Goal: Task Accomplishment & Management: Use online tool/utility

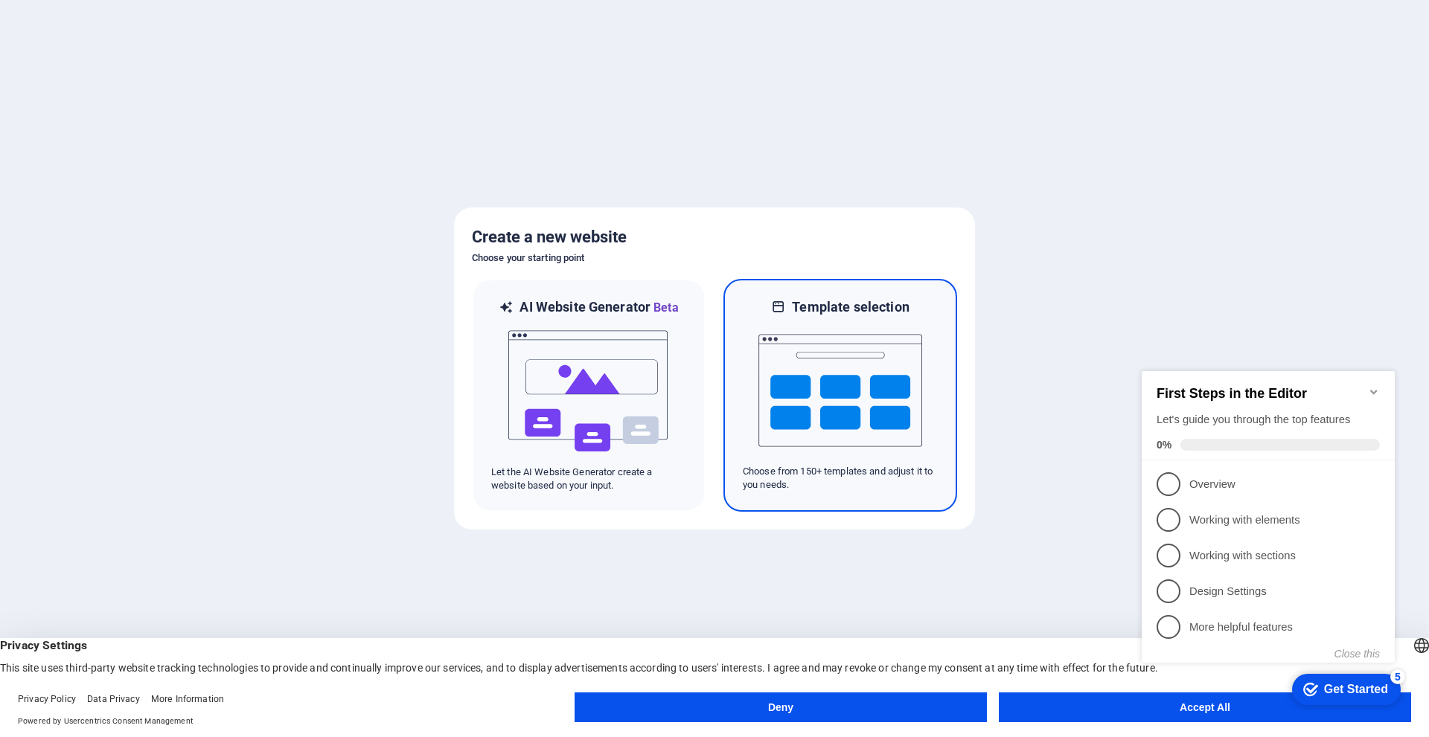
click at [872, 362] on img at bounding box center [840, 390] width 164 height 149
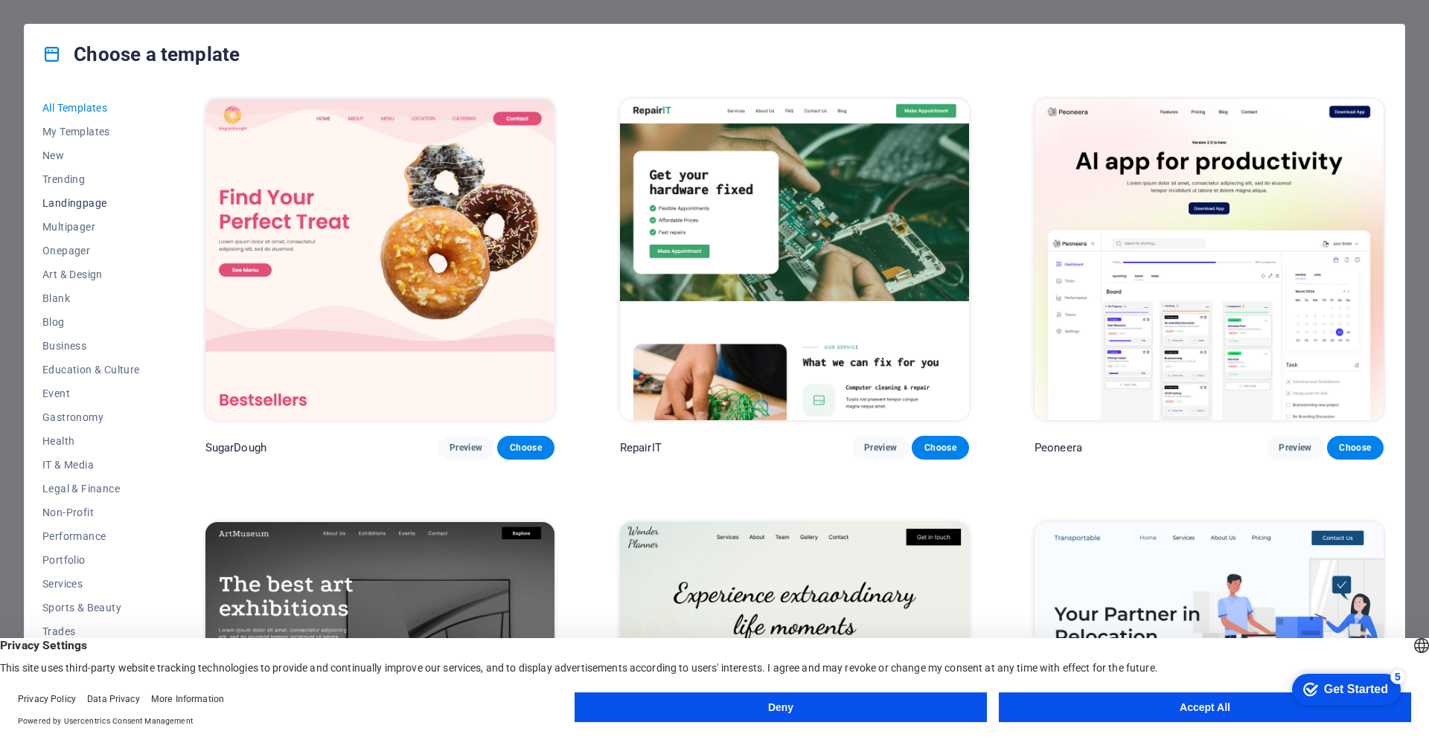
click at [95, 196] on button "Landingpage" at bounding box center [90, 203] width 97 height 24
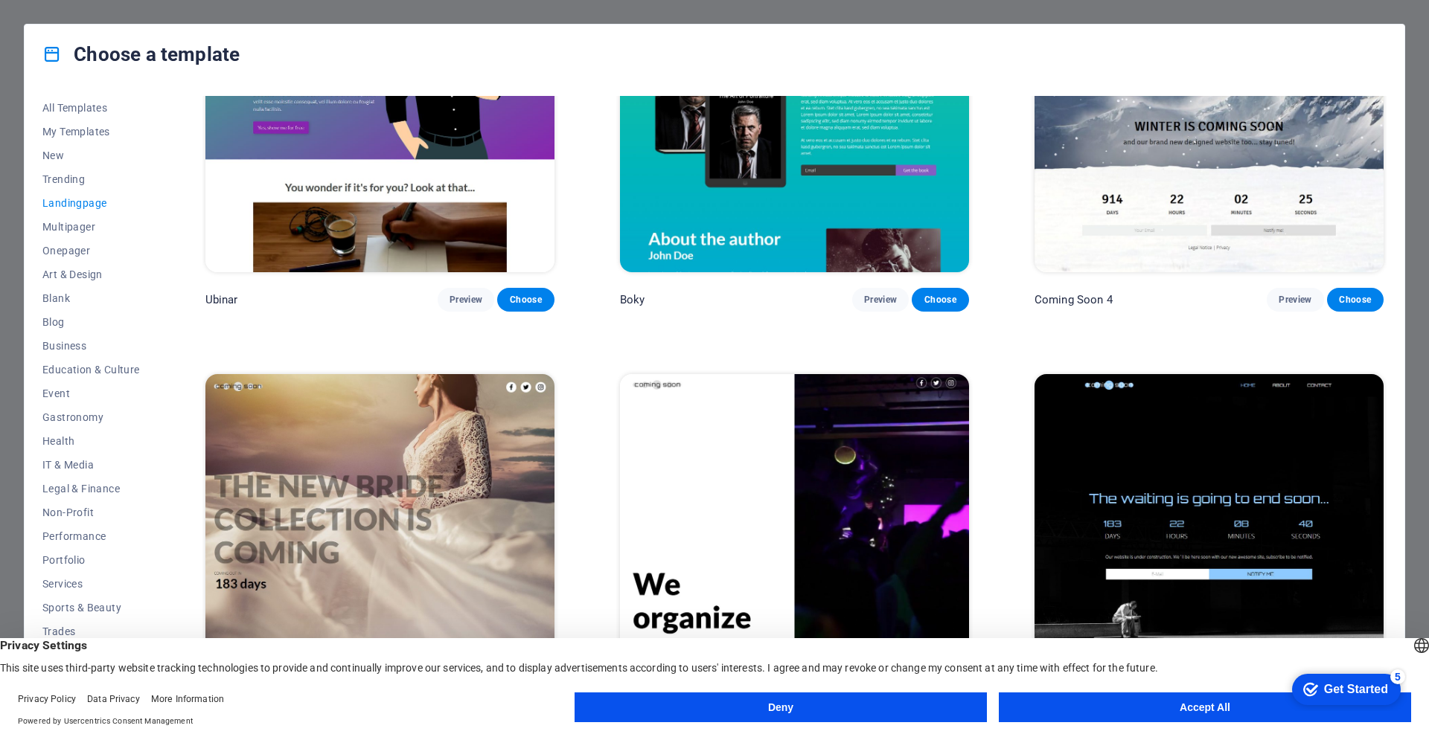
scroll to position [3139, 0]
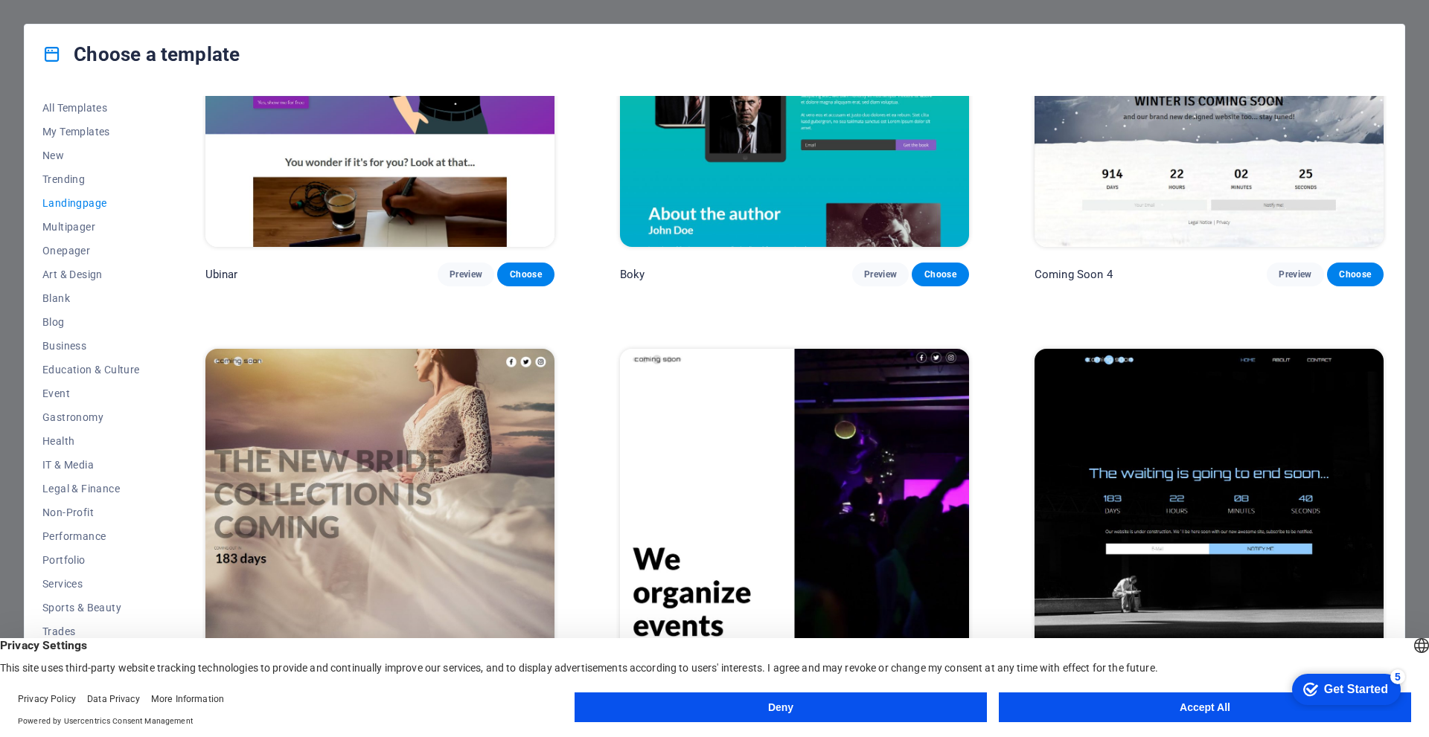
click at [1190, 707] on button "Accept All" at bounding box center [1205, 708] width 412 height 30
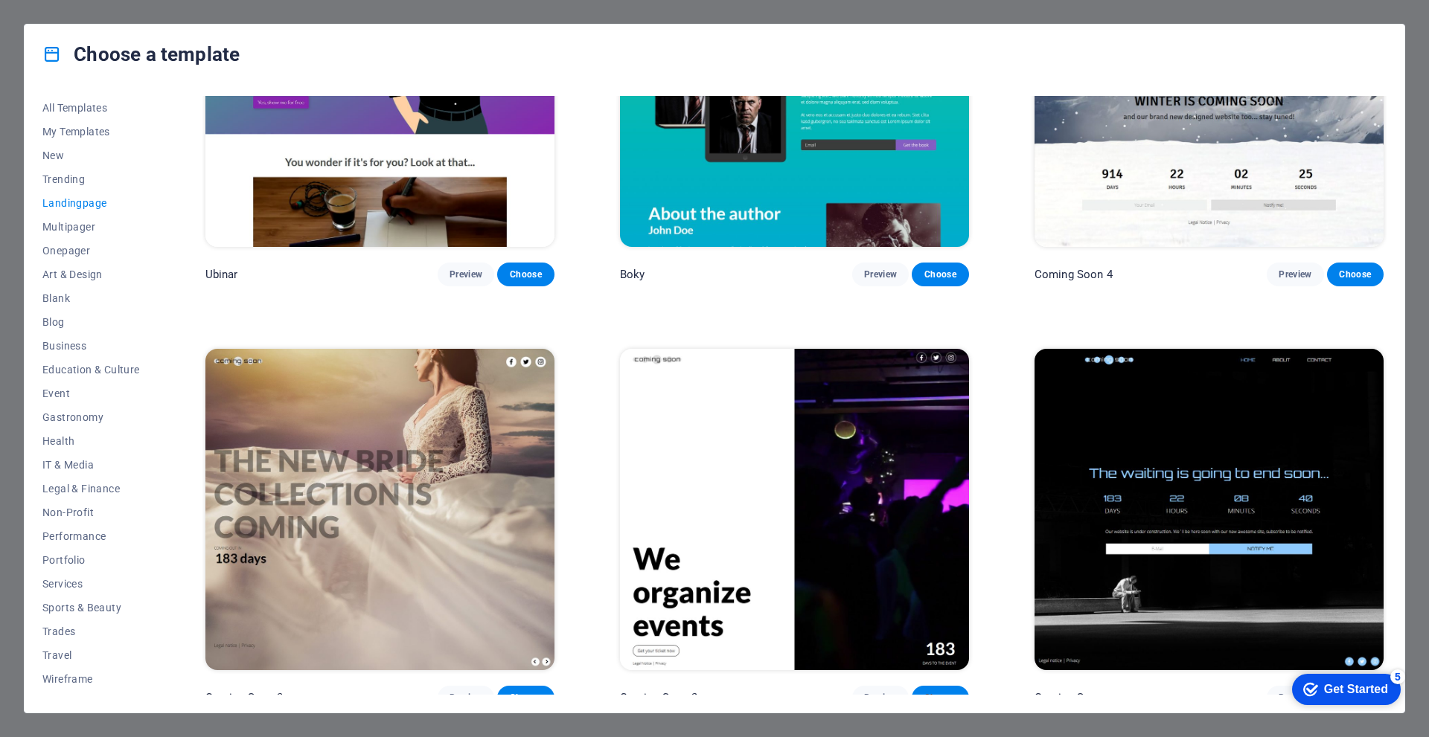
click at [941, 691] on button "Choose" at bounding box center [940, 698] width 57 height 24
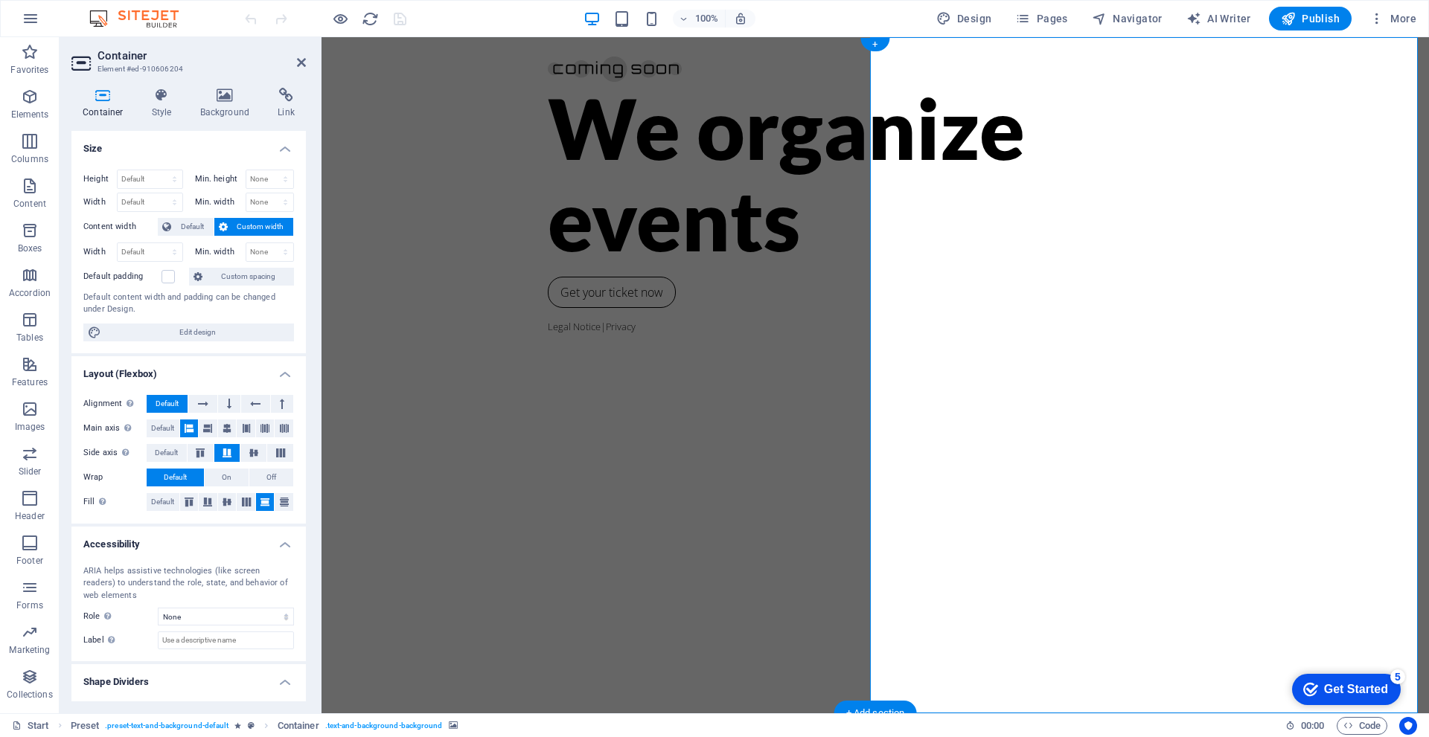
click at [220, 114] on h4 "Background" at bounding box center [228, 103] width 78 height 31
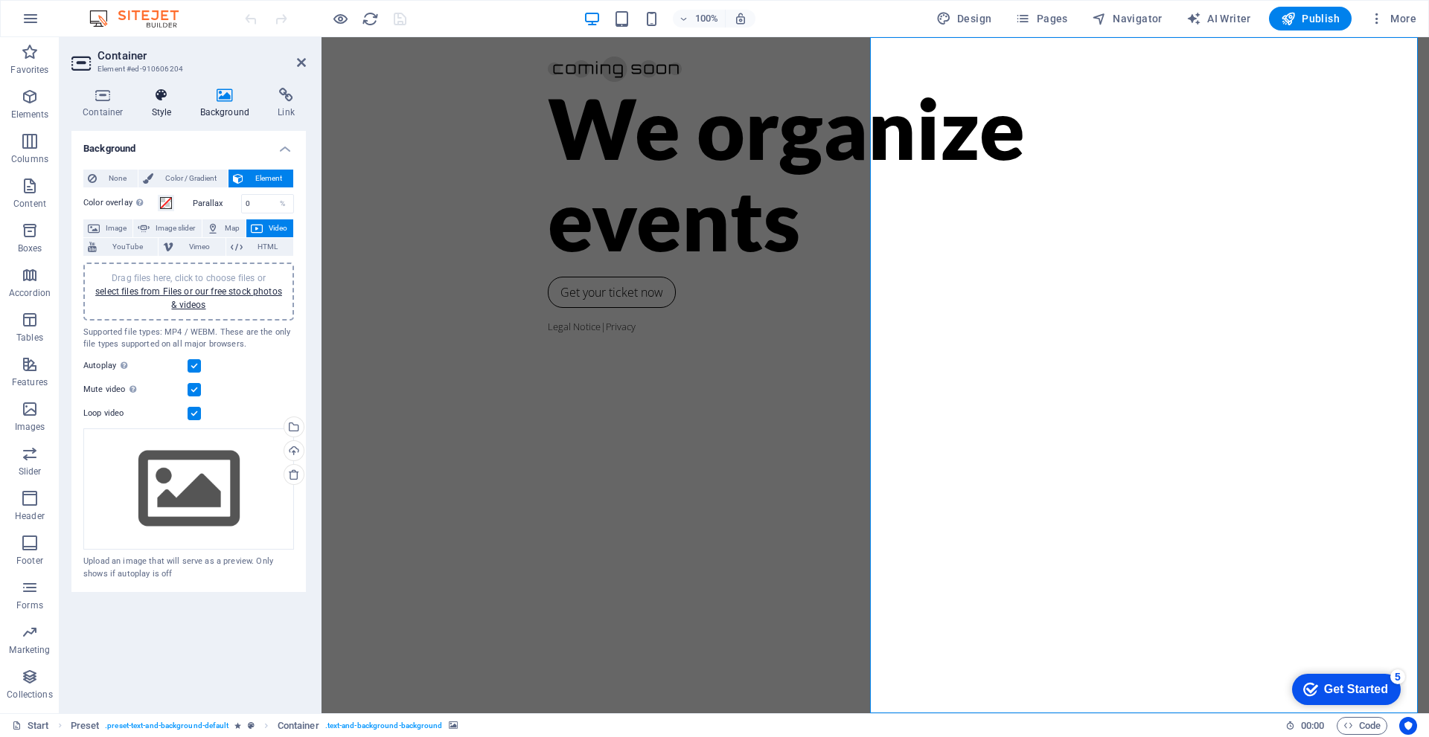
click at [163, 115] on h4 "Style" at bounding box center [165, 103] width 48 height 31
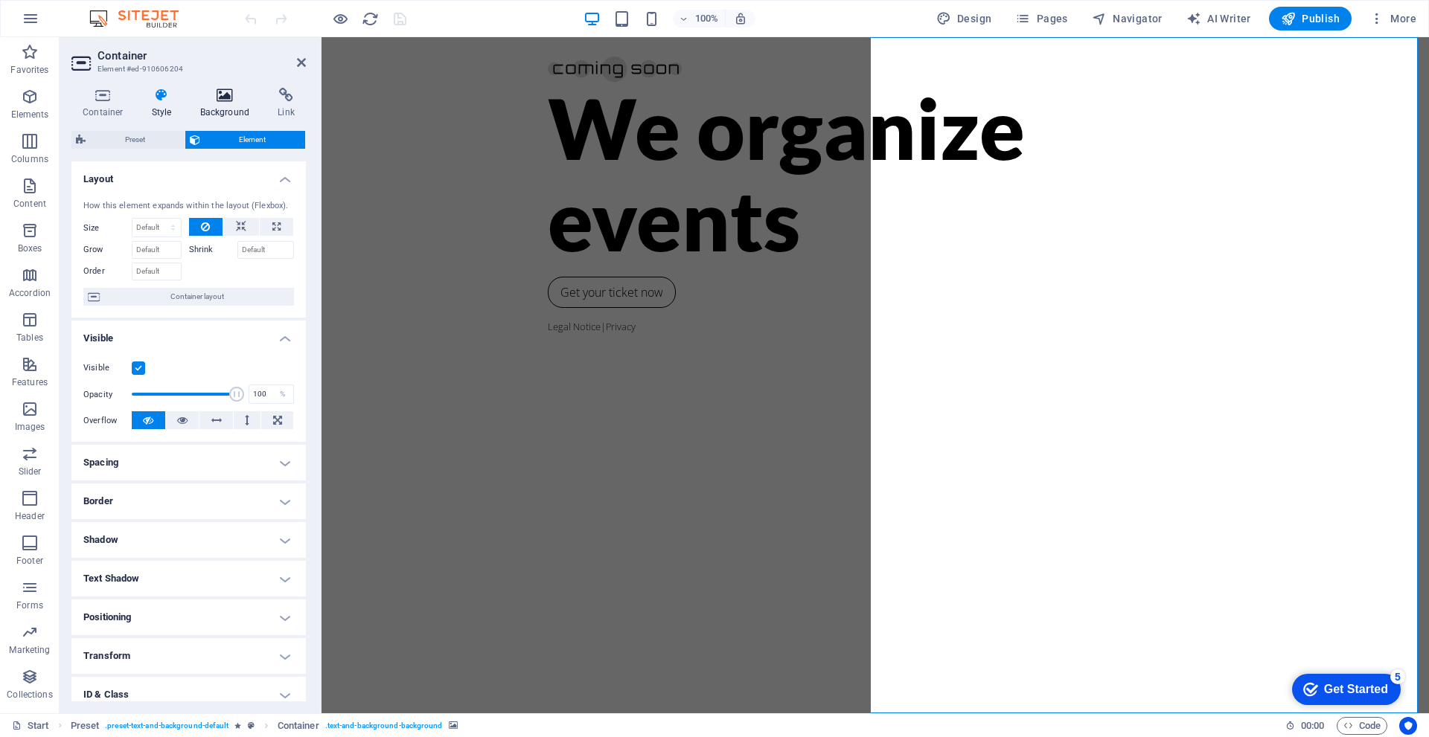
click at [205, 106] on h4 "Background" at bounding box center [228, 103] width 78 height 31
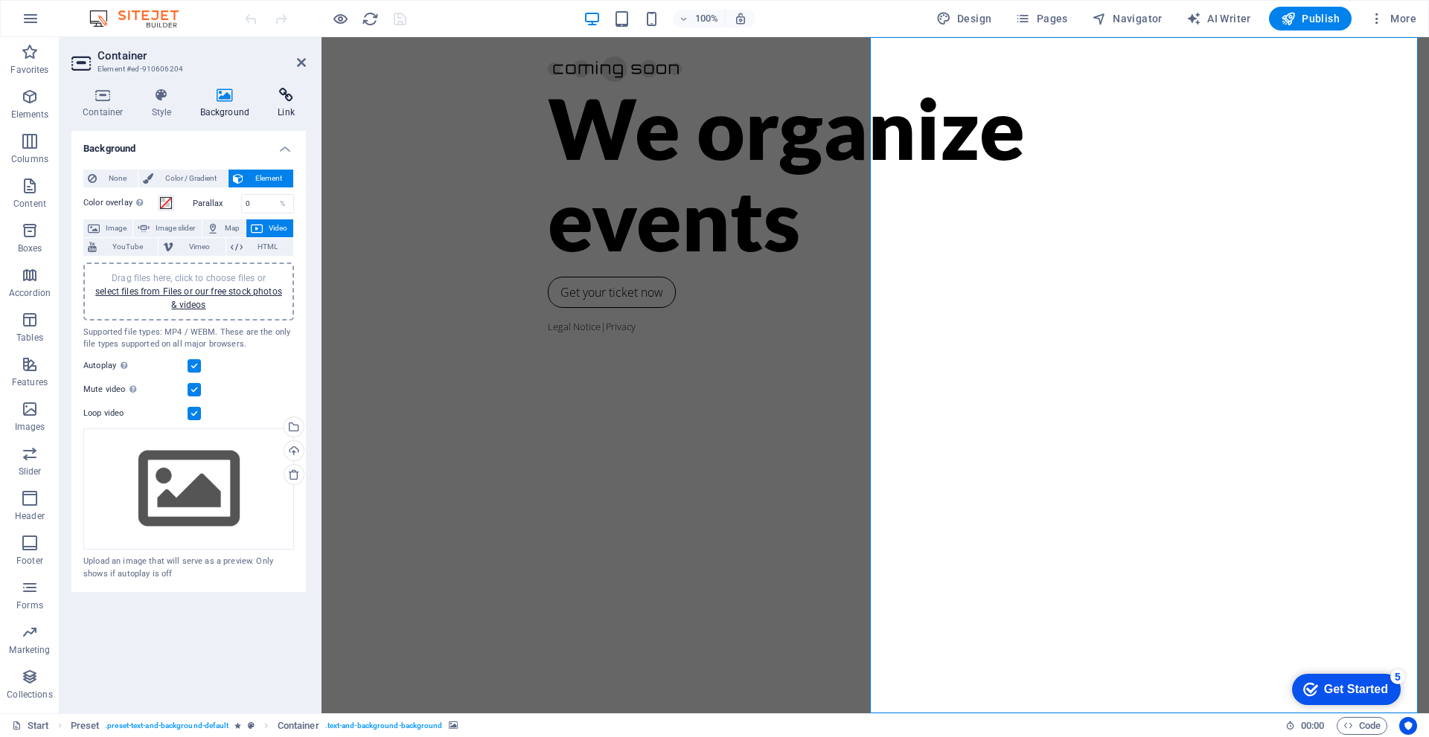
click at [285, 98] on icon at bounding box center [285, 95] width 39 height 15
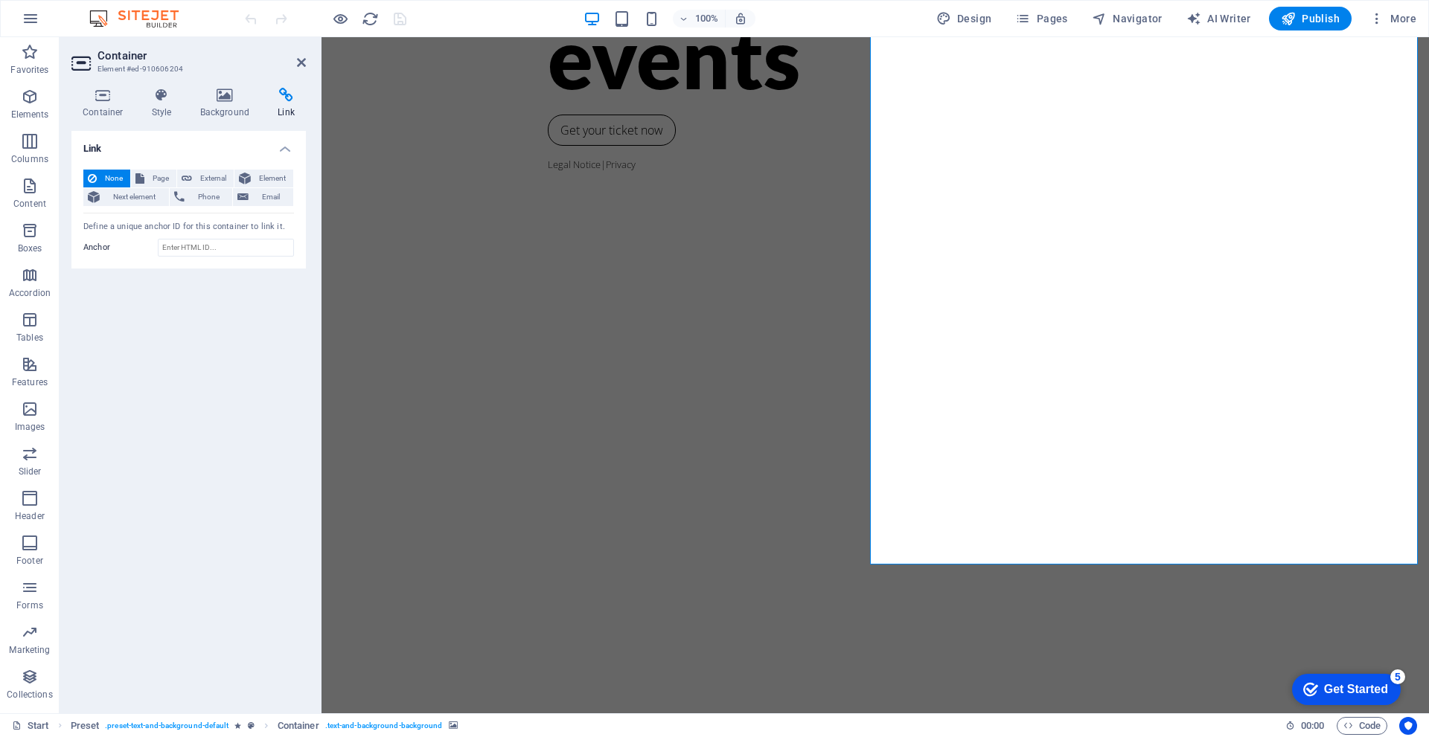
scroll to position [149, 0]
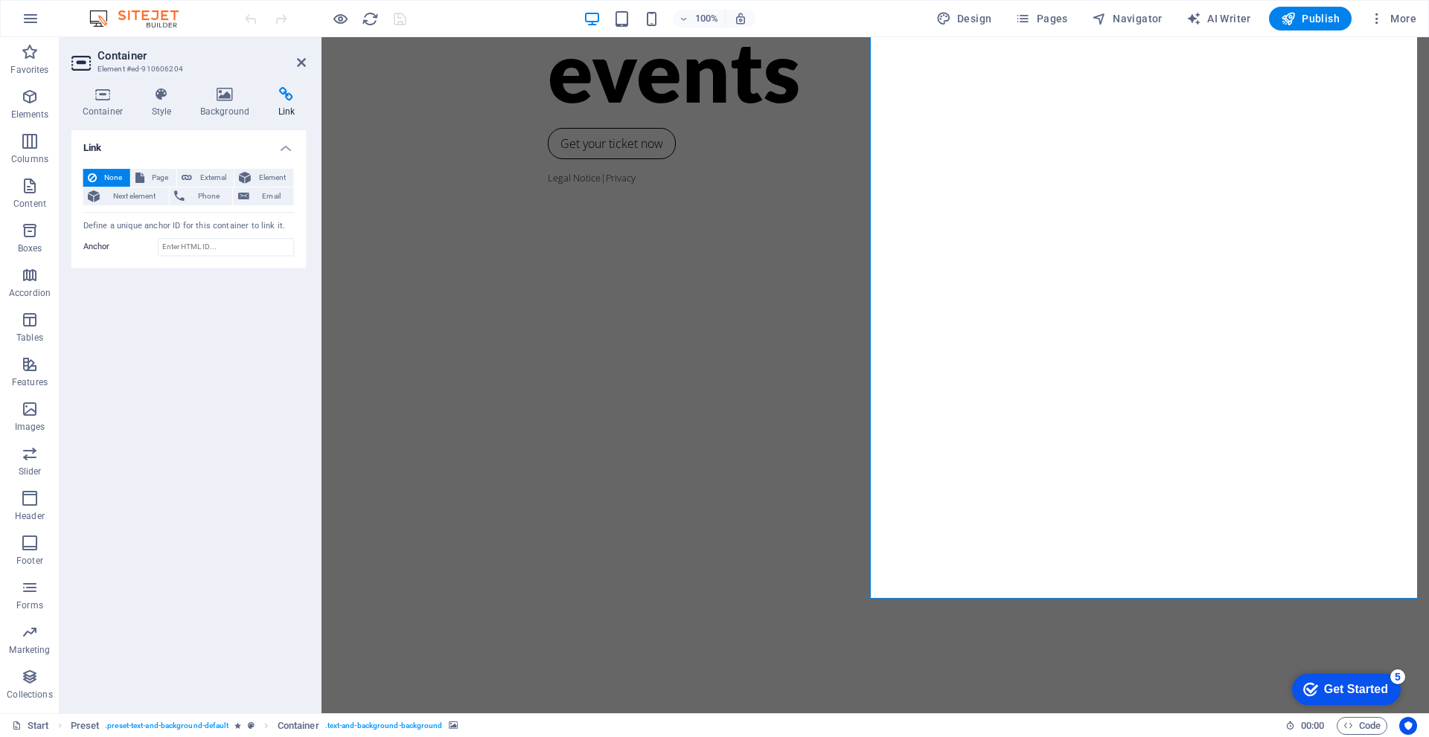
scroll to position [0, 0]
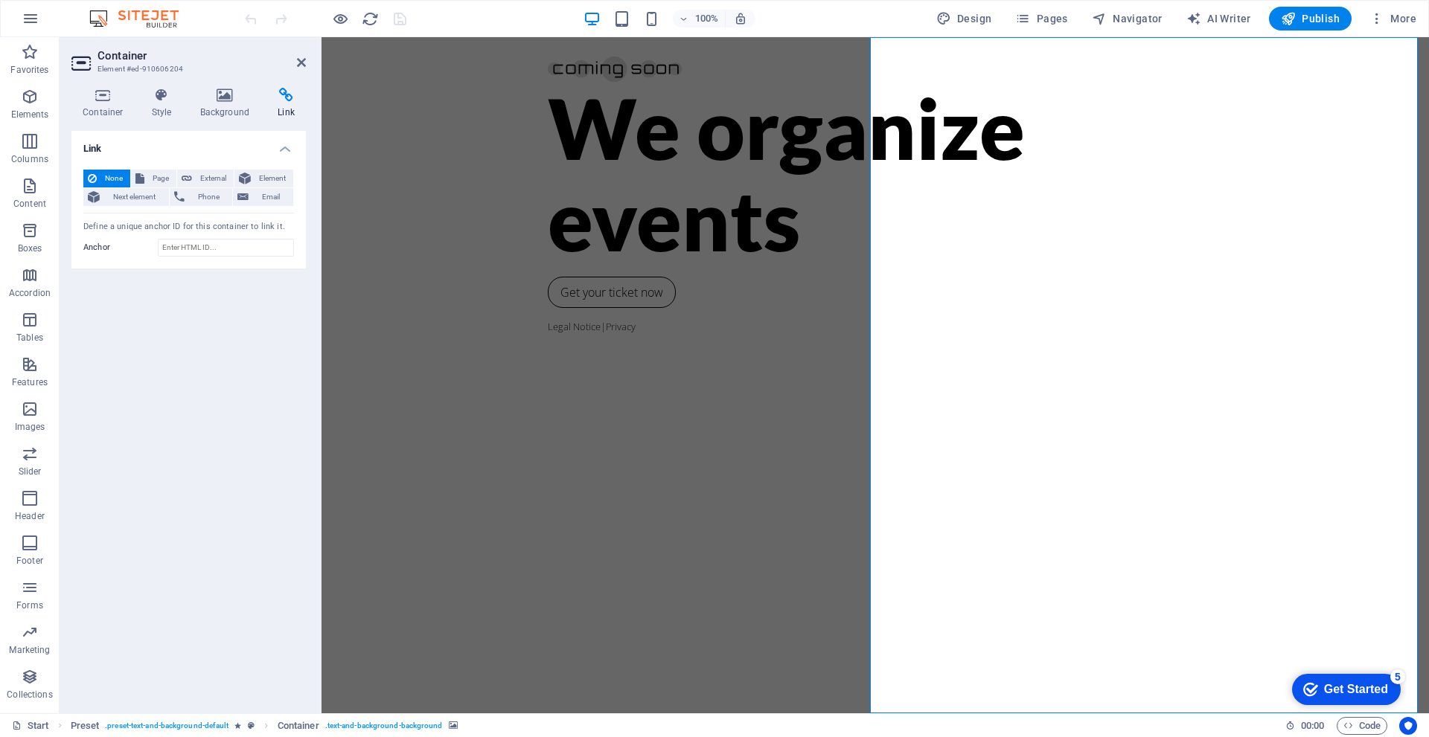
click at [89, 107] on h4 "Container" at bounding box center [105, 103] width 69 height 31
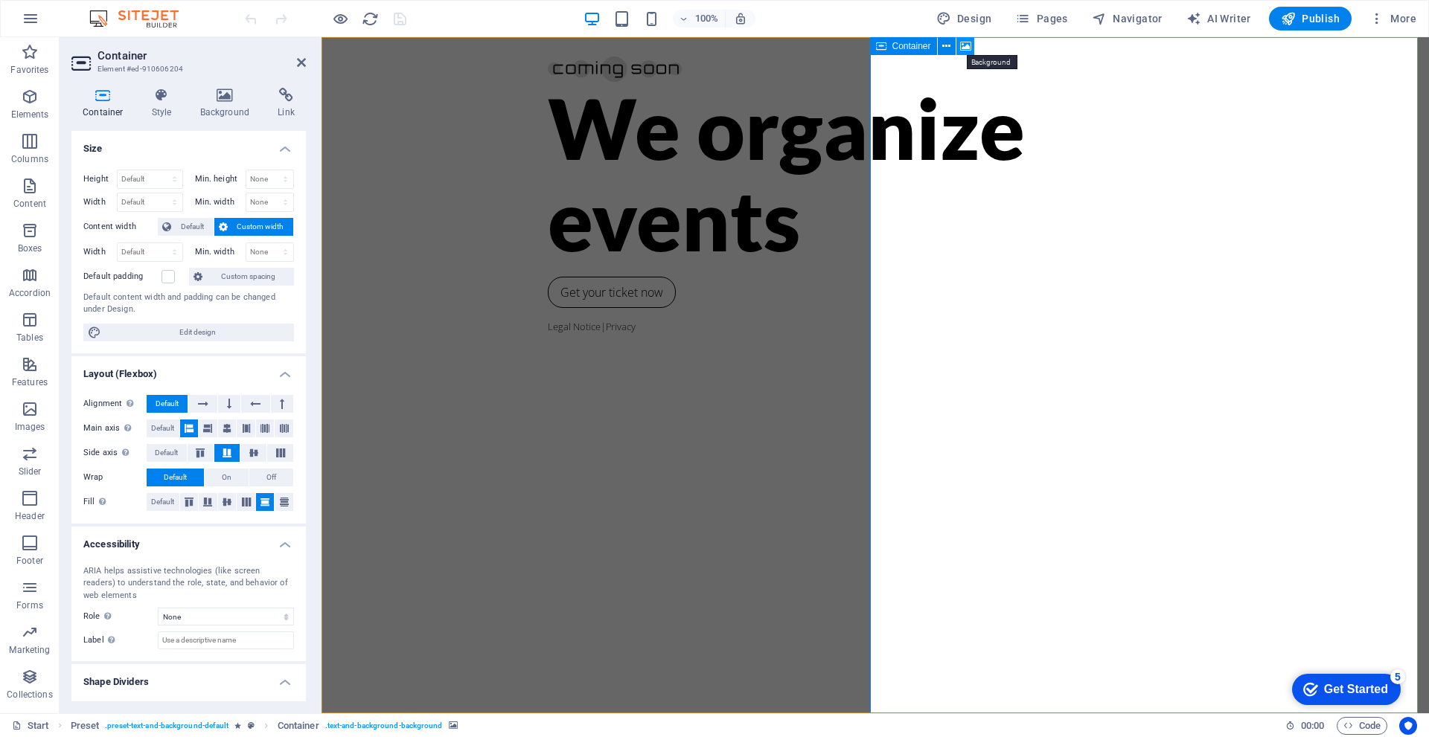
click at [969, 46] on icon at bounding box center [965, 47] width 11 height 16
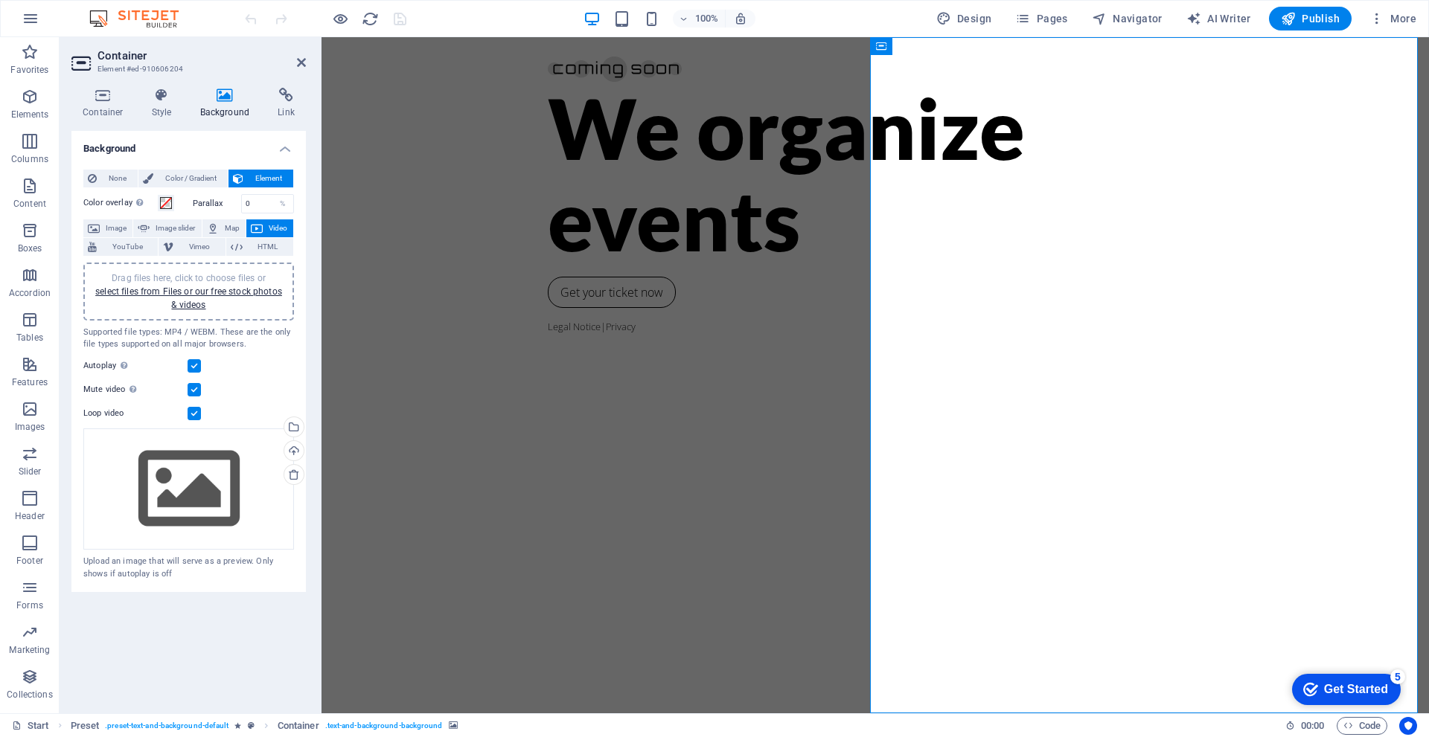
click at [268, 231] on span "Video" at bounding box center [278, 229] width 22 height 18
click at [236, 295] on link "select files from Files or our free stock photos & videos" at bounding box center [188, 299] width 187 height 24
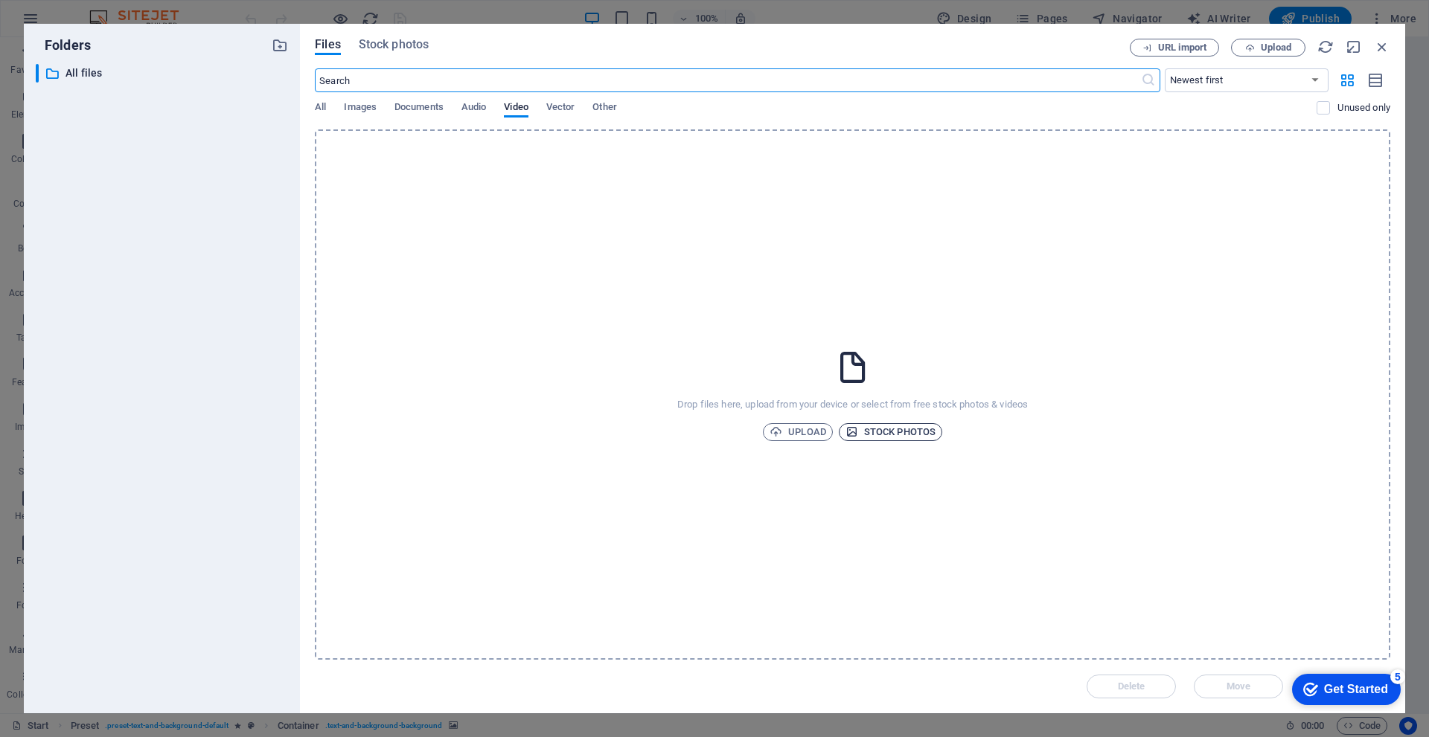
click at [906, 428] on span "Stock photos" at bounding box center [890, 432] width 90 height 18
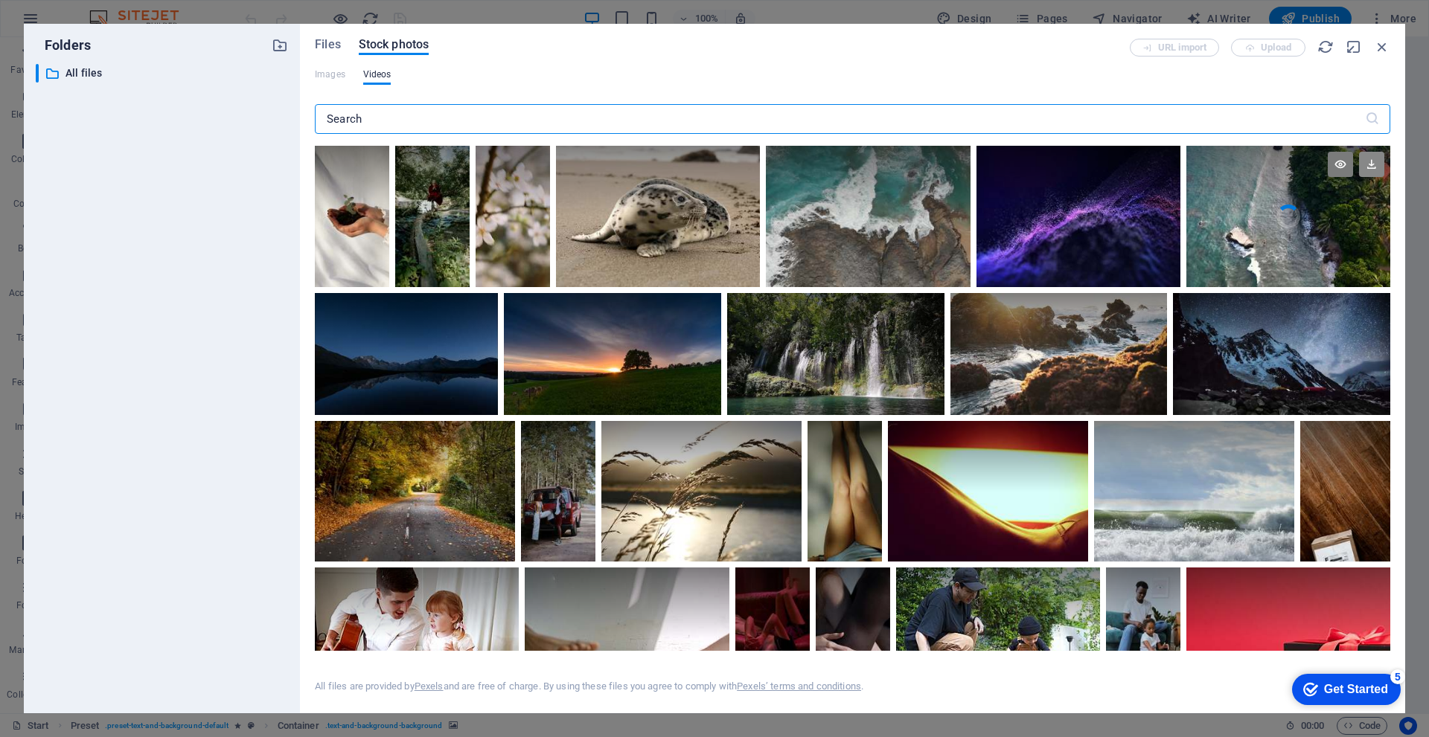
click at [1370, 164] on icon at bounding box center [1371, 164] width 25 height 25
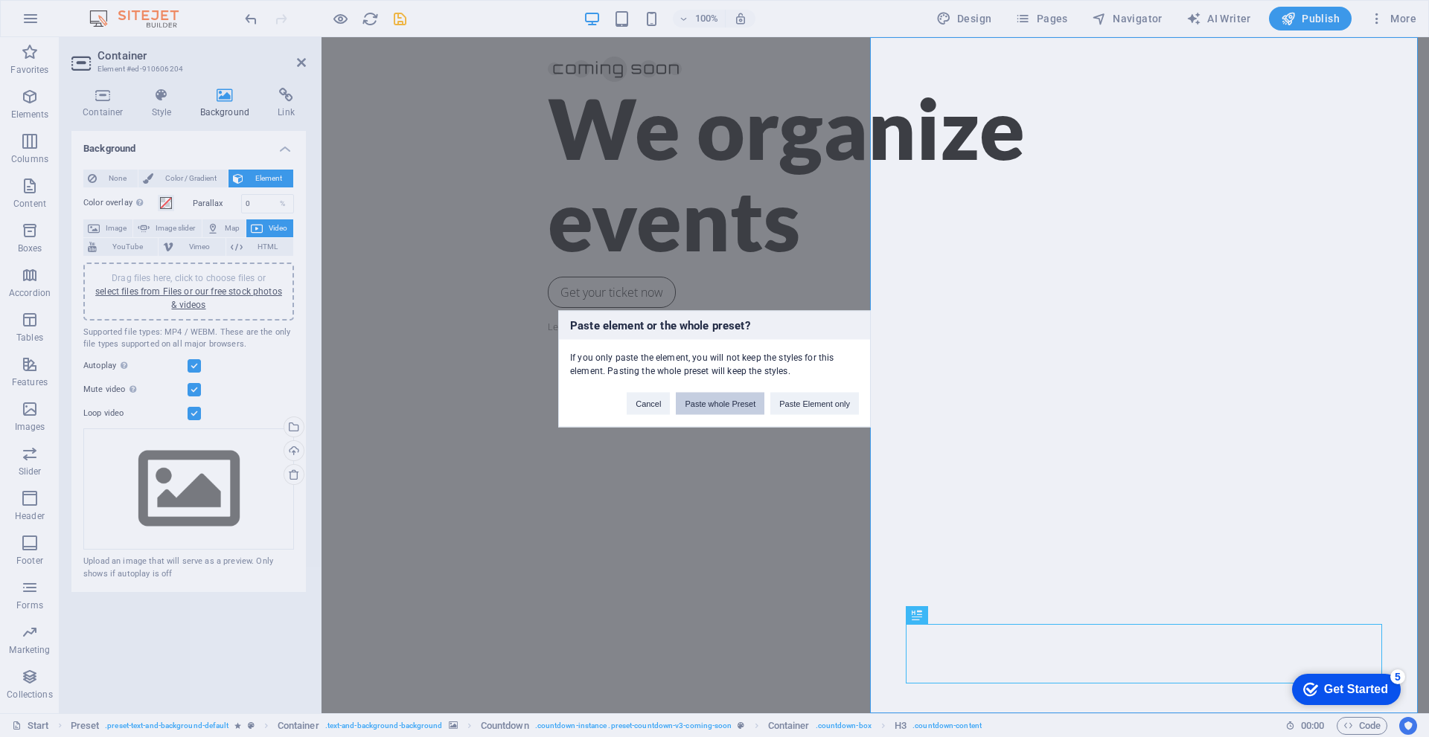
click at [729, 405] on button "Paste whole Preset" at bounding box center [720, 403] width 89 height 22
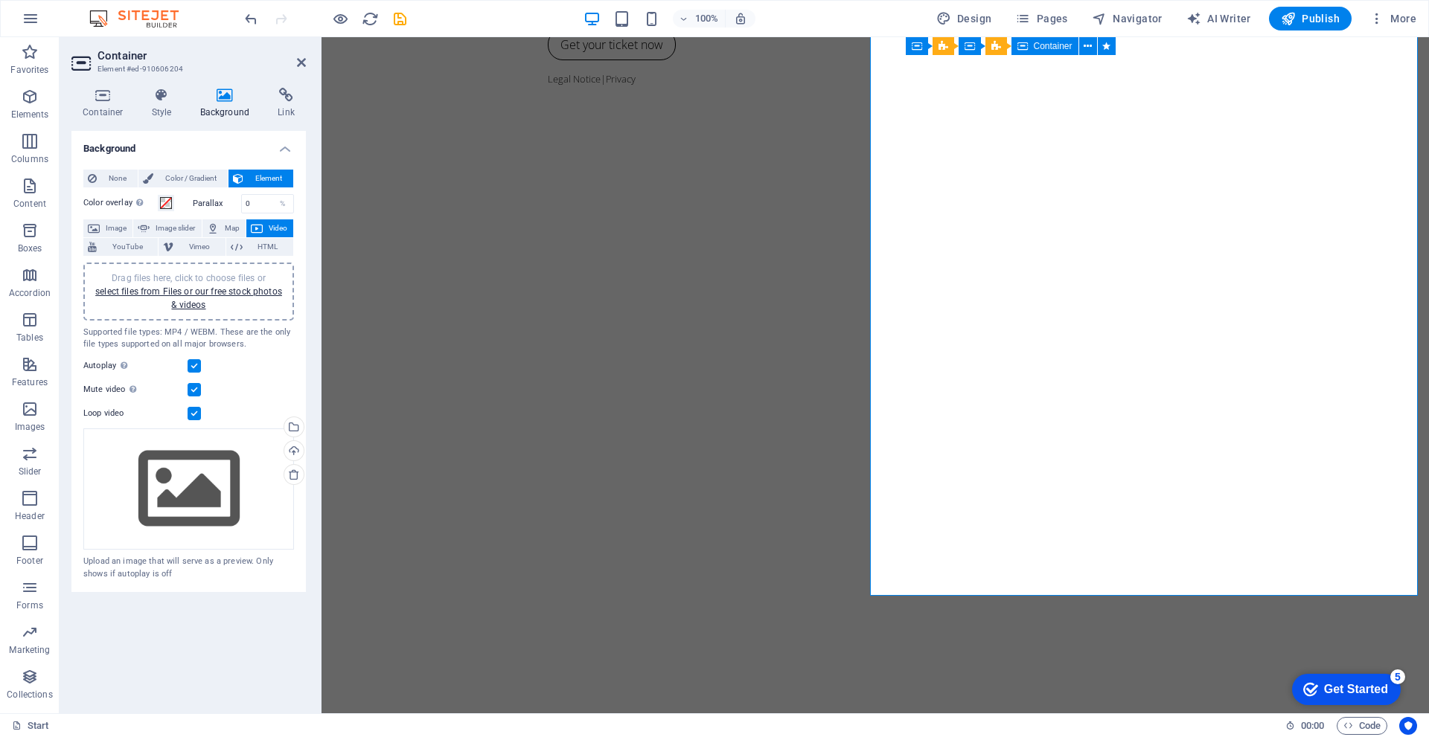
scroll to position [118, 0]
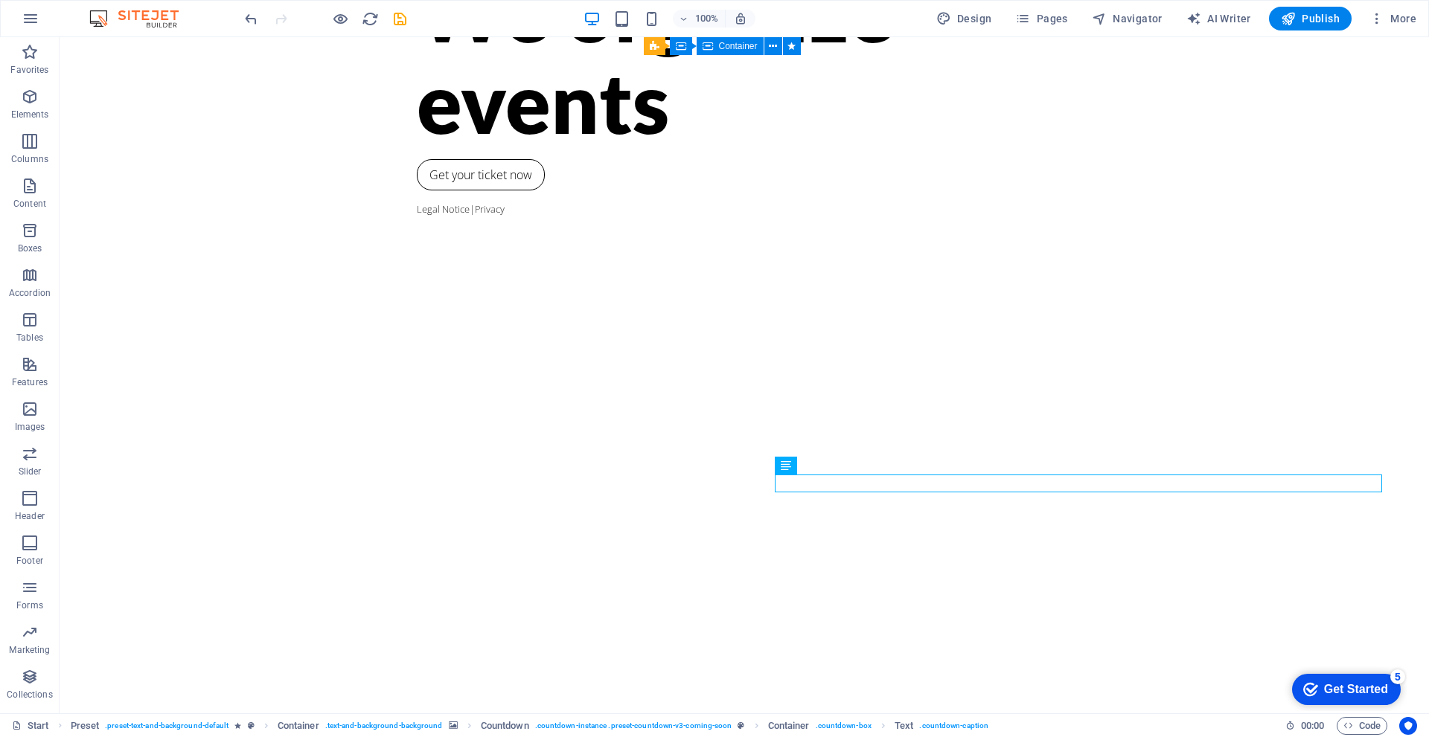
scroll to position [209, 0]
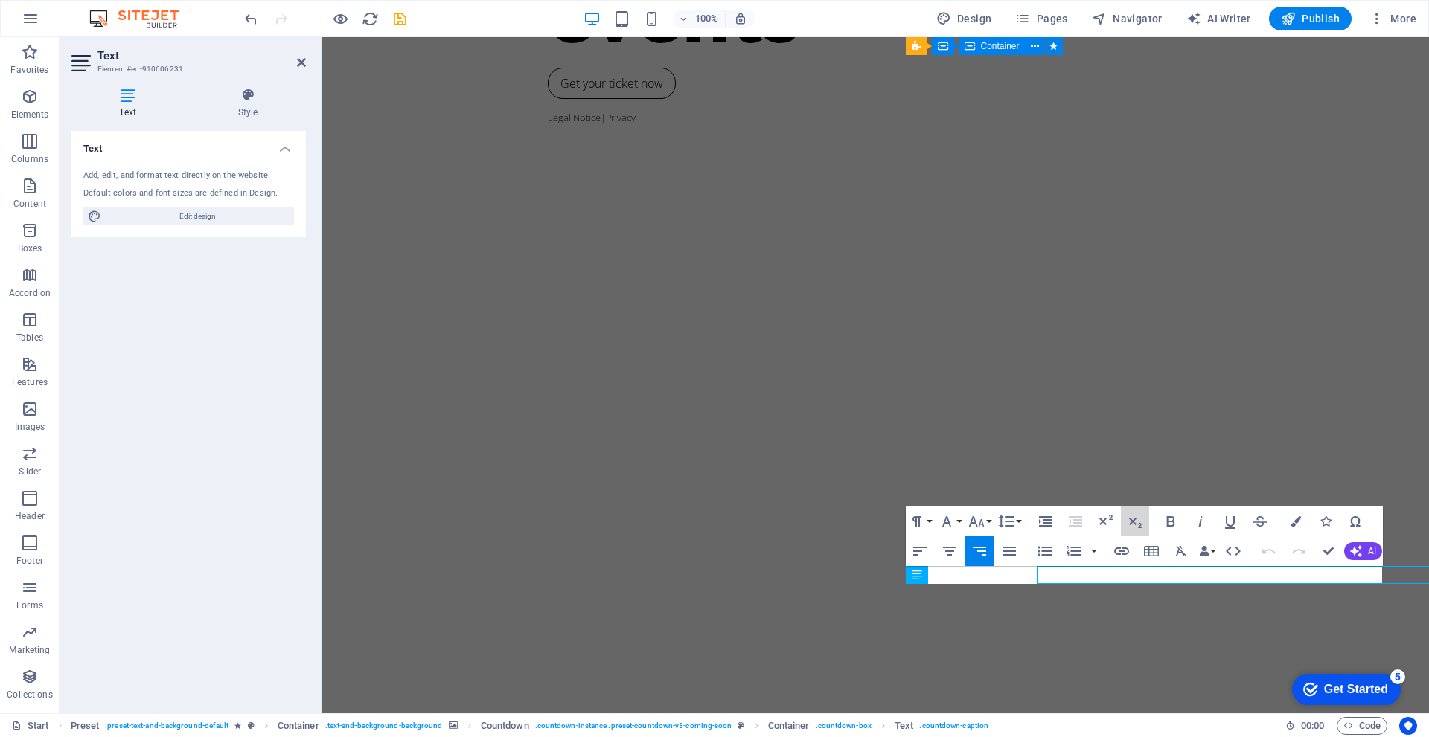
click at [1122, 507] on button "Subscript" at bounding box center [1135, 522] width 28 height 30
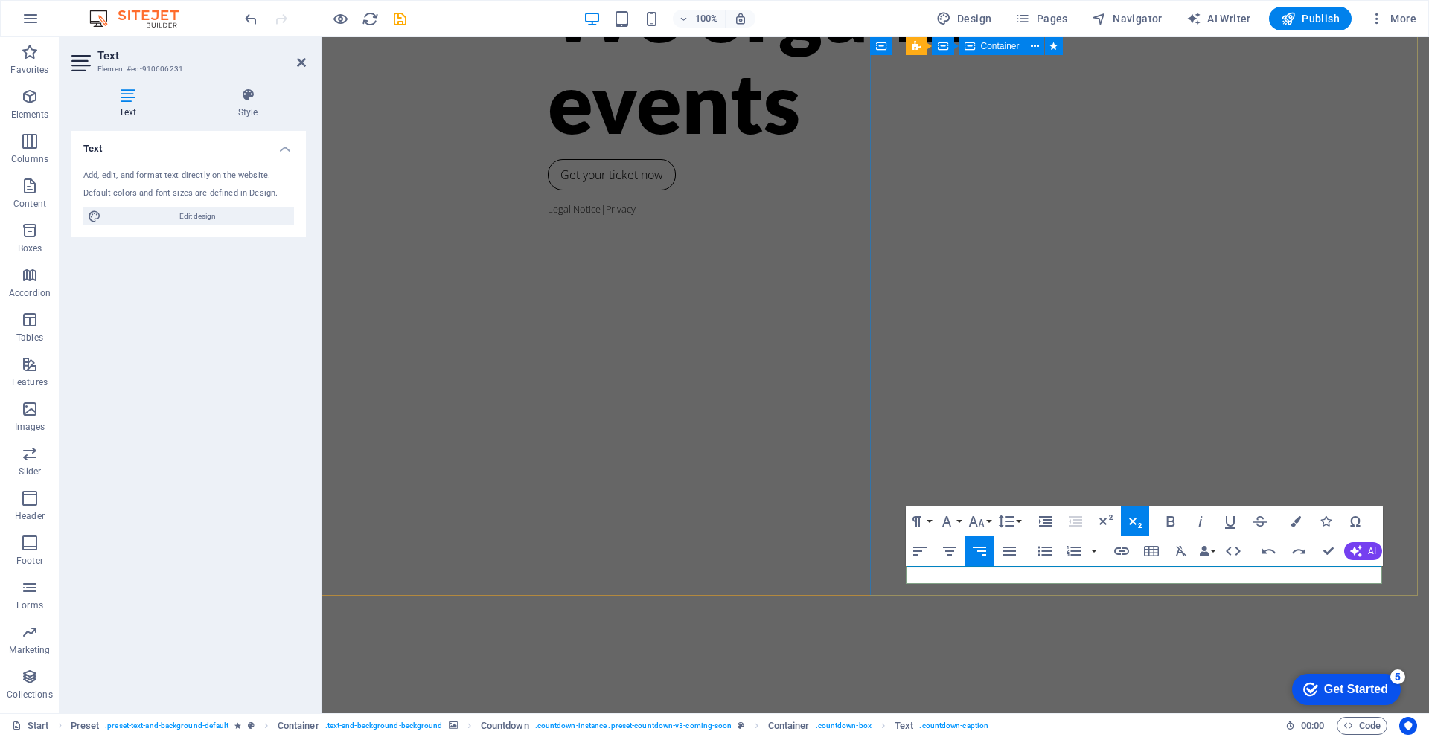
click at [124, 102] on icon at bounding box center [127, 95] width 112 height 15
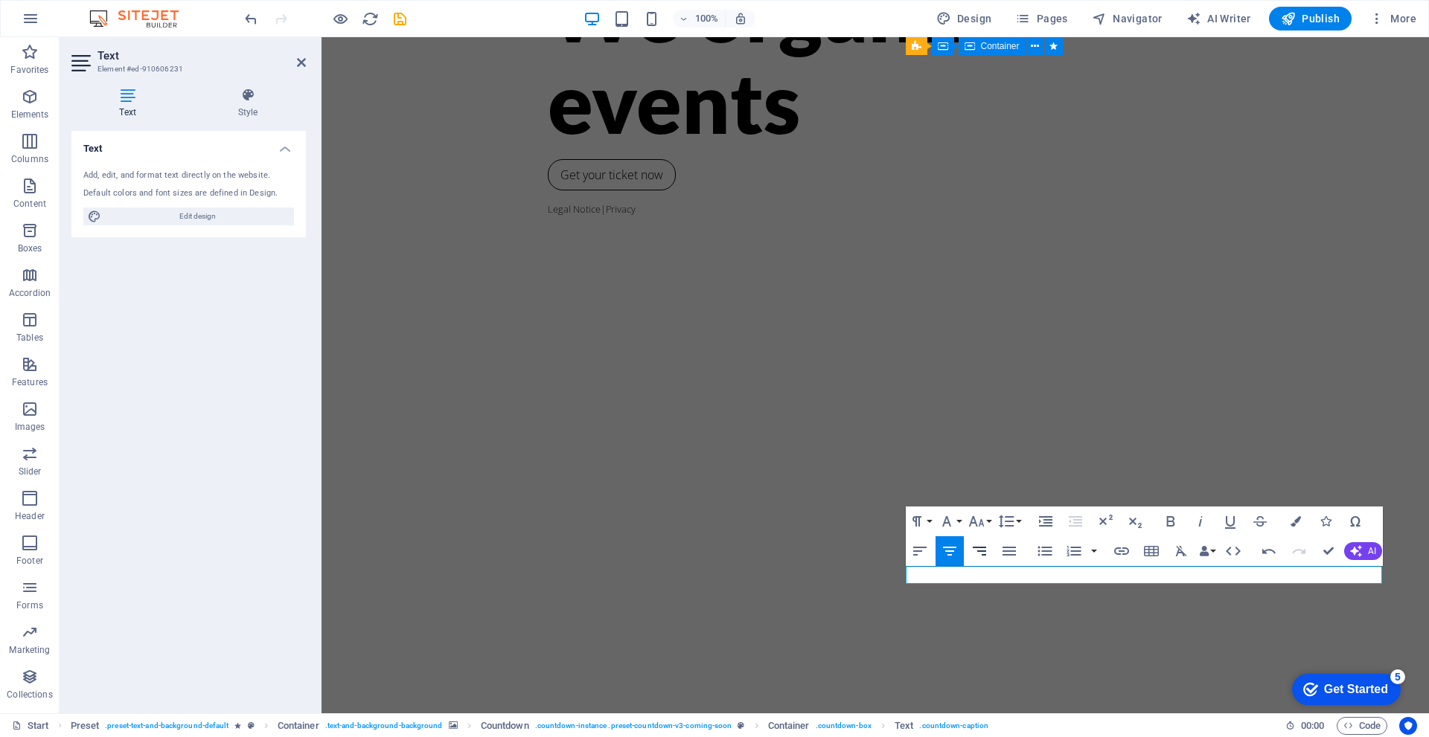
click at [977, 543] on icon "button" at bounding box center [979, 552] width 18 height 18
click at [572, 147] on div "We organize events" at bounding box center [875, 55] width 655 height 183
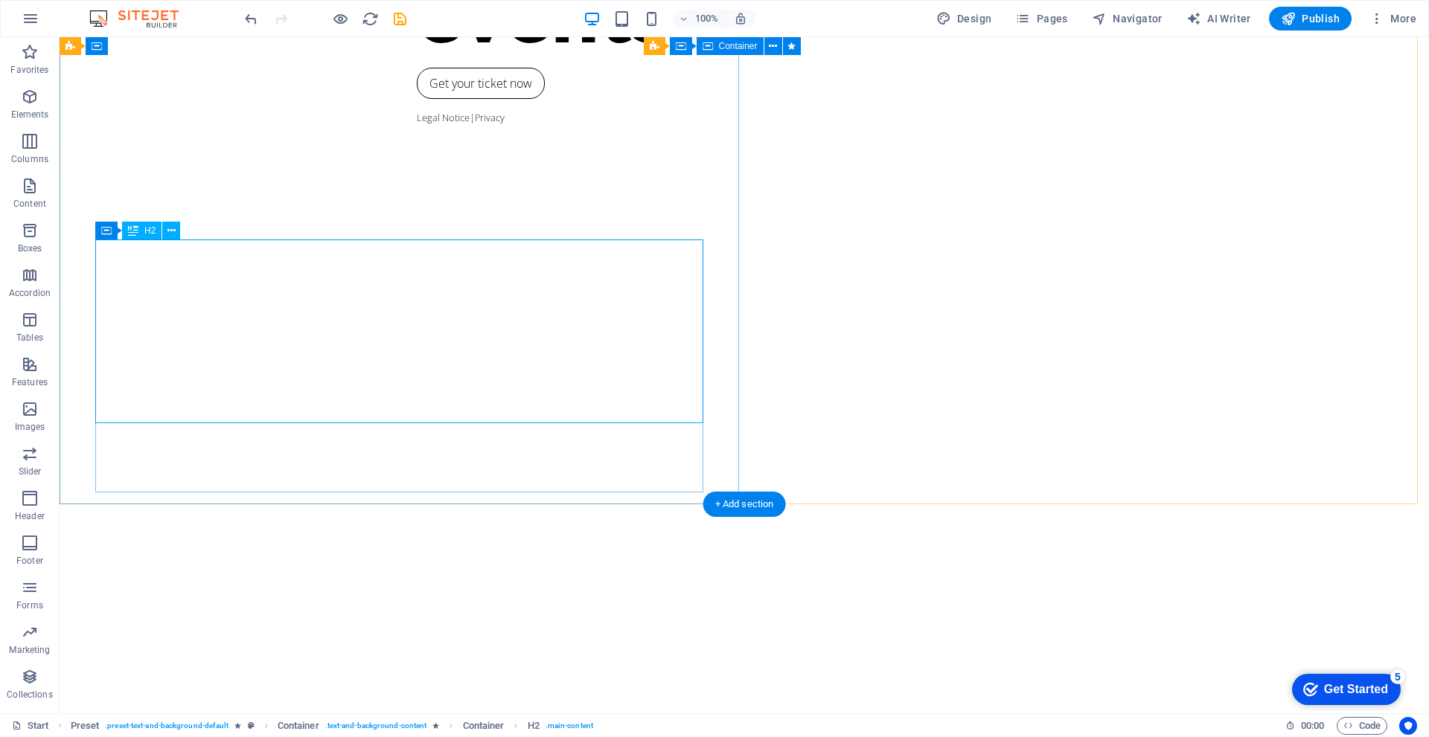
click at [77, 305] on div "We organize events Get your ticket now Legal Notice | Privacy" at bounding box center [744, 166] width 1369 height 676
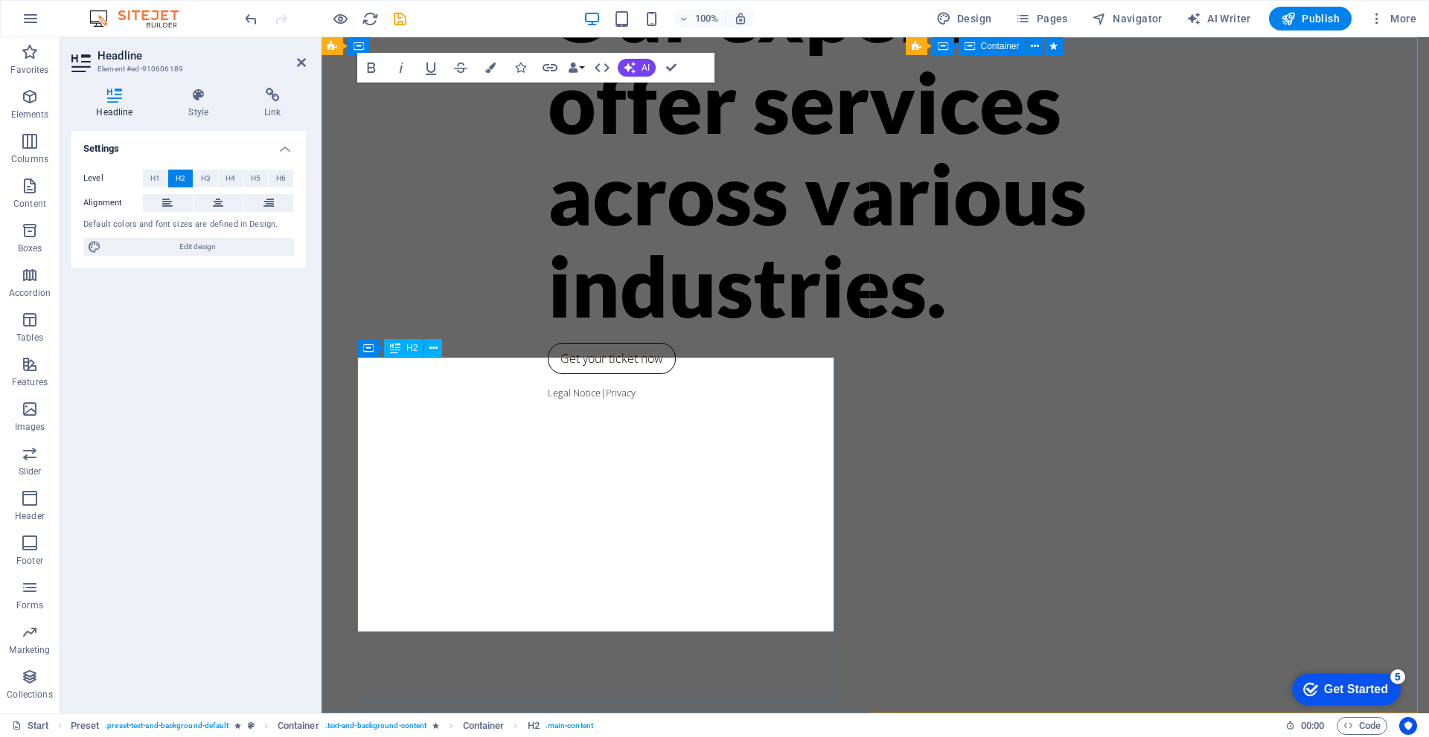
scroll to position [0, 0]
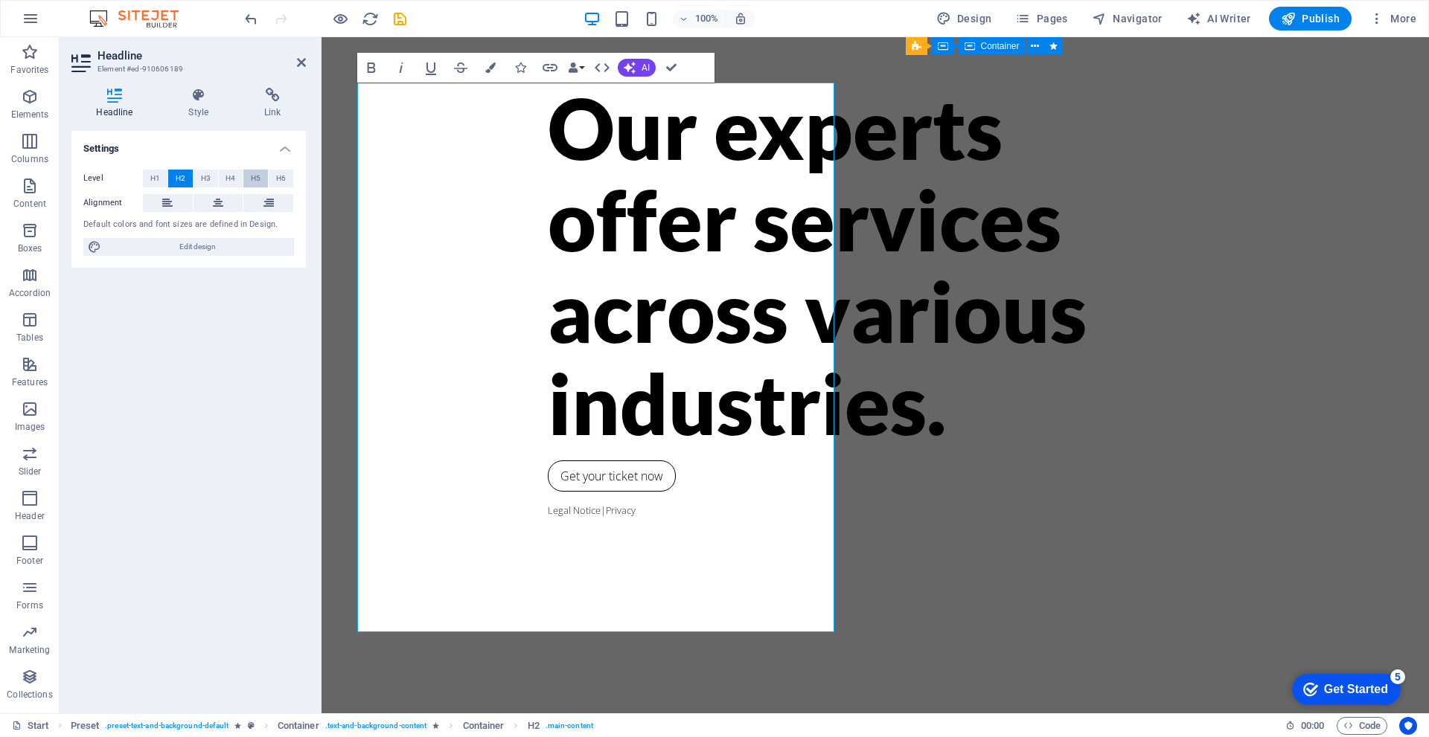
click at [260, 174] on span "H5" at bounding box center [256, 179] width 10 height 18
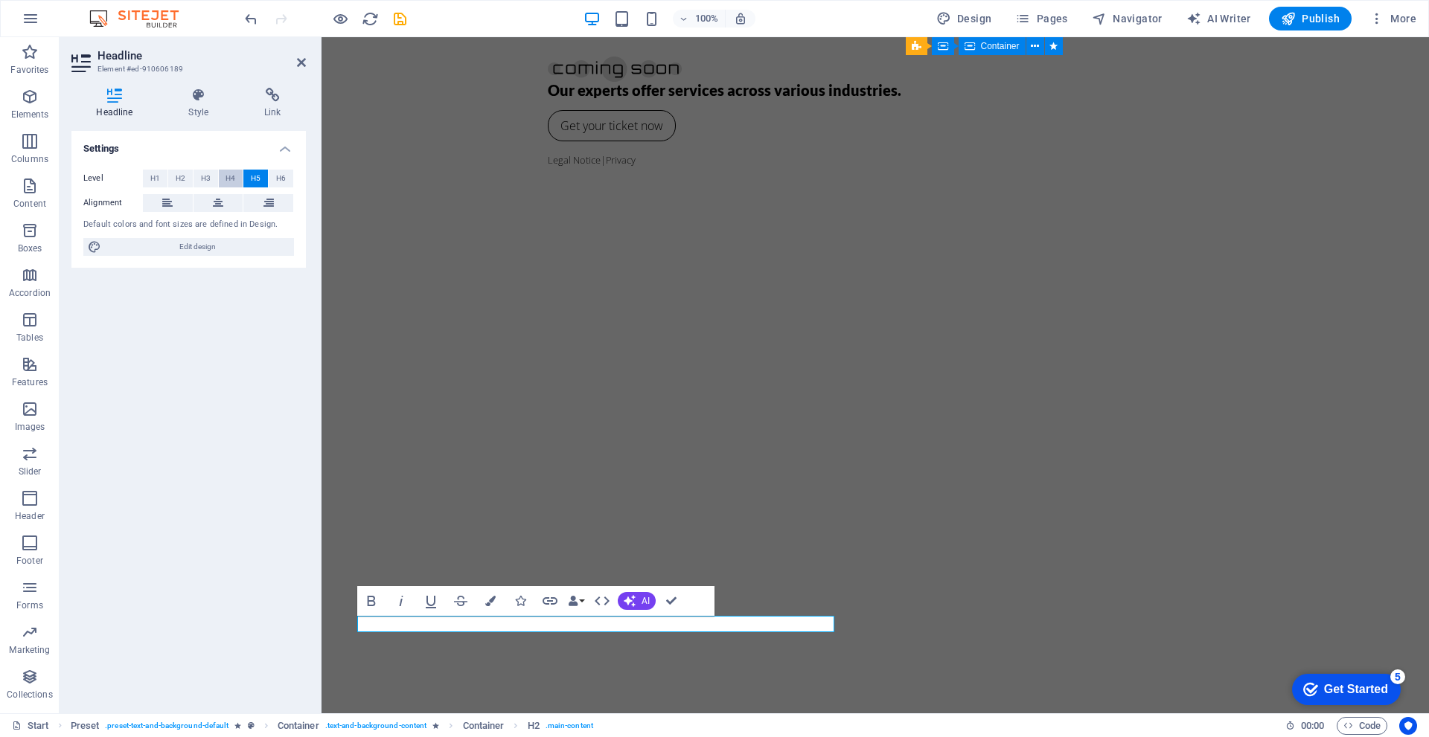
click at [234, 181] on span "H4" at bounding box center [230, 179] width 10 height 18
click at [208, 181] on span "H3" at bounding box center [206, 179] width 10 height 18
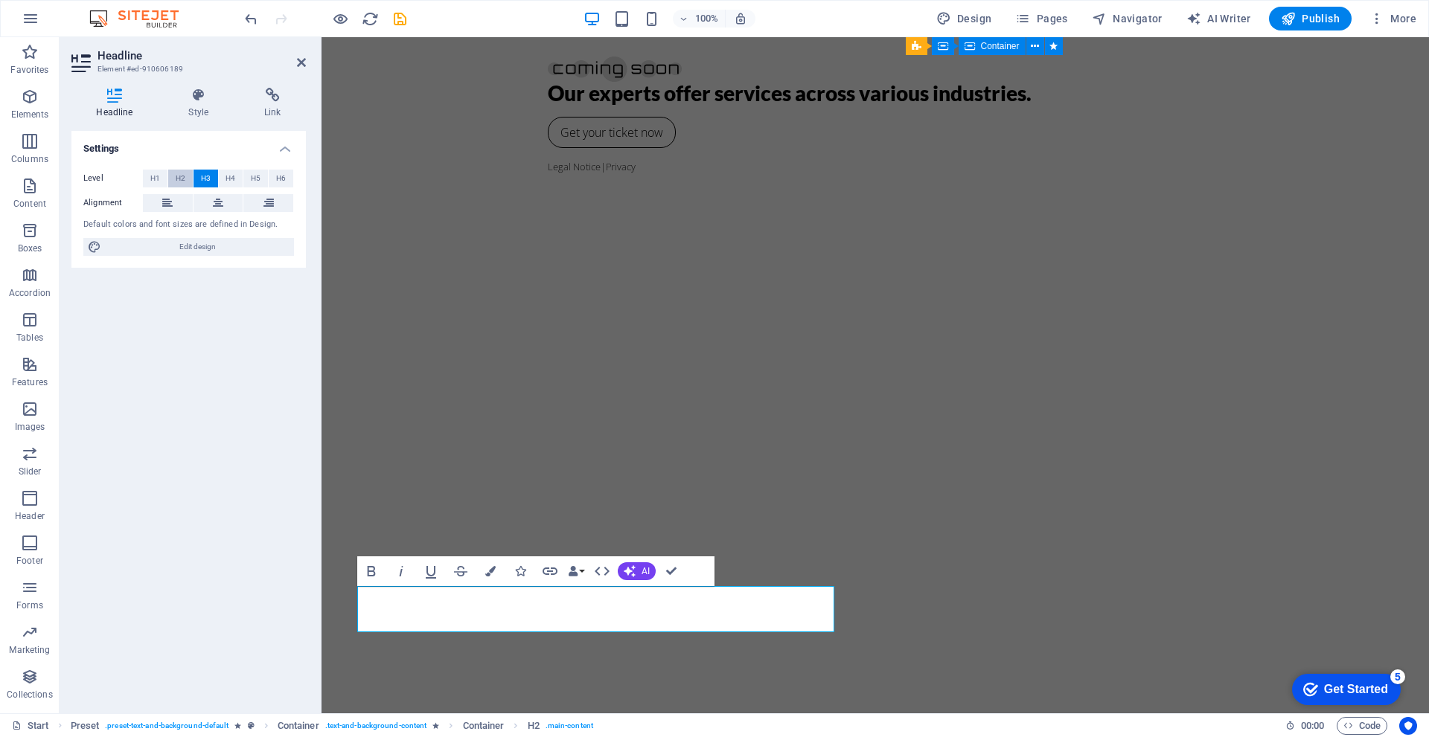
click at [176, 182] on span "H2" at bounding box center [181, 179] width 10 height 18
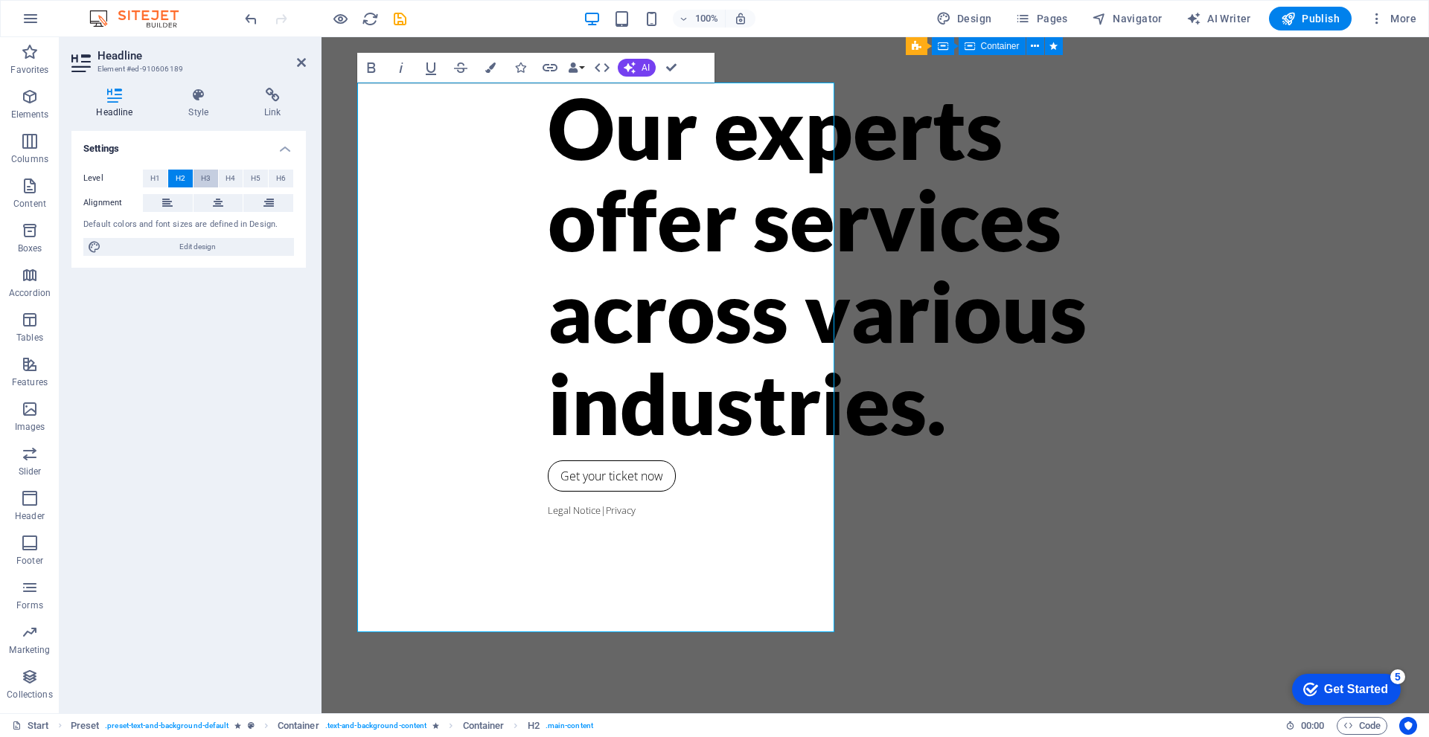
click at [202, 180] on span "H3" at bounding box center [206, 179] width 10 height 18
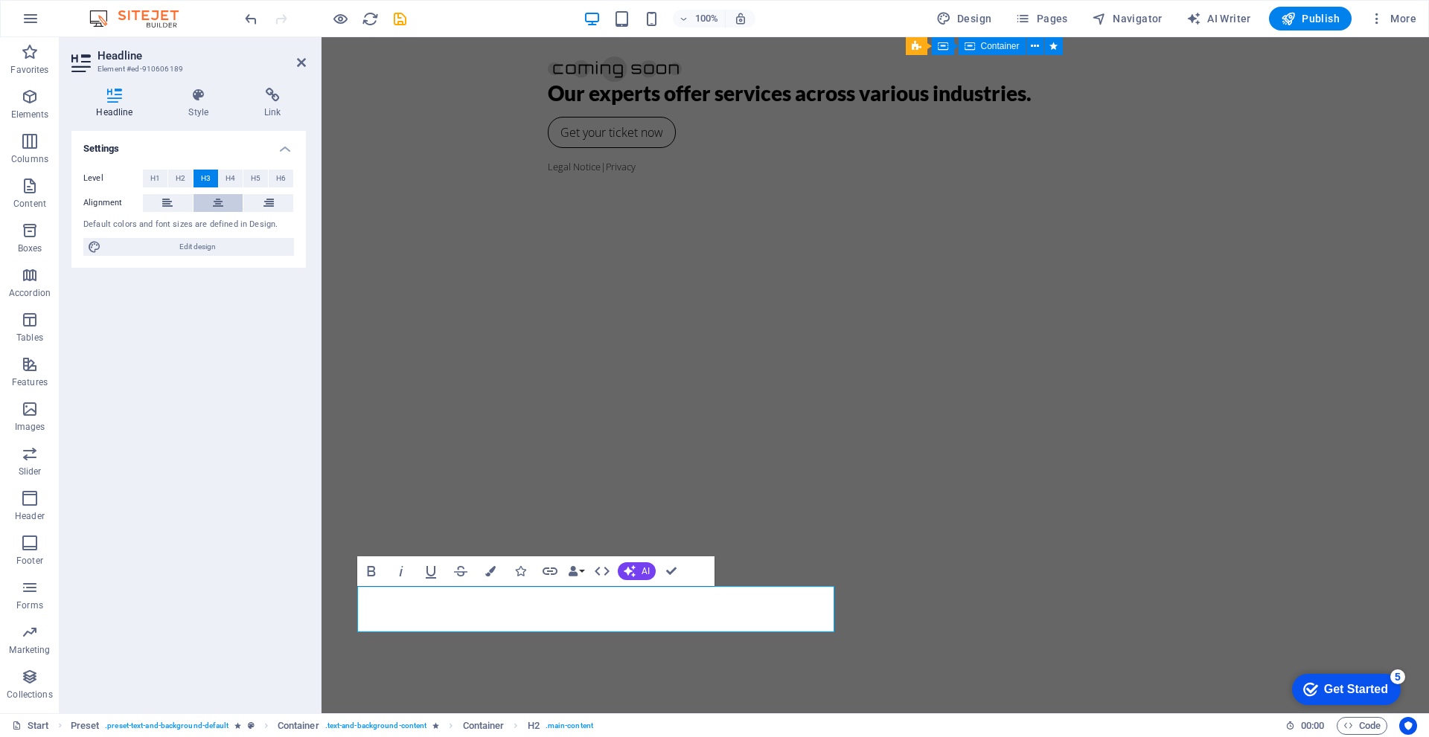
click at [206, 197] on button at bounding box center [218, 203] width 50 height 18
click at [234, 183] on span "H4" at bounding box center [230, 179] width 10 height 18
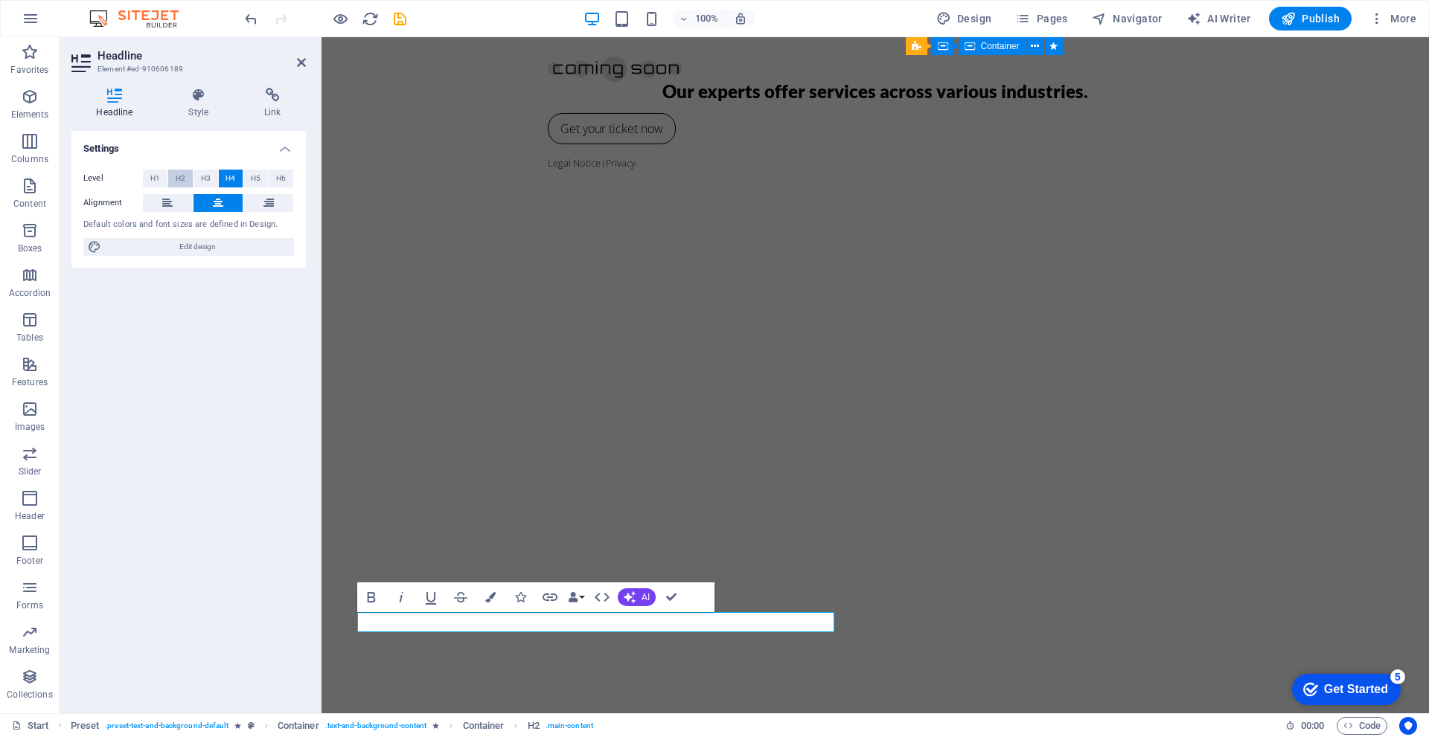
click at [184, 177] on span "H2" at bounding box center [181, 179] width 10 height 18
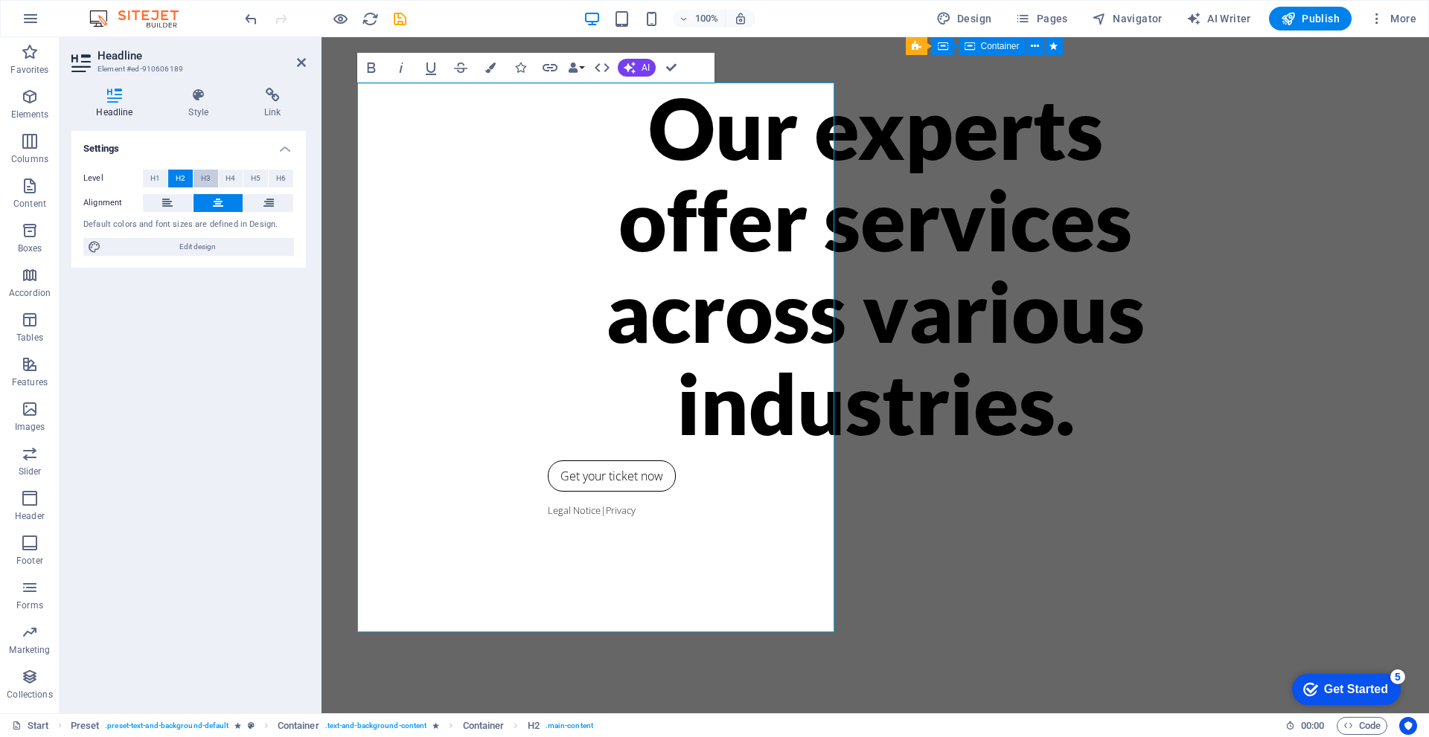
click at [205, 182] on span "H3" at bounding box center [206, 179] width 10 height 18
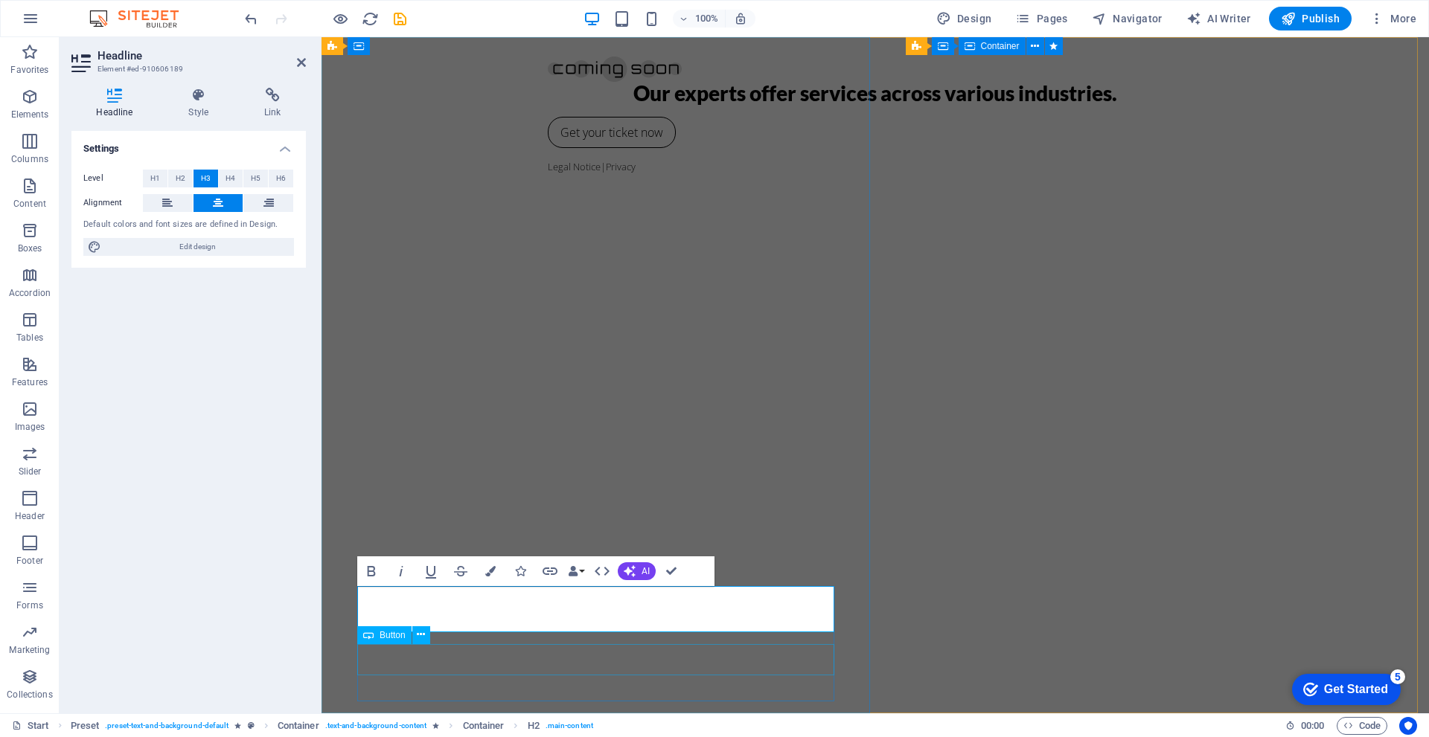
click at [548, 148] on div "Get your ticket now" at bounding box center [875, 132] width 655 height 31
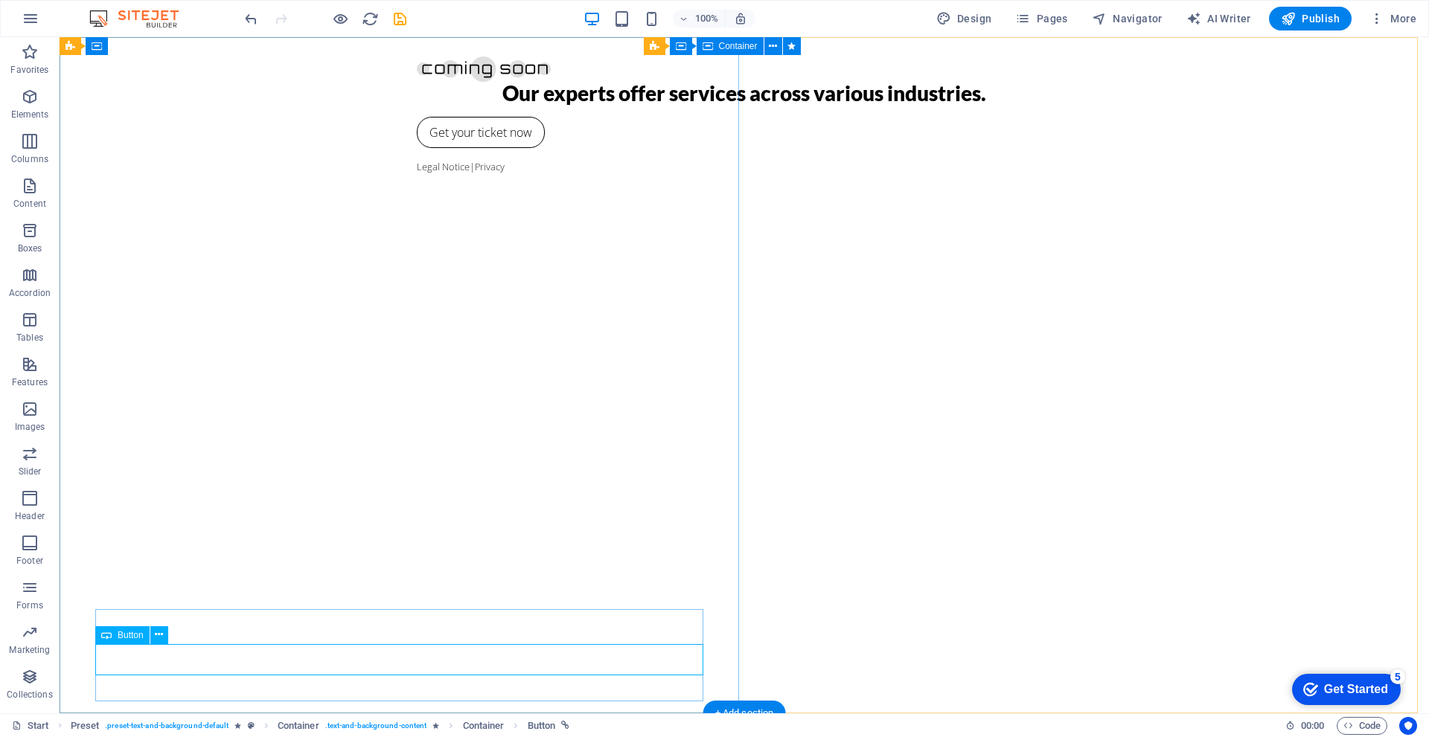
click at [417, 148] on div "Get your ticket now" at bounding box center [744, 132] width 655 height 31
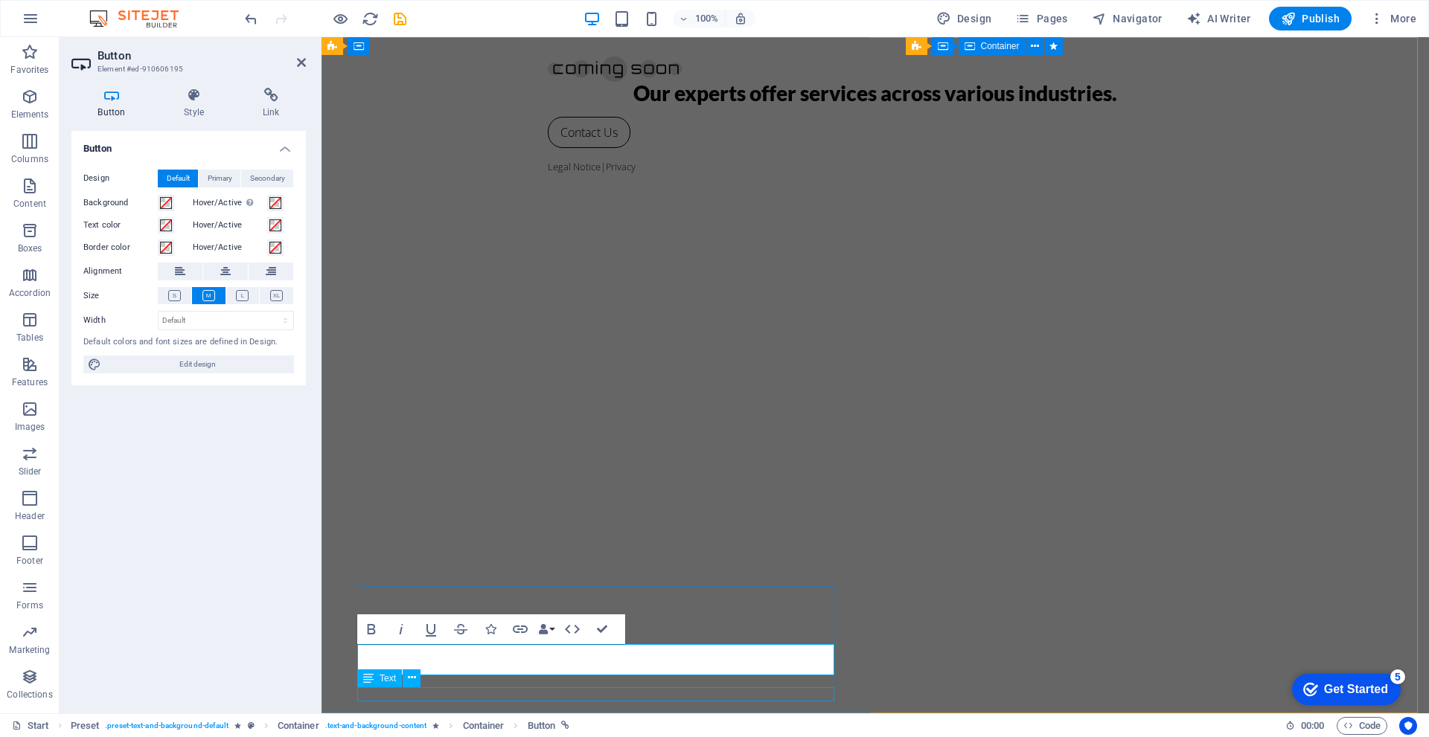
click at [548, 174] on div "Legal Notice | Privacy" at bounding box center [875, 167] width 655 height 14
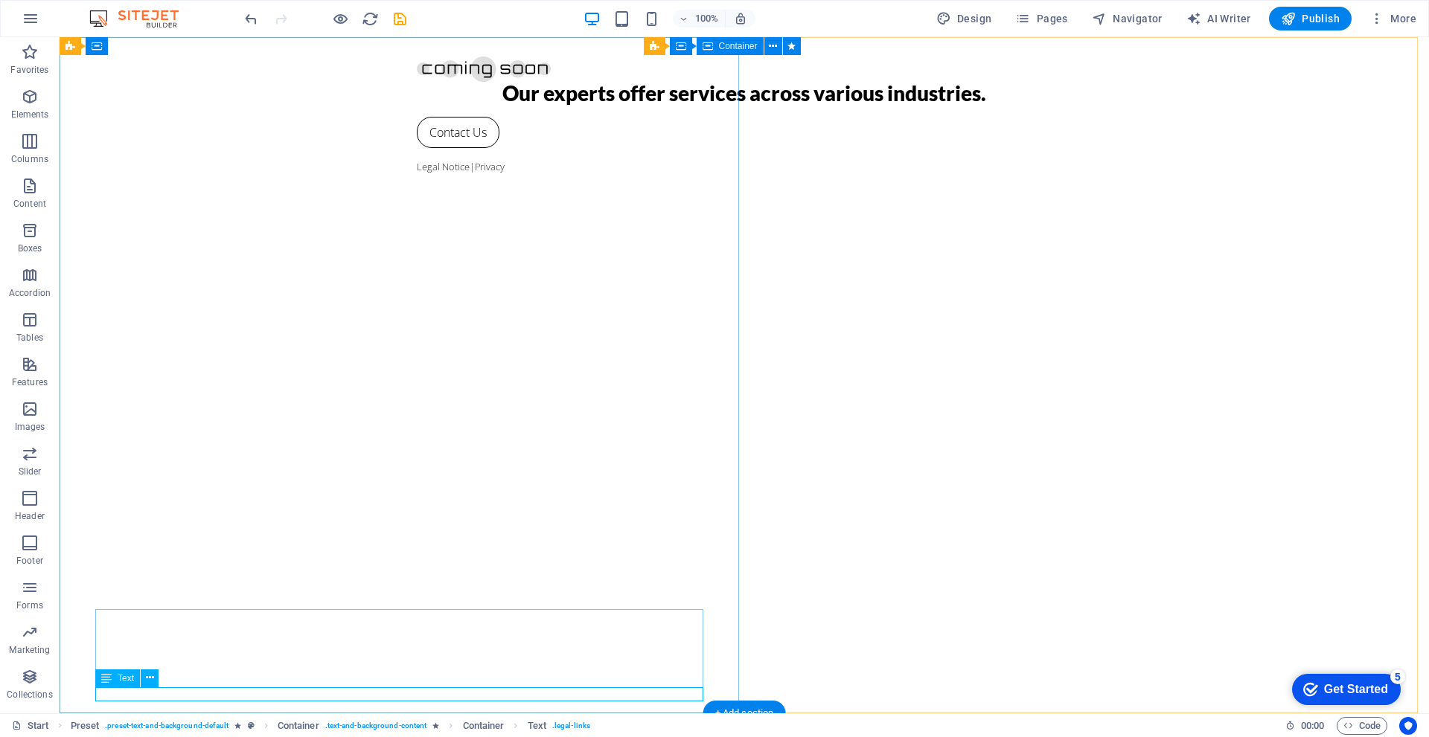
click at [417, 174] on div "Legal Notice | Privacy" at bounding box center [744, 167] width 655 height 14
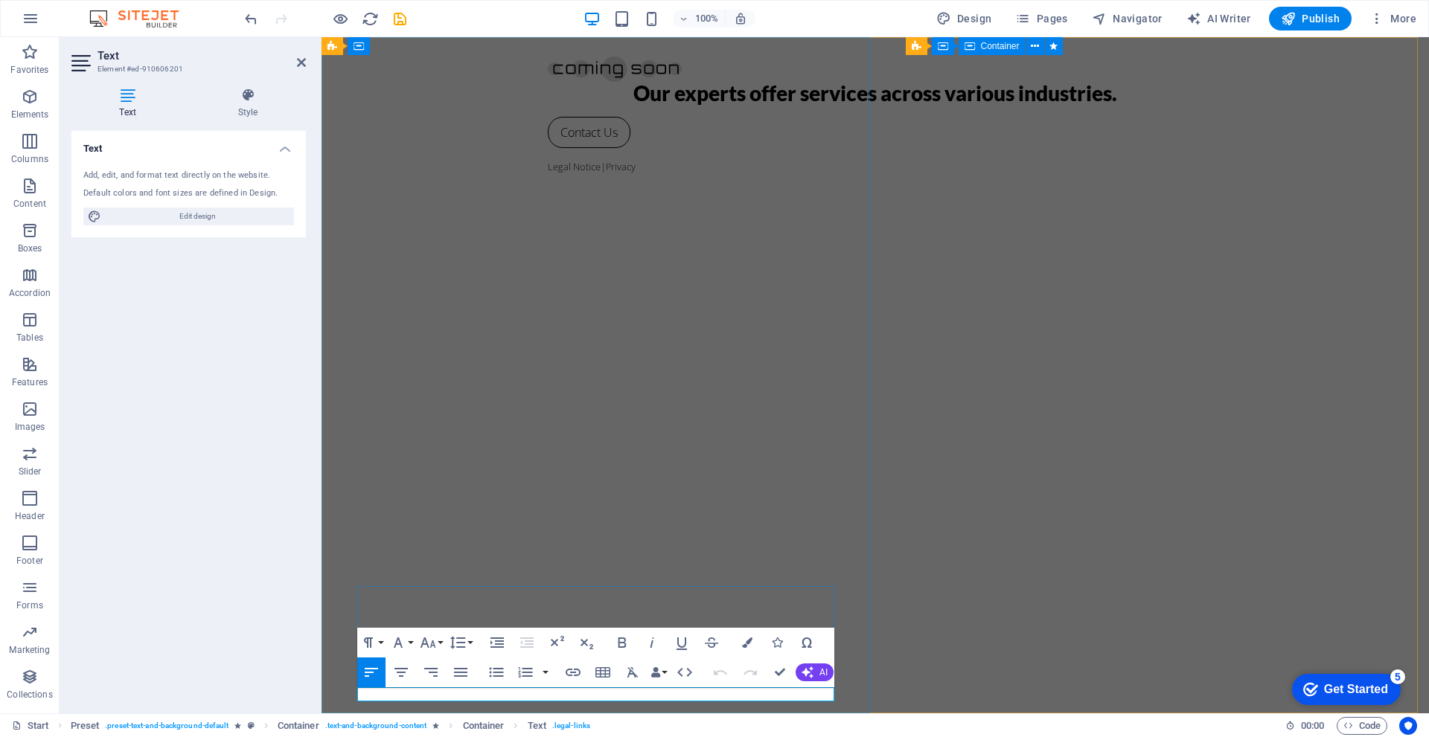
click at [548, 174] on p "Legal Notice | Privacy" at bounding box center [875, 167] width 655 height 14
click at [400, 664] on icon "button" at bounding box center [401, 673] width 18 height 18
click at [572, 538] on div "Our experts offer services across various industries. Contact Us contact @ wide…" at bounding box center [874, 375] width 1107 height 676
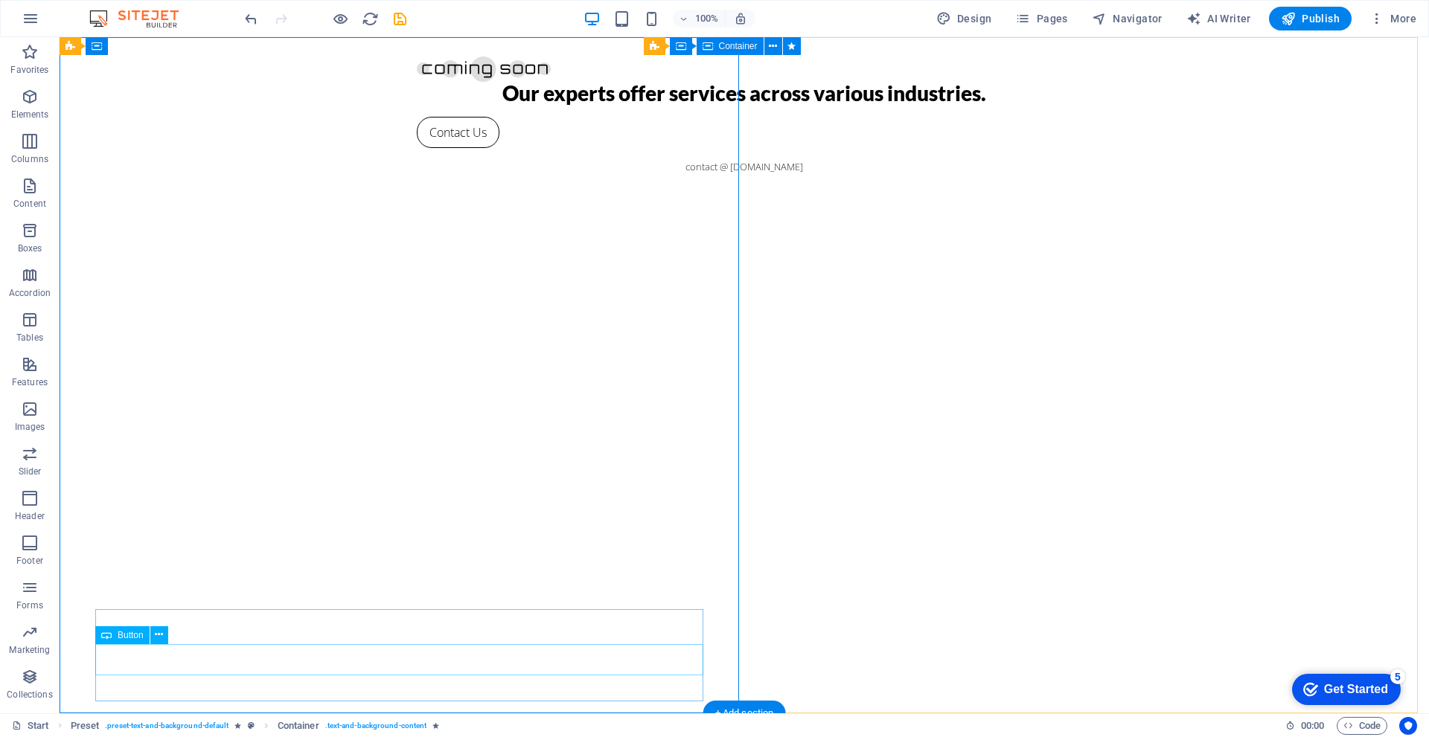
click at [417, 148] on div "Contact Us" at bounding box center [744, 132] width 655 height 31
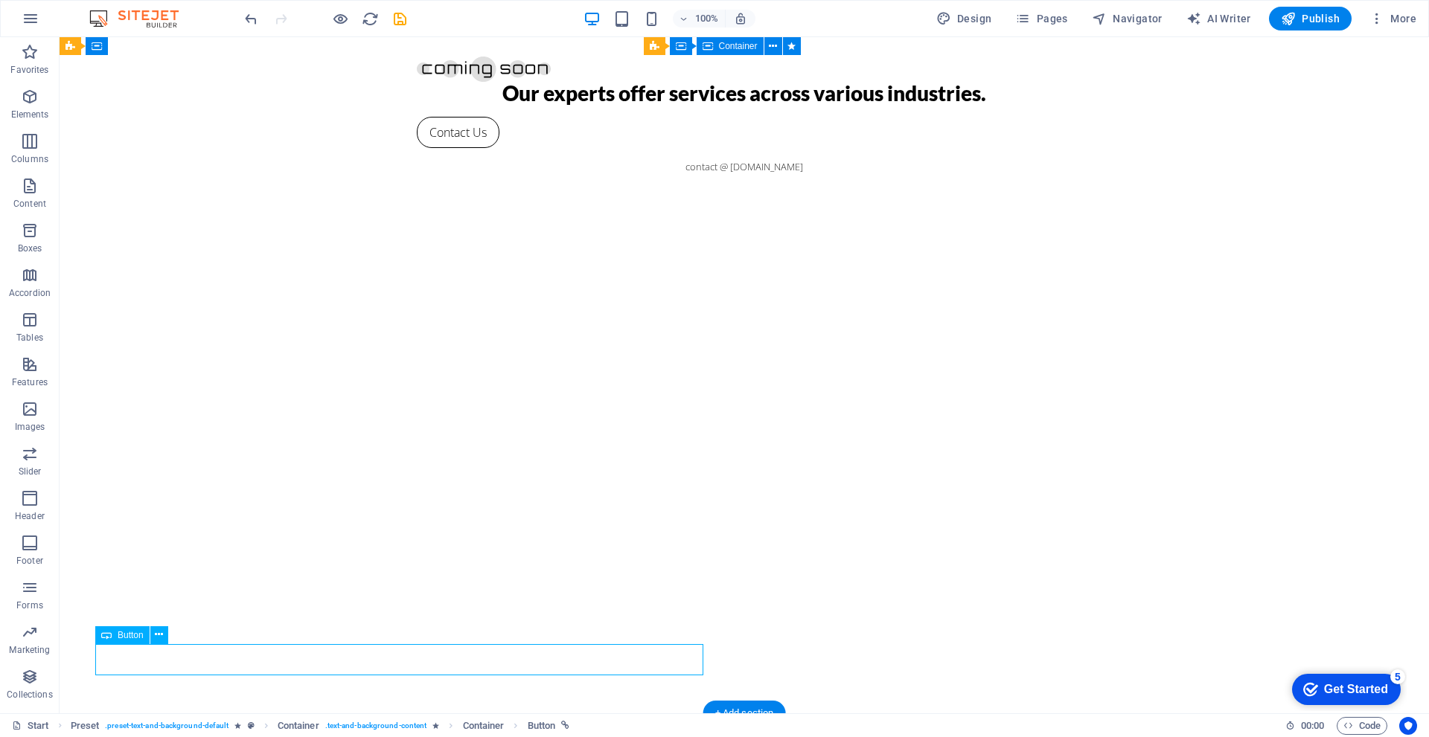
click at [417, 148] on div "Contact Us" at bounding box center [744, 132] width 655 height 31
click at [135, 636] on span "Button" at bounding box center [131, 635] width 26 height 9
click at [417, 148] on div "Contact Us" at bounding box center [744, 132] width 655 height 31
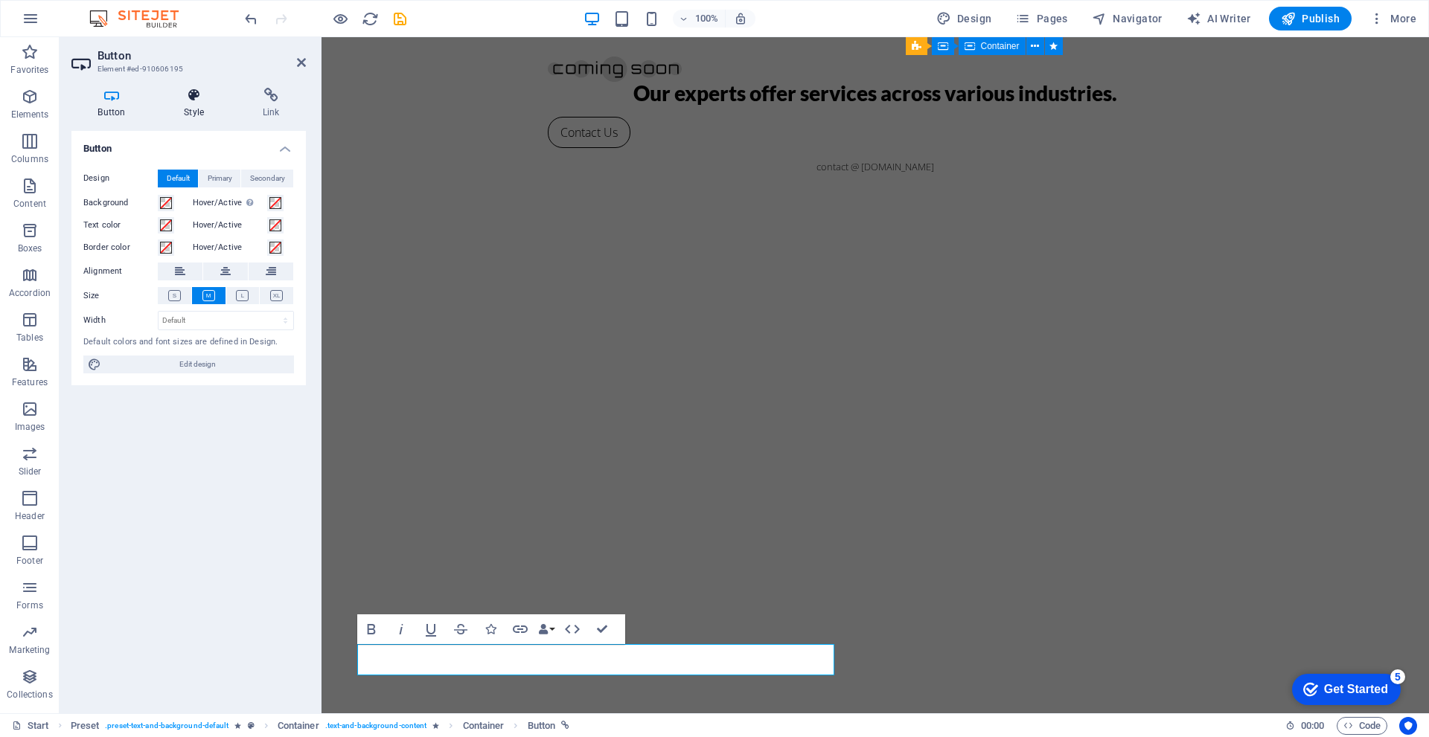
click at [186, 106] on h4 "Style" at bounding box center [197, 103] width 79 height 31
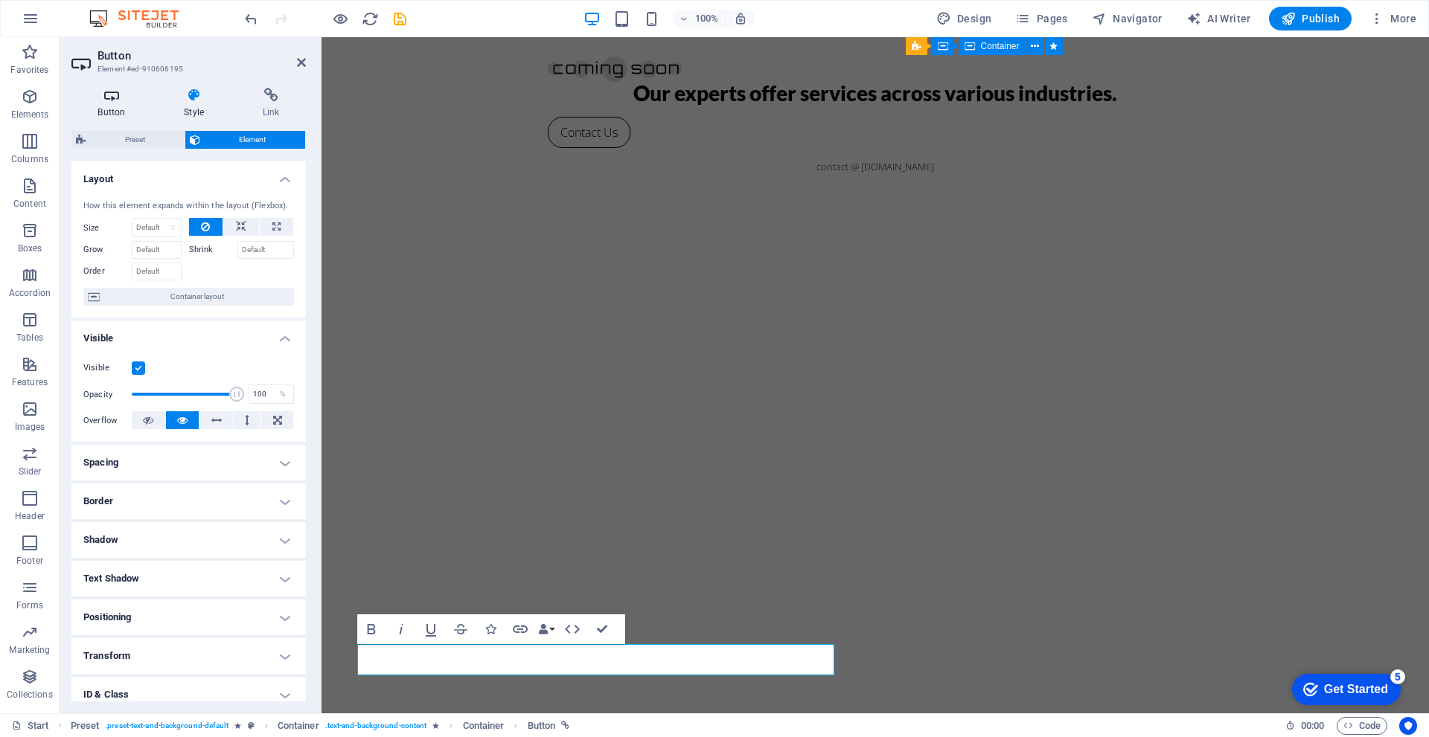
click at [120, 101] on icon at bounding box center [111, 95] width 80 height 15
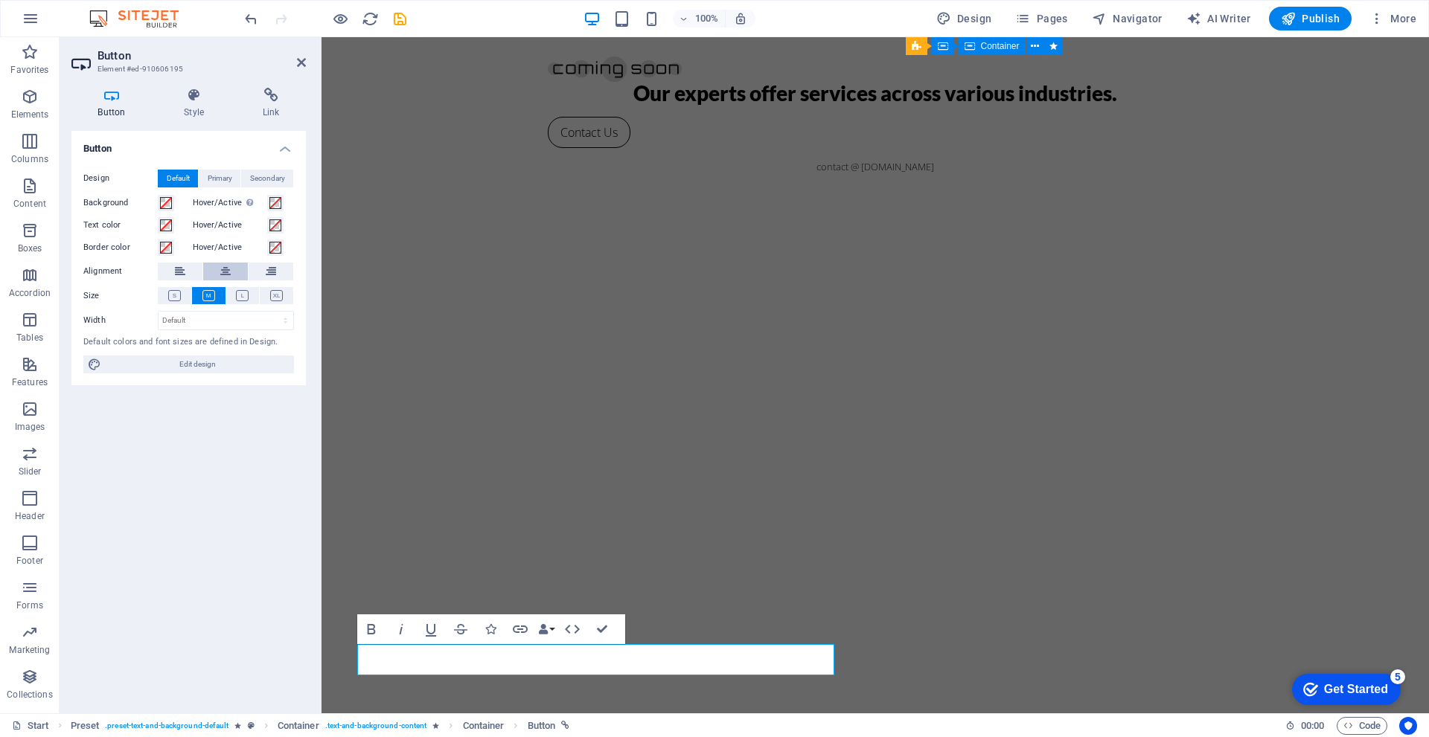
click at [229, 266] on icon at bounding box center [225, 272] width 10 height 18
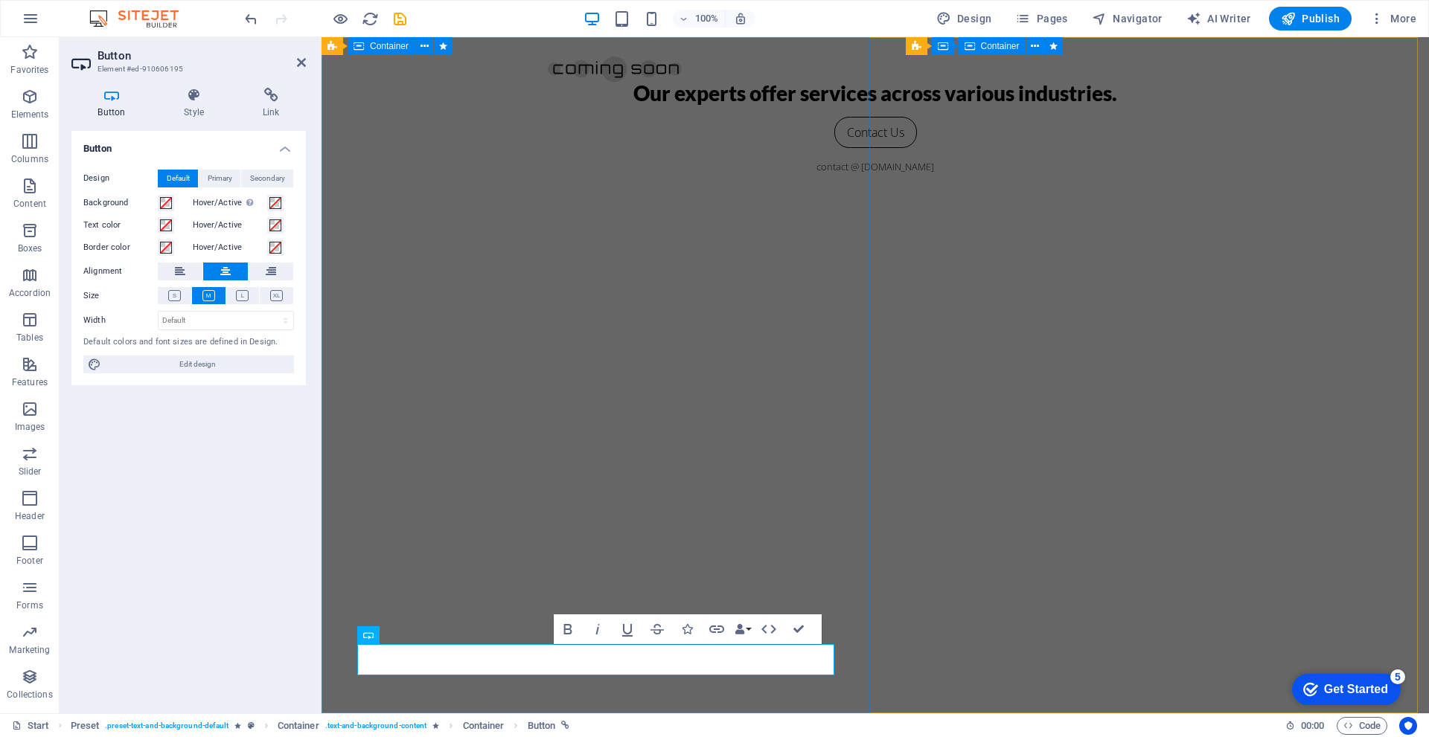
click at [551, 305] on div "Our experts offer services across various industries. Contact Us contact @ wide…" at bounding box center [874, 375] width 1107 height 676
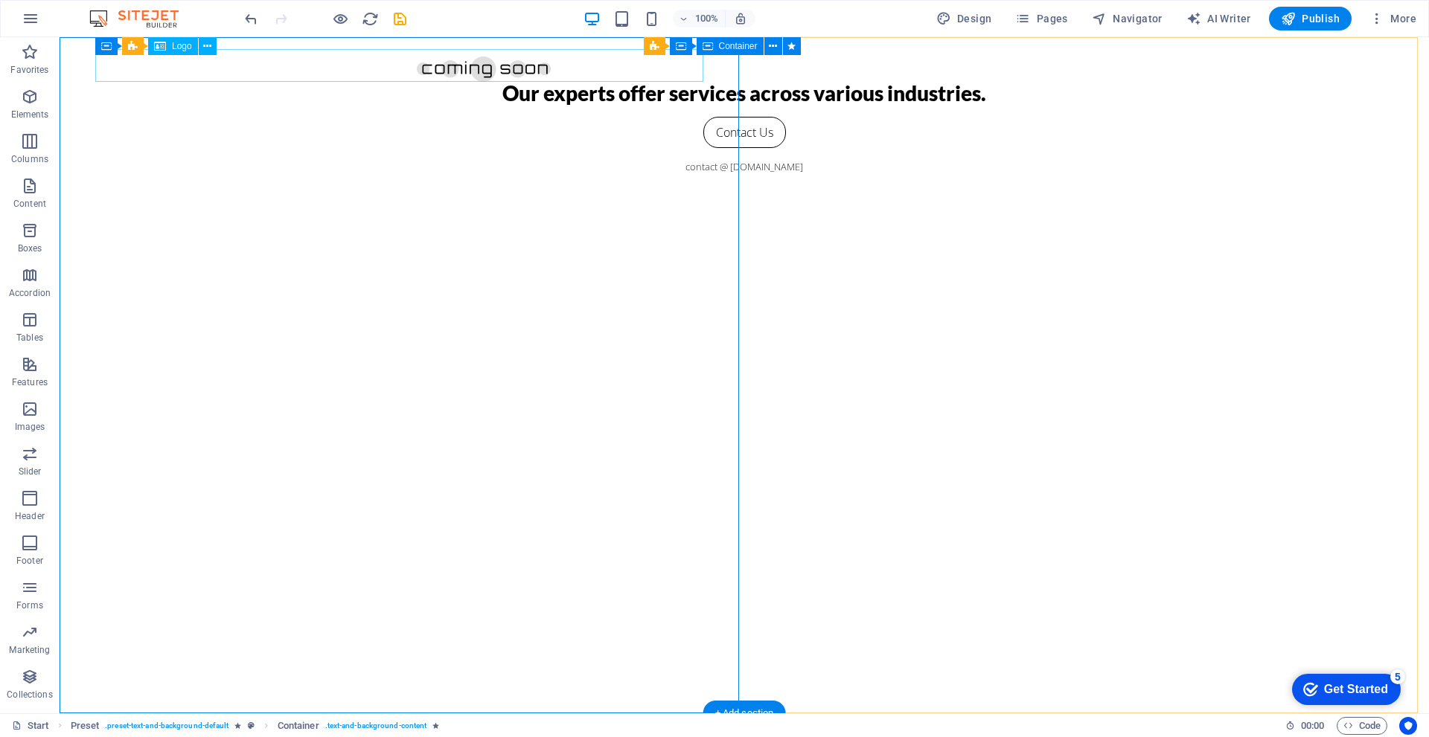
click at [417, 74] on div at bounding box center [744, 65] width 655 height 33
click at [173, 49] on span "Logo" at bounding box center [182, 46] width 20 height 9
click at [417, 66] on div at bounding box center [744, 65] width 655 height 33
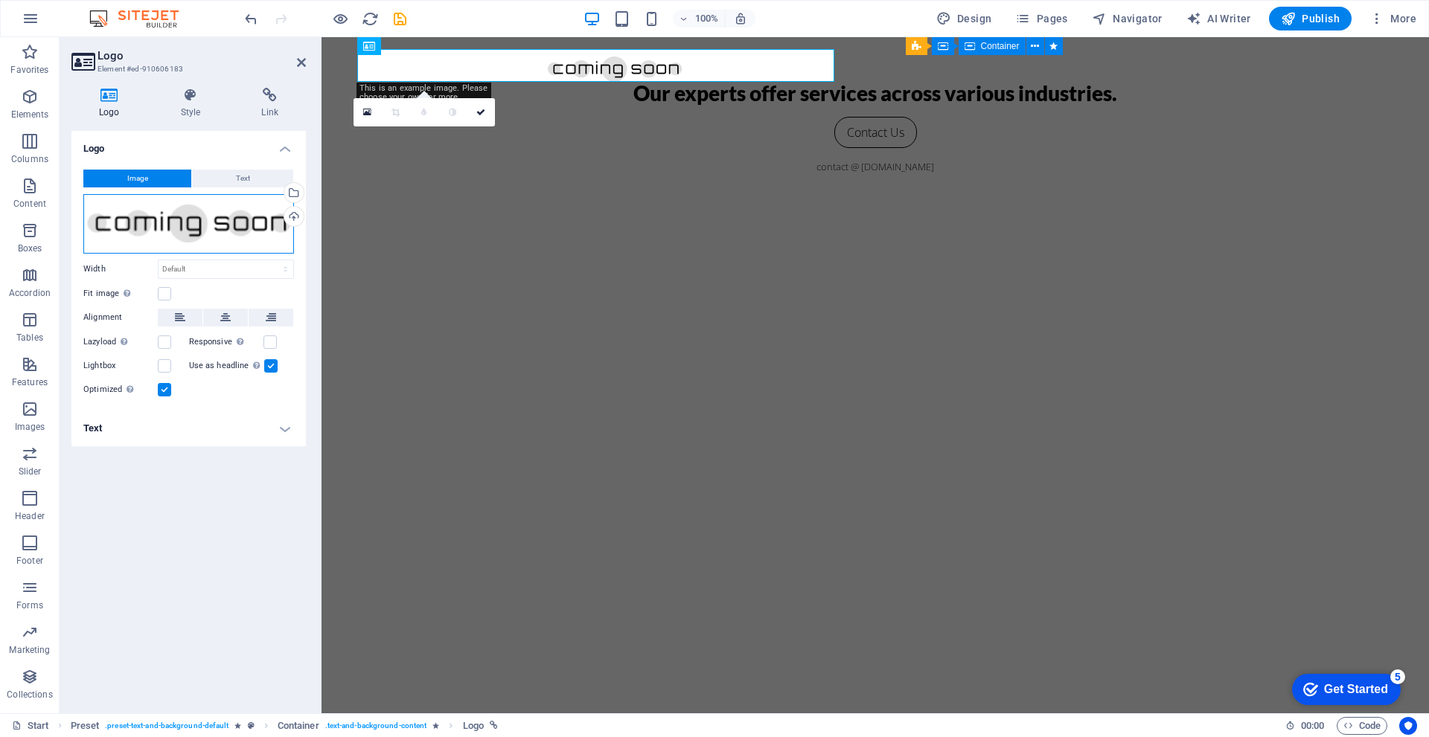
click at [191, 214] on div "Drag files here, click to choose files or select files from Files or our free s…" at bounding box center [188, 224] width 211 height 60
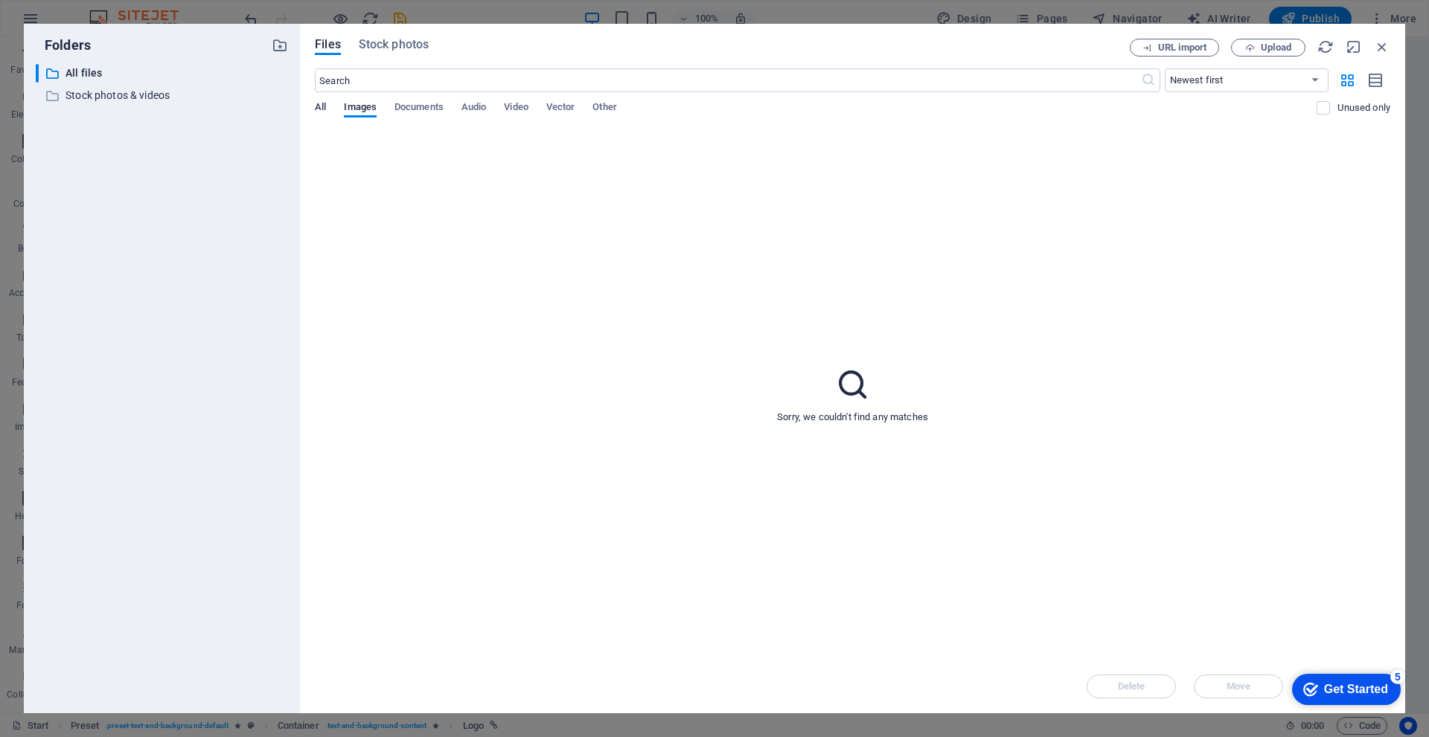
click at [321, 108] on span "All" at bounding box center [320, 108] width 11 height 21
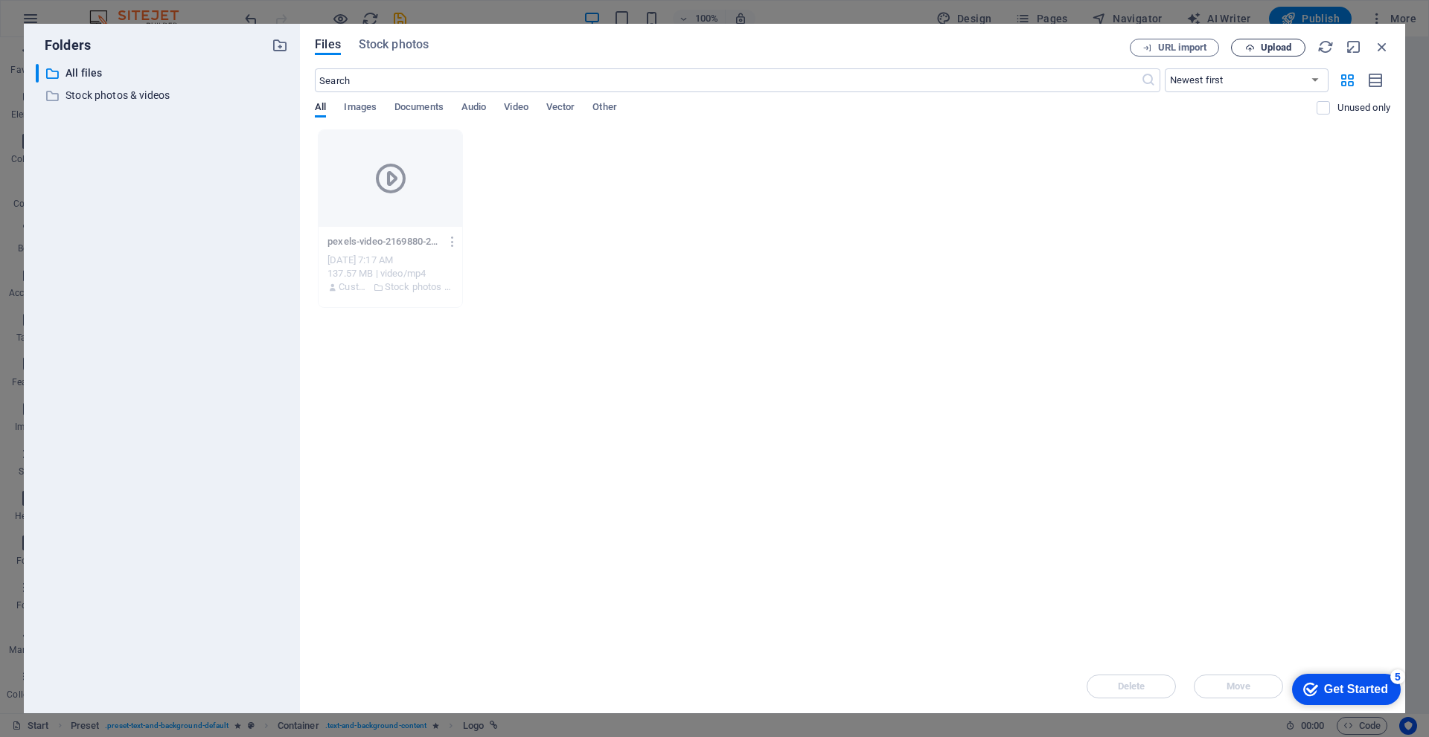
click at [1274, 54] on button "Upload" at bounding box center [1268, 48] width 74 height 18
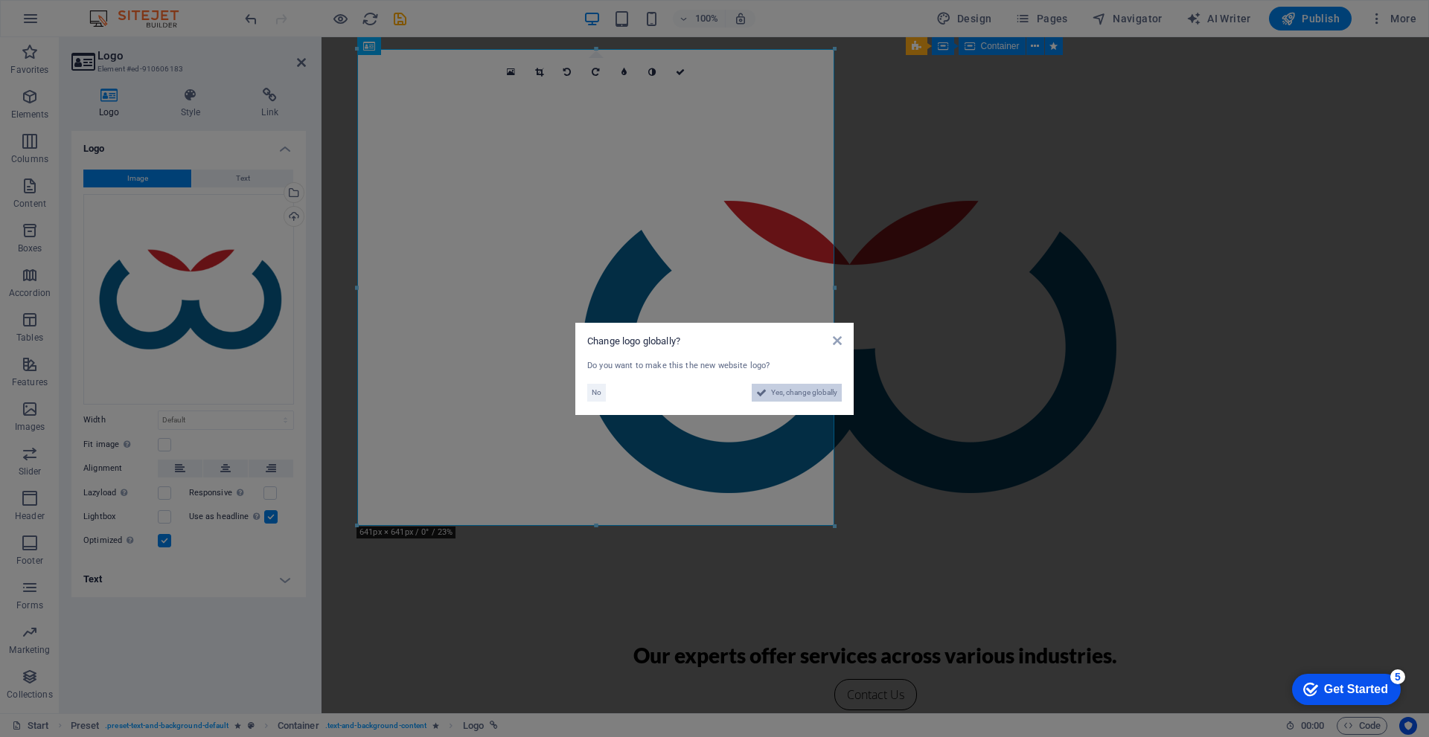
click at [774, 394] on span "Yes, change globally" at bounding box center [804, 393] width 66 height 18
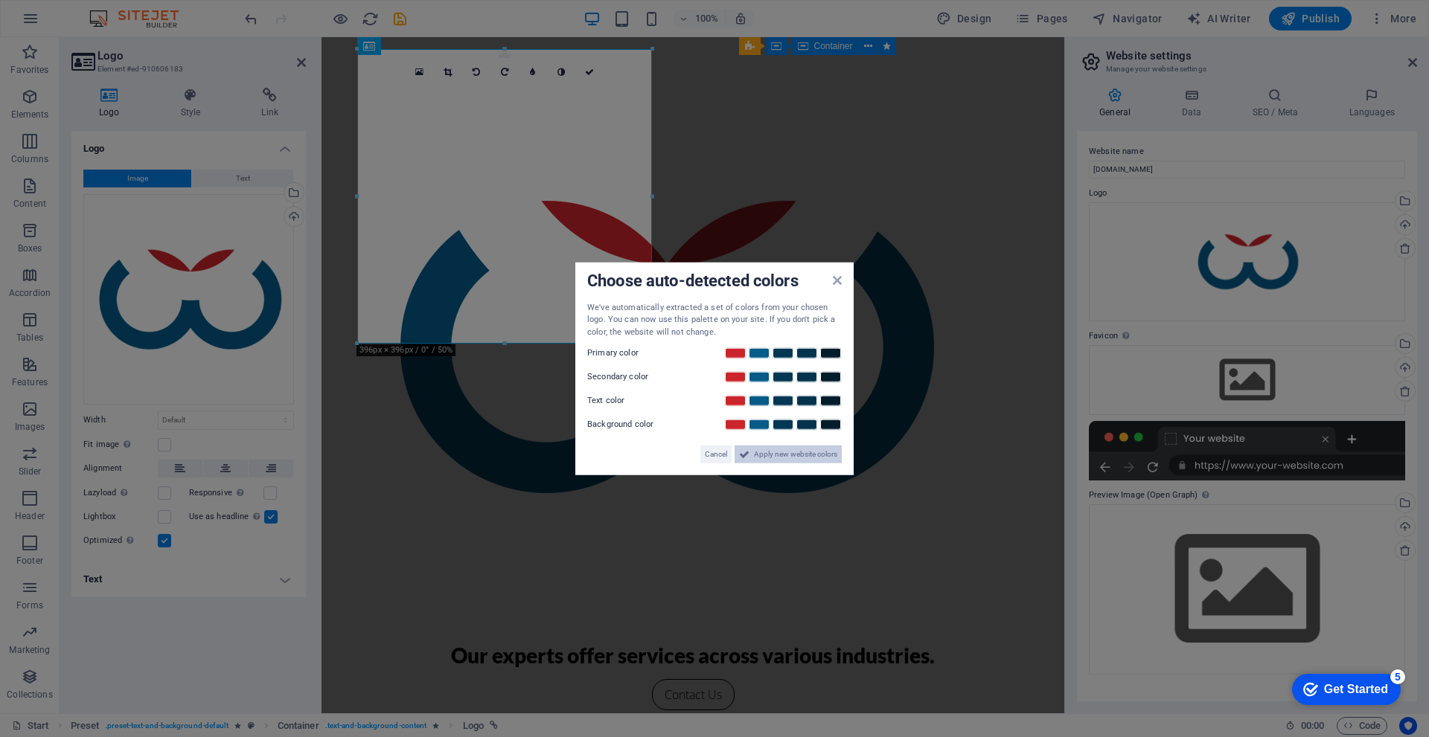
click at [790, 455] on span "Apply new website colors" at bounding box center [795, 455] width 83 height 18
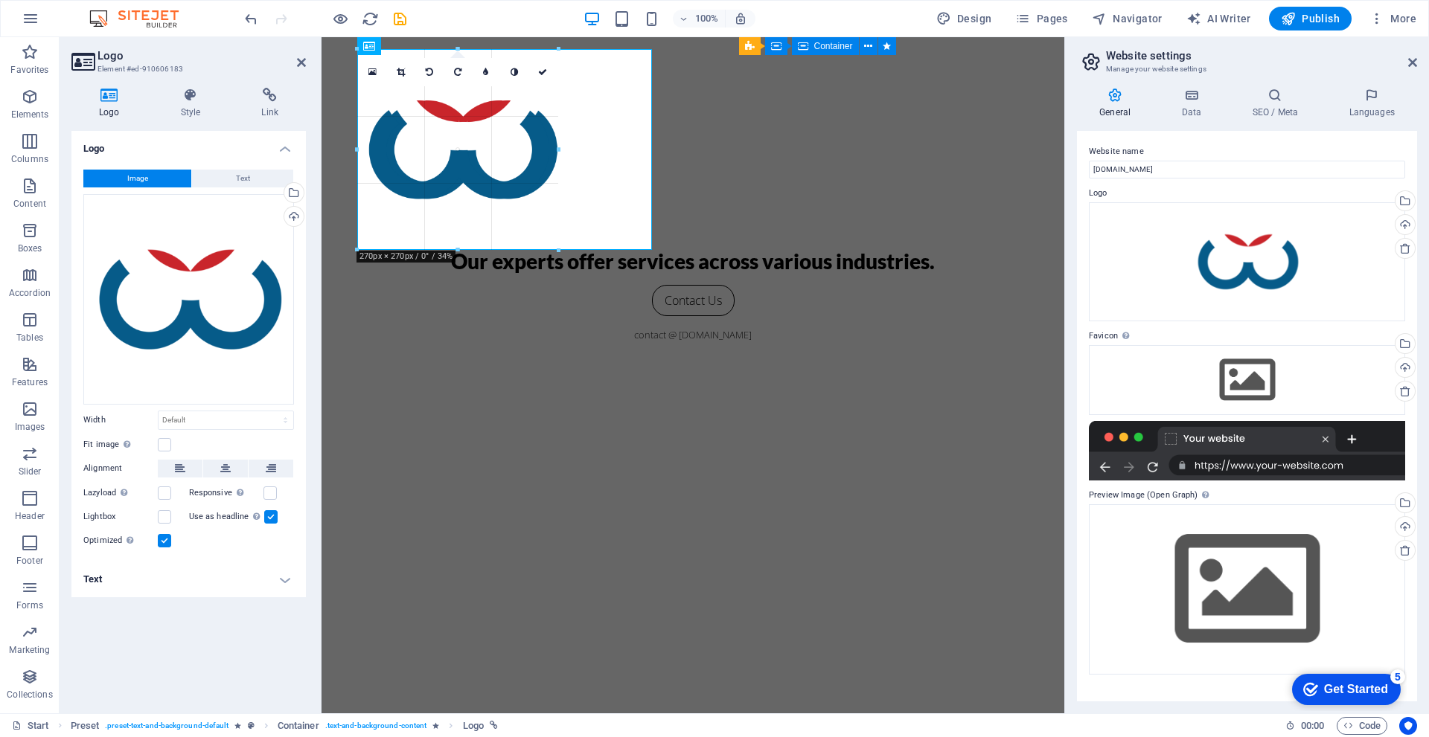
drag, startPoint x: 653, startPoint y: 344, endPoint x: 551, endPoint y: 250, distance: 138.5
type input "270"
select select "px"
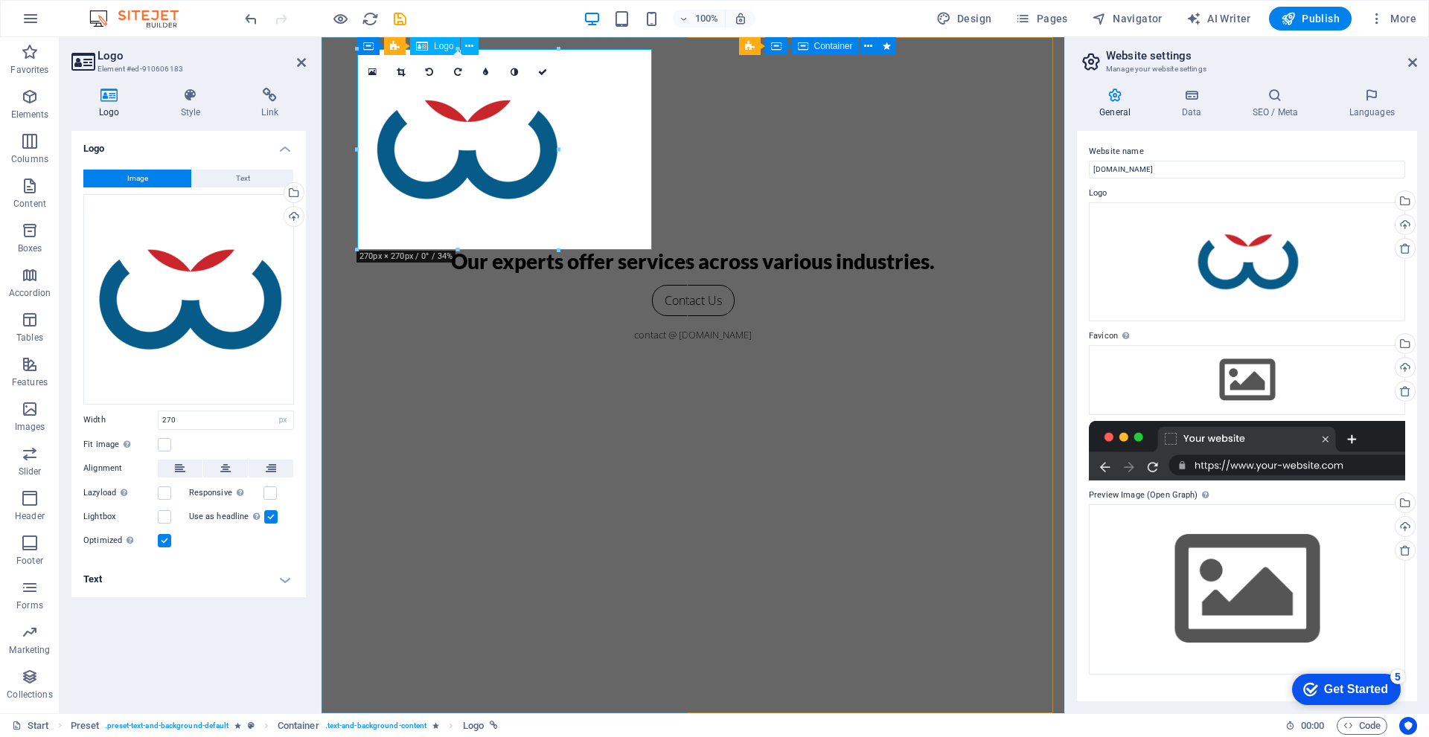
click at [507, 144] on div at bounding box center [692, 149] width 655 height 201
select select "DISABLED_OPTION_VALUE"
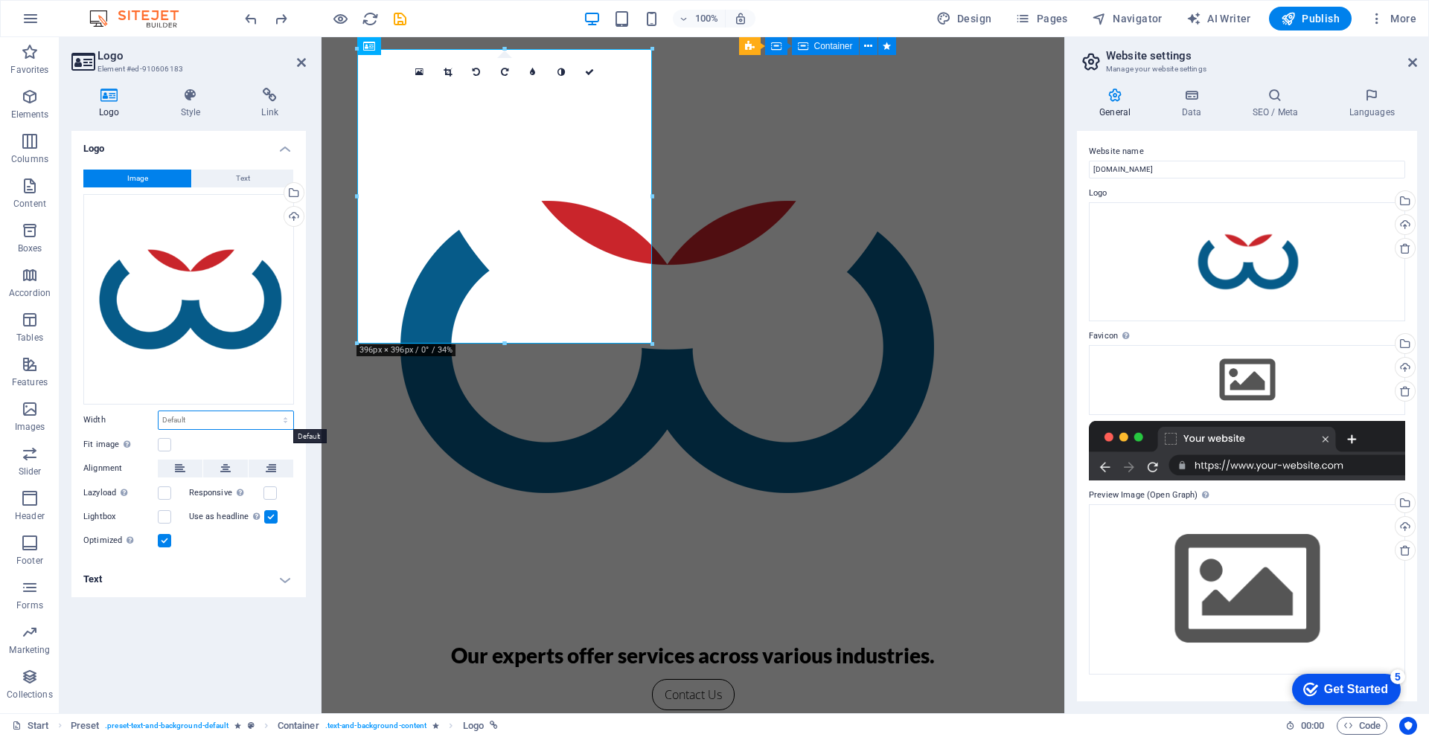
click at [193, 420] on select "Default auto px rem % em vh vw" at bounding box center [226, 421] width 135 height 18
click at [219, 470] on button at bounding box center [225, 469] width 45 height 18
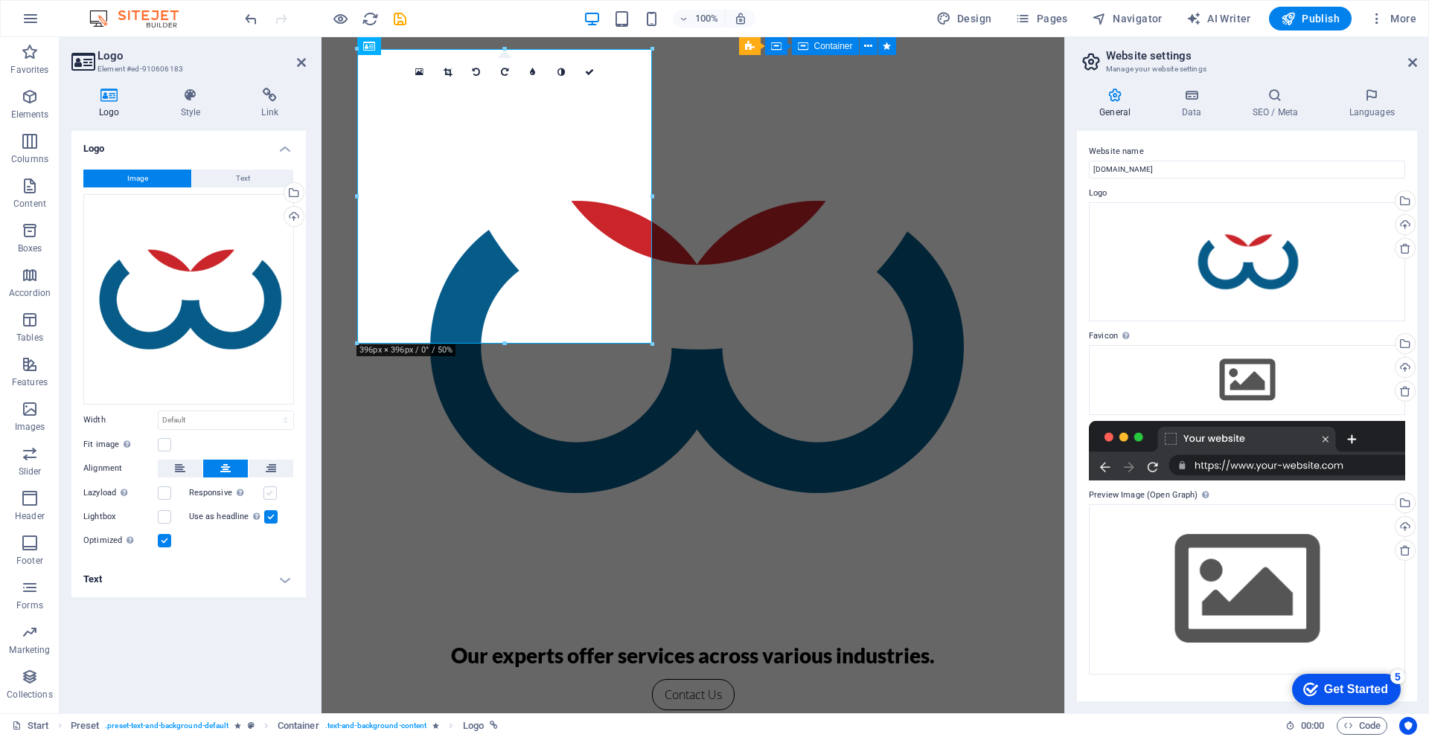
click at [269, 499] on label at bounding box center [269, 493] width 13 height 13
click at [0, 0] on input "Responsive Automatically load retina image and smartphone optimized sizes." at bounding box center [0, 0] width 0 height 0
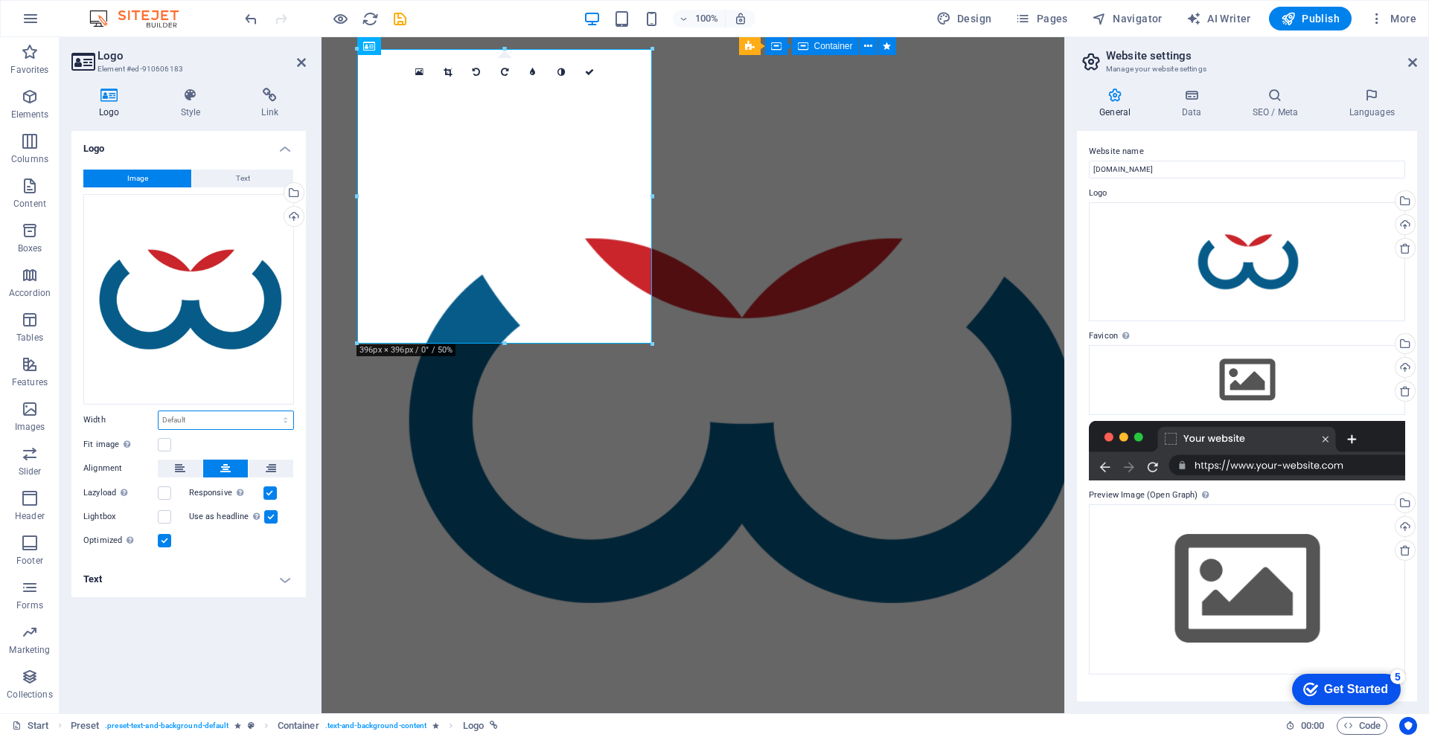
click at [204, 423] on select "Default auto px rem % em vh vw" at bounding box center [226, 421] width 135 height 18
click at [165, 442] on label at bounding box center [164, 444] width 13 height 13
click at [0, 0] on input "Fit image Automatically fit image to a fixed width and height" at bounding box center [0, 0] width 0 height 0
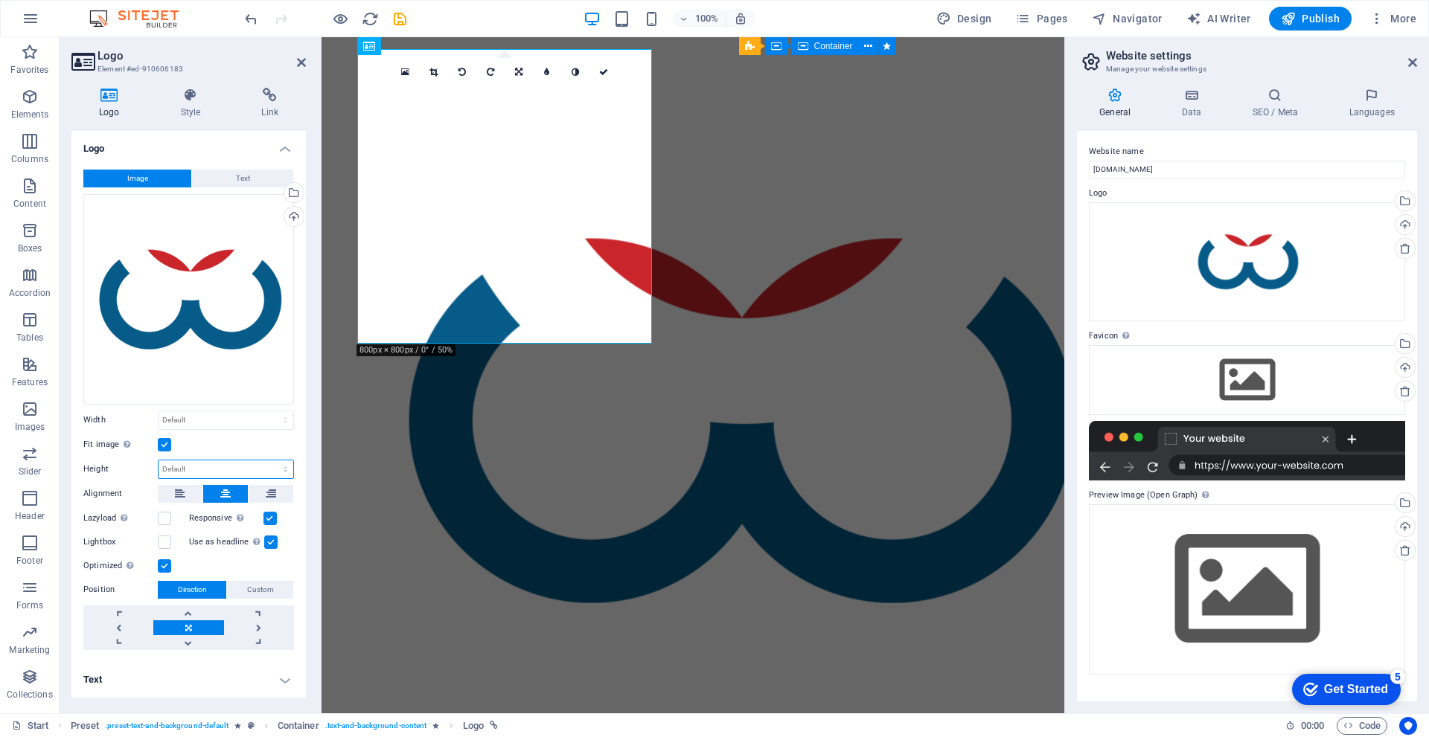
click at [188, 470] on select "Default auto px" at bounding box center [226, 470] width 135 height 18
click at [209, 447] on div "Fit image Automatically fit image to a fixed width and height" at bounding box center [188, 445] width 211 height 18
click at [181, 118] on h4 "Style" at bounding box center [193, 103] width 81 height 31
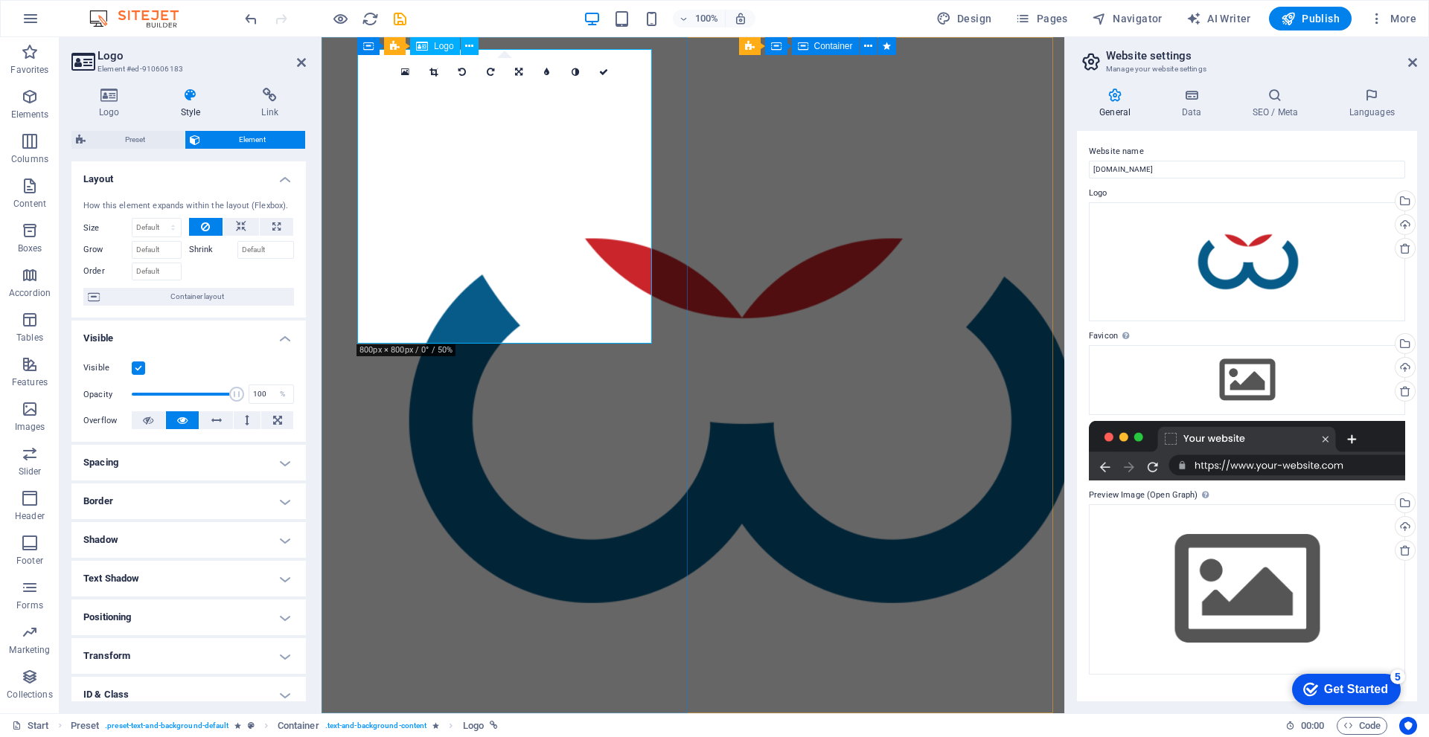
click at [384, 106] on div at bounding box center [692, 420] width 655 height 743
click at [1316, 27] on button "Publish" at bounding box center [1310, 19] width 83 height 24
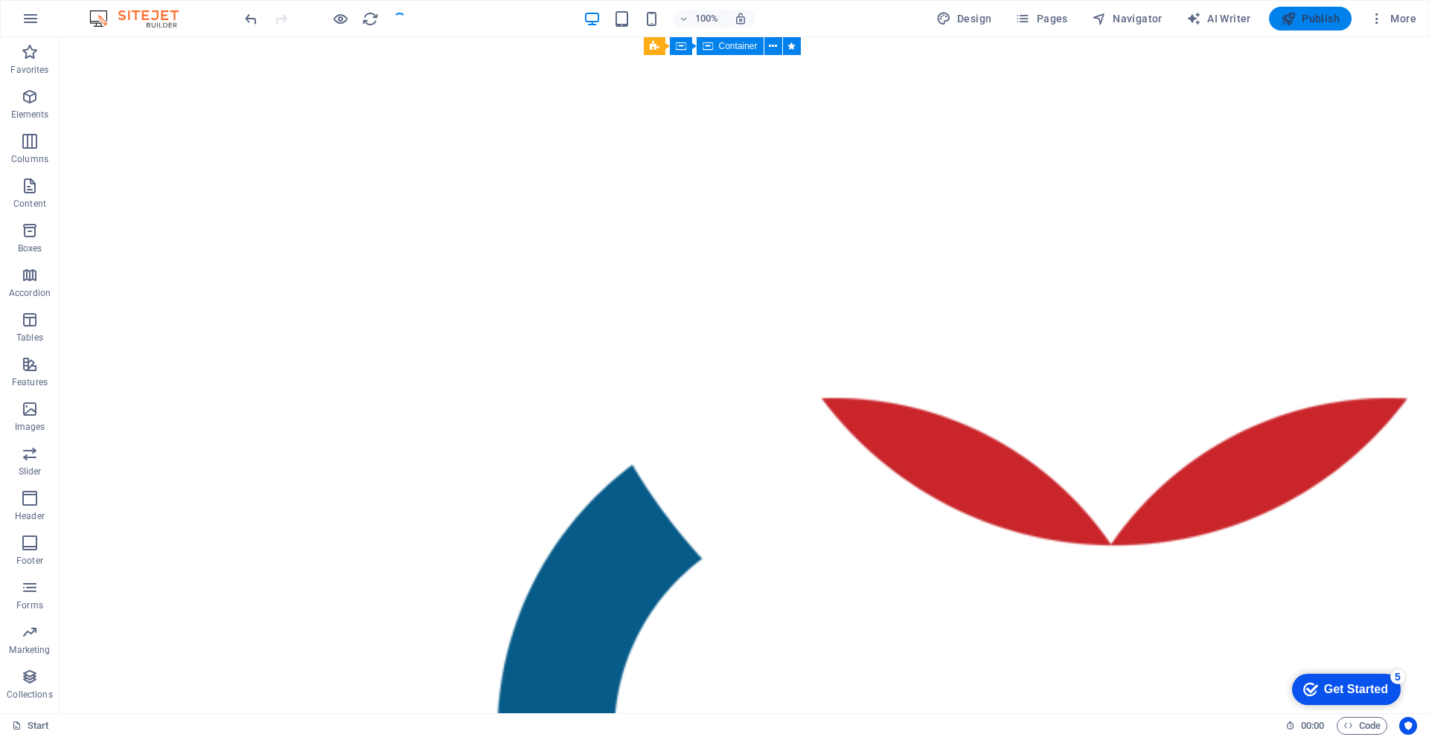
click at [1305, 16] on span "Publish" at bounding box center [1310, 18] width 59 height 15
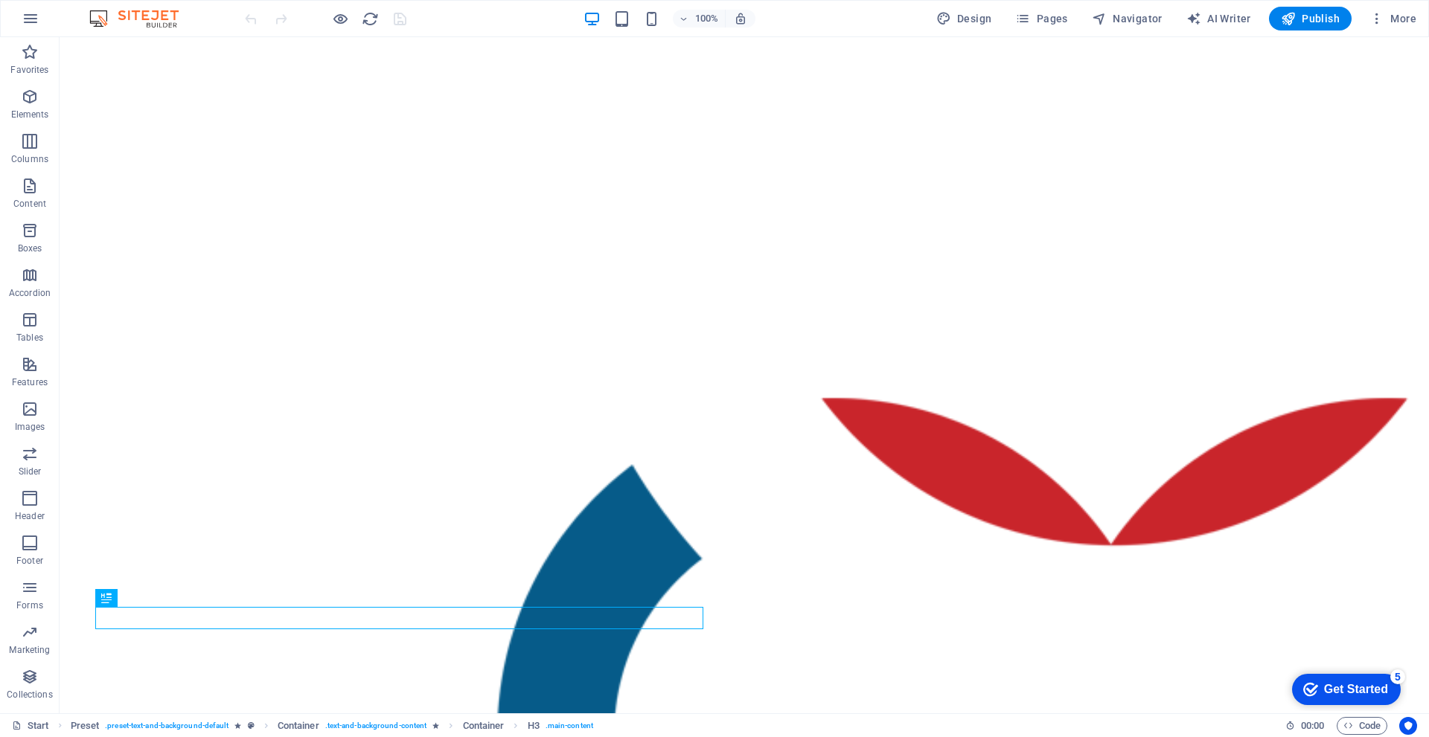
scroll to position [248, 0]
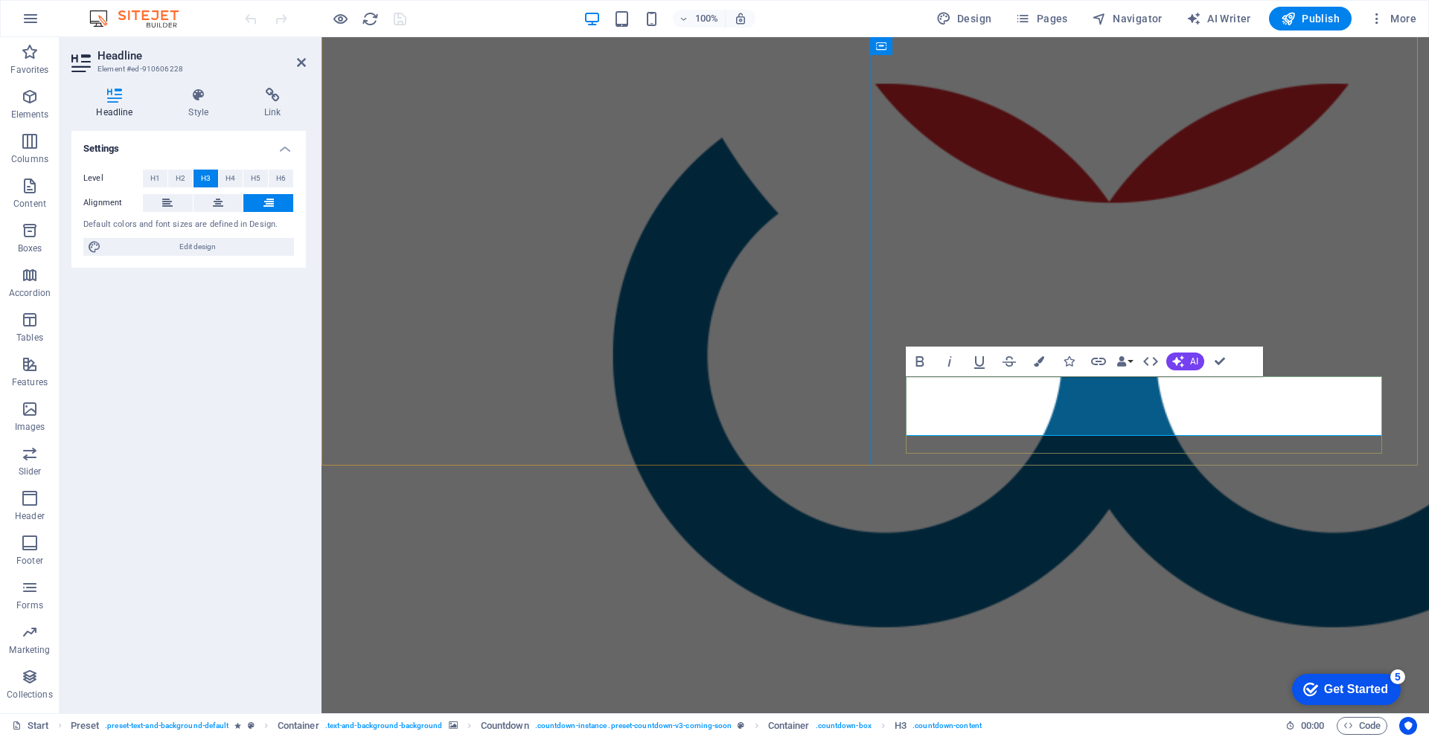
click at [1005, 407] on h3 "STAY AHEAD" at bounding box center [1196, 412] width 1107 height 676
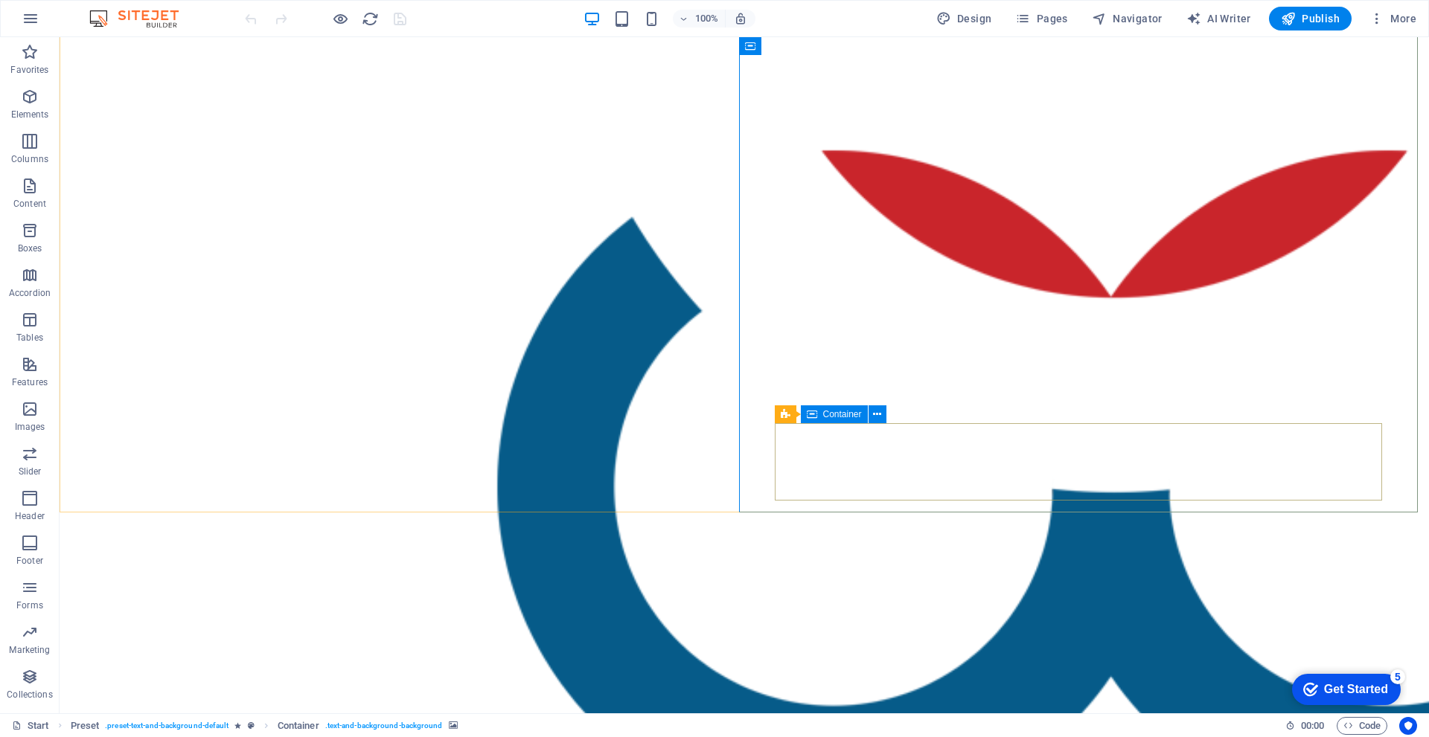
click at [839, 415] on span "Container" at bounding box center [842, 414] width 39 height 9
click at [877, 417] on icon at bounding box center [877, 415] width 8 height 16
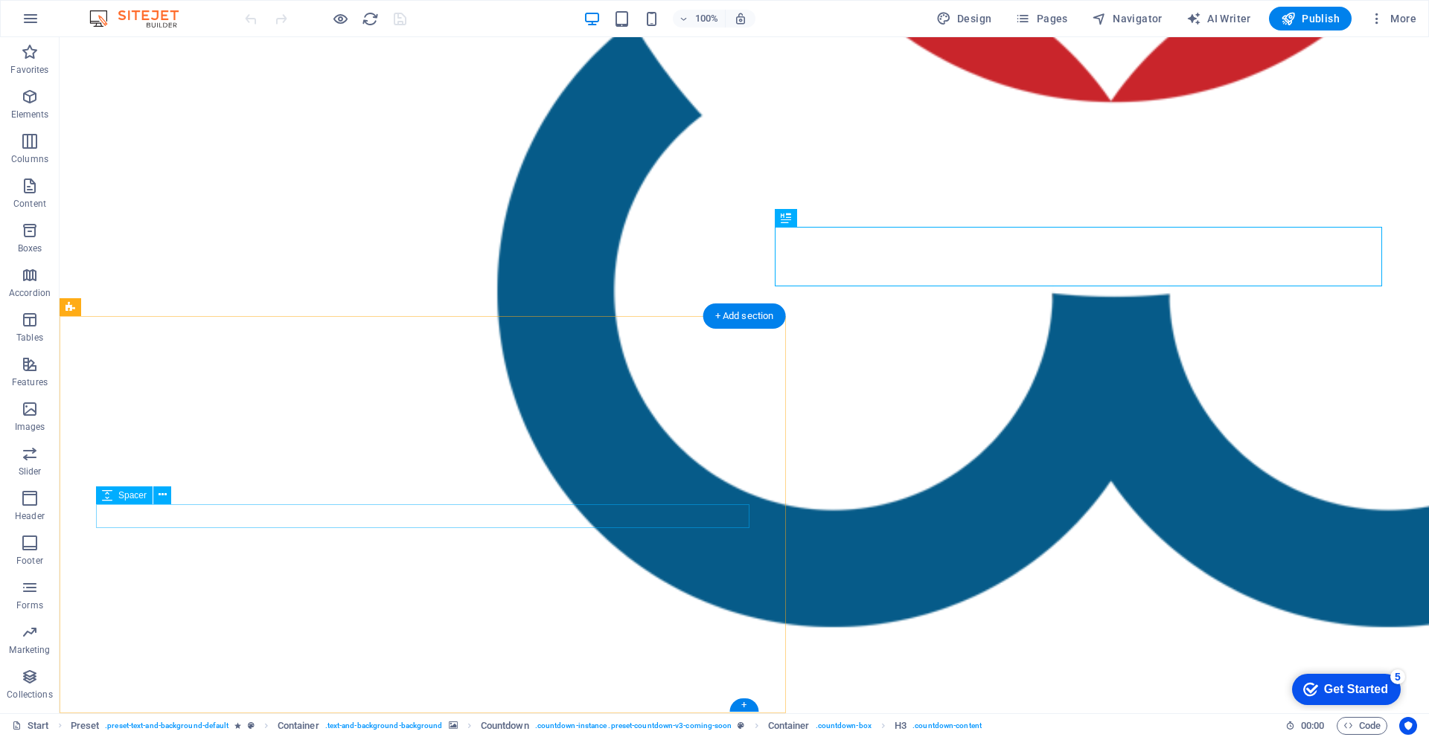
scroll to position [444, 0]
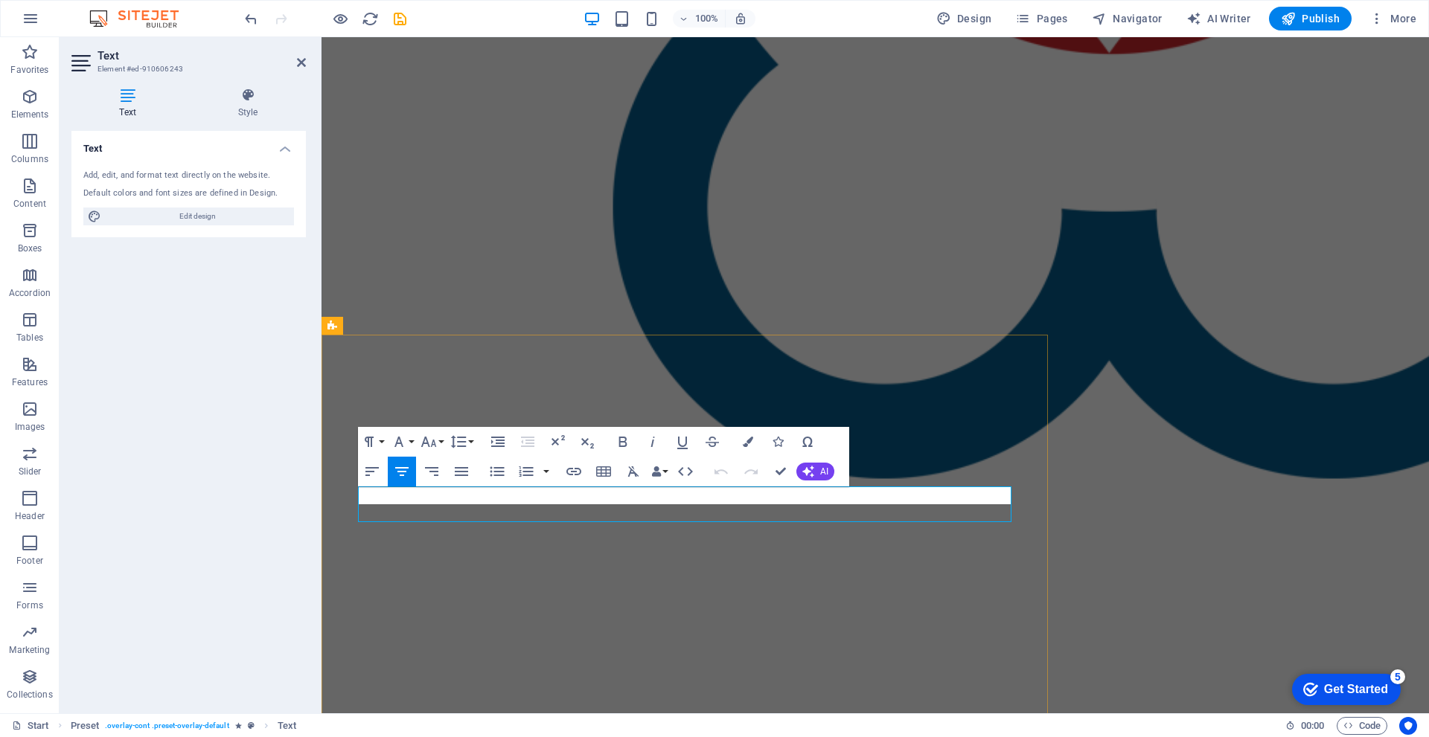
scroll to position [379, 0]
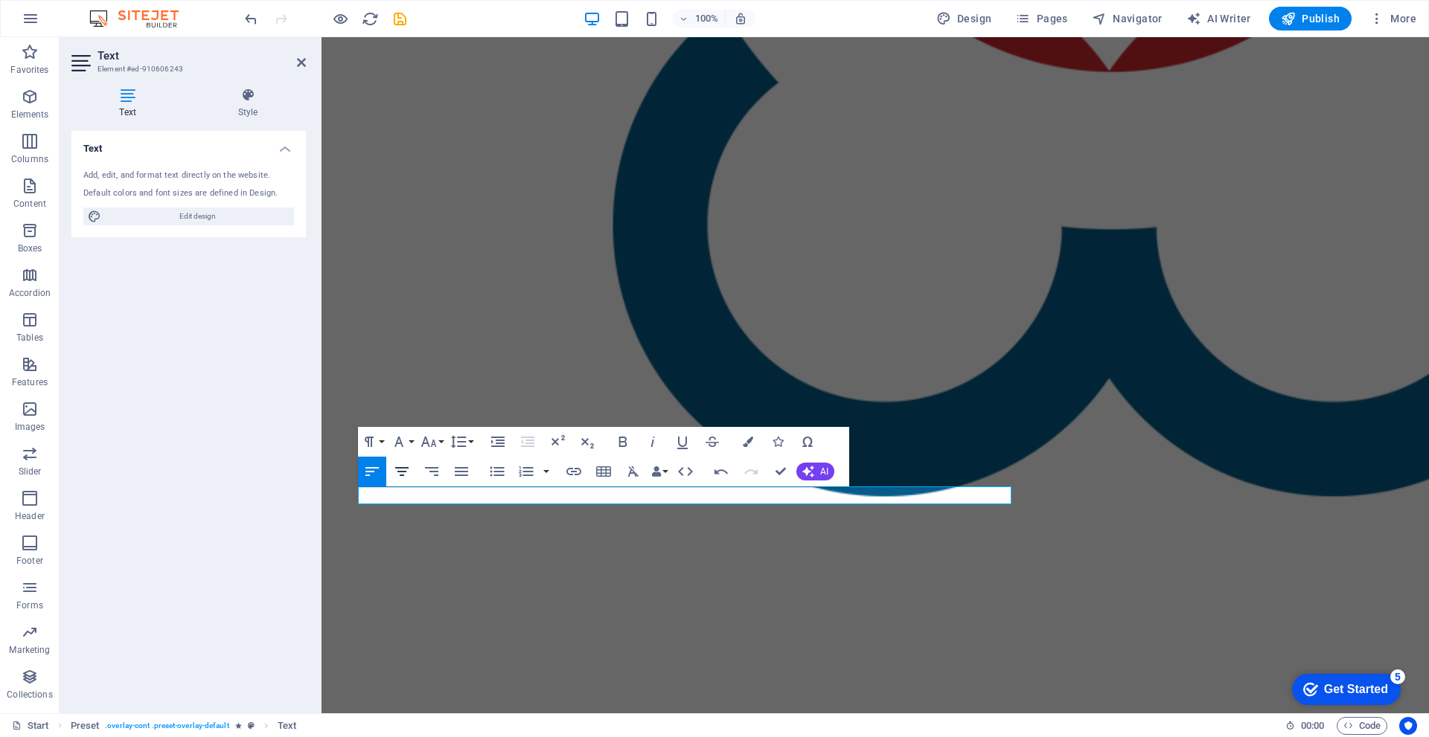
click at [398, 471] on icon "button" at bounding box center [402, 472] width 18 height 18
click at [417, 445] on button "Font Size" at bounding box center [431, 442] width 28 height 30
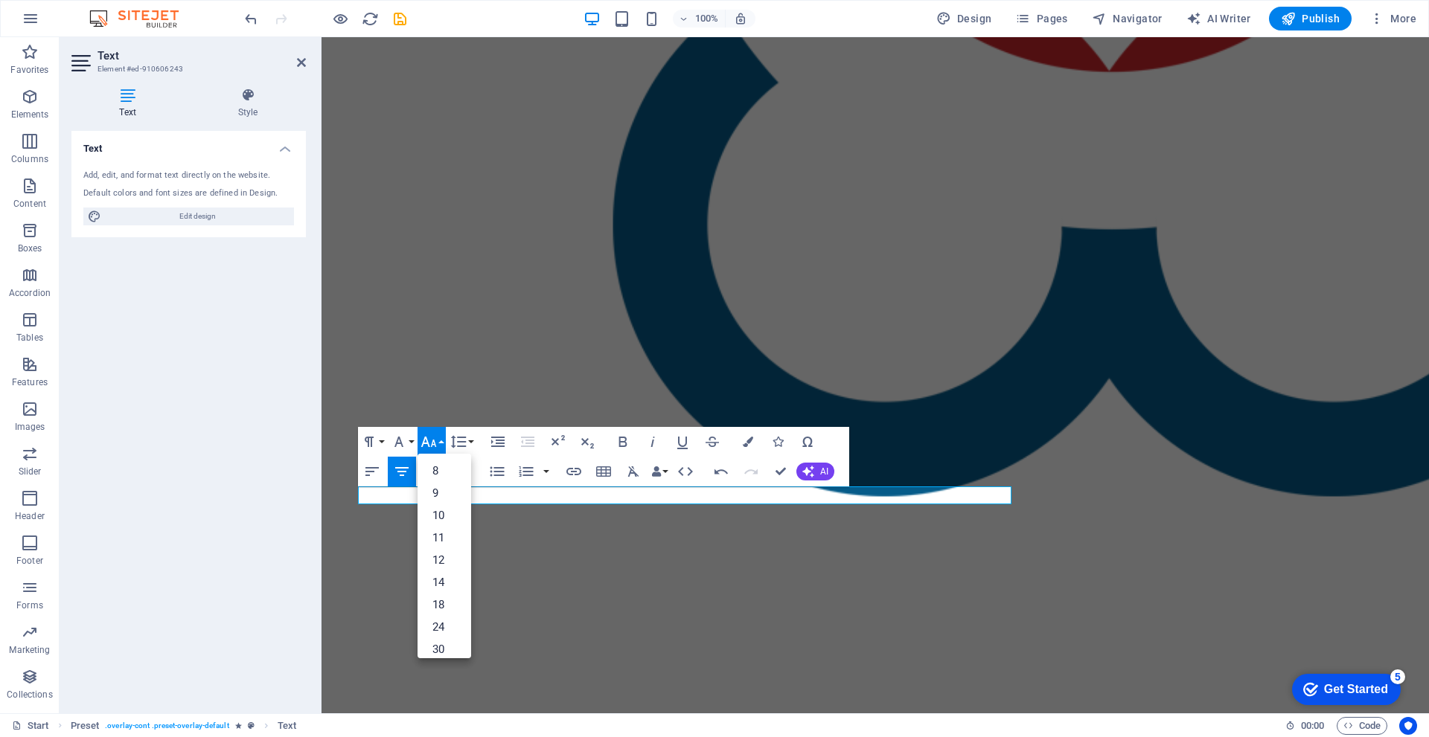
click at [417, 445] on button "Font Size" at bounding box center [431, 442] width 28 height 30
click at [412, 445] on button "Font Family" at bounding box center [402, 442] width 28 height 30
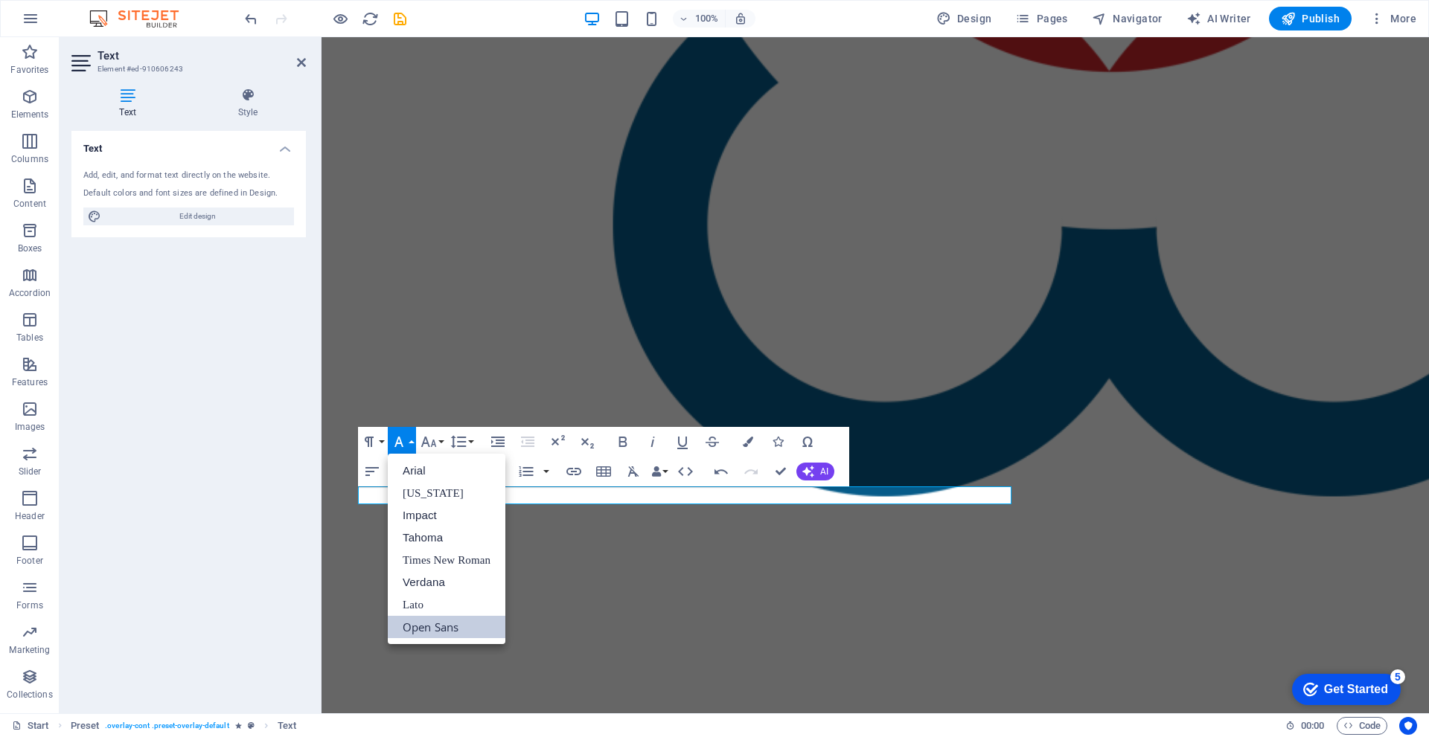
scroll to position [0, 0]
click at [412, 445] on button "Font Family" at bounding box center [402, 442] width 28 height 30
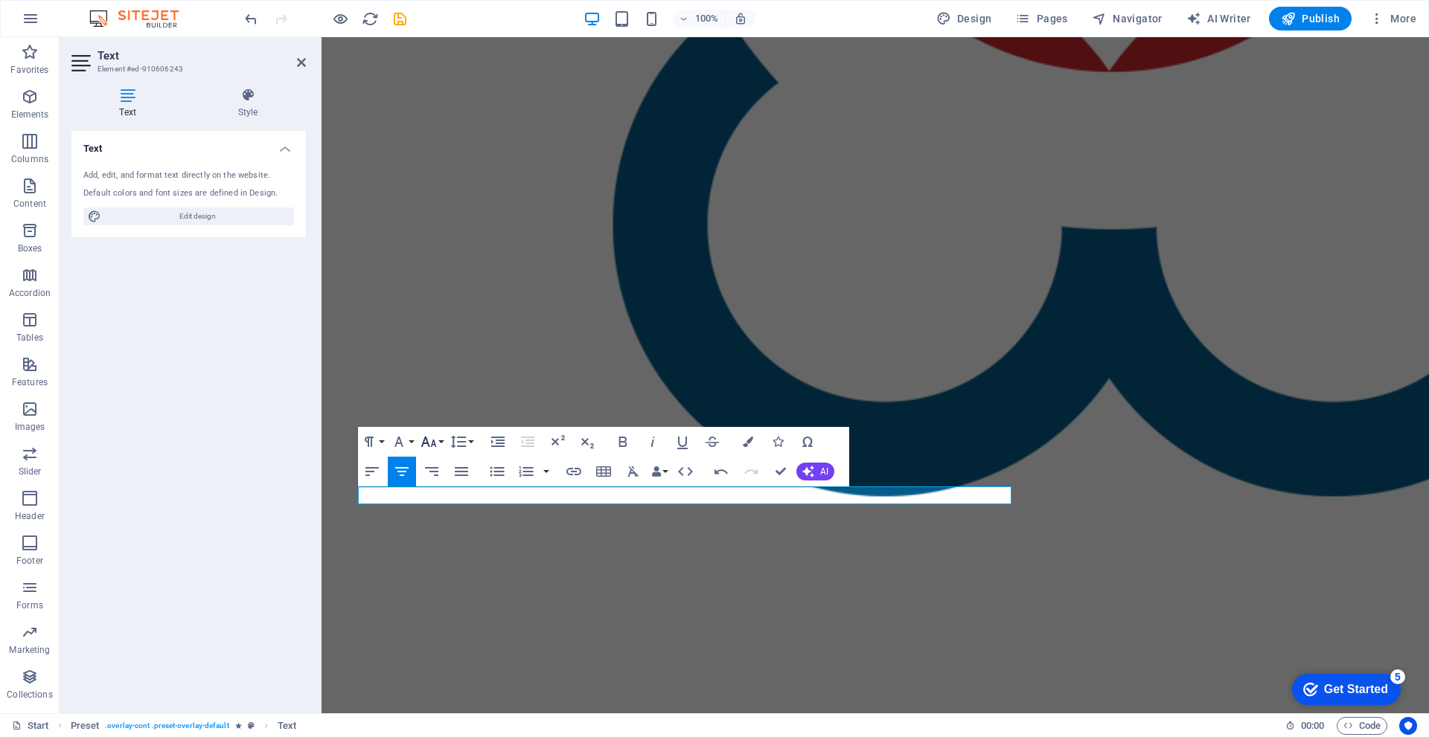
click at [443, 443] on button "Font Size" at bounding box center [431, 442] width 28 height 30
click at [473, 444] on button "Line Height" at bounding box center [461, 442] width 28 height 30
click at [394, 362] on div "H2" at bounding box center [377, 362] width 39 height 18
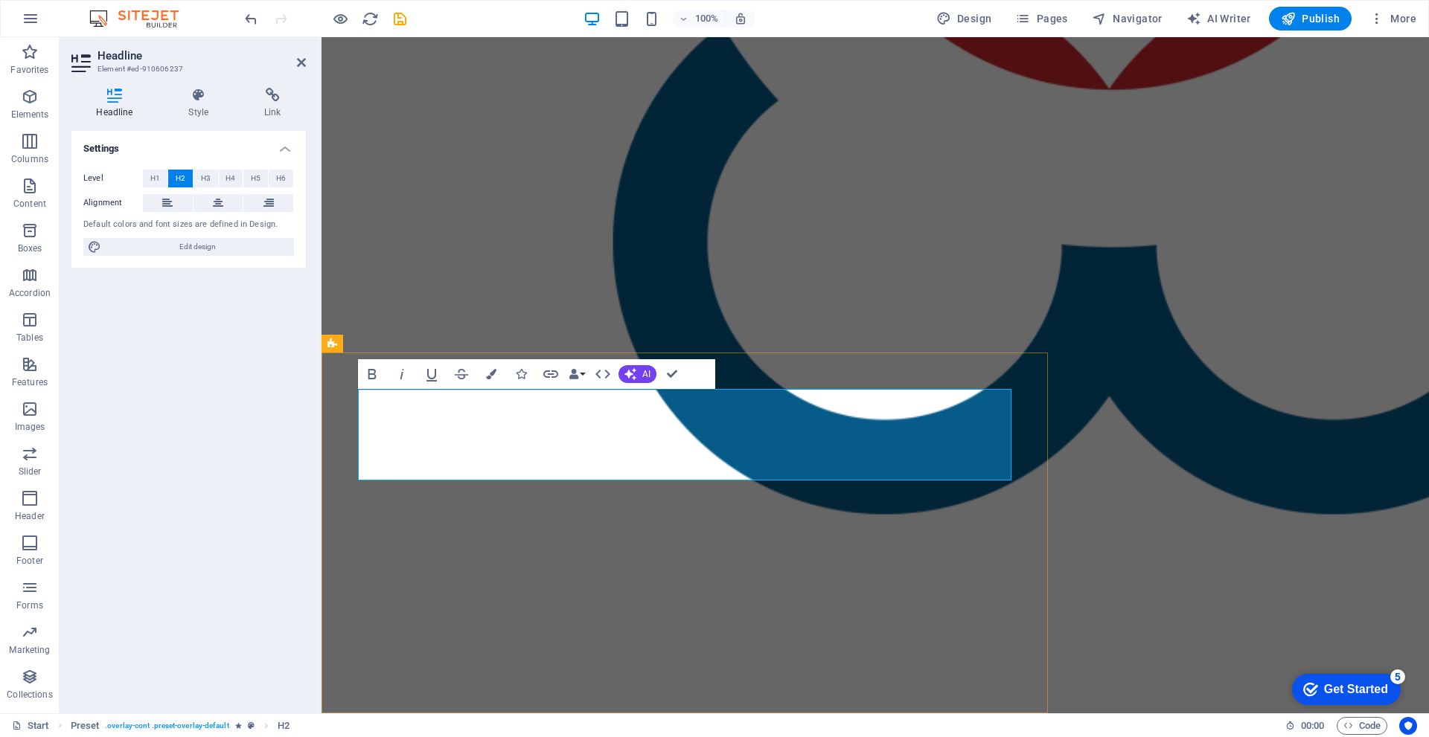
click at [487, 380] on button "Colors" at bounding box center [491, 374] width 28 height 30
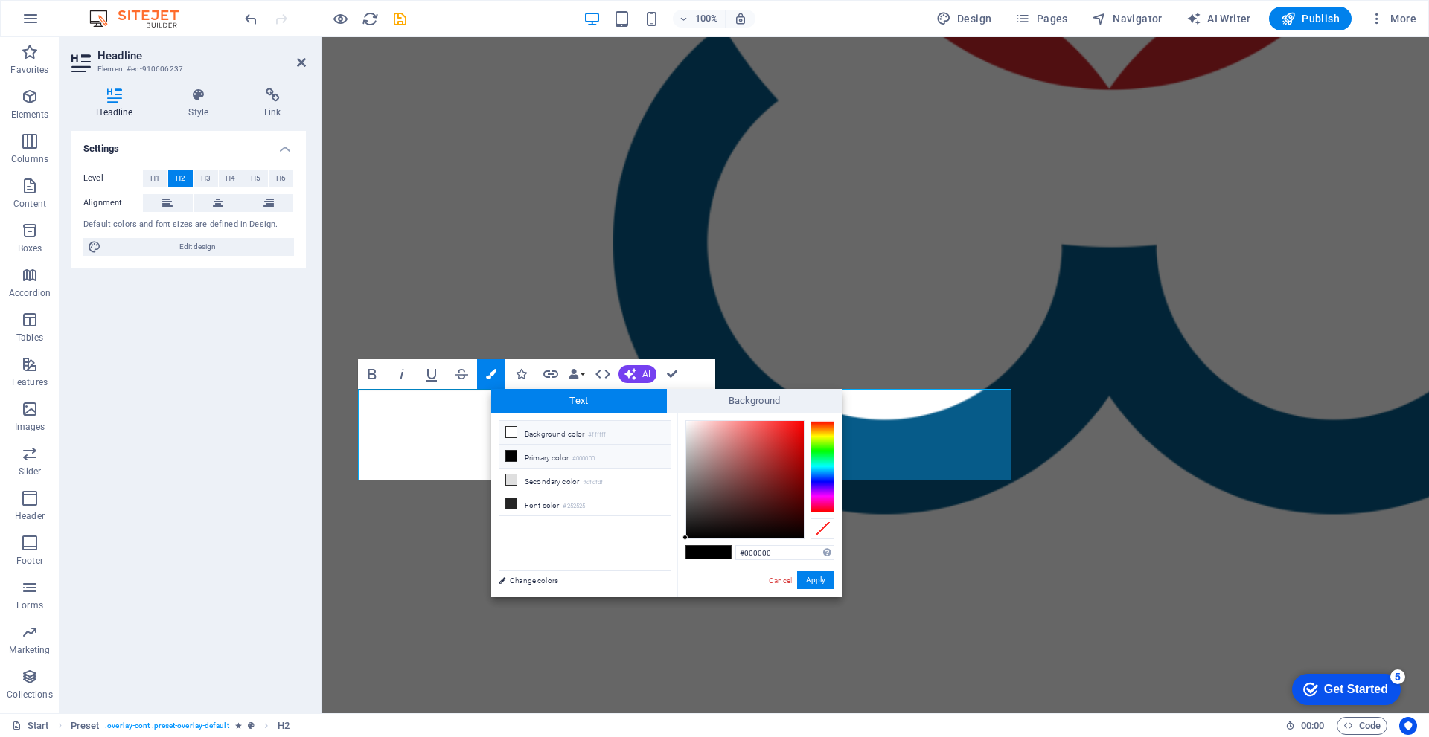
click at [512, 439] on li "Background color #ffffff" at bounding box center [584, 433] width 171 height 24
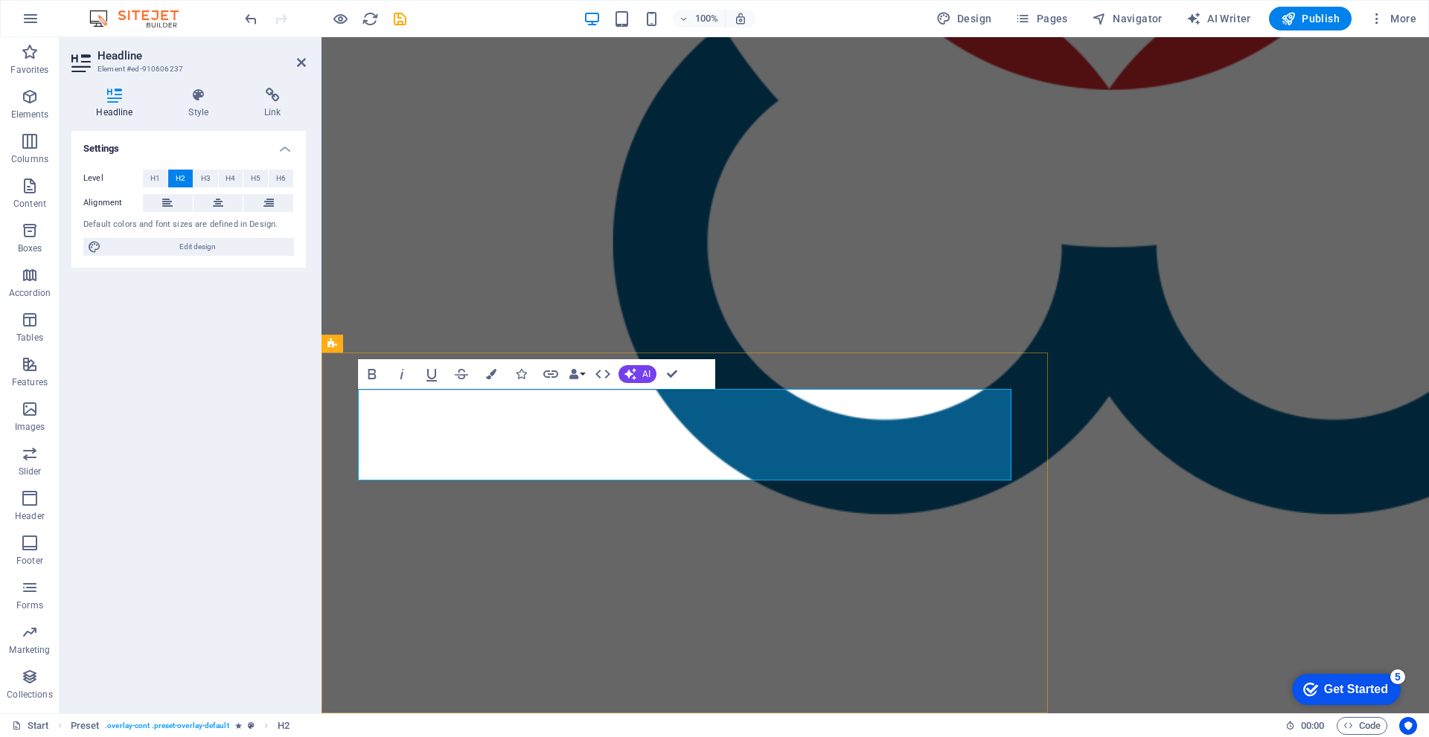
click at [487, 380] on button "Colors" at bounding box center [491, 374] width 28 height 30
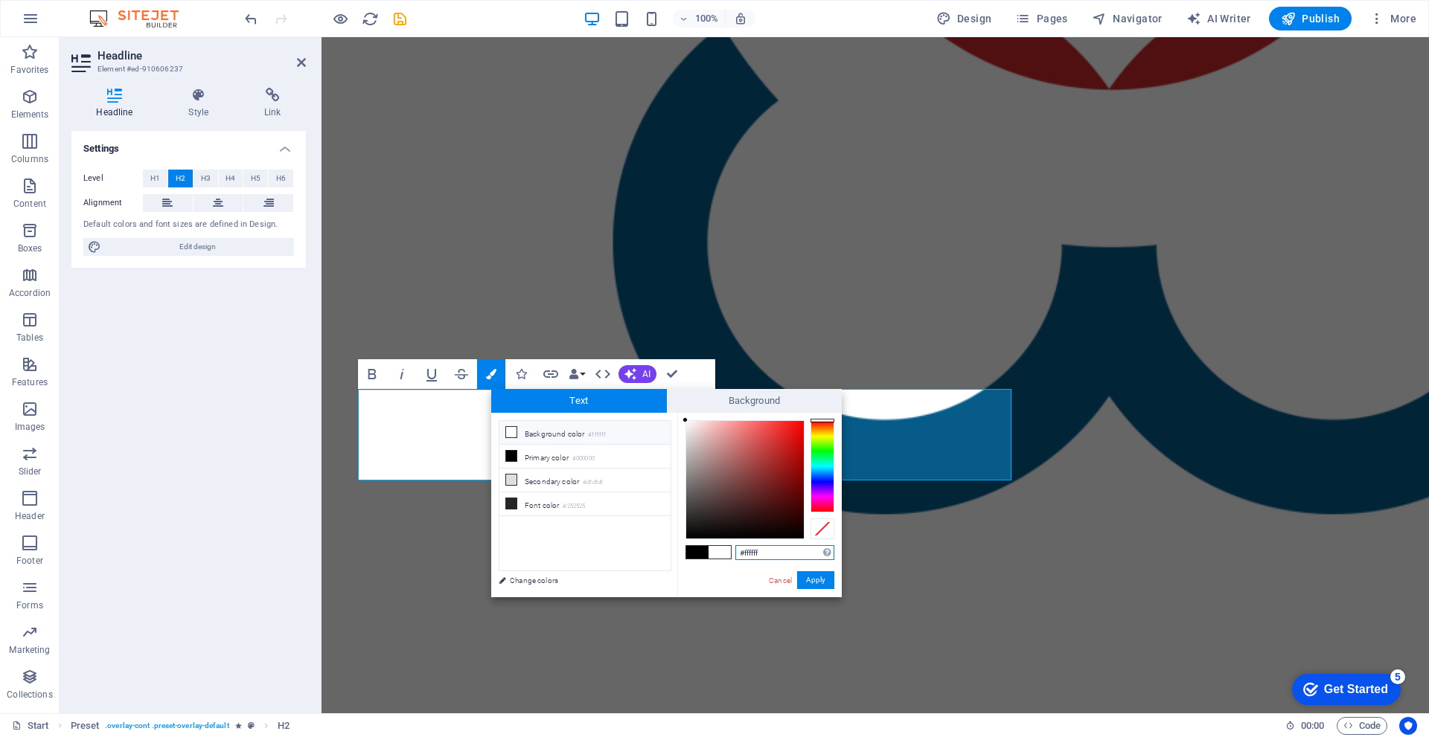
drag, startPoint x: 683, startPoint y: 539, endPoint x: 678, endPoint y: 413, distance: 125.9
click at [678, 413] on div "#ffffff Supported formats #0852ed rgb(8, 82, 237) rgba(8, 82, 237, 90%) hsv(221…" at bounding box center [759, 613] width 164 height 400
type input "#000000"
click at [816, 583] on button "Apply" at bounding box center [815, 581] width 37 height 18
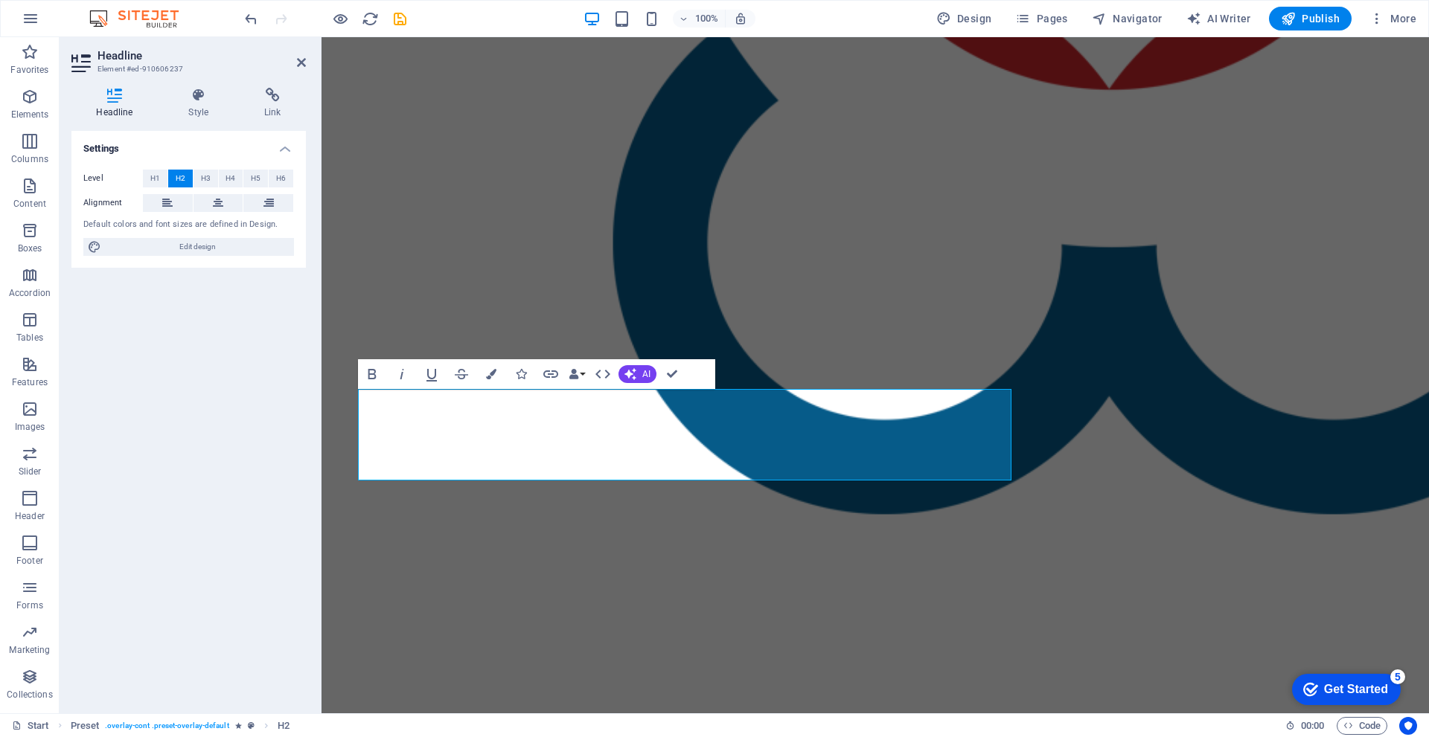
click at [430, 441] on div "Drag here to replace the existing content. Press “Ctrl” if you want to create a…" at bounding box center [874, 375] width 1107 height 676
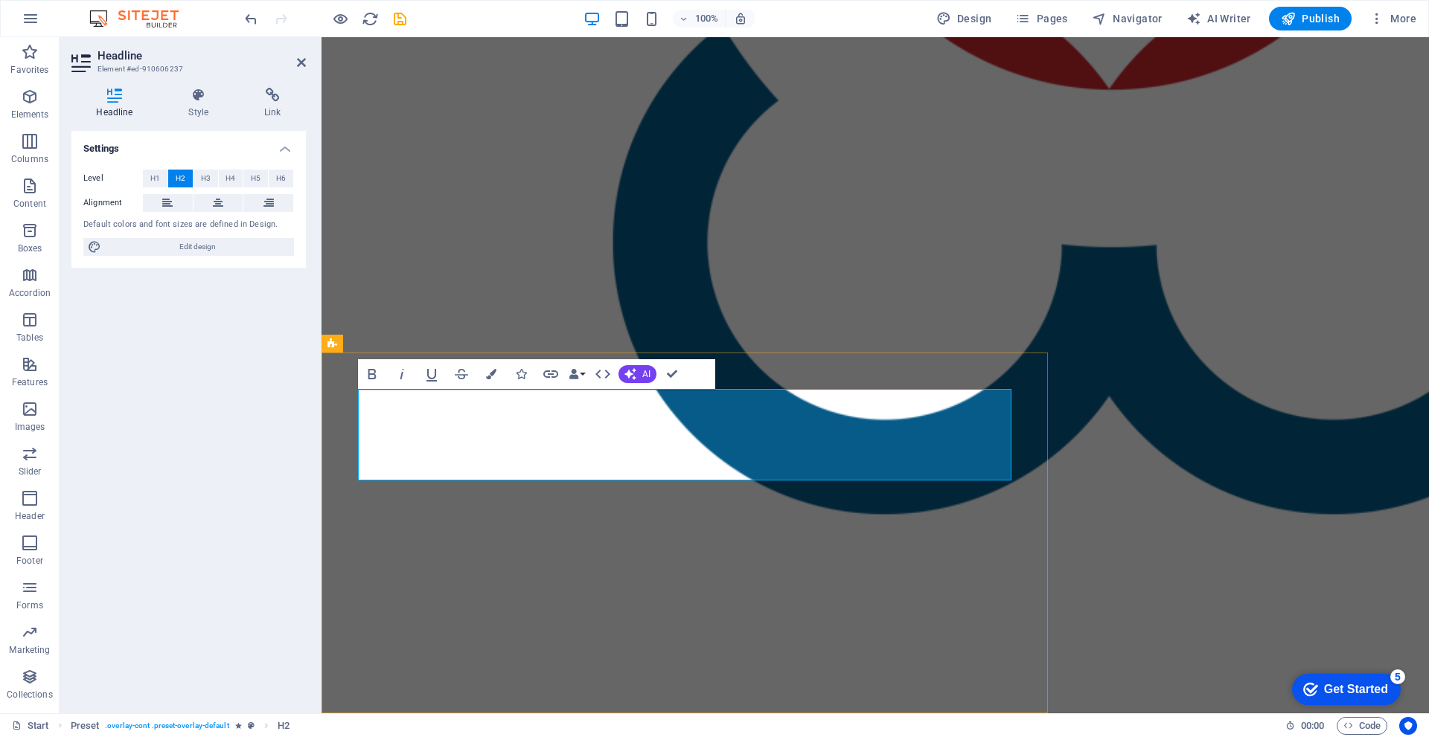
drag, startPoint x: 672, startPoint y: 377, endPoint x: 511, endPoint y: 414, distance: 165.0
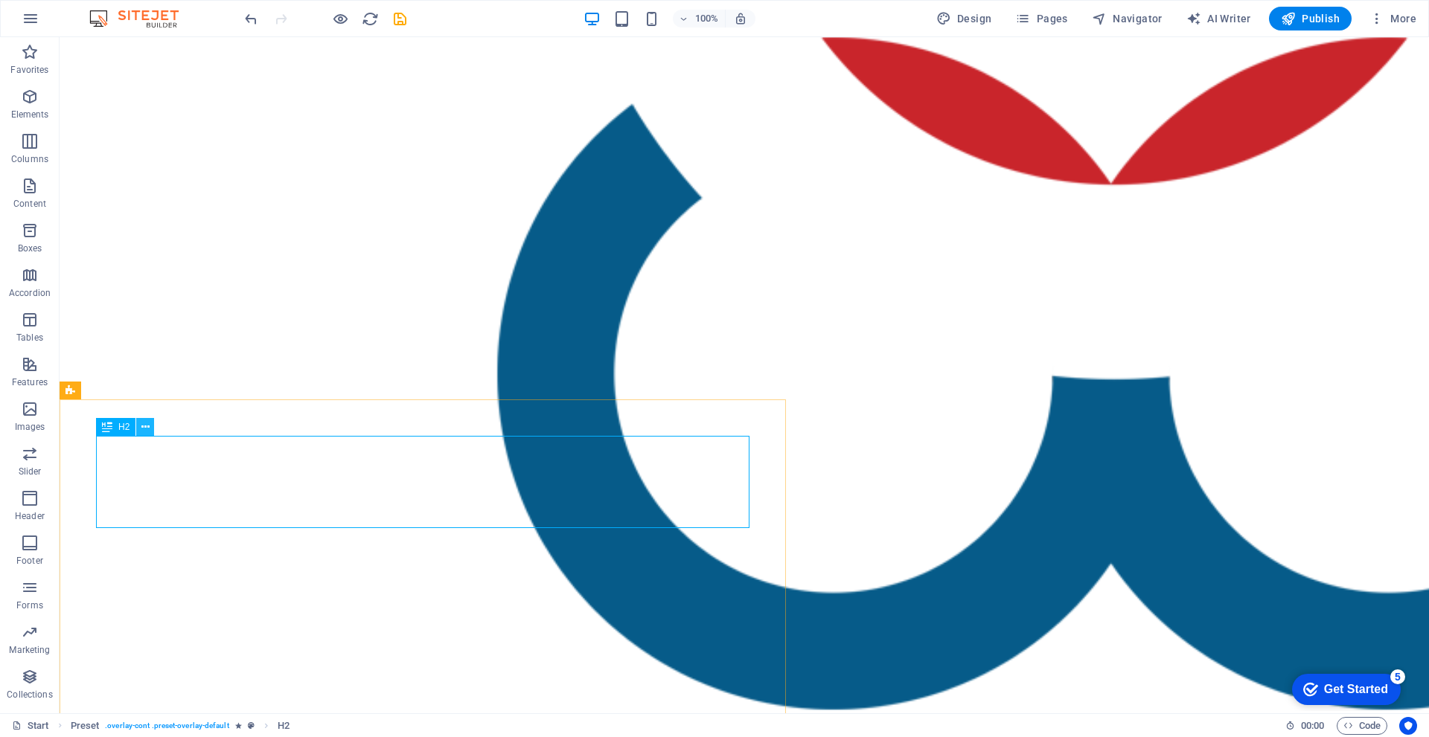
click at [147, 430] on icon at bounding box center [145, 428] width 8 height 16
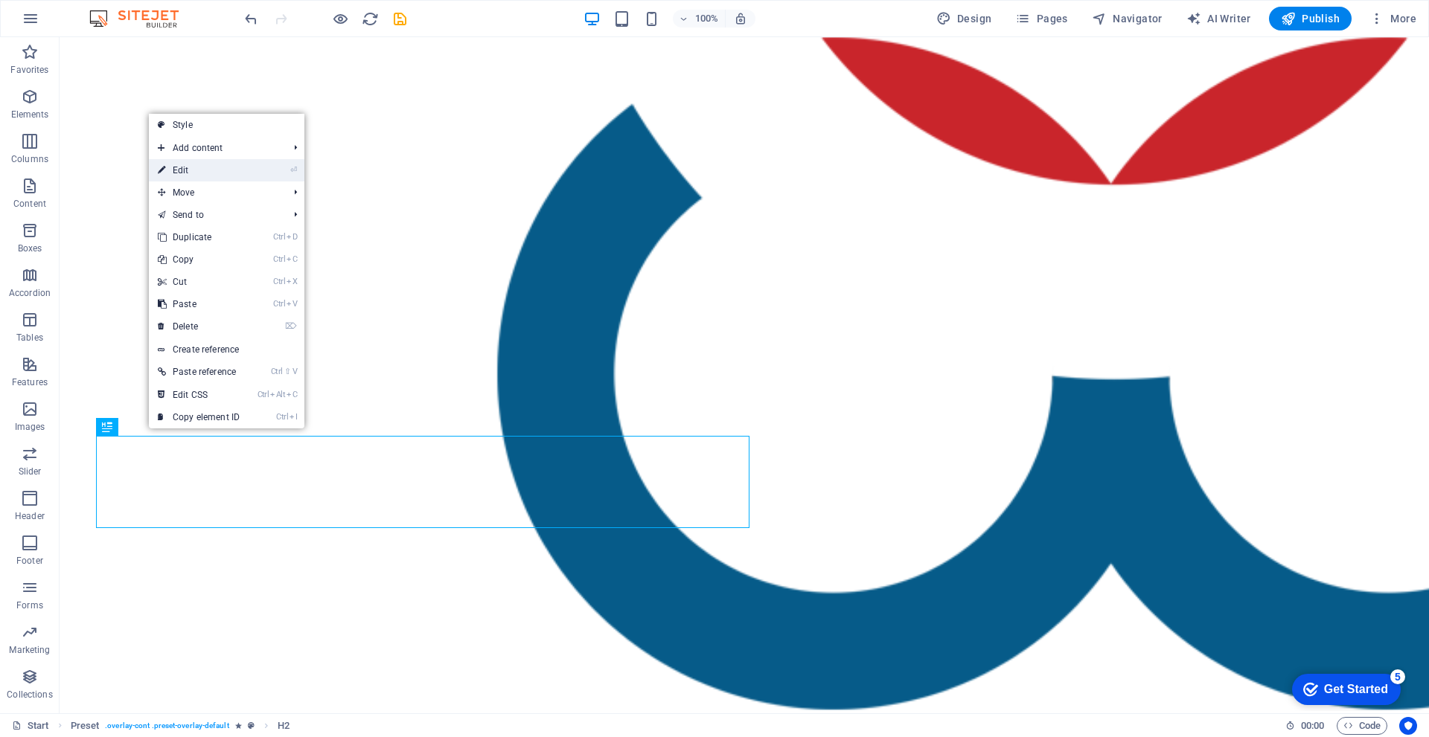
click at [188, 166] on link "⏎ Edit" at bounding box center [199, 170] width 100 height 22
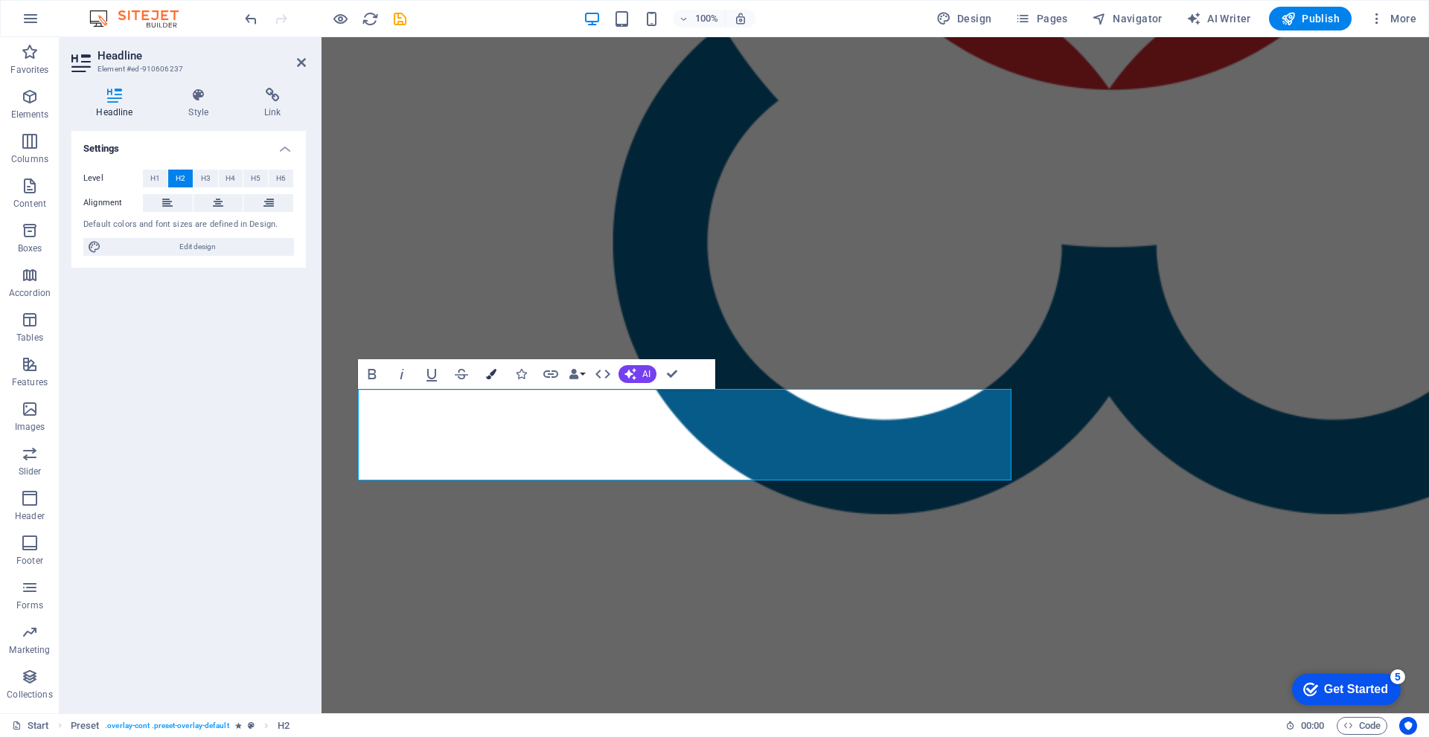
click at [489, 381] on button "Colors" at bounding box center [491, 374] width 28 height 30
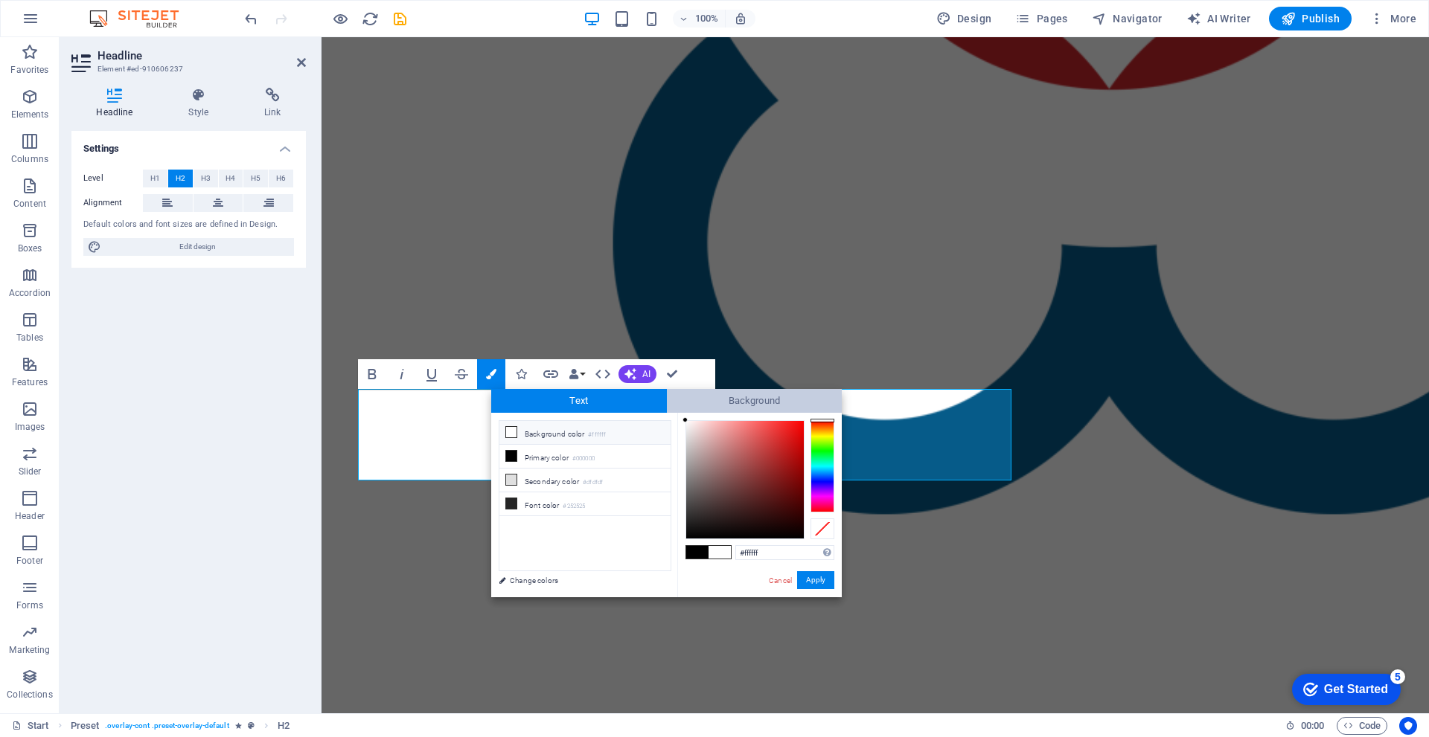
drag, startPoint x: 686, startPoint y: 536, endPoint x: 679, endPoint y: 409, distance: 126.7
click at [679, 409] on div "Text Background less Background color #ffffff Primary color #000000 Secondary c…" at bounding box center [666, 493] width 351 height 208
click at [682, 423] on div at bounding box center [684, 422] width 5 height 5
click at [680, 420] on div "#ffffff Supported formats #0852ed rgb(8, 82, 237) rgba(8, 82, 237, 90%) hsv(221…" at bounding box center [759, 613] width 164 height 400
click at [676, 417] on div "less Background color #ffffff Primary color #000000 Secondary color #dfdfdf Fon…" at bounding box center [666, 505] width 351 height 185
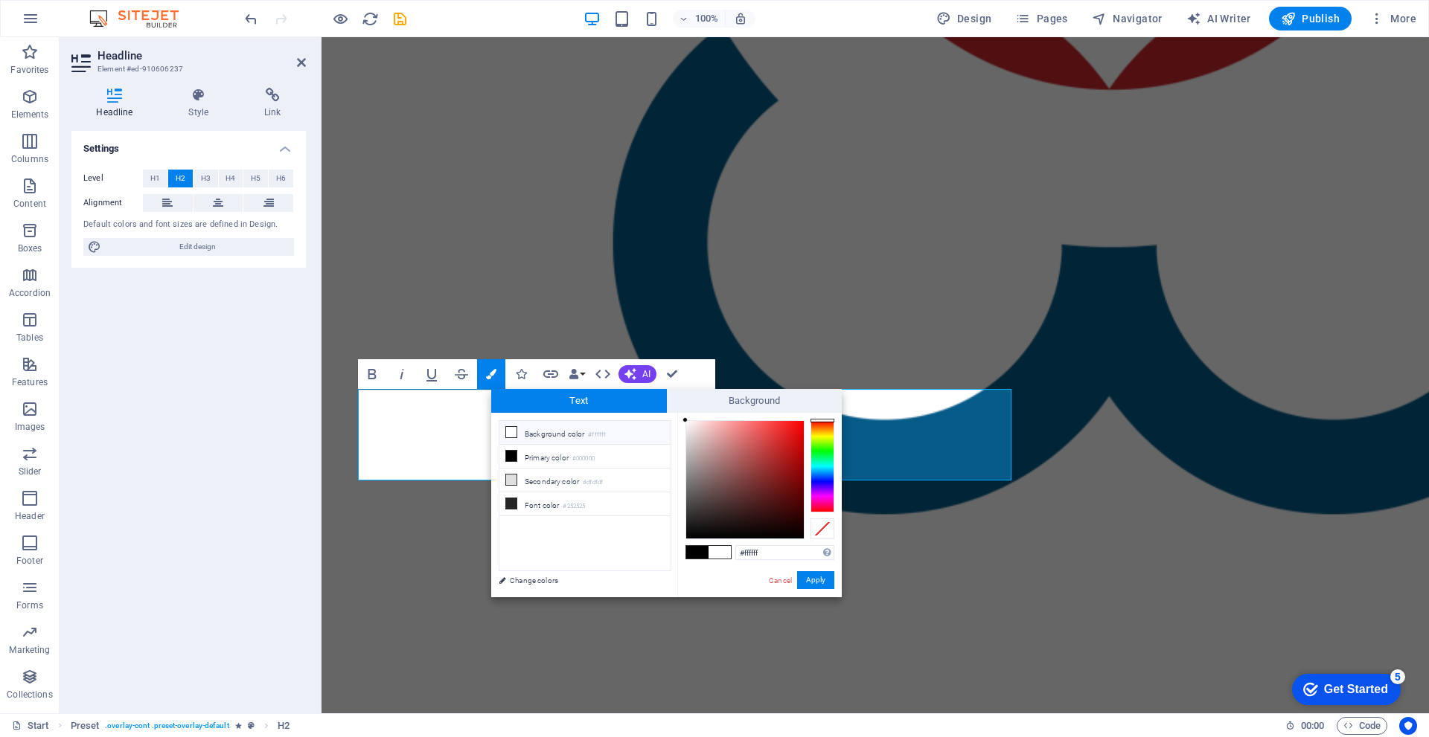
click at [678, 417] on div "#ffffff Supported formats #0852ed rgb(8, 82, 237) rgba(8, 82, 237, 90%) hsv(221…" at bounding box center [759, 613] width 164 height 400
click at [685, 426] on div at bounding box center [684, 425] width 5 height 5
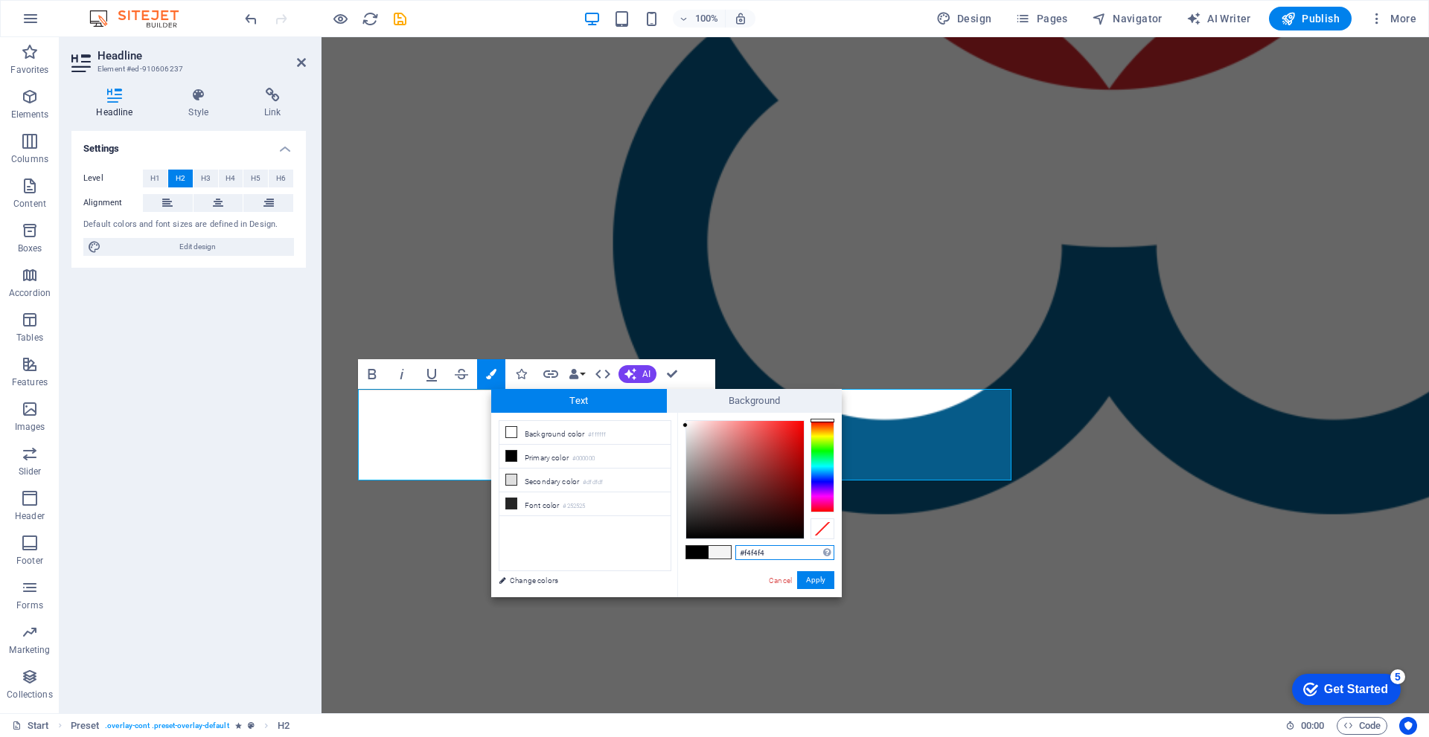
drag, startPoint x: 770, startPoint y: 554, endPoint x: 744, endPoint y: 554, distance: 26.0
click at [744, 554] on input "#f4f4f4" at bounding box center [784, 552] width 99 height 15
type input "#ffffff"
click at [808, 581] on button "Apply" at bounding box center [815, 581] width 37 height 18
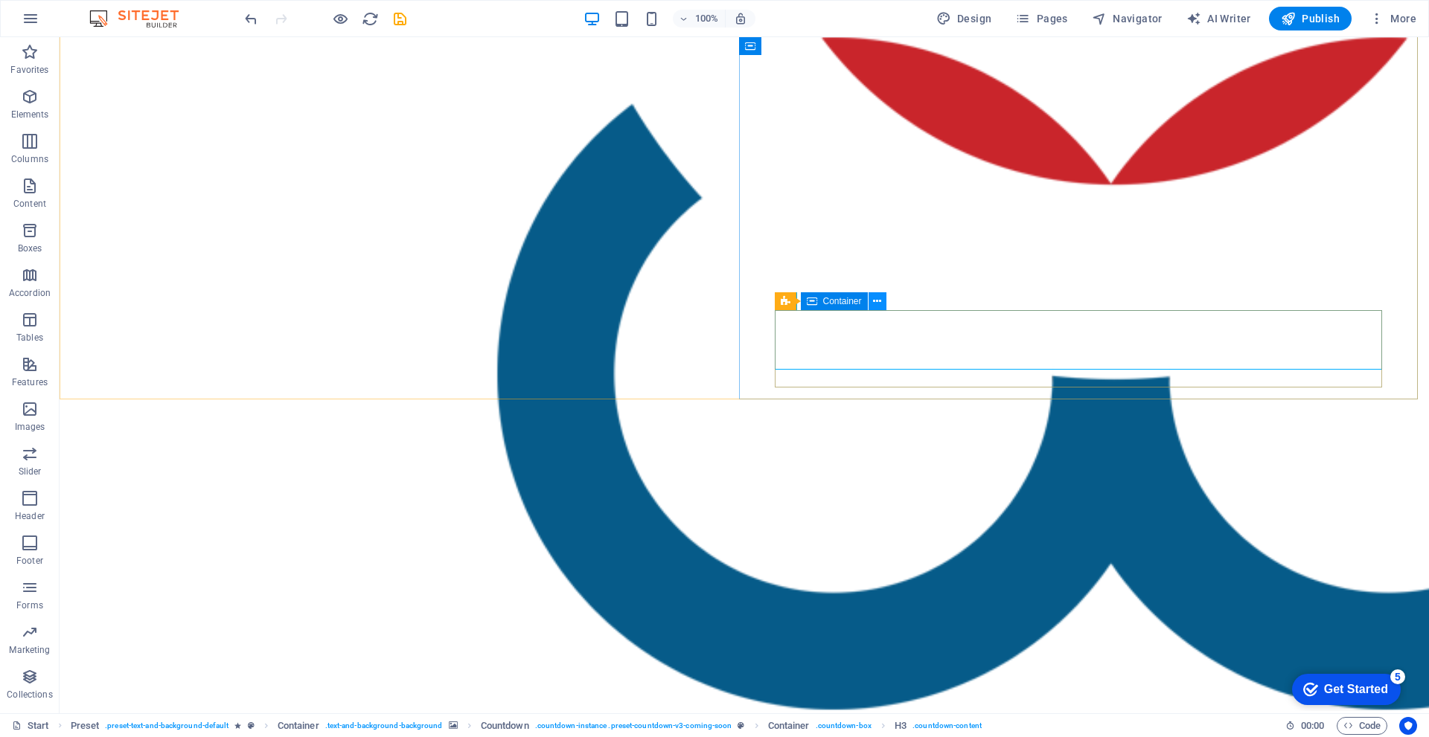
click at [881, 307] on icon at bounding box center [877, 302] width 8 height 16
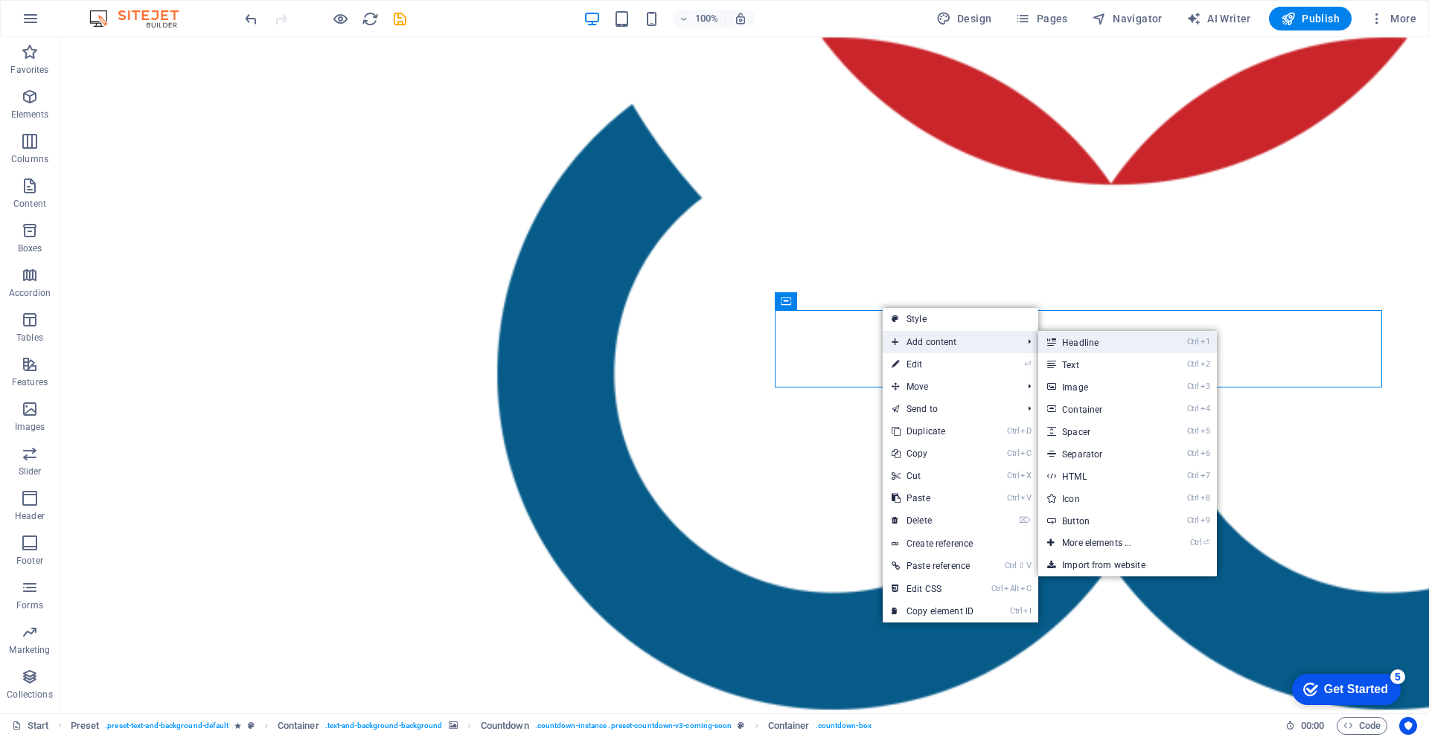
click at [1098, 345] on link "Ctrl 1 Headline" at bounding box center [1099, 342] width 123 height 22
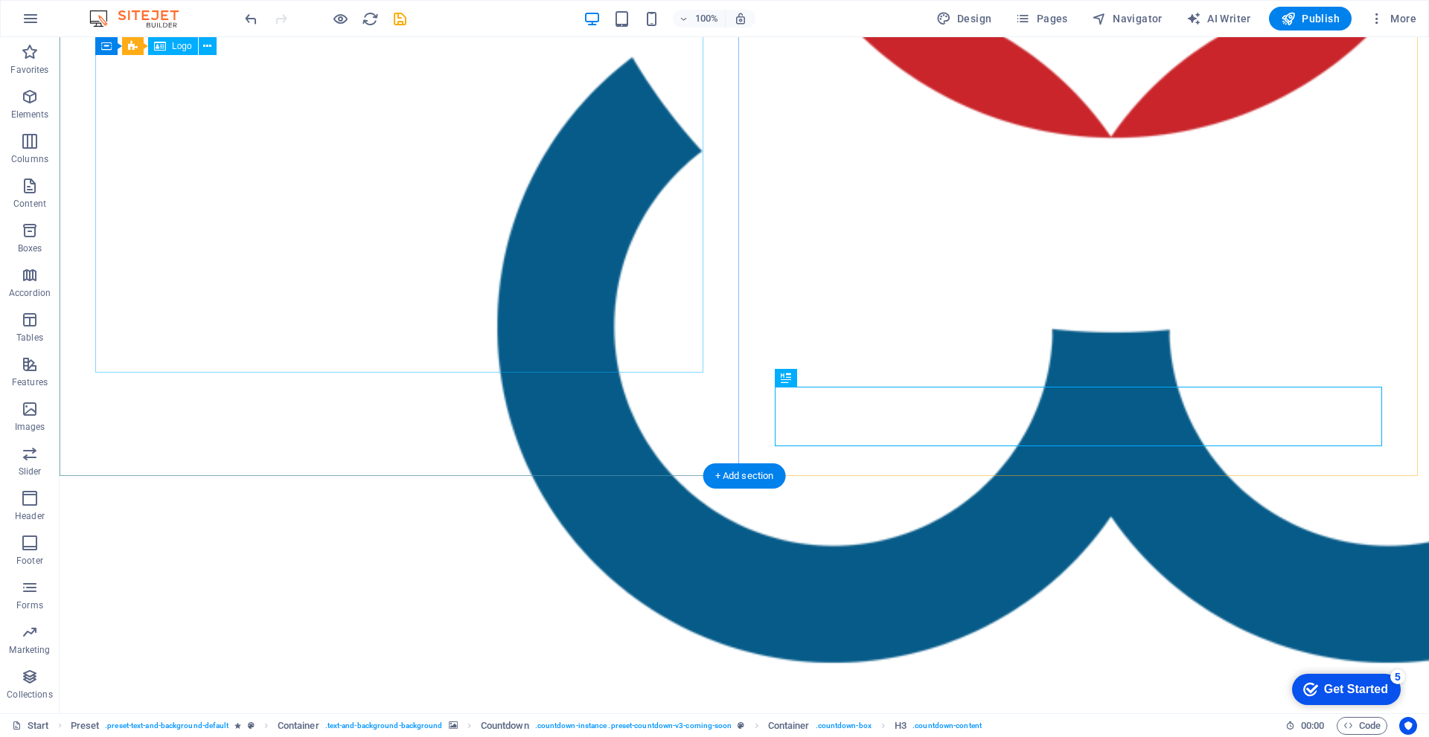
scroll to position [36, 0]
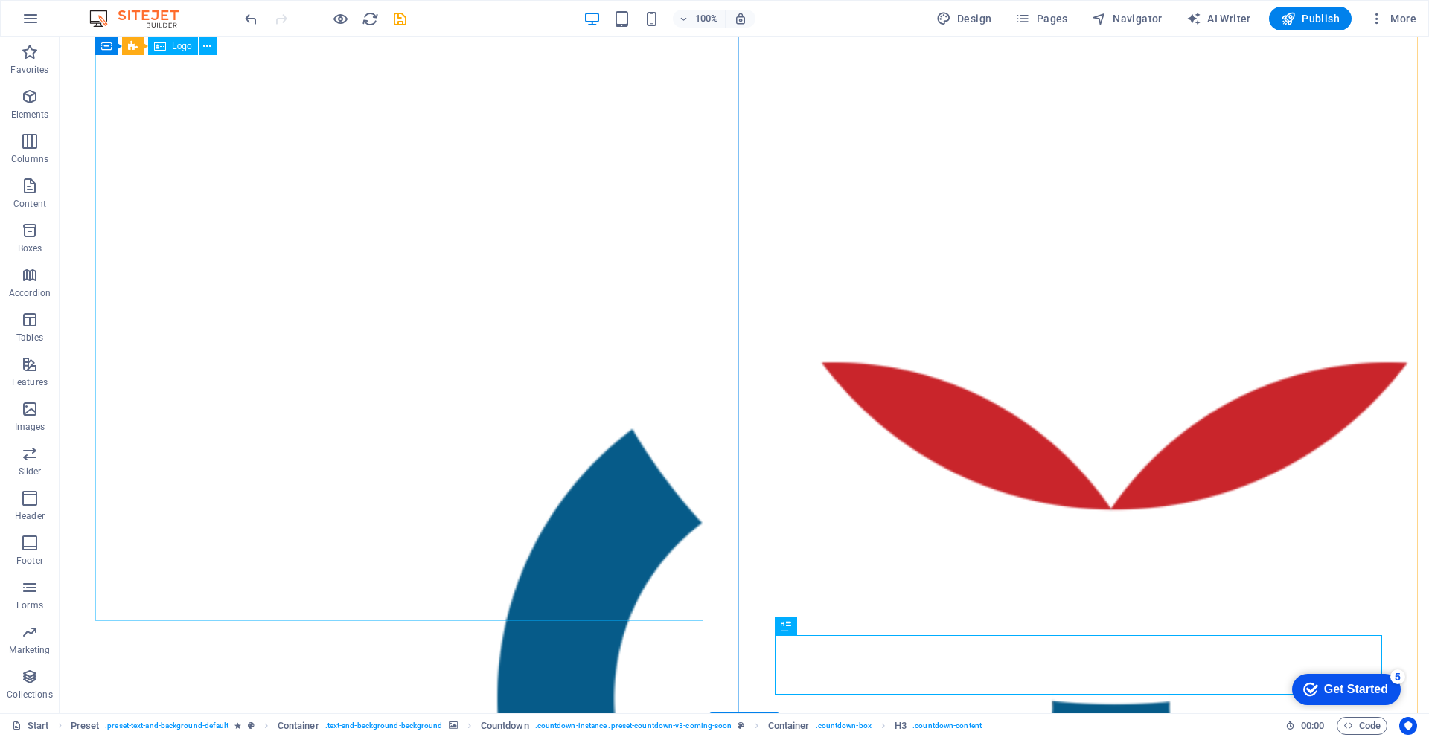
click at [450, 260] on div at bounding box center [744, 697] width 655 height 1369
click at [176, 49] on span "Logo" at bounding box center [182, 46] width 20 height 9
click at [479, 275] on div at bounding box center [744, 697] width 655 height 1369
click at [417, 342] on div at bounding box center [744, 697] width 655 height 1369
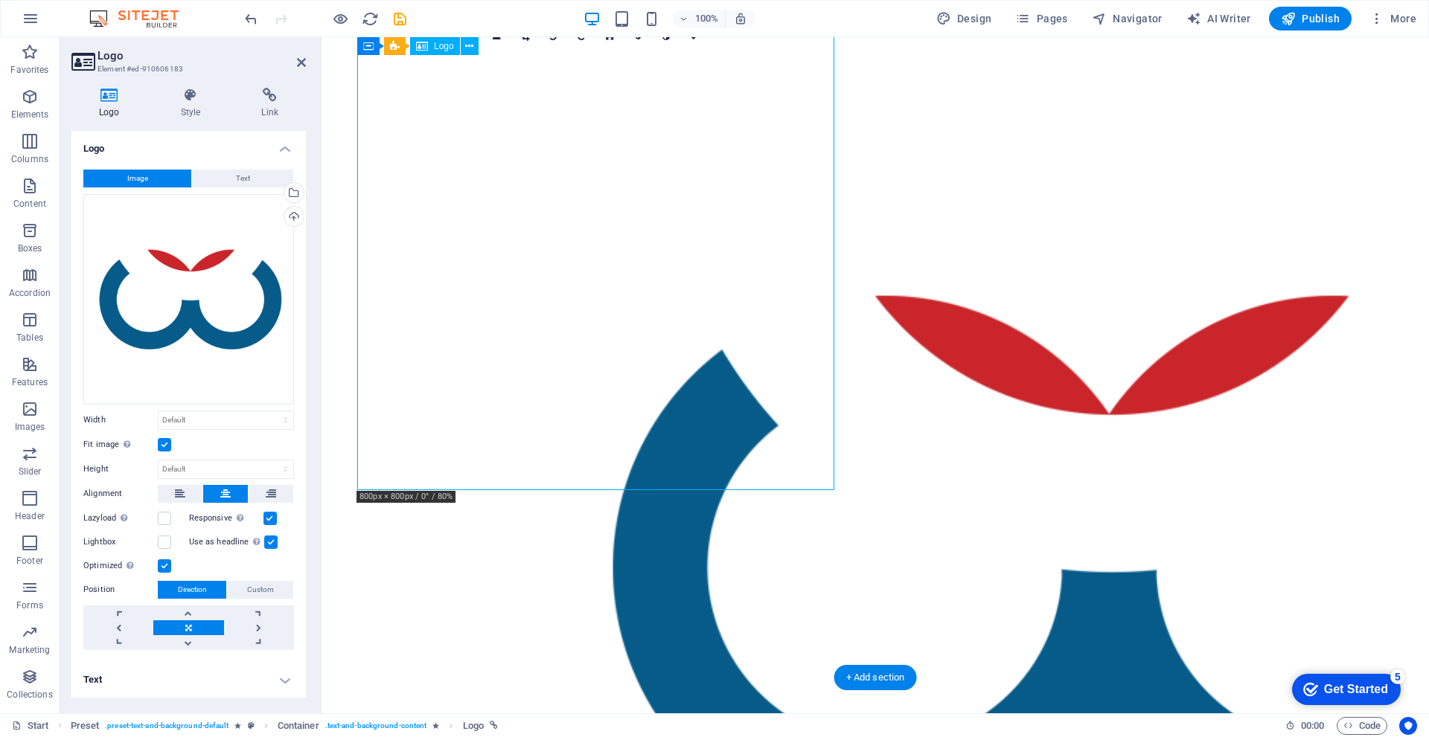
click at [548, 313] on div at bounding box center [875, 566] width 655 height 1107
click at [548, 343] on div at bounding box center [875, 566] width 655 height 1107
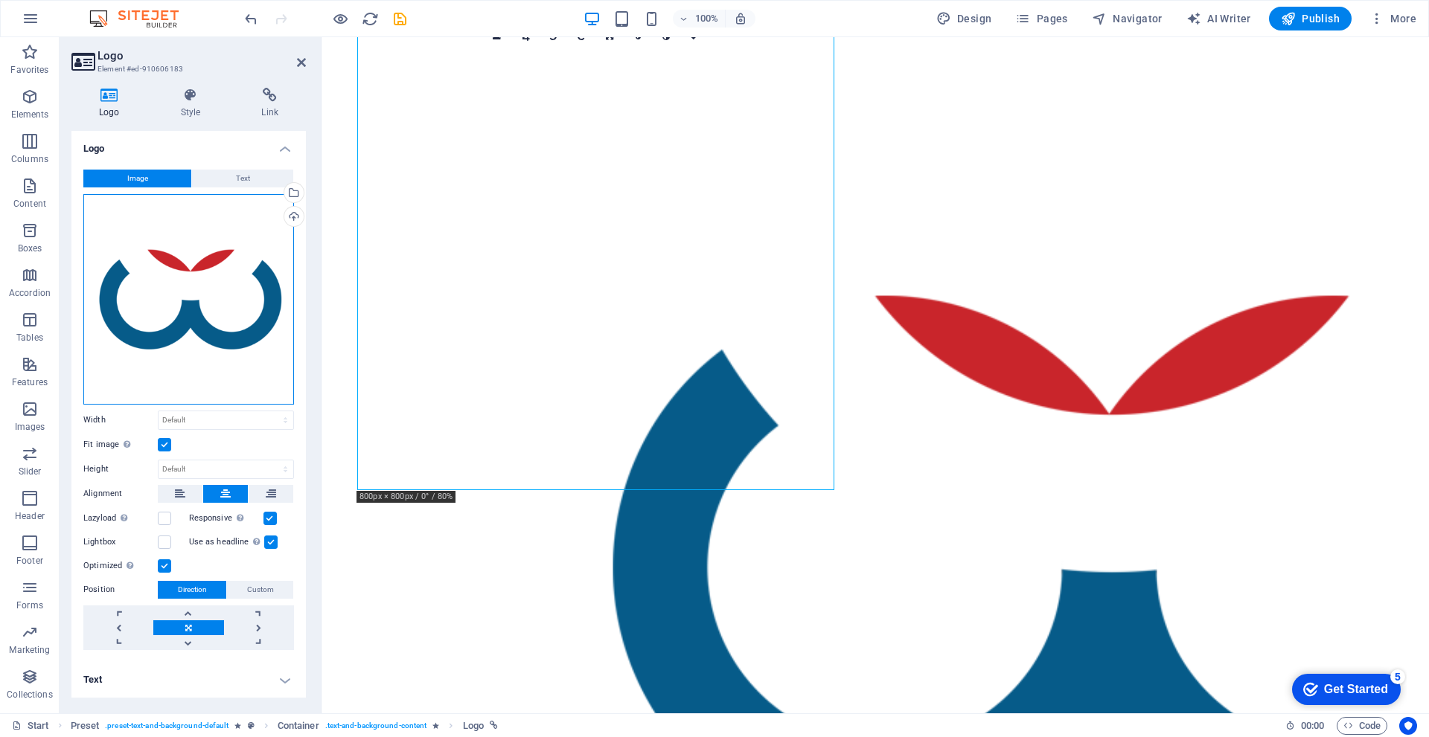
click at [211, 344] on div "Drag files here, click to choose files or select files from Files or our free s…" at bounding box center [188, 299] width 211 height 211
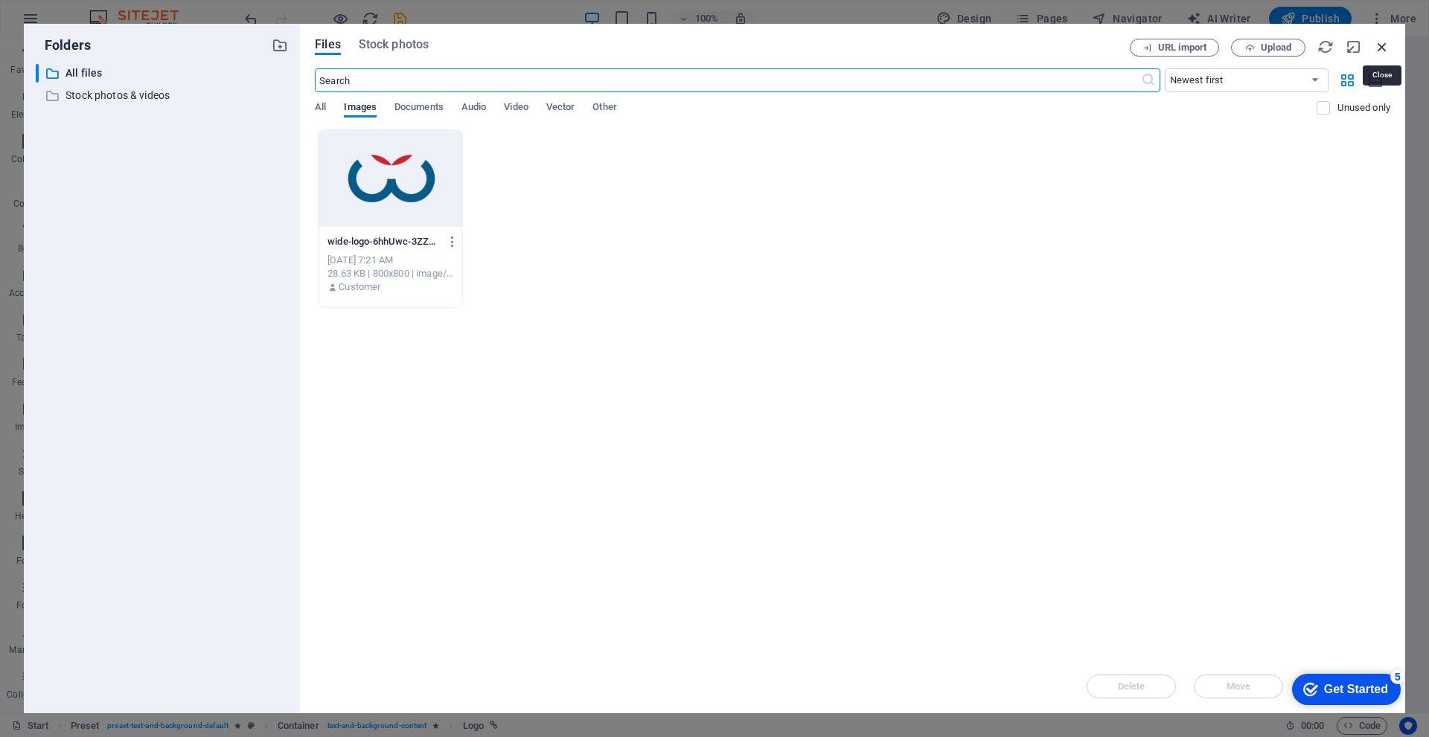
drag, startPoint x: 1378, startPoint y: 47, endPoint x: 701, endPoint y: 151, distance: 685.2
click at [1378, 47] on icon "button" at bounding box center [1382, 47] width 16 height 16
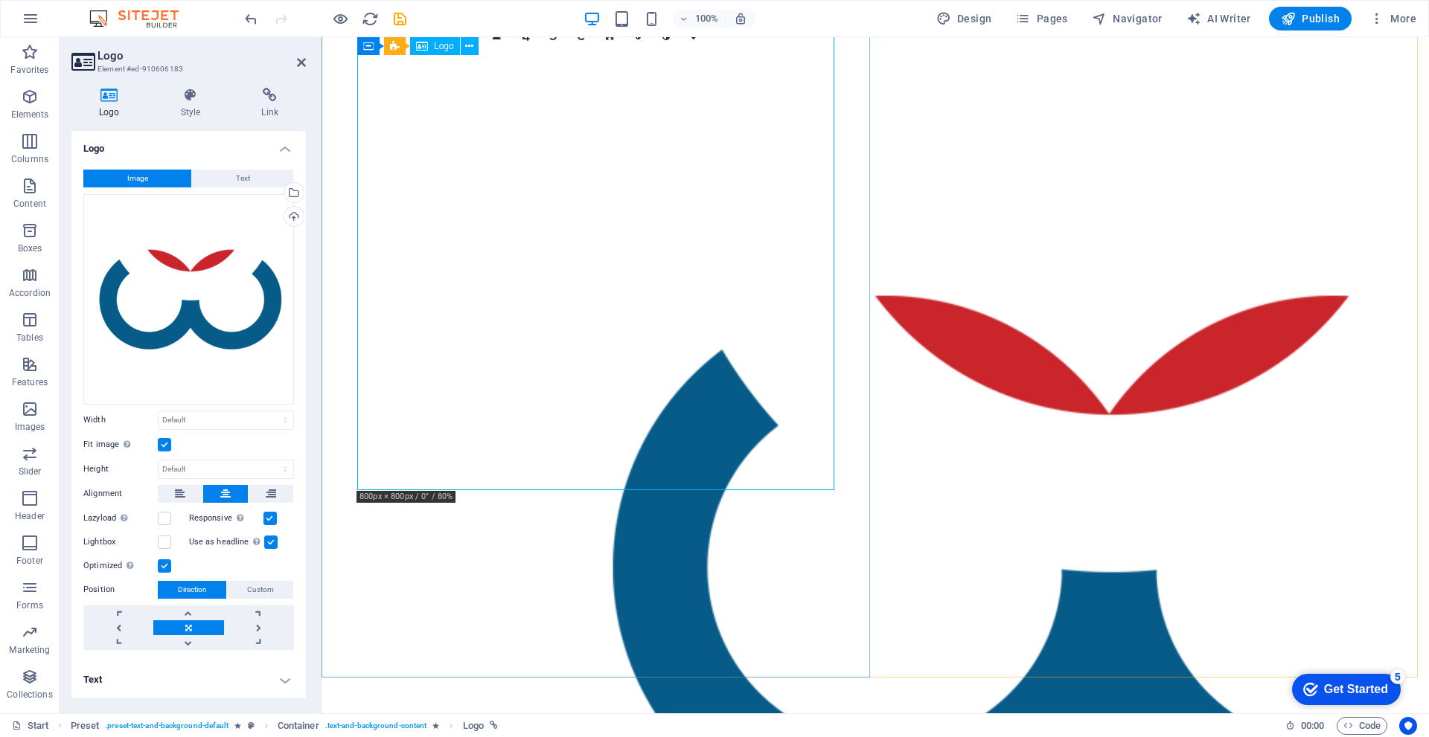
click at [677, 316] on div at bounding box center [875, 566] width 655 height 1107
click at [187, 419] on select "Default auto px rem % em vh vw" at bounding box center [226, 421] width 135 height 18
select select "%"
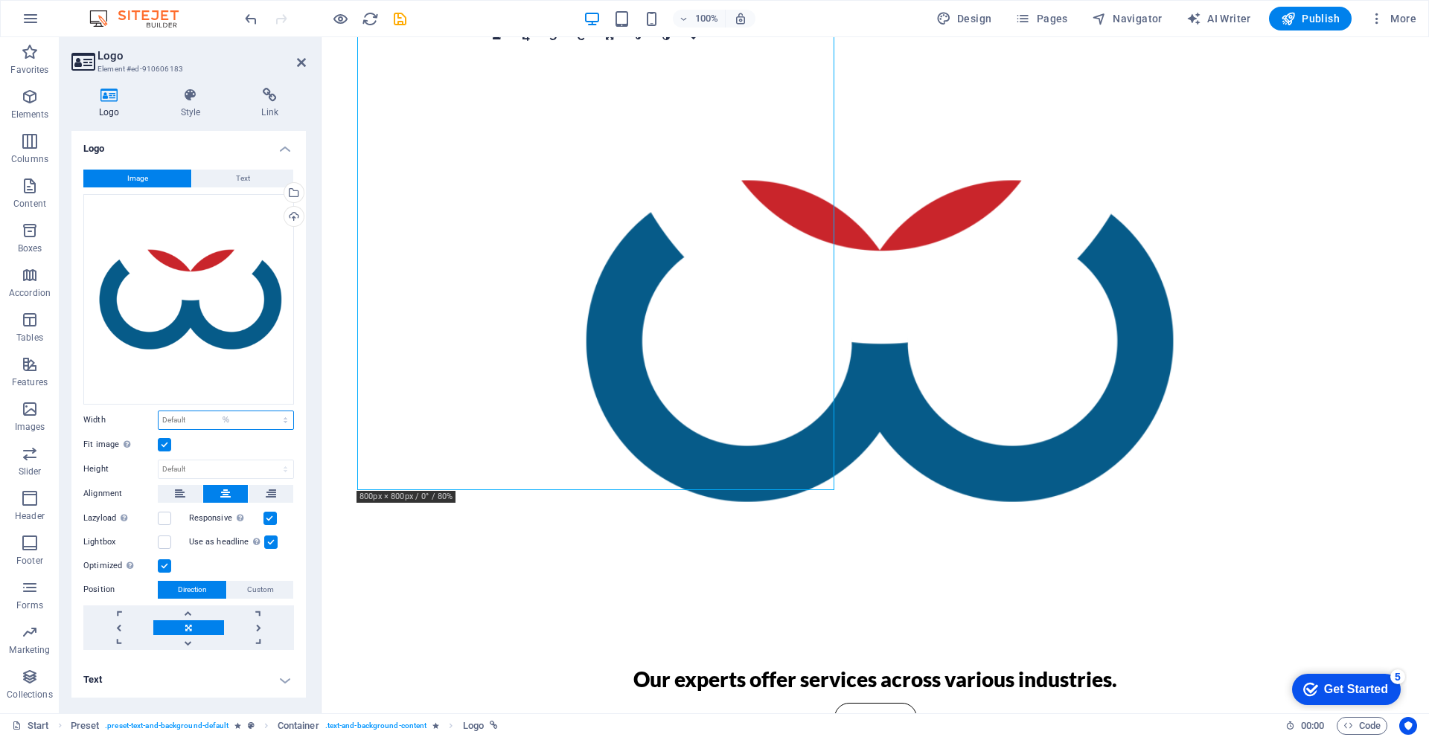
click at [272, 412] on select "Default auto px rem % em vh vw" at bounding box center [226, 421] width 135 height 18
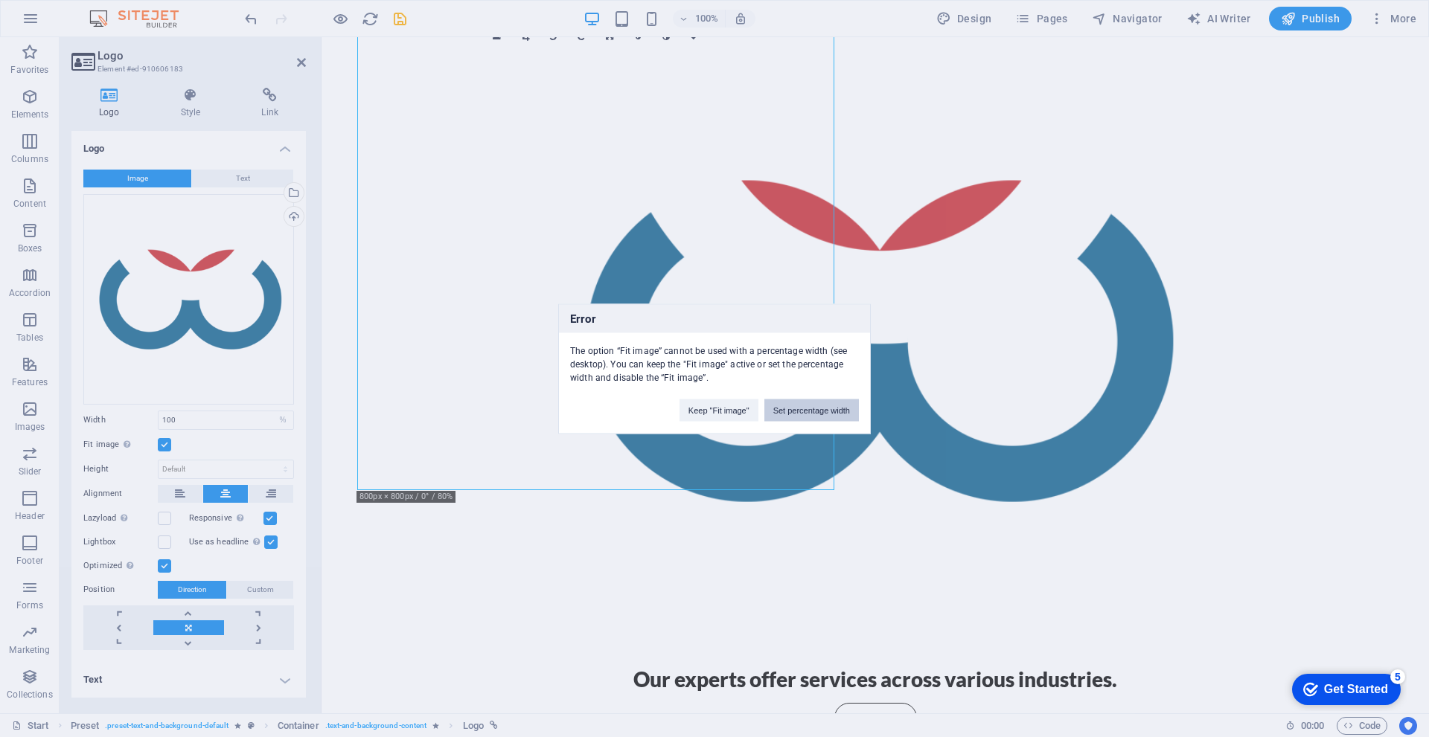
click at [796, 414] on button "Set percentage width" at bounding box center [811, 410] width 95 height 22
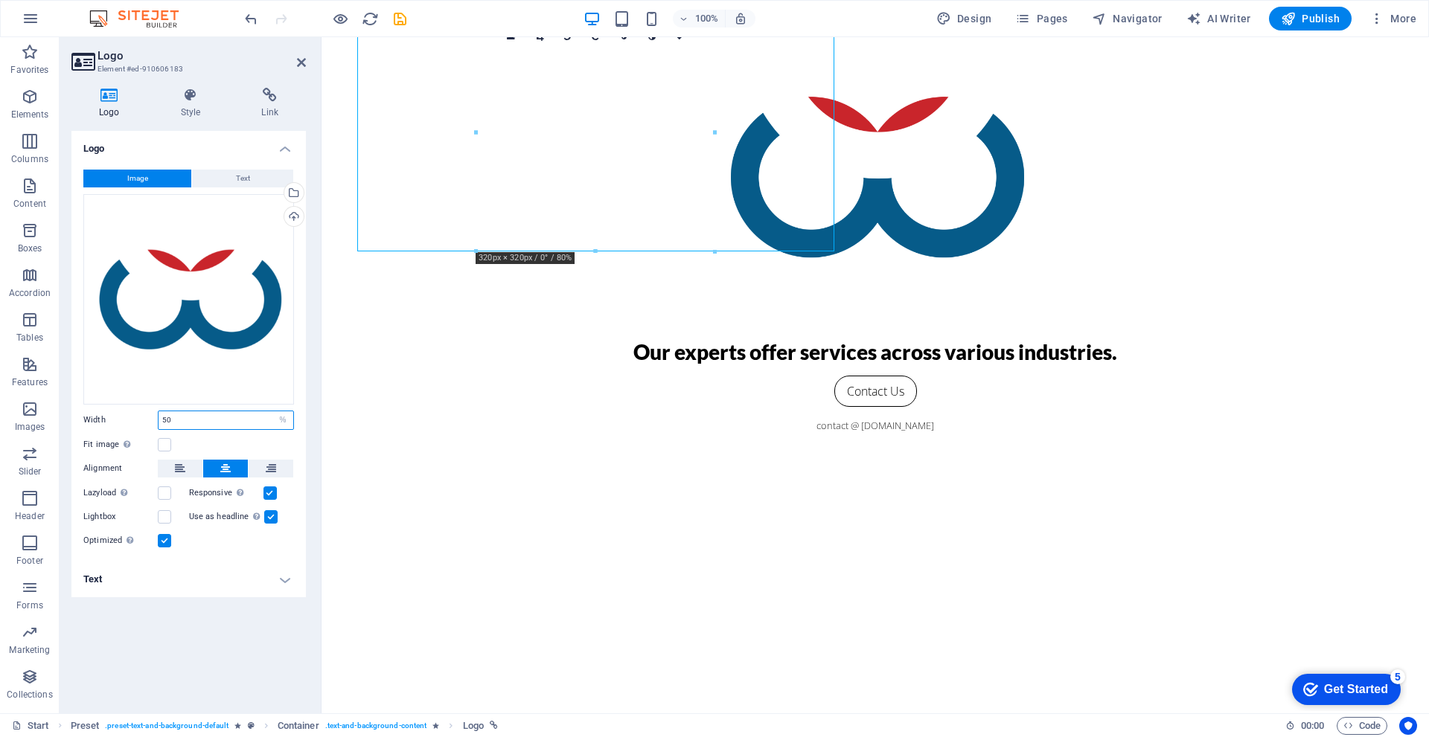
click at [161, 420] on input "50" at bounding box center [226, 421] width 135 height 18
type input "50"
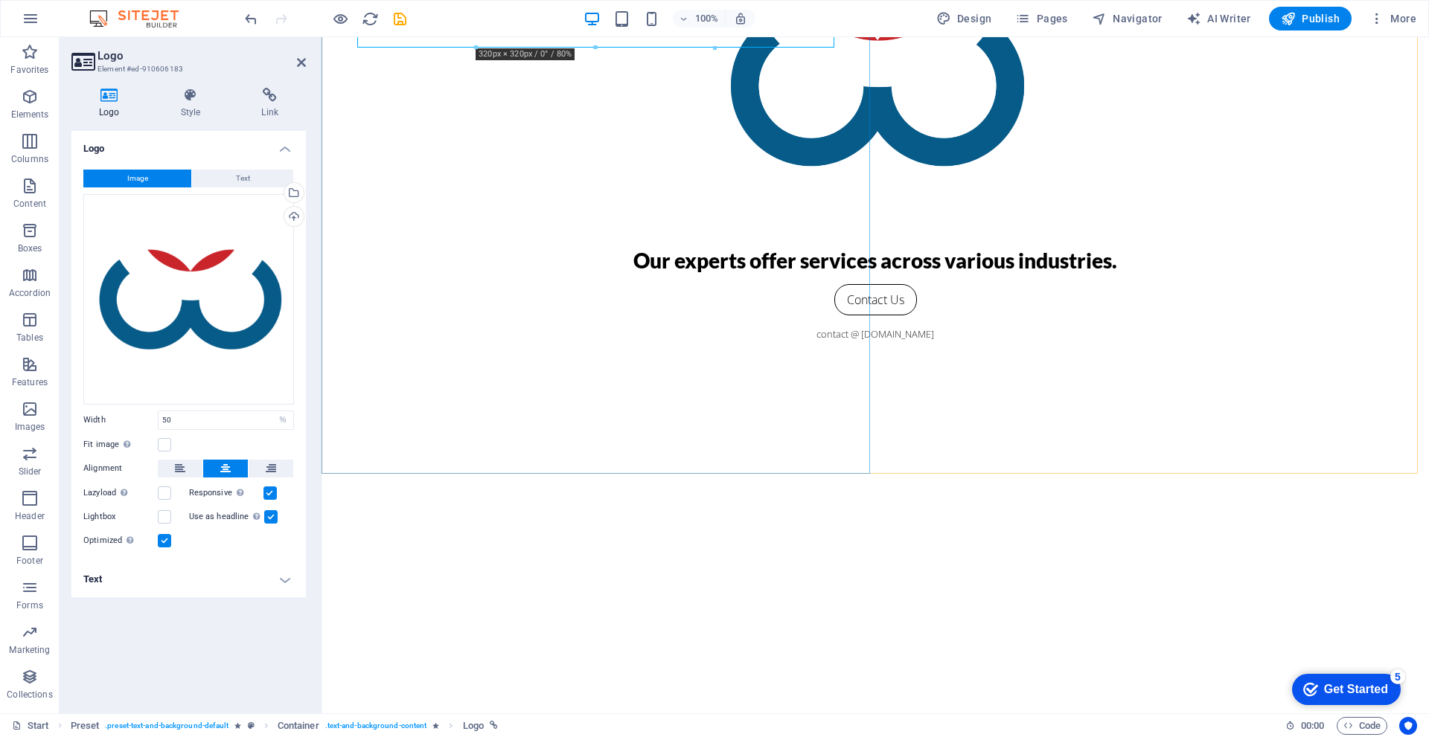
scroll to position [248, 0]
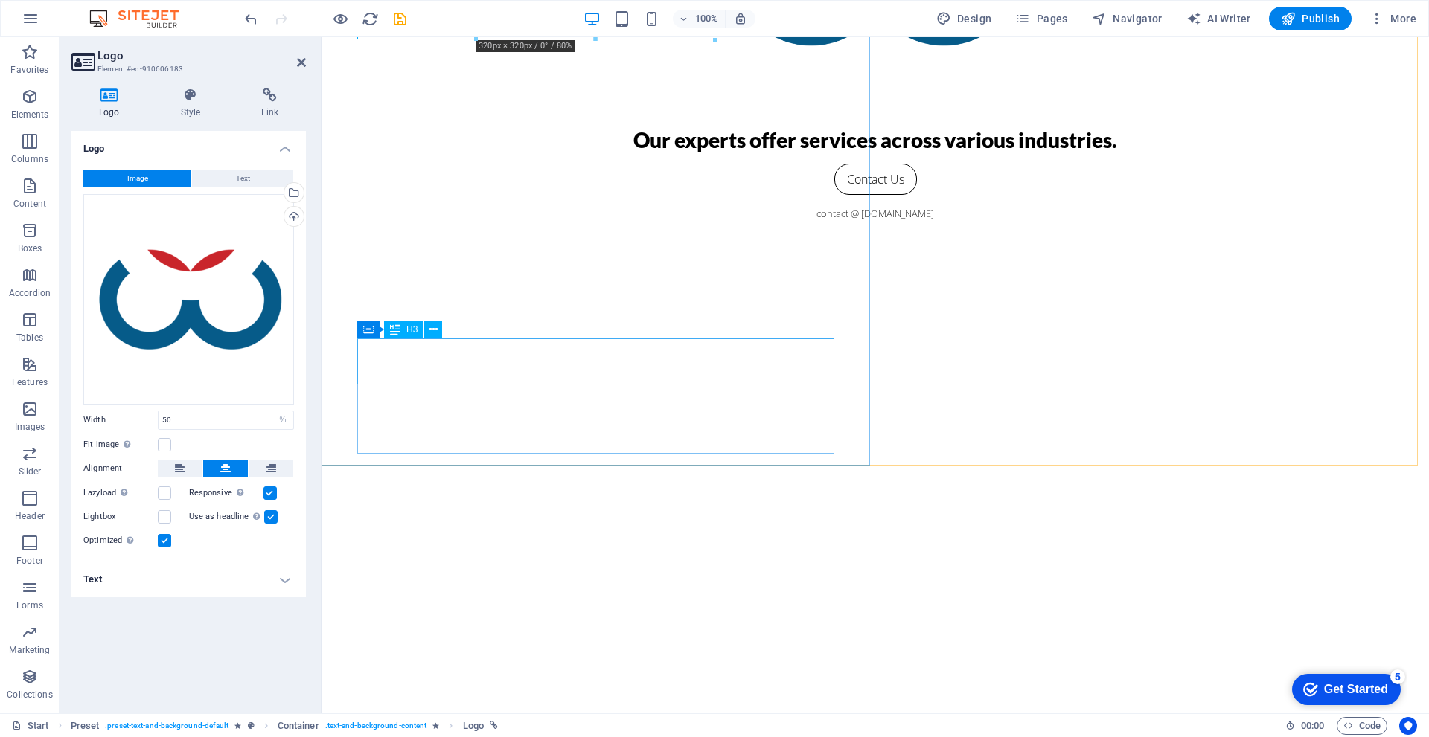
click at [583, 152] on div "Our experts offer services across various industries." at bounding box center [875, 140] width 655 height 23
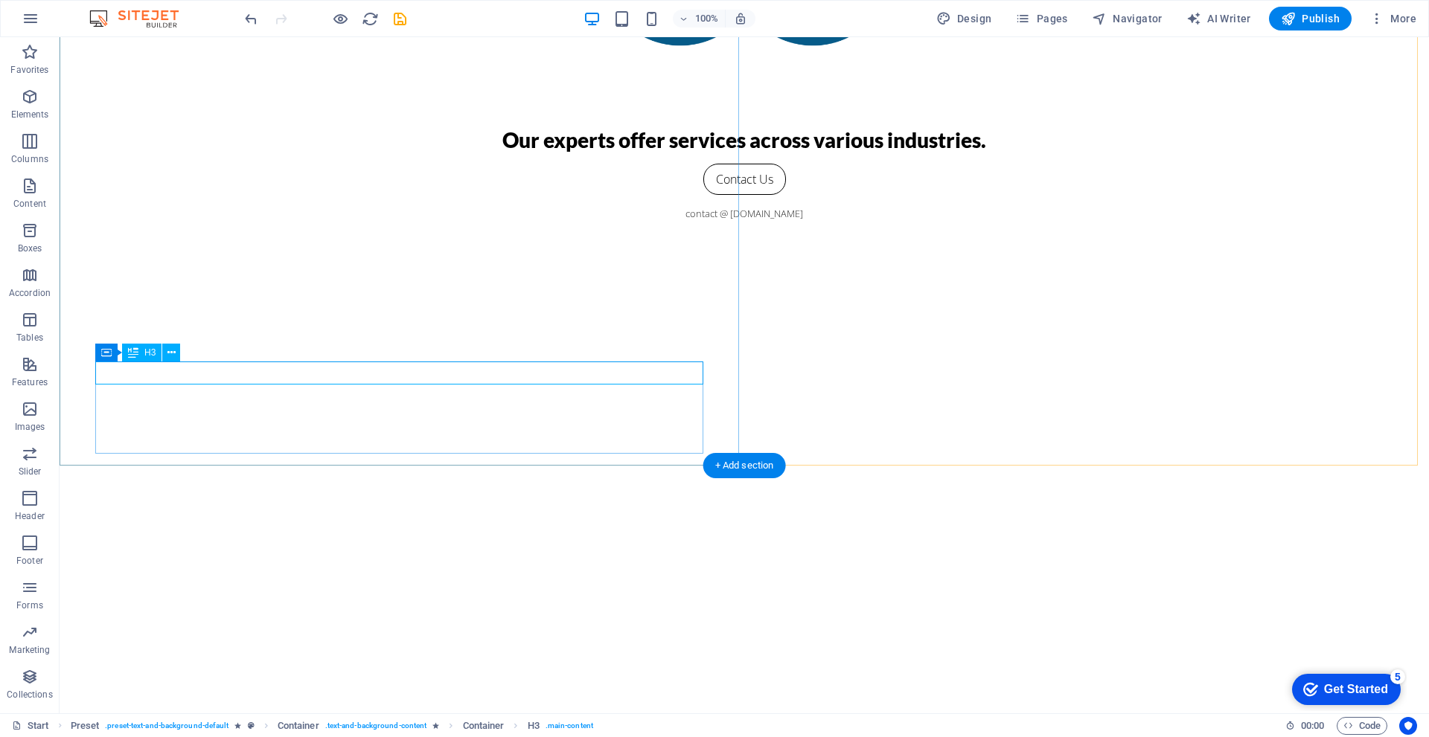
click at [417, 152] on div "Our experts offer services across various industries." at bounding box center [744, 140] width 655 height 23
click at [77, 373] on div "Our experts offer services across various industries. Contact Us contact @ wide…" at bounding box center [744, 127] width 1369 height 676
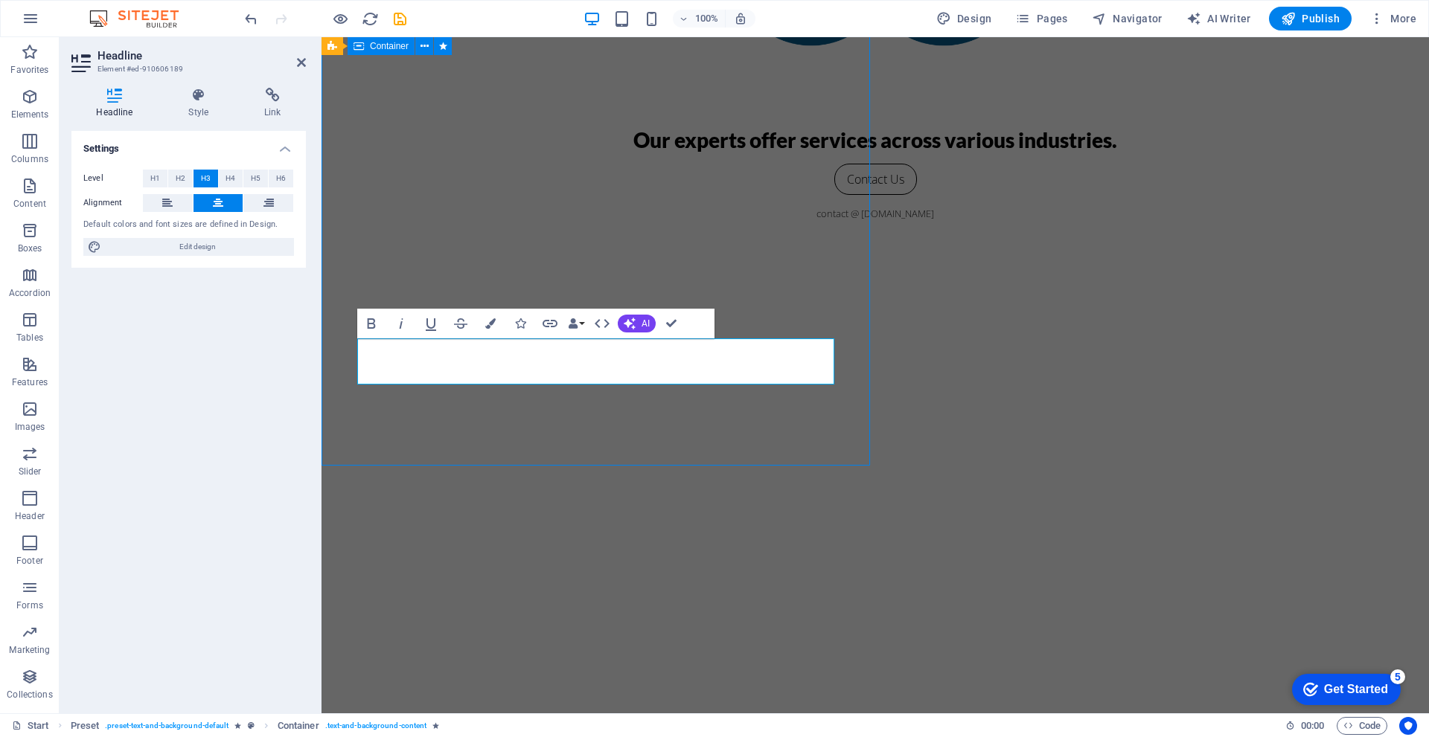
scroll to position [271, 0]
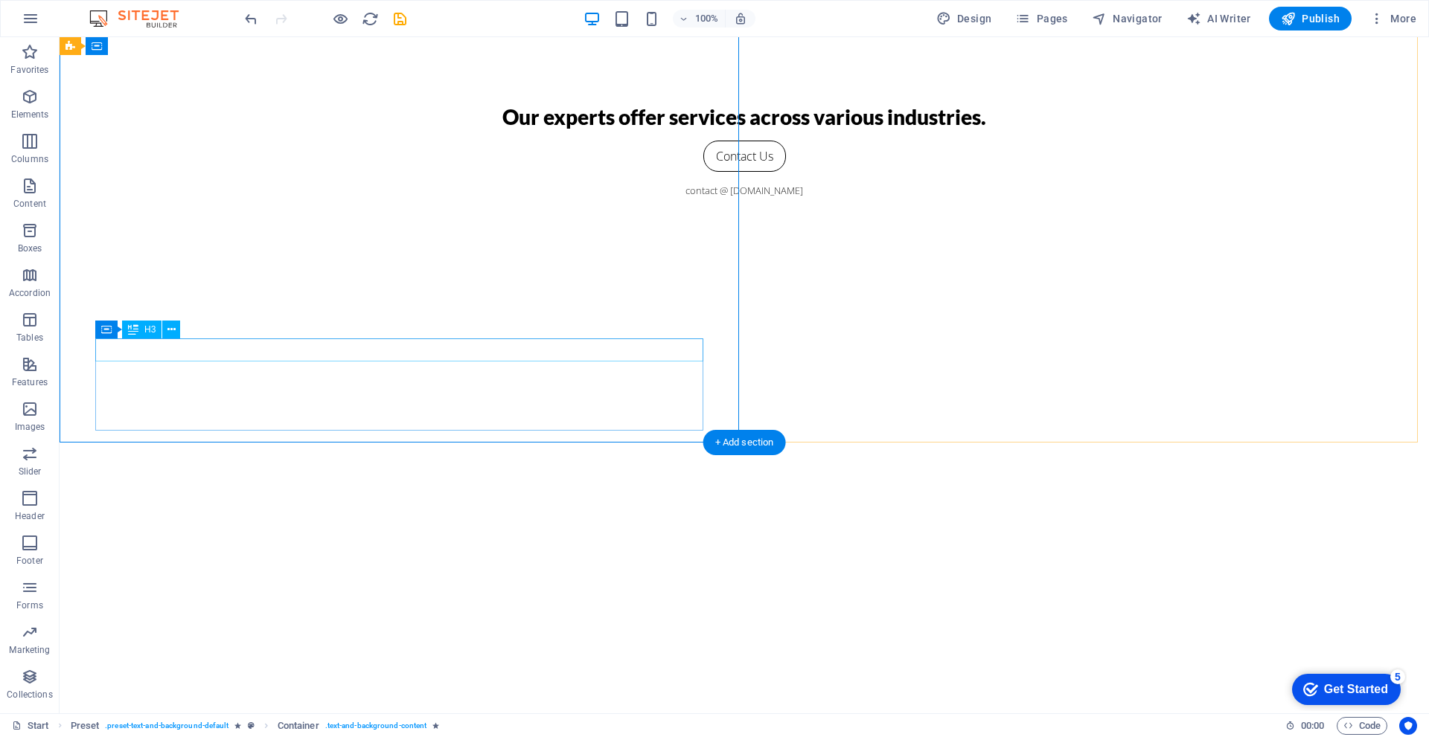
click at [469, 129] on div "Our experts offer services across various industries." at bounding box center [744, 117] width 655 height 23
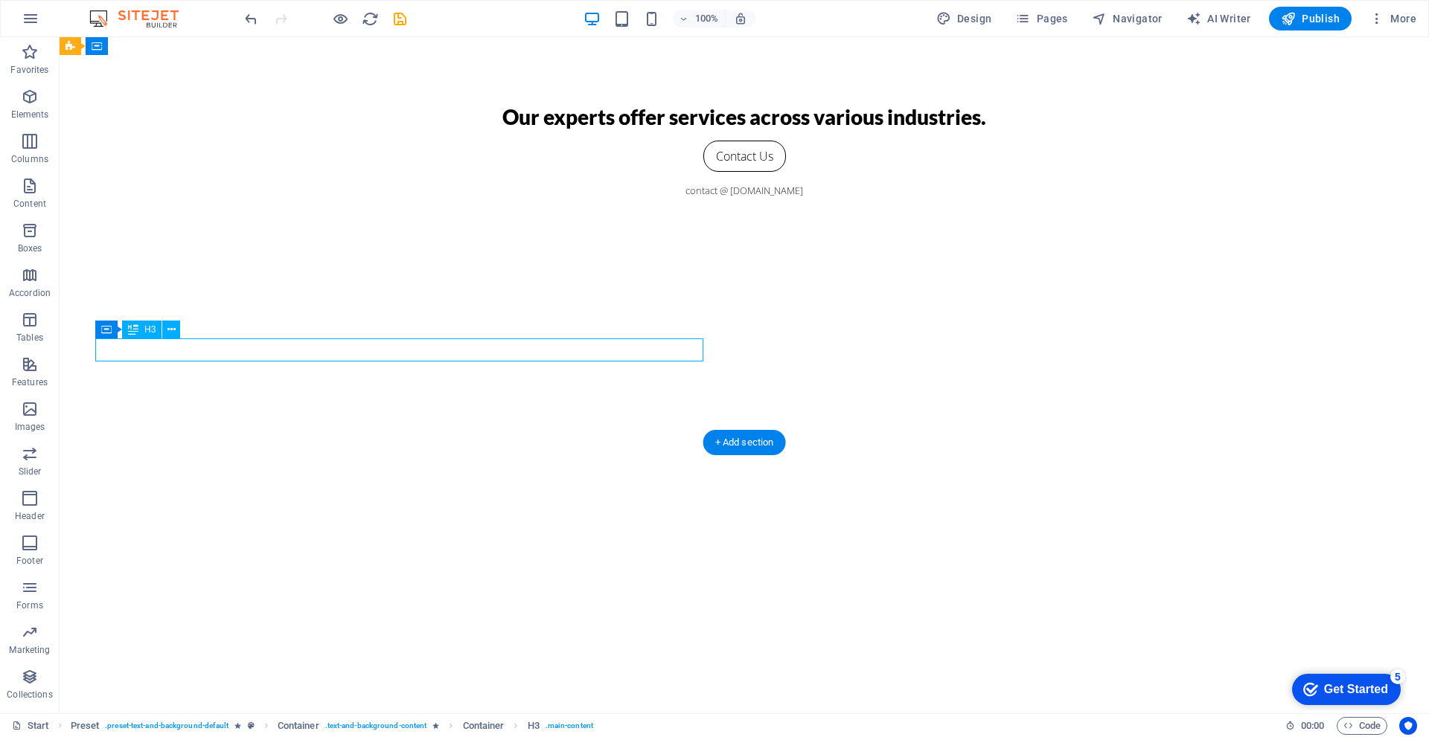
click at [469, 129] on div "Our experts offer services across various industries." at bounding box center [744, 117] width 655 height 23
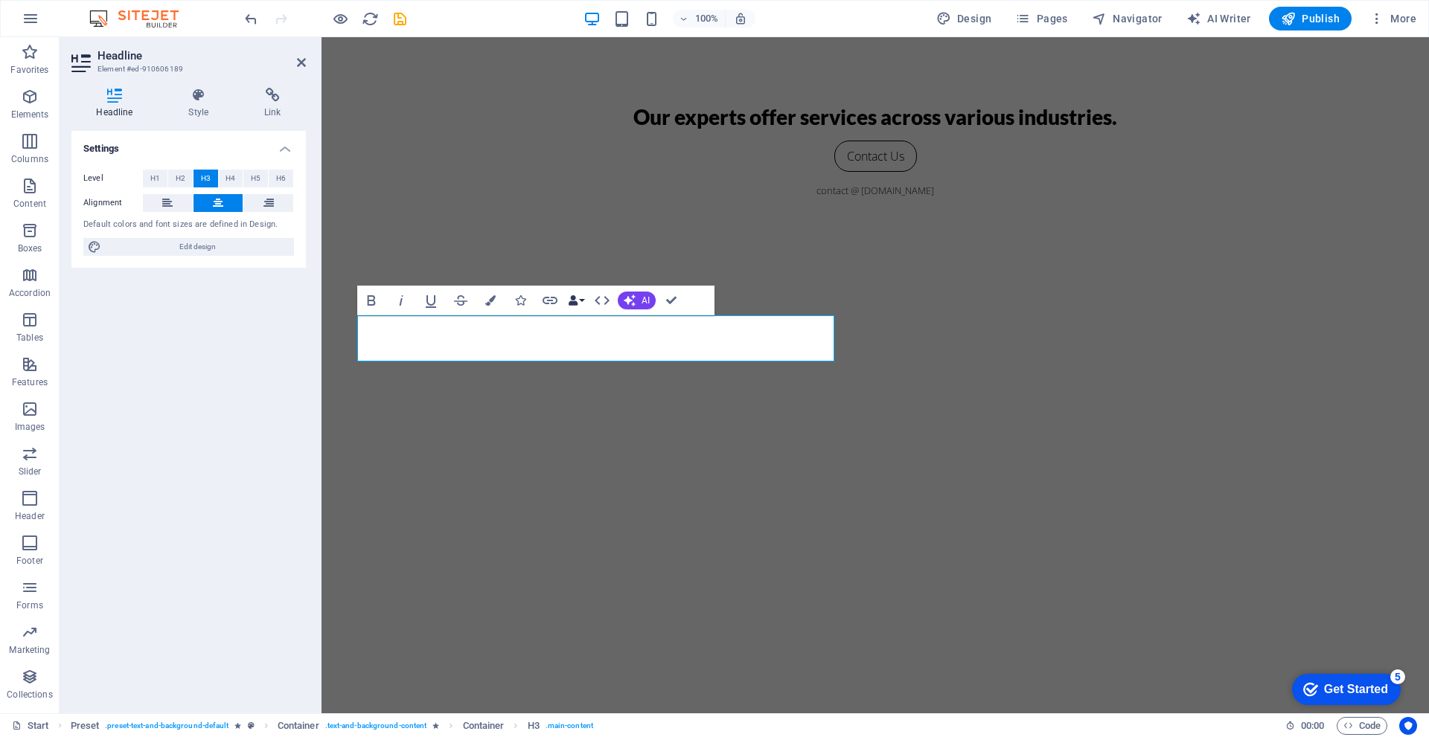
click at [580, 302] on button "Data Bindings" at bounding box center [576, 301] width 21 height 30
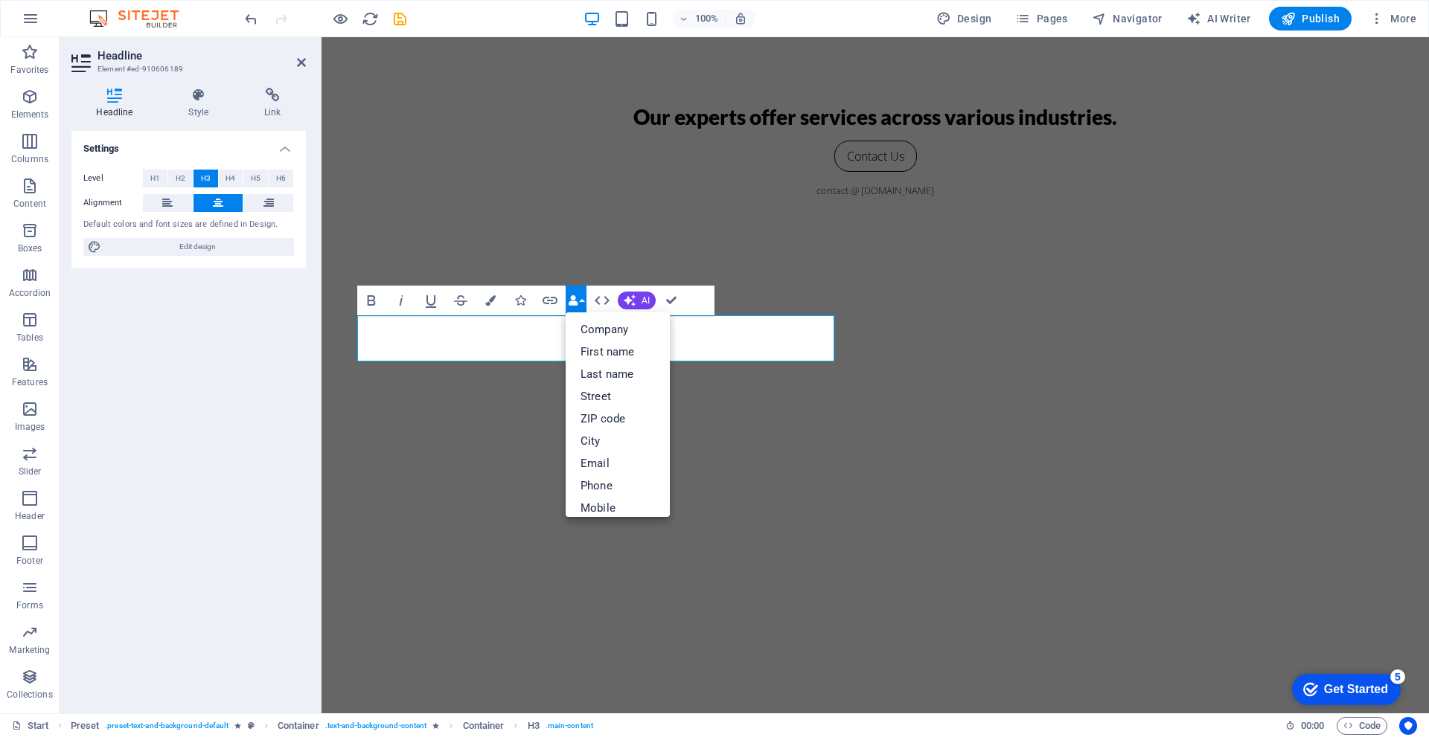
click at [580, 302] on button "Data Bindings" at bounding box center [576, 301] width 21 height 30
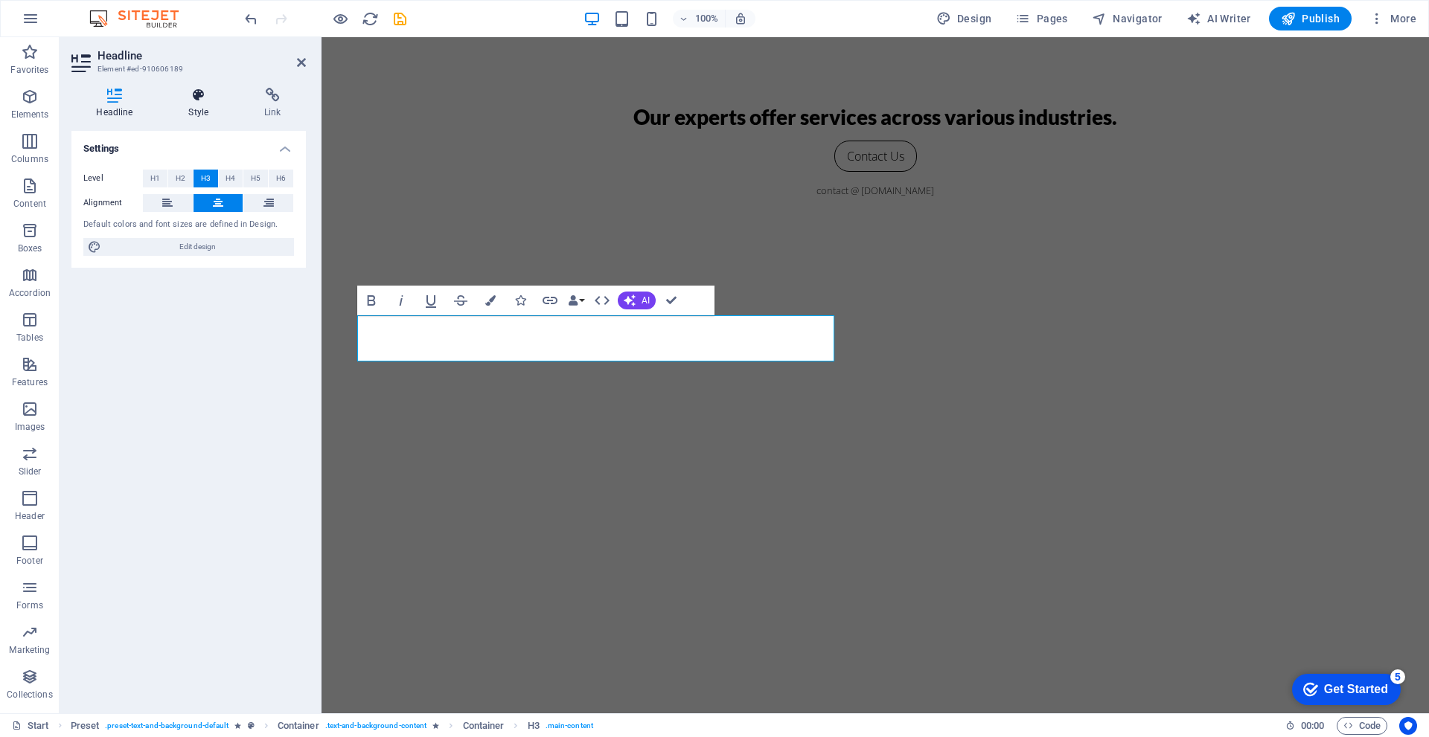
click at [202, 109] on h4 "Style" at bounding box center [202, 103] width 76 height 31
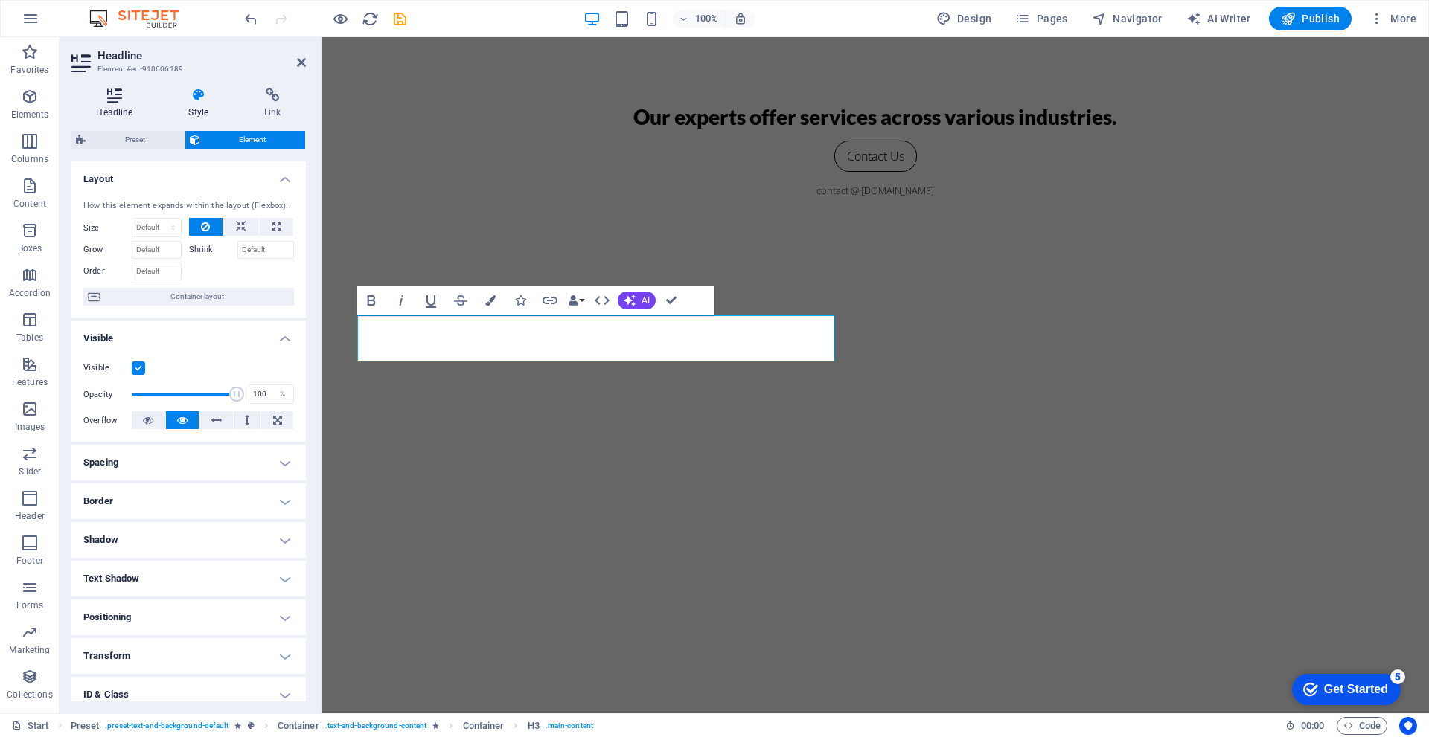
click at [121, 107] on h4 "Headline" at bounding box center [117, 103] width 92 height 31
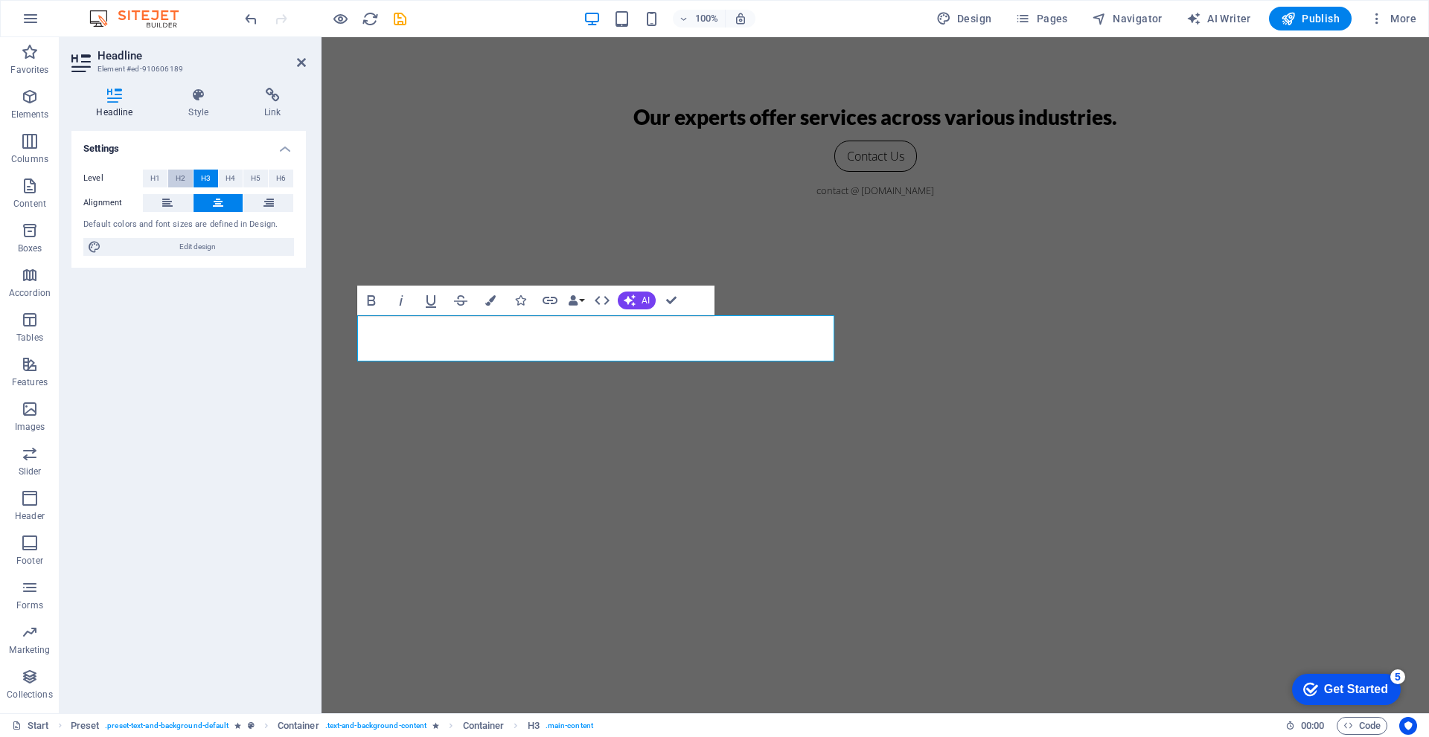
click at [177, 179] on span "H2" at bounding box center [181, 179] width 10 height 18
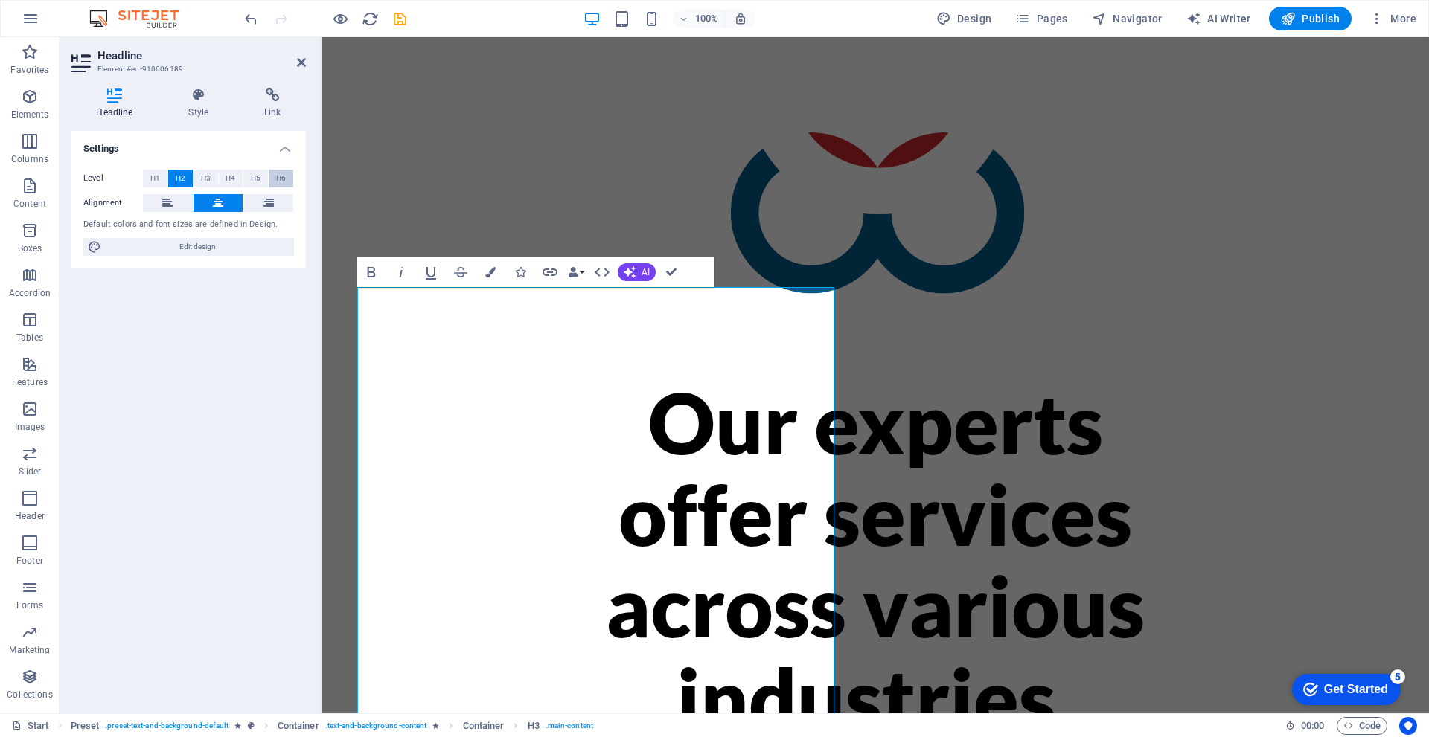
click at [281, 180] on span "H6" at bounding box center [281, 179] width 10 height 18
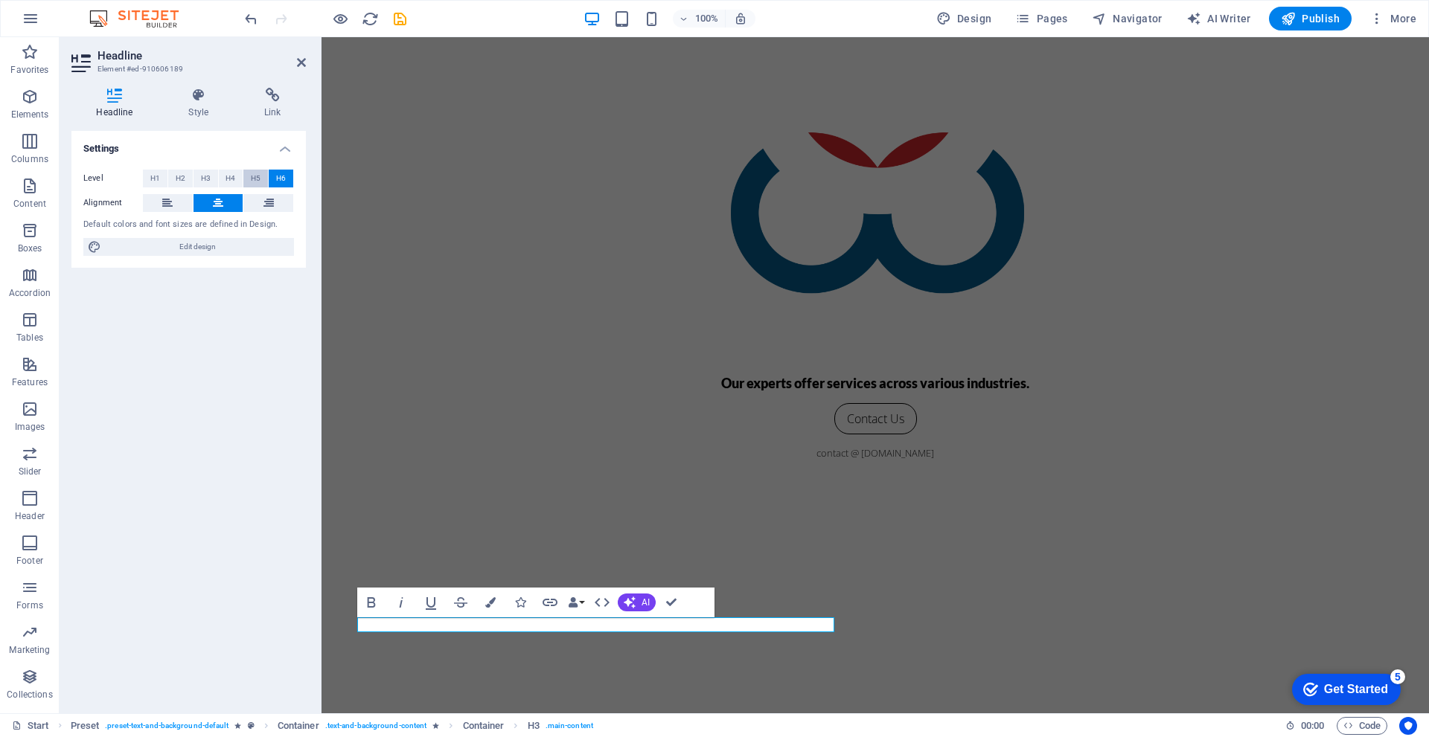
click at [260, 176] on span "H5" at bounding box center [256, 179] width 10 height 18
click at [229, 180] on span "H4" at bounding box center [230, 179] width 10 height 18
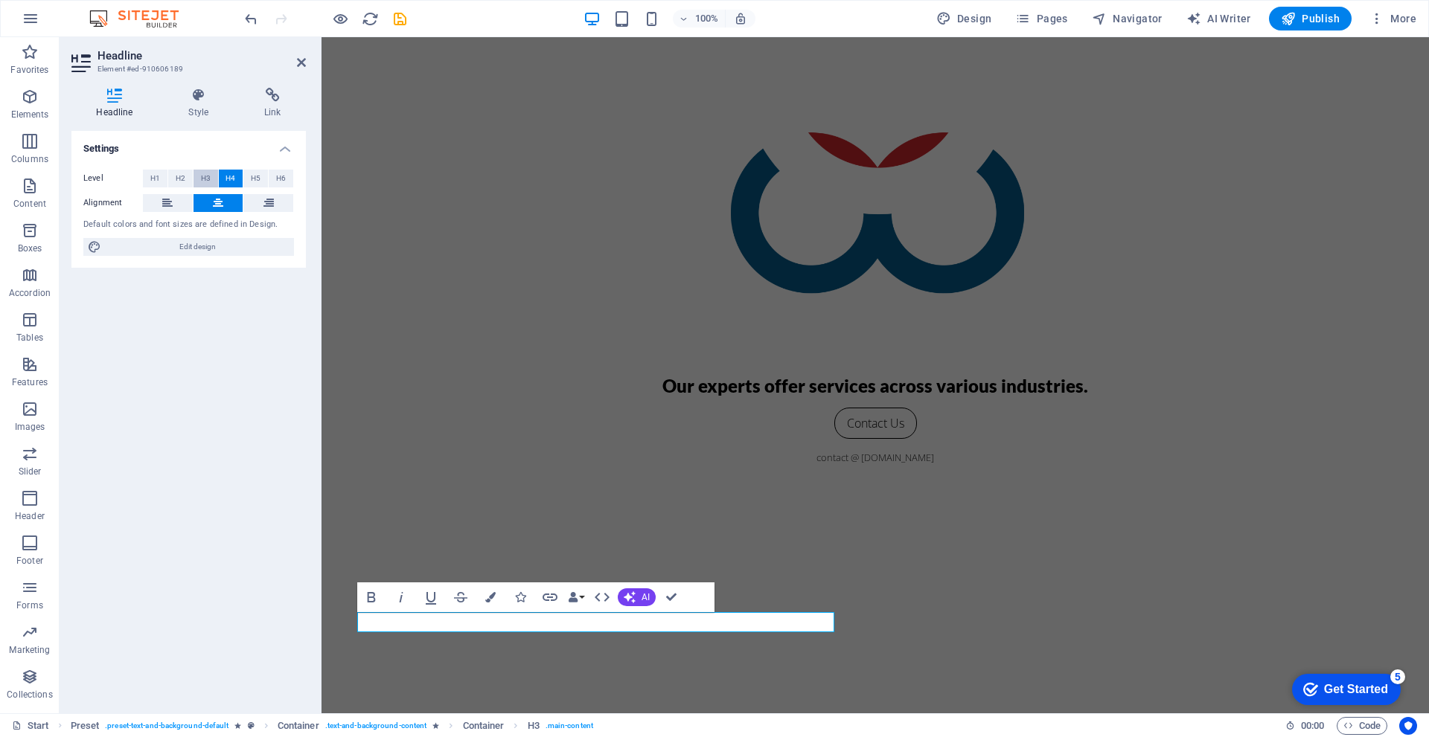
click at [206, 182] on span "H3" at bounding box center [206, 179] width 10 height 18
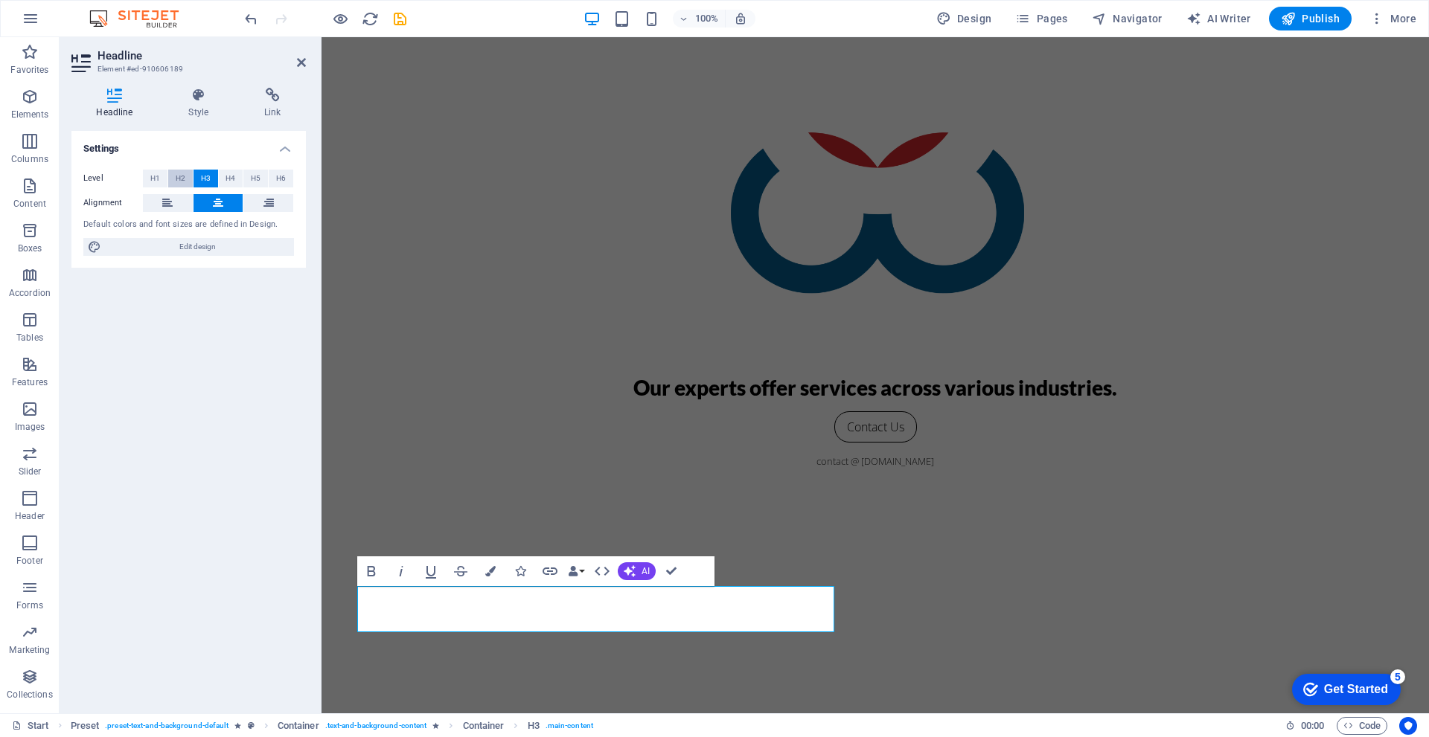
click at [183, 176] on span "H2" at bounding box center [181, 179] width 10 height 18
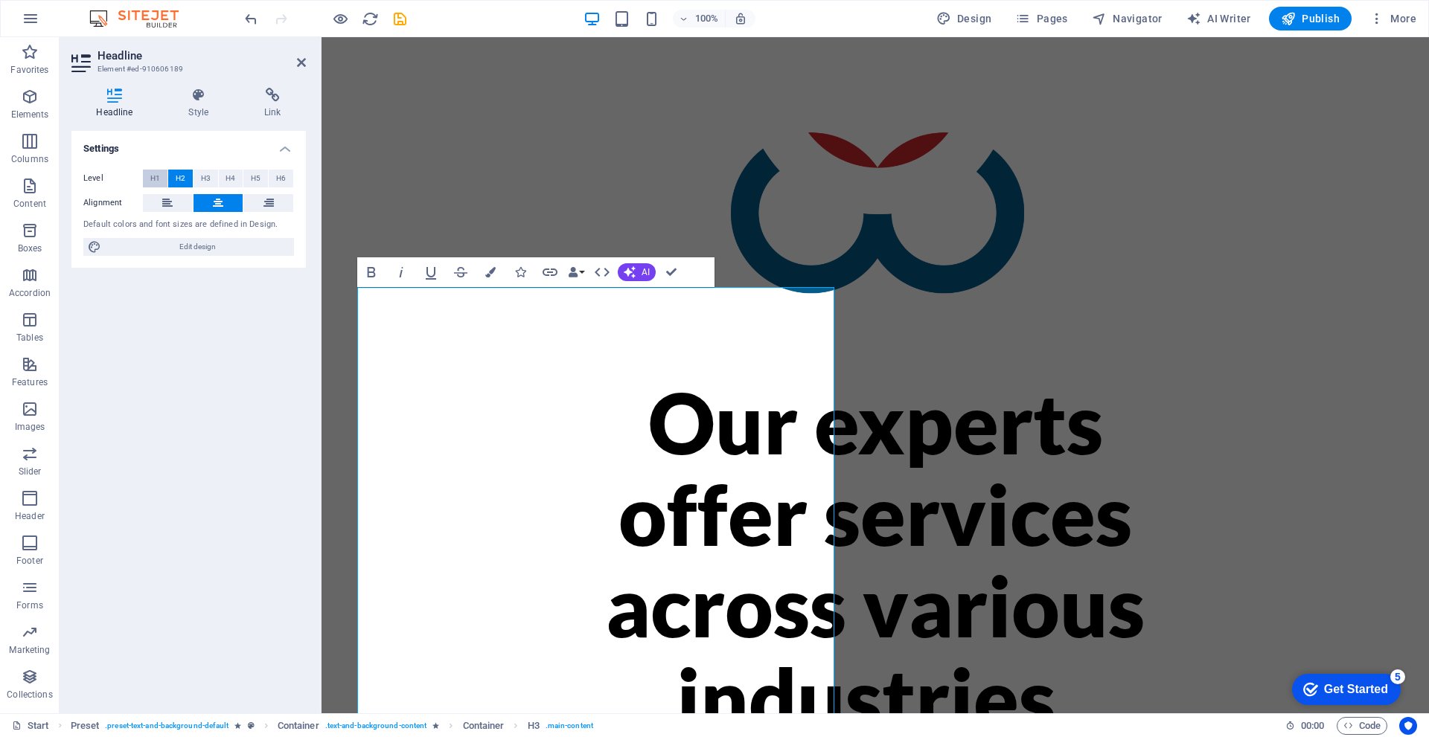
click at [163, 178] on button "H1" at bounding box center [155, 179] width 25 height 18
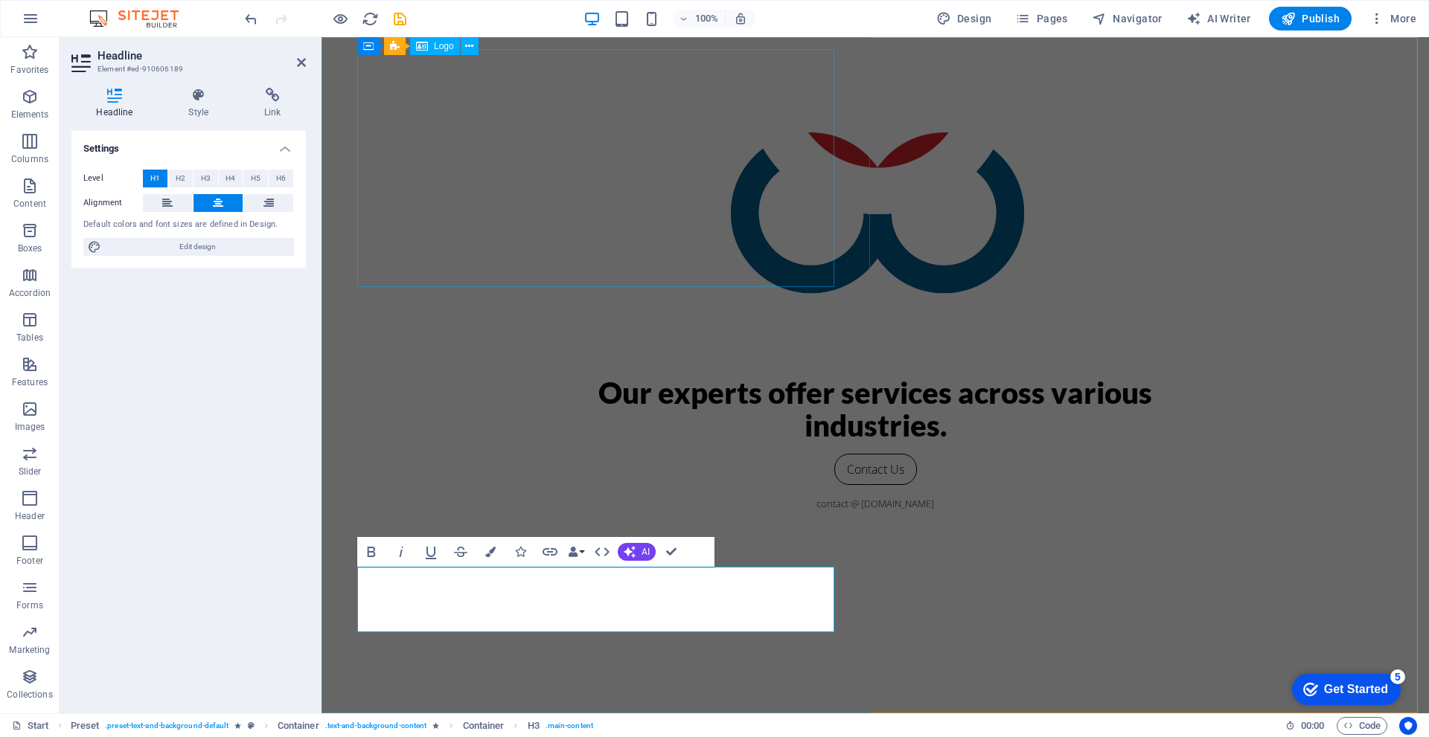
click at [637, 182] on div at bounding box center [875, 212] width 655 height 327
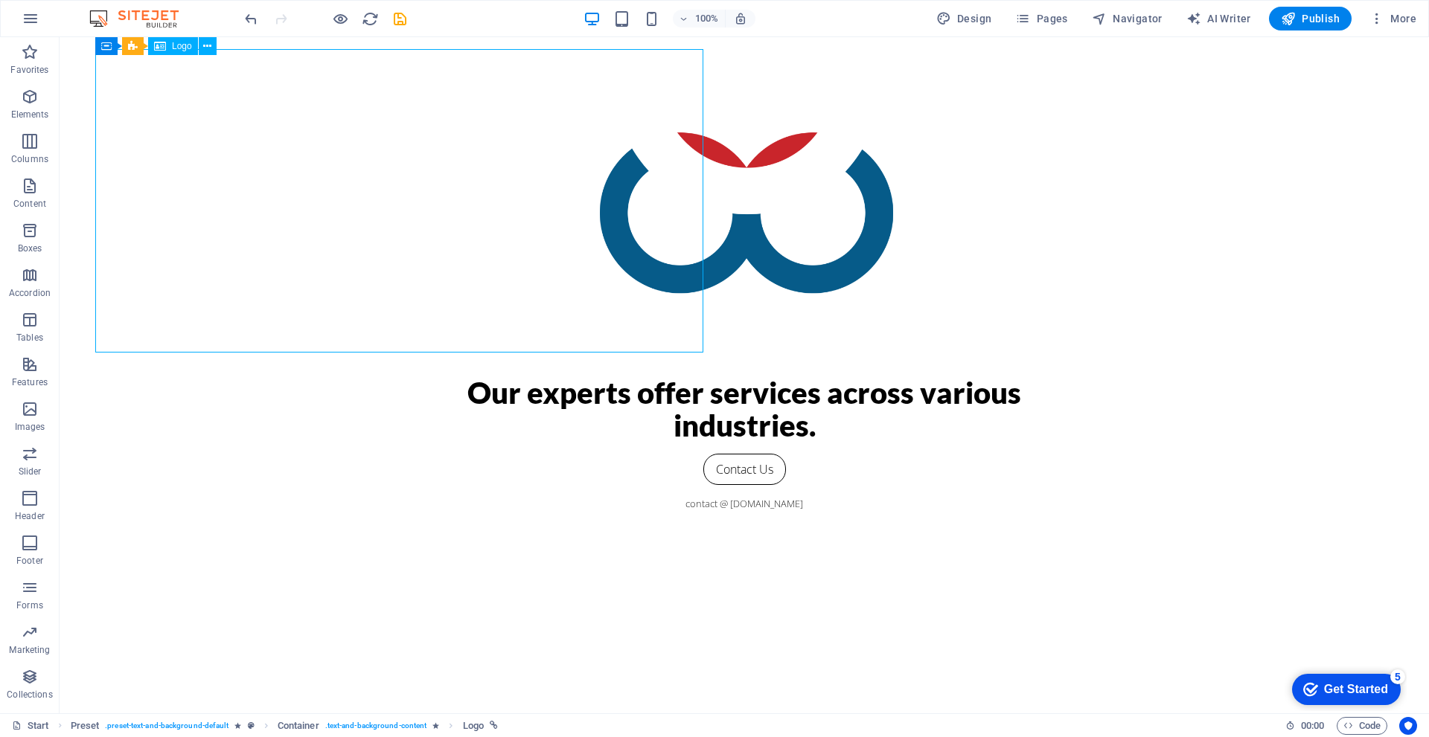
click at [417, 152] on div at bounding box center [744, 212] width 655 height 327
select select "%"
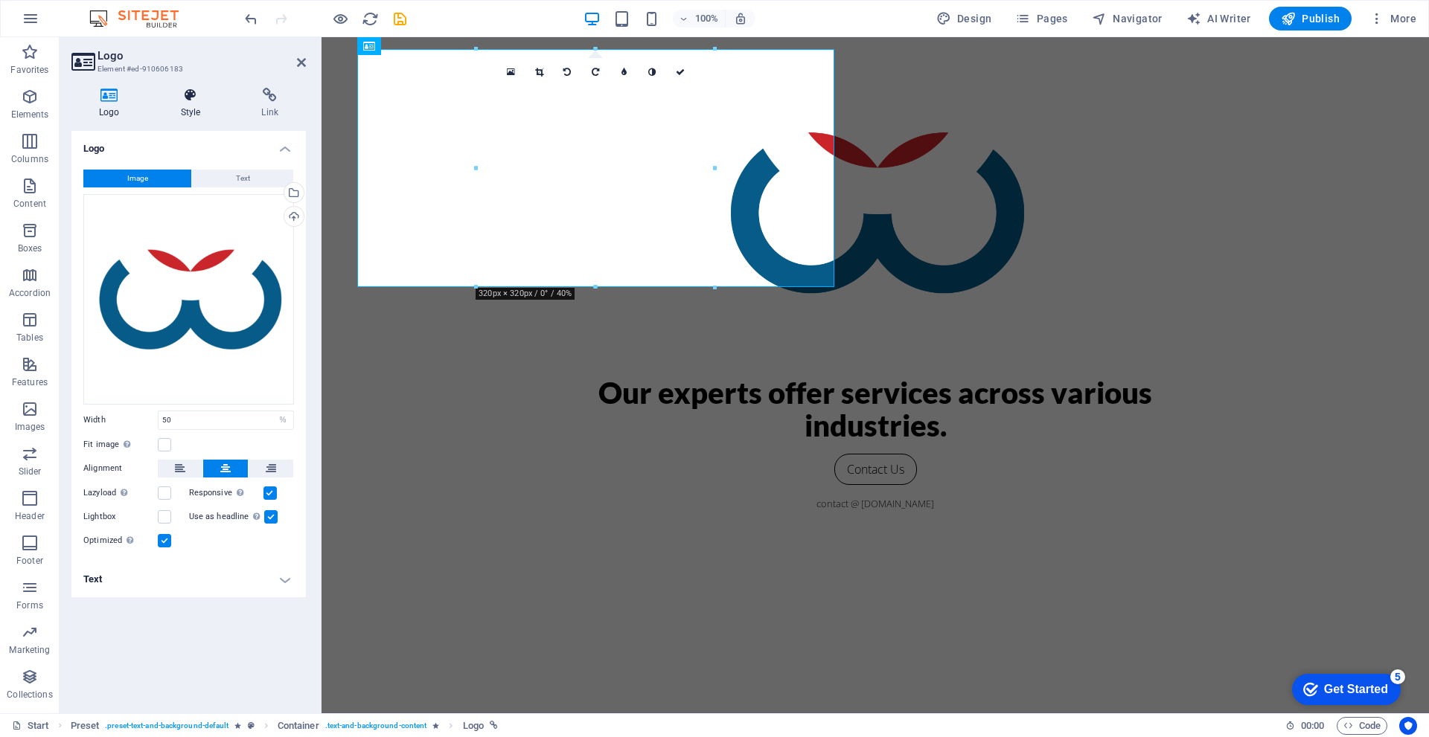
click at [196, 103] on h4 "Style" at bounding box center [193, 103] width 81 height 31
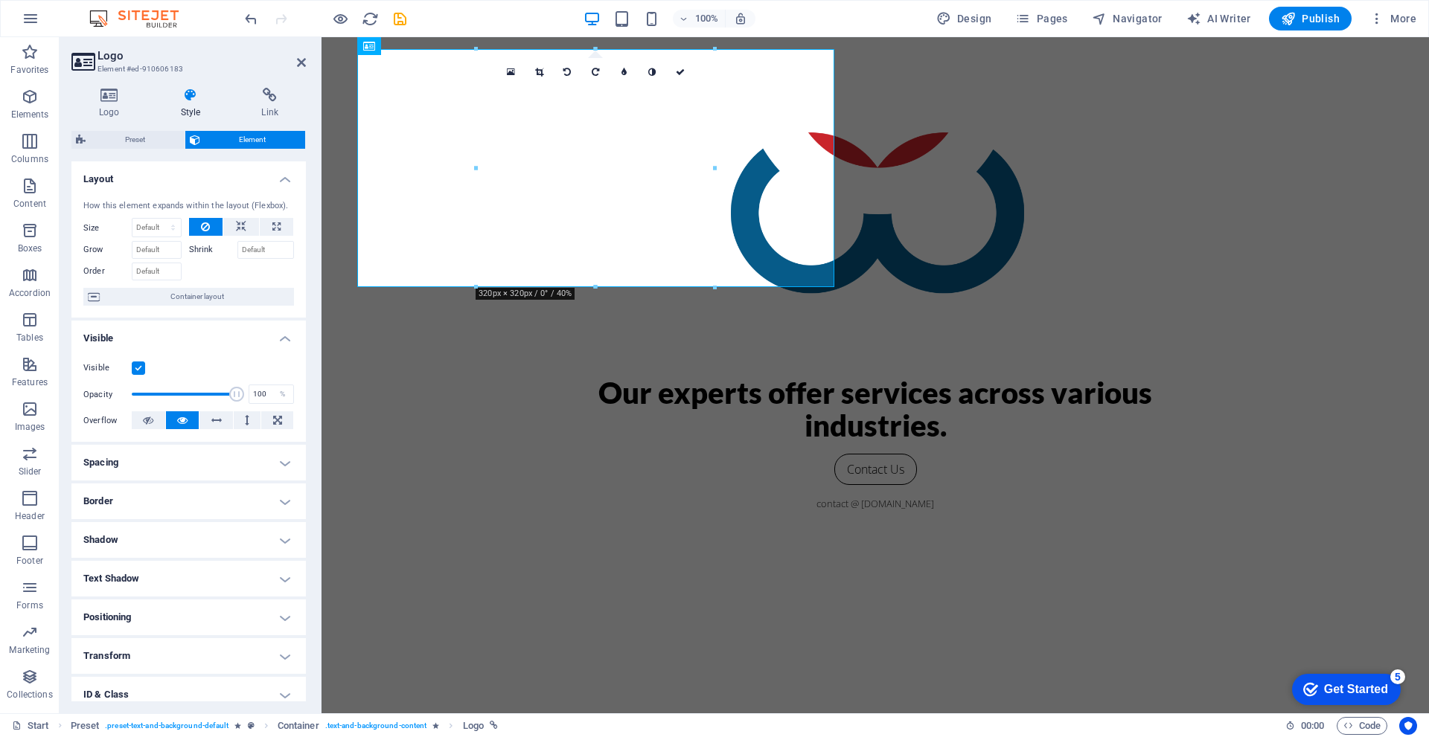
click at [133, 466] on h4 "Spacing" at bounding box center [188, 463] width 234 height 36
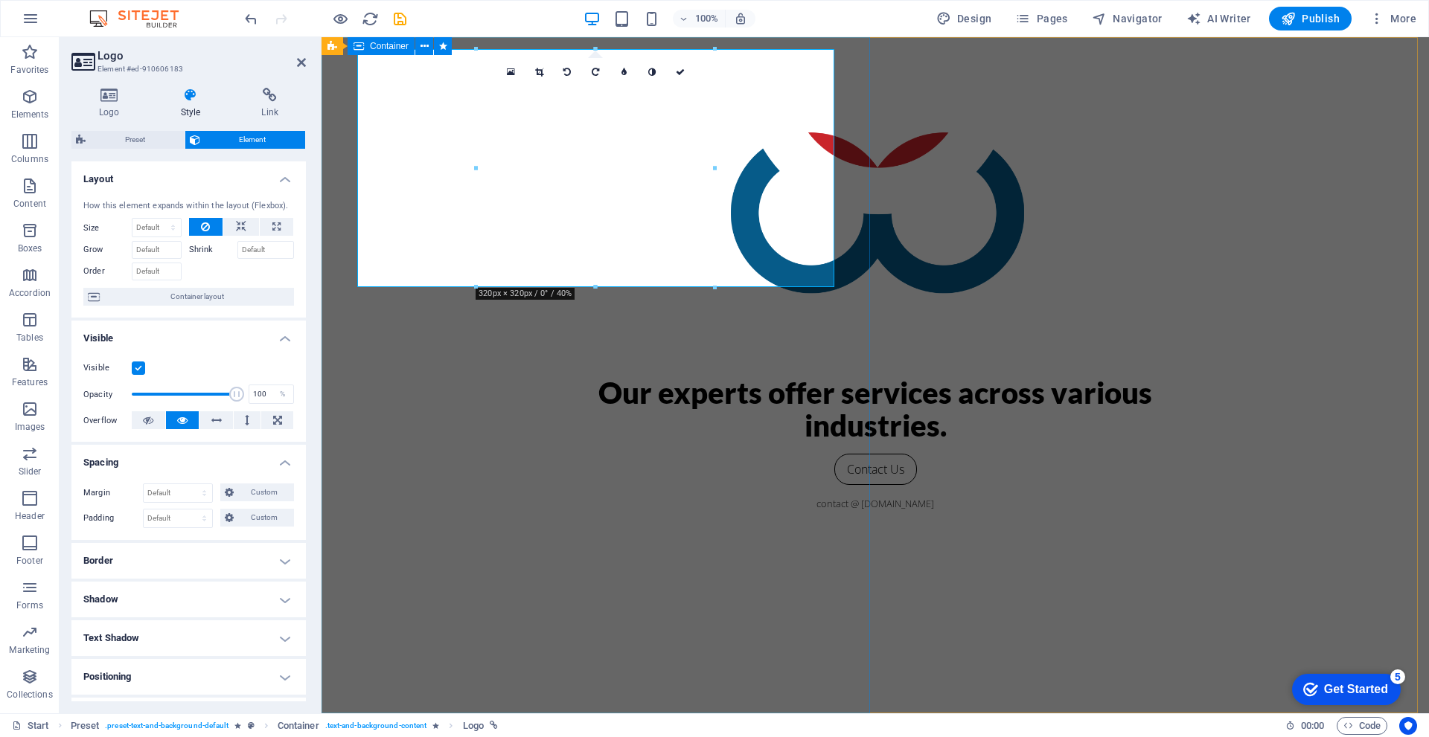
click at [391, 47] on span "Container" at bounding box center [389, 46] width 39 height 9
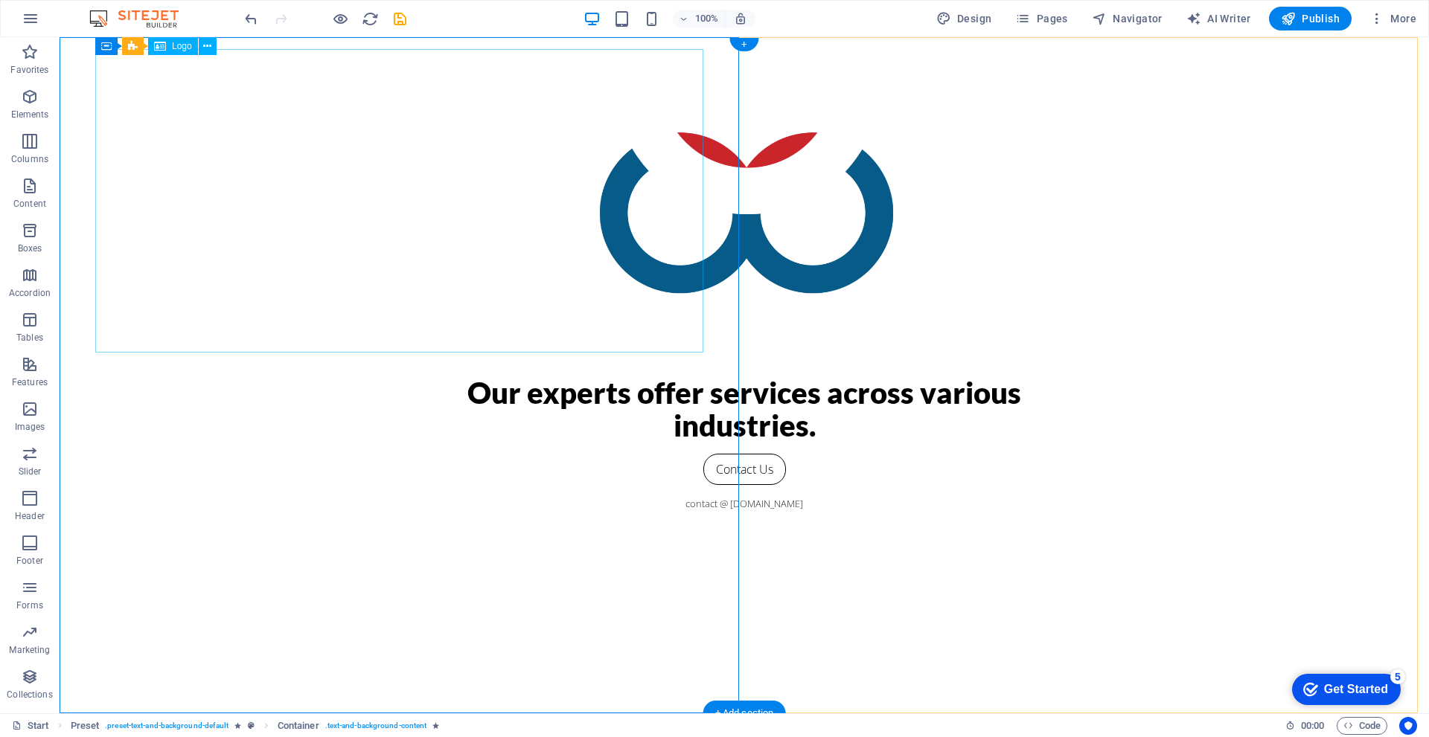
click at [417, 158] on div at bounding box center [744, 212] width 655 height 327
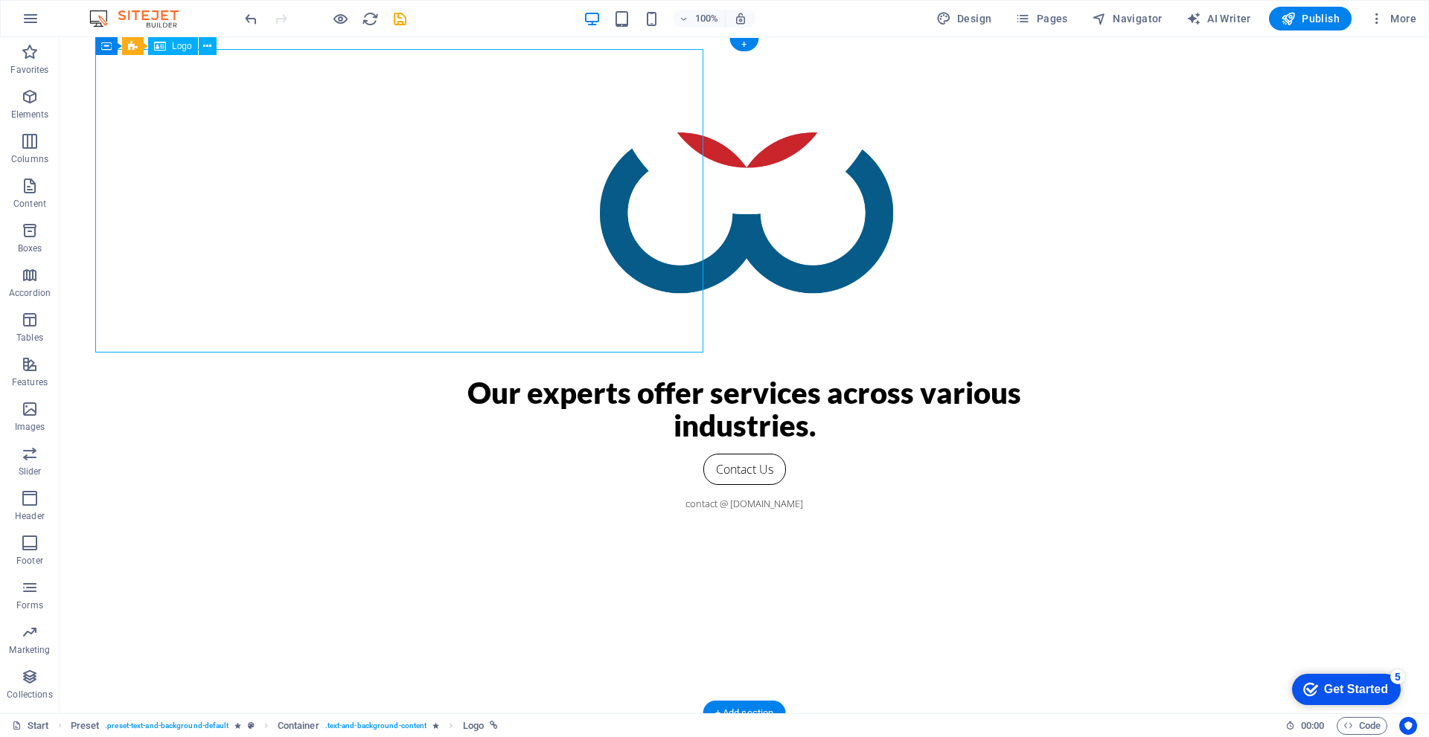
click at [417, 158] on div at bounding box center [744, 212] width 655 height 327
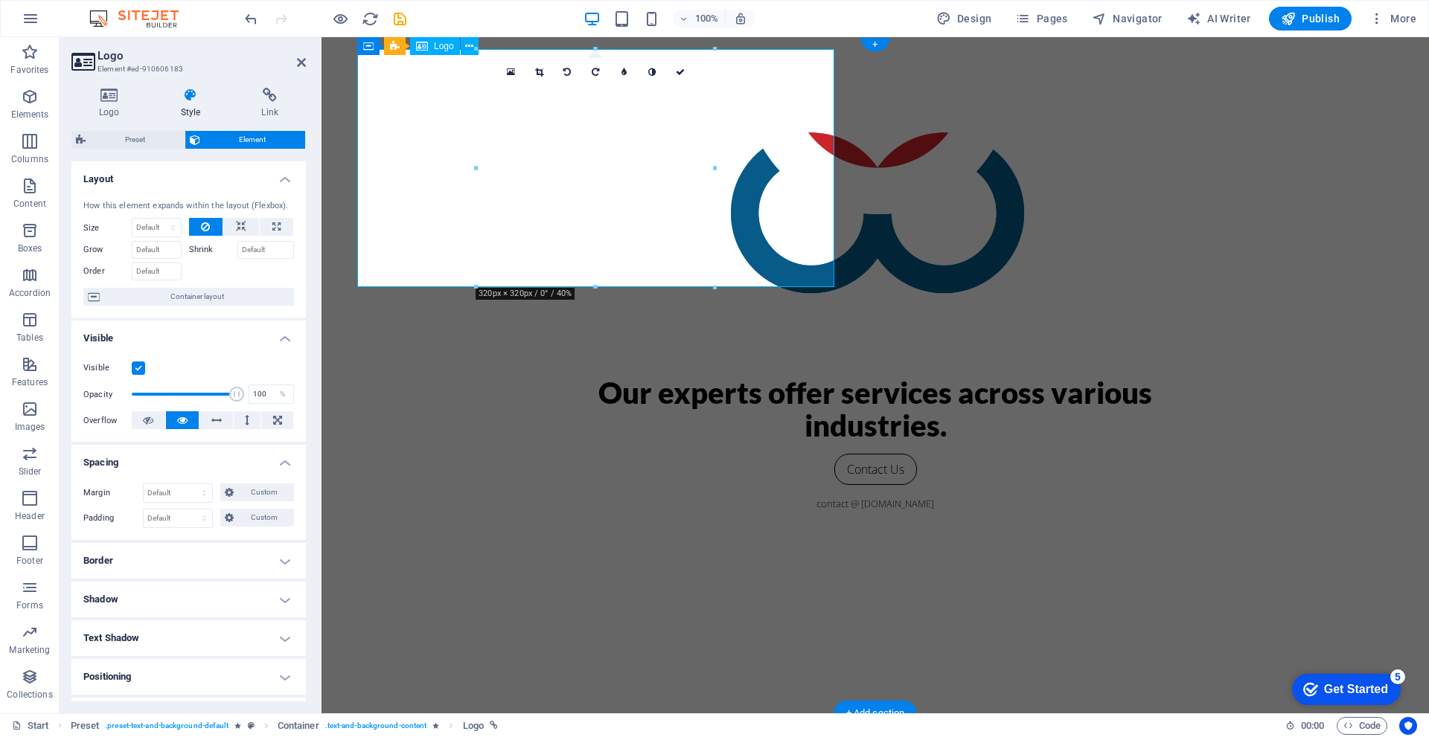
click at [548, 158] on div at bounding box center [875, 212] width 655 height 327
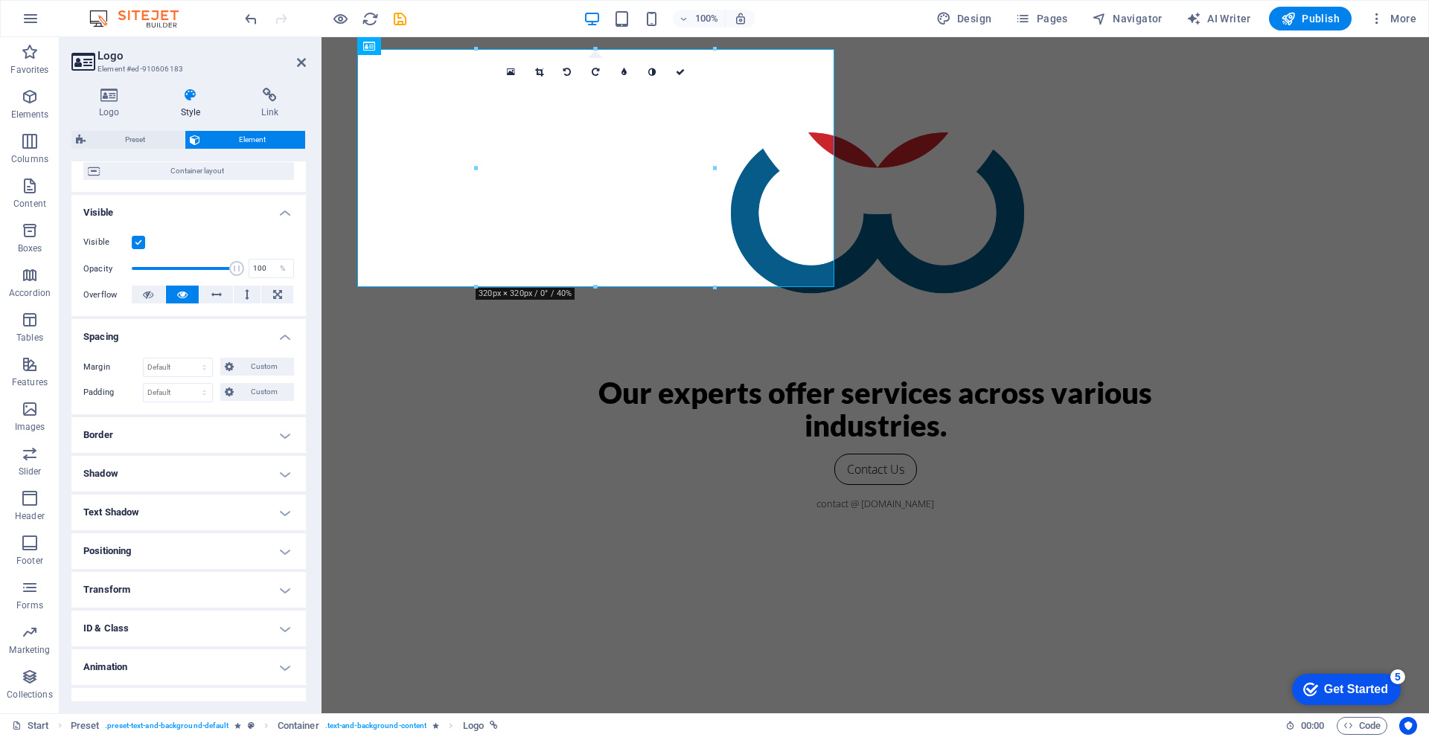
scroll to position [148, 0]
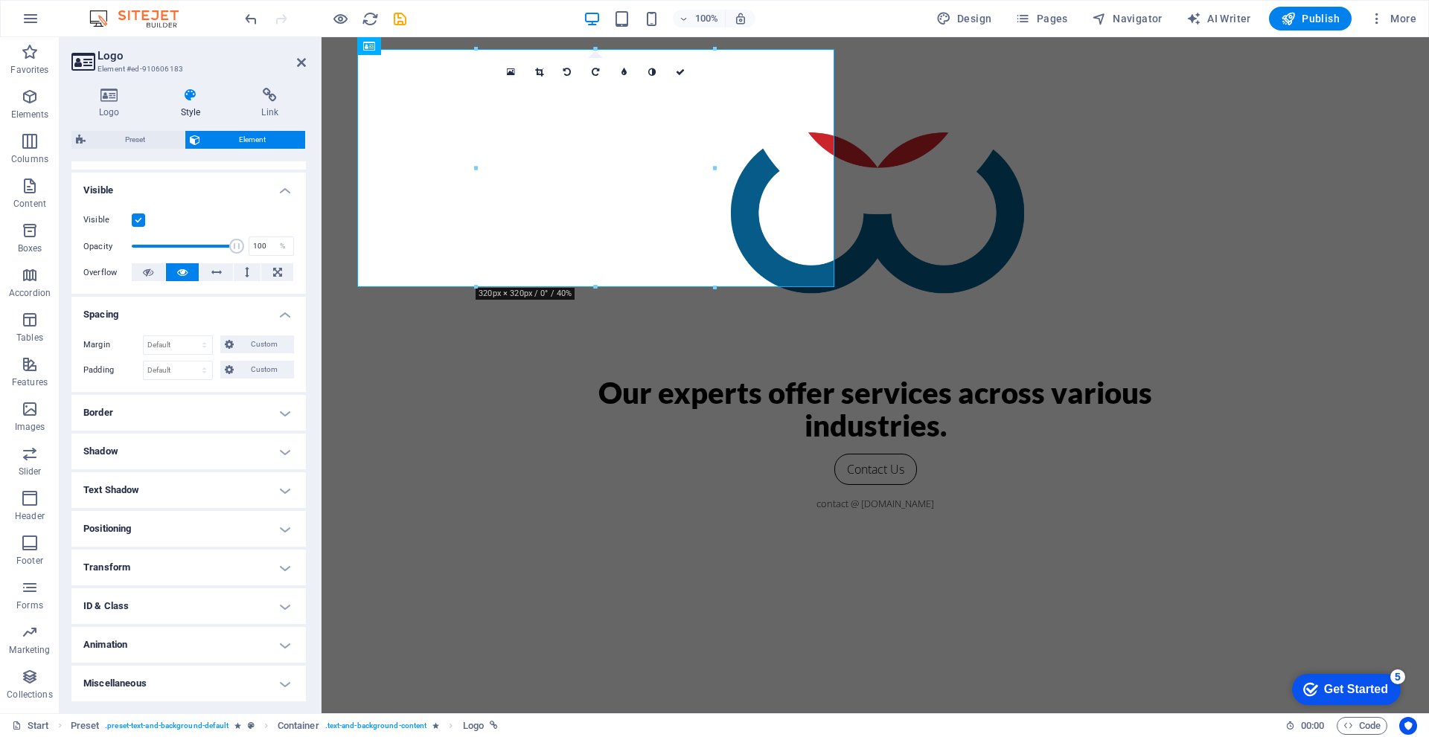
click at [116, 603] on h4 "ID & Class" at bounding box center [188, 607] width 234 height 36
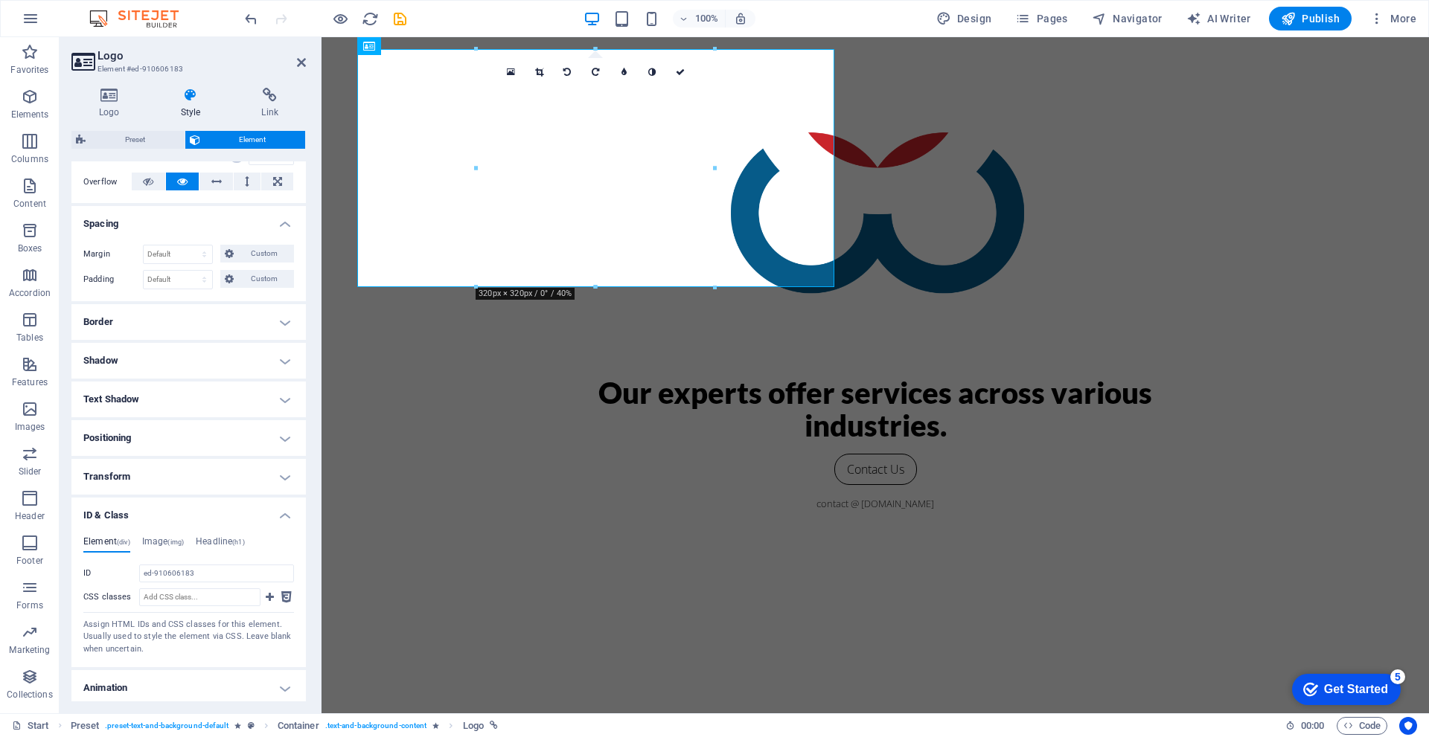
scroll to position [272, 0]
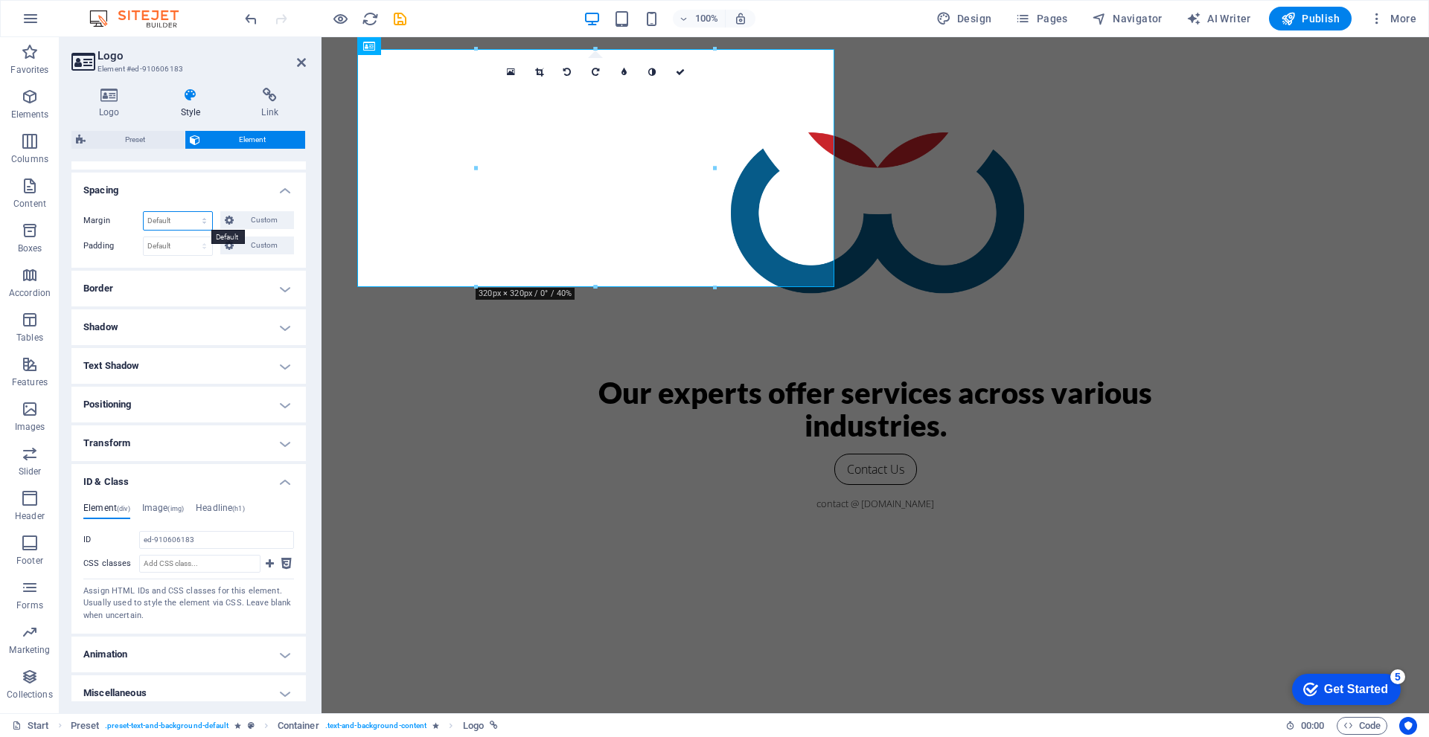
click at [177, 219] on select "Default auto px % rem vw vh Custom" at bounding box center [178, 221] width 68 height 18
select select "%"
click at [190, 212] on select "Default auto px % rem vw vh Custom" at bounding box center [178, 221] width 68 height 18
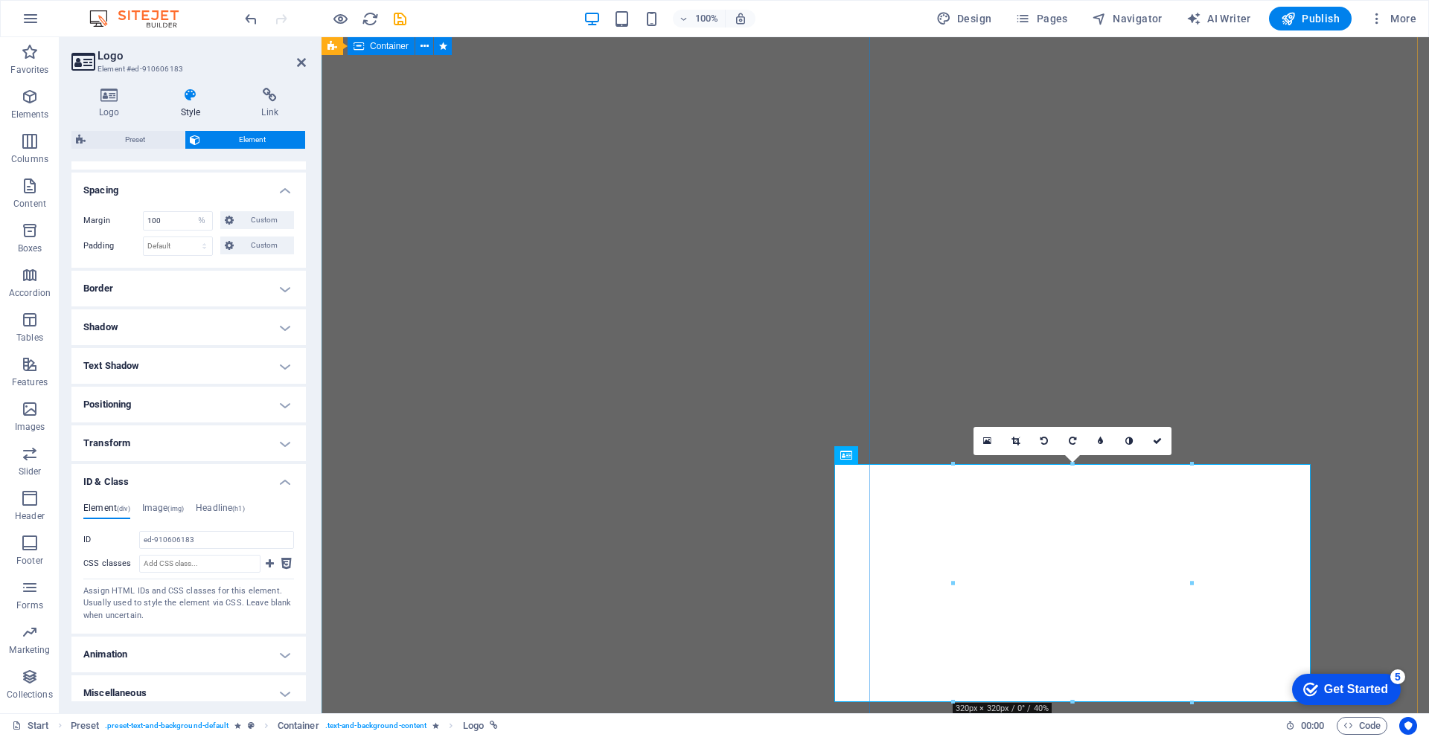
scroll to position [0, 0]
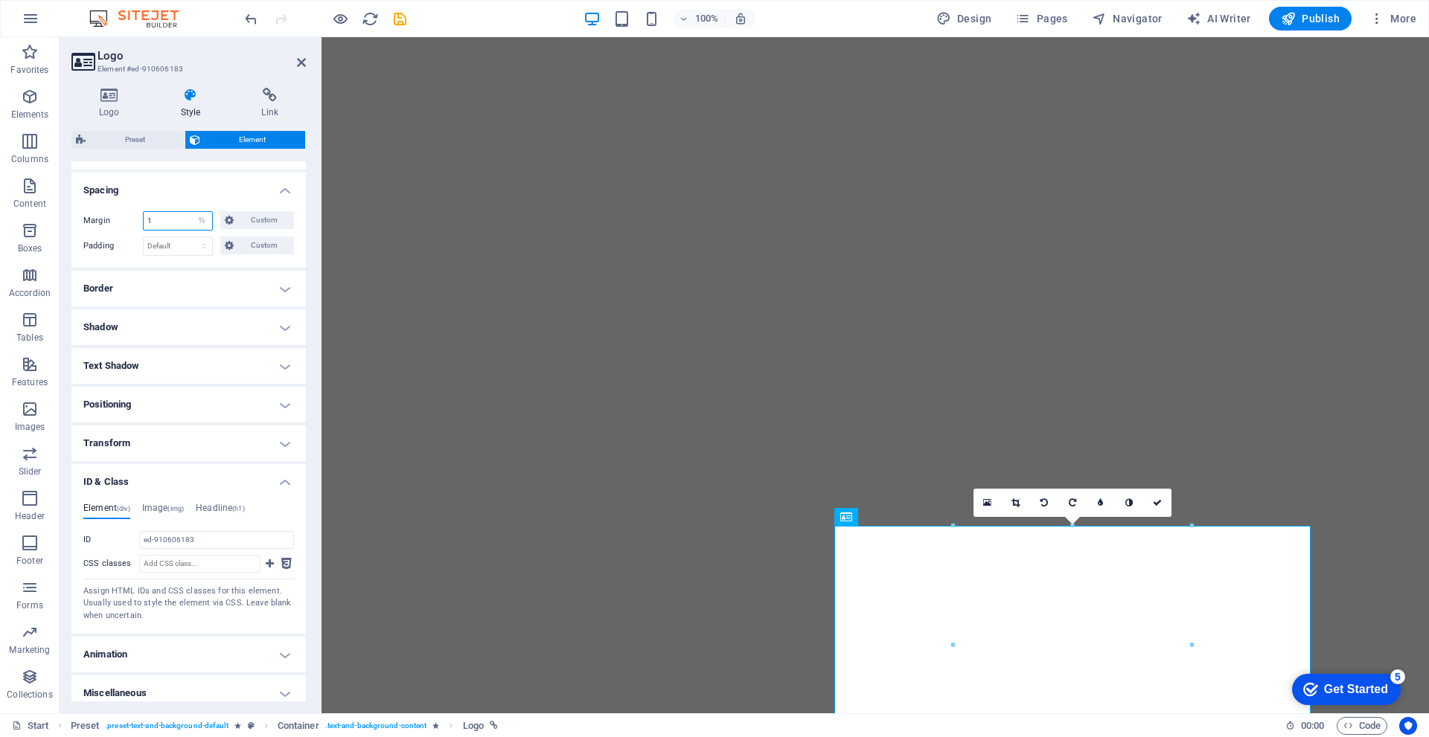
type input "10"
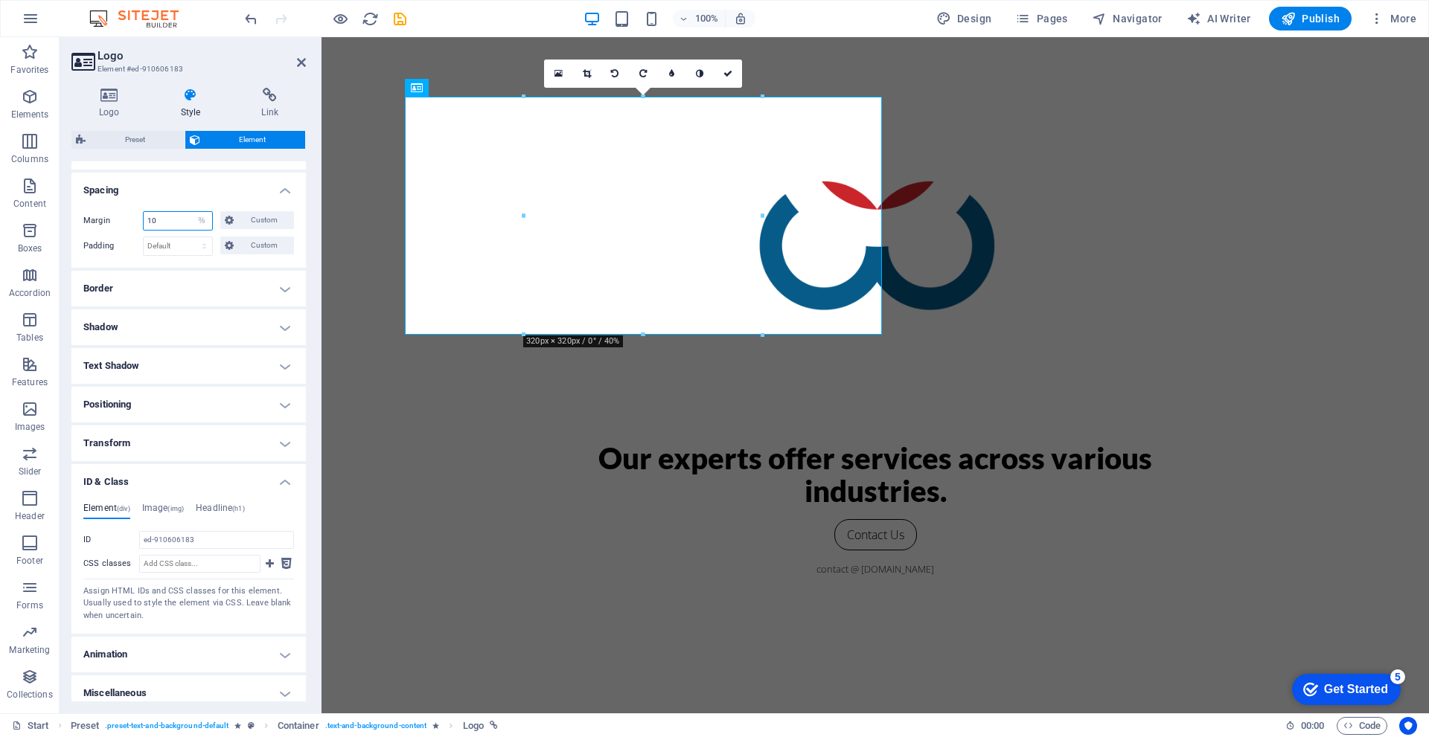
drag, startPoint x: 162, startPoint y: 225, endPoint x: 143, endPoint y: 223, distance: 19.4
click at [143, 223] on div "10 Default auto px % rem vw vh Custom" at bounding box center [178, 220] width 70 height 19
click at [115, 230] on label "Margin" at bounding box center [113, 221] width 60 height 18
click at [228, 196] on h4 "Spacing" at bounding box center [188, 186] width 234 height 27
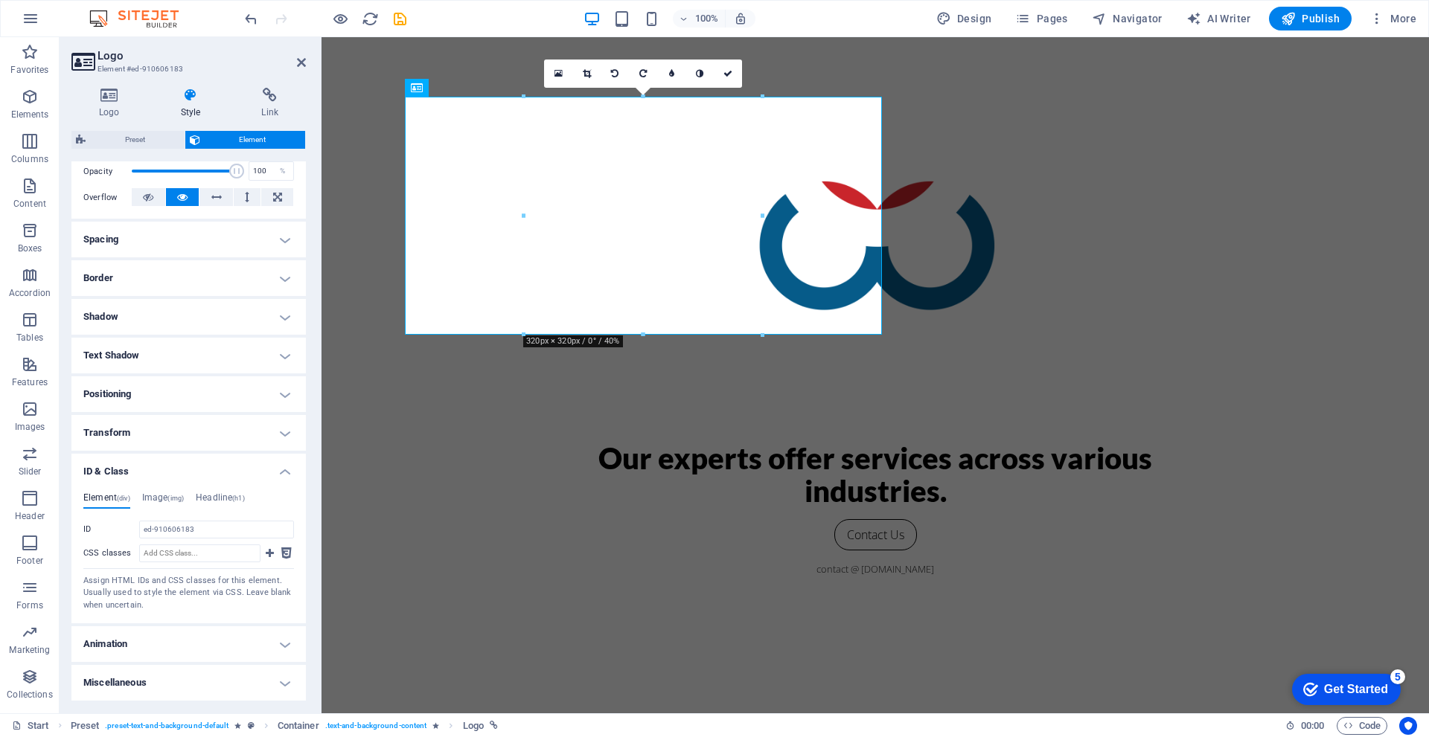
scroll to position [223, 0]
click at [285, 242] on h4 "Spacing" at bounding box center [188, 240] width 234 height 36
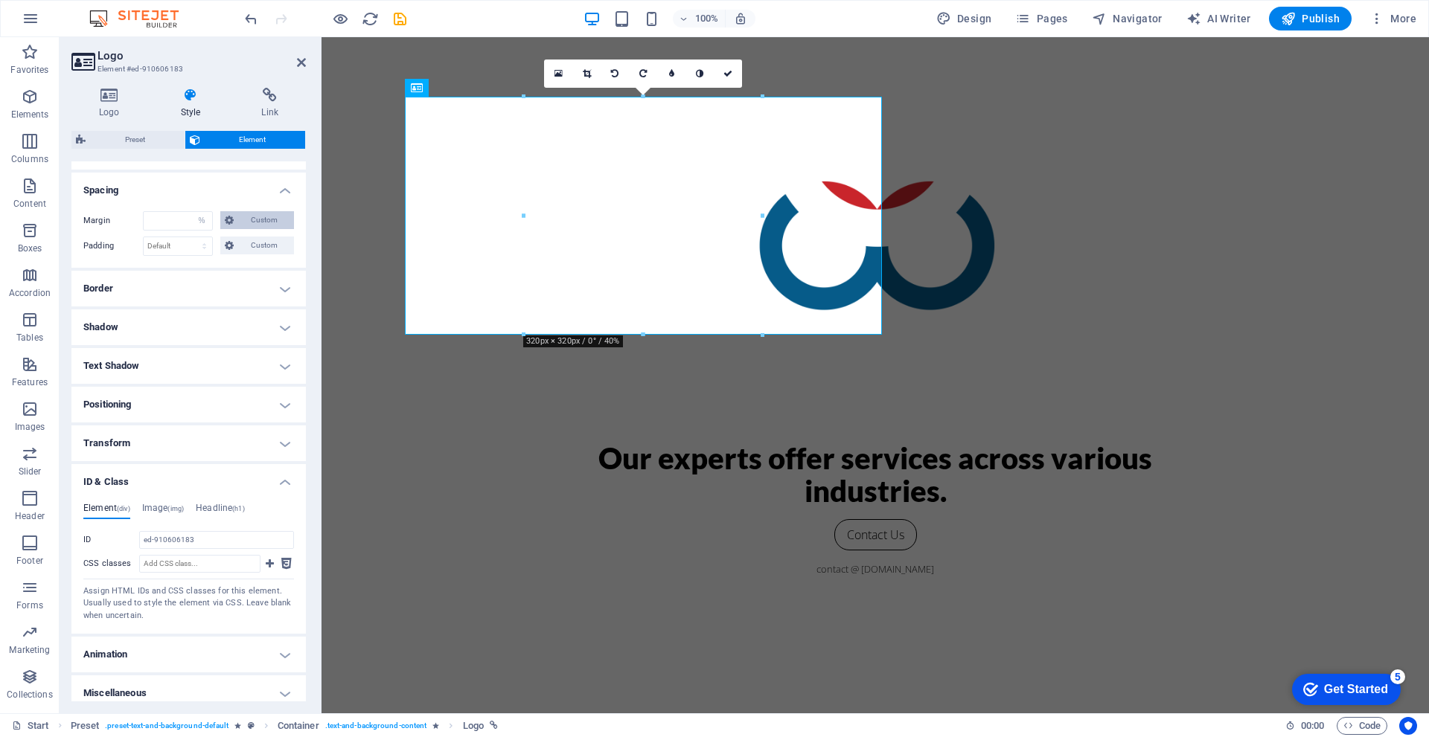
click at [252, 222] on span "Custom" at bounding box center [263, 220] width 51 height 18
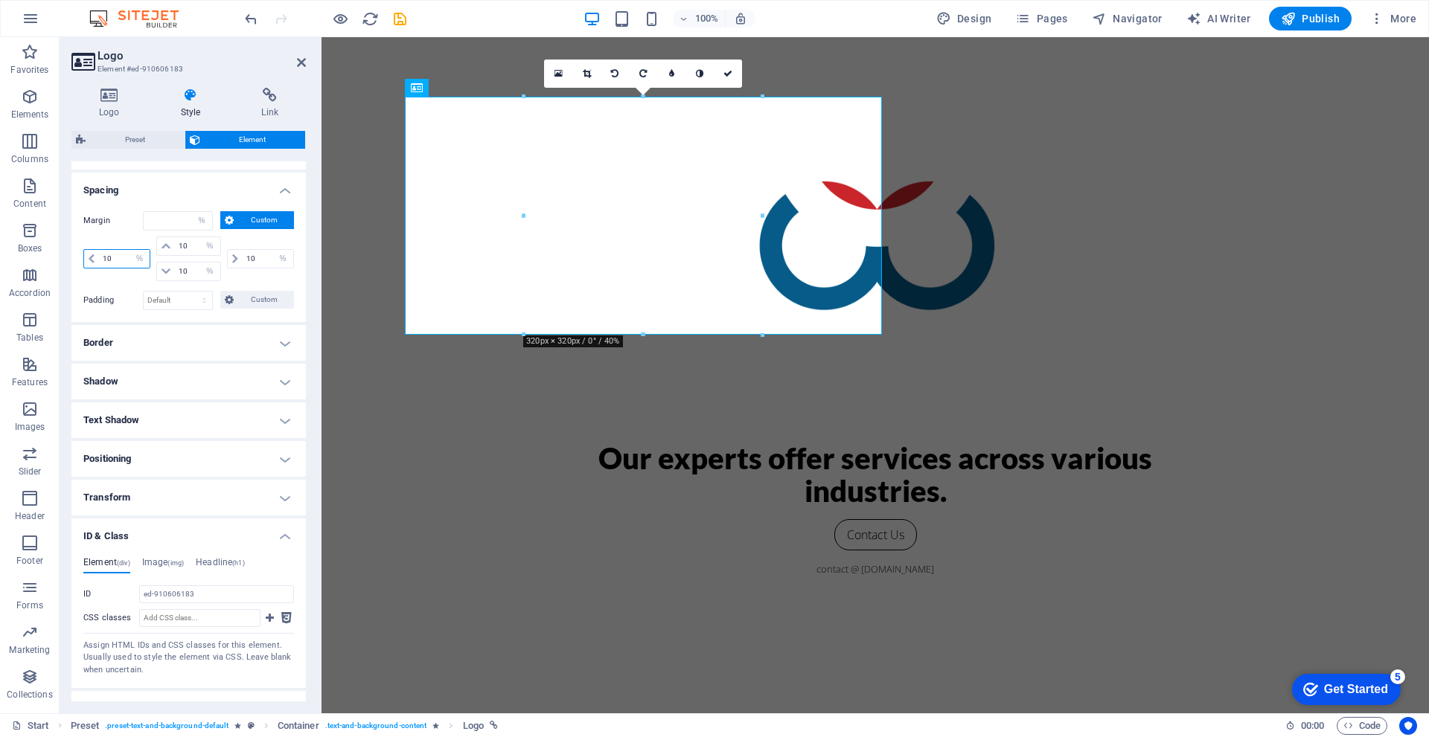
drag, startPoint x: 123, startPoint y: 260, endPoint x: 100, endPoint y: 260, distance: 22.3
click at [100, 260] on input "10" at bounding box center [124, 259] width 51 height 18
type input "0"
select select "DISABLED_OPTION_VALUE"
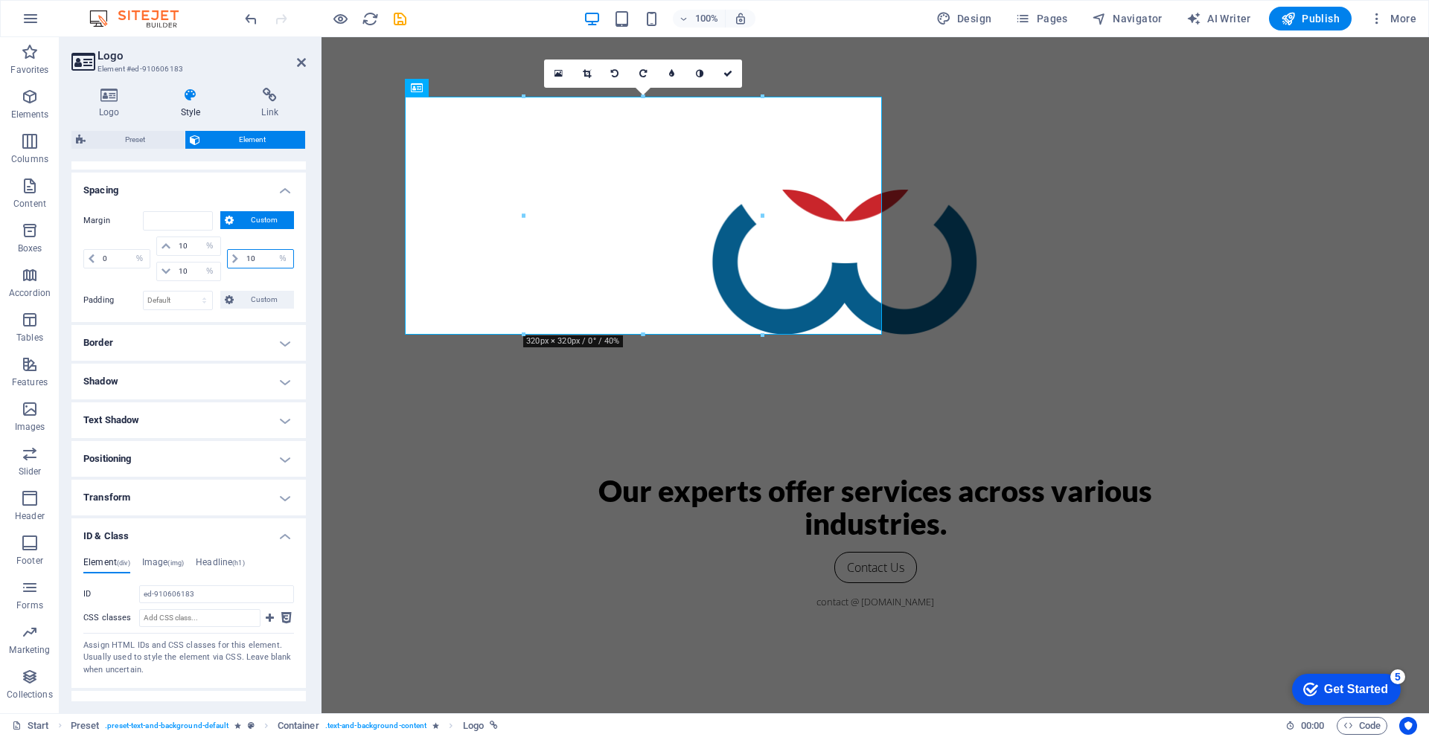
click at [238, 259] on div "10 auto px % rem vw vh" at bounding box center [260, 258] width 67 height 19
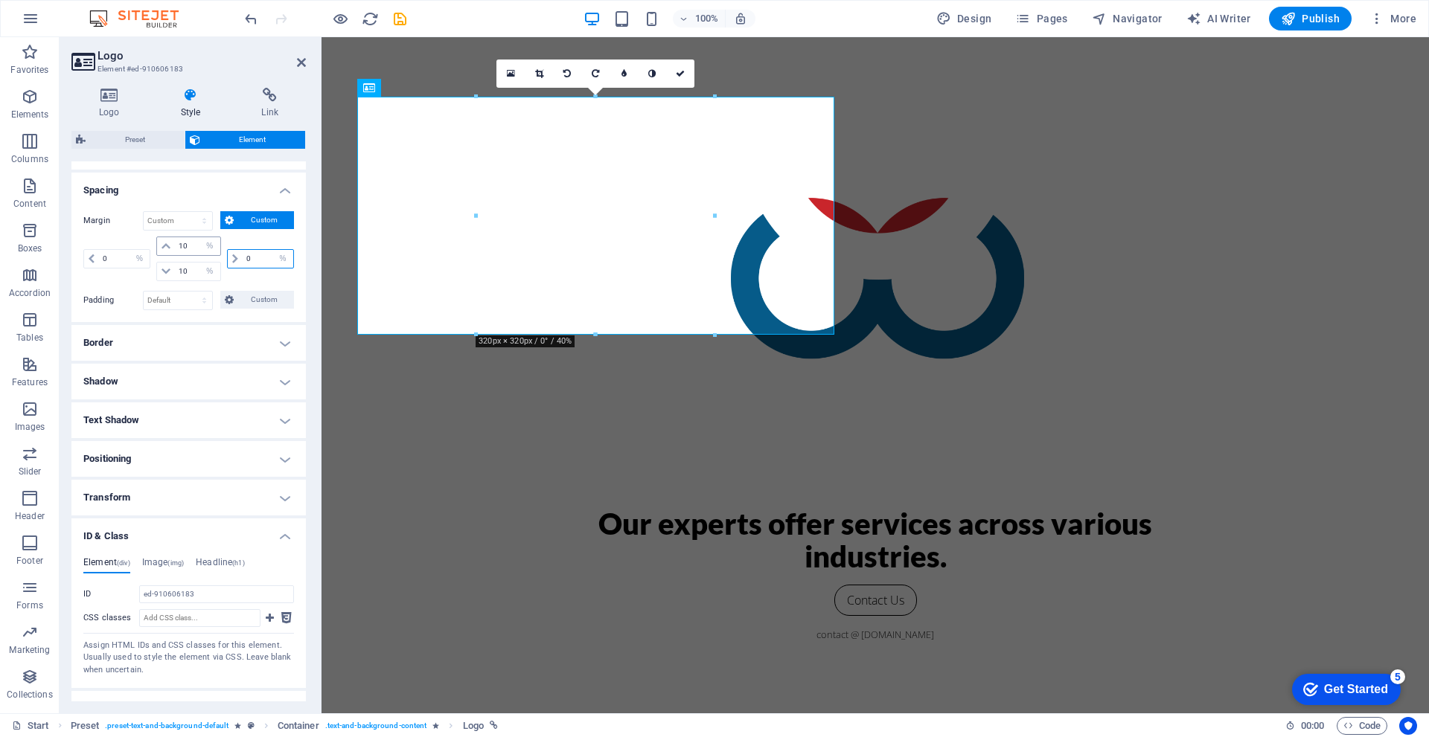
type input "0"
drag, startPoint x: 191, startPoint y: 249, endPoint x: 183, endPoint y: 246, distance: 9.0
click at [183, 246] on input "10" at bounding box center [197, 246] width 45 height 18
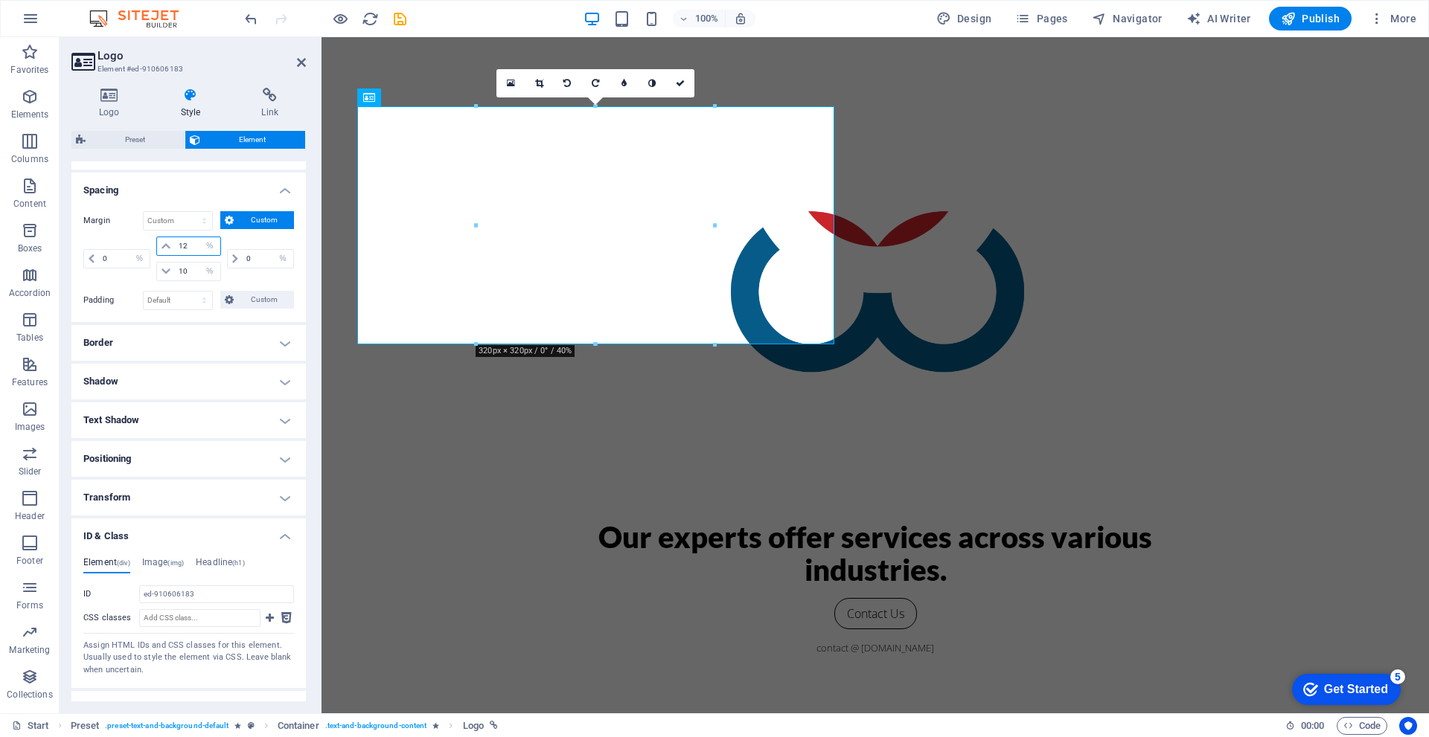
drag, startPoint x: 190, startPoint y: 243, endPoint x: 168, endPoint y: 243, distance: 21.6
click at [168, 243] on div "12 auto px % rem vw vh" at bounding box center [188, 246] width 64 height 19
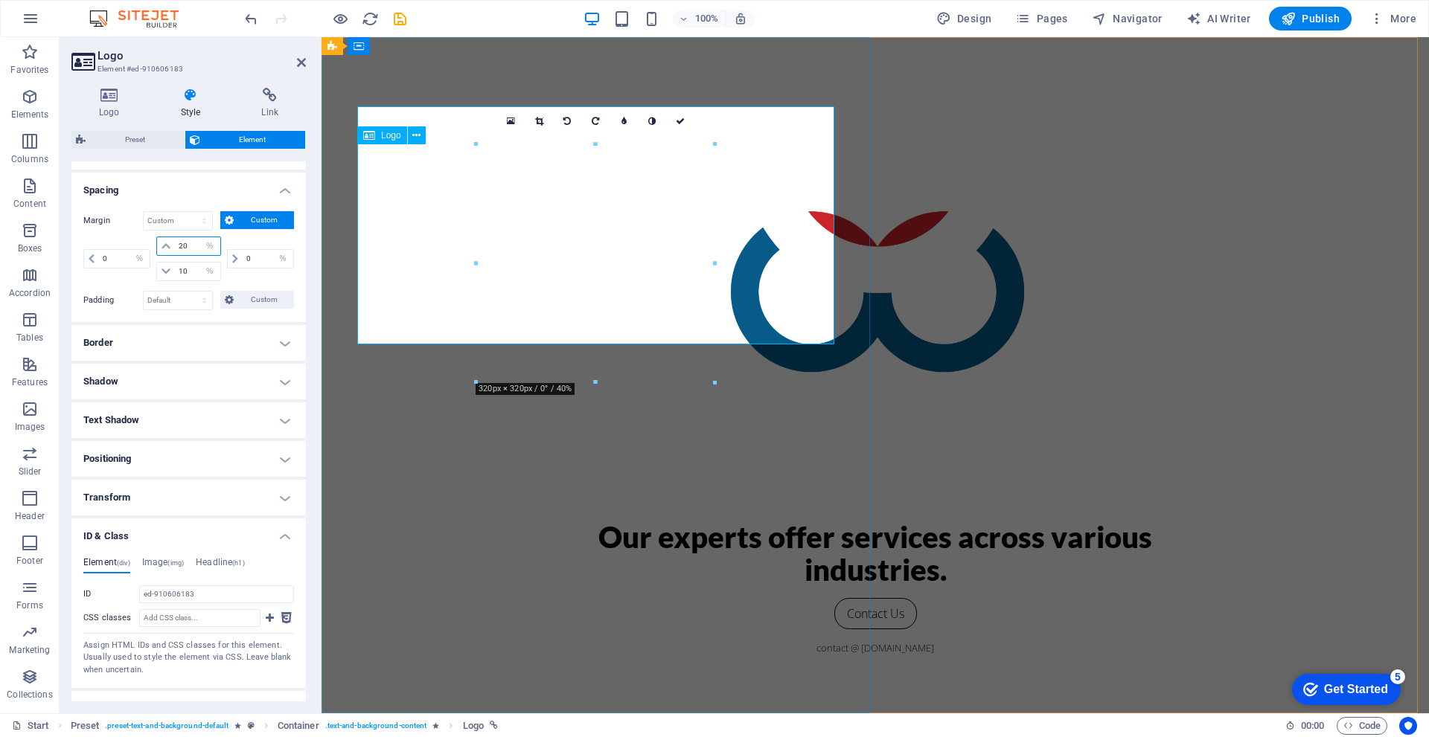
type input "20"
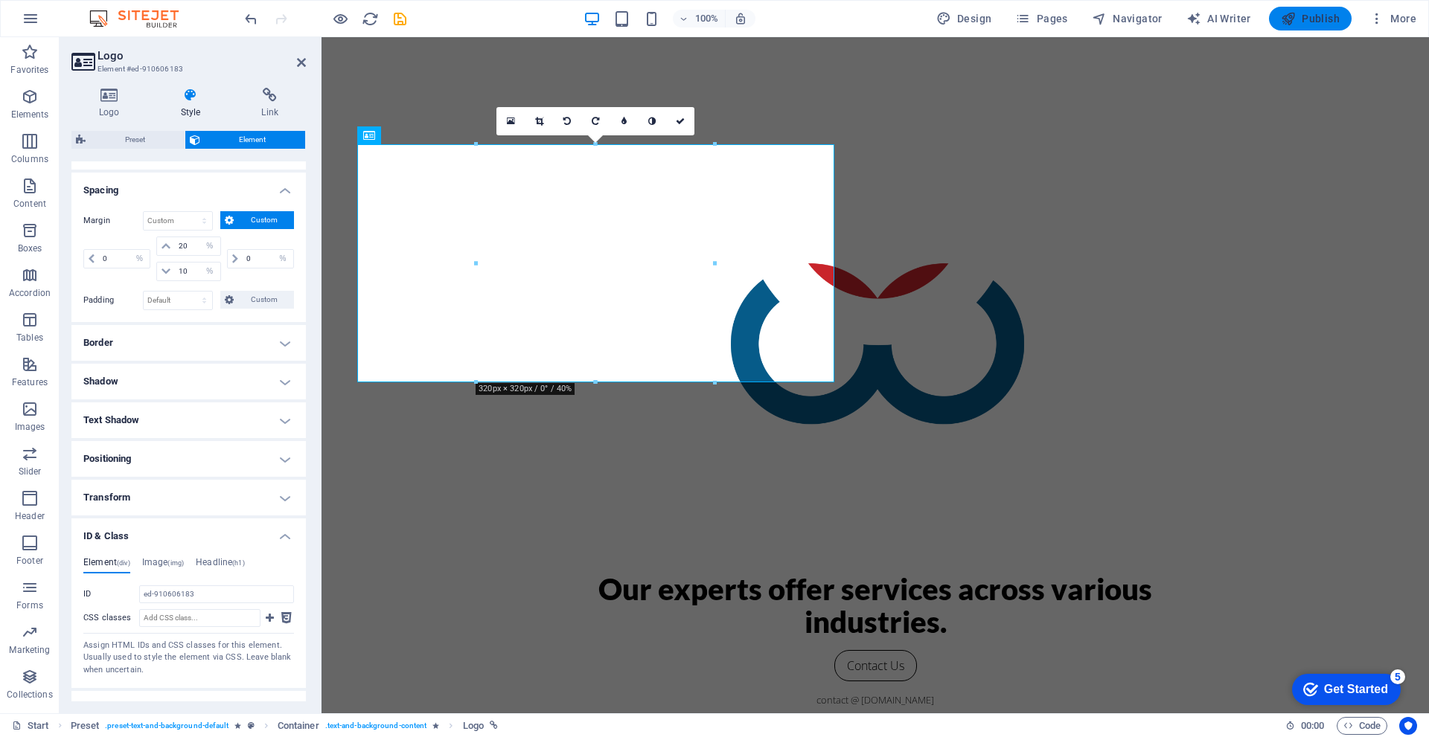
click at [1322, 19] on span "Publish" at bounding box center [1310, 18] width 59 height 15
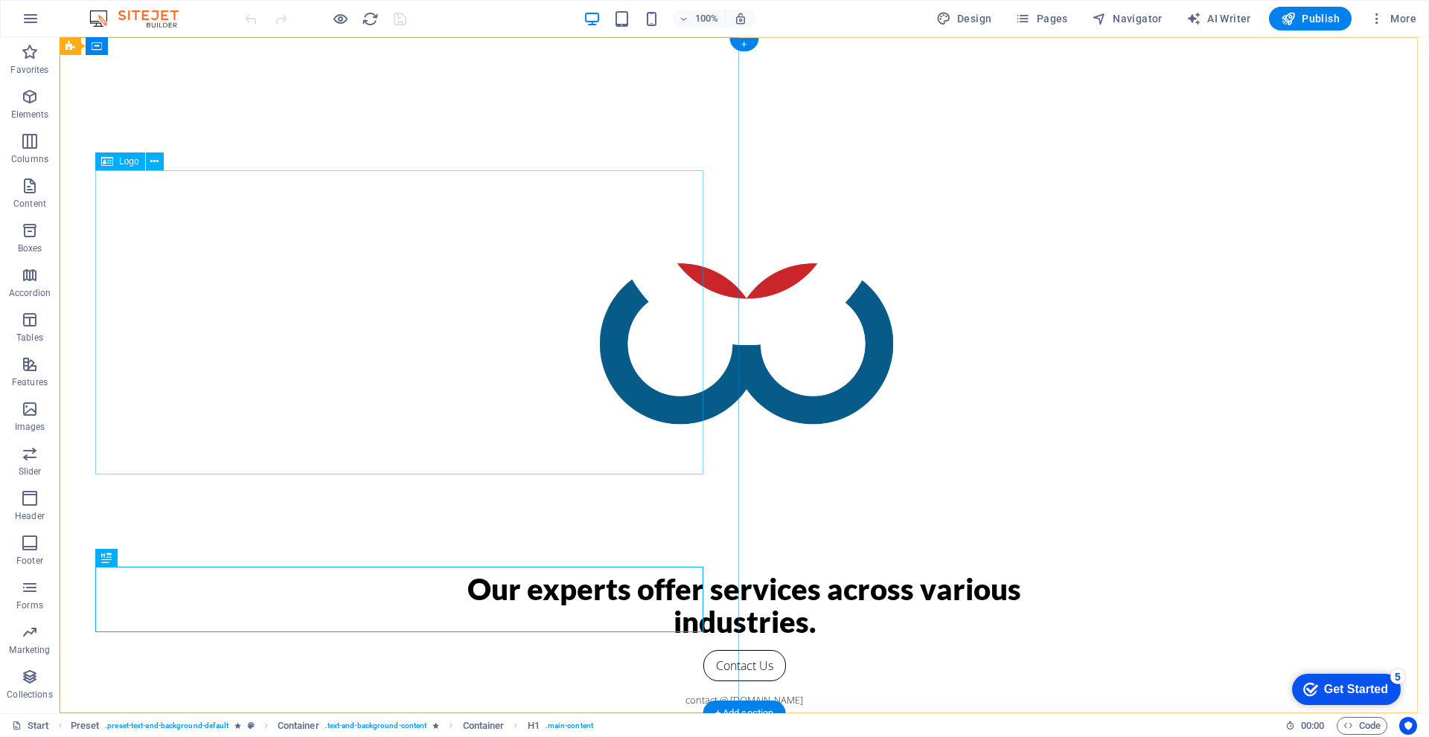
click at [444, 354] on div at bounding box center [744, 343] width 655 height 327
select select "%"
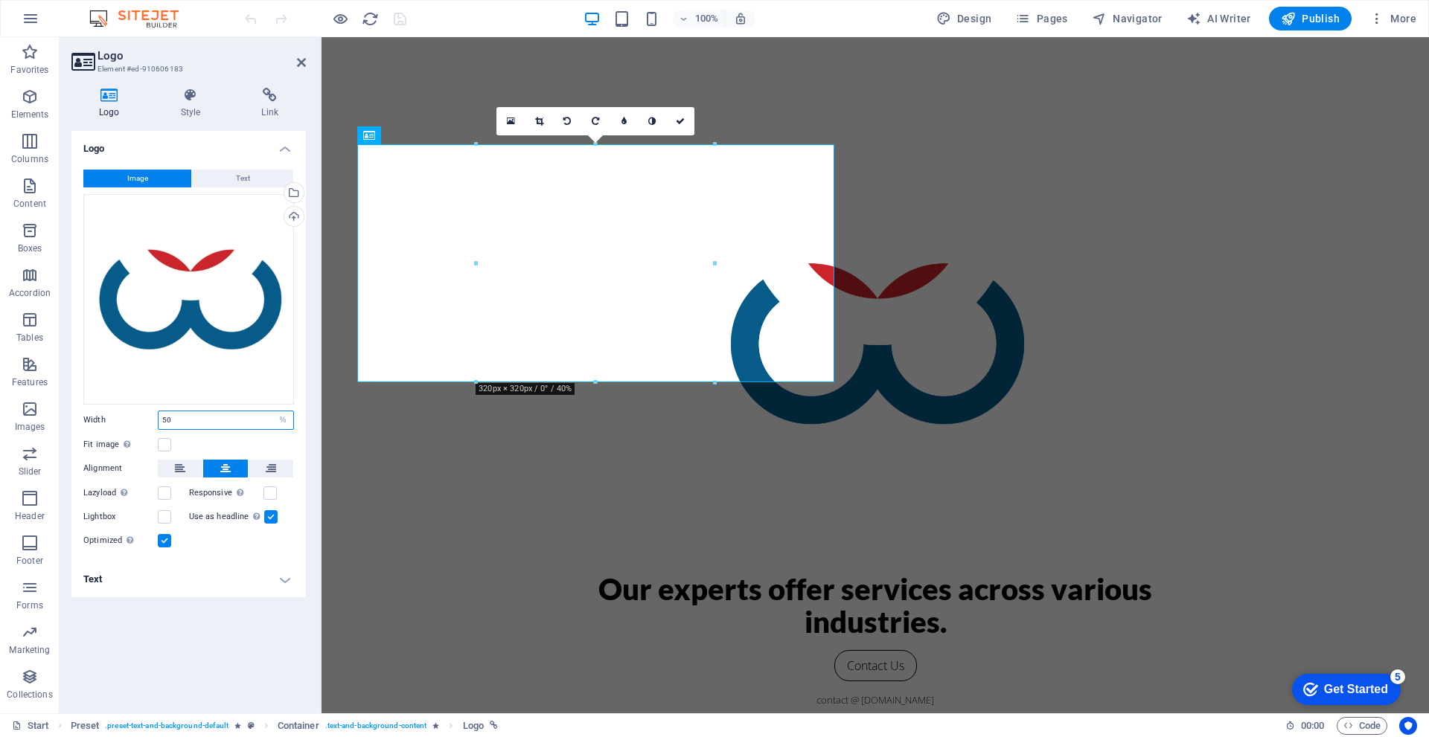
drag, startPoint x: 167, startPoint y: 420, endPoint x: 156, endPoint y: 420, distance: 11.2
click at [156, 420] on div "Width 50 Default auto px rem % em vh vw" at bounding box center [188, 420] width 211 height 19
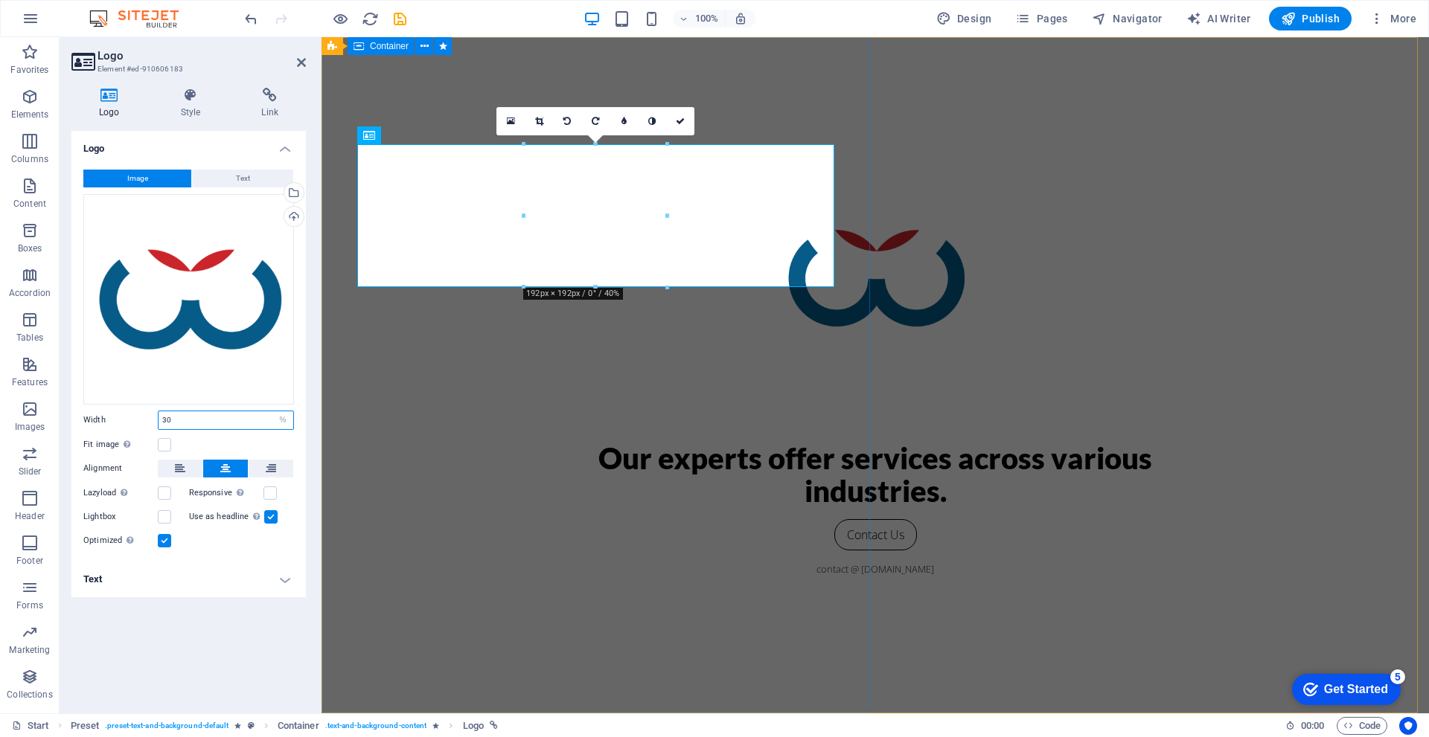
type input "30"
click at [603, 454] on div "Our experts offer services across various industries. Contact Us contact @ [DOM…" at bounding box center [874, 375] width 1107 height 676
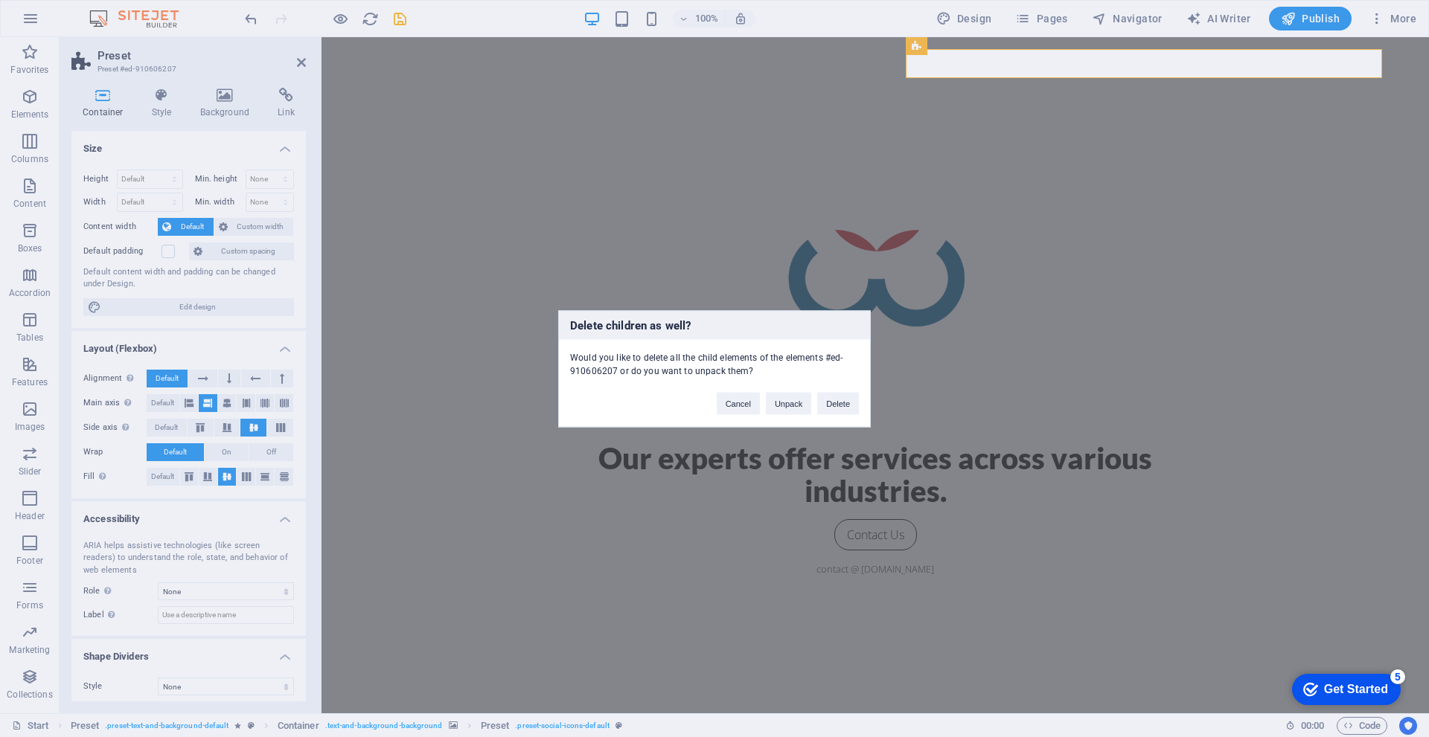
click at [1133, 63] on div "Delete children as well? Would you like to delete all the child elements of the…" at bounding box center [714, 368] width 1429 height 737
click at [829, 403] on button "Delete" at bounding box center [838, 403] width 42 height 22
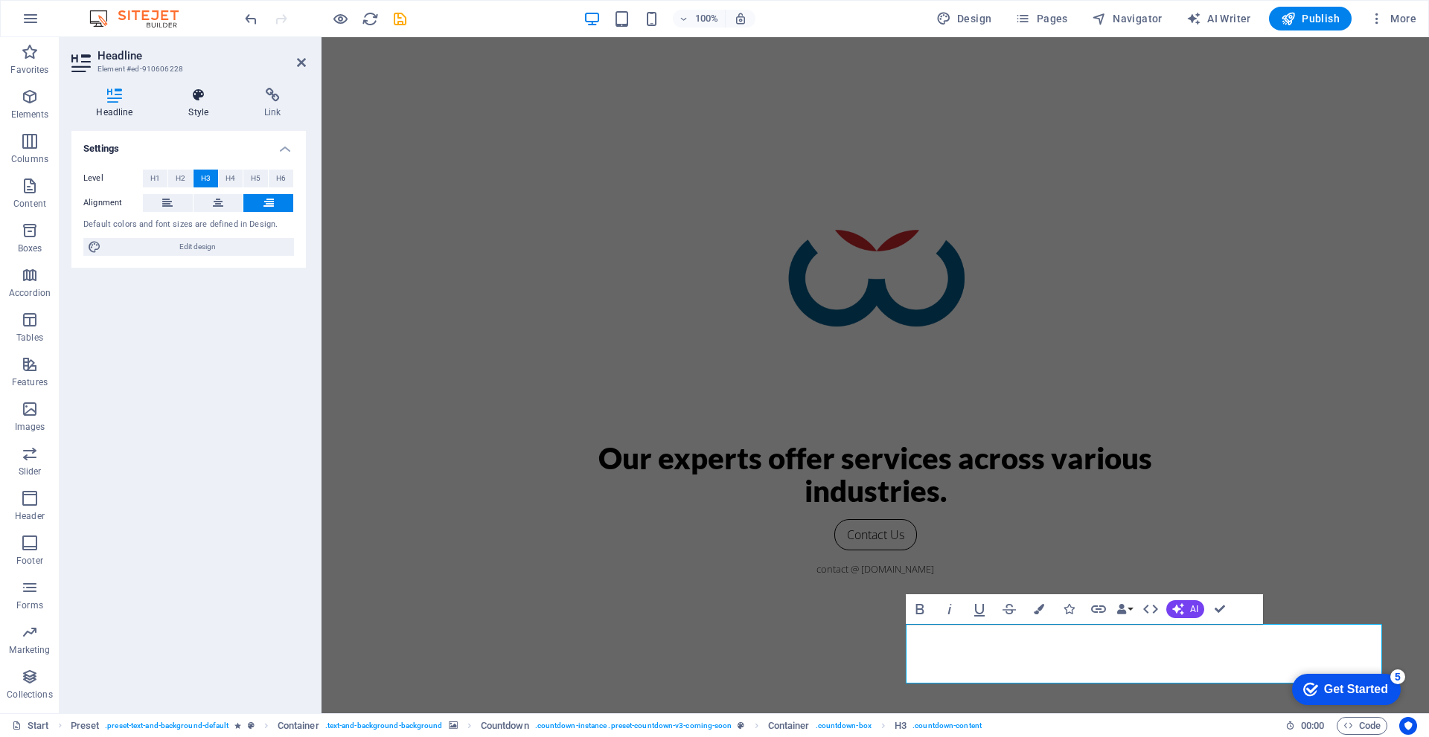
click at [213, 98] on icon at bounding box center [199, 95] width 70 height 15
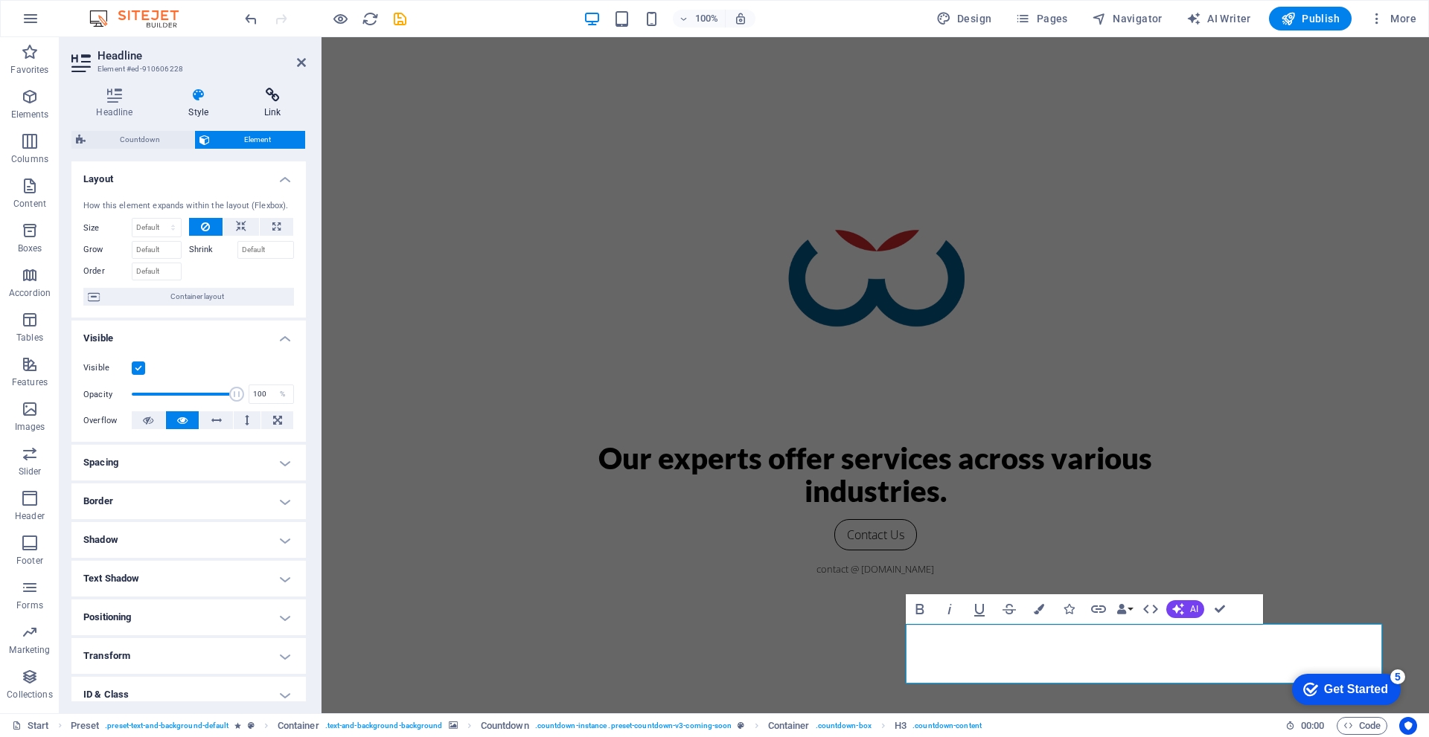
click at [280, 103] on h4 "Link" at bounding box center [273, 103] width 66 height 31
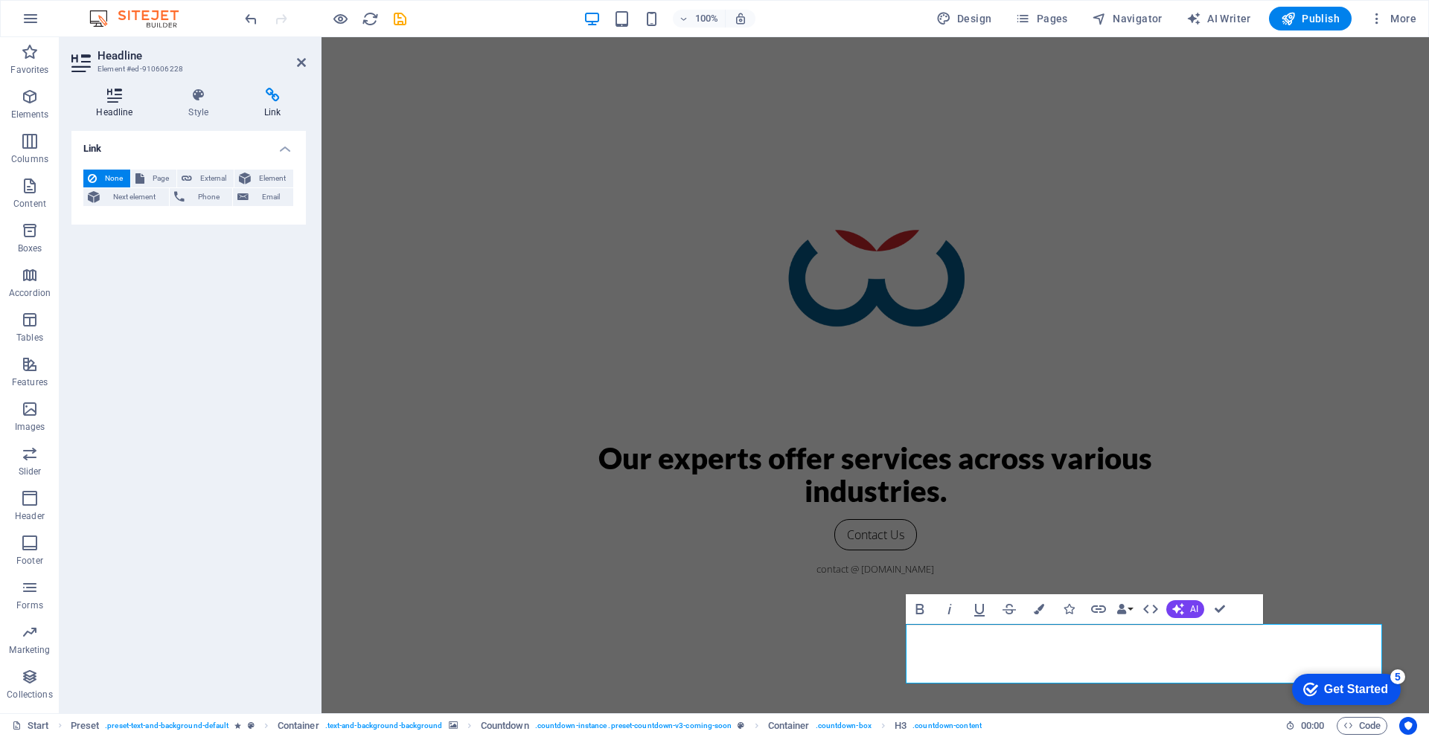
click at [124, 106] on h4 "Headline" at bounding box center [117, 103] width 92 height 31
click at [161, 179] on button "H1" at bounding box center [155, 179] width 25 height 18
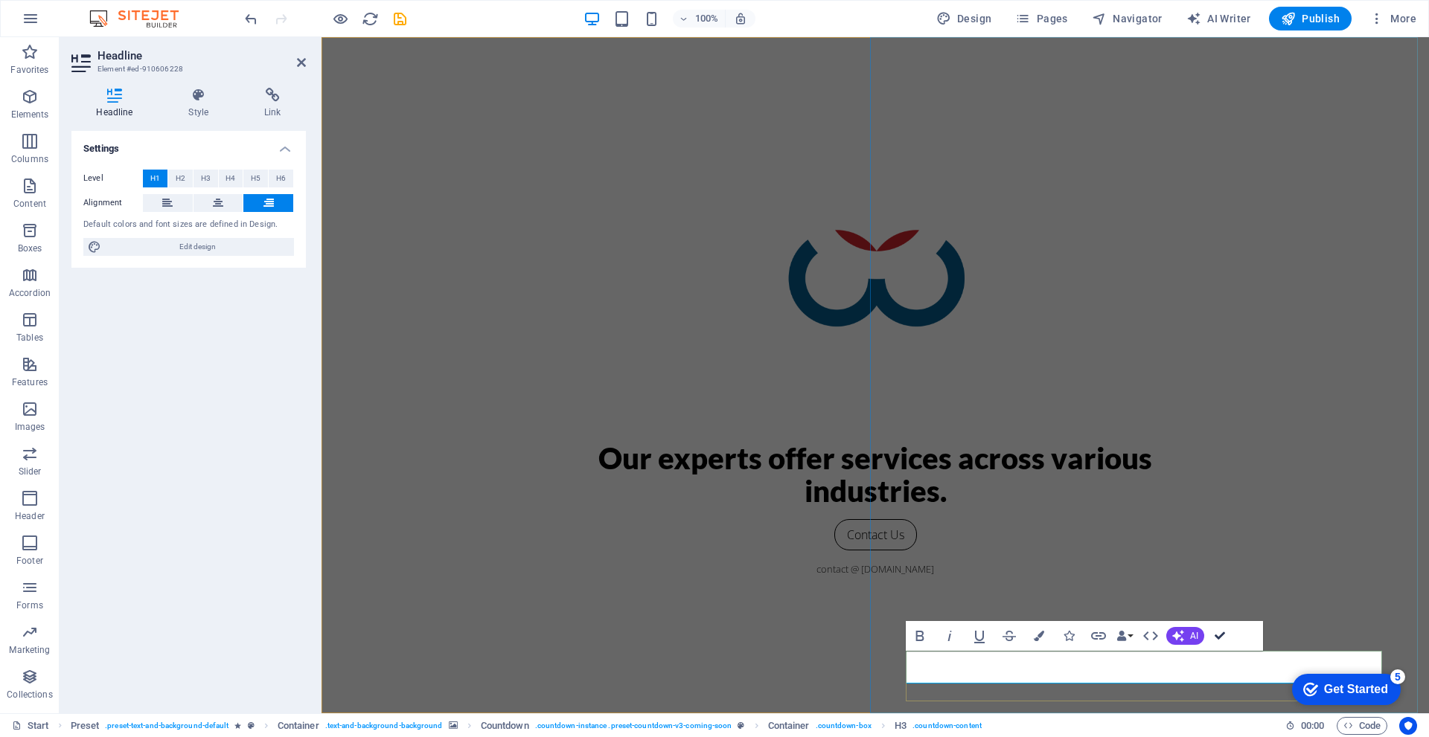
drag, startPoint x: 1160, startPoint y: 673, endPoint x: 1373, endPoint y: 666, distance: 213.0
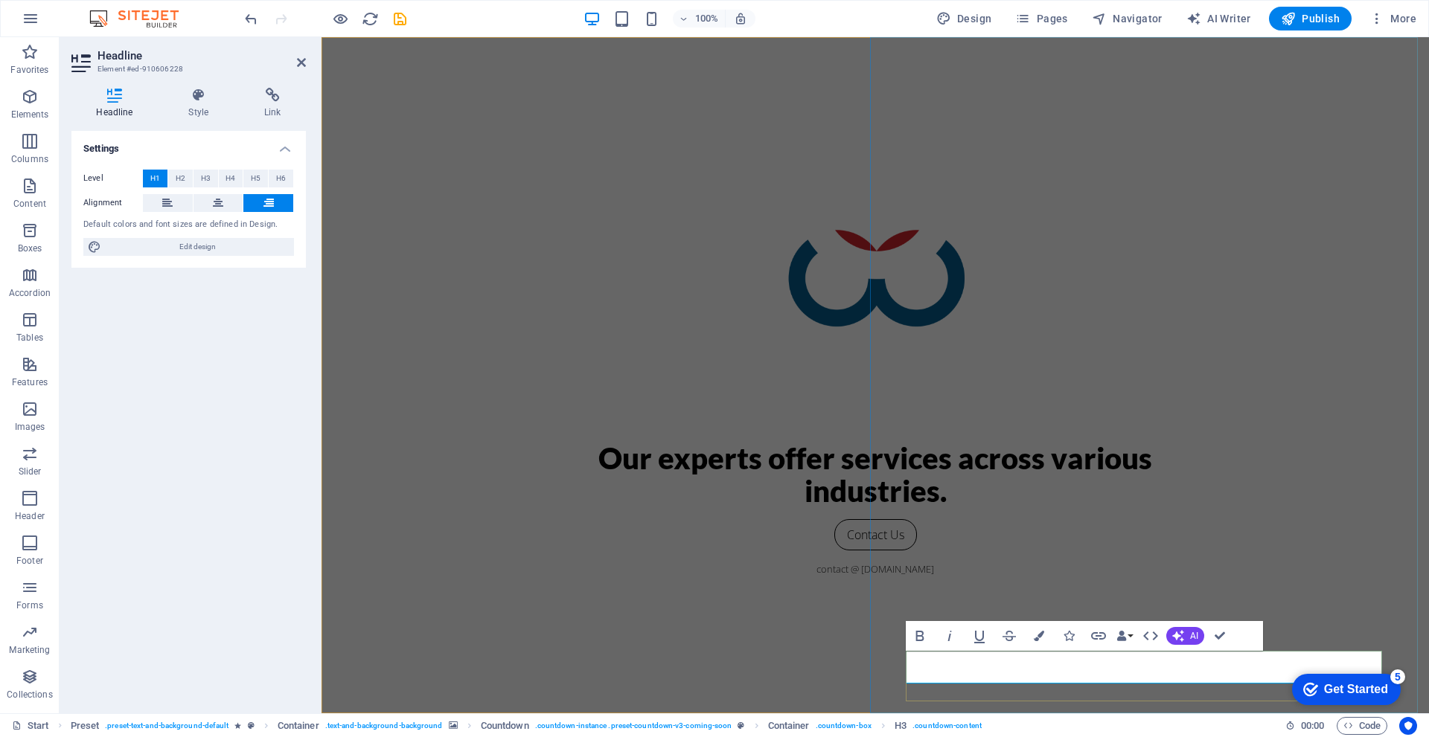
click at [185, 175] on button "H2" at bounding box center [180, 179] width 25 height 18
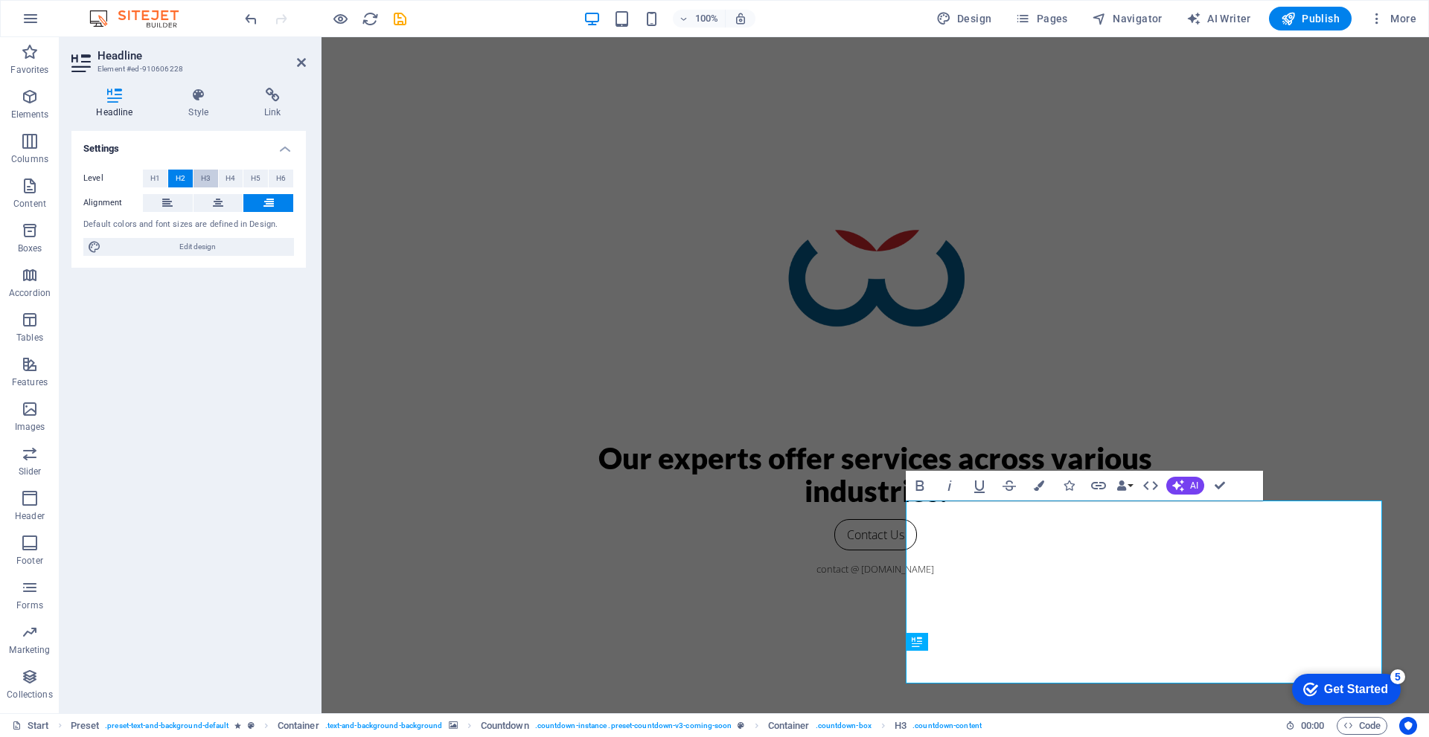
click at [212, 181] on button "H3" at bounding box center [205, 179] width 25 height 18
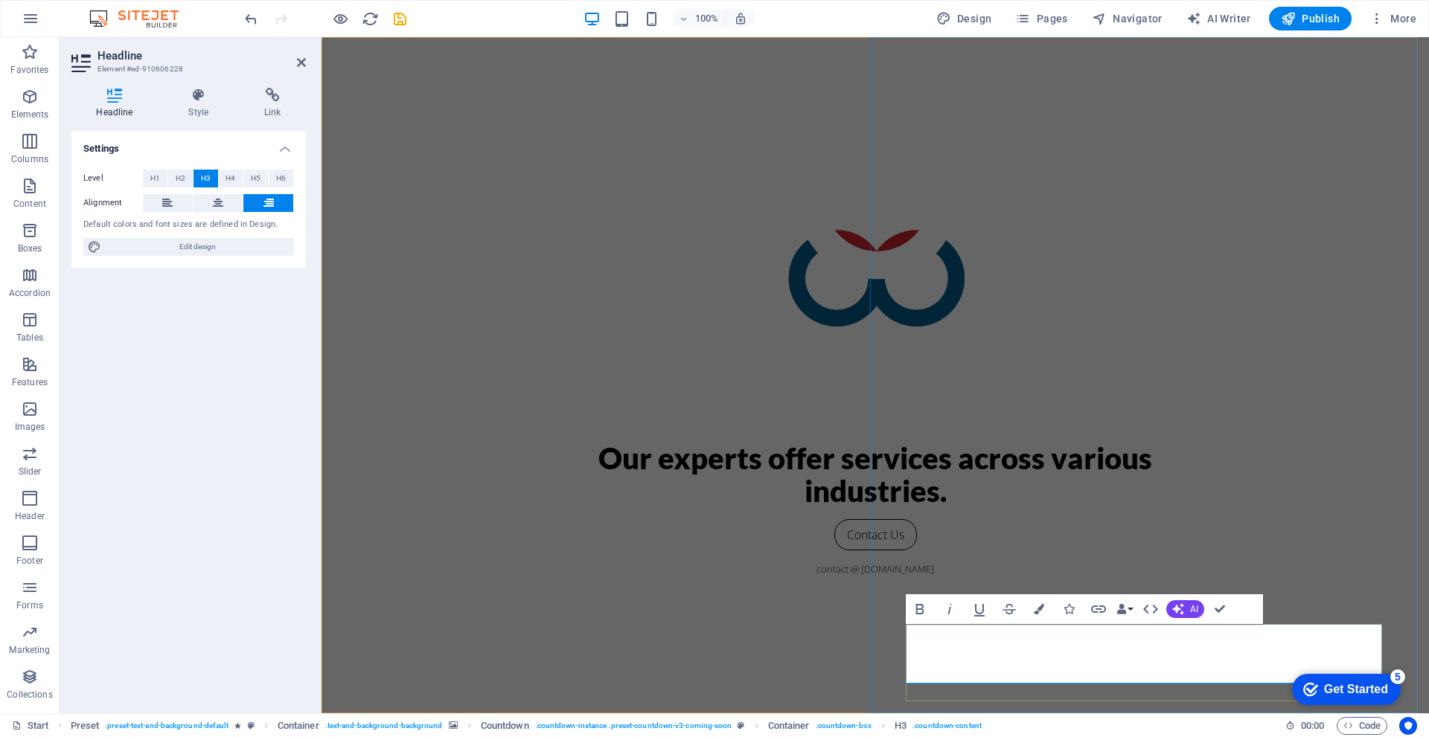
click at [37, 190] on icon "button" at bounding box center [30, 186] width 18 height 18
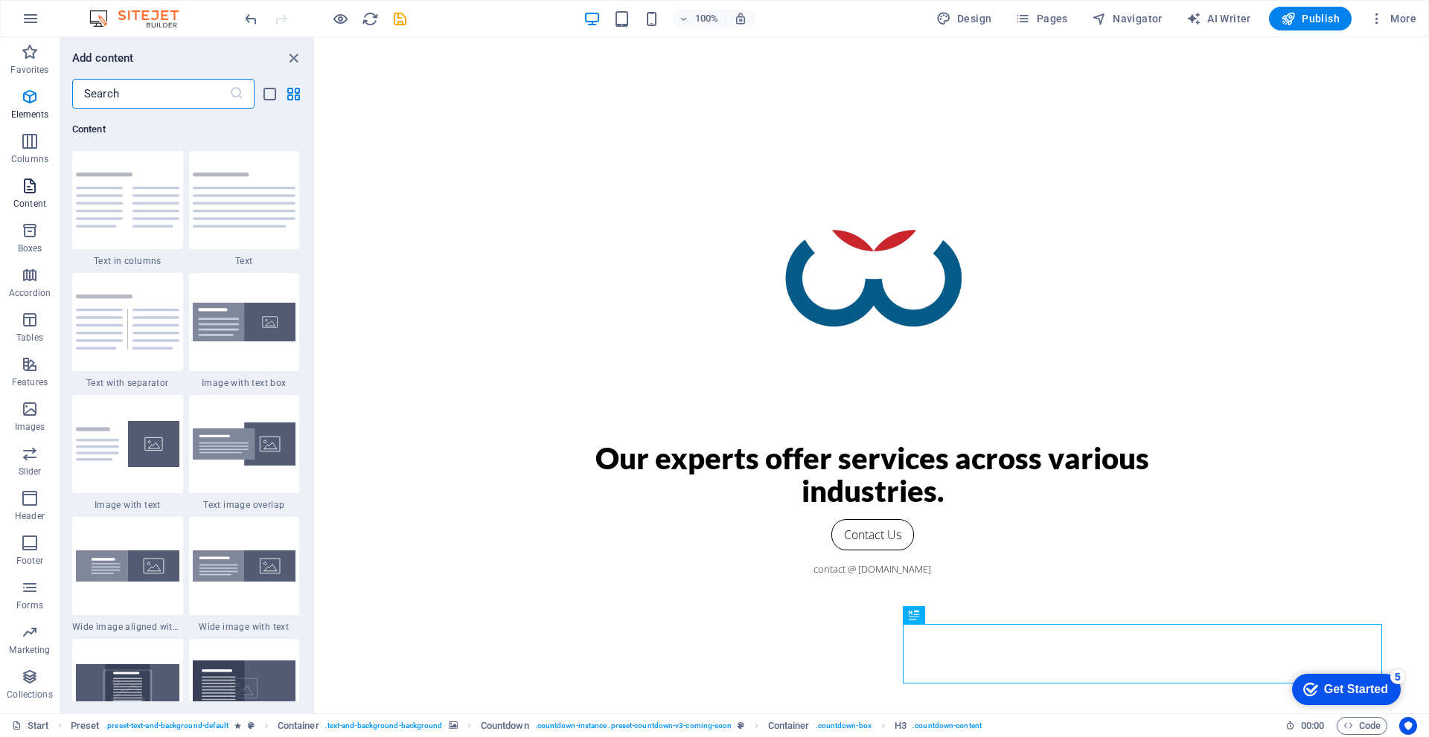
scroll to position [2604, 0]
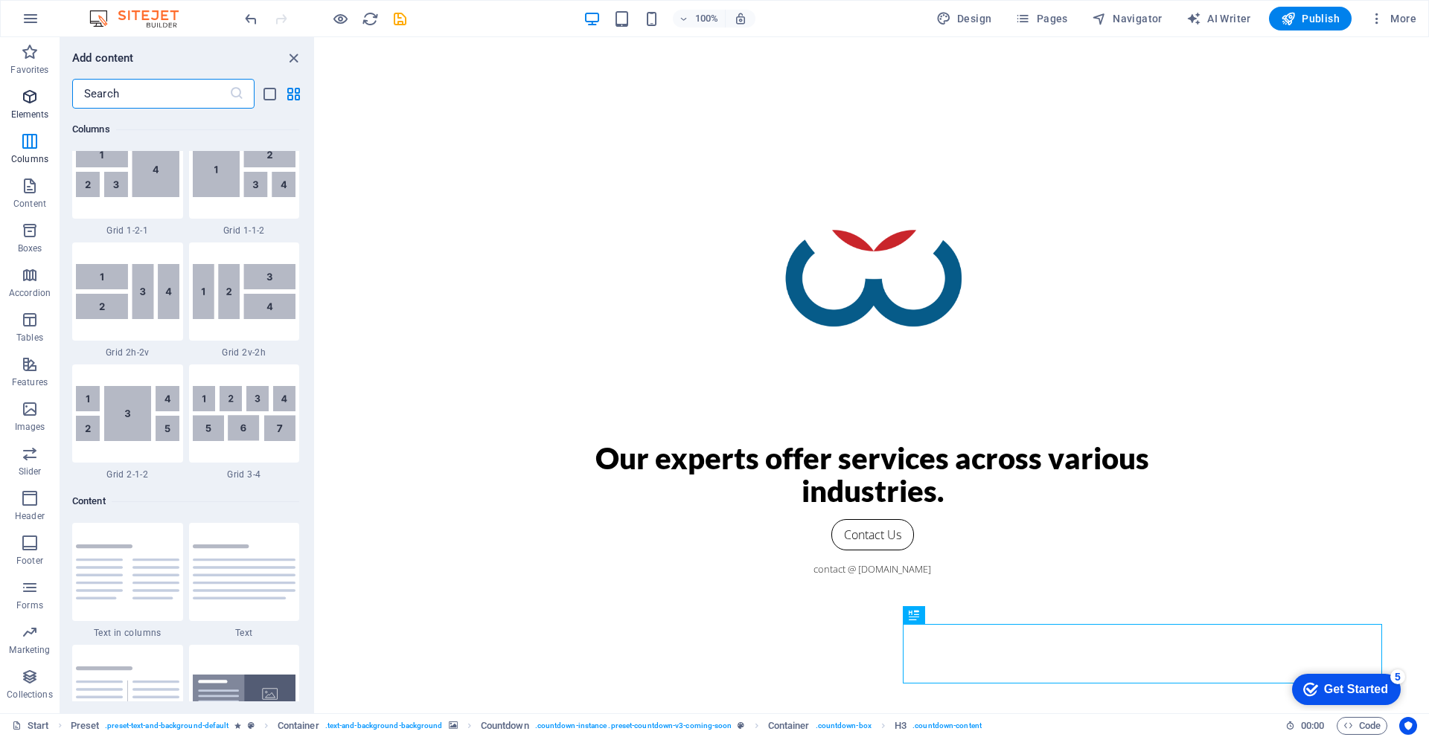
click at [26, 107] on span "Elements" at bounding box center [30, 106] width 60 height 36
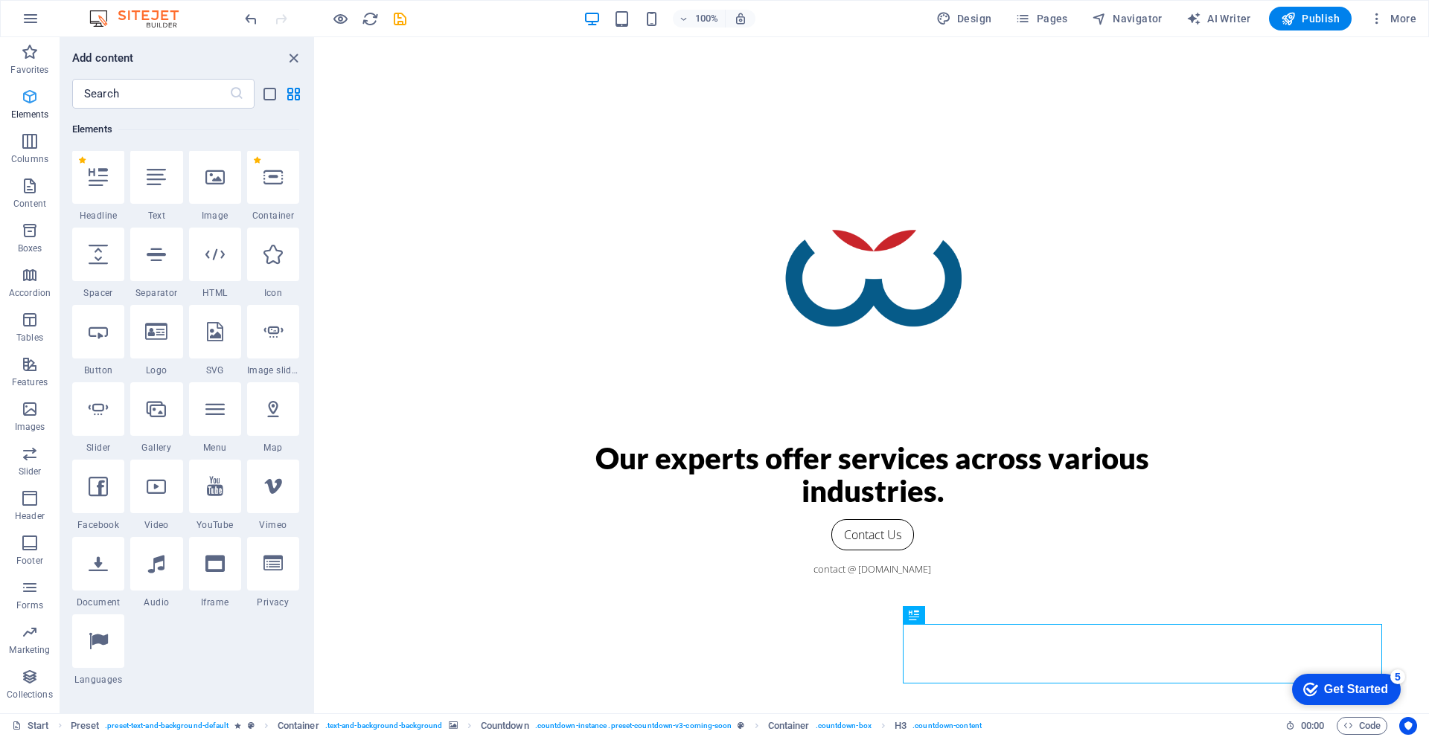
scroll to position [159, 0]
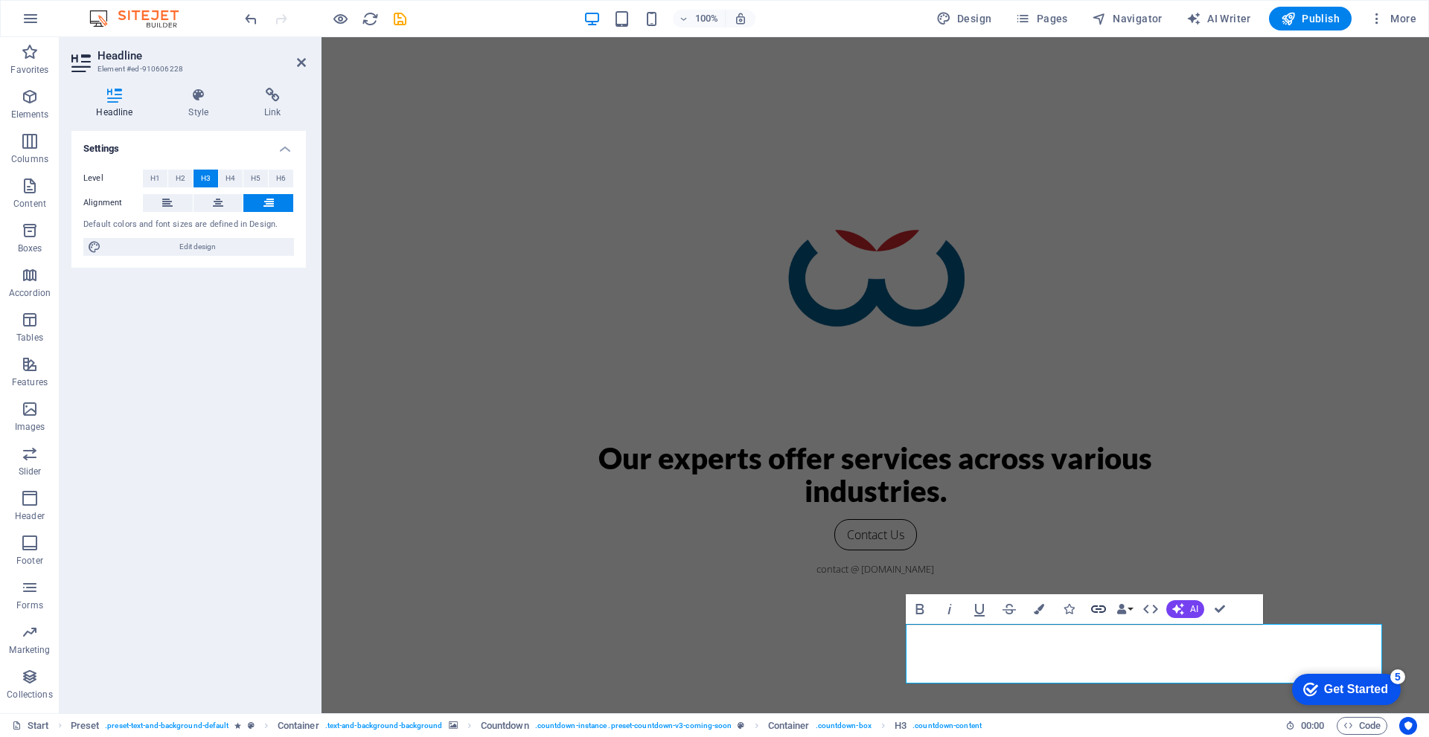
click at [1089, 609] on icon "button" at bounding box center [1098, 610] width 18 height 18
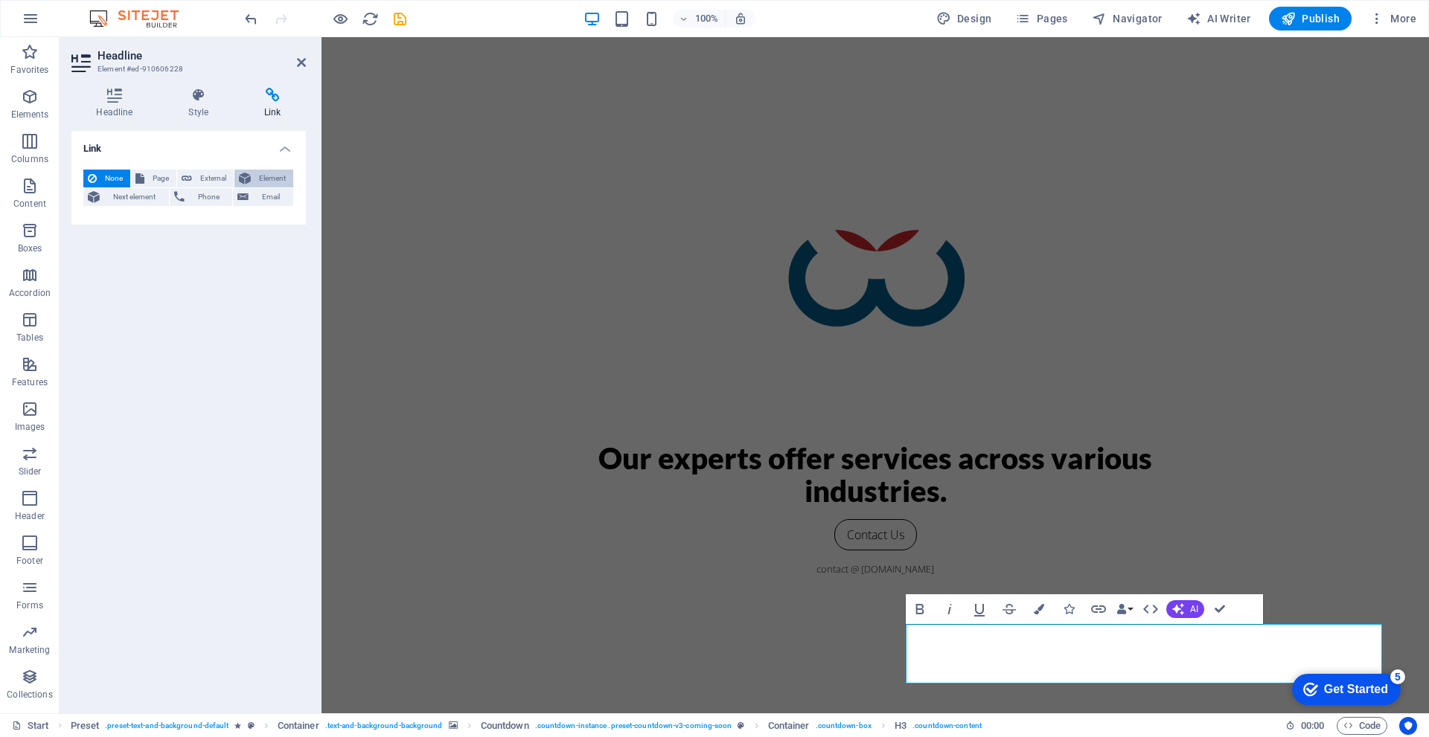
click at [277, 176] on span "Element" at bounding box center [271, 179] width 33 height 18
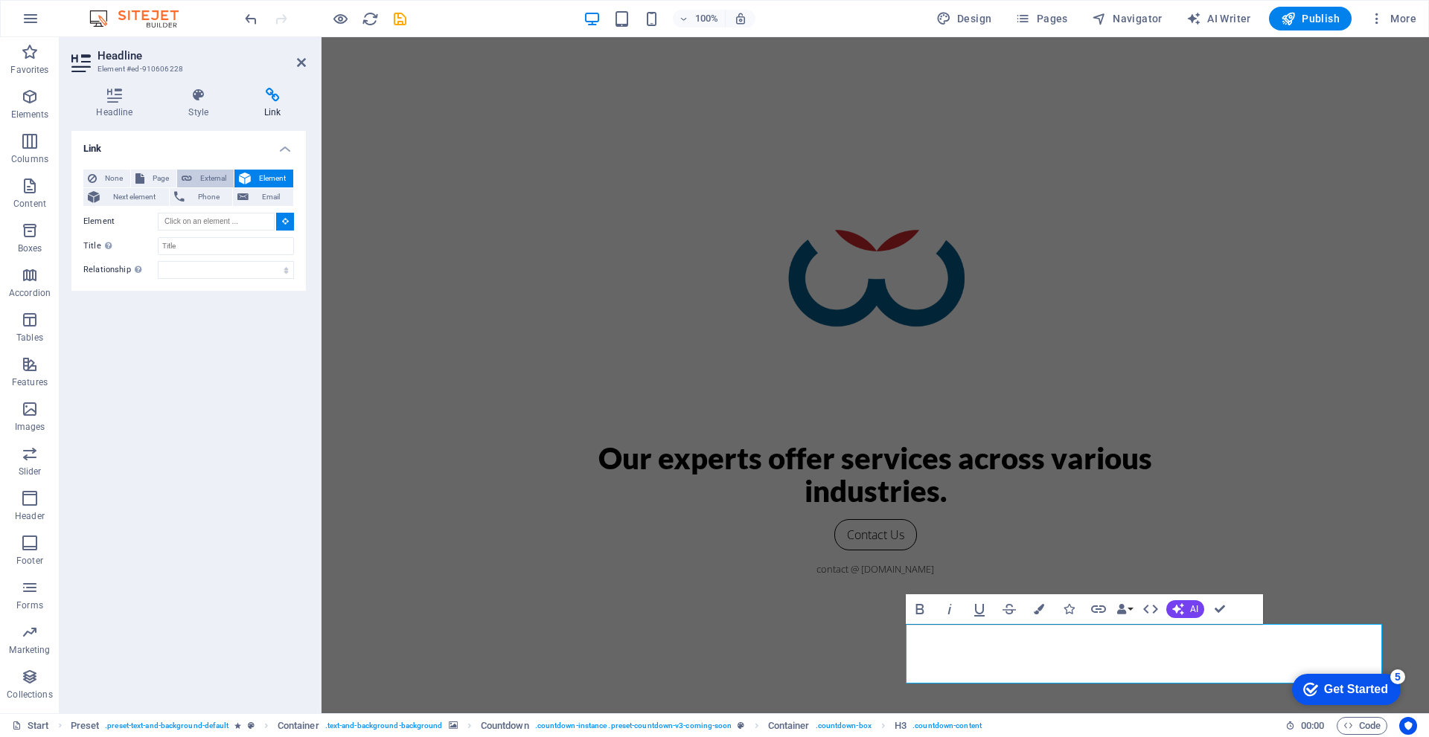
click at [221, 172] on span "External" at bounding box center [212, 179] width 33 height 18
select select "blank"
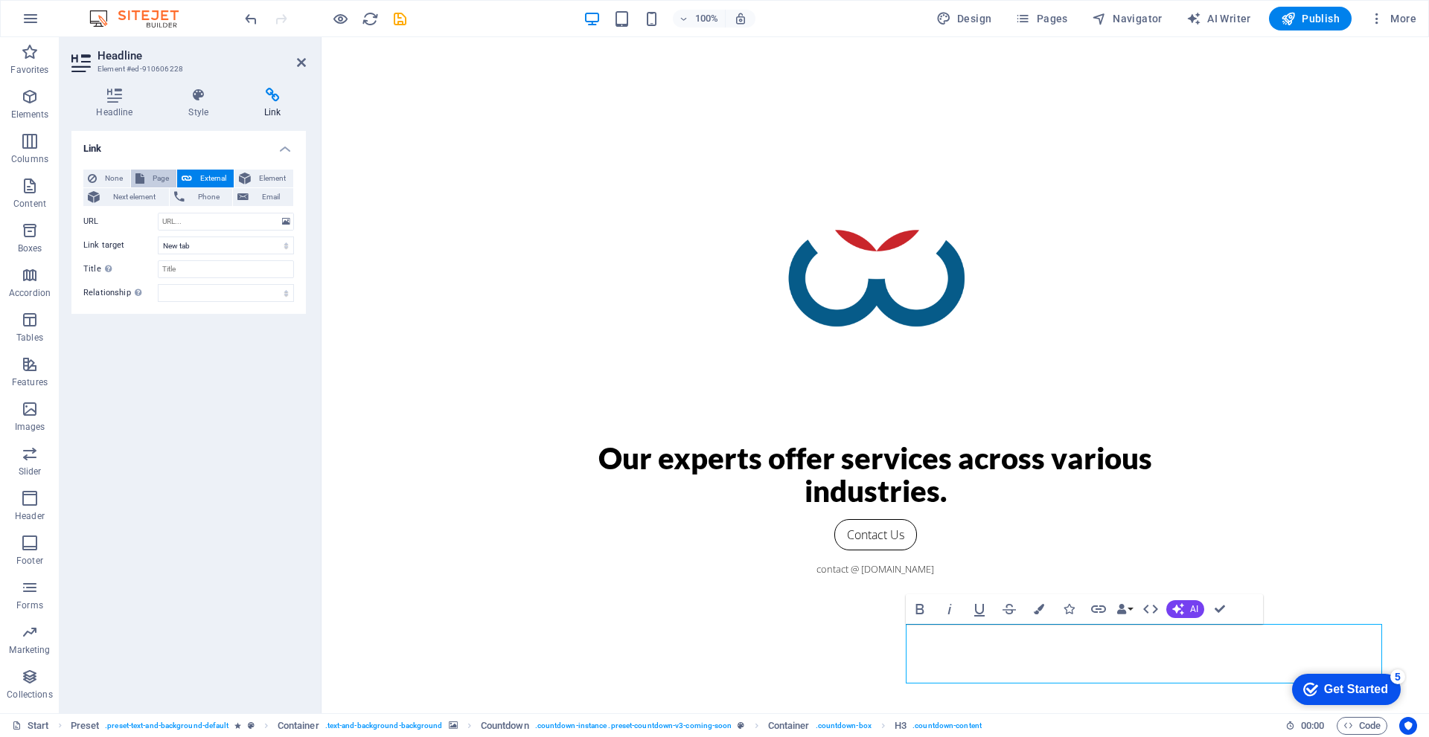
click at [147, 173] on button "Page" at bounding box center [153, 179] width 45 height 18
select select
click at [127, 193] on span "Next element" at bounding box center [134, 197] width 60 height 18
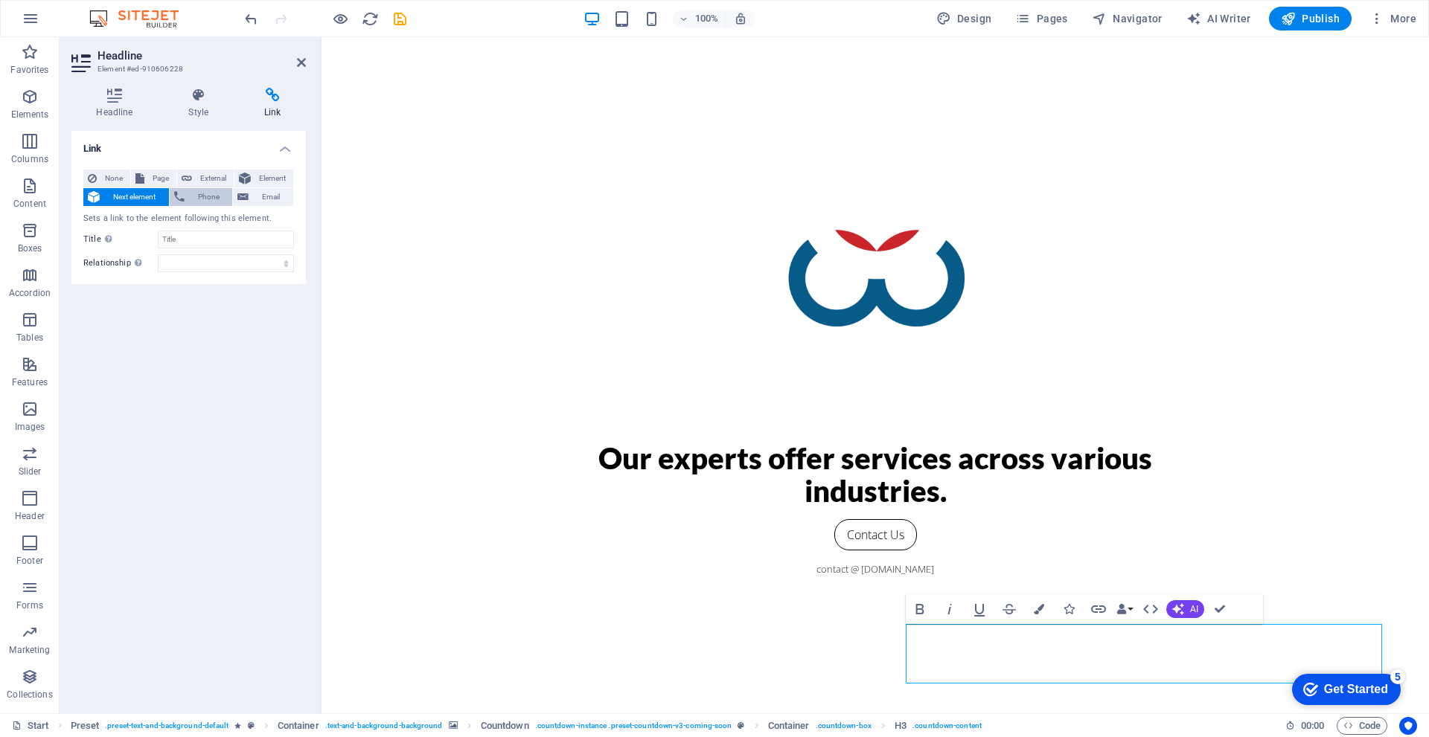
click at [193, 195] on span "Phone" at bounding box center [208, 197] width 39 height 18
click at [253, 196] on span "Email" at bounding box center [271, 197] width 36 height 18
click at [95, 176] on icon at bounding box center [92, 179] width 9 height 18
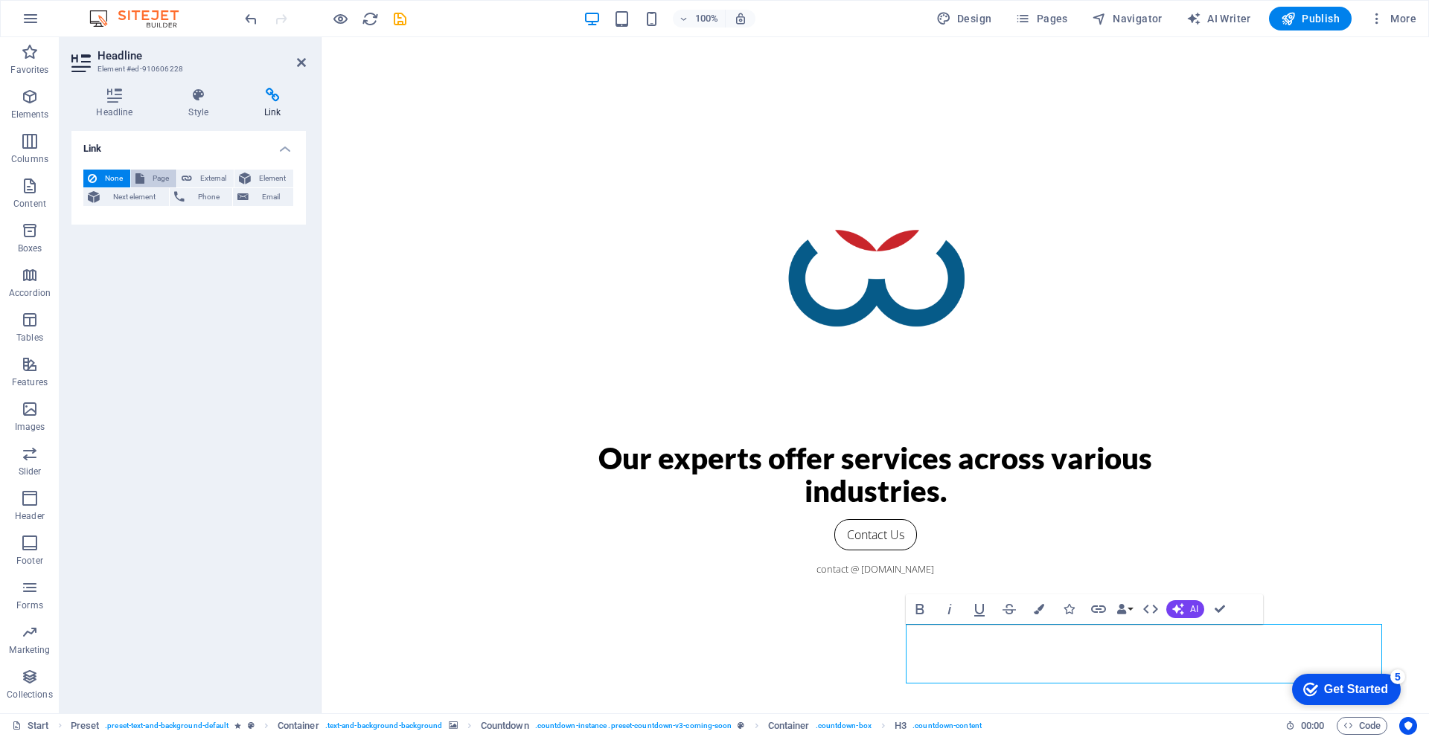
click at [147, 177] on button "Page" at bounding box center [153, 179] width 45 height 18
select select
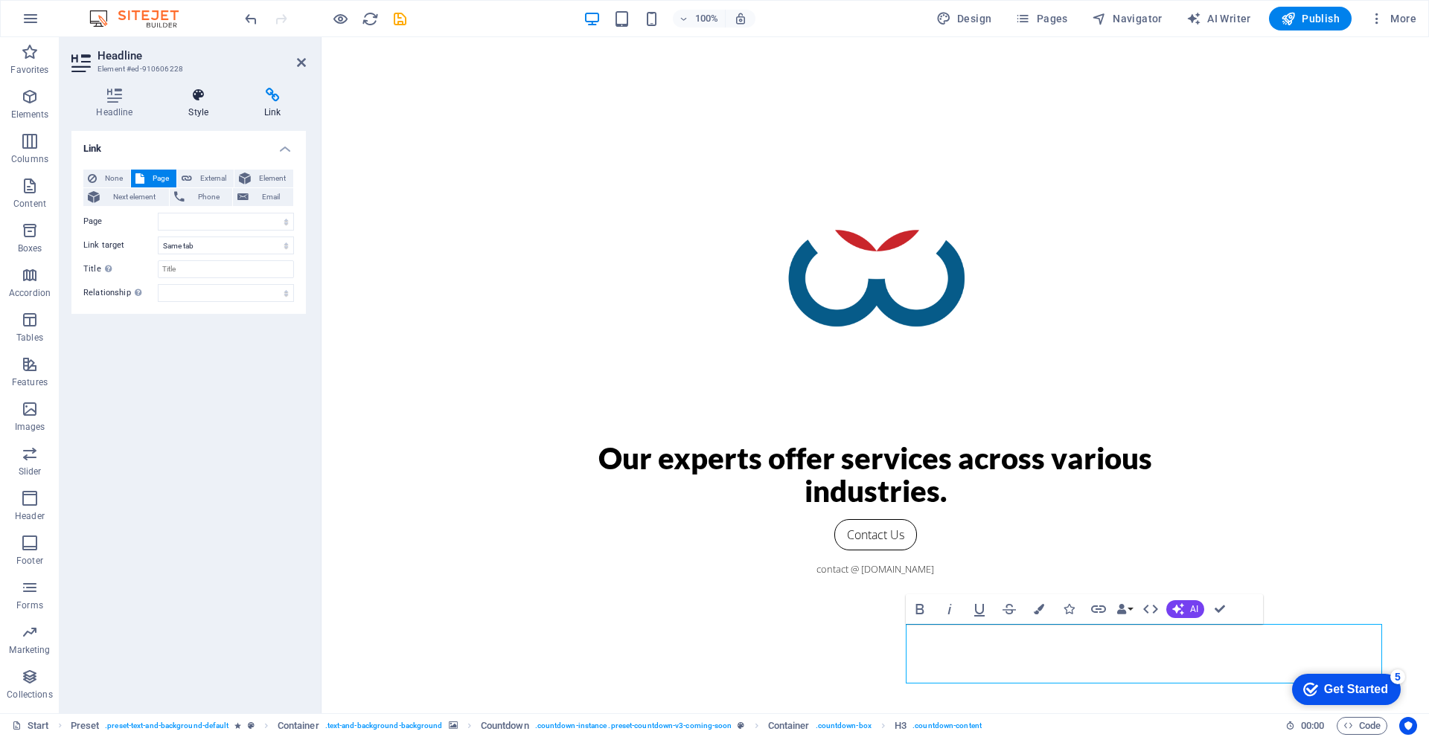
click at [189, 104] on h4 "Style" at bounding box center [202, 103] width 76 height 31
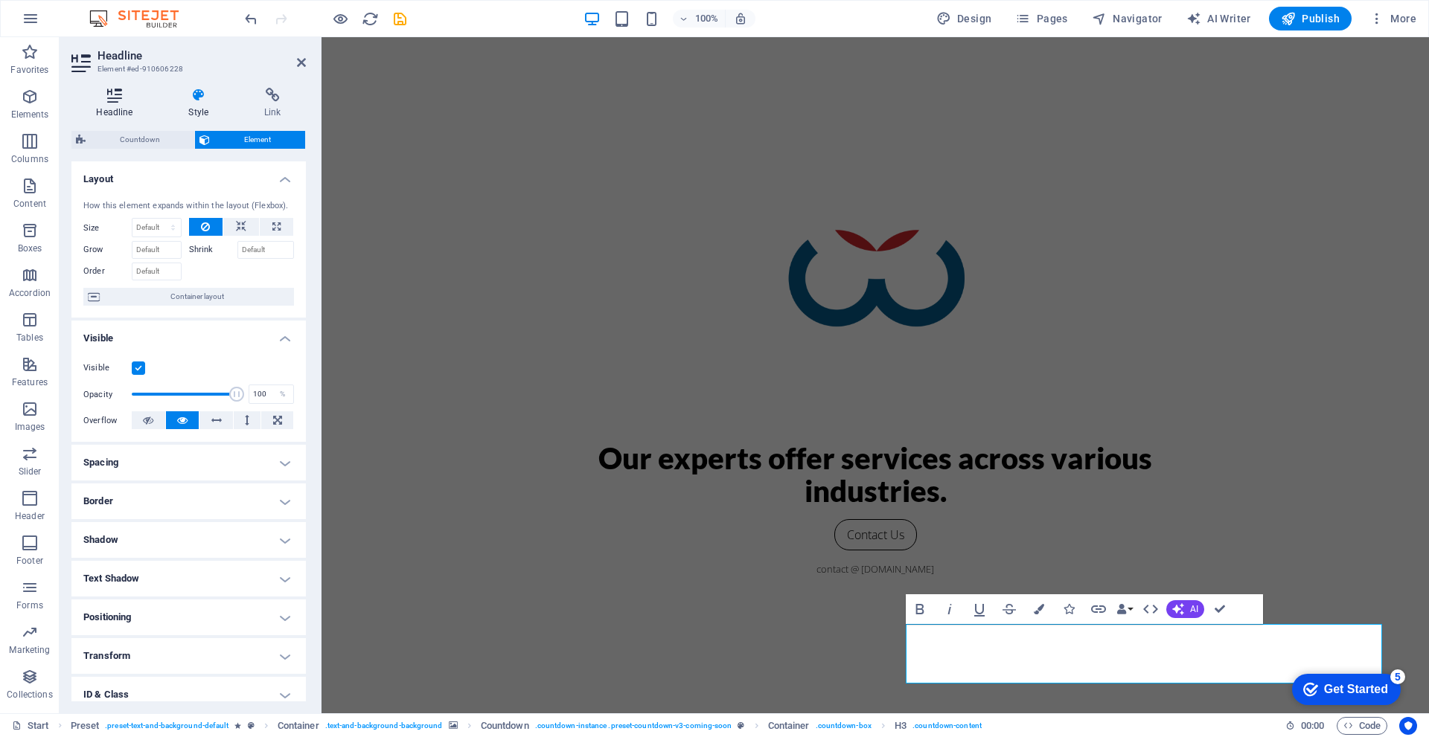
click at [119, 109] on h4 "Headline" at bounding box center [117, 103] width 92 height 31
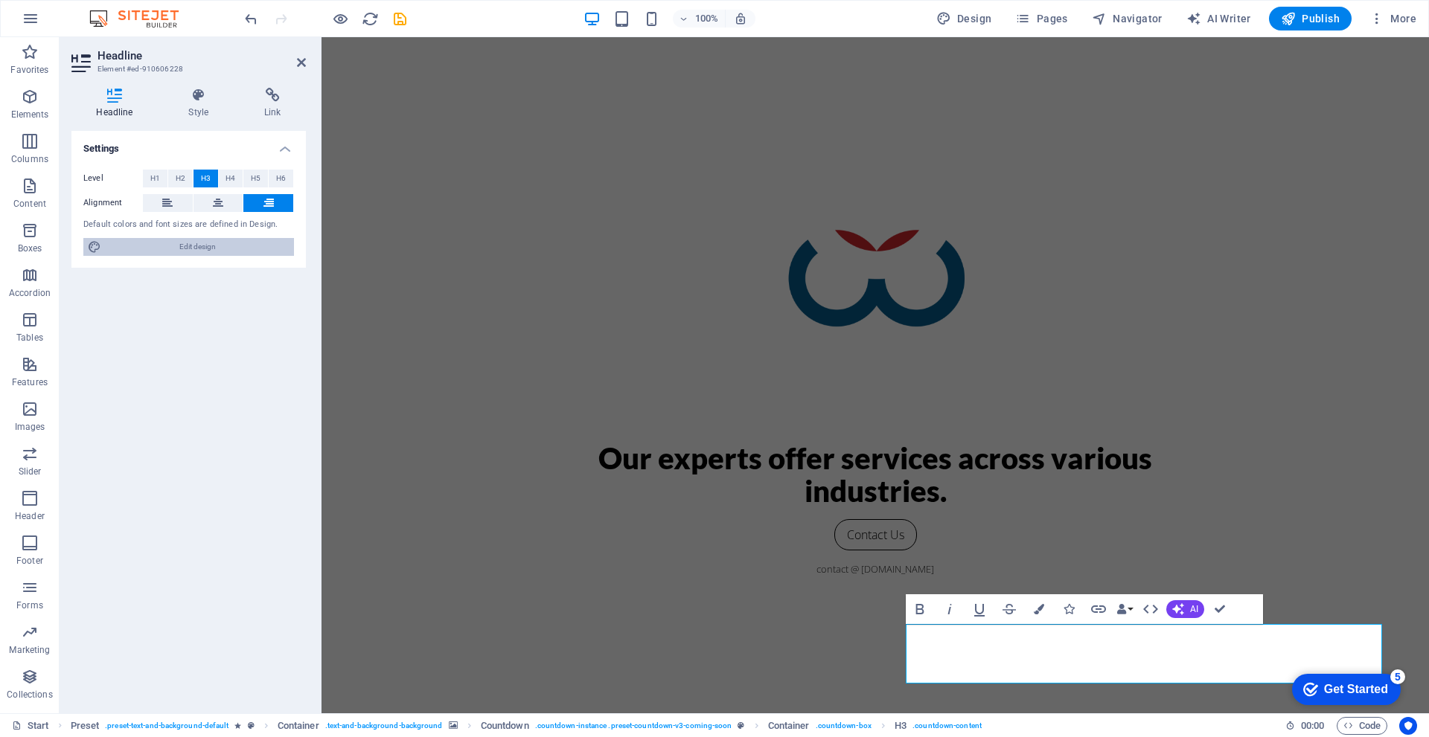
click at [176, 243] on span "Edit design" at bounding box center [198, 247] width 184 height 18
select select "px"
select select "300"
select select "px"
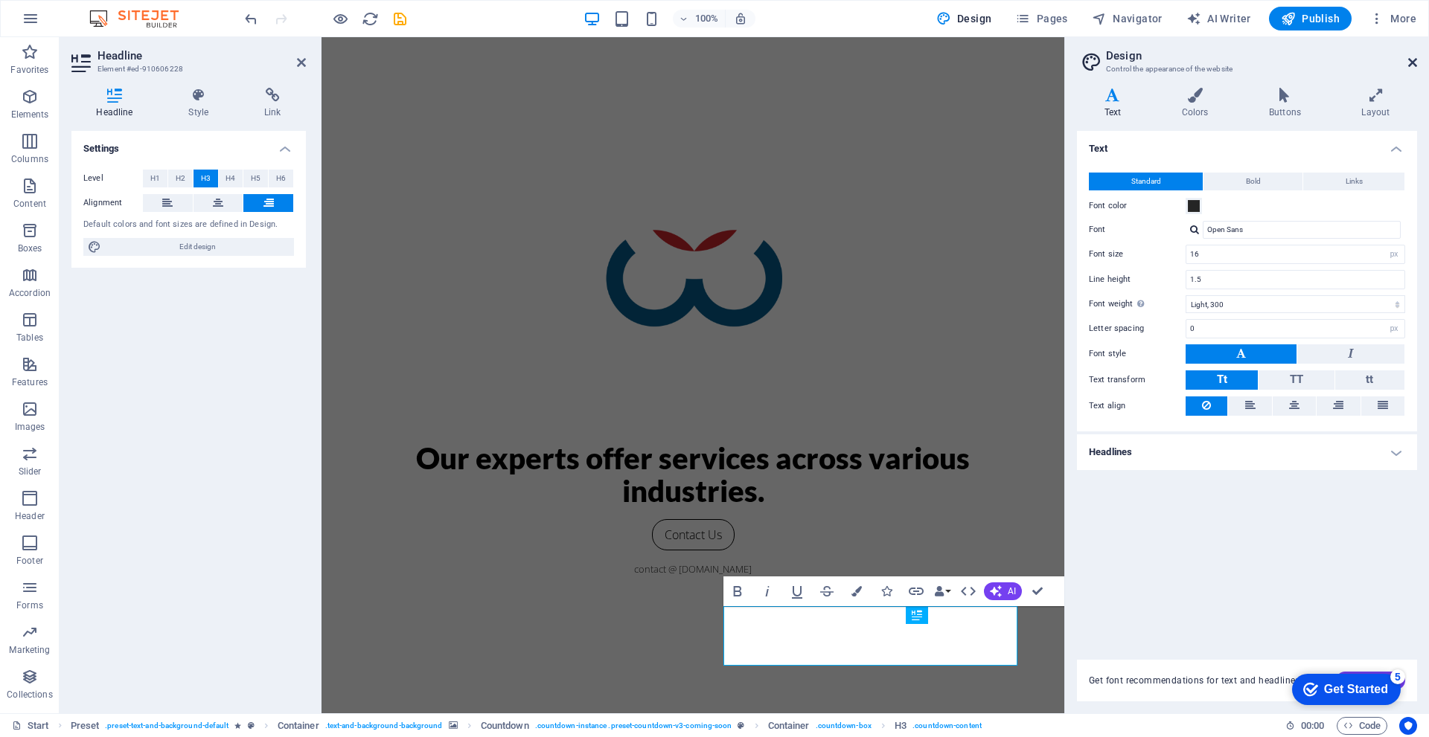
click at [1414, 64] on icon at bounding box center [1412, 63] width 9 height 12
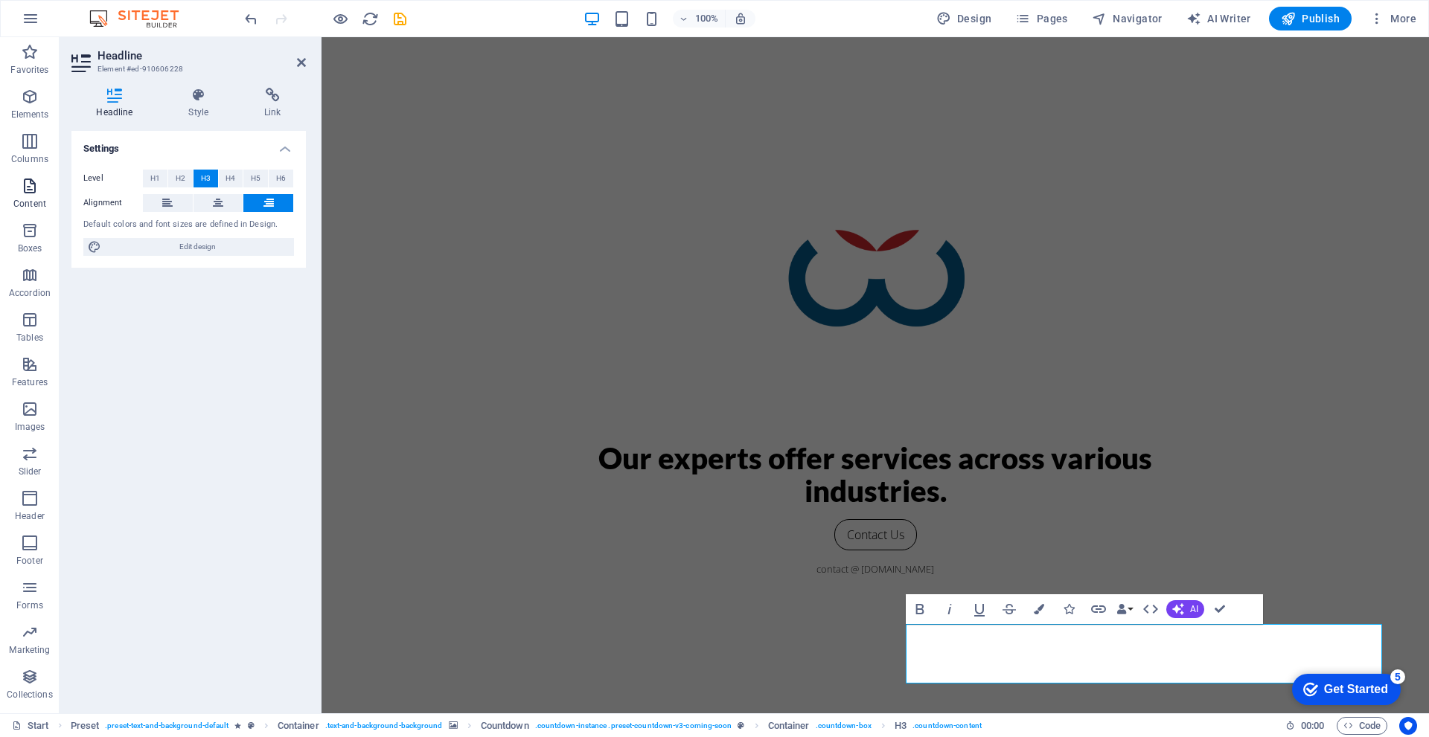
click at [29, 202] on p "Content" at bounding box center [29, 204] width 33 height 12
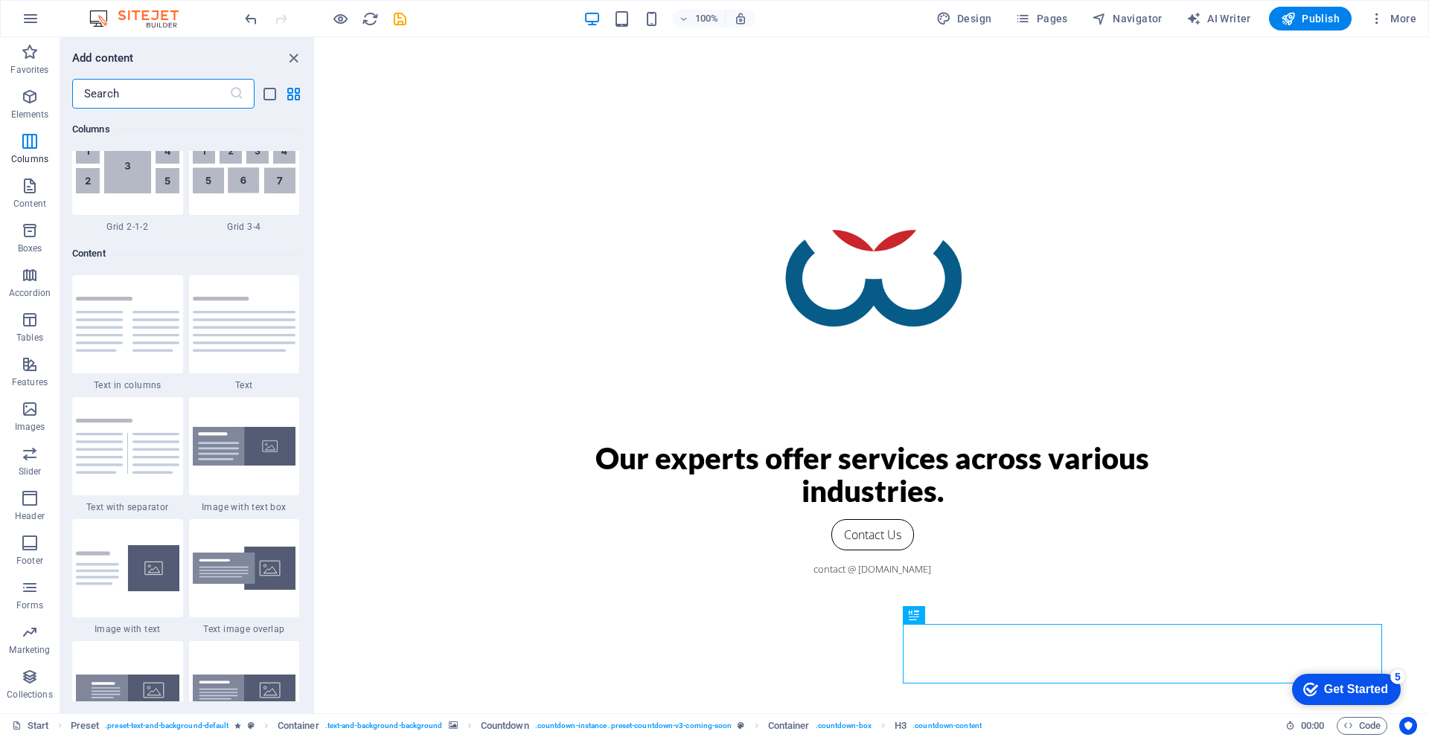
scroll to position [1860, 0]
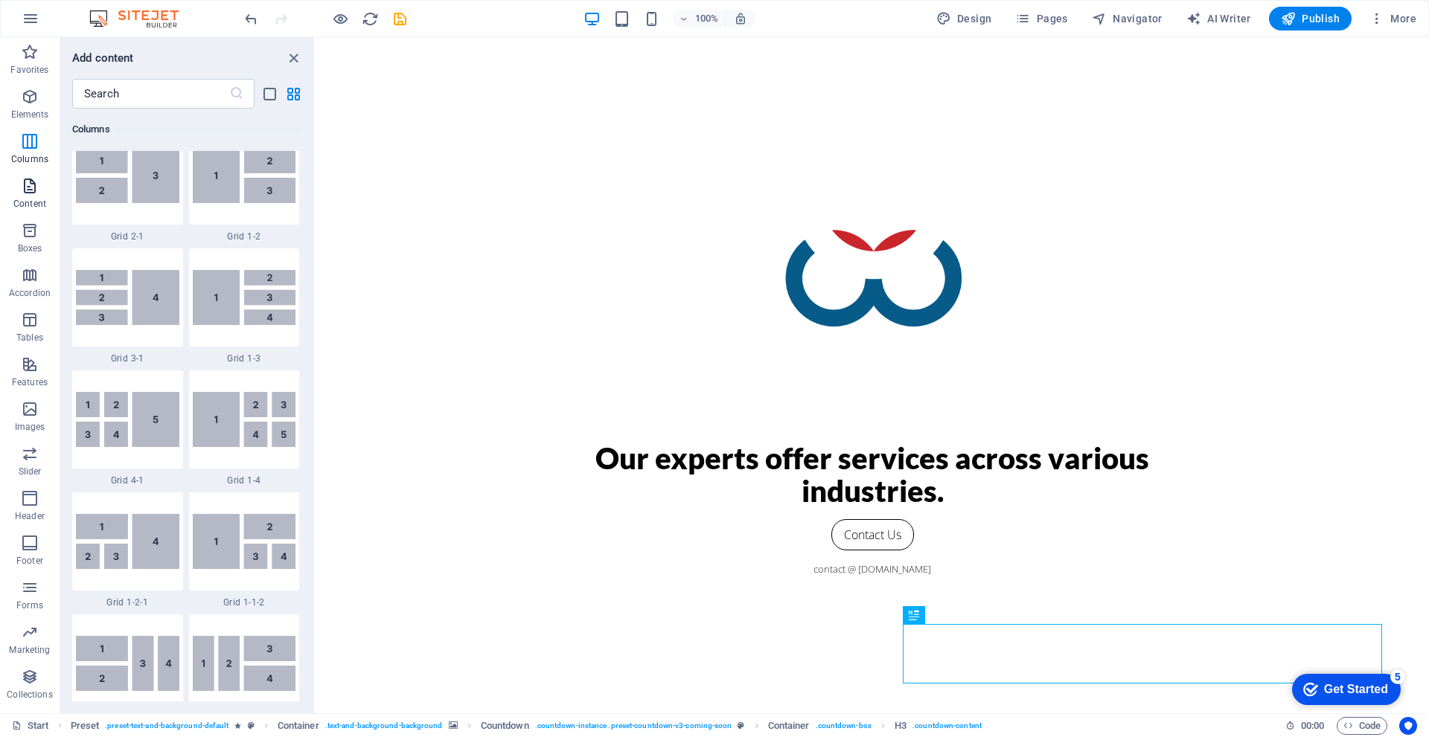
click at [32, 198] on p "Content" at bounding box center [29, 204] width 33 height 12
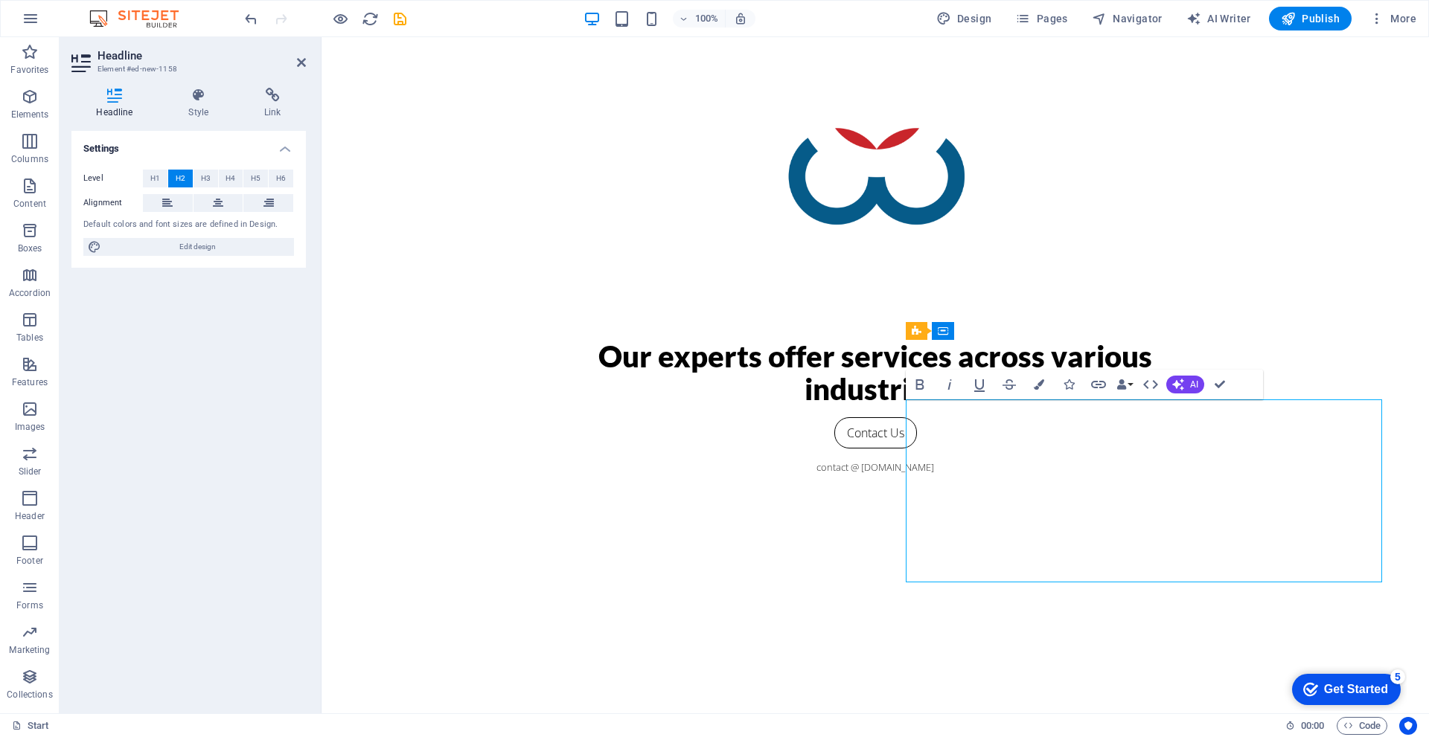
scroll to position [101, 0]
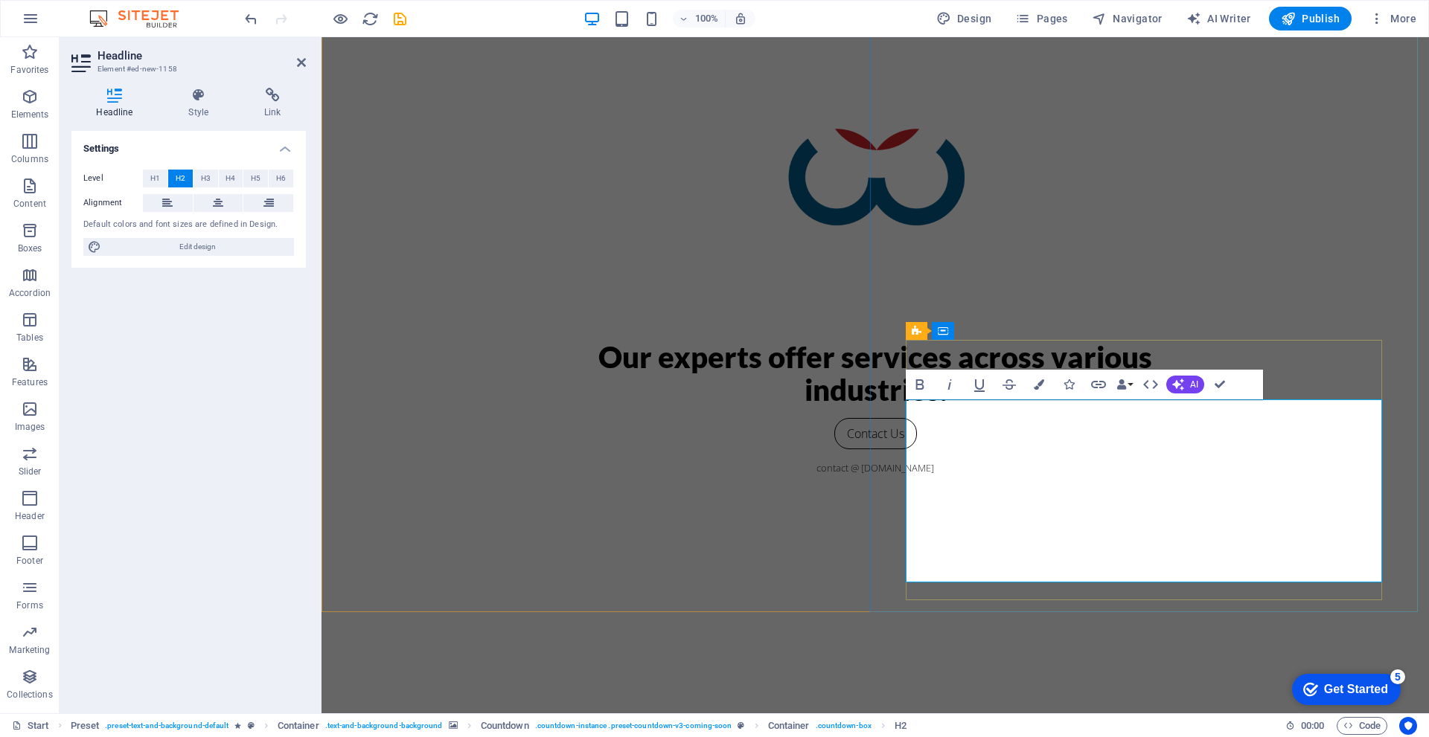
click at [208, 180] on span "H3" at bounding box center [206, 179] width 10 height 18
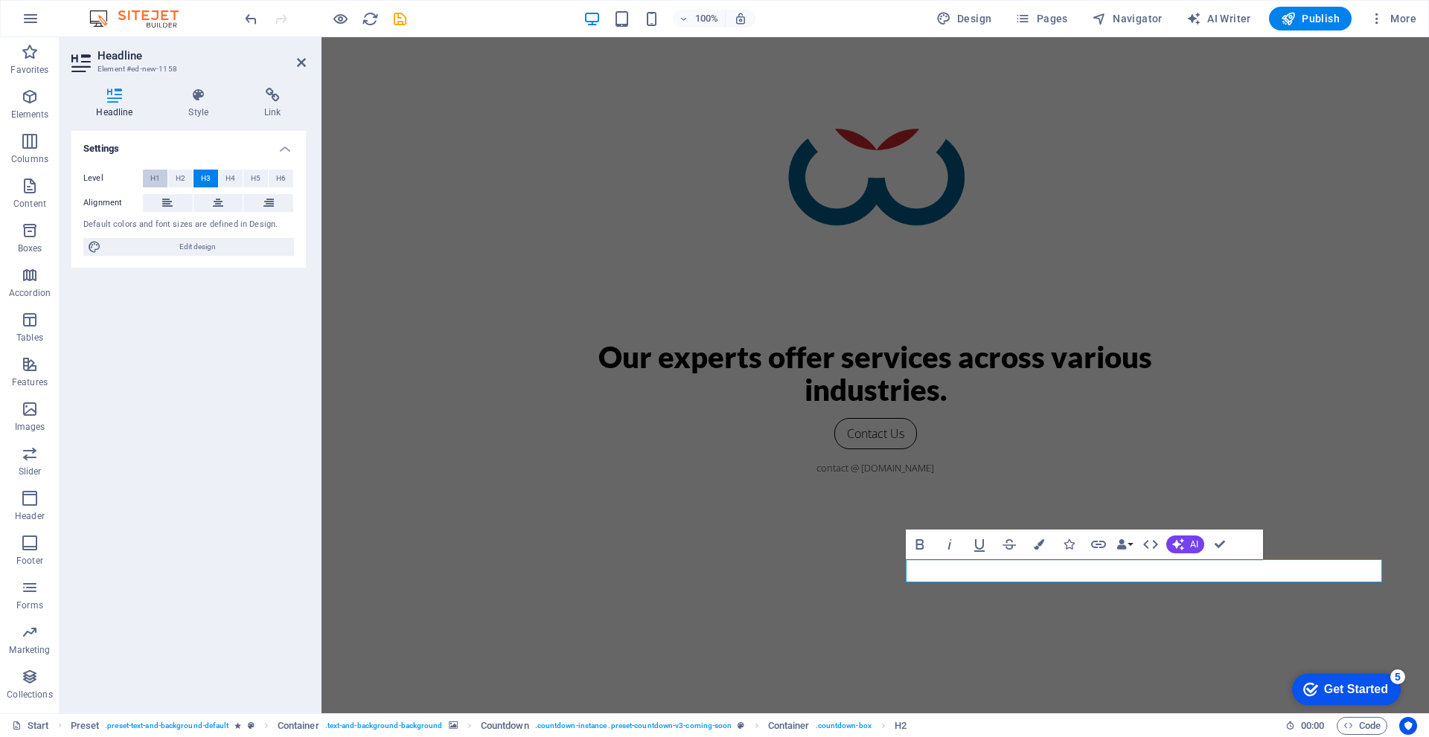
click at [154, 180] on span "H1" at bounding box center [155, 179] width 10 height 18
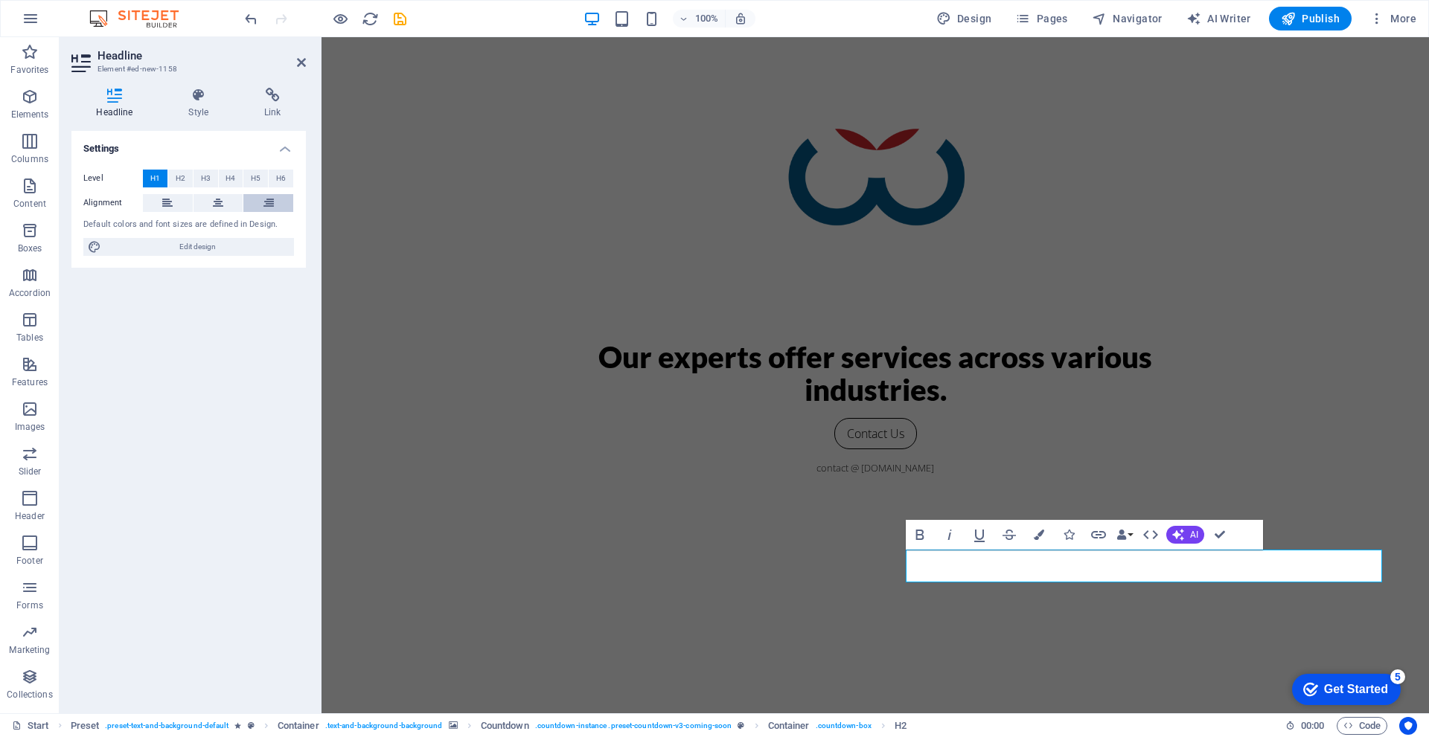
click at [269, 208] on icon at bounding box center [268, 203] width 10 height 18
click at [190, 101] on icon at bounding box center [199, 95] width 70 height 15
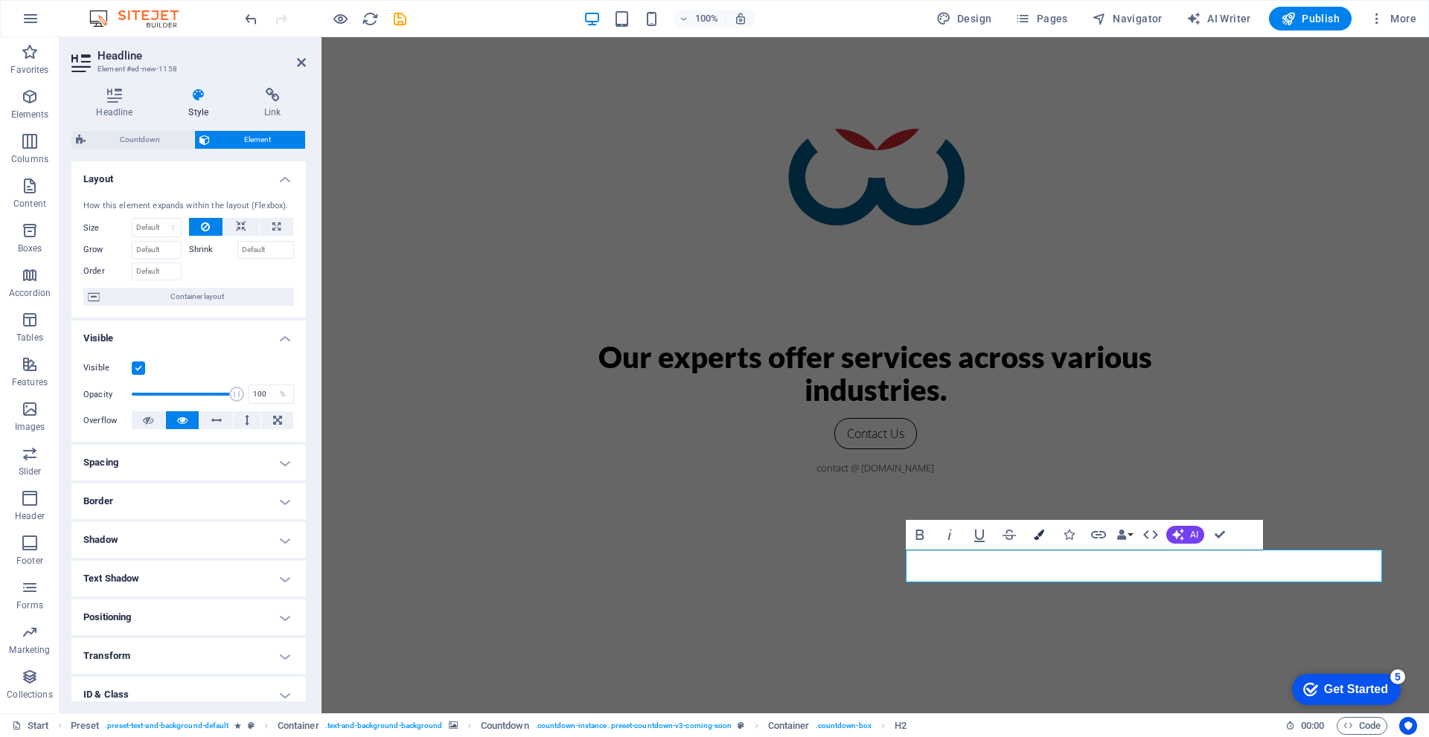
click at [1043, 540] on button "Colors" at bounding box center [1039, 535] width 28 height 30
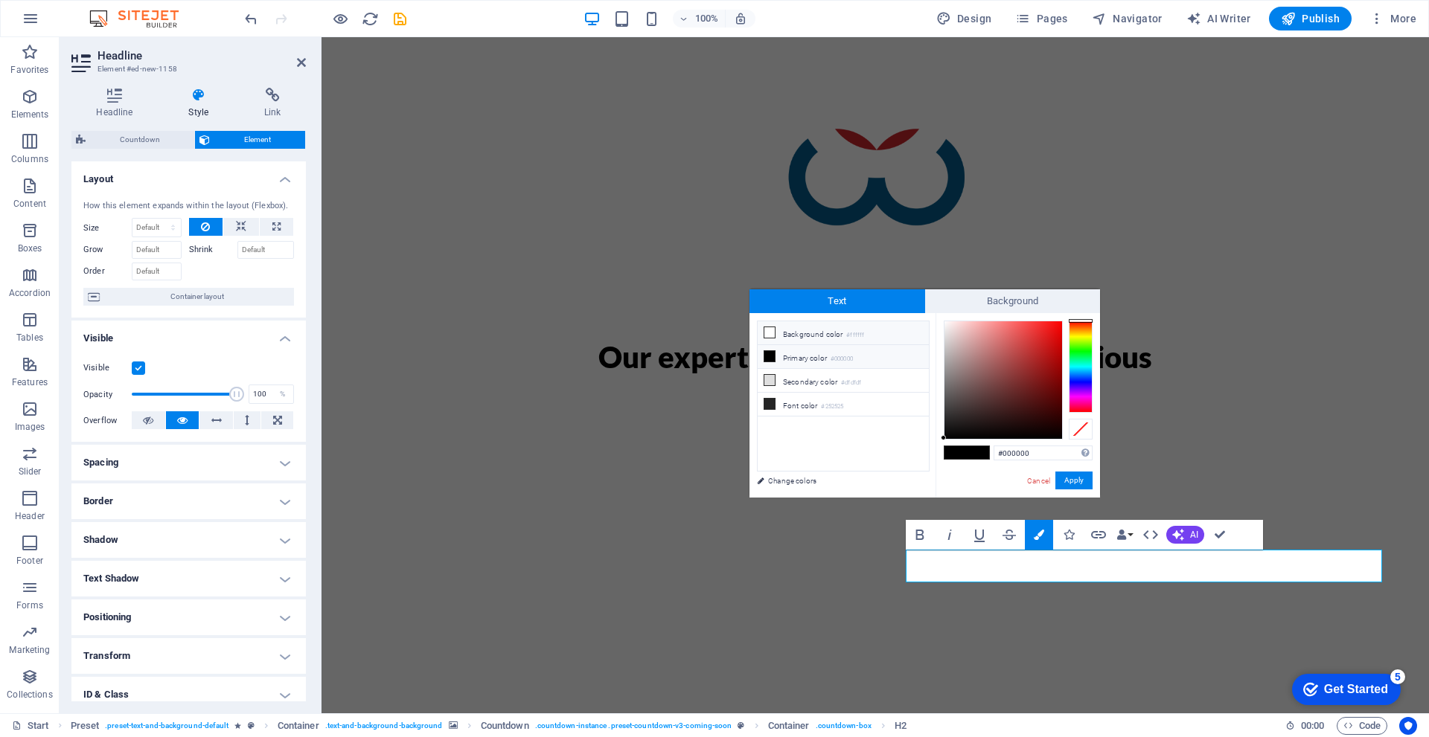
click at [766, 333] on icon at bounding box center [769, 332] width 10 height 10
type input "#ffffff"
click at [770, 333] on icon at bounding box center [769, 332] width 10 height 10
click at [1071, 479] on button "Apply" at bounding box center [1073, 481] width 37 height 18
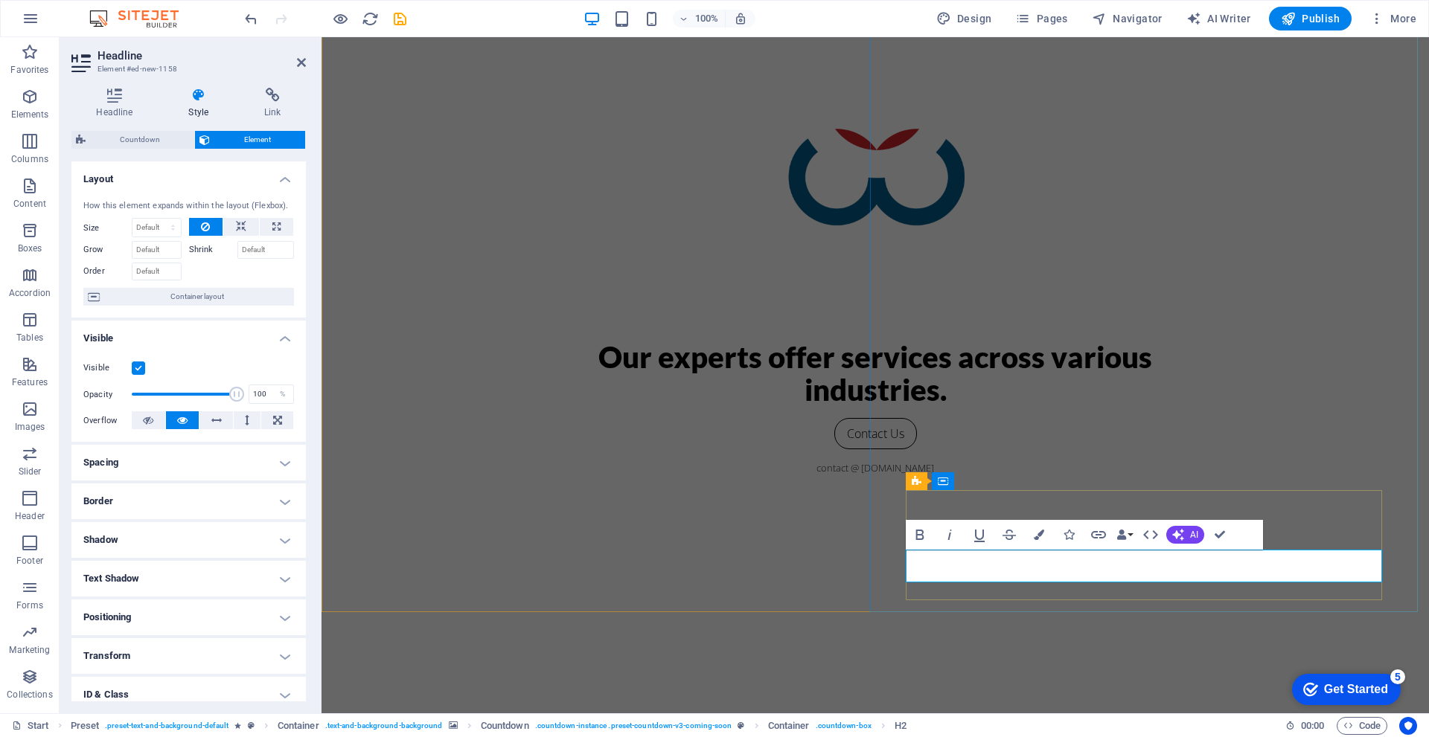
drag, startPoint x: 1188, startPoint y: 566, endPoint x: 1388, endPoint y: 567, distance: 199.4
click at [118, 109] on h4 "Headline" at bounding box center [117, 103] width 92 height 31
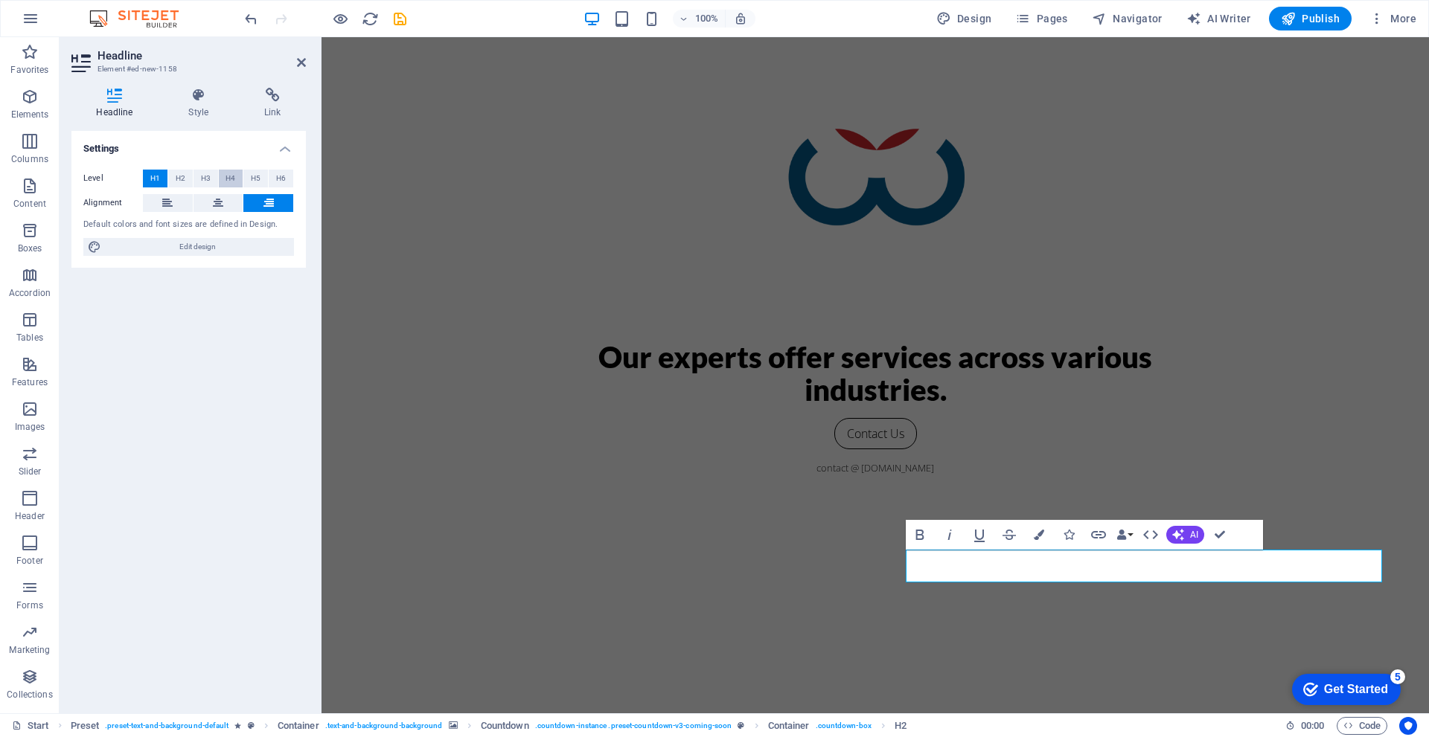
click at [234, 176] on span "H4" at bounding box center [230, 179] width 10 height 18
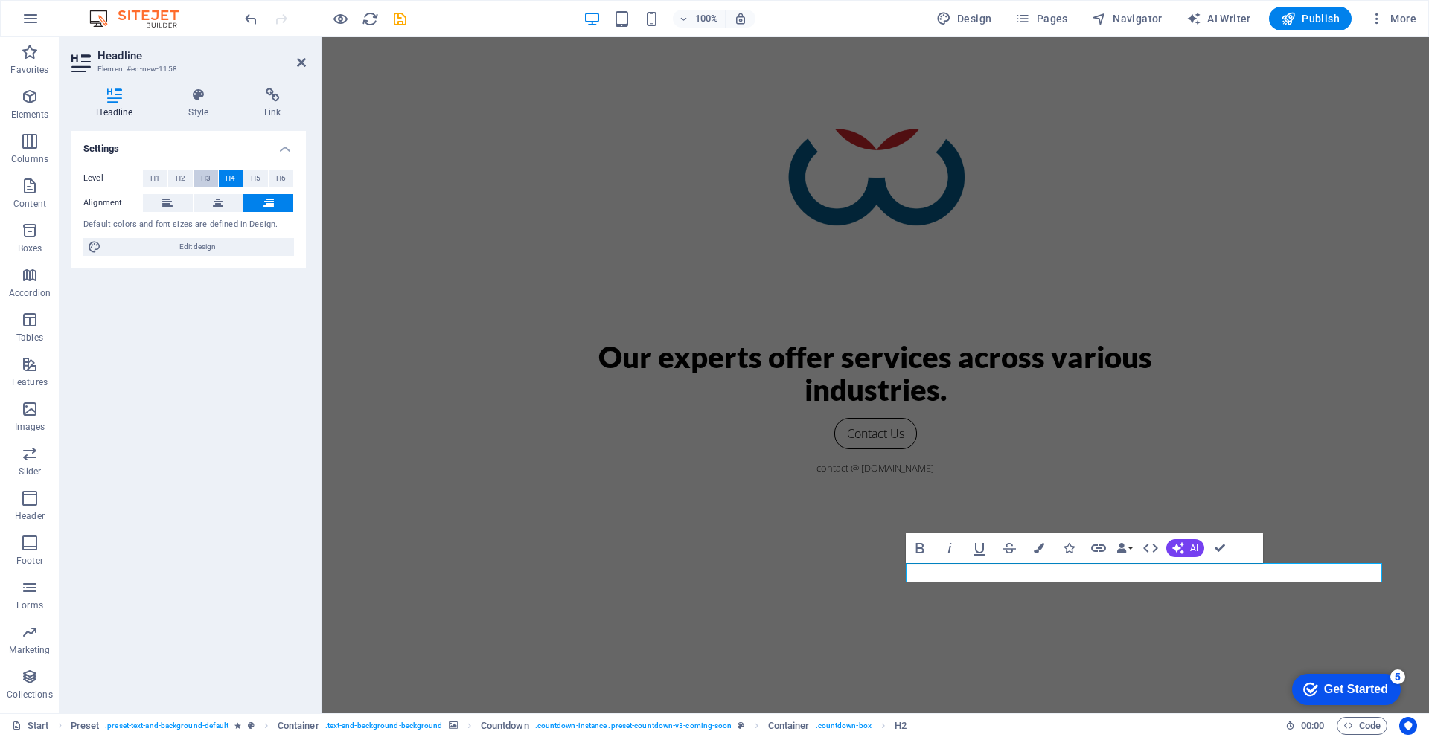
click at [205, 177] on span "H3" at bounding box center [206, 179] width 10 height 18
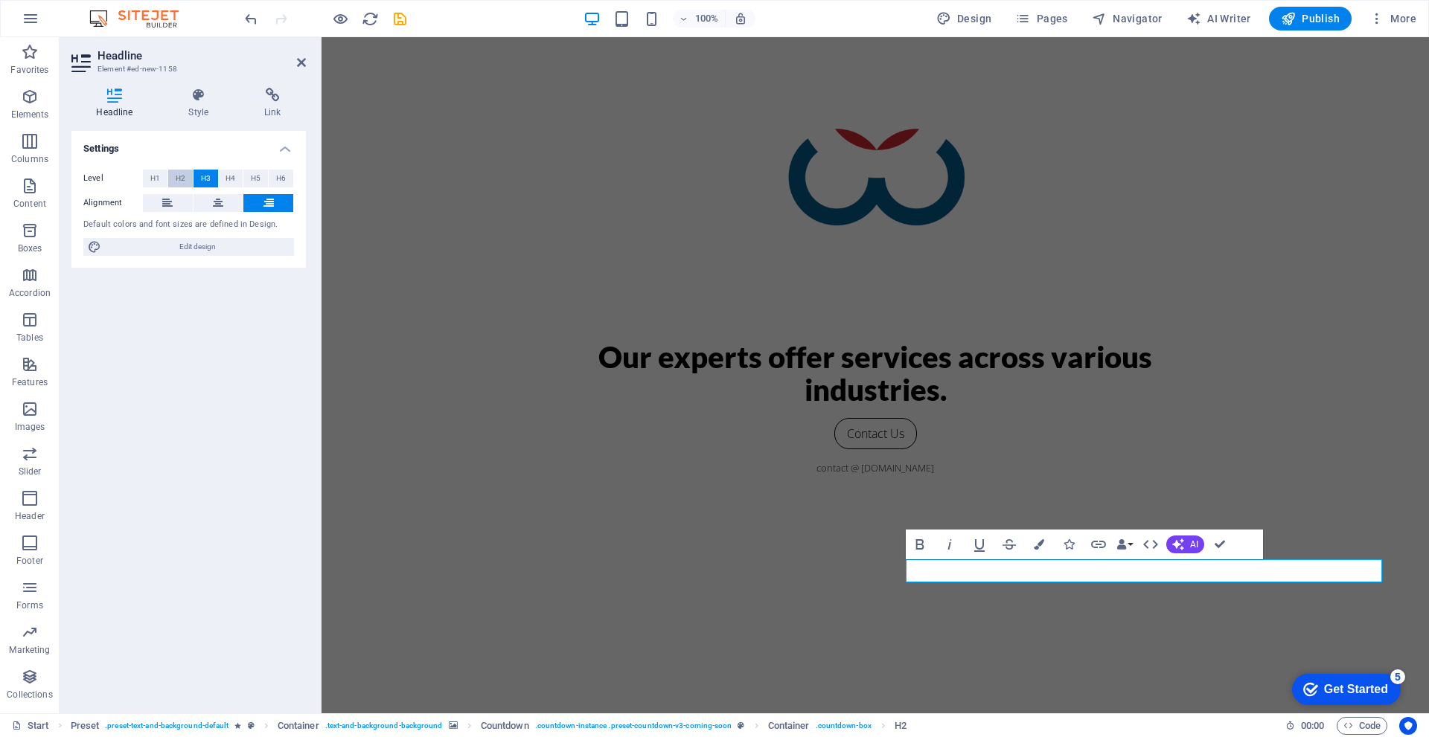
click at [184, 177] on span "H2" at bounding box center [181, 179] width 10 height 18
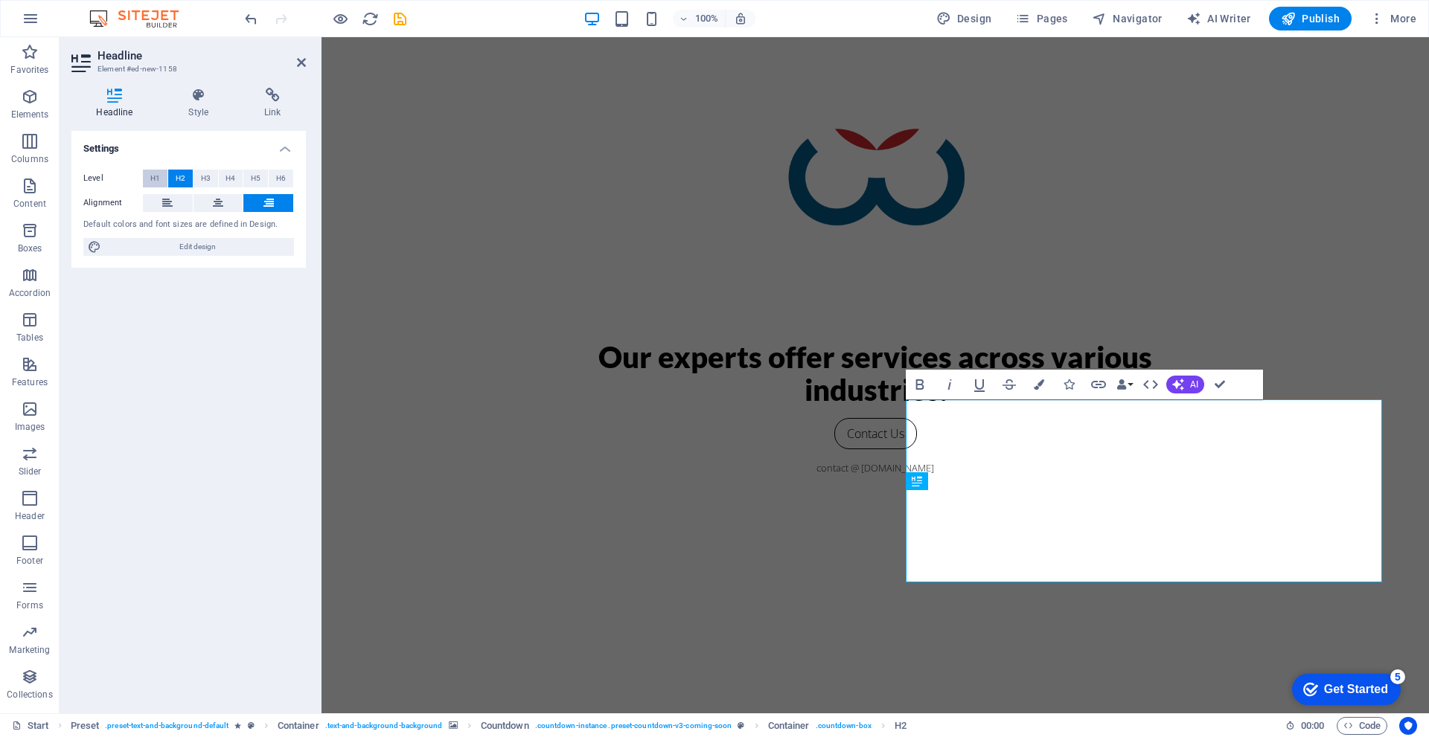
click at [159, 178] on span "H1" at bounding box center [155, 179] width 10 height 18
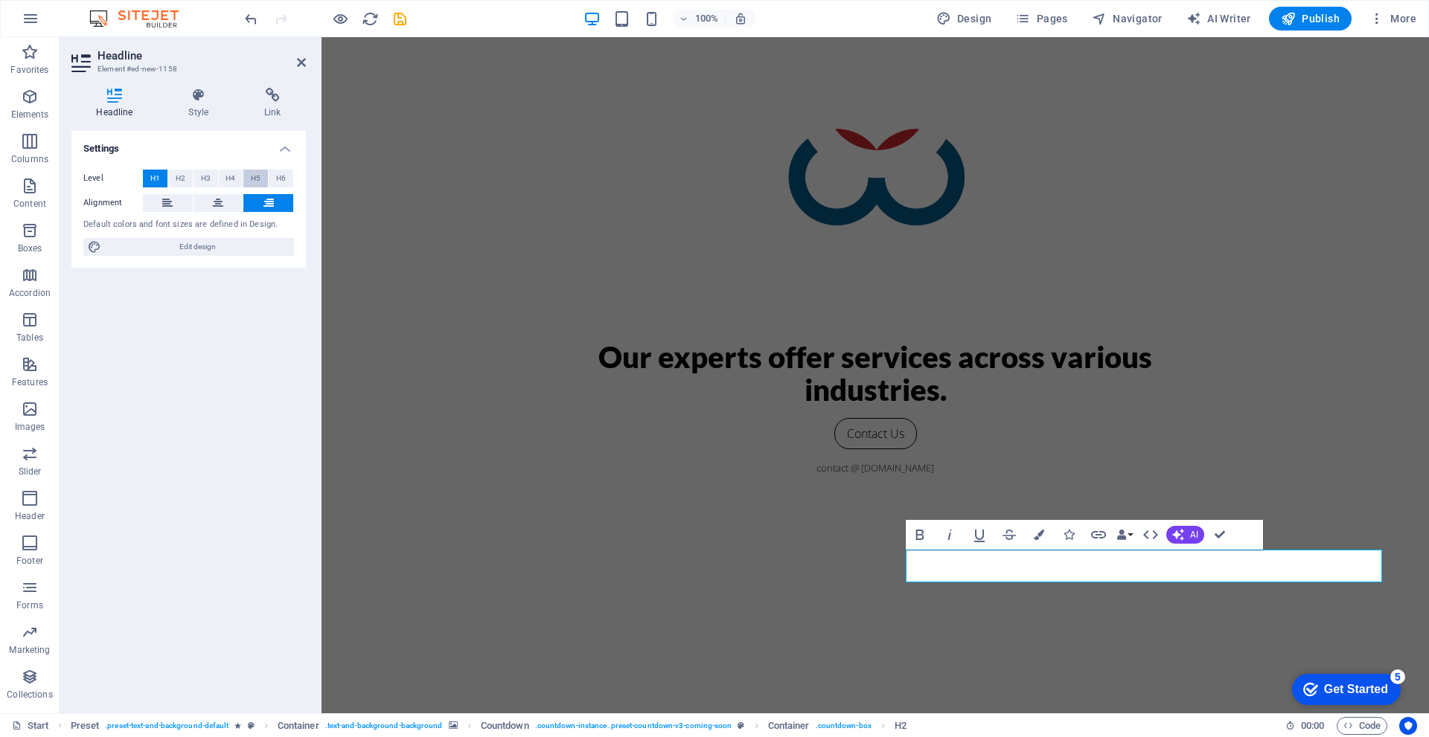
click at [251, 180] on span "H5" at bounding box center [256, 179] width 10 height 18
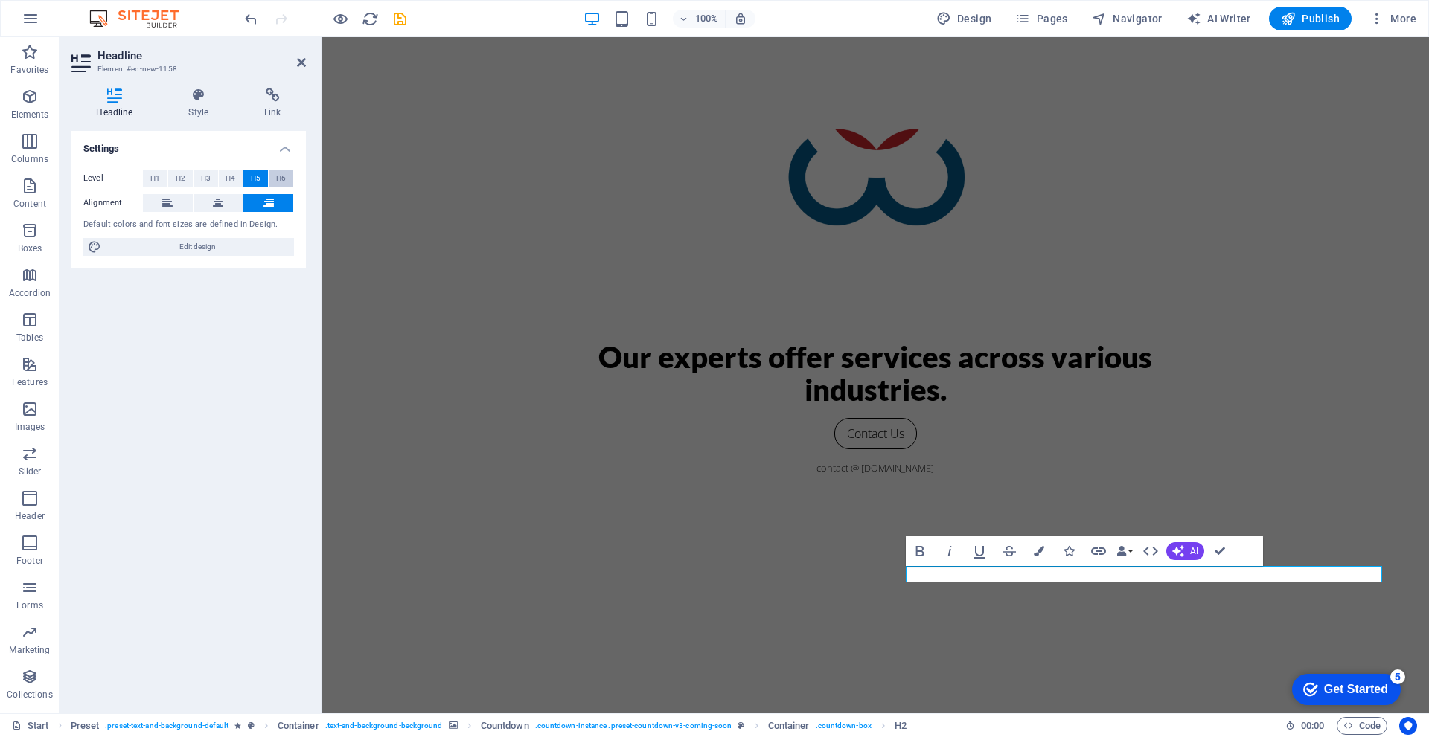
click at [288, 178] on button "H6" at bounding box center [281, 179] width 25 height 18
click at [225, 179] on button "H4" at bounding box center [231, 179] width 25 height 18
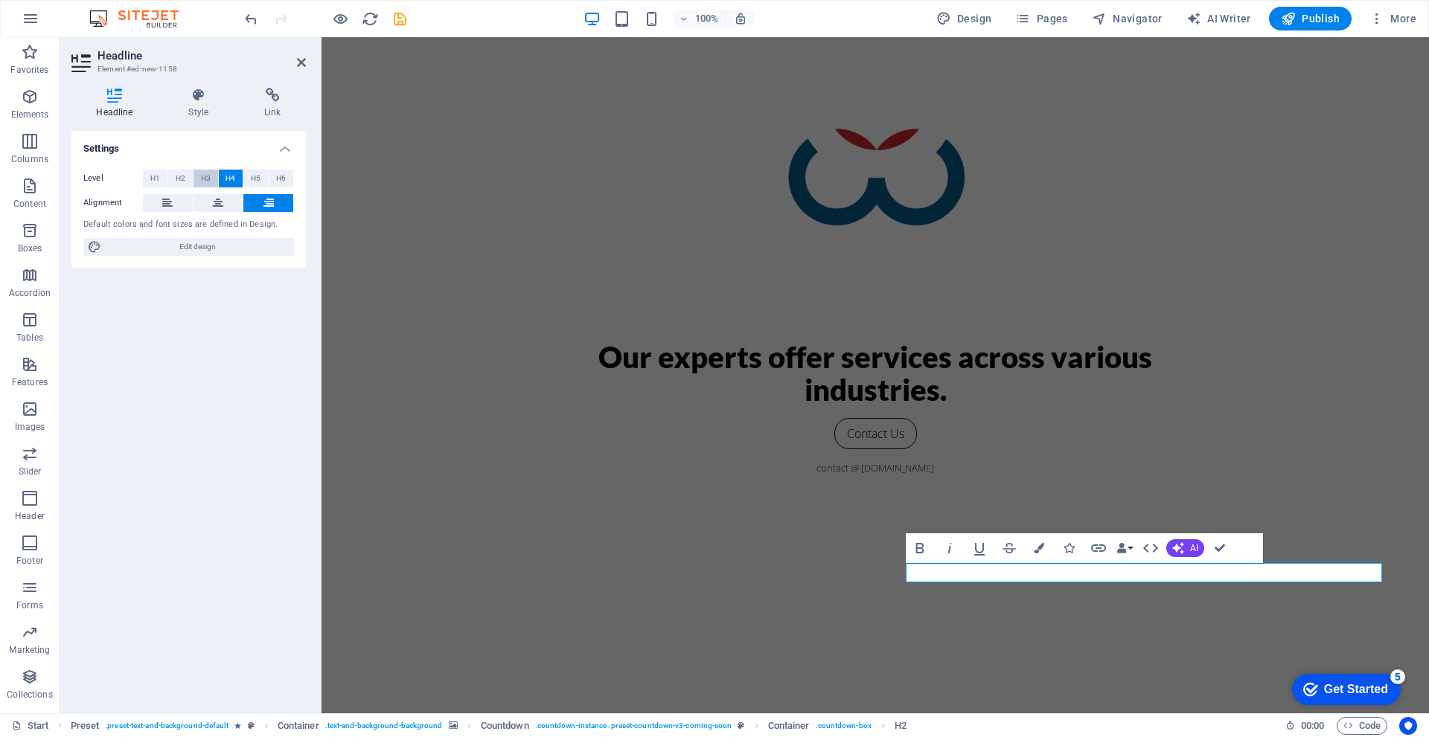
click at [198, 180] on button "H3" at bounding box center [205, 179] width 25 height 18
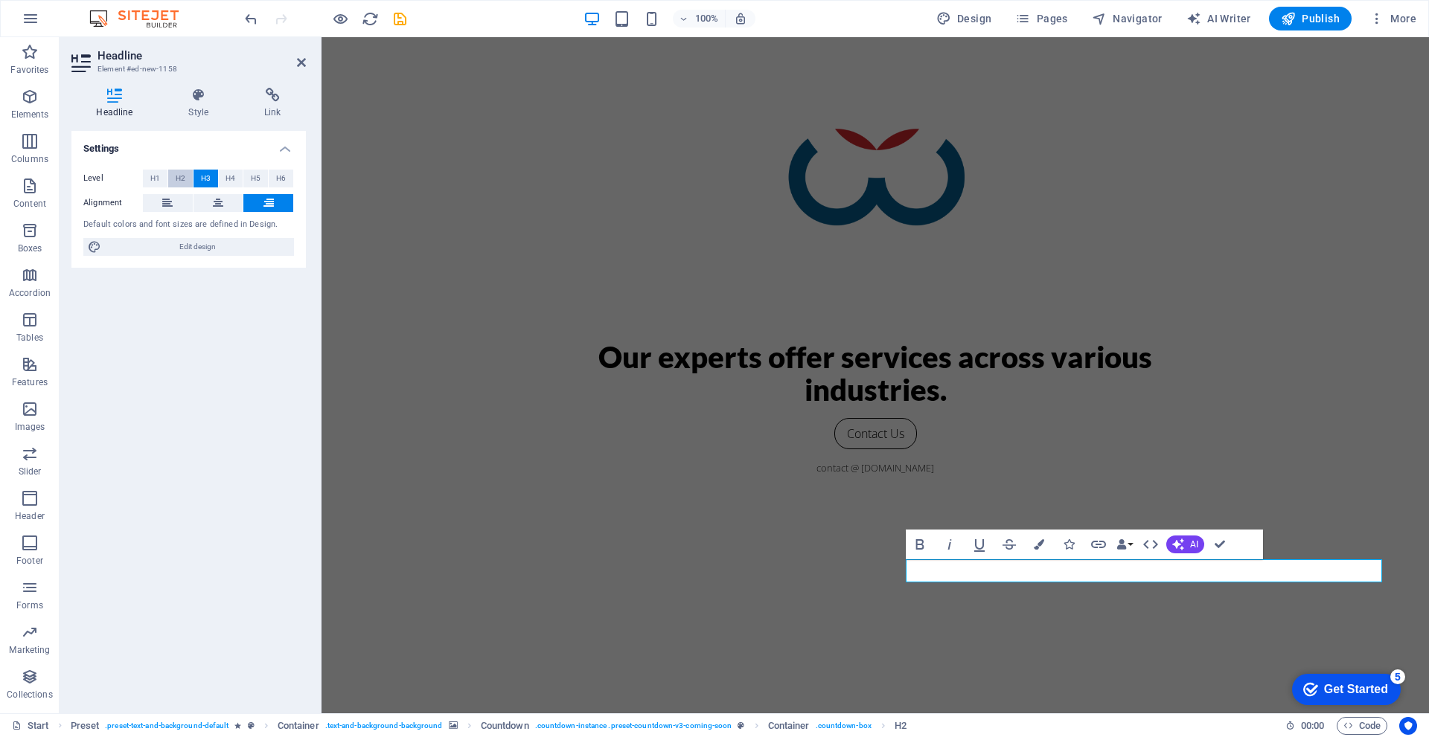
click at [171, 176] on button "H2" at bounding box center [180, 179] width 25 height 18
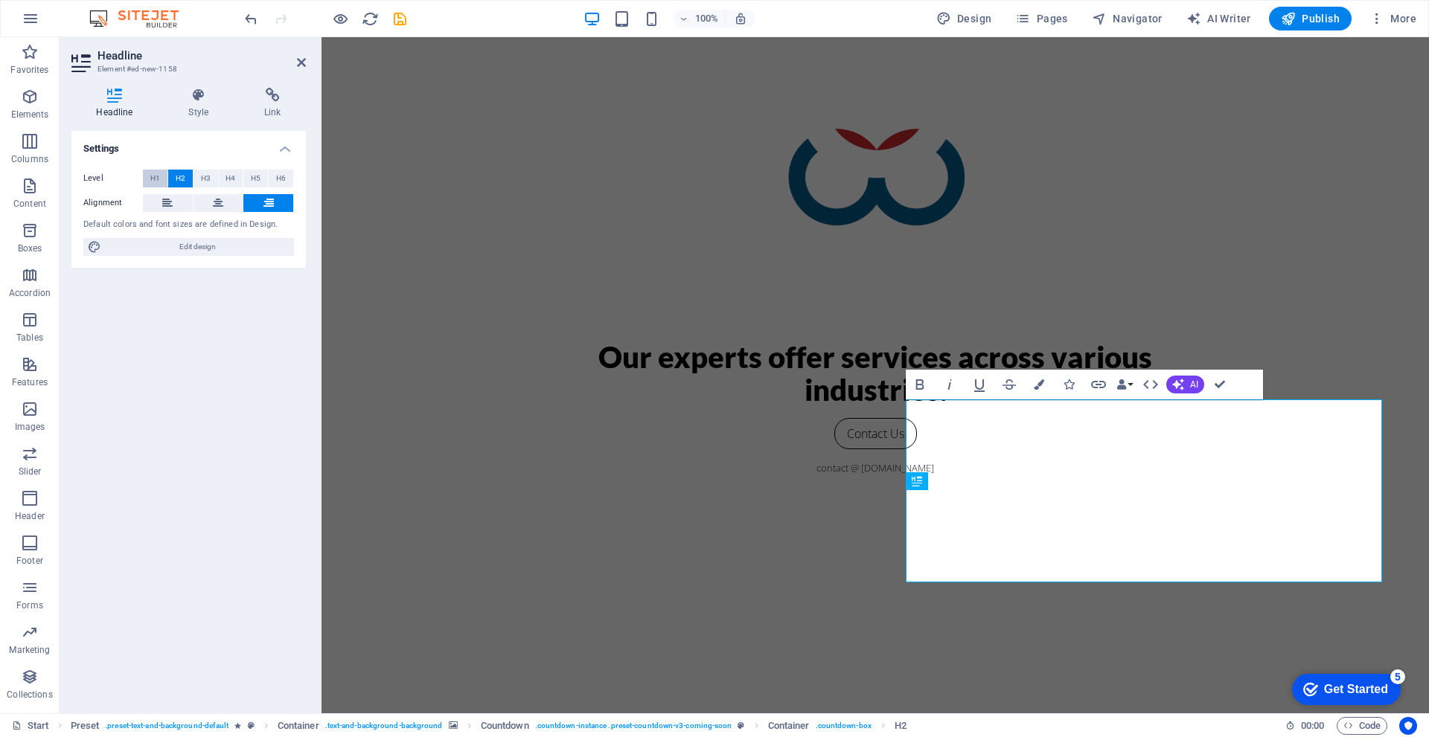
click at [158, 180] on span "H1" at bounding box center [155, 179] width 10 height 18
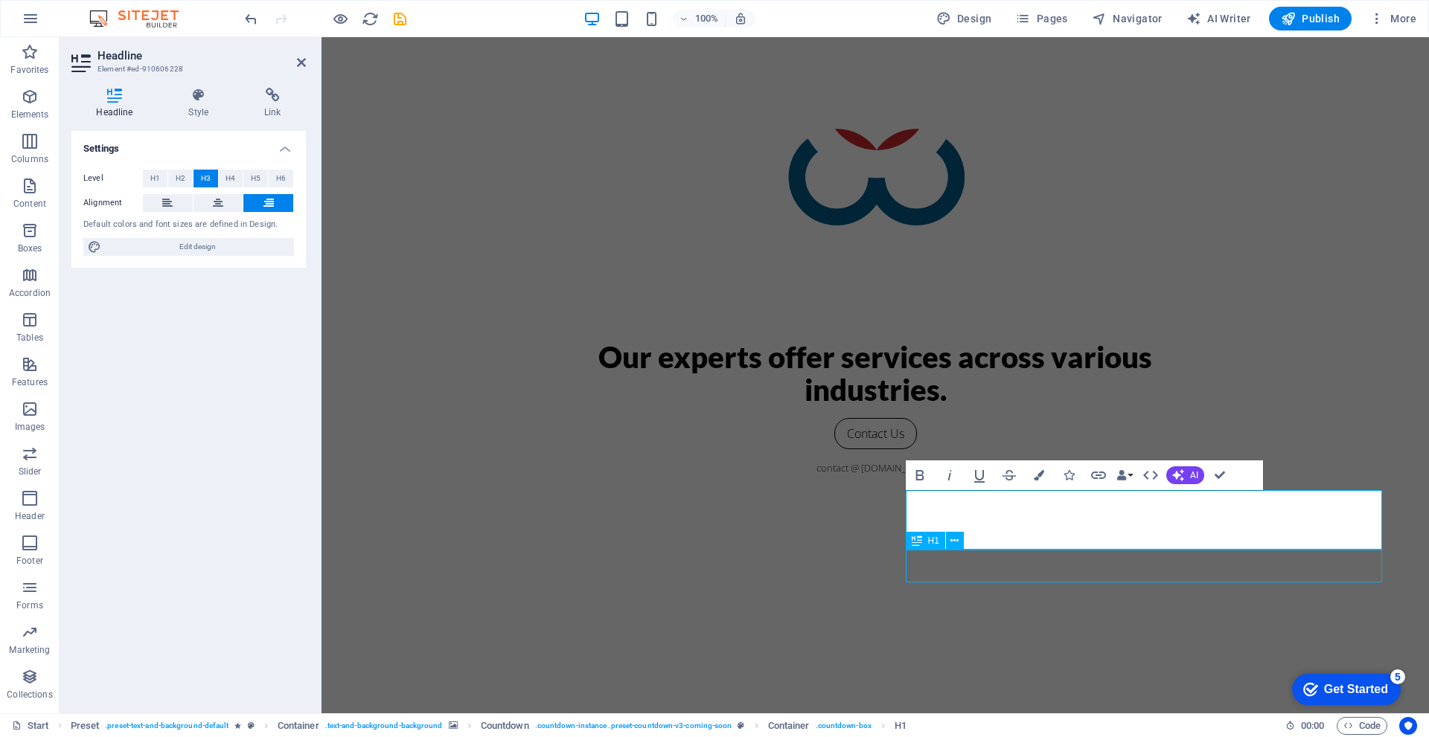
scroll to position [127, 0]
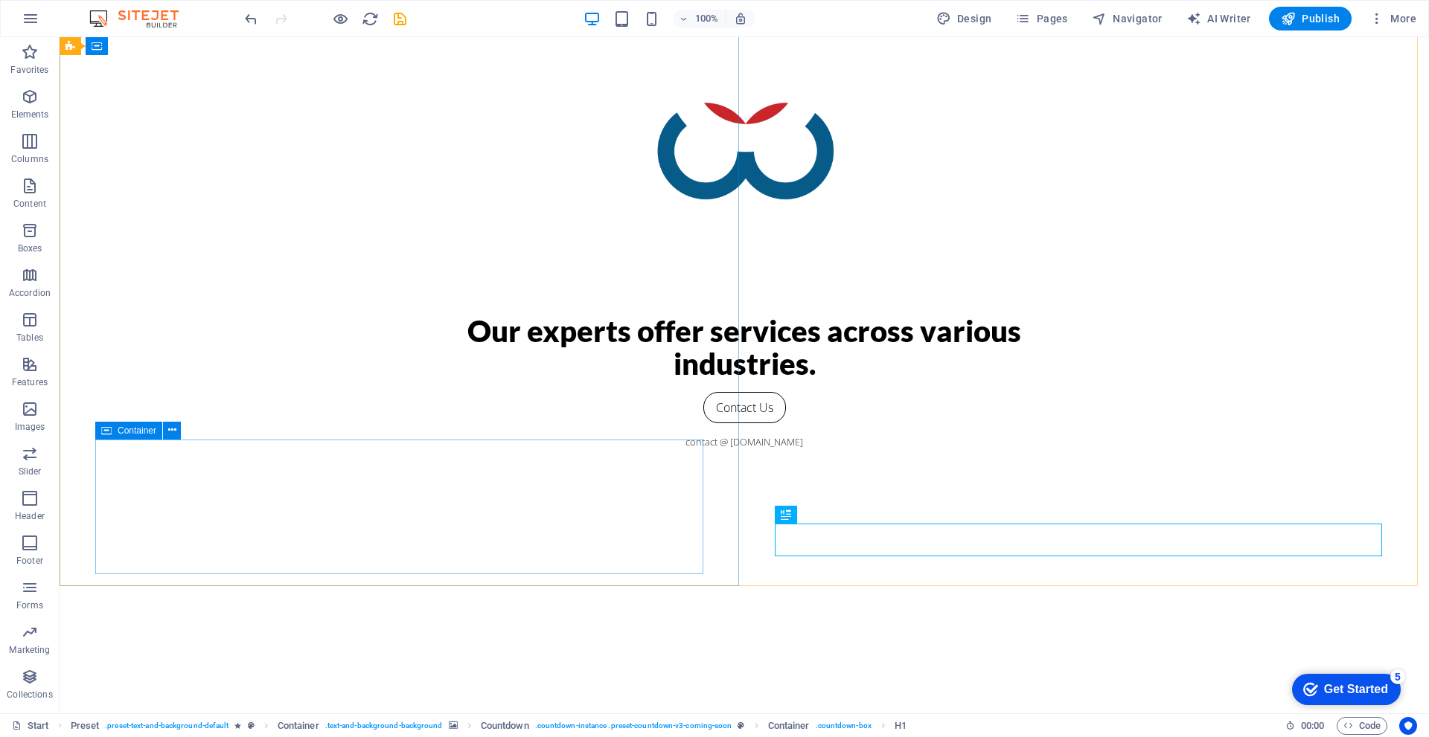
click at [106, 432] on icon at bounding box center [106, 431] width 10 height 18
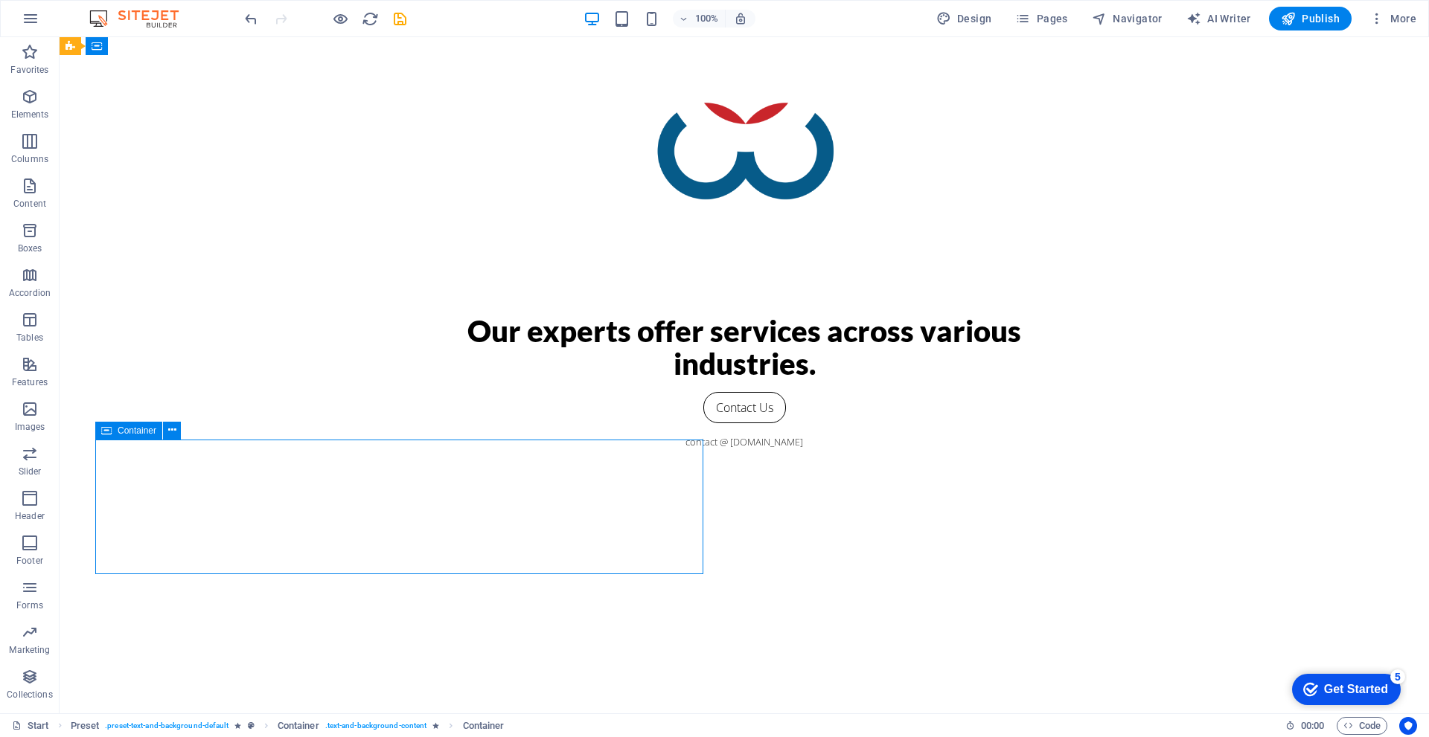
click at [106, 432] on icon at bounding box center [106, 431] width 10 height 18
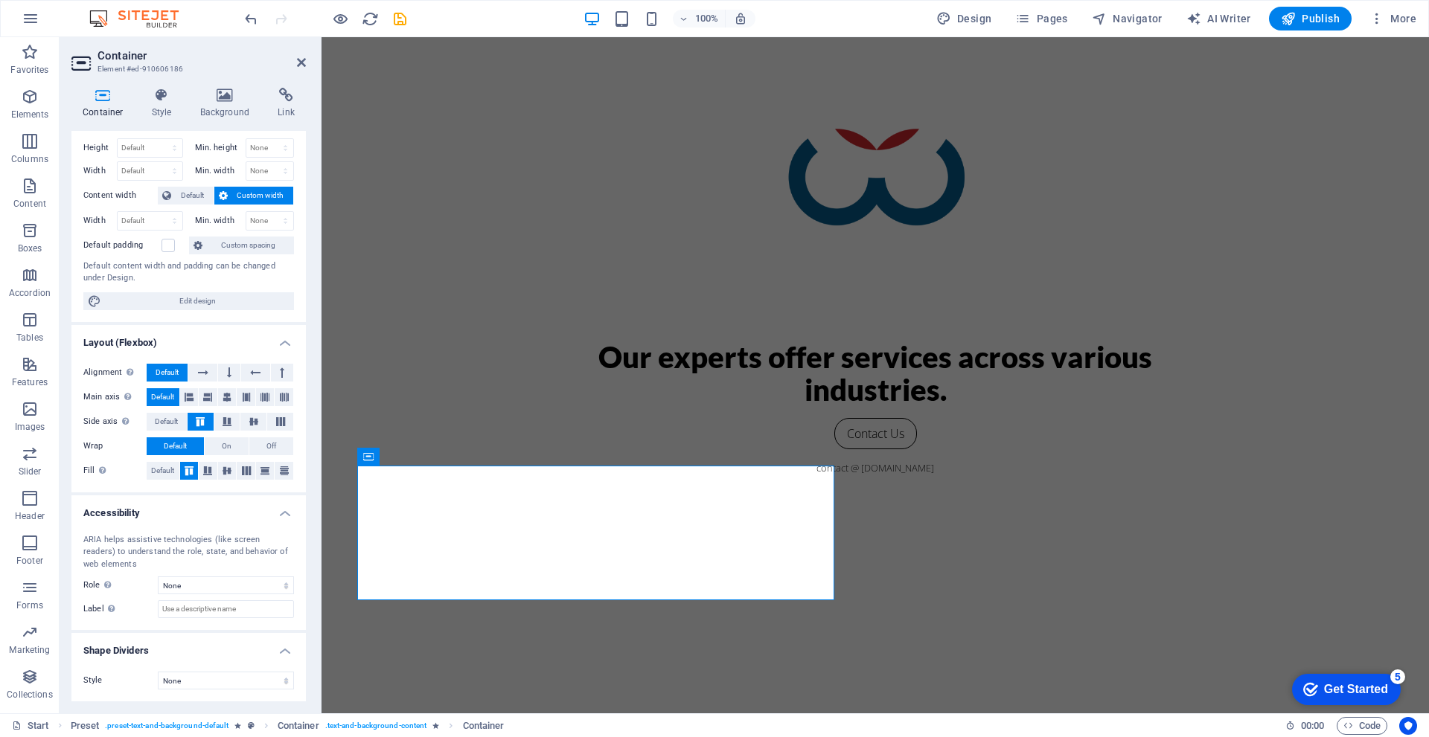
scroll to position [0, 0]
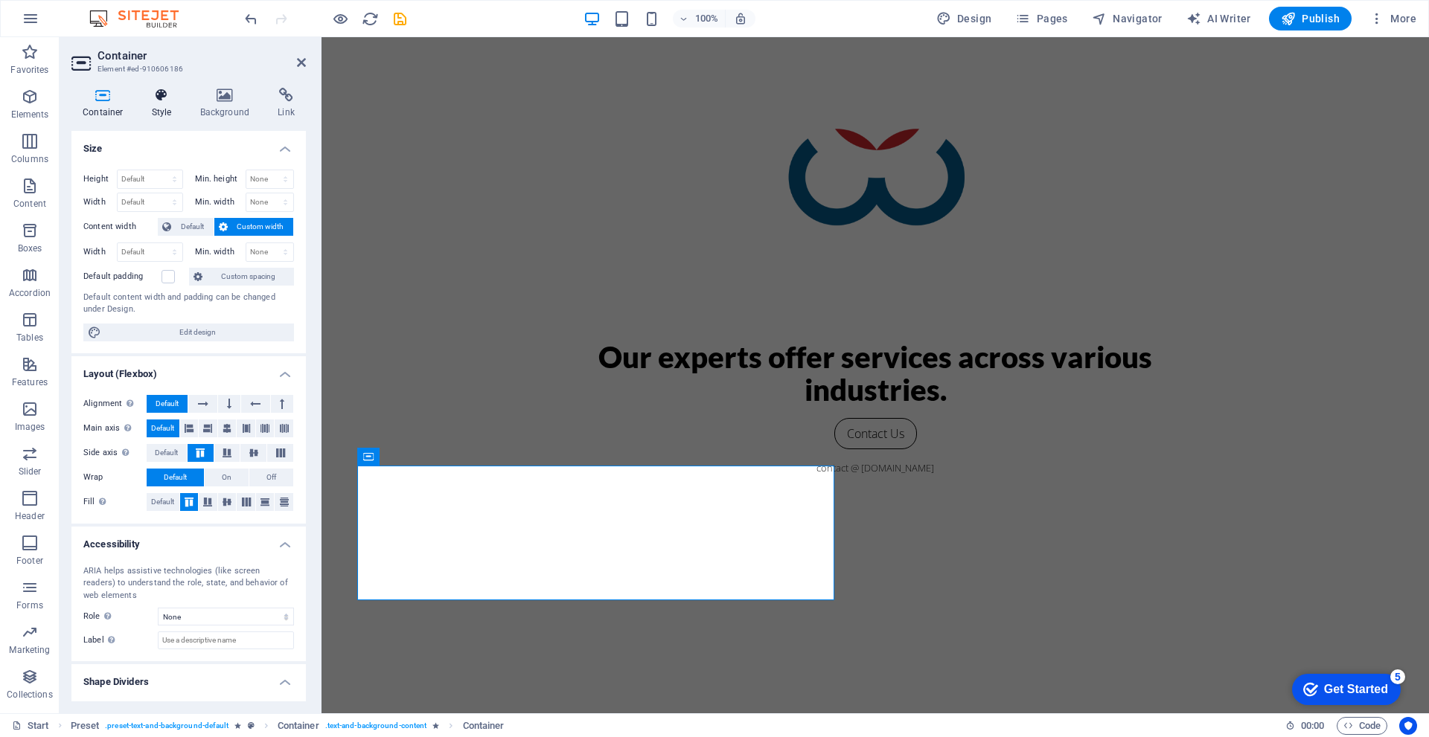
click at [160, 94] on icon at bounding box center [162, 95] width 42 height 15
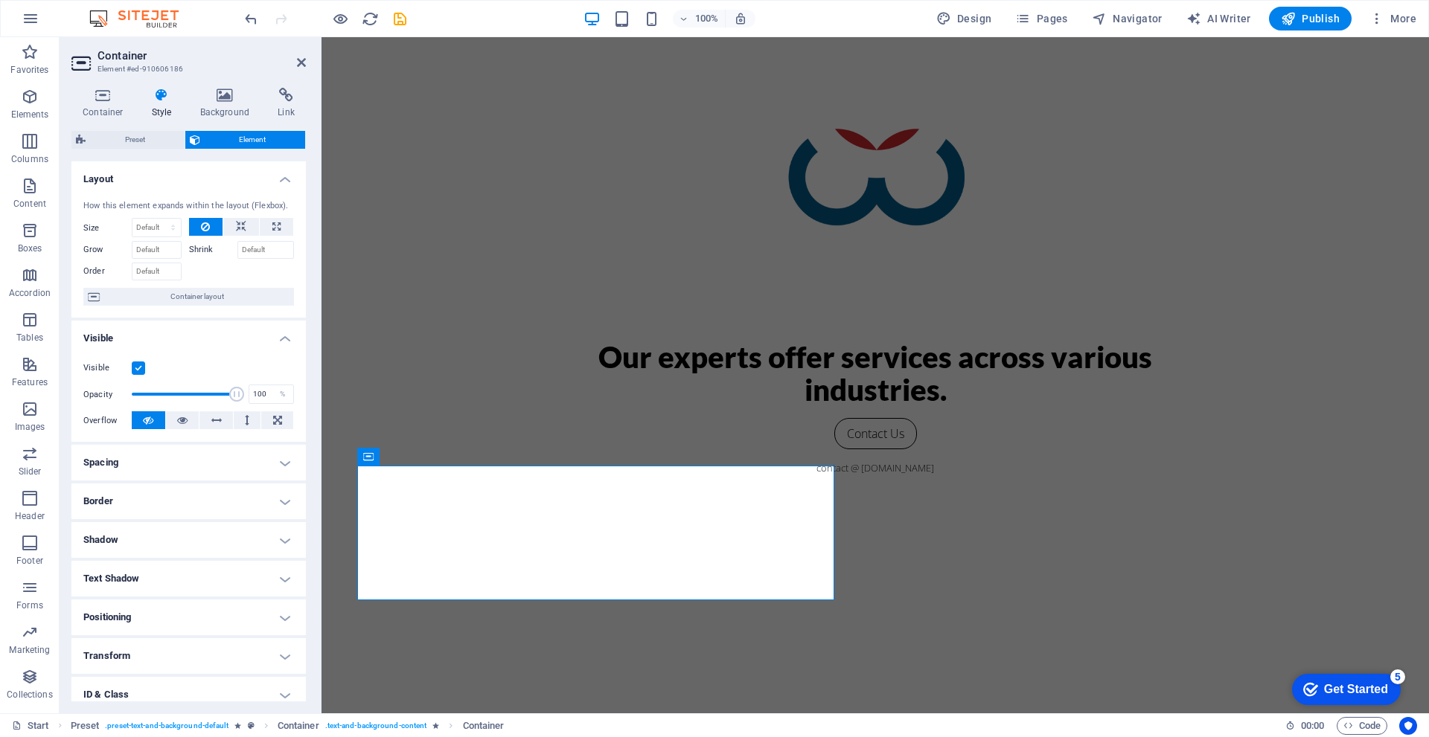
scroll to position [89, 0]
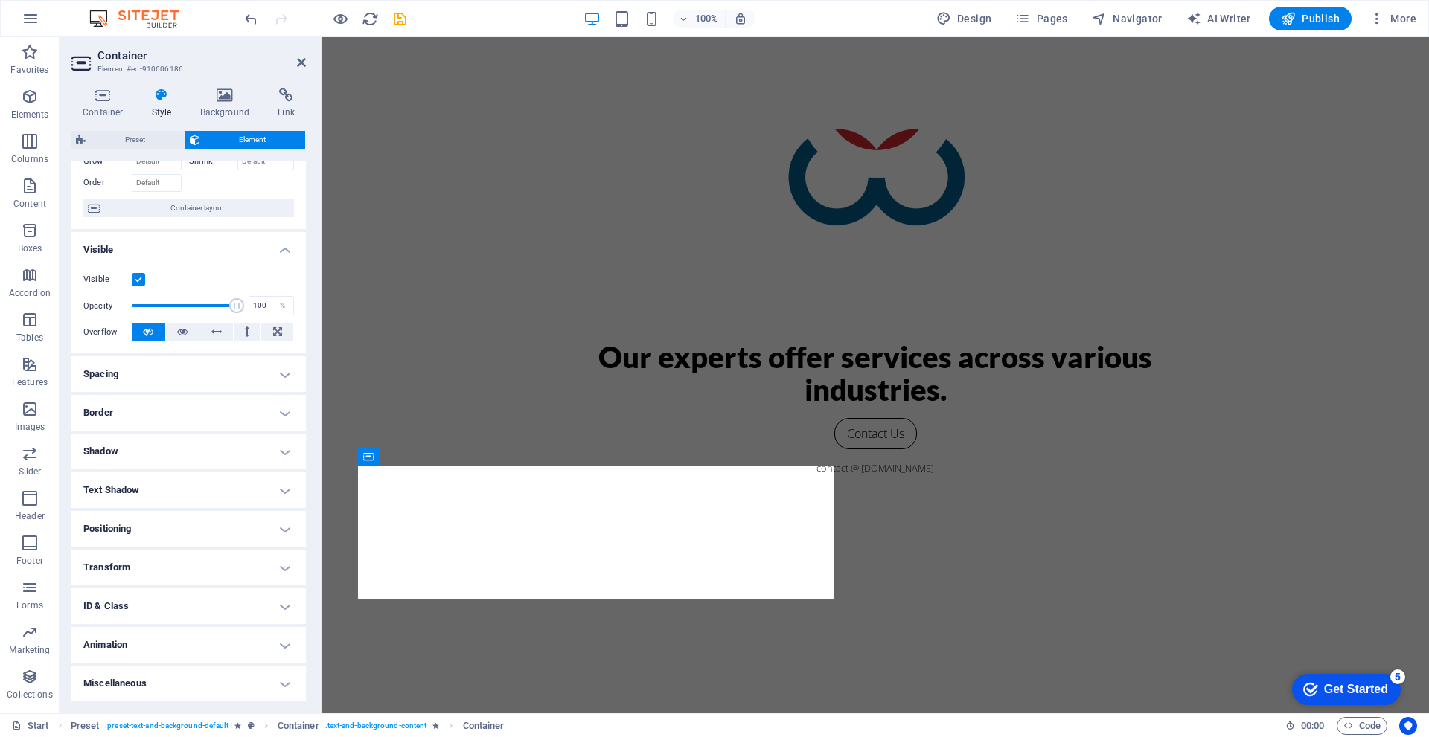
click at [105, 380] on h4 "Spacing" at bounding box center [188, 374] width 234 height 36
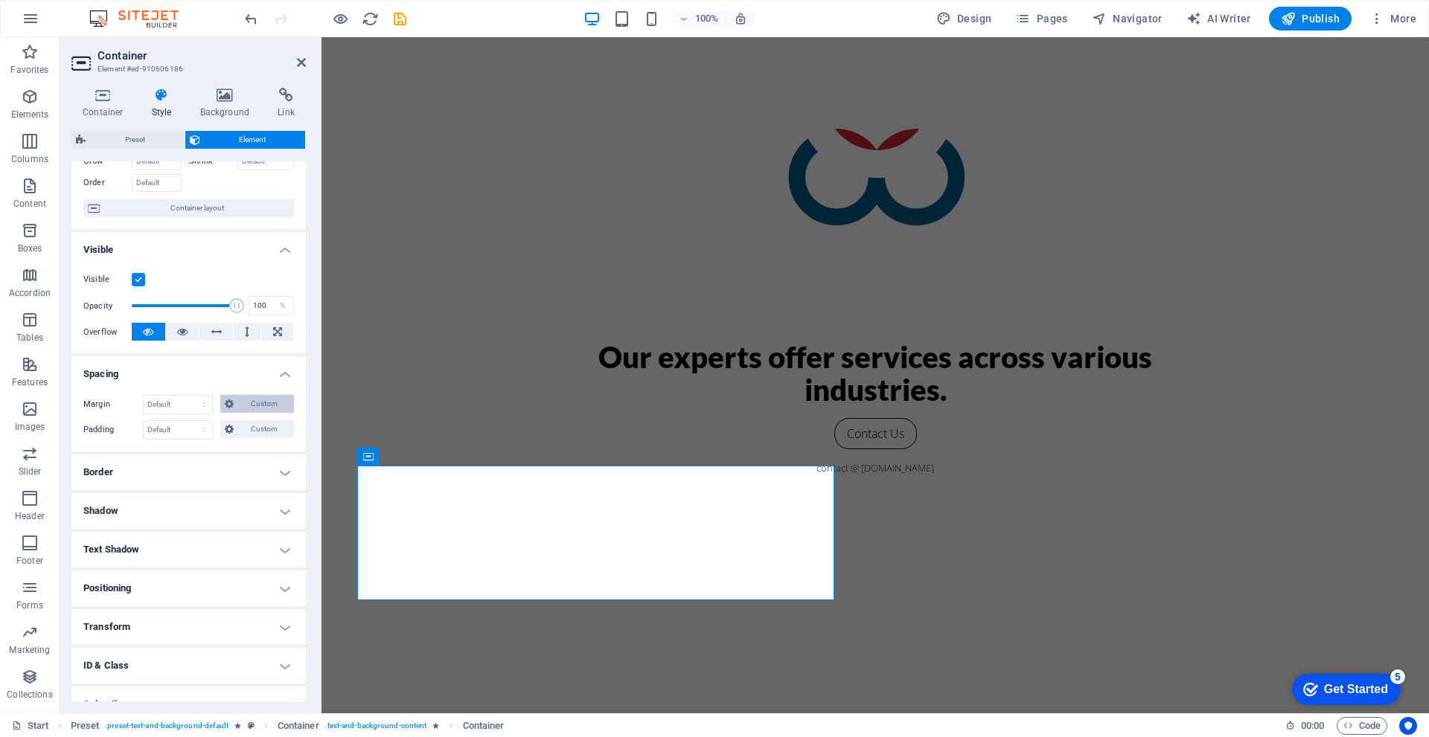
click at [266, 403] on span "Custom" at bounding box center [263, 404] width 51 height 18
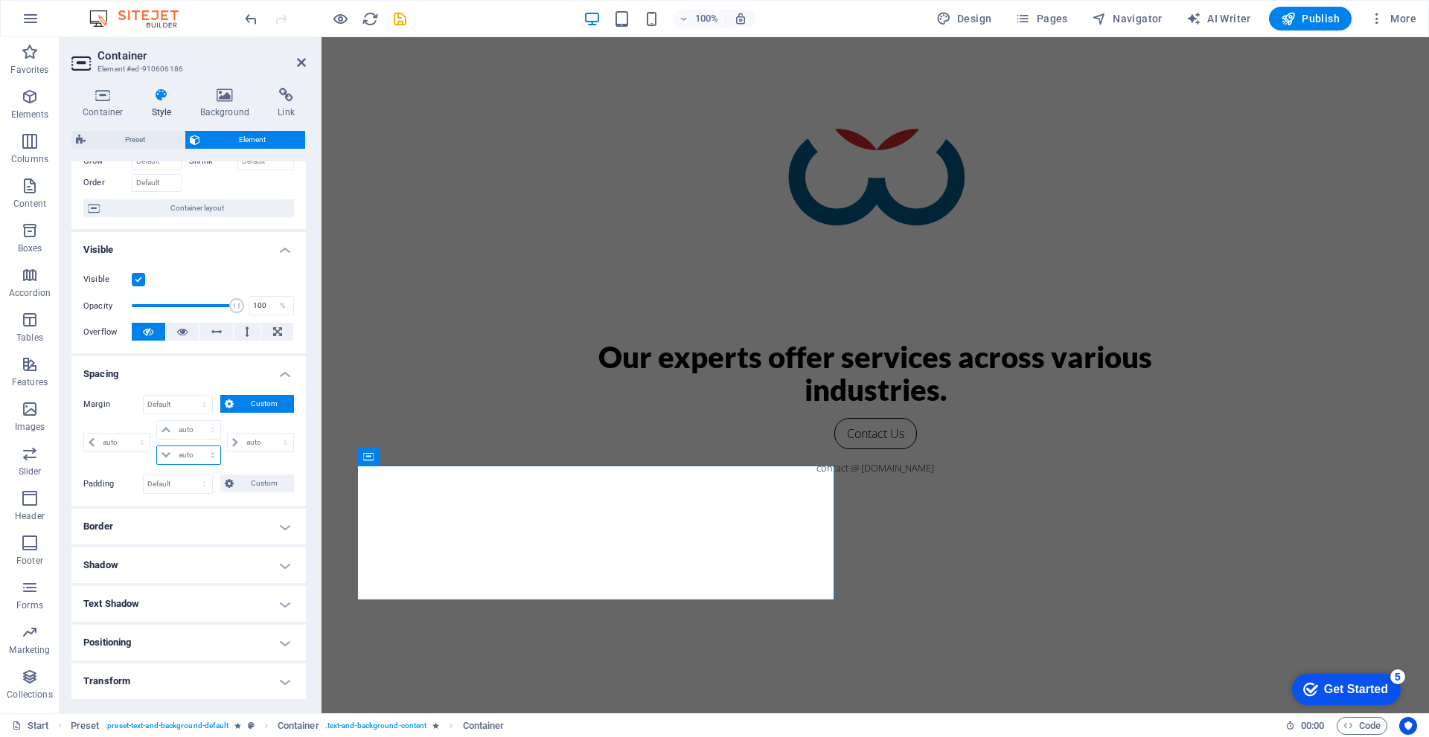
click at [180, 456] on select "auto px % rem vw vh" at bounding box center [188, 456] width 63 height 18
select select "%"
click at [197, 447] on select "auto px % rem vw vh" at bounding box center [188, 456] width 63 height 18
type input "0"
select select "px"
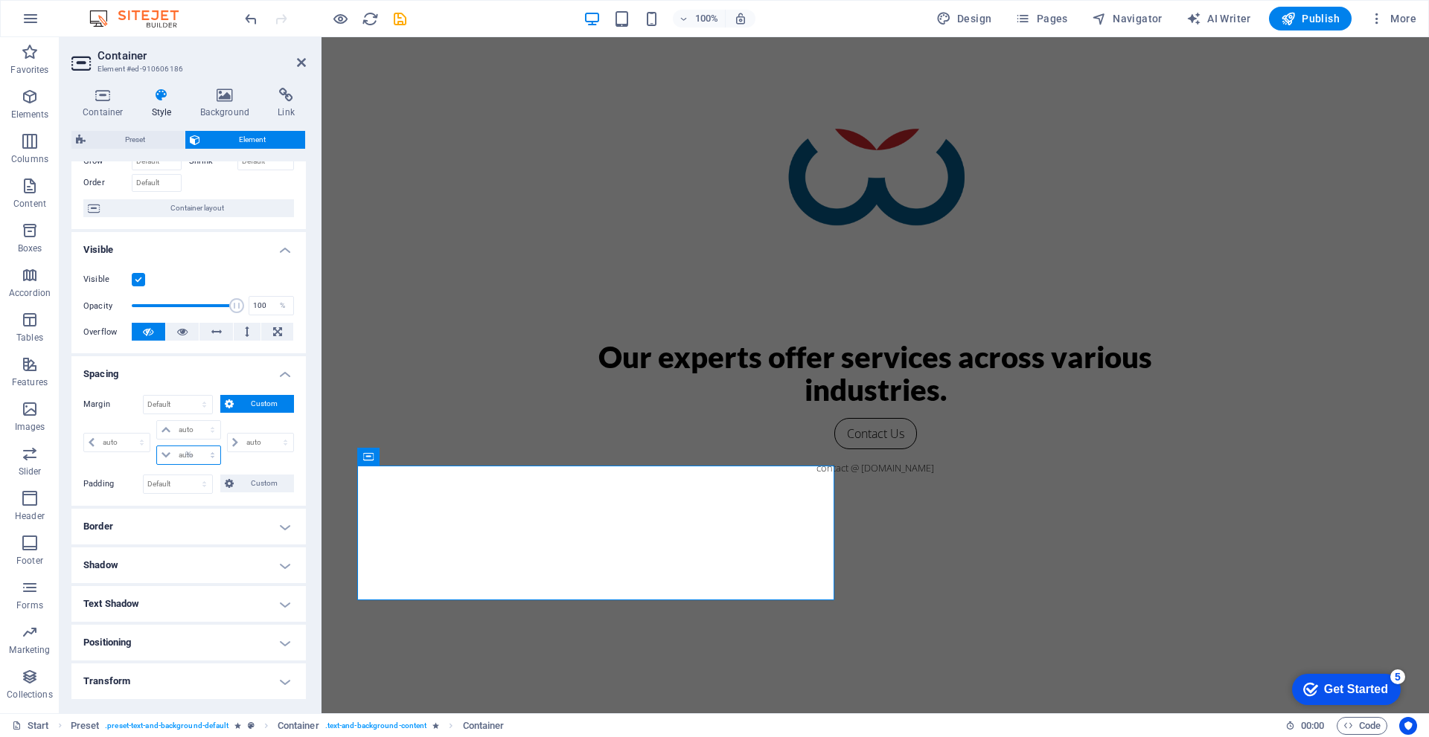
type input "0"
select select "px"
type input "100"
type input "0"
select select "px"
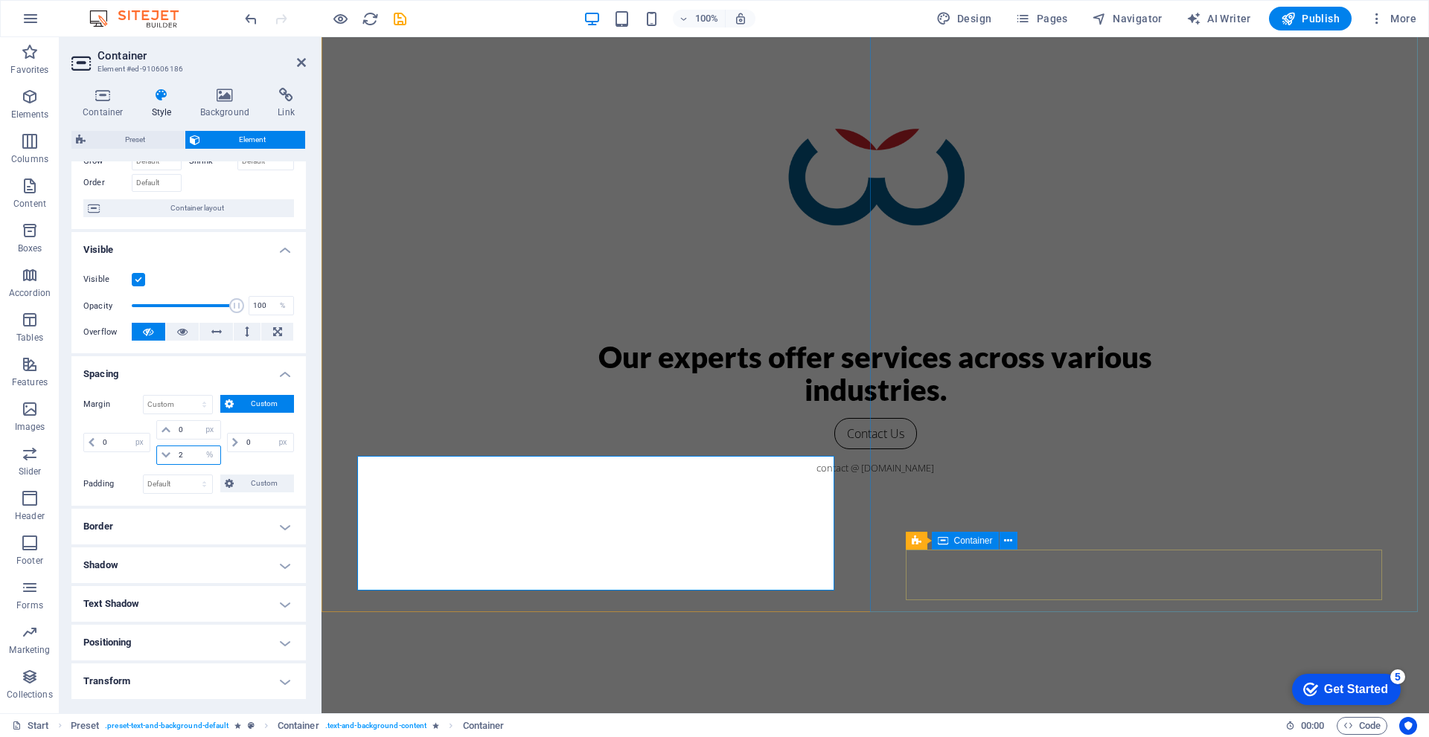
click at [944, 544] on icon at bounding box center [943, 541] width 10 height 18
type input "2"
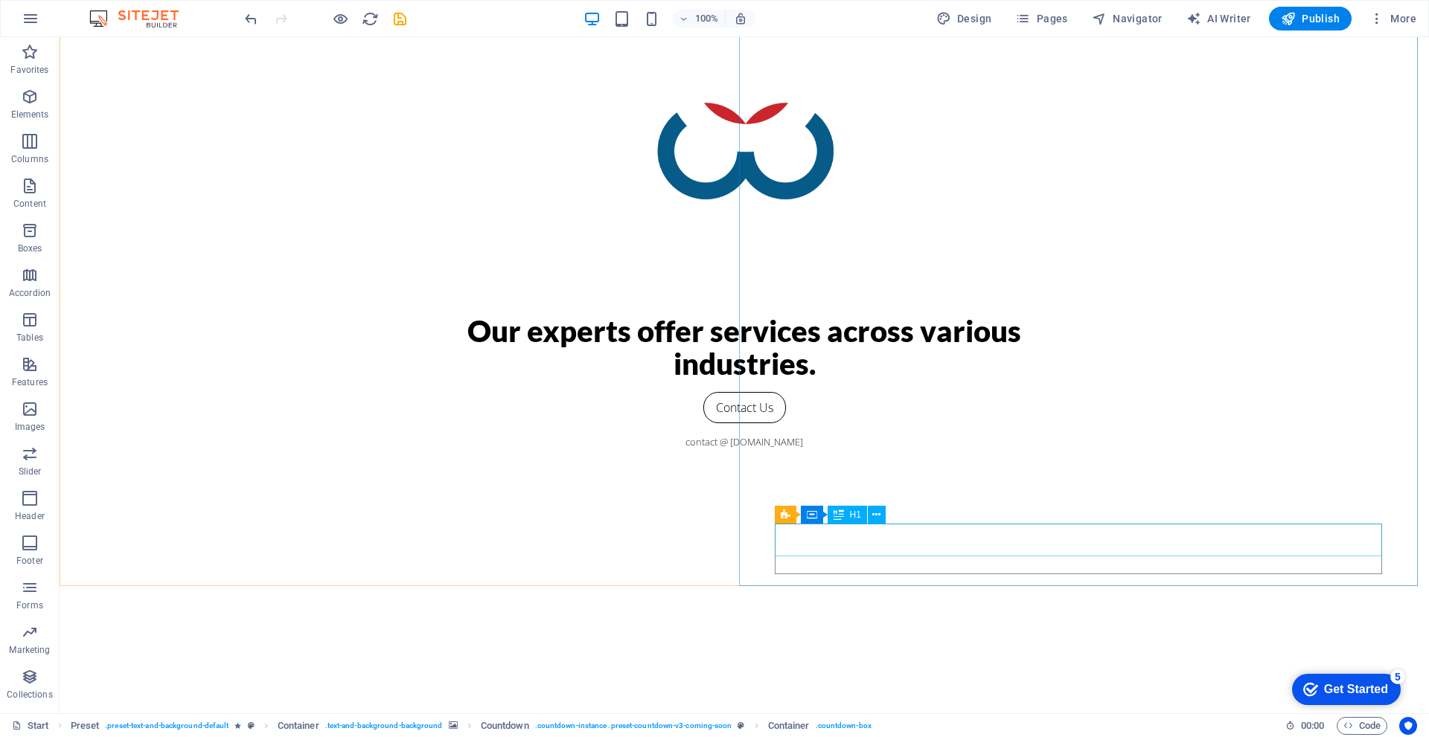
click at [848, 517] on div "H1" at bounding box center [847, 515] width 39 height 18
click at [797, 550] on span "Text" at bounding box center [805, 547] width 16 height 9
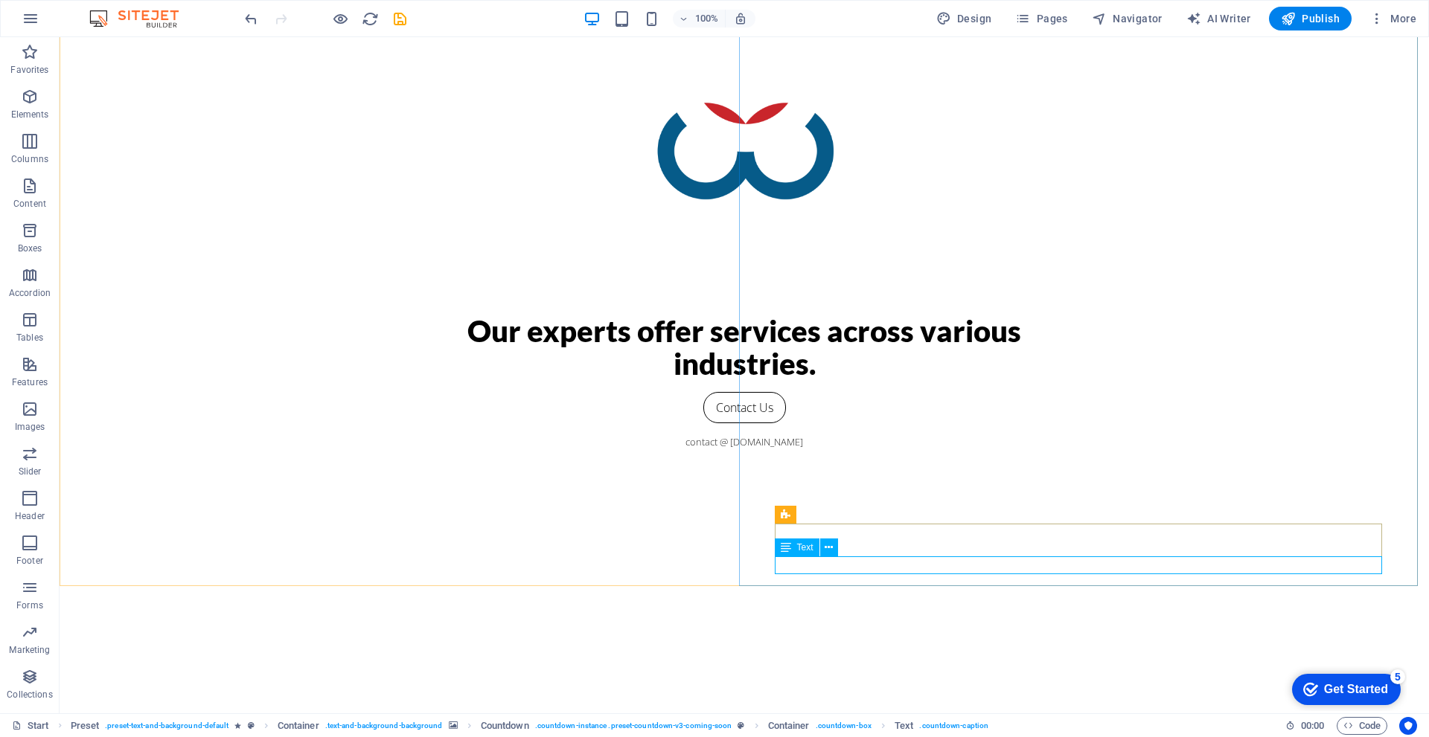
click at [797, 550] on span "Text" at bounding box center [805, 547] width 16 height 9
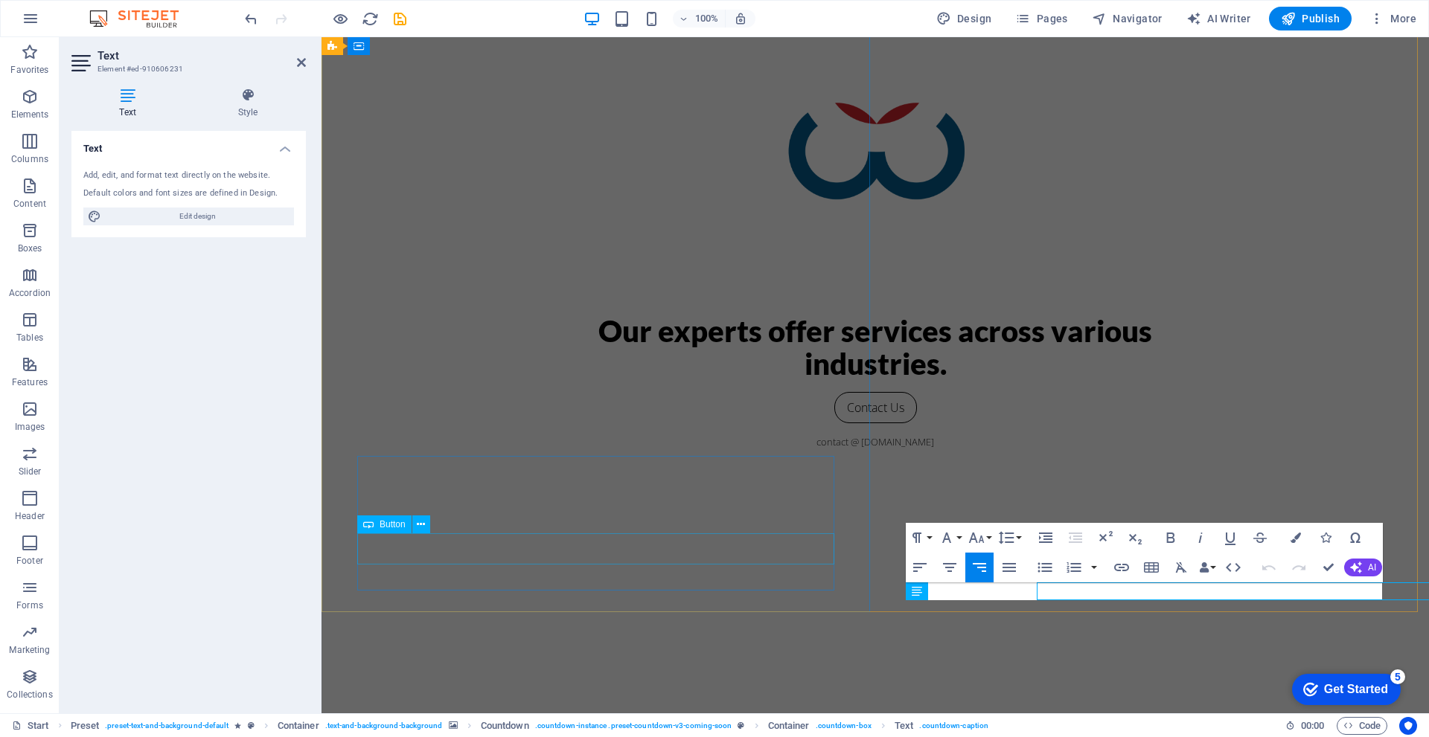
scroll to position [101, 0]
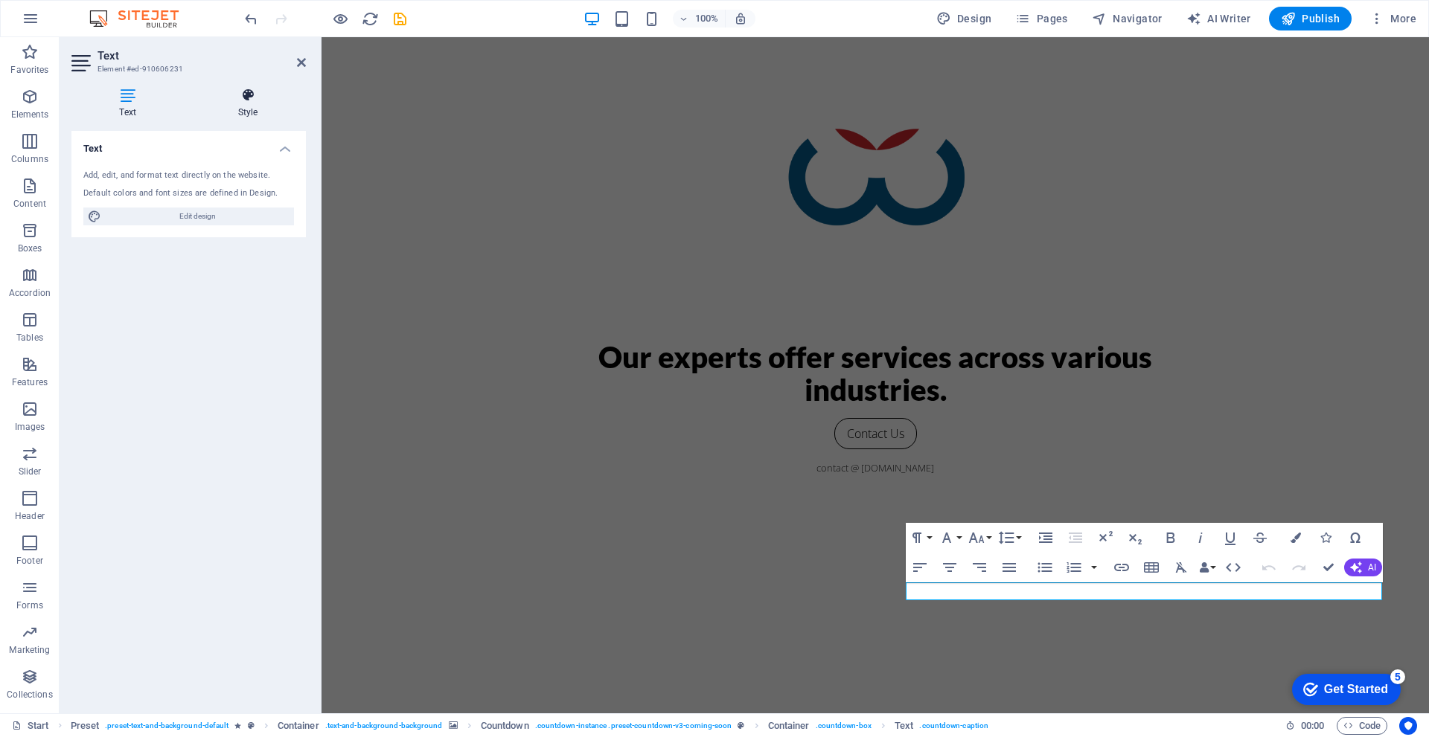
click at [233, 104] on h4 "Style" at bounding box center [248, 103] width 116 height 31
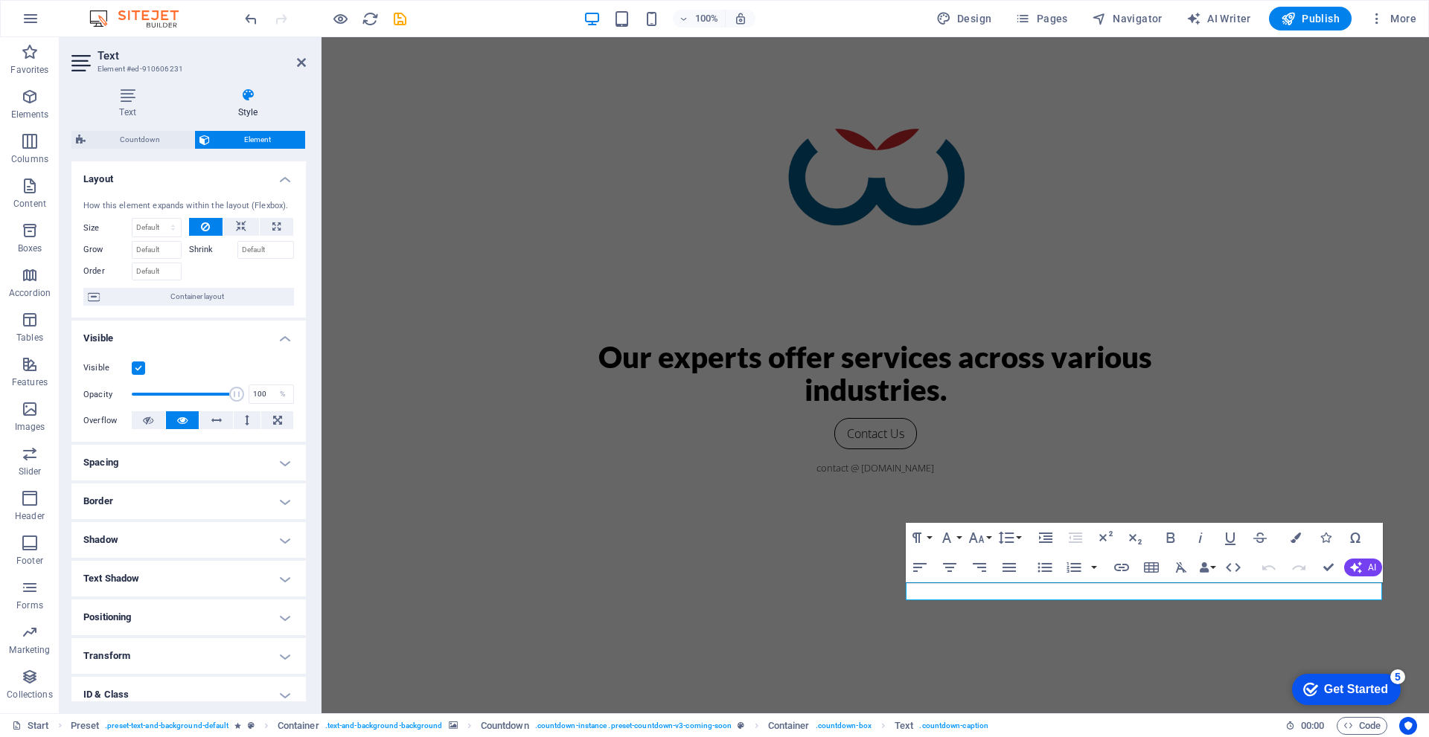
click at [106, 470] on h4 "Spacing" at bounding box center [188, 463] width 234 height 36
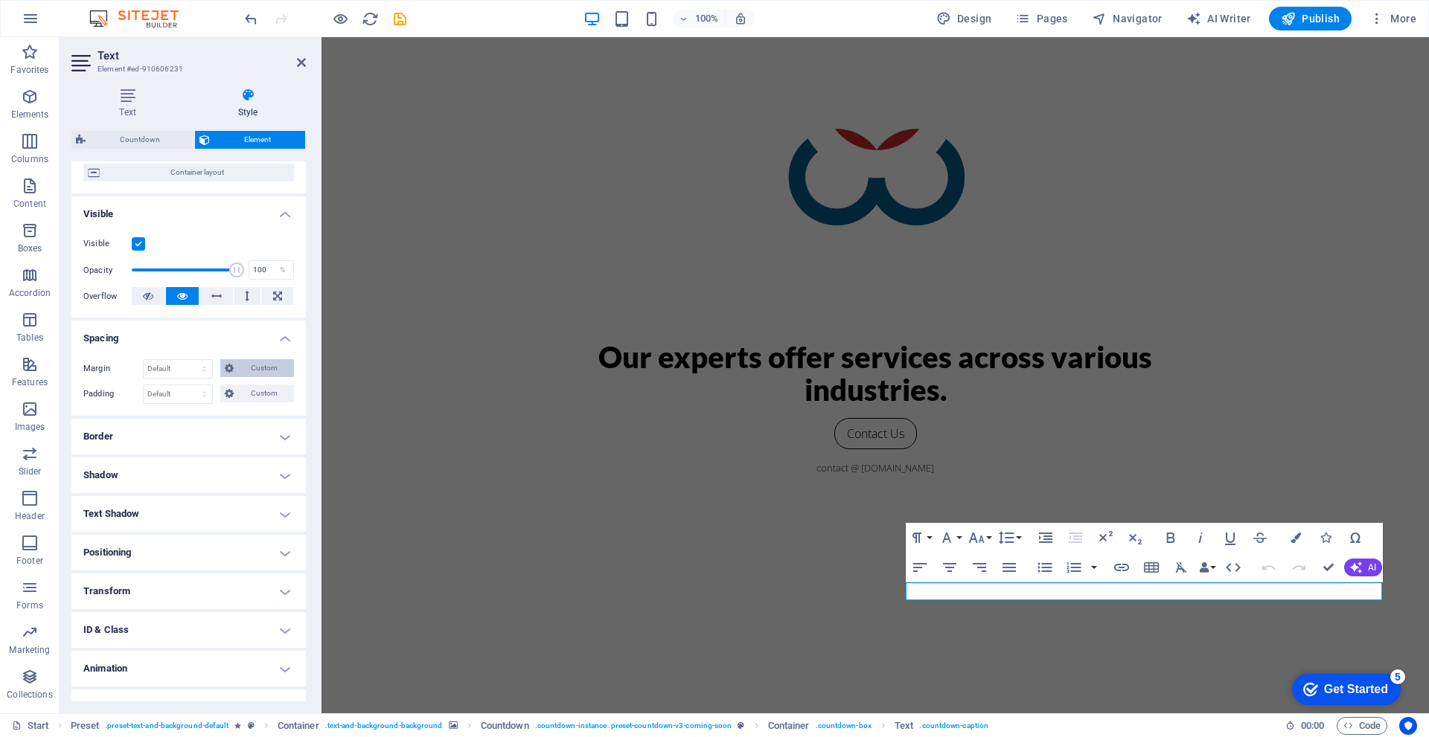
click at [264, 374] on span "Custom" at bounding box center [263, 368] width 51 height 18
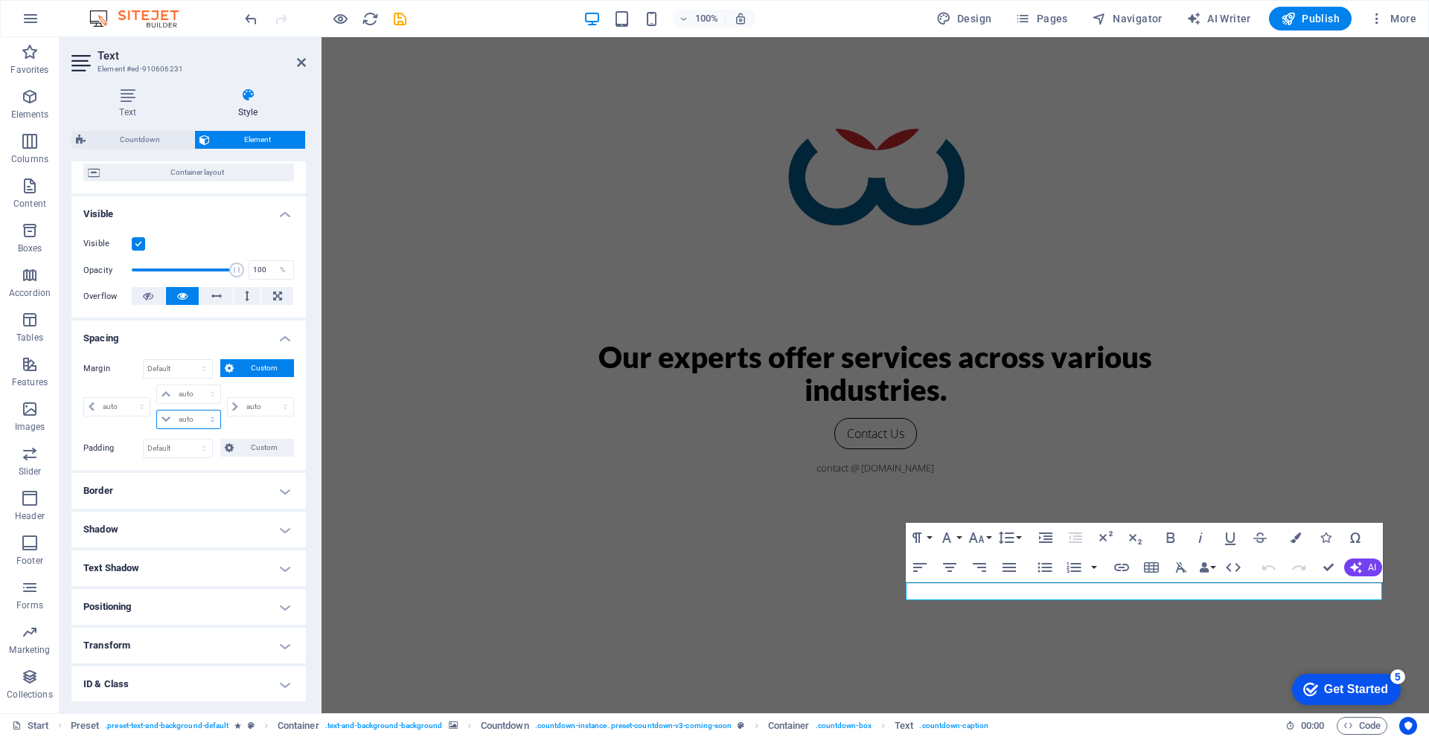
click at [185, 420] on select "auto px % rem vw vh" at bounding box center [188, 420] width 63 height 18
select select "%"
click at [197, 411] on select "auto px % rem vw vh" at bounding box center [188, 420] width 63 height 18
type input "0"
select select "px"
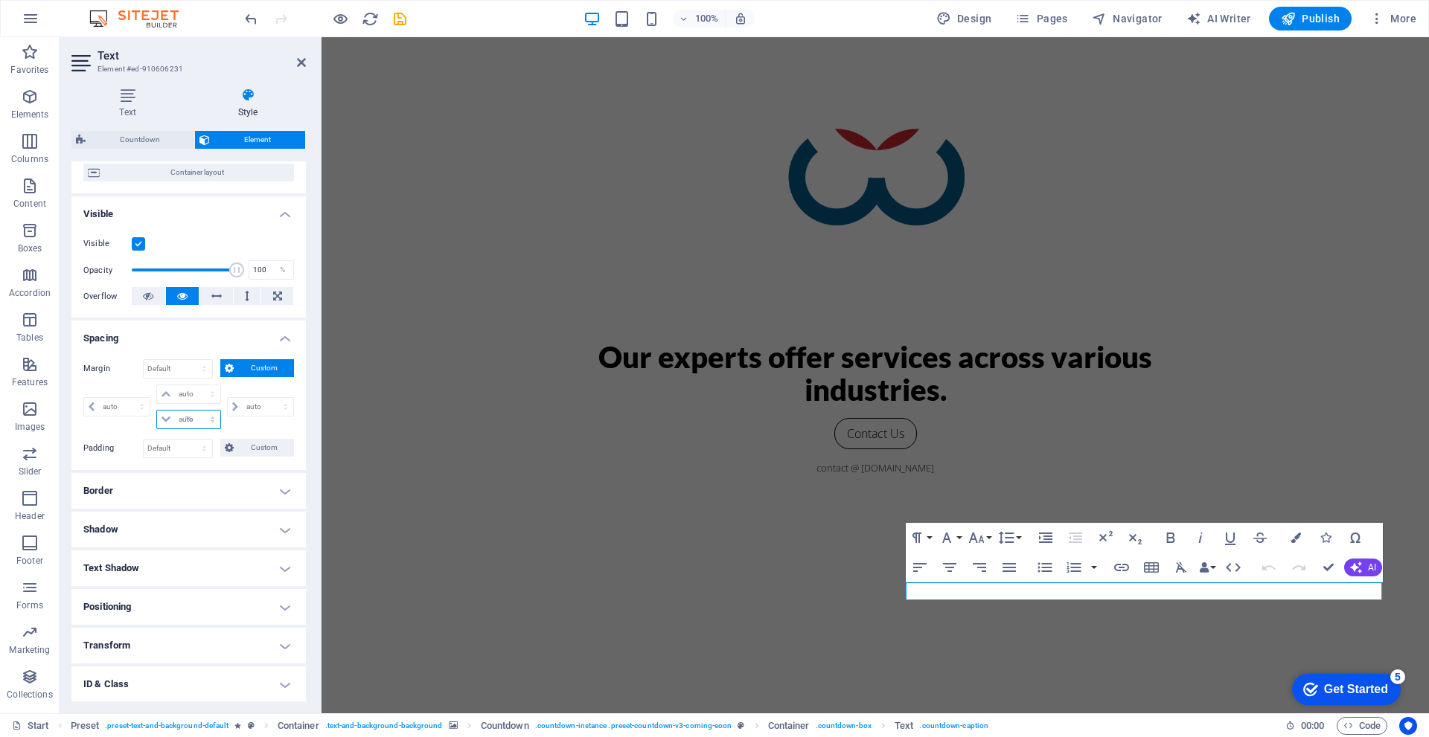
type input "0"
select select "px"
type input "100"
type input "0"
select select "px"
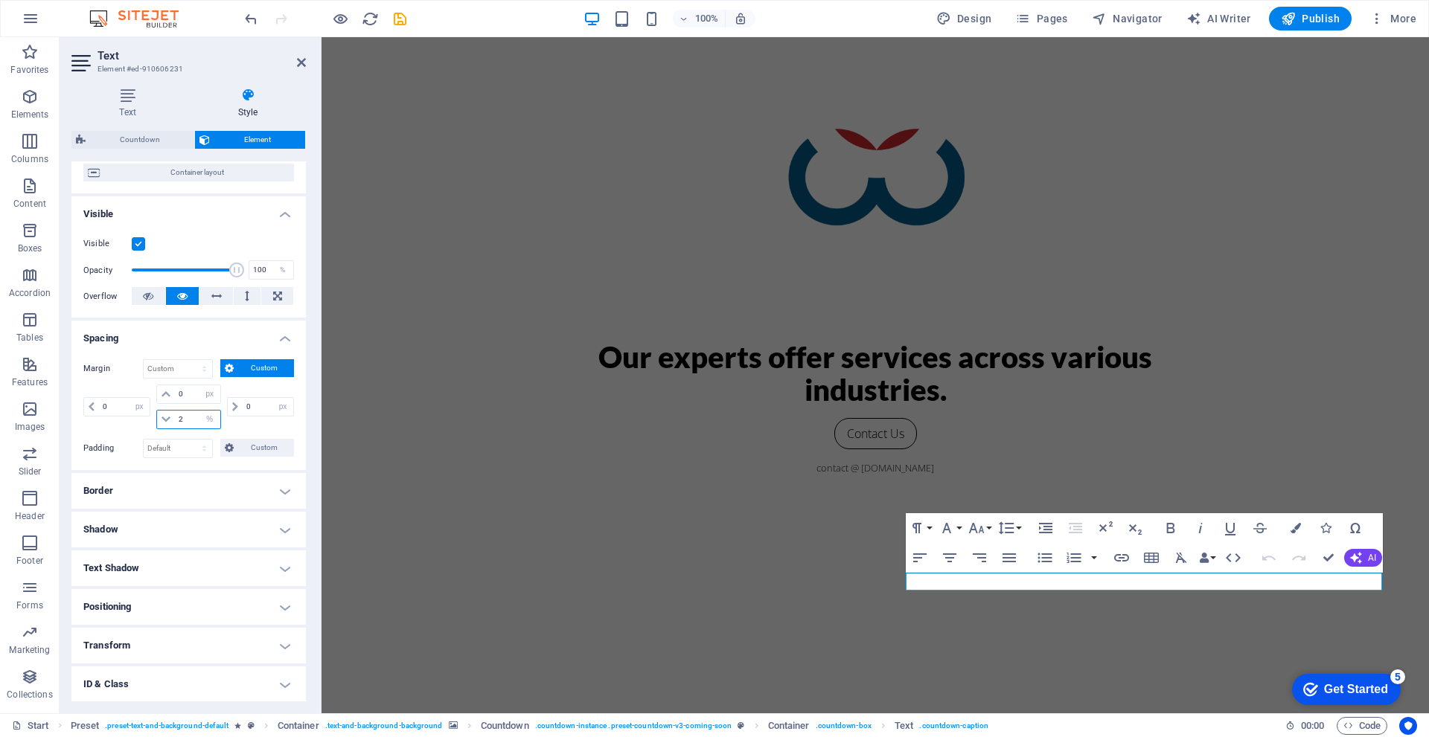
type input "2"
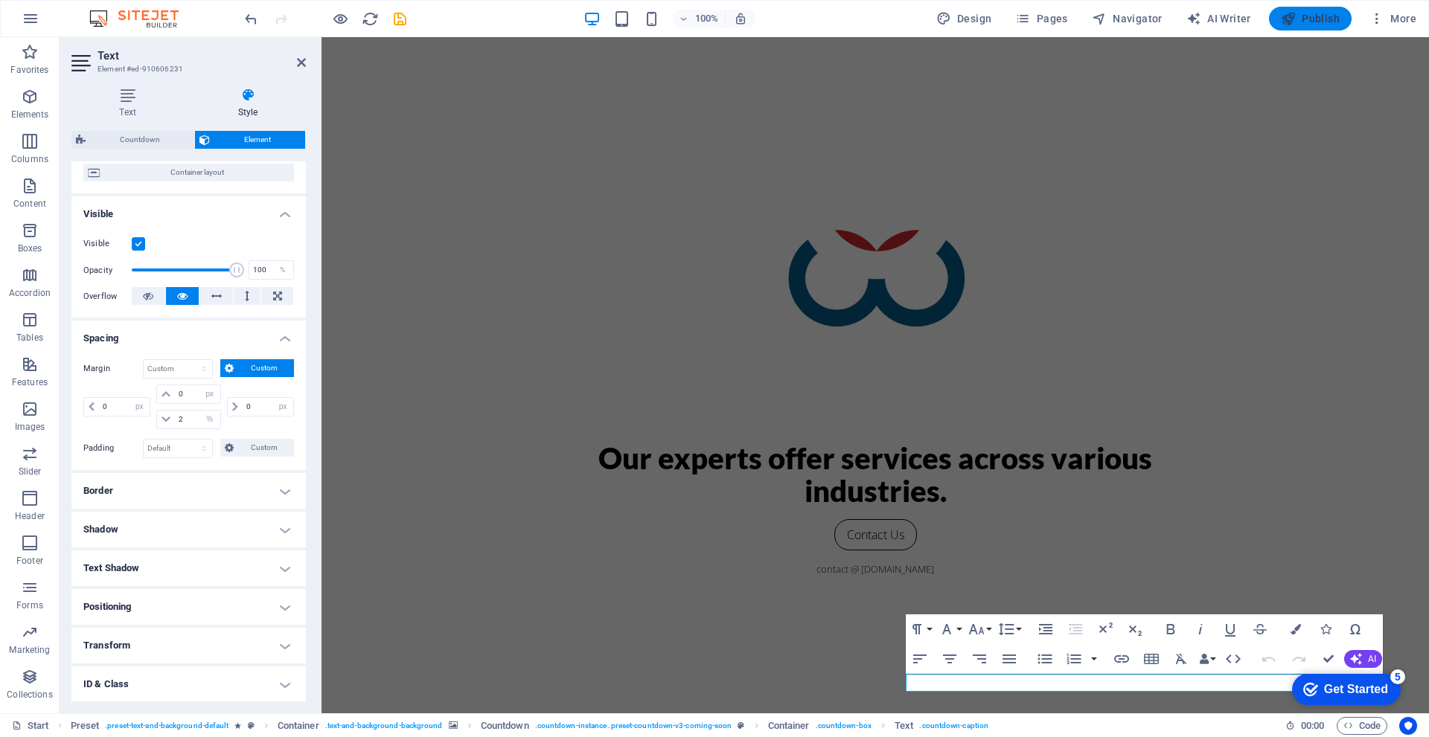
click at [1316, 19] on span "Publish" at bounding box center [1310, 18] width 59 height 15
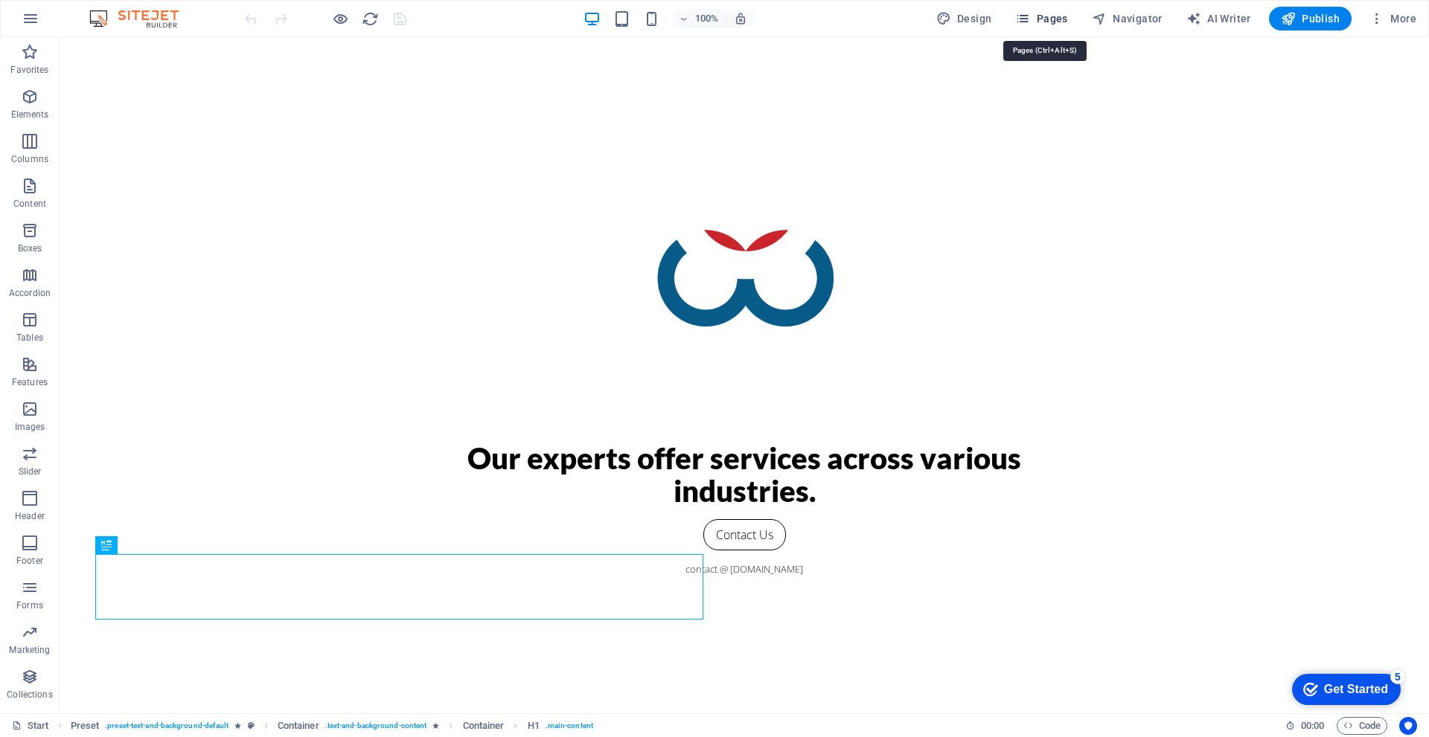
click at [1058, 23] on span "Pages" at bounding box center [1041, 18] width 52 height 15
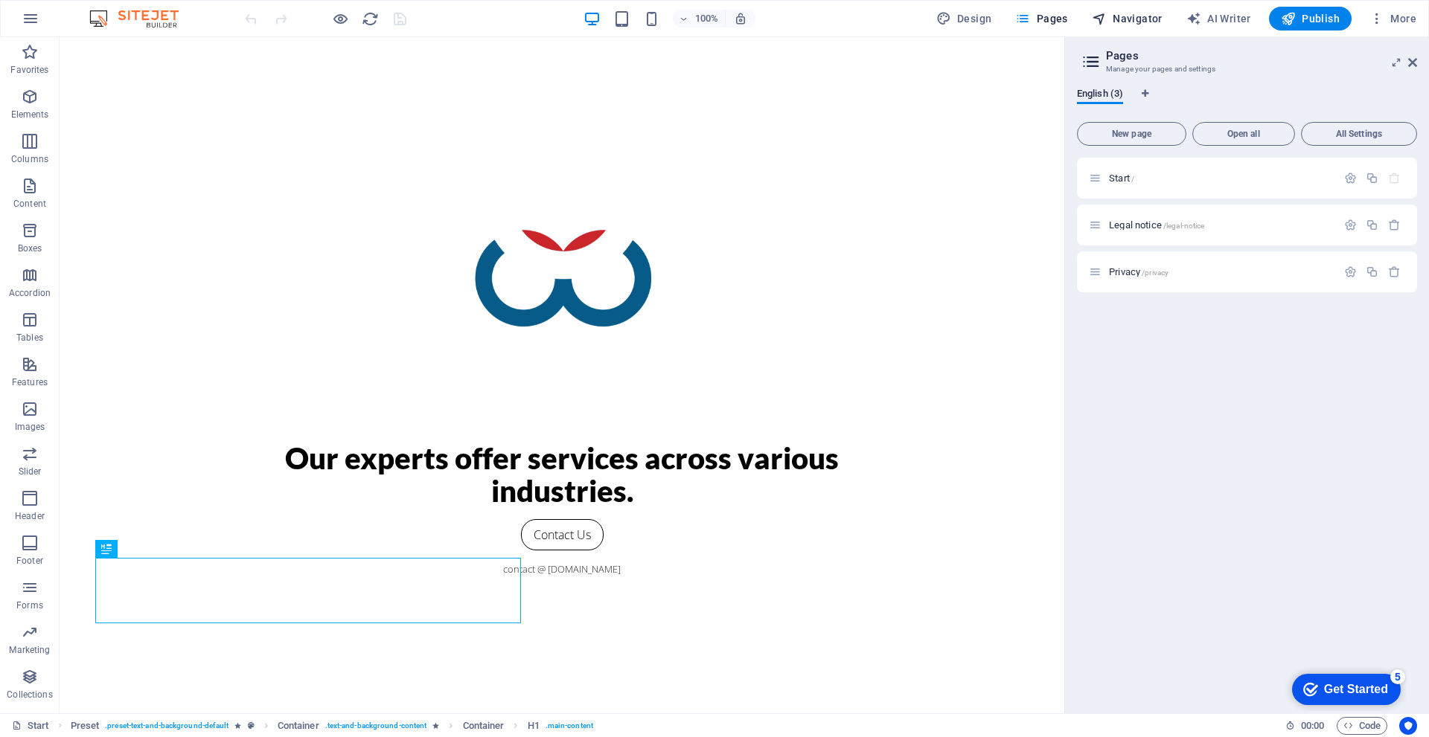
click at [1130, 19] on span "Navigator" at bounding box center [1127, 18] width 71 height 15
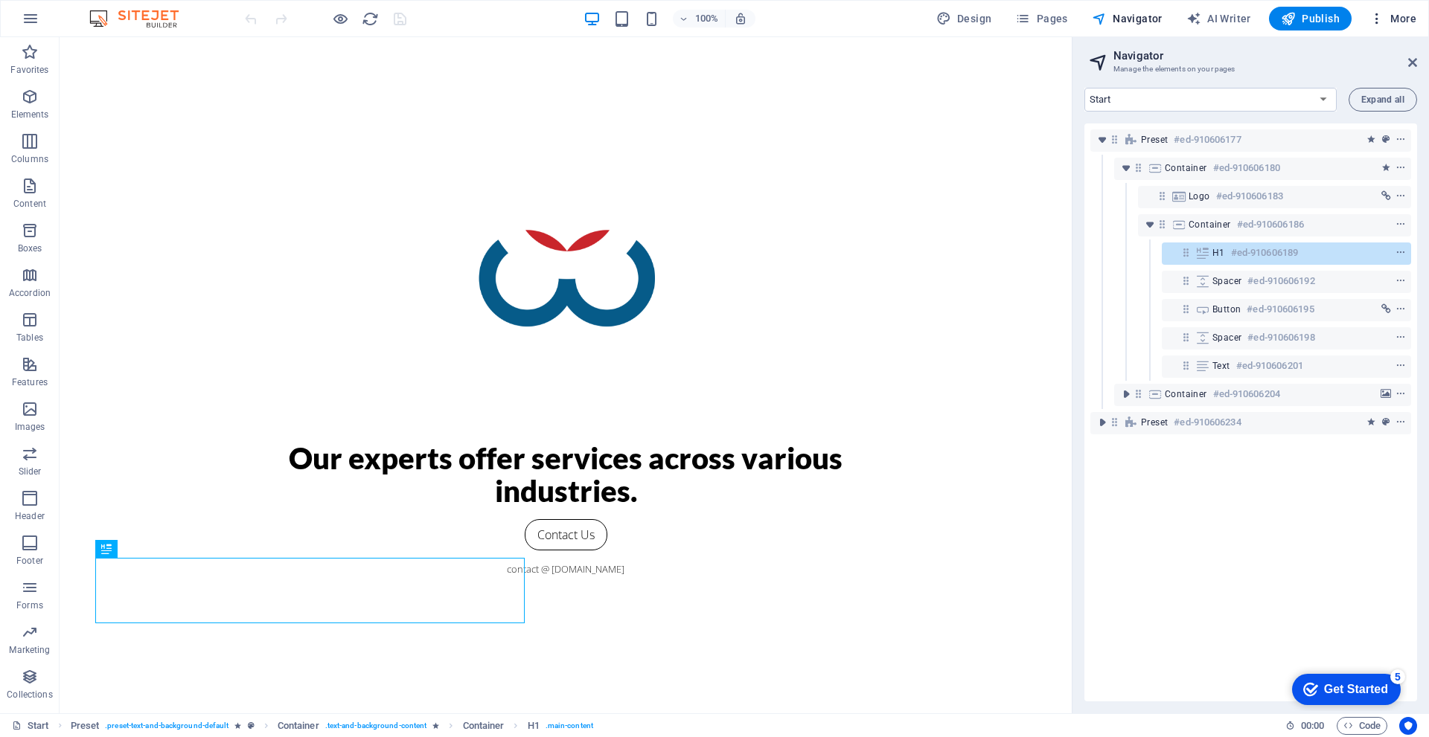
click at [1385, 22] on span "More" at bounding box center [1392, 18] width 47 height 15
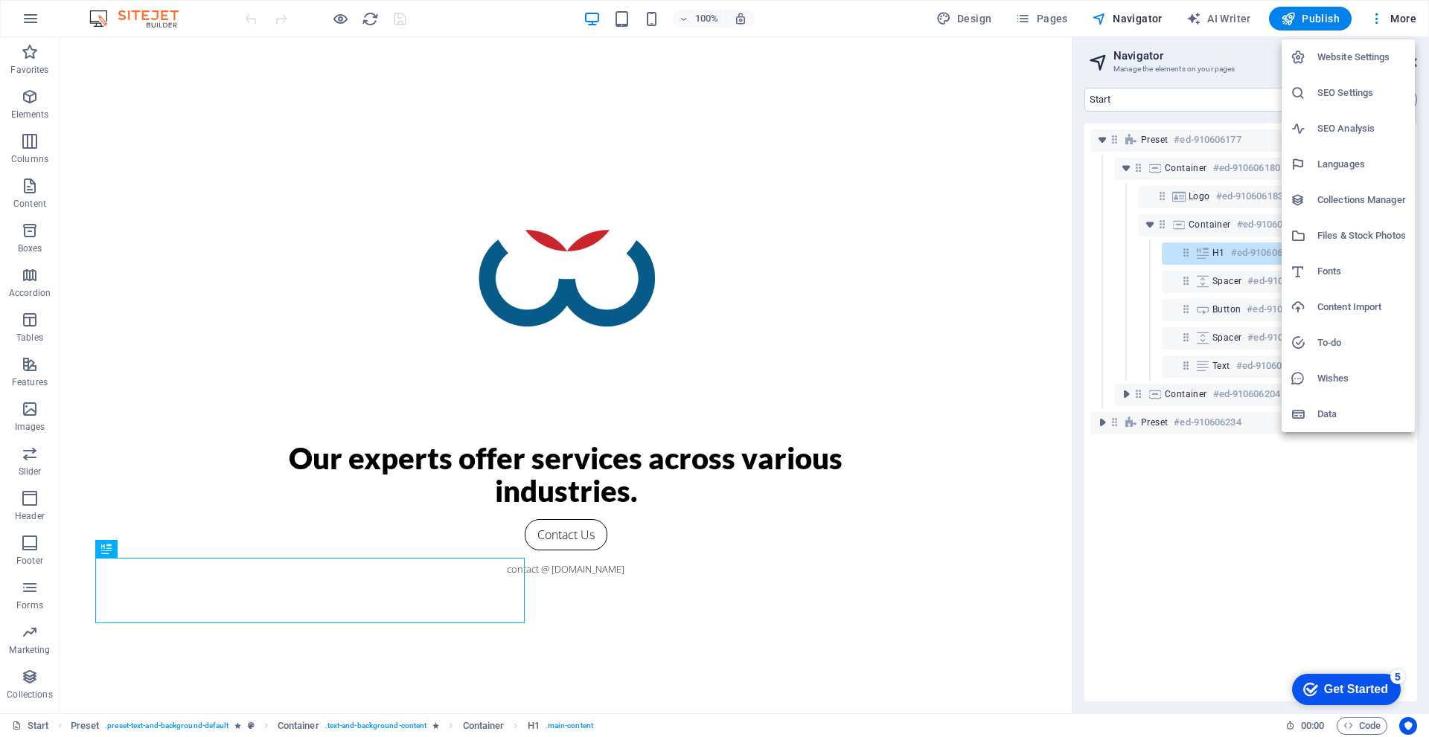
click at [1363, 90] on h6 "SEO Settings" at bounding box center [1361, 93] width 89 height 18
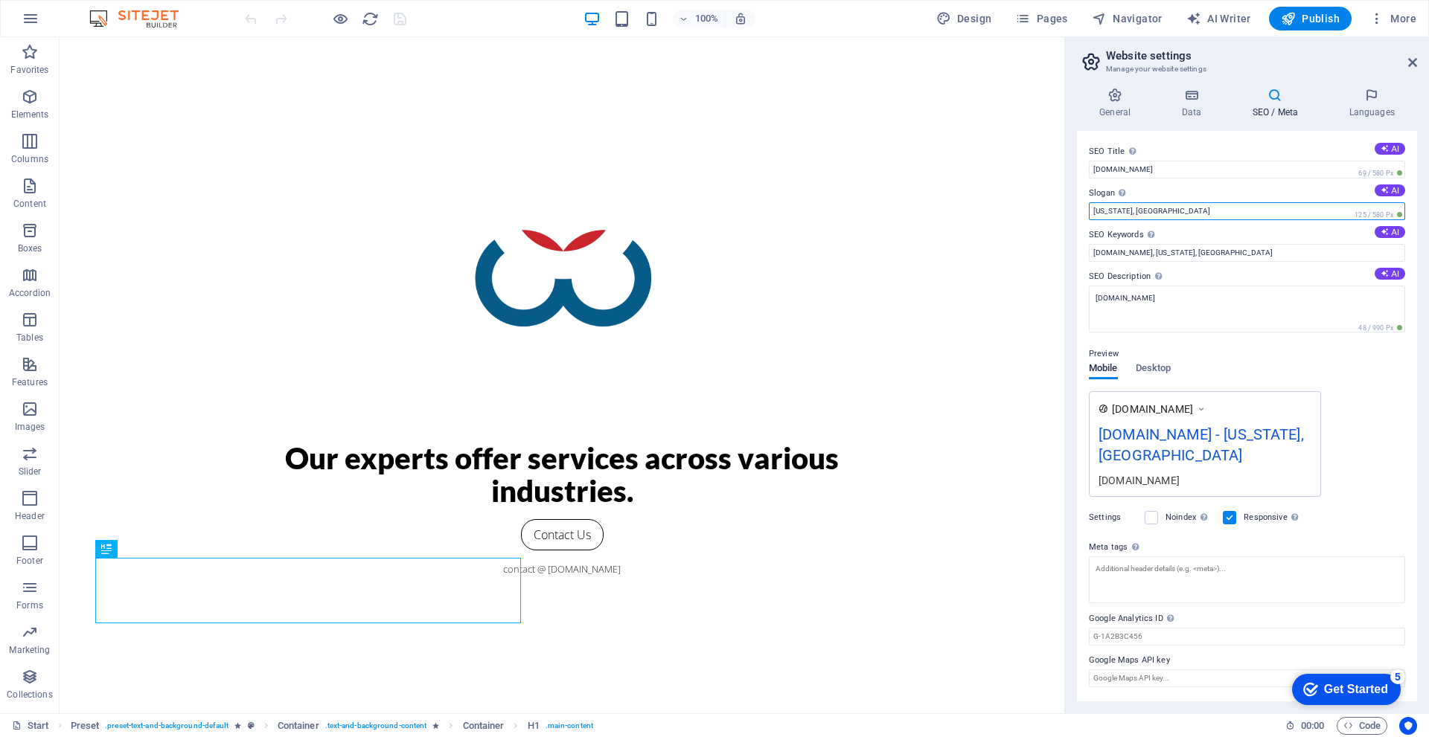
drag, startPoint x: 1151, startPoint y: 211, endPoint x: 1086, endPoint y: 216, distance: 65.6
click at [1086, 216] on div "SEO Title The title of your website - make it something that stands out in sear…" at bounding box center [1247, 416] width 340 height 571
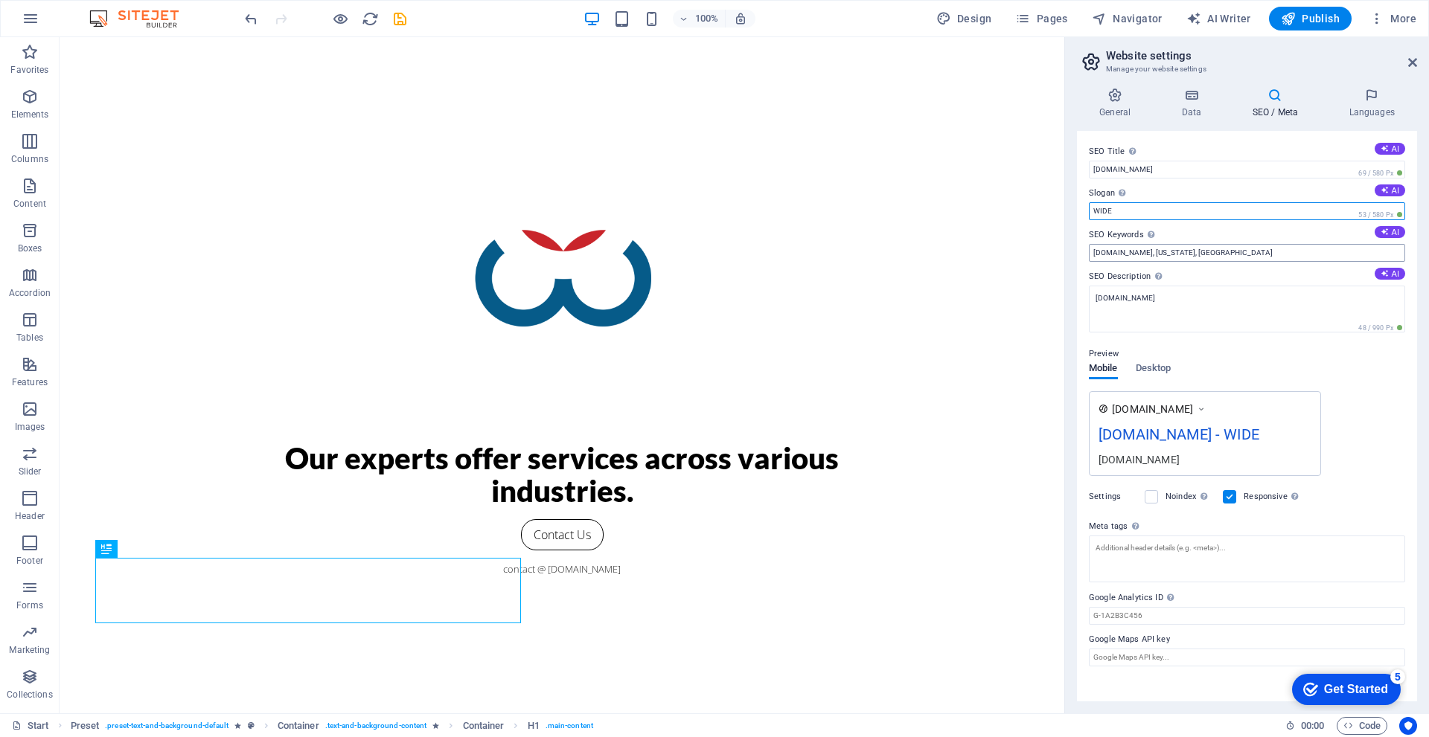
type input "WIDE"
drag, startPoint x: 1121, startPoint y: 255, endPoint x: 1206, endPoint y: 252, distance: 84.2
click at [1206, 252] on input "[DOMAIN_NAME], [US_STATE], [GEOGRAPHIC_DATA]" at bounding box center [1247, 253] width 316 height 18
paste input "STAY AHEAD"
click at [1198, 252] on input "[DOMAIN_NAME], STAY AHEAD, WIDE Vietnam" at bounding box center [1247, 253] width 316 height 18
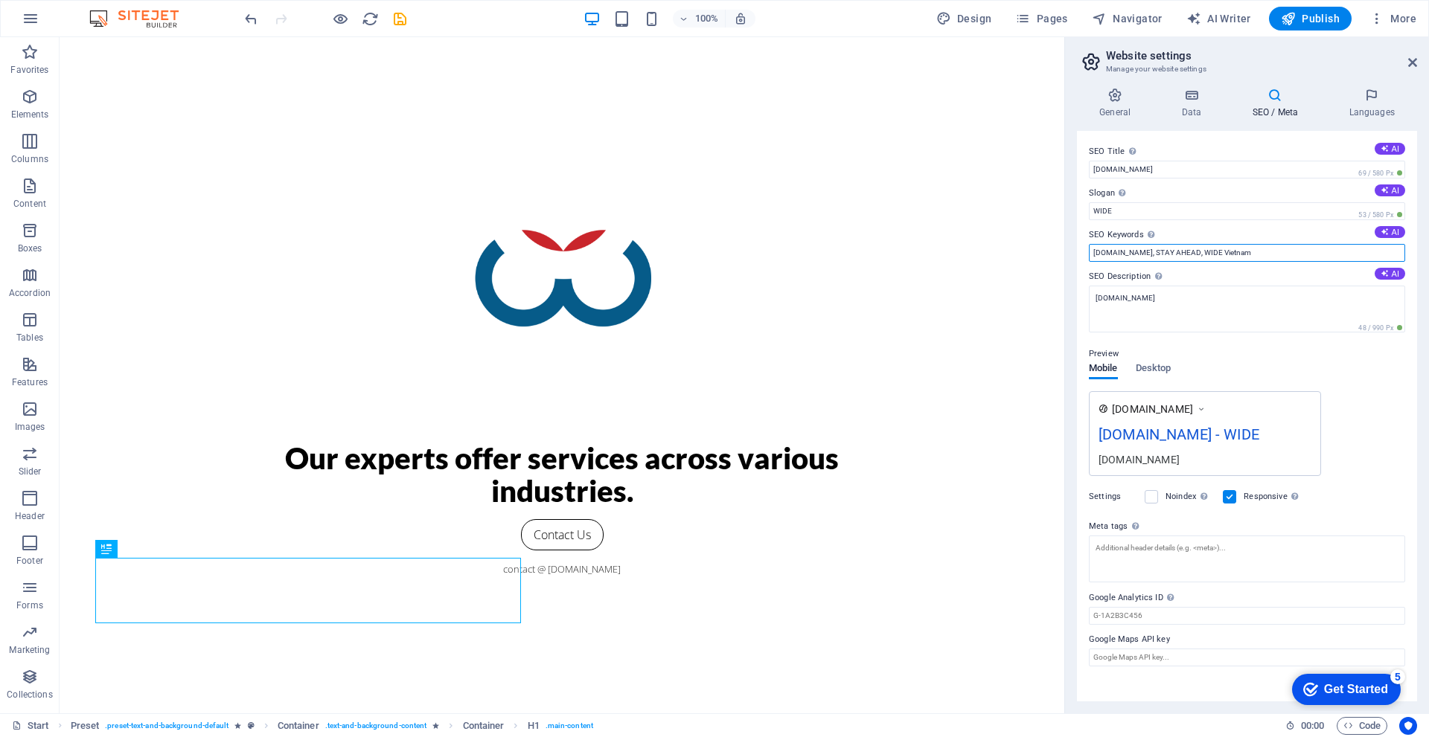
click at [1227, 255] on input "[DOMAIN_NAME], STAY AHEAD, WIDE Vietnam" at bounding box center [1247, 253] width 316 height 18
type input "[DOMAIN_NAME], STAY AHEAD, WIDE Vietnam, Wide Technology, AI"
click at [1156, 362] on span "Desktop" at bounding box center [1154, 369] width 36 height 21
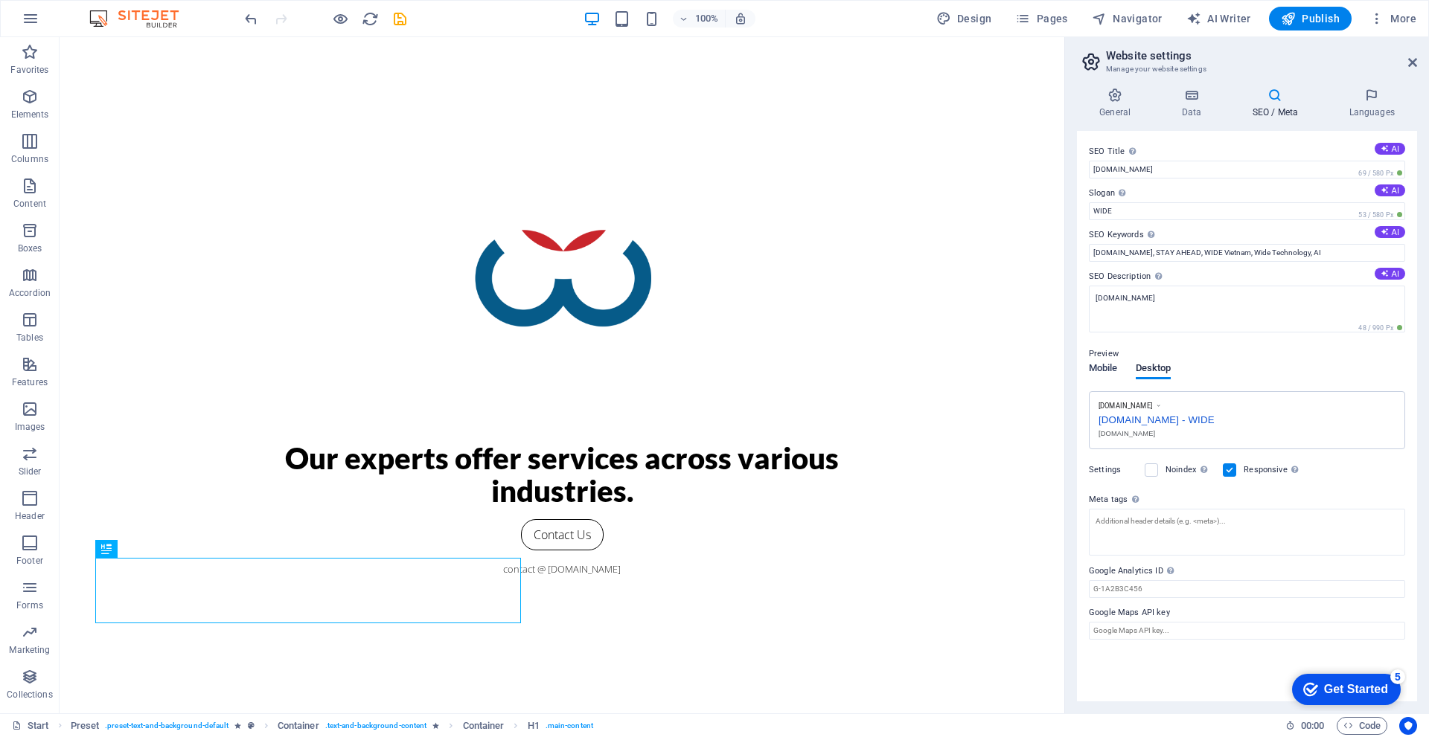
click at [1110, 367] on span "Mobile" at bounding box center [1103, 369] width 29 height 21
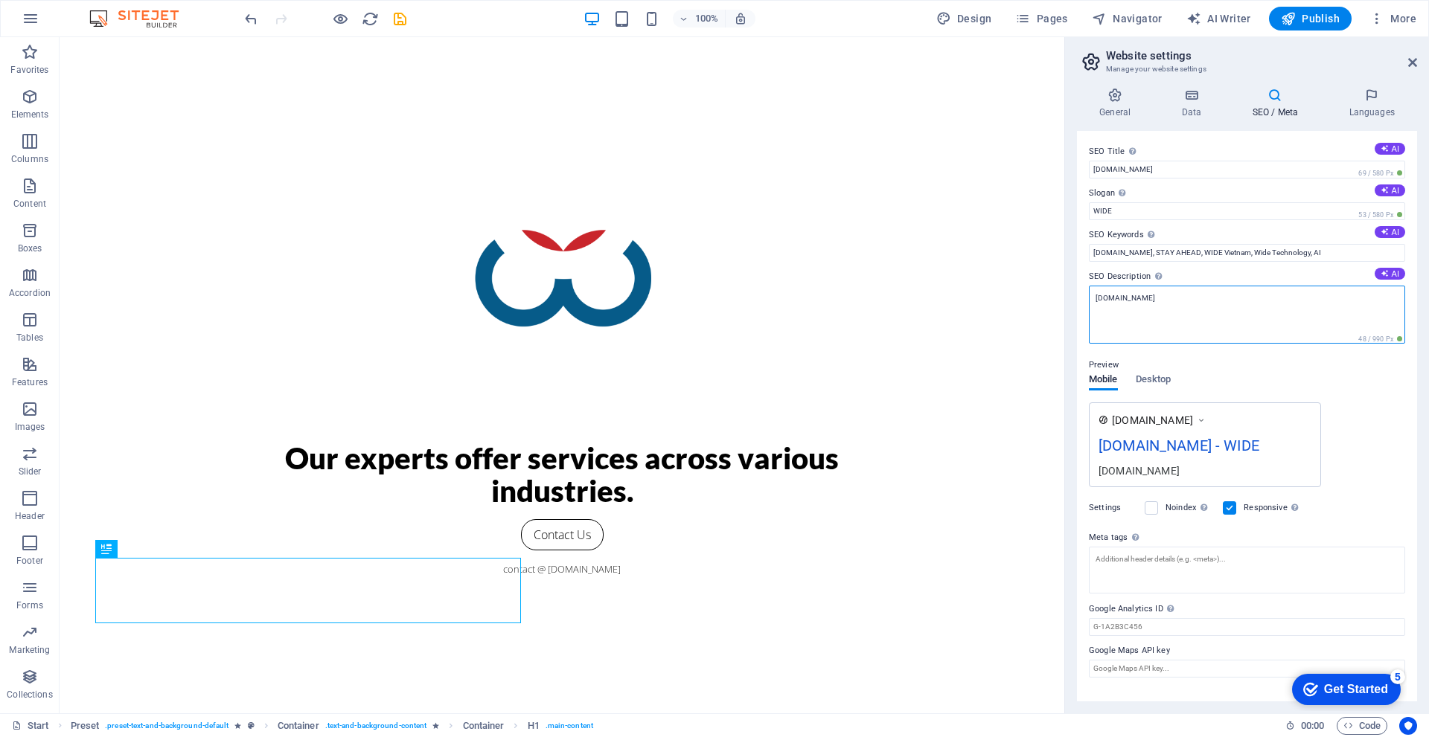
drag, startPoint x: 1145, startPoint y: 308, endPoint x: 1081, endPoint y: 303, distance: 64.2
click at [1081, 303] on div "SEO Title The title of your website - make it something that stands out in sear…" at bounding box center [1247, 416] width 340 height 571
type textarea "S"
click at [1112, 298] on textarea "Wide Vietnam" at bounding box center [1247, 315] width 316 height 58
click at [1133, 293] on textarea "Wide Technlogy [GEOGRAPHIC_DATA]" at bounding box center [1247, 315] width 316 height 58
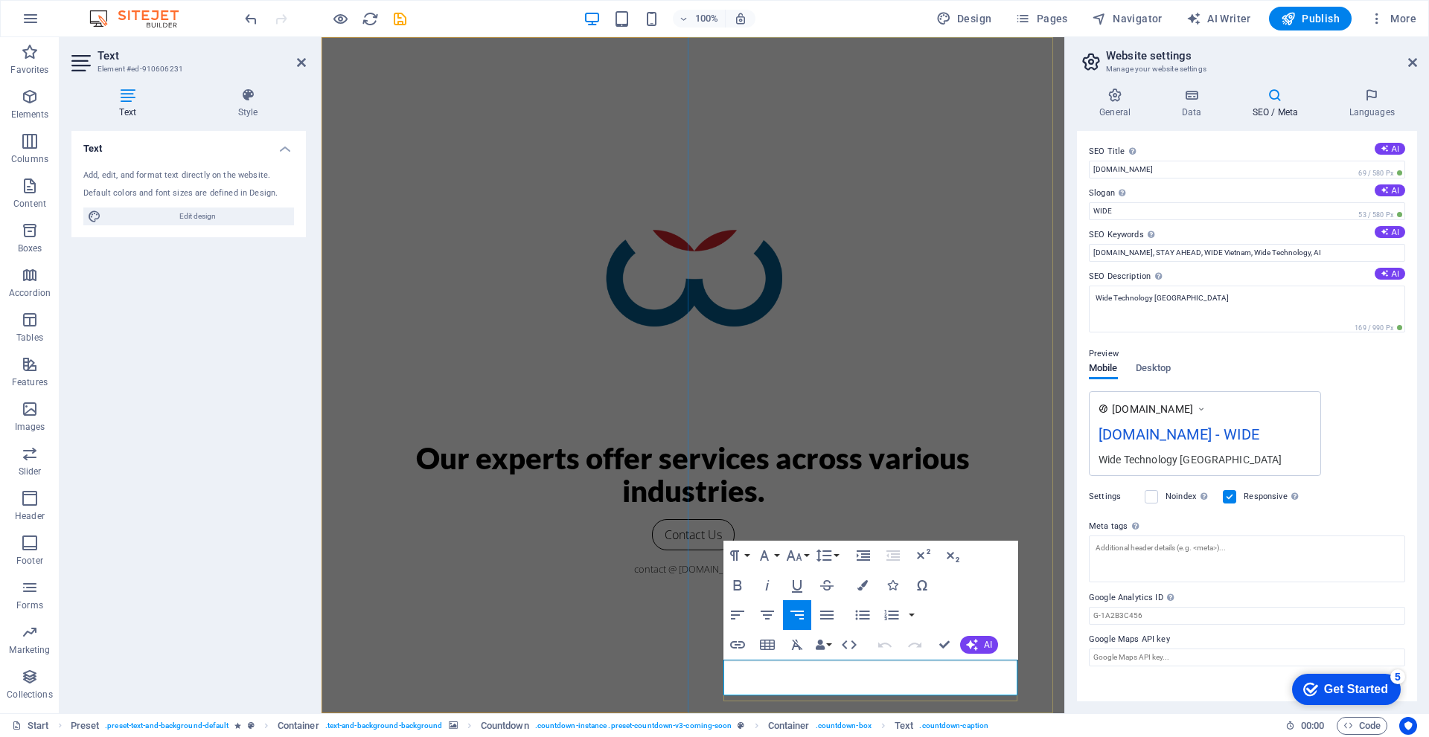
copy p "IN A DYNAMIC WORLD BY ANTICIPATING FUTURE TRENDS."
click at [1203, 311] on textarea "Wide Technology [GEOGRAPHIC_DATA]" at bounding box center [1247, 309] width 316 height 47
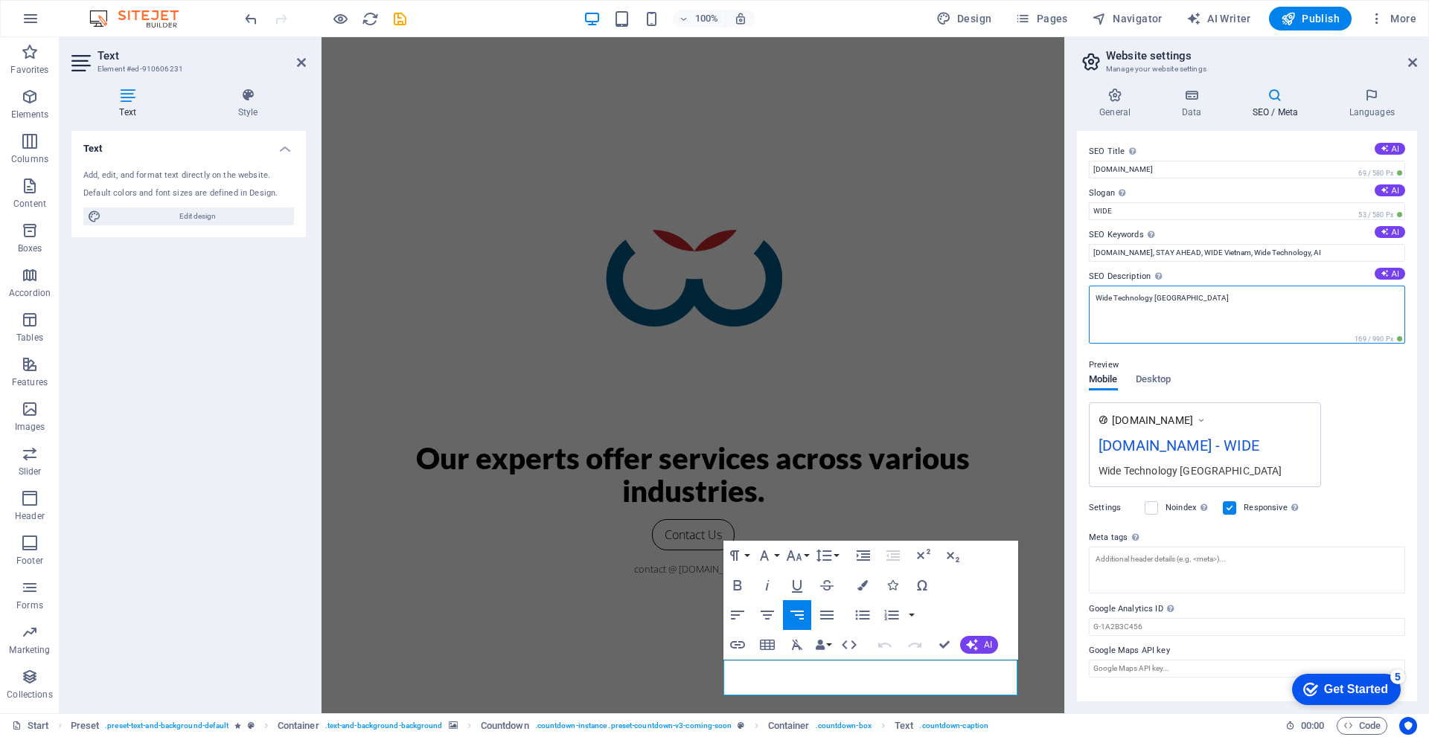
drag, startPoint x: 1212, startPoint y: 299, endPoint x: 1087, endPoint y: 296, distance: 124.3
click at [1087, 296] on div "SEO Title The title of your website - make it something that stands out in sear…" at bounding box center [1247, 416] width 340 height 571
click at [1191, 326] on textarea "IN A DYNAMIC WORLD BY ANTICIPATING FUTURE TRENDS." at bounding box center [1247, 315] width 316 height 58
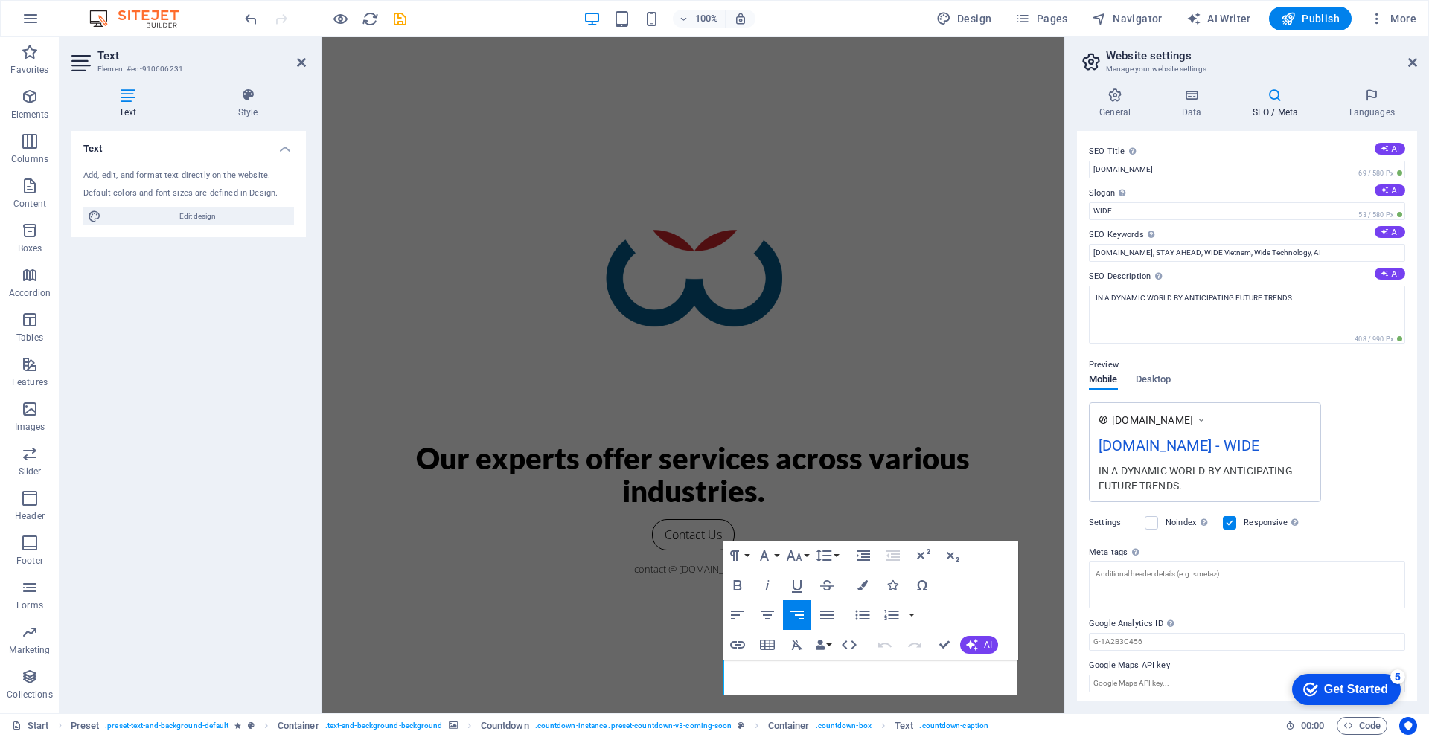
click at [1342, 410] on div "[DOMAIN_NAME] [DOMAIN_NAME] - WIDE IN A DYNAMIC WORLD BY ANTICIPATING FUTURE TR…" at bounding box center [1247, 453] width 316 height 100
click at [1249, 298] on textarea "IN A DYNAMIC WORLD BY ANTICIPATING FUTURE TRENDS." at bounding box center [1247, 315] width 316 height 58
paste textarea "In a dynamic world by anticipating future trends"
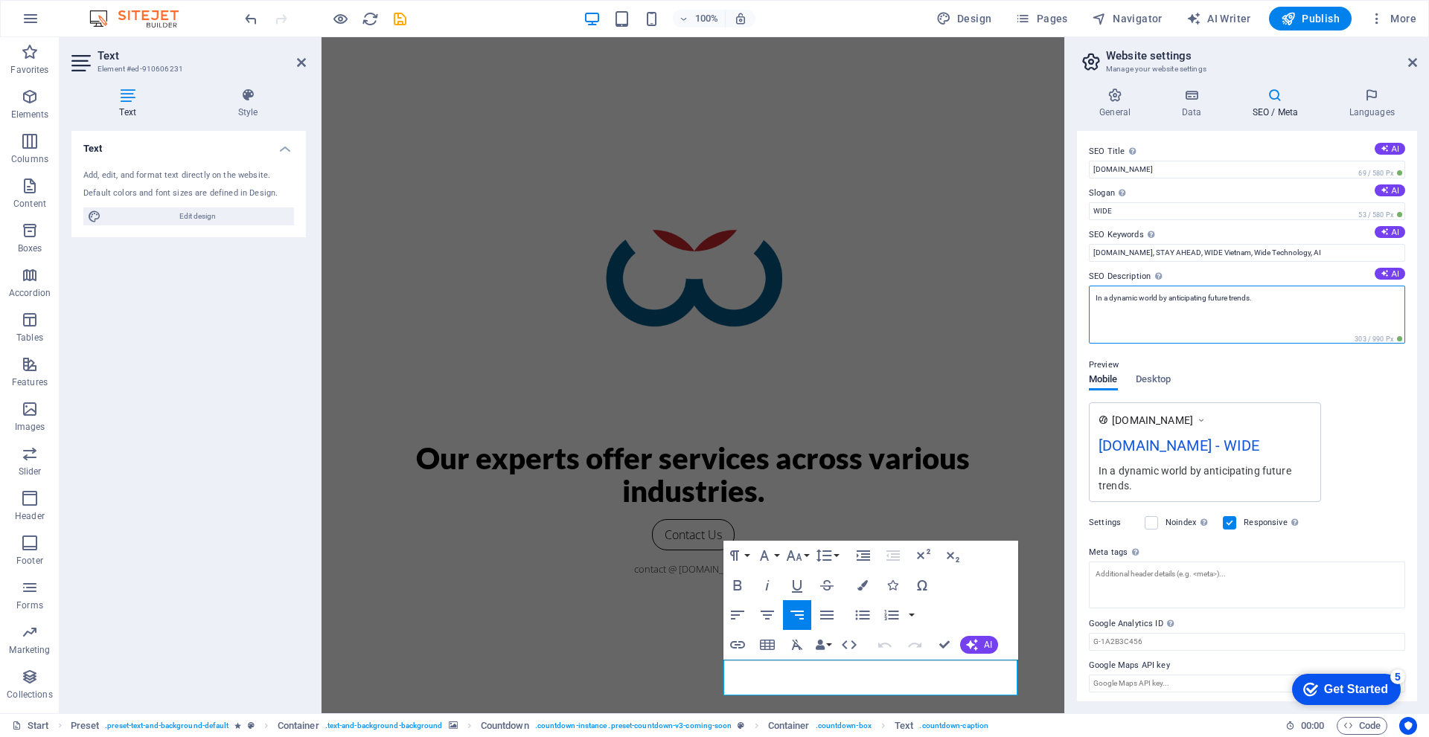
click at [1264, 312] on textarea "In a dynamic world by anticipating future trends." at bounding box center [1247, 315] width 316 height 58
click at [1094, 299] on textarea "In a dynamic world by anticipating future trends." at bounding box center [1247, 315] width 316 height 58
click at [1201, 297] on textarea "Wide Tecnolgy Vietnam In a dynamic world by anticipating future trends." at bounding box center [1247, 315] width 316 height 58
click at [1180, 298] on textarea "Wide Tecnolgy Vietnam. <br> In a dynamic world by anticipating future trends." at bounding box center [1247, 315] width 316 height 58
drag, startPoint x: 1200, startPoint y: 296, endPoint x: 1174, endPoint y: 296, distance: 25.3
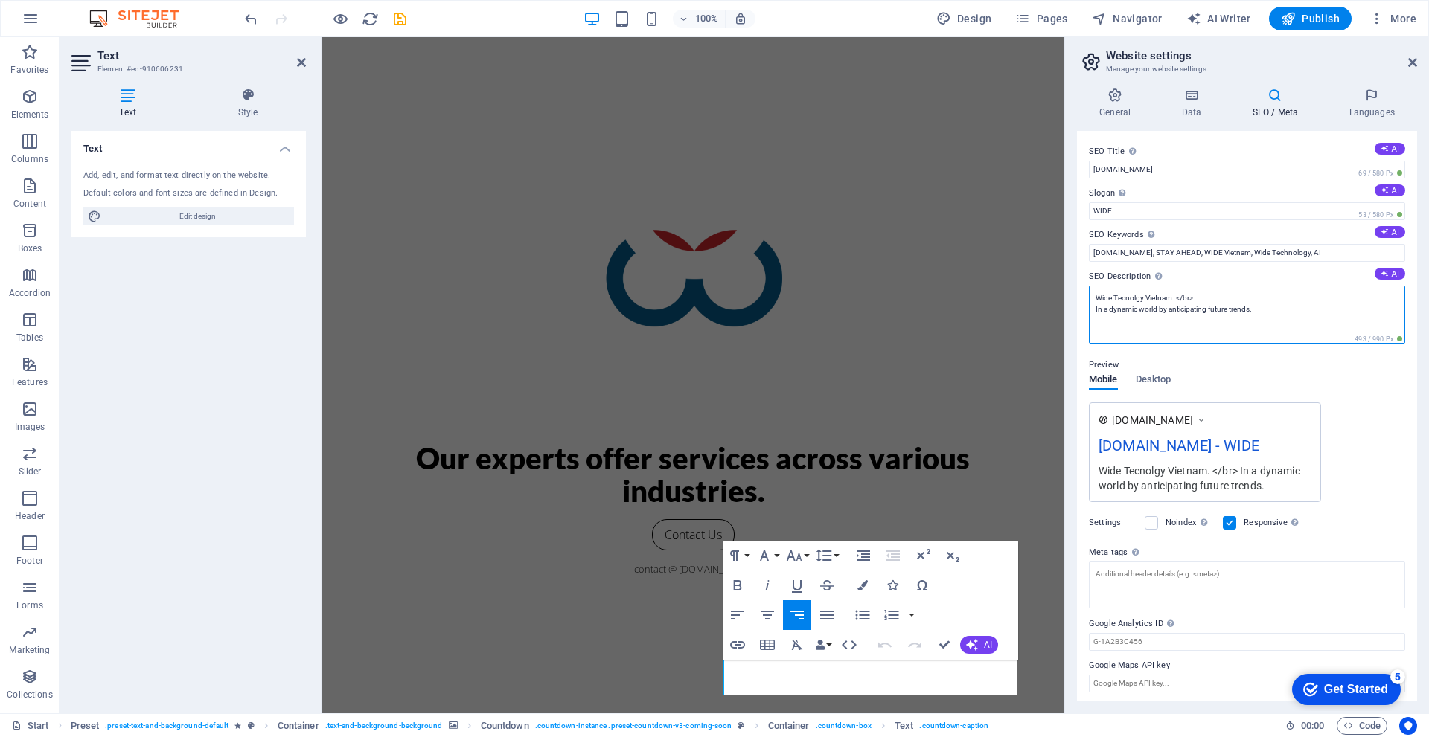
click at [1174, 296] on textarea "Wide Tecnolgy Vietnam. </br> In a dynamic world by anticipating future trends." at bounding box center [1247, 315] width 316 height 58
click at [1258, 301] on textarea "Wide Tecnolgy Vietnam. In a dynamic world by anticipating future trends." at bounding box center [1247, 315] width 316 height 58
click at [1124, 299] on textarea "Wide Tecnolgy Vietnam. In a dynamic world by anticipating future trends." at bounding box center [1247, 315] width 316 height 58
click at [1093, 311] on textarea "Wide Technolgy [GEOGRAPHIC_DATA]. In a dynamic world by anticipating future tre…" at bounding box center [1247, 315] width 316 height 58
type textarea "Wide Technolgy Vietnam - In a dynamic world by anticipating future trends."
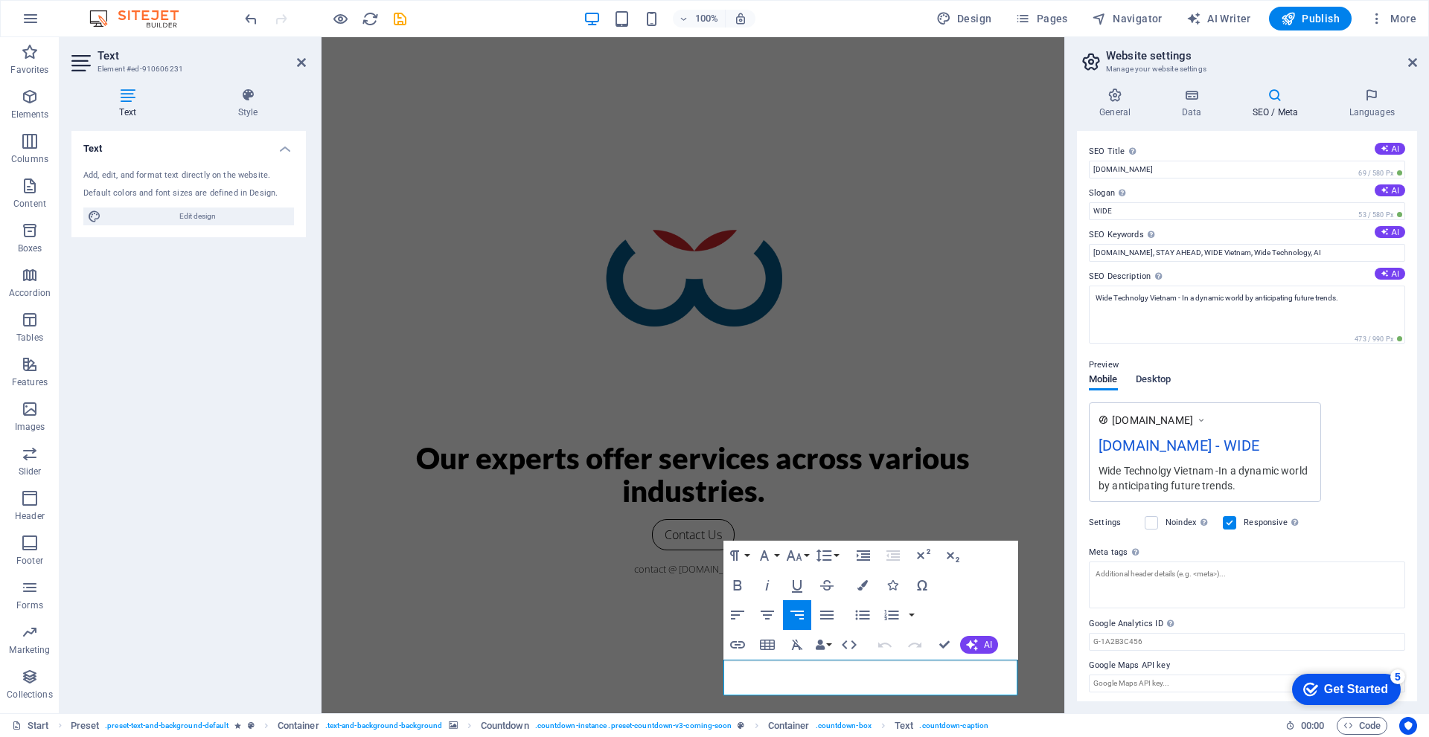
click at [1164, 377] on span "Desktop" at bounding box center [1154, 381] width 36 height 21
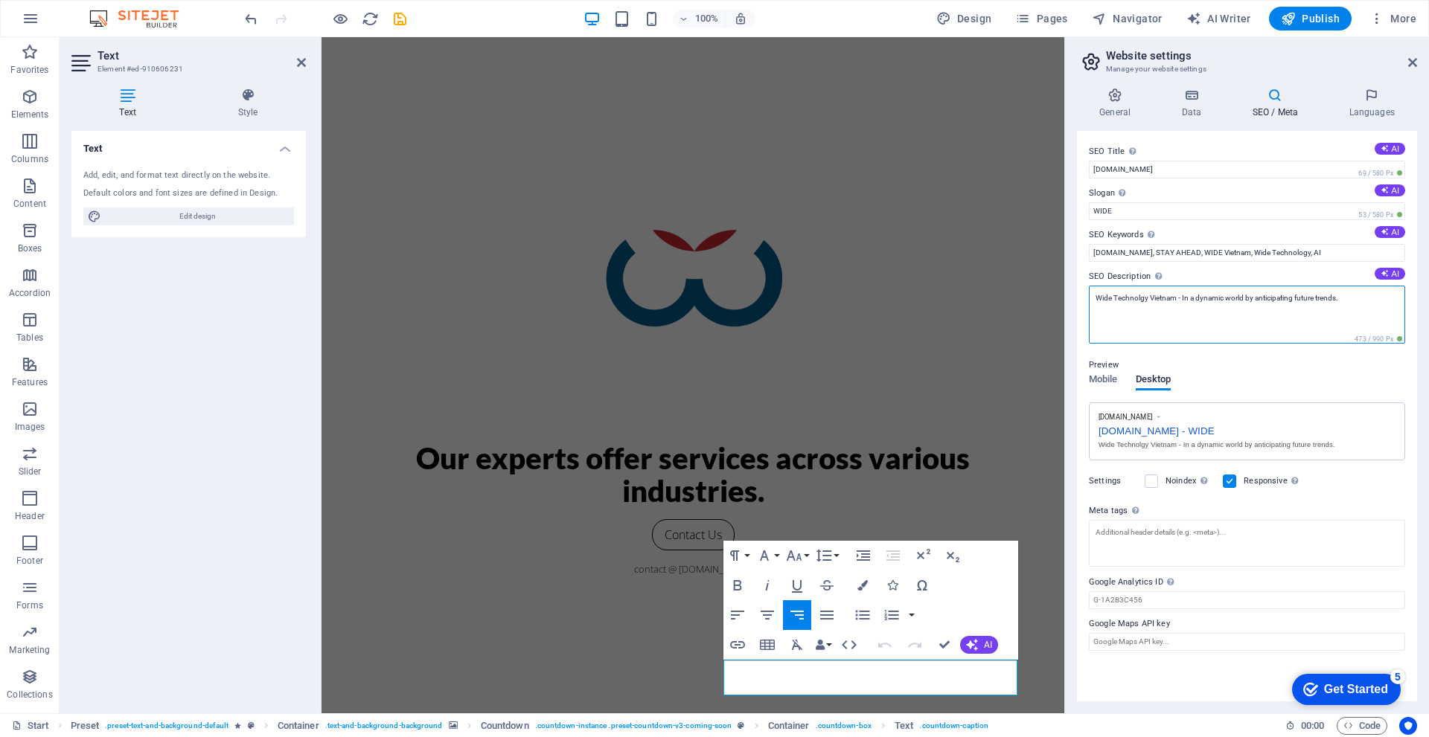
click at [1361, 303] on textarea "Wide Technolgy Vietnam - In a dynamic world by anticipating future trends." at bounding box center [1247, 315] width 316 height 58
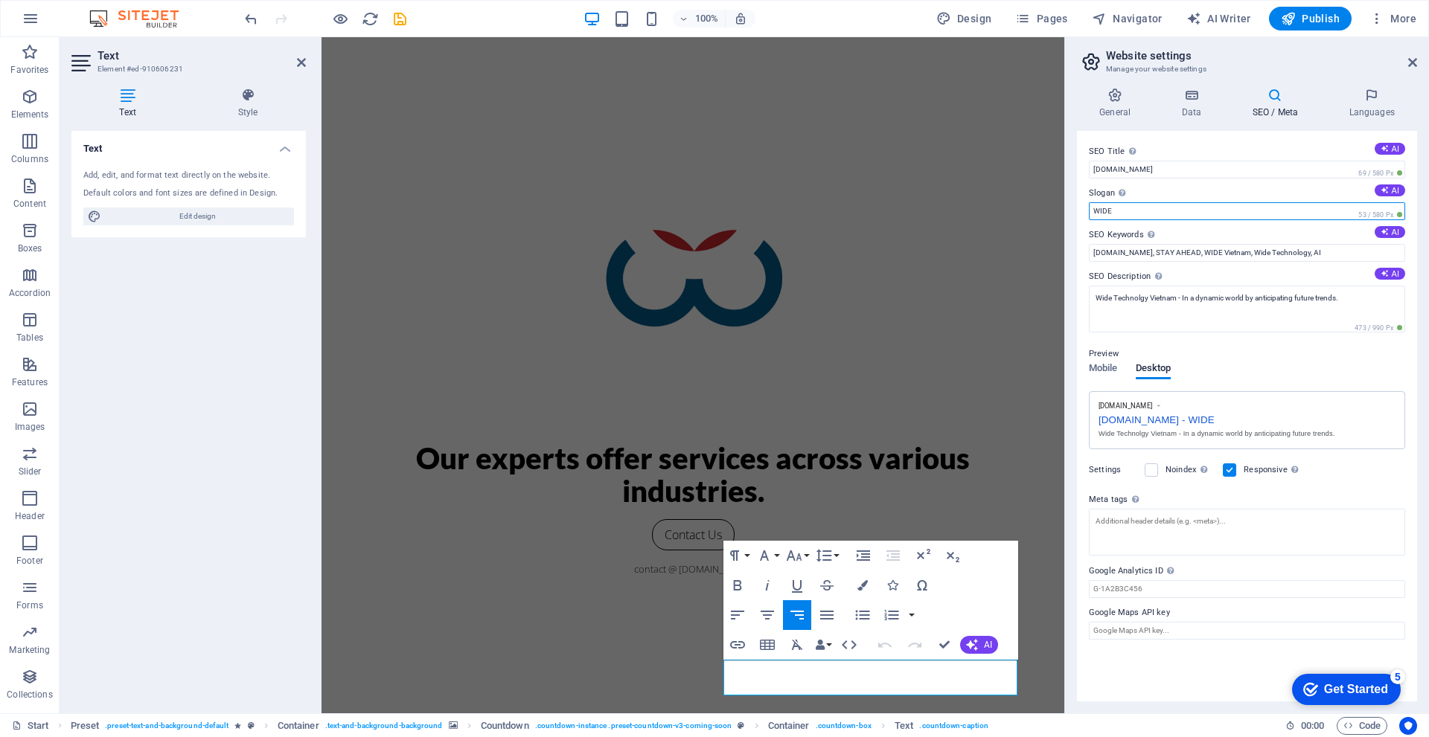
click at [1142, 211] on input "WIDE" at bounding box center [1247, 211] width 316 height 18
type input "WIDE"
drag, startPoint x: 1169, startPoint y: 175, endPoint x: 1086, endPoint y: 177, distance: 82.6
click at [1086, 177] on div "SEO Title The title of your website - make it something that stands out in sear…" at bounding box center [1247, 416] width 340 height 571
type input "W"
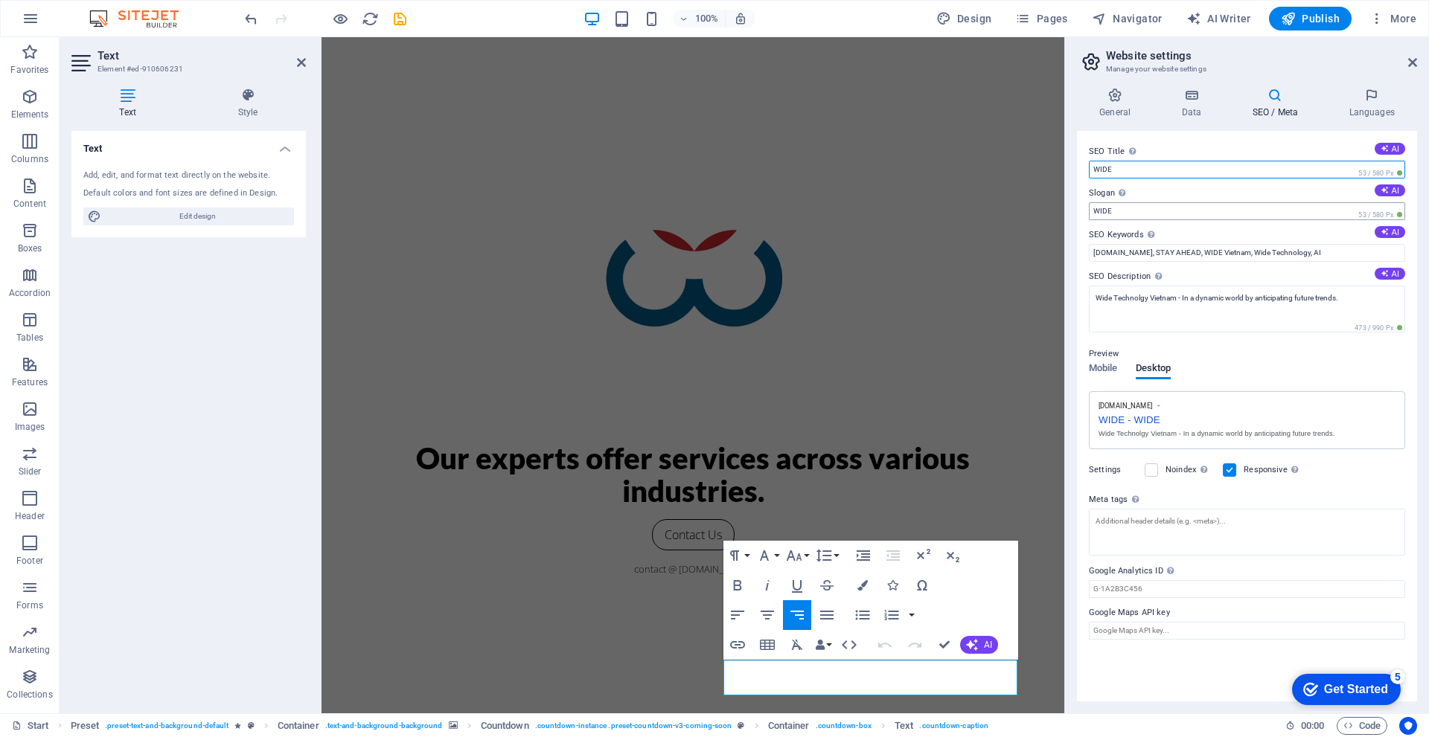
type input "WIDE"
click at [1128, 211] on input "WIDE" at bounding box center [1247, 211] width 316 height 18
drag, startPoint x: 1300, startPoint y: 433, endPoint x: 1217, endPoint y: 432, distance: 83.4
click at [1217, 432] on div "Wide Technolgy Vietnam - In a dynamic world by anticipating future trends." at bounding box center [1246, 434] width 297 height 11
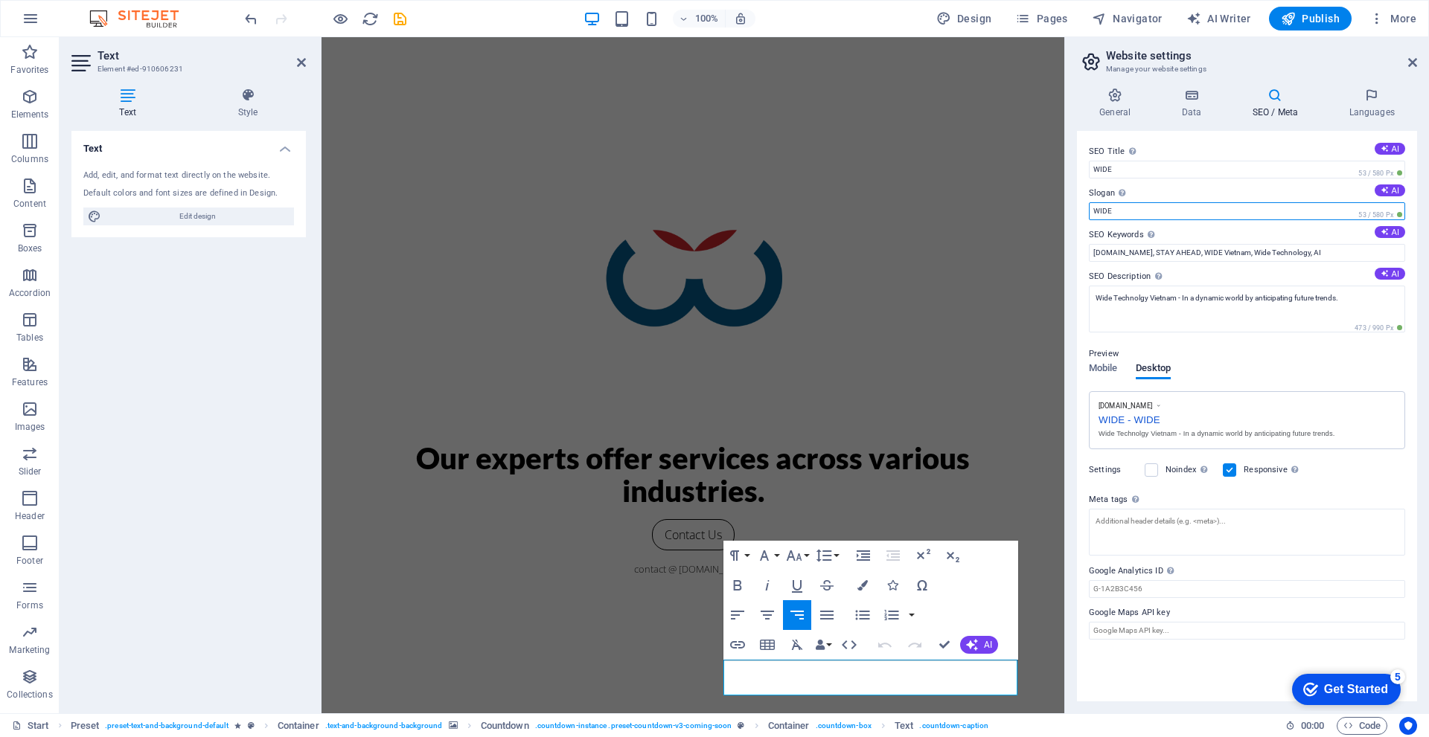
click at [1118, 214] on input "WIDE" at bounding box center [1247, 211] width 316 height 18
drag, startPoint x: 1163, startPoint y: 252, endPoint x: 1122, endPoint y: 251, distance: 41.0
click at [1122, 251] on input "[DOMAIN_NAME], STAY AHEAD, WIDE Vietnam, Wide Technology, AI" at bounding box center [1247, 253] width 316 height 18
drag, startPoint x: 1117, startPoint y: 205, endPoint x: 1084, endPoint y: 208, distance: 33.6
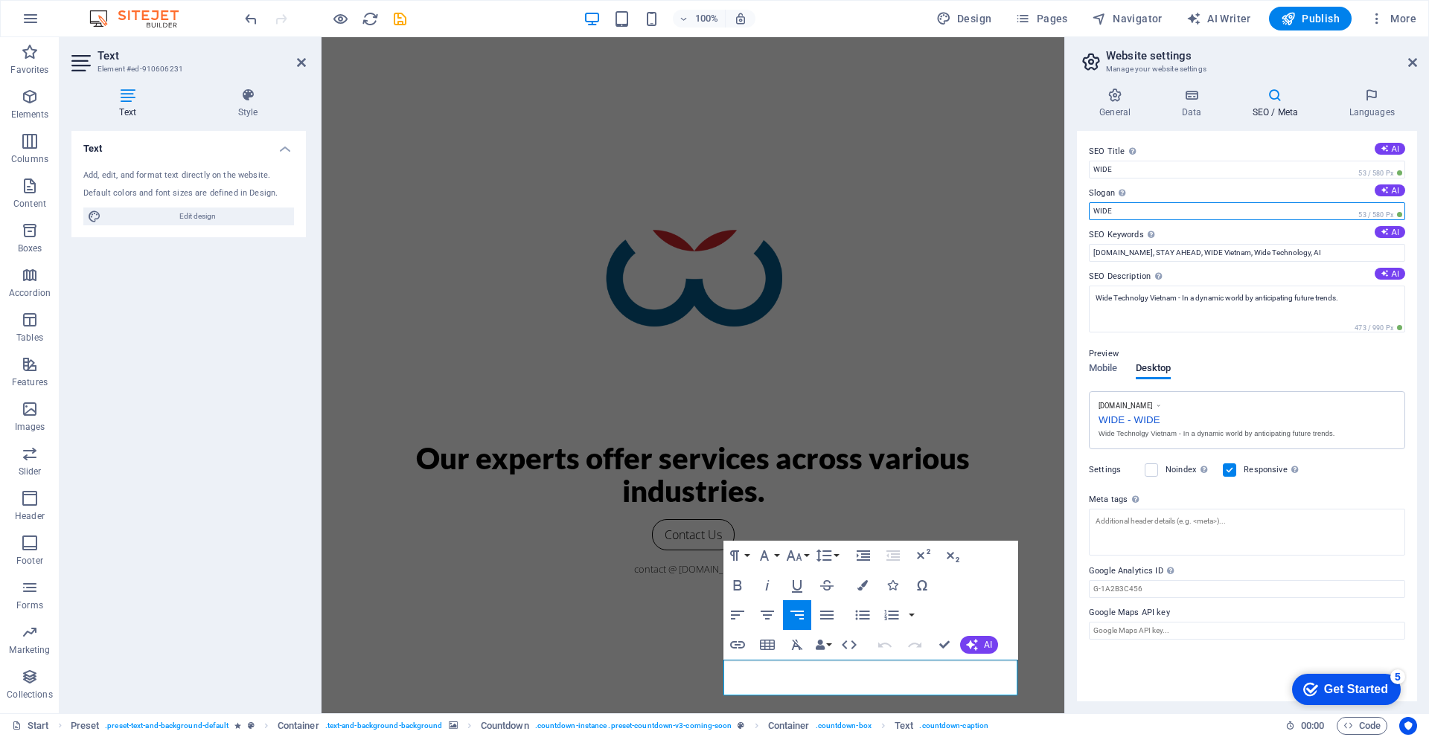
click at [1084, 208] on div "SEO Title The title of your website - make it something that stands out in sear…" at bounding box center [1247, 416] width 340 height 571
paste input "STAY AHEAD"
type input "STAY AHEAD"
click at [1249, 334] on div "Preview Mobile Desktop www.example.com WIDE - STAY AHEAD Wide Technolgy Vietnam…" at bounding box center [1247, 391] width 316 height 116
click at [1242, 305] on textarea "Wide Technolgy Vietnam - In a dynamic world by anticipating future trends." at bounding box center [1247, 309] width 316 height 47
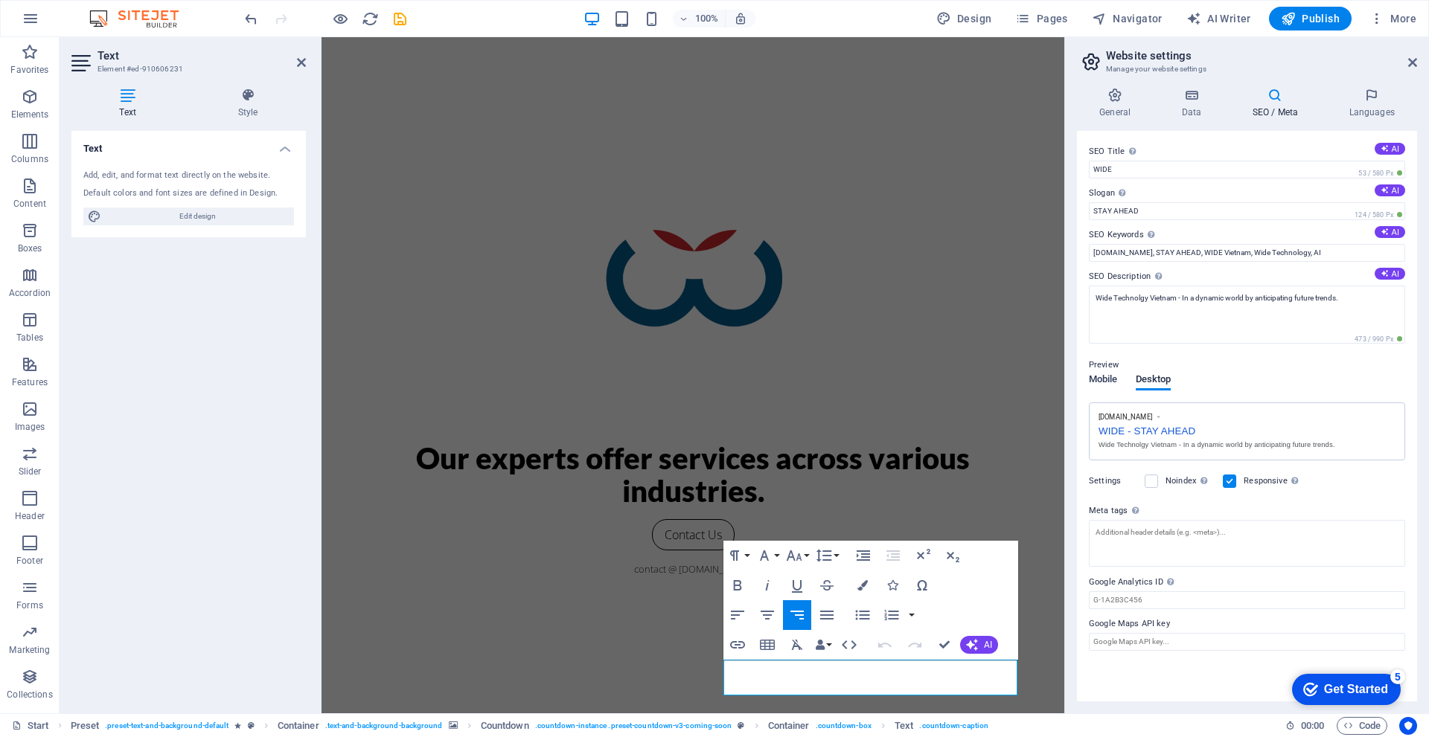
click at [1114, 379] on button "Mobile" at bounding box center [1103, 382] width 29 height 16
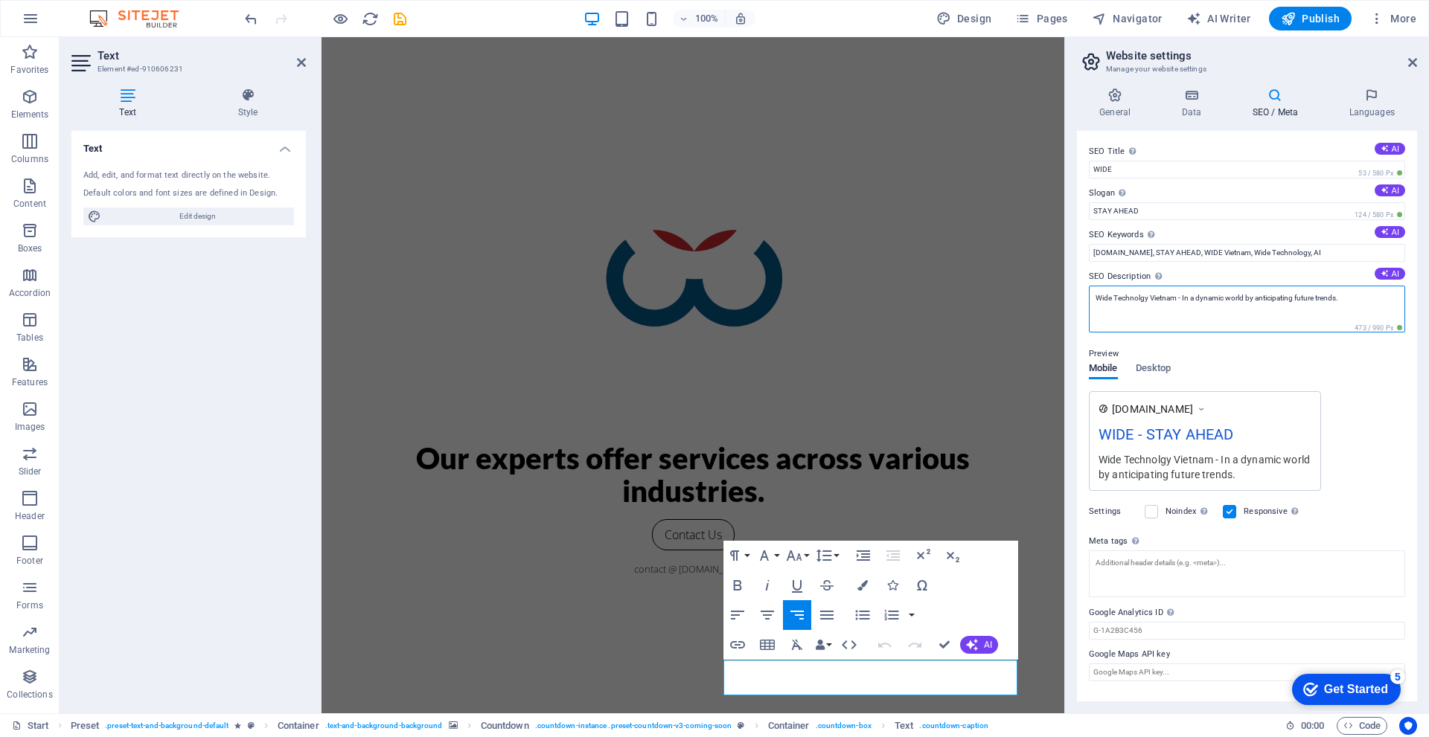
click at [1130, 297] on textarea "Wide Technolgy Vietnam - In a dynamic world by anticipating future trends." at bounding box center [1247, 309] width 316 height 47
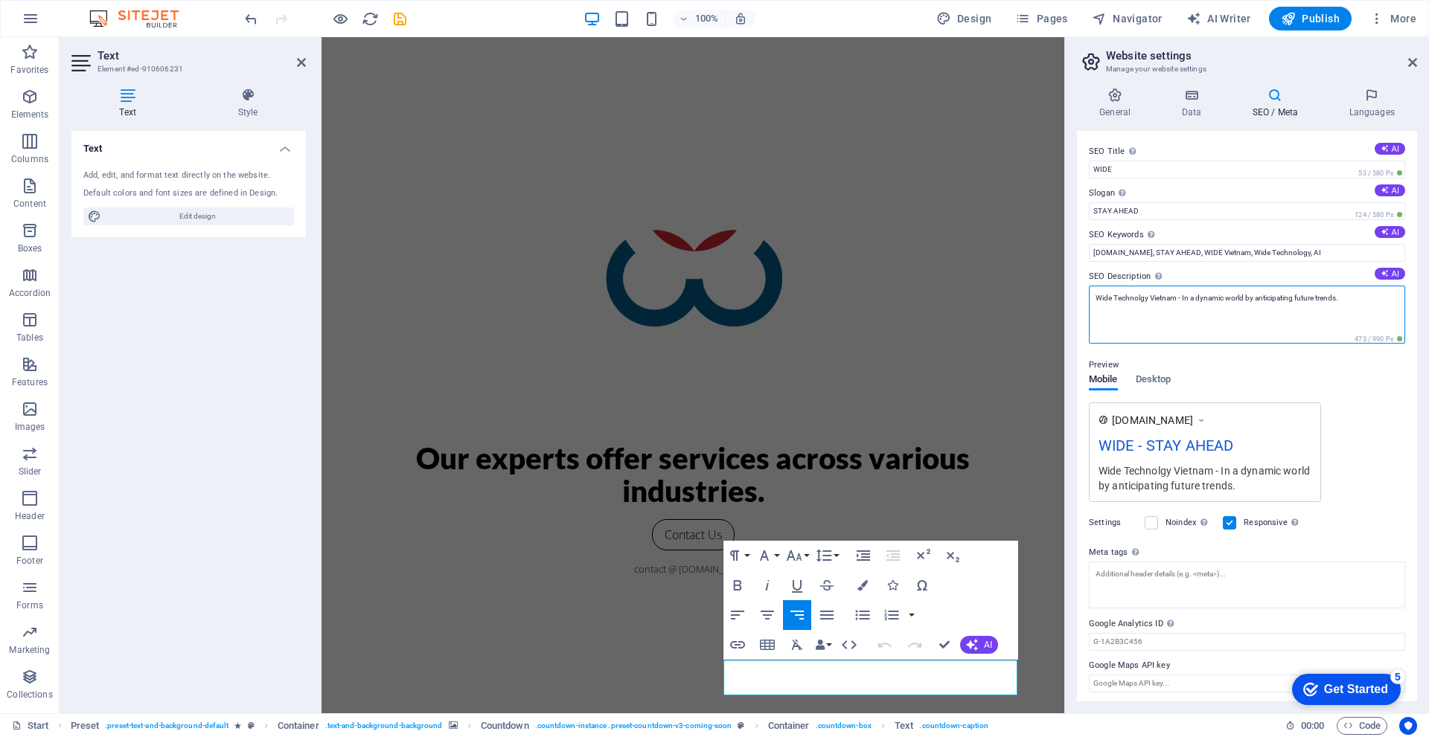
click at [1139, 298] on textarea "Wide Technolgy Vietnam - In a dynamic world by anticipating future trends." at bounding box center [1247, 315] width 316 height 58
drag, startPoint x: 1182, startPoint y: 298, endPoint x: 1156, endPoint y: 295, distance: 25.5
click at [1156, 295] on textarea "Wide Technology Vietnam - In a dynamic world by anticipating future trends." at bounding box center [1247, 315] width 316 height 58
click at [1235, 322] on textarea "Wide Technology - In a dynamic world by anticipating future trends." at bounding box center [1247, 315] width 316 height 58
type textarea "Wide Technology - In a dynamic world by anticipating future trends."
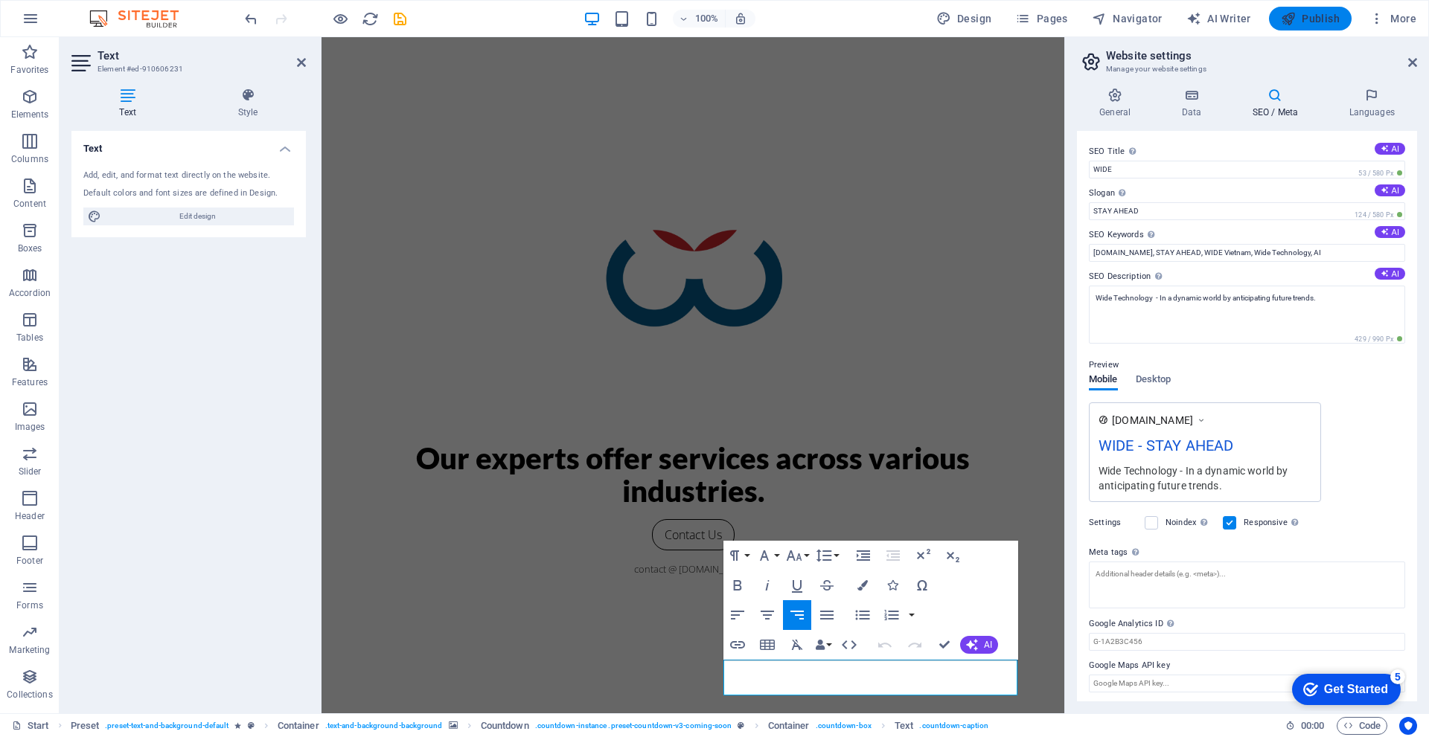
click at [1311, 22] on span "Publish" at bounding box center [1310, 18] width 59 height 15
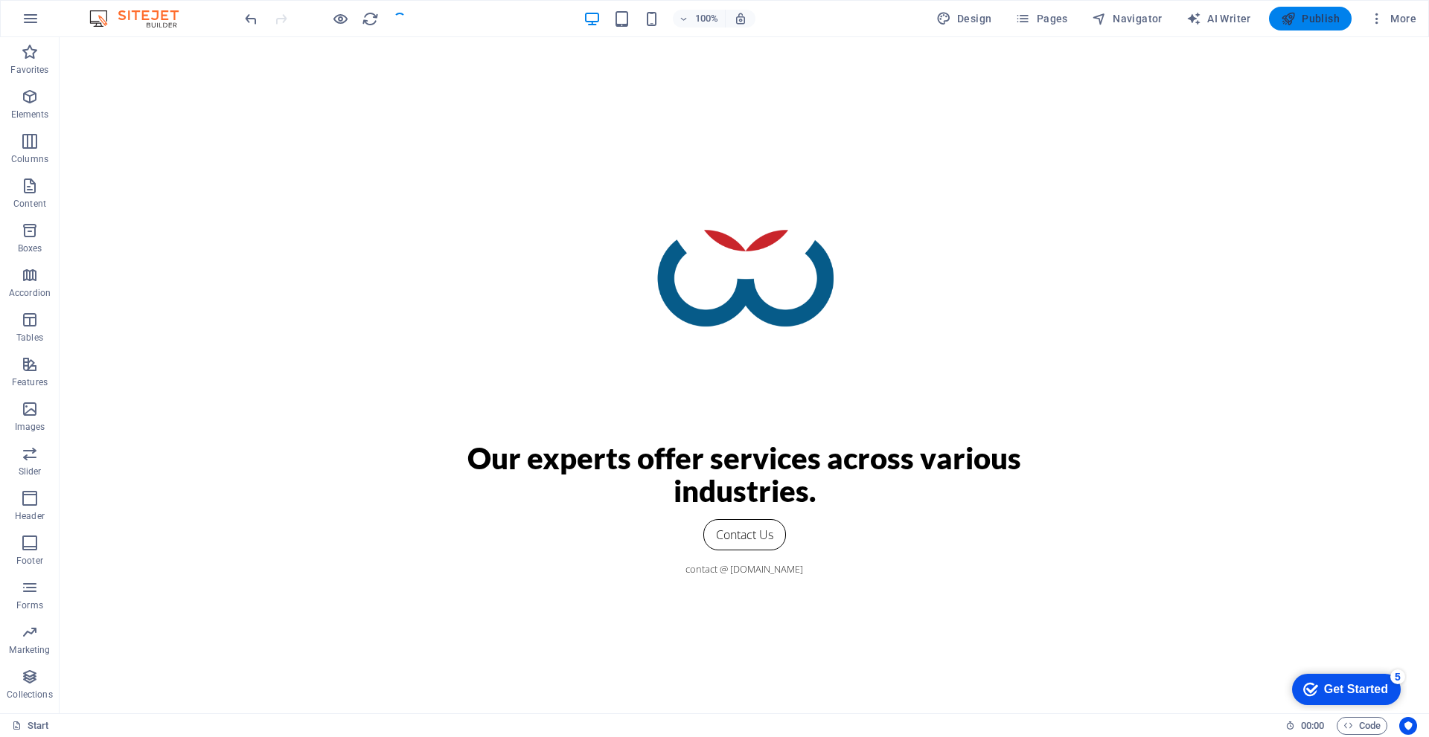
click at [1315, 22] on span "Publish" at bounding box center [1310, 18] width 59 height 15
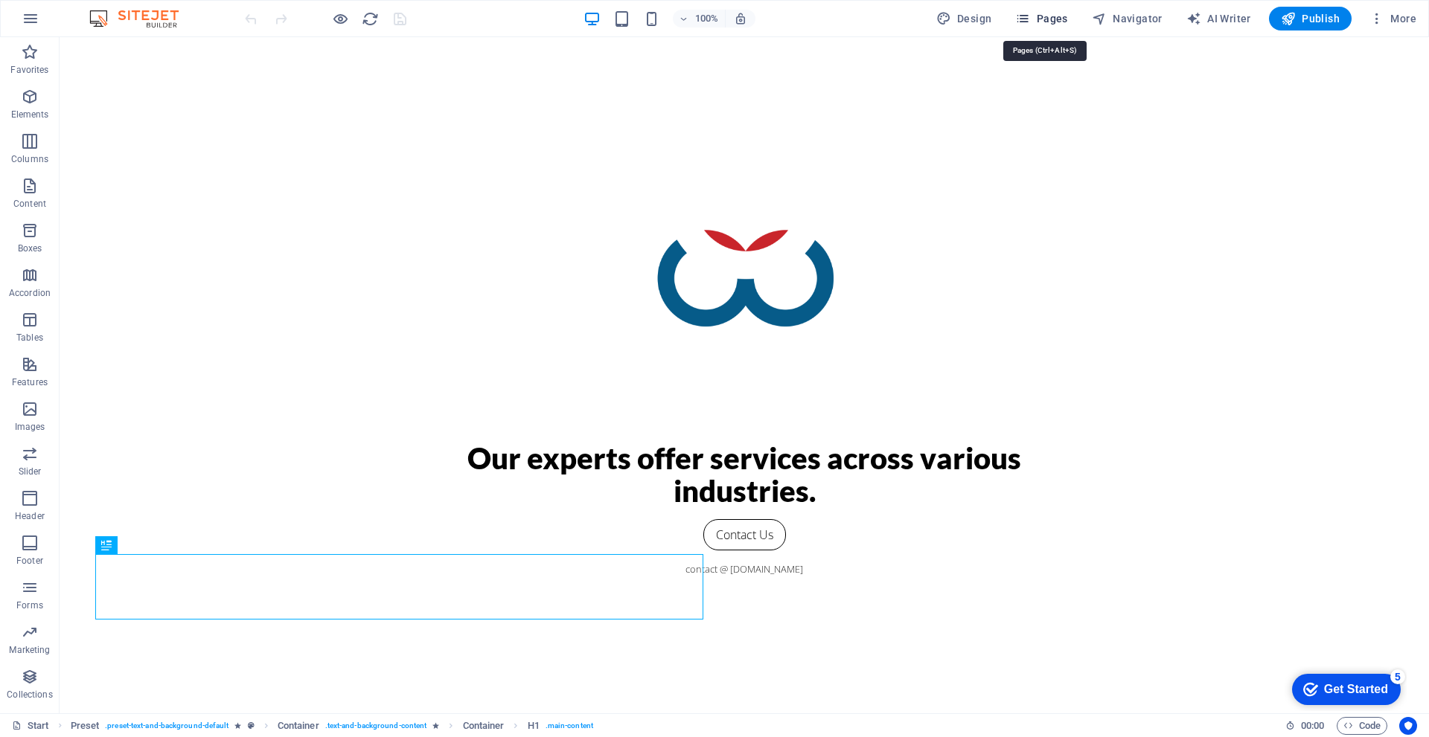
click at [1048, 22] on span "Pages" at bounding box center [1041, 18] width 52 height 15
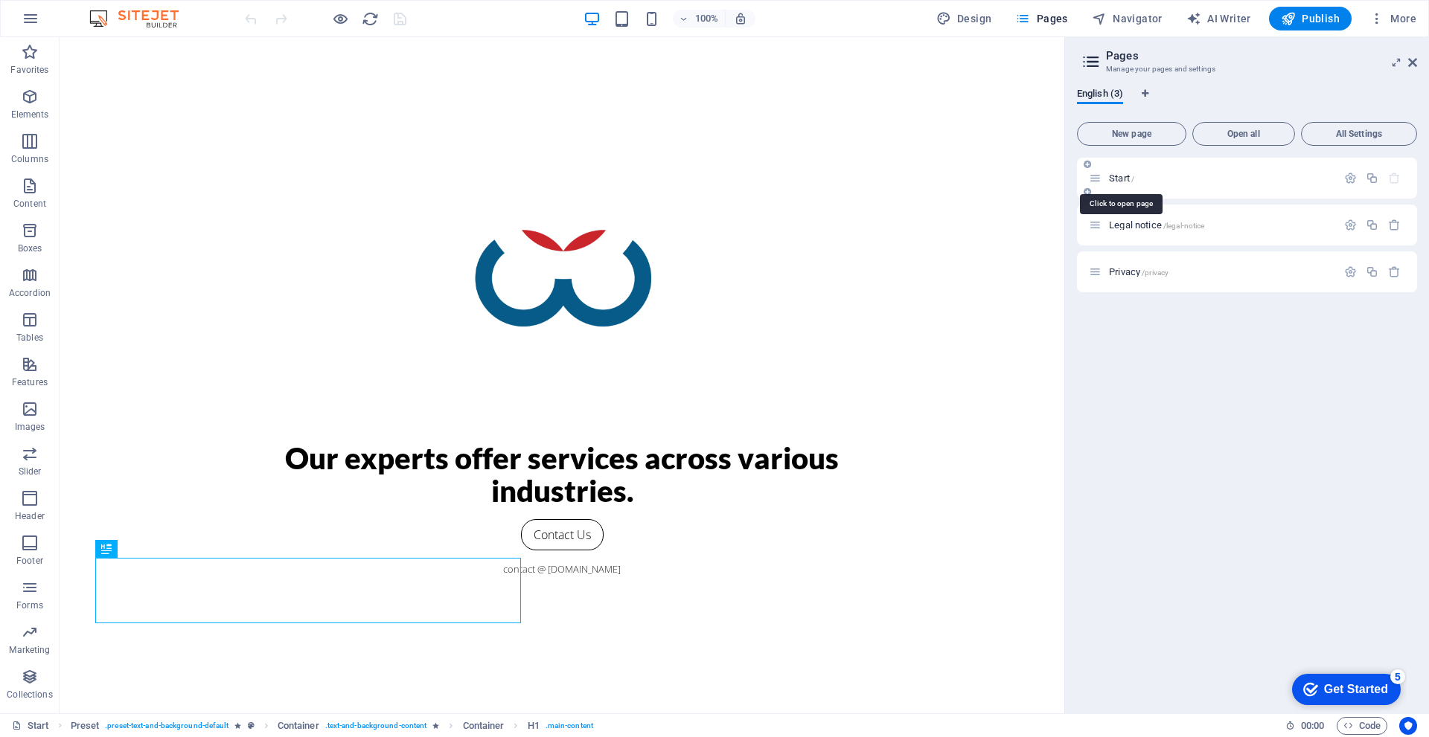
click at [1110, 179] on span "Start /" at bounding box center [1121, 178] width 25 height 11
click at [1133, 175] on span "/" at bounding box center [1132, 179] width 3 height 8
click at [325, 551] on div "Contact Us" at bounding box center [561, 534] width 655 height 31
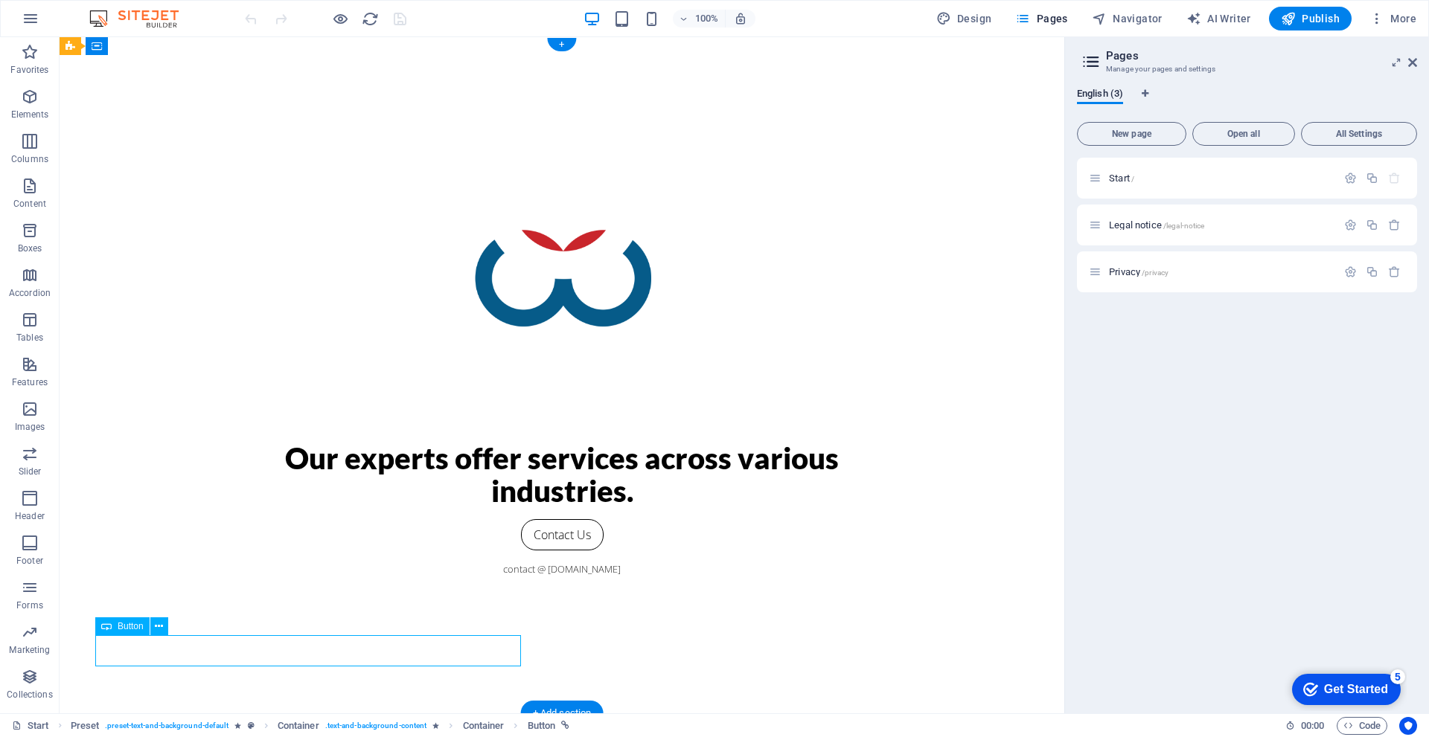
click at [325, 551] on div "Contact Us" at bounding box center [561, 534] width 655 height 31
click at [982, 13] on span "Design" at bounding box center [964, 18] width 56 height 15
select select "px"
select select "300"
select select "px"
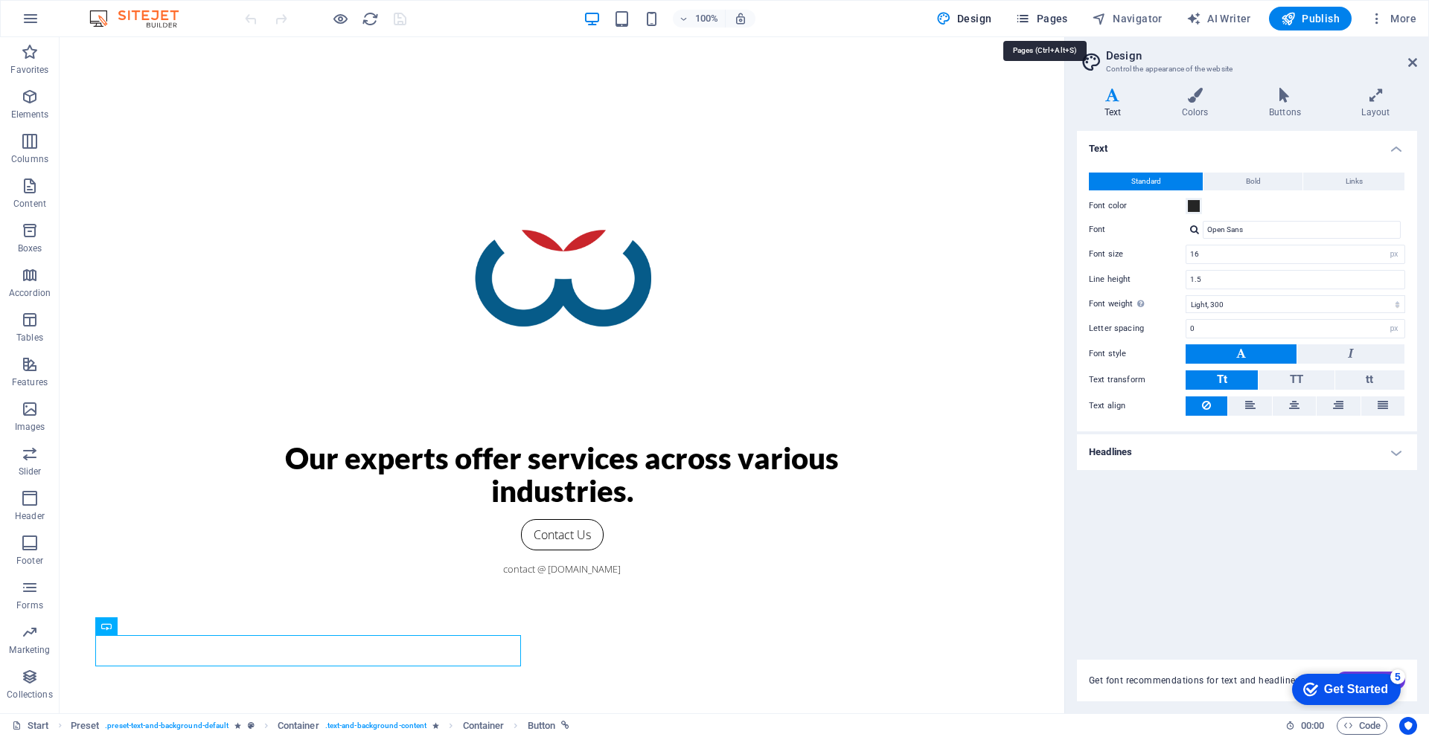
click at [1052, 12] on span "Pages" at bounding box center [1041, 18] width 52 height 15
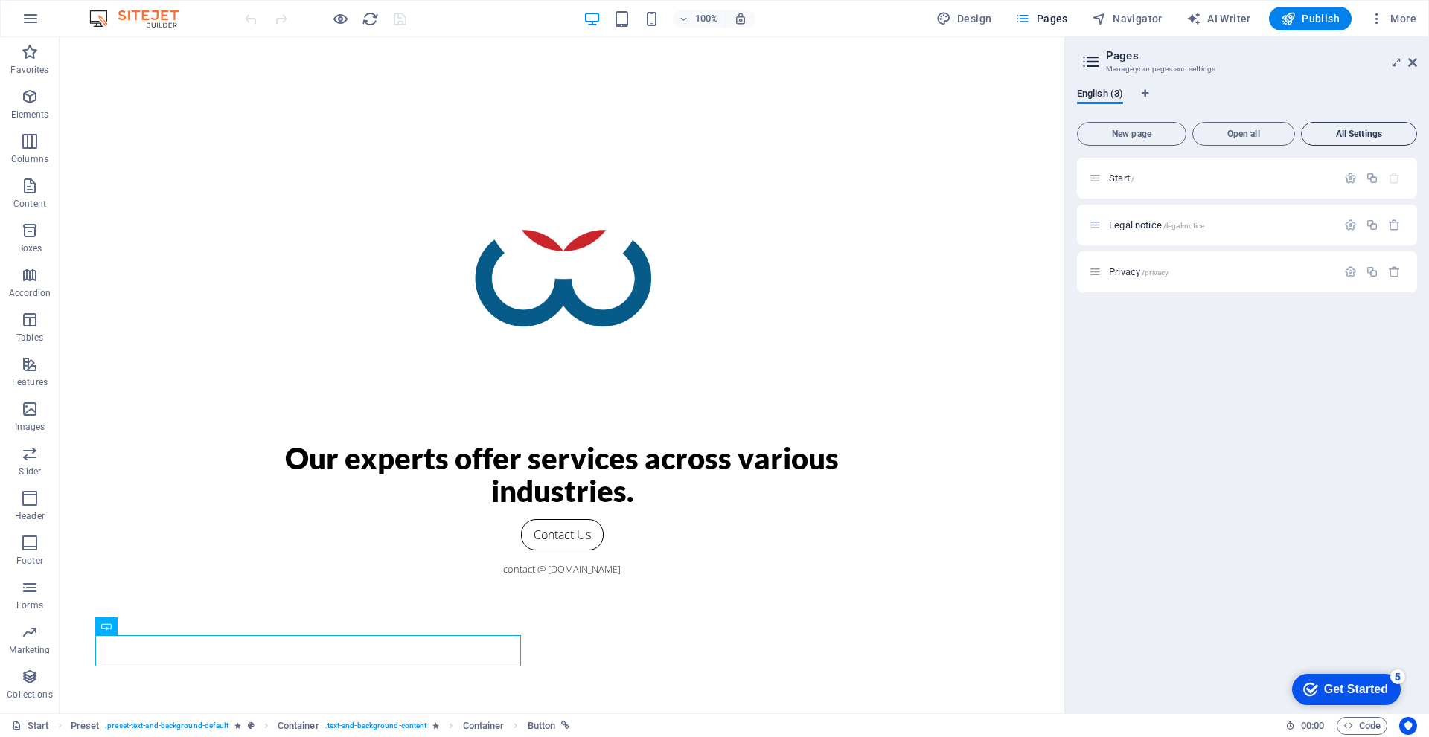
click at [1345, 129] on span "All Settings" at bounding box center [1359, 133] width 103 height 9
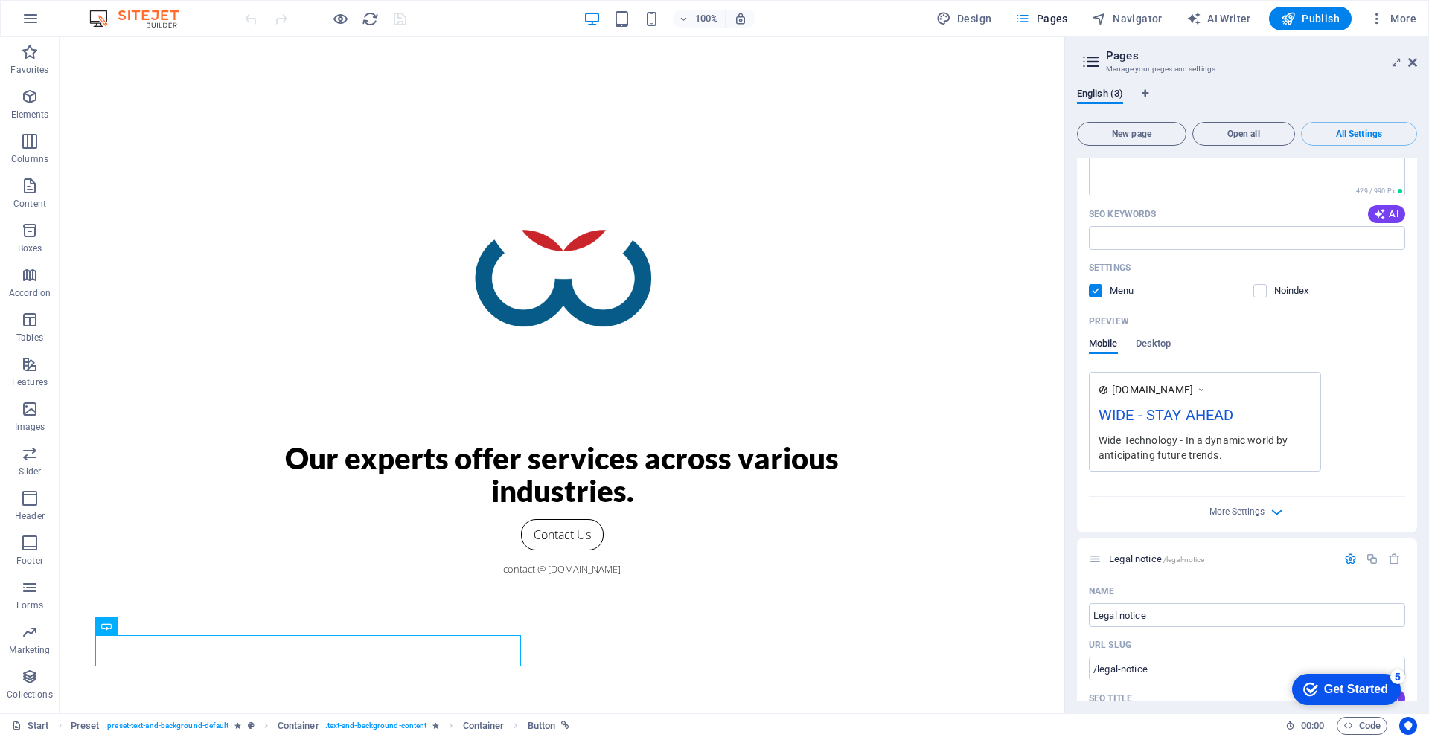
scroll to position [189, 0]
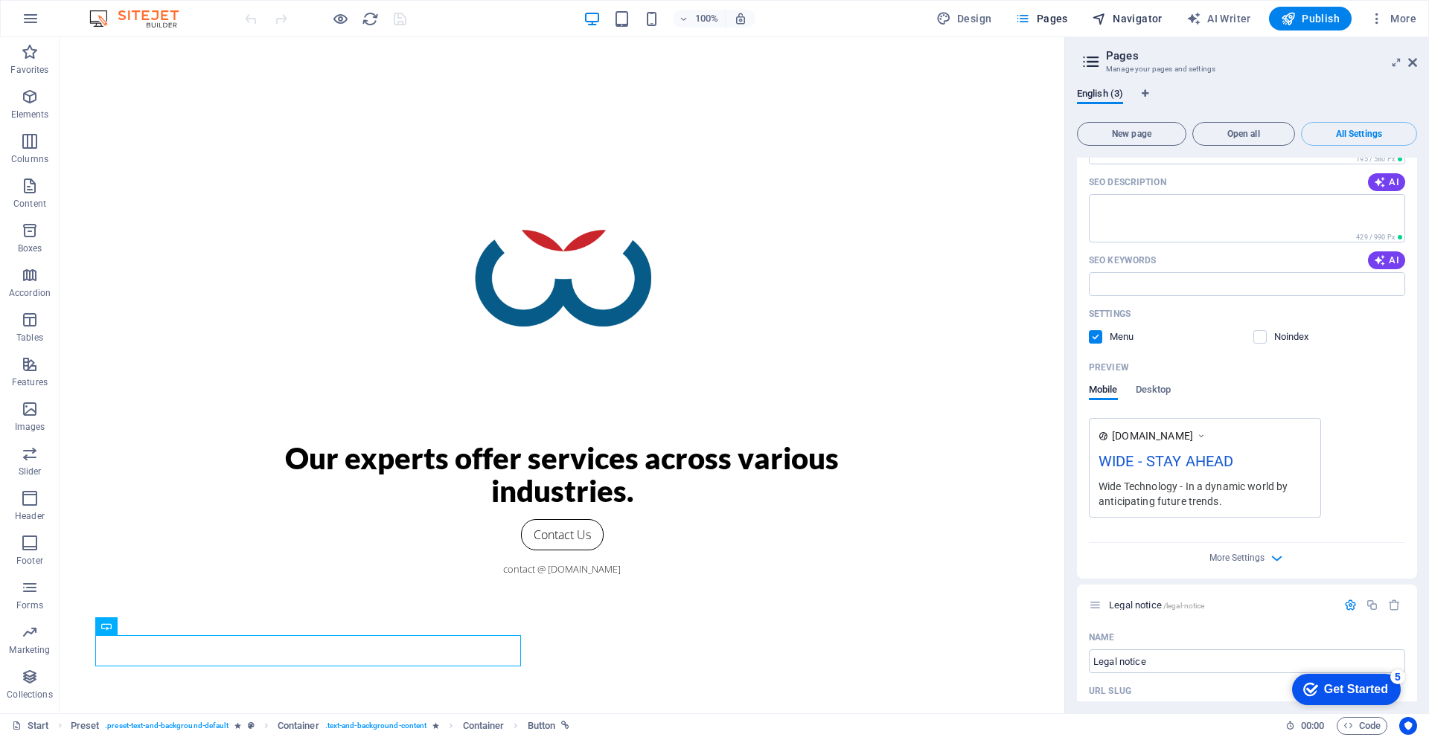
click at [1141, 22] on span "Navigator" at bounding box center [1127, 18] width 71 height 15
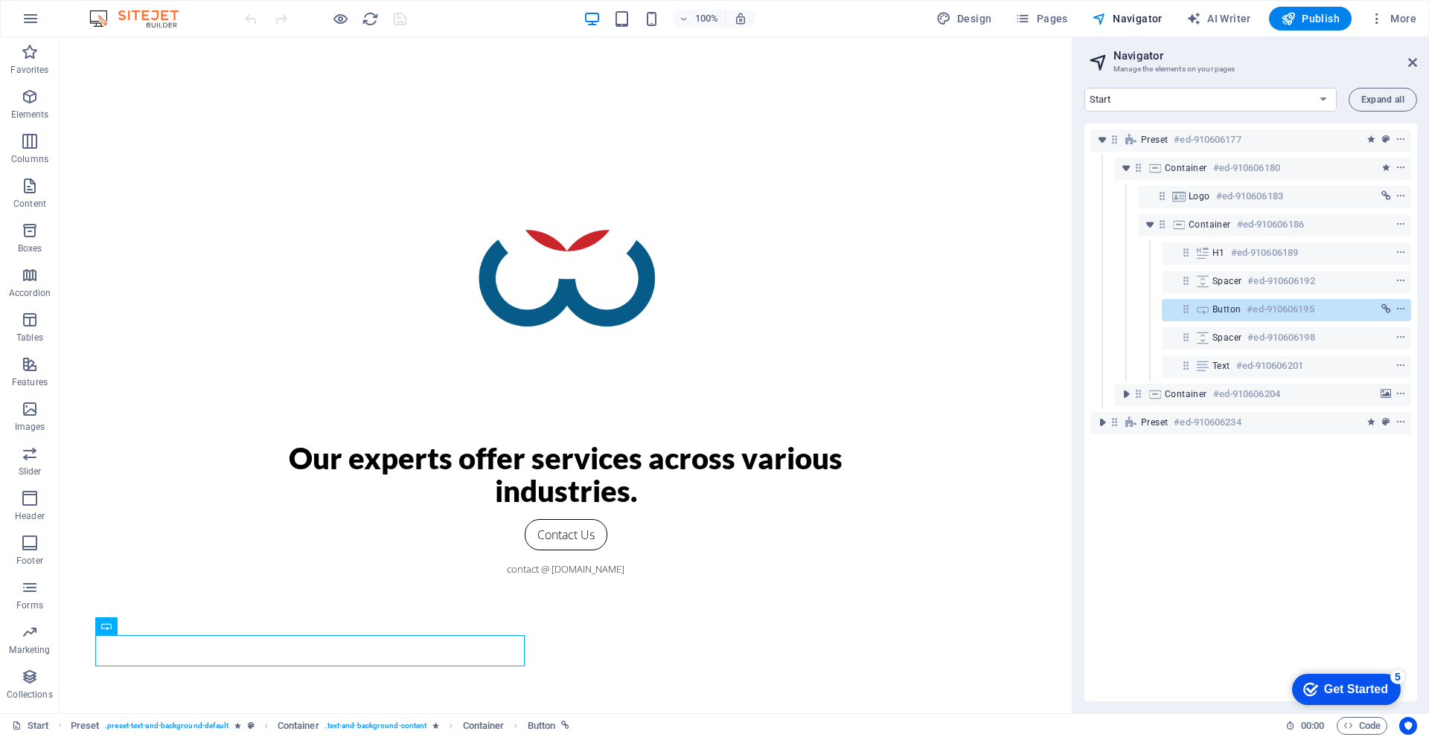
click at [1148, 435] on div "Preset #ed-910606234" at bounding box center [1250, 423] width 321 height 28
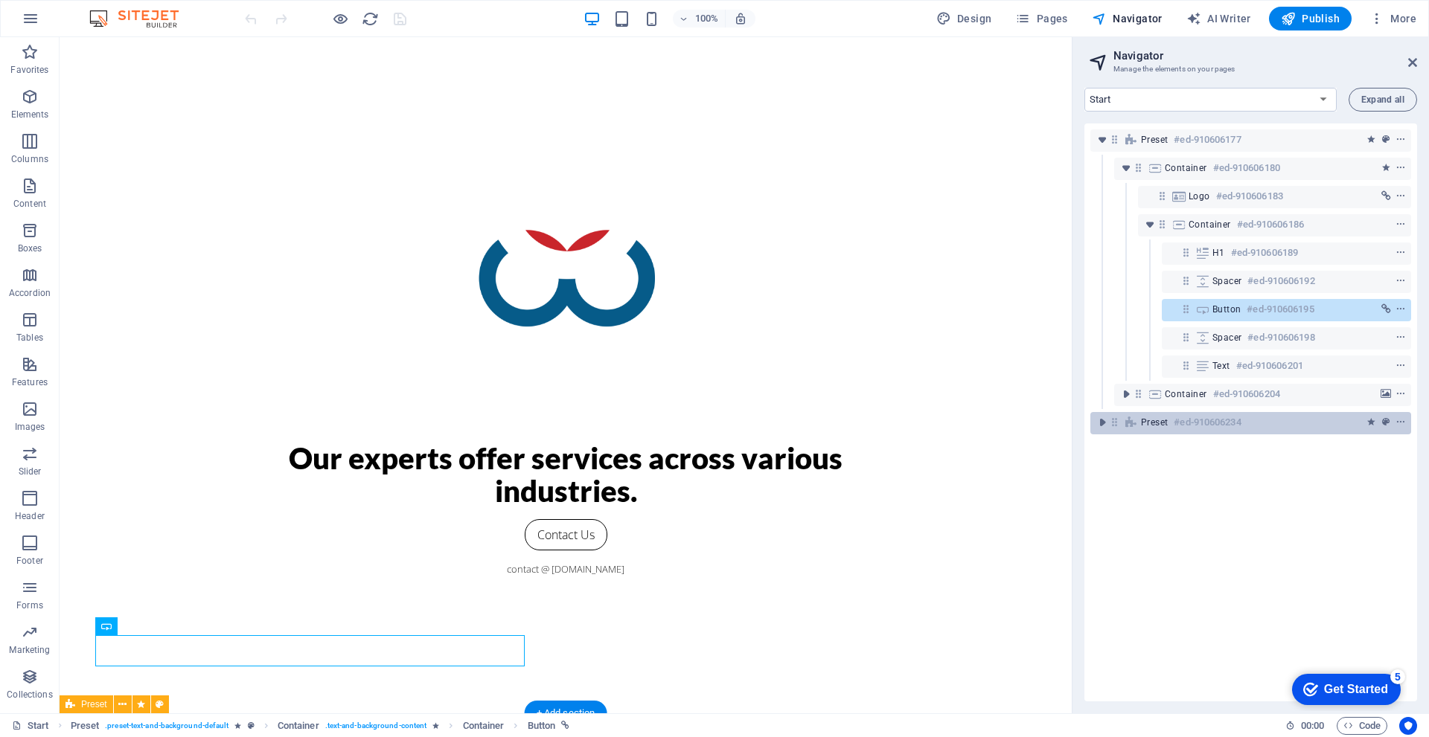
click at [1150, 428] on span "Preset" at bounding box center [1154, 423] width 27 height 12
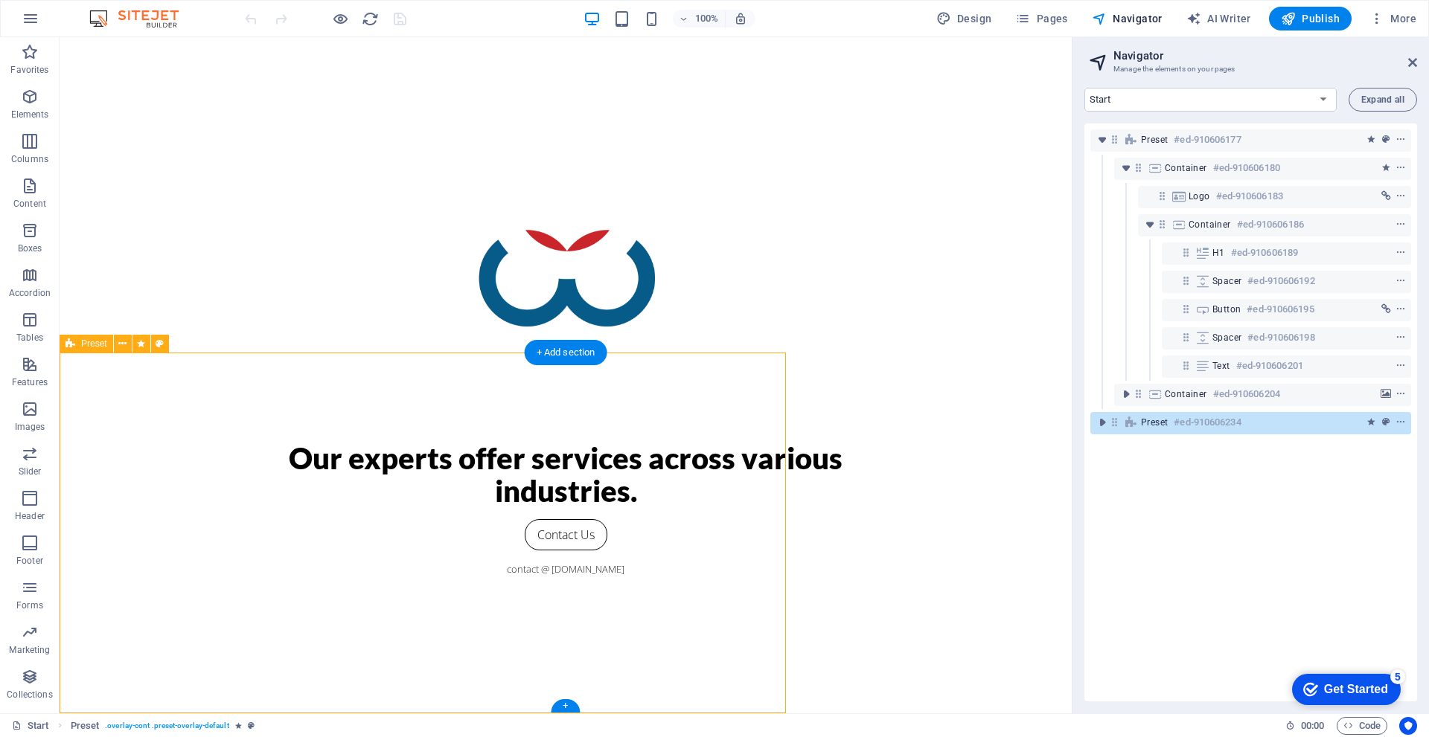
scroll to position [361, 0]
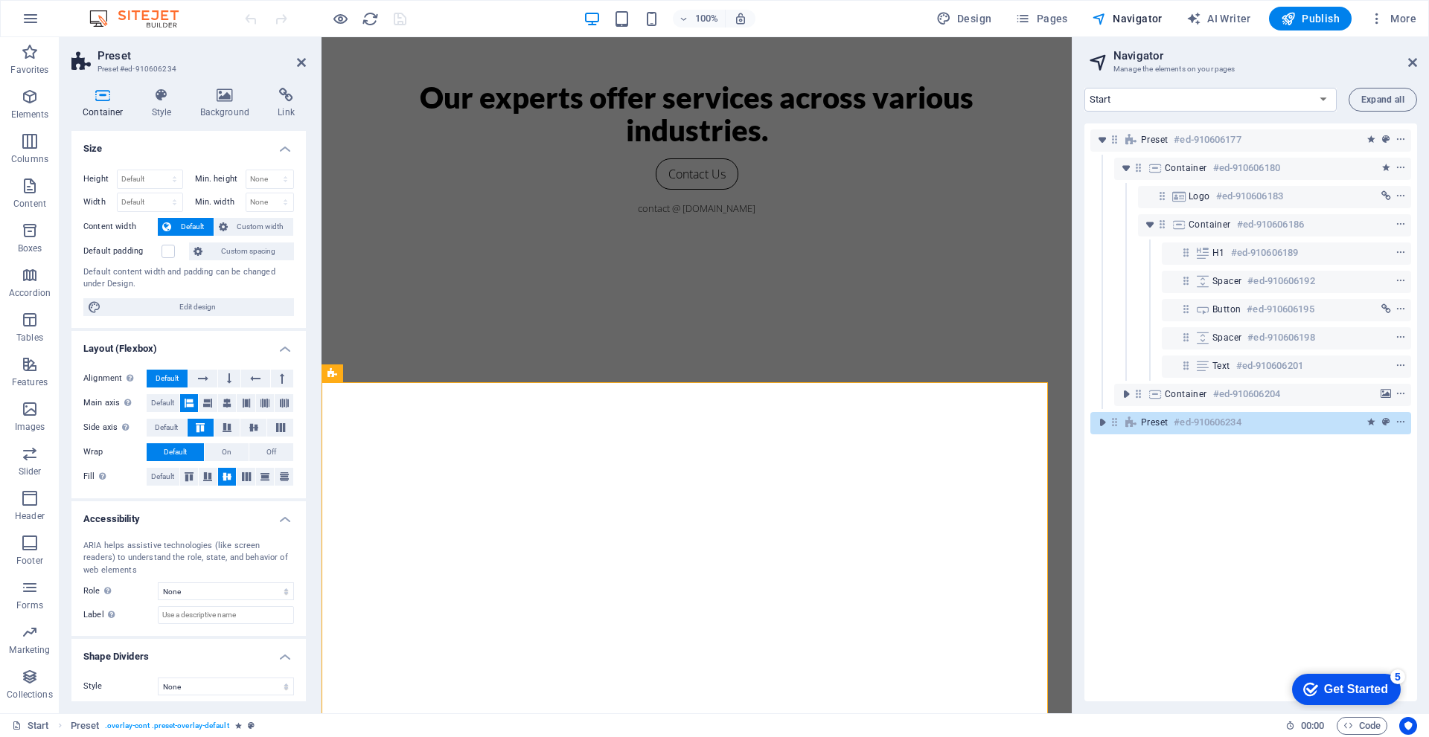
scroll to position [331, 0]
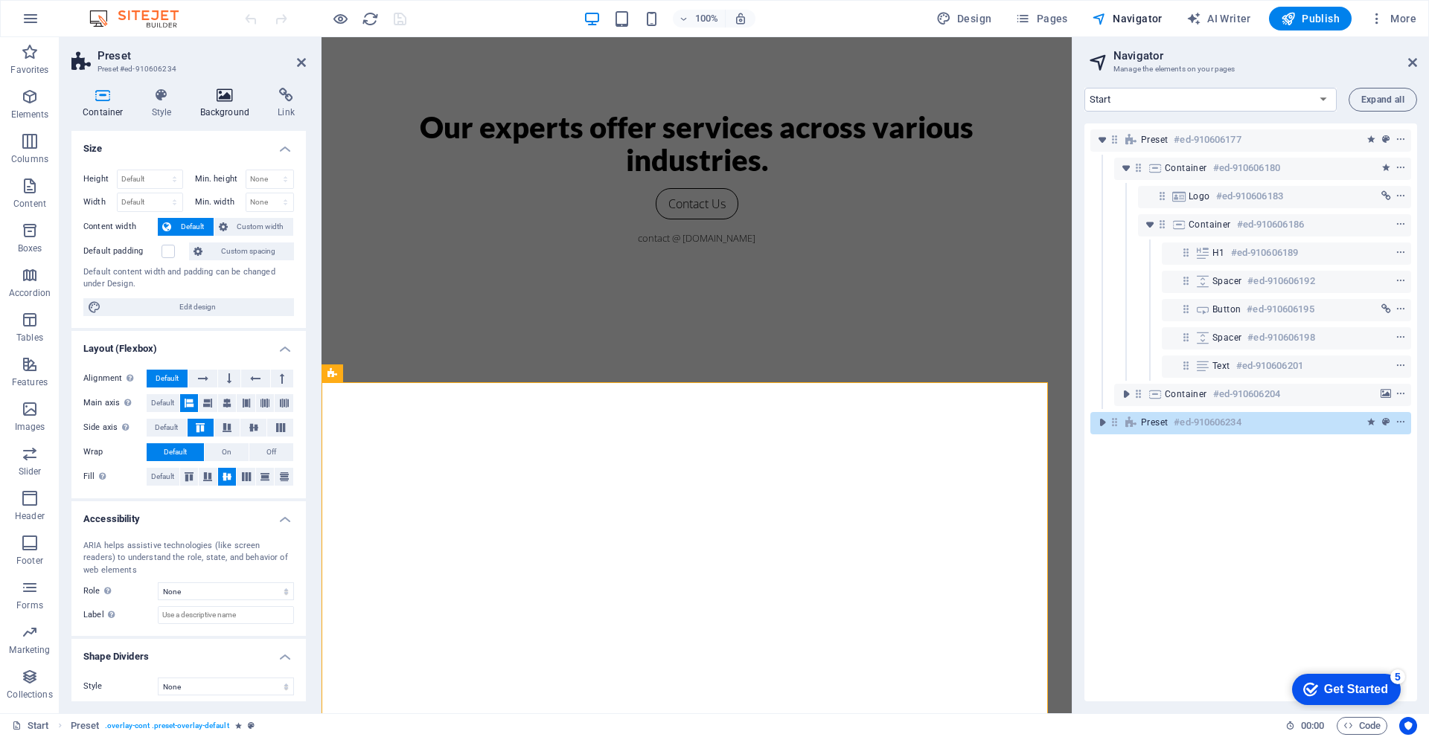
click at [233, 106] on h4 "Background" at bounding box center [228, 103] width 78 height 31
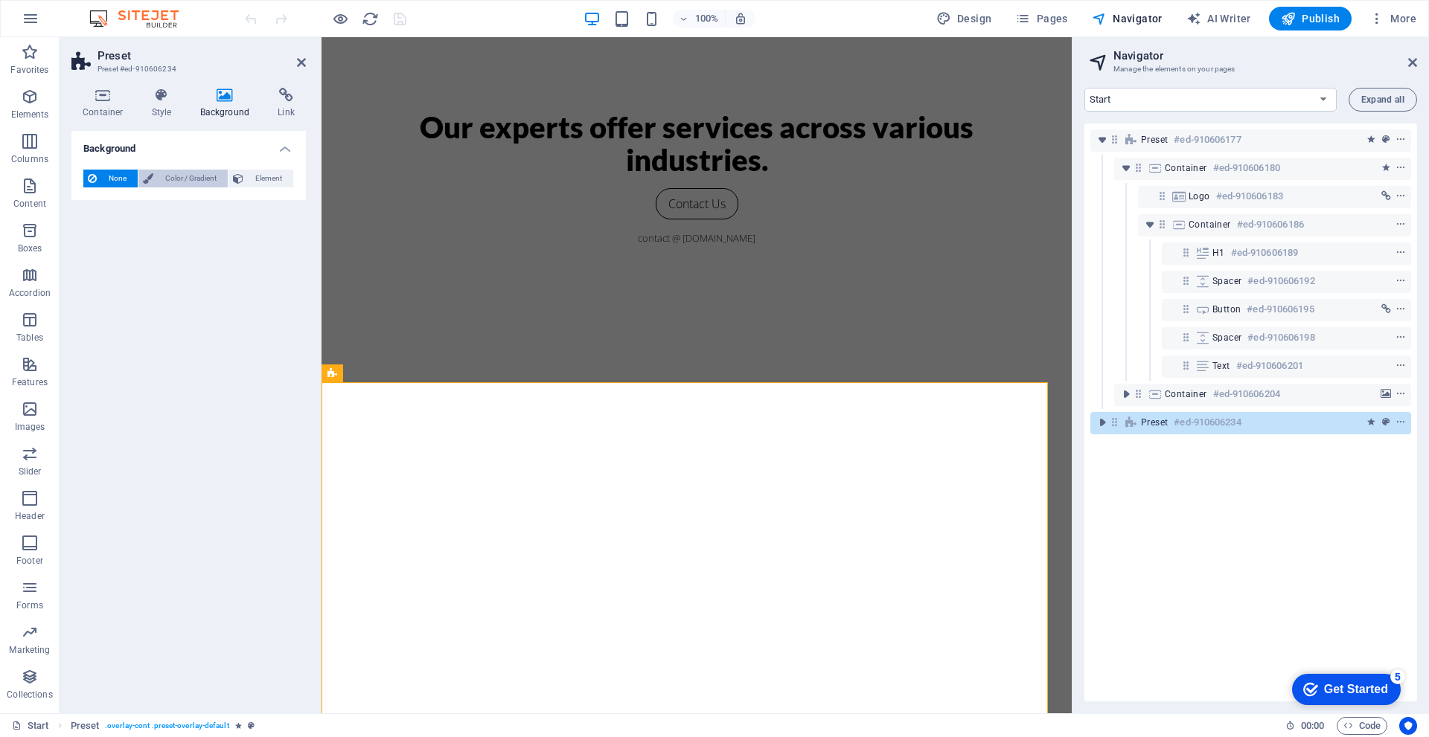
click at [188, 181] on span "Color / Gradient" at bounding box center [190, 179] width 65 height 18
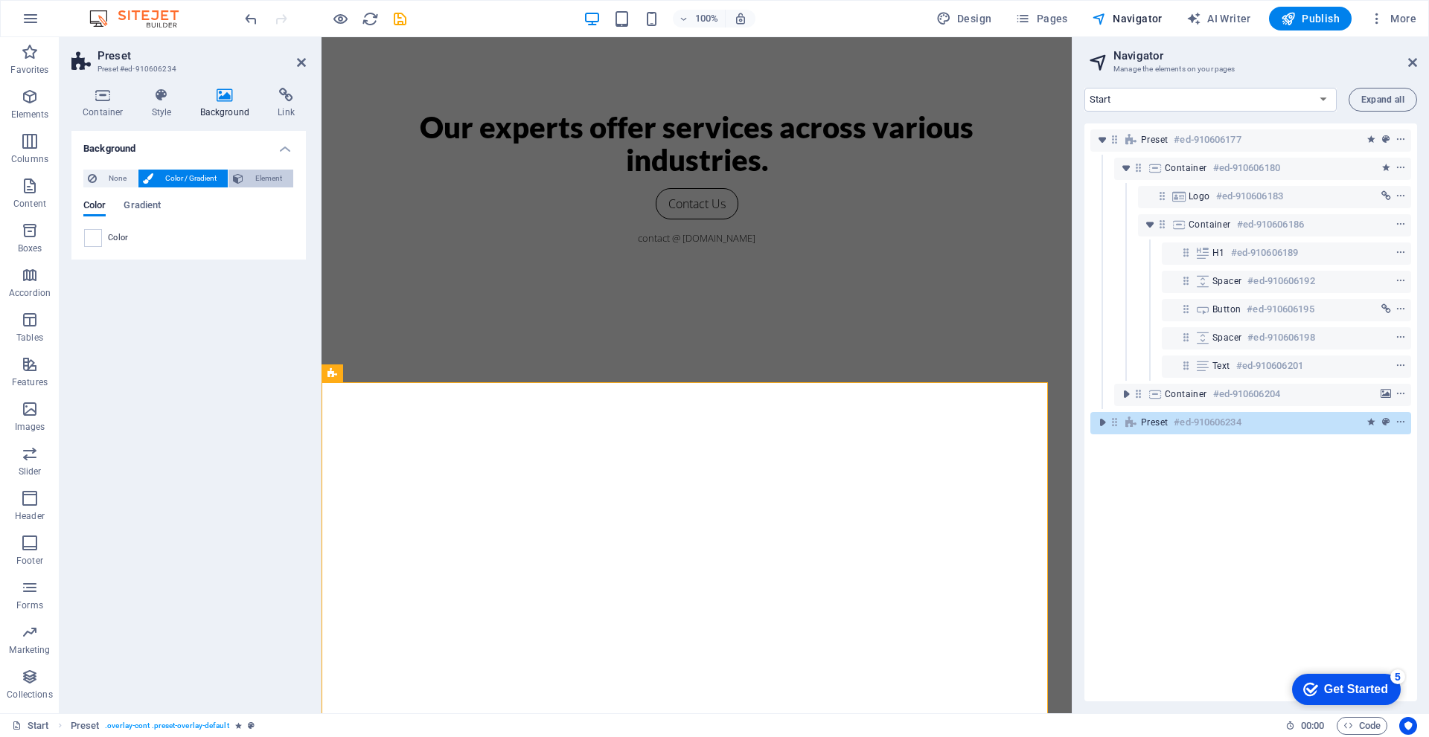
click at [266, 178] on span "Element" at bounding box center [268, 179] width 41 height 18
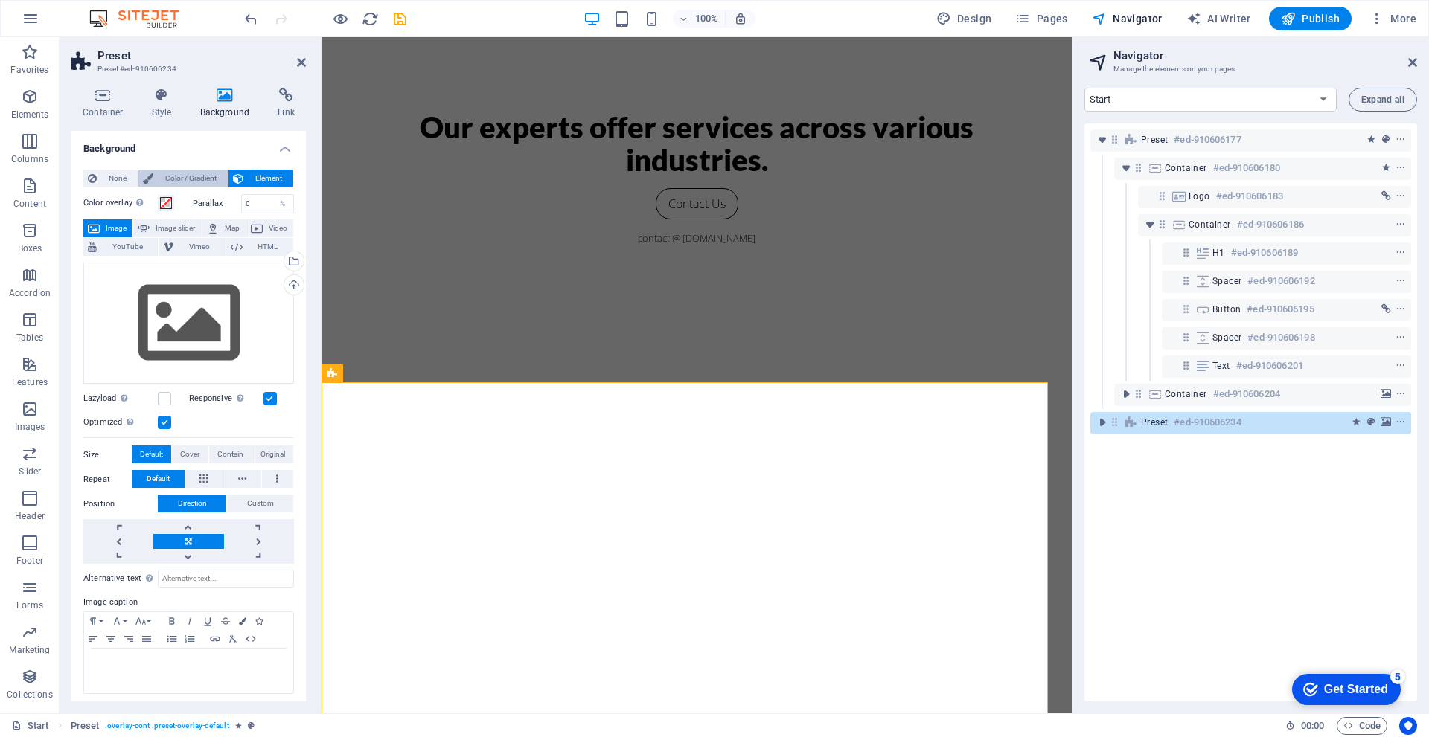
click at [192, 183] on span "Color / Gradient" at bounding box center [190, 179] width 65 height 18
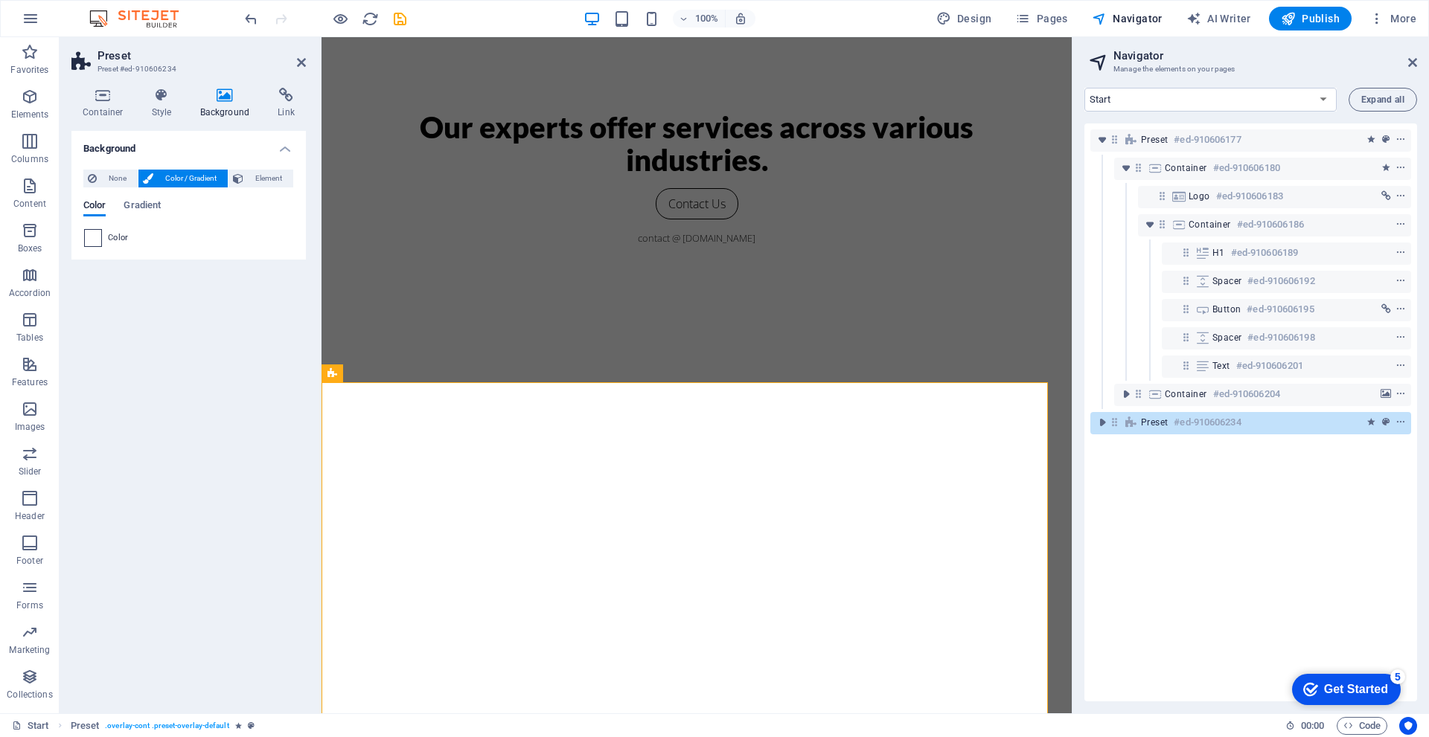
click at [97, 235] on span at bounding box center [93, 238] width 16 height 16
type input "#ffffff"
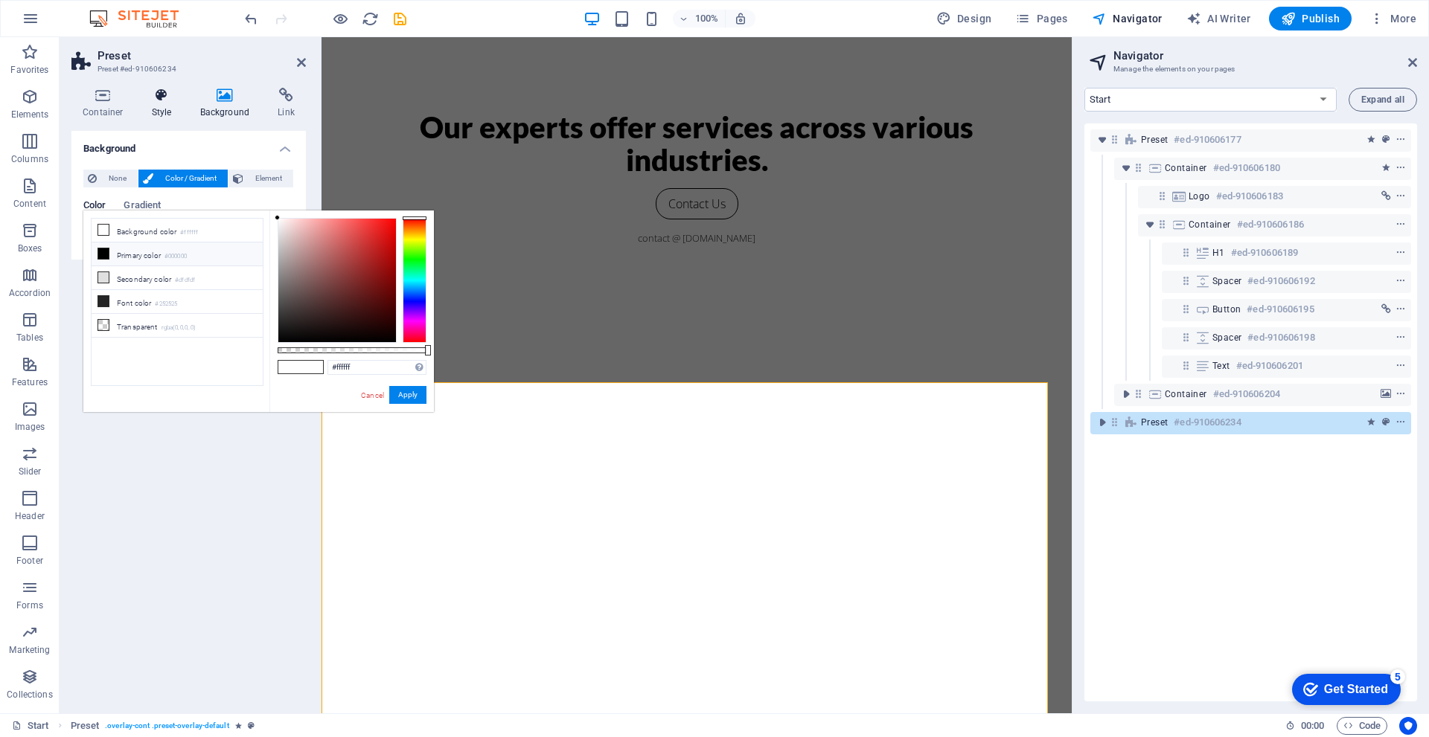
click at [161, 112] on h4 "Style" at bounding box center [165, 103] width 48 height 31
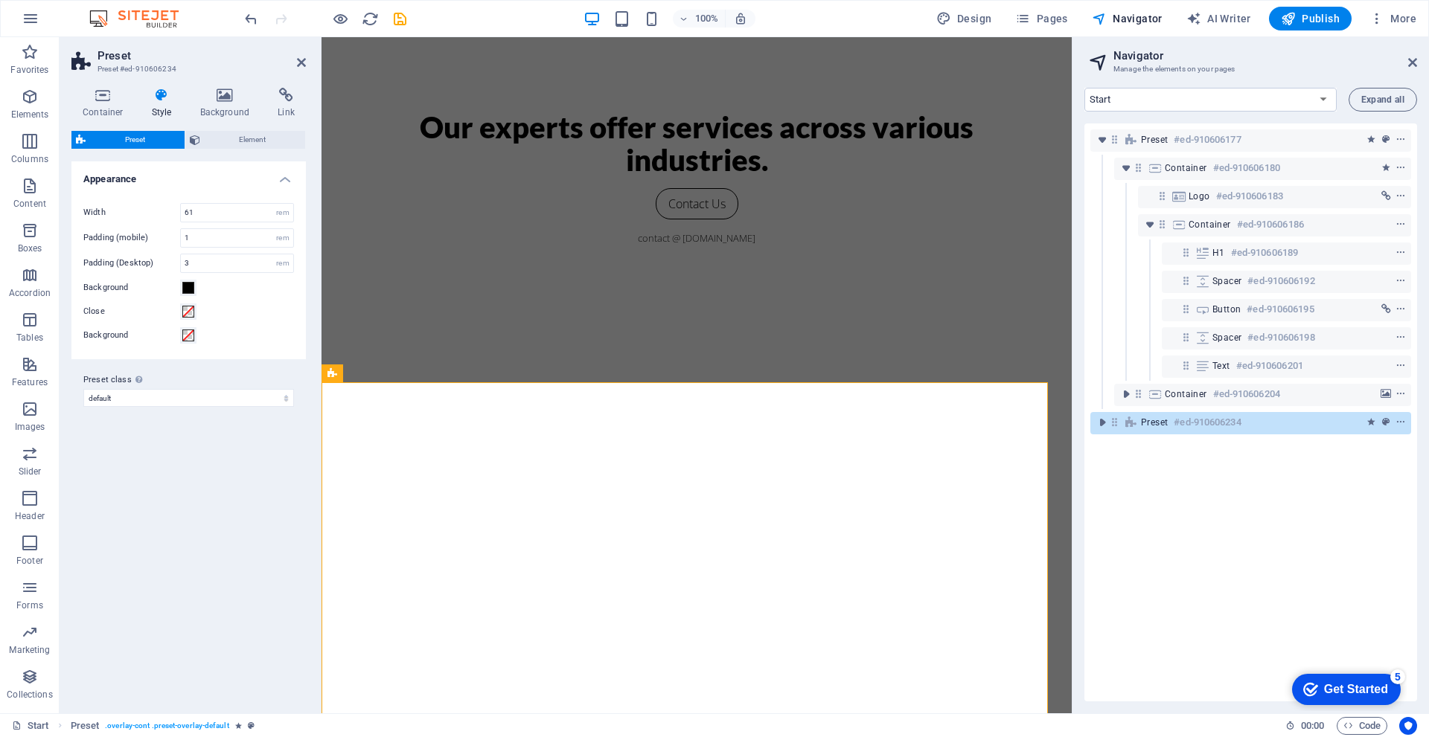
click at [169, 100] on icon at bounding box center [162, 95] width 42 height 15
click at [83, 139] on icon at bounding box center [81, 140] width 10 height 18
click at [99, 108] on h4 "Container" at bounding box center [105, 103] width 69 height 31
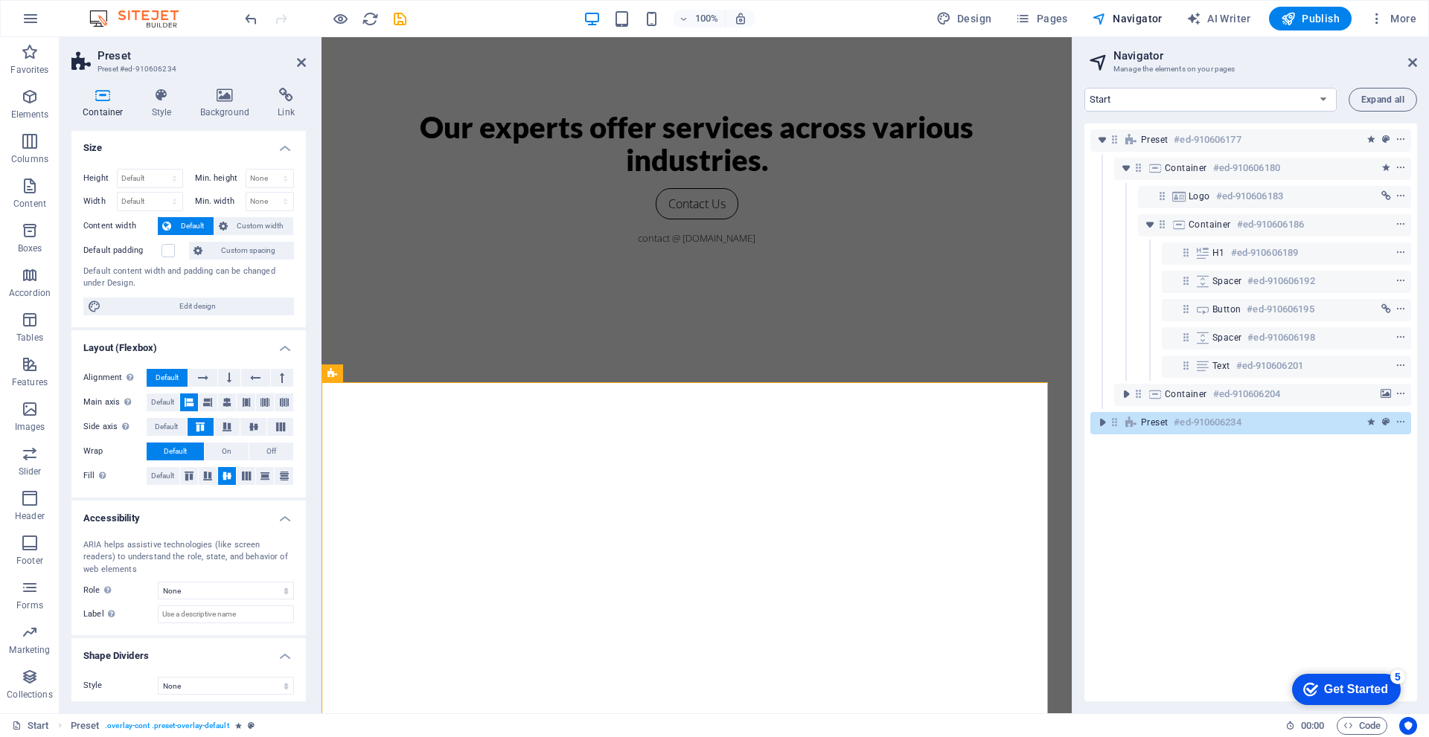
scroll to position [0, 0]
click at [156, 89] on icon at bounding box center [162, 95] width 42 height 15
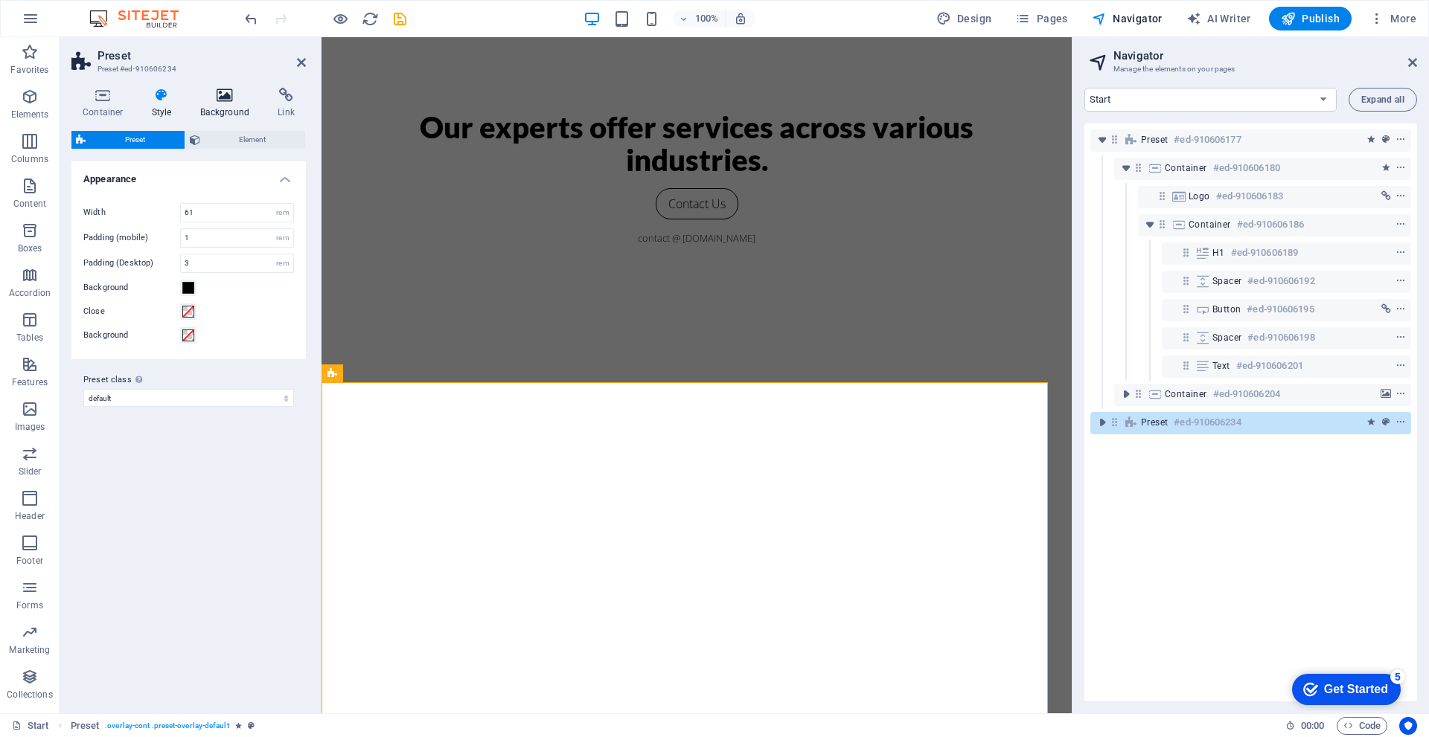
click at [212, 100] on icon at bounding box center [225, 95] width 72 height 15
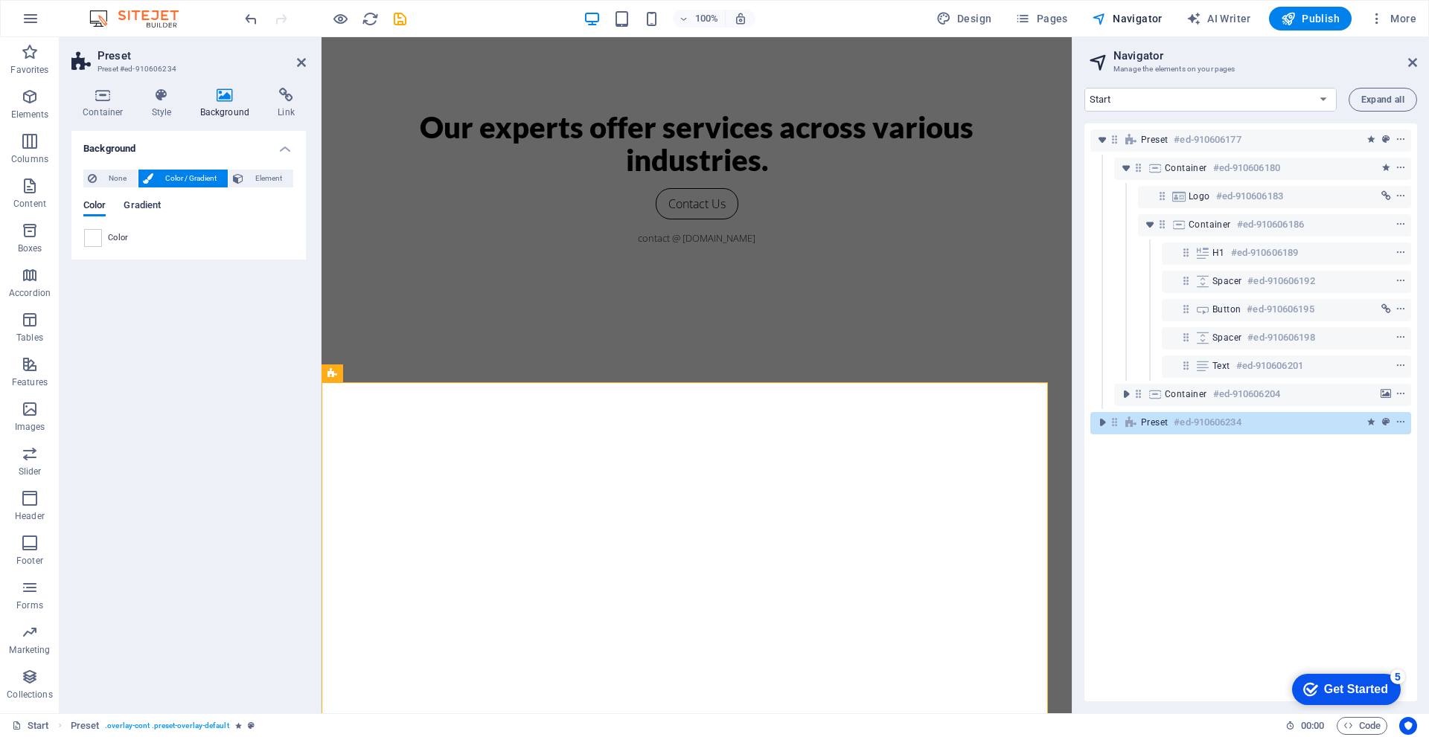
click at [141, 209] on span "Gradient" at bounding box center [142, 206] width 37 height 21
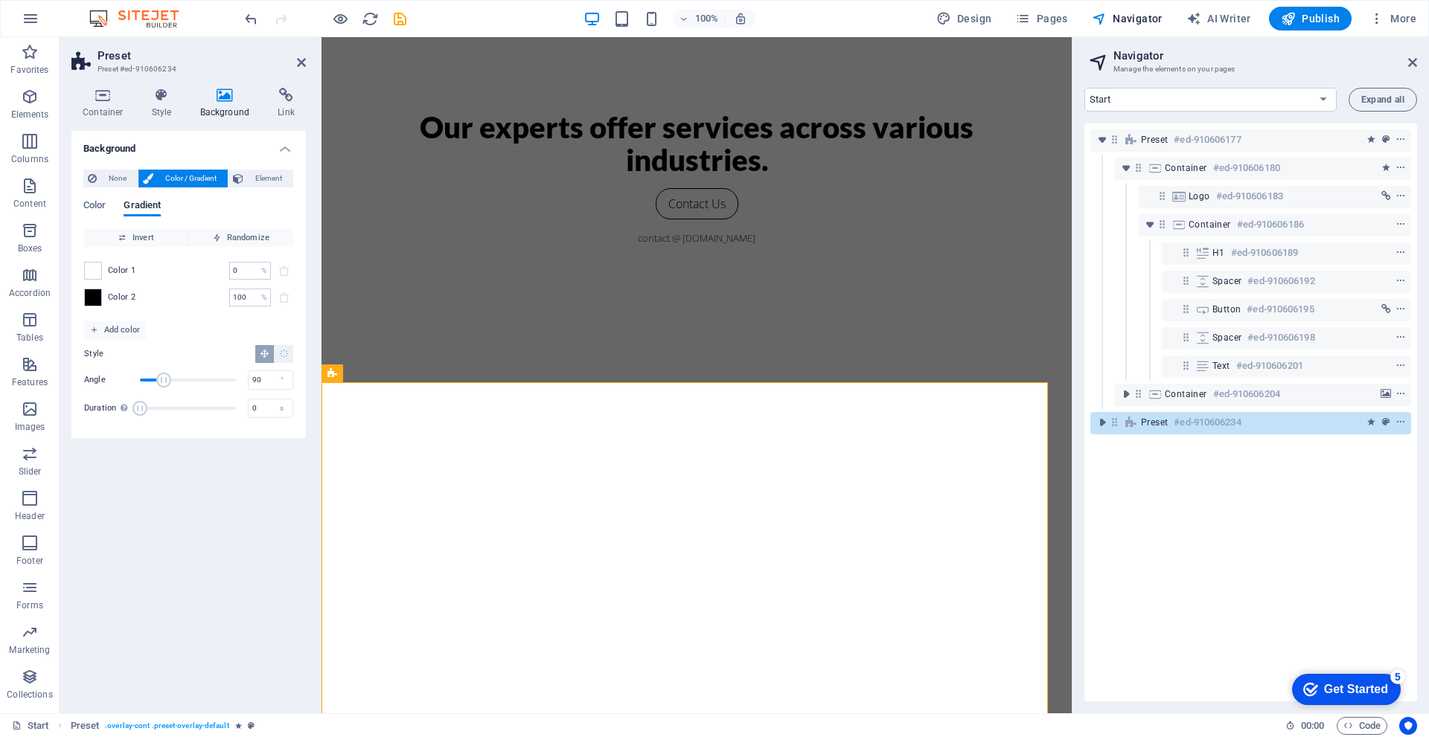
click at [107, 209] on div "Color Gradient" at bounding box center [188, 214] width 211 height 28
click at [99, 209] on span "Color" at bounding box center [94, 206] width 22 height 21
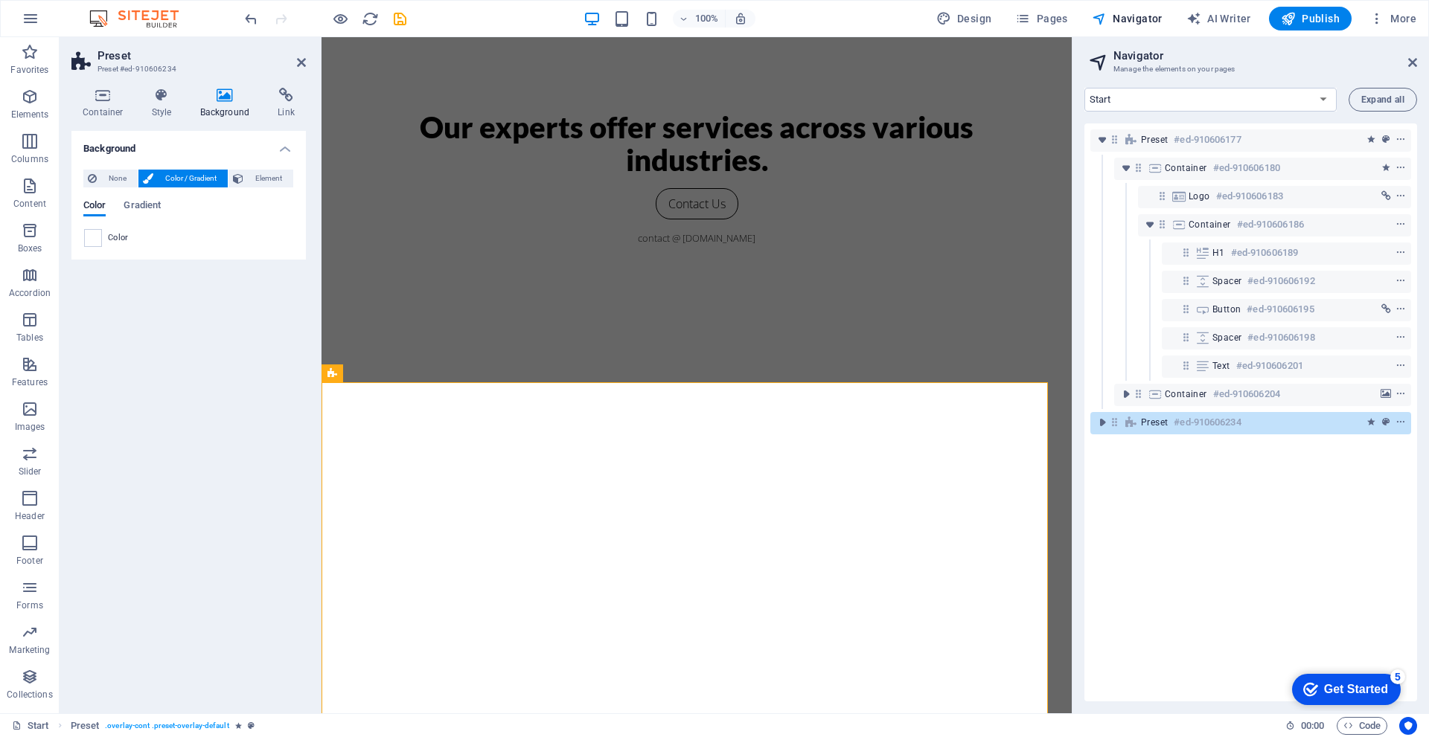
click at [173, 176] on span "Color / Gradient" at bounding box center [190, 179] width 65 height 18
click at [100, 243] on span at bounding box center [93, 238] width 16 height 16
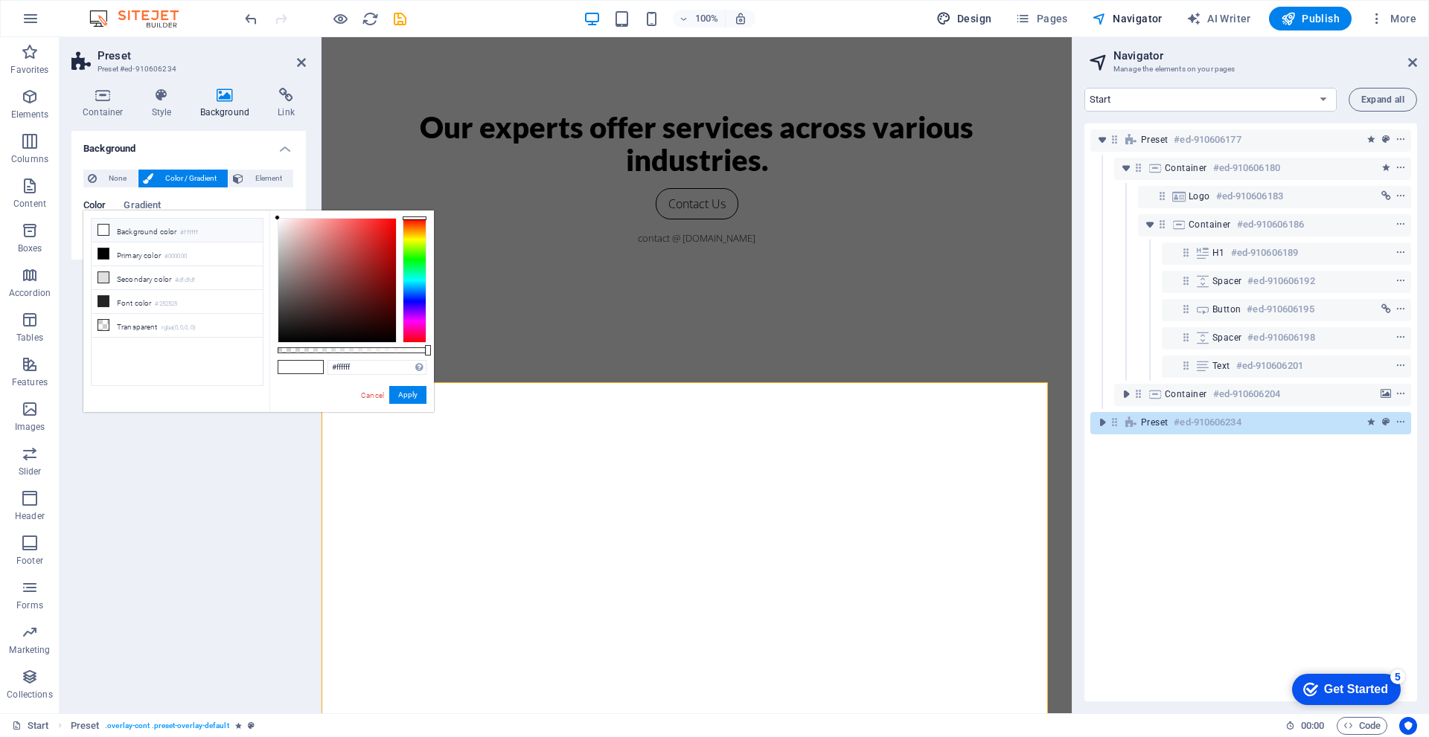
click at [958, 23] on span "Design" at bounding box center [964, 18] width 56 height 15
select select "px"
select select "300"
select select "px"
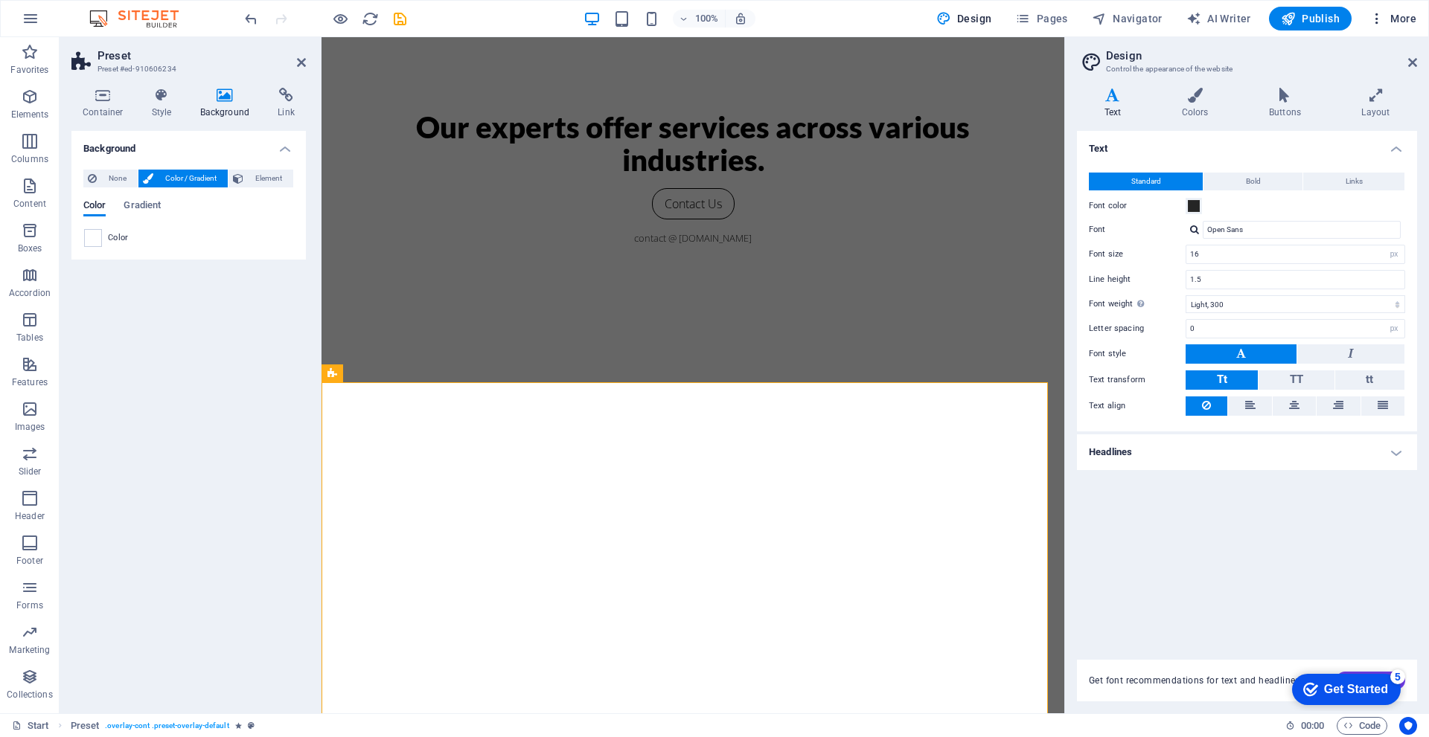
click at [1395, 17] on span "More" at bounding box center [1392, 18] width 47 height 15
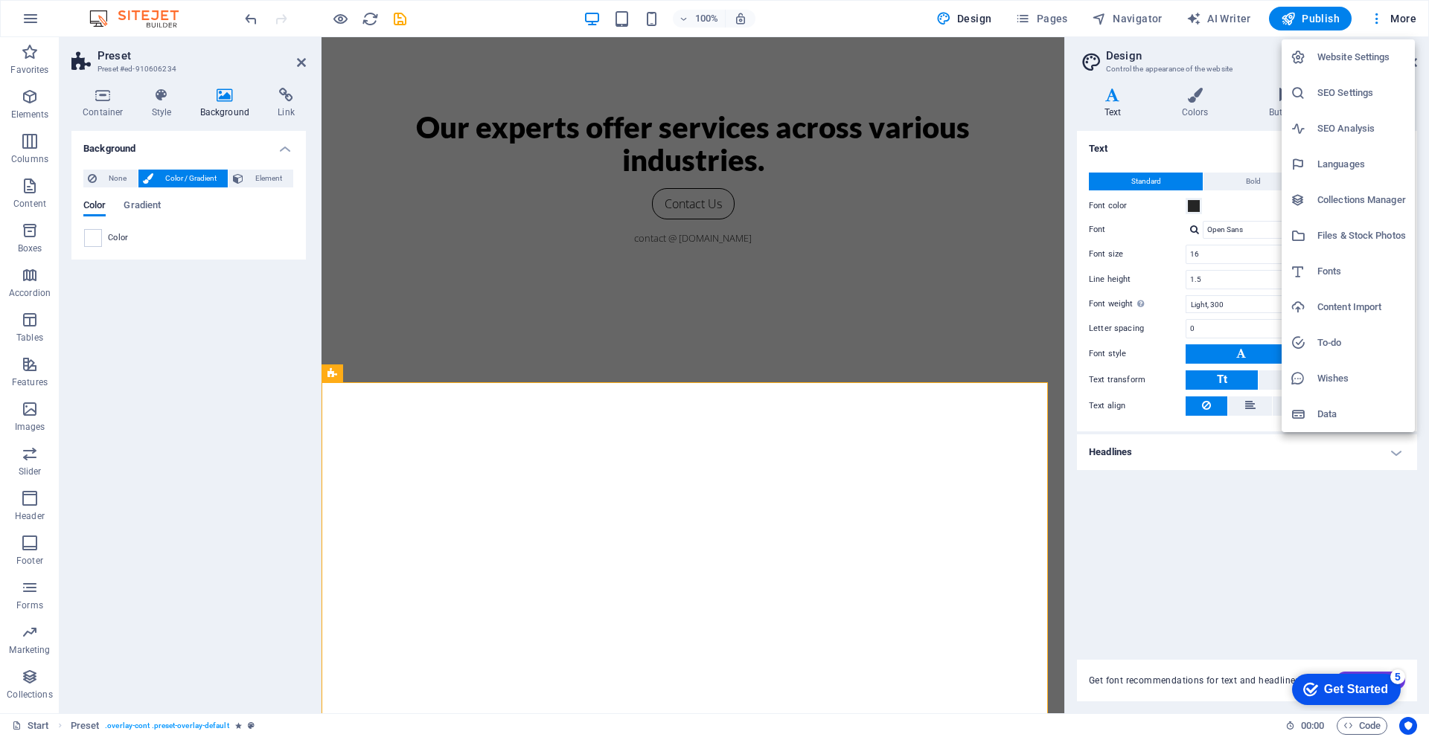
click at [1348, 56] on h6 "Website Settings" at bounding box center [1361, 57] width 89 height 18
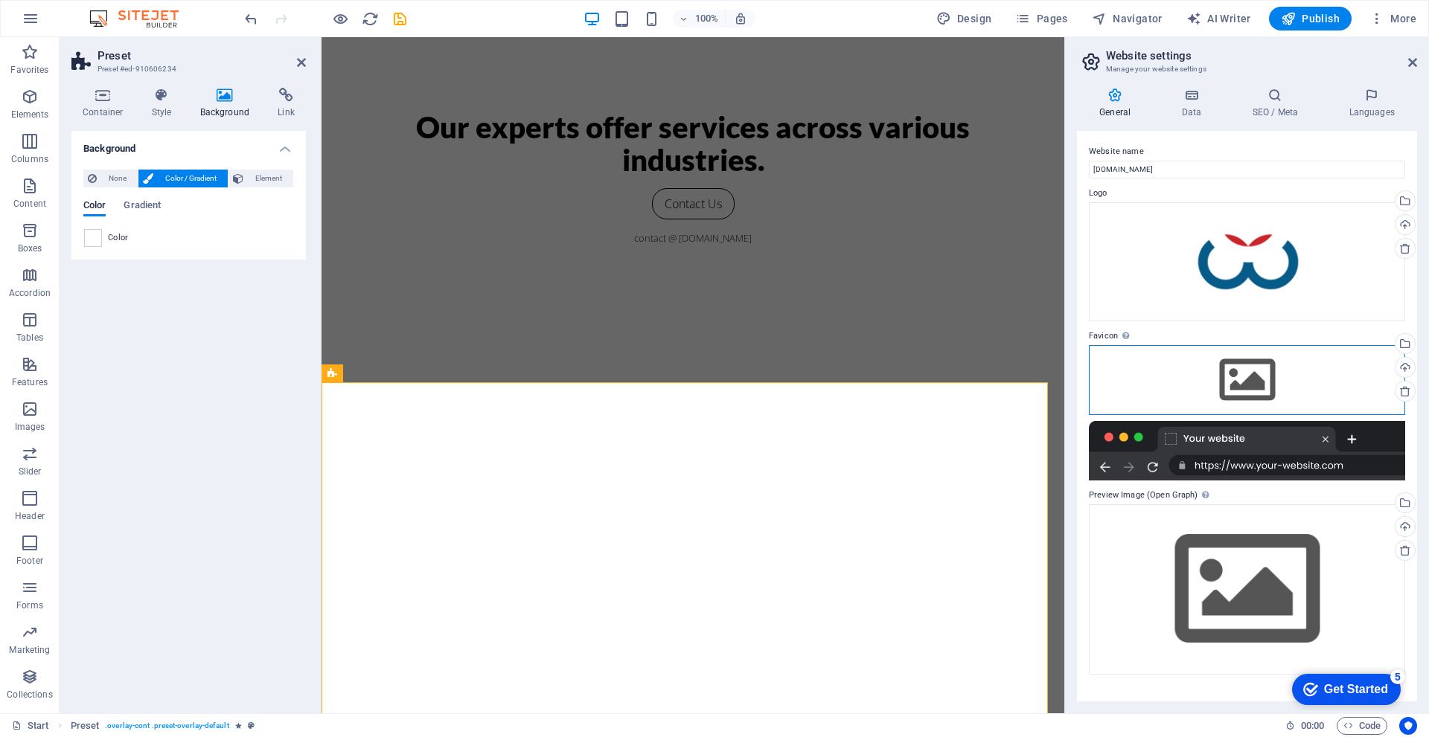
click at [1267, 386] on div "Drag files here, click to choose files or select files from Files or our free s…" at bounding box center [1247, 380] width 316 height 70
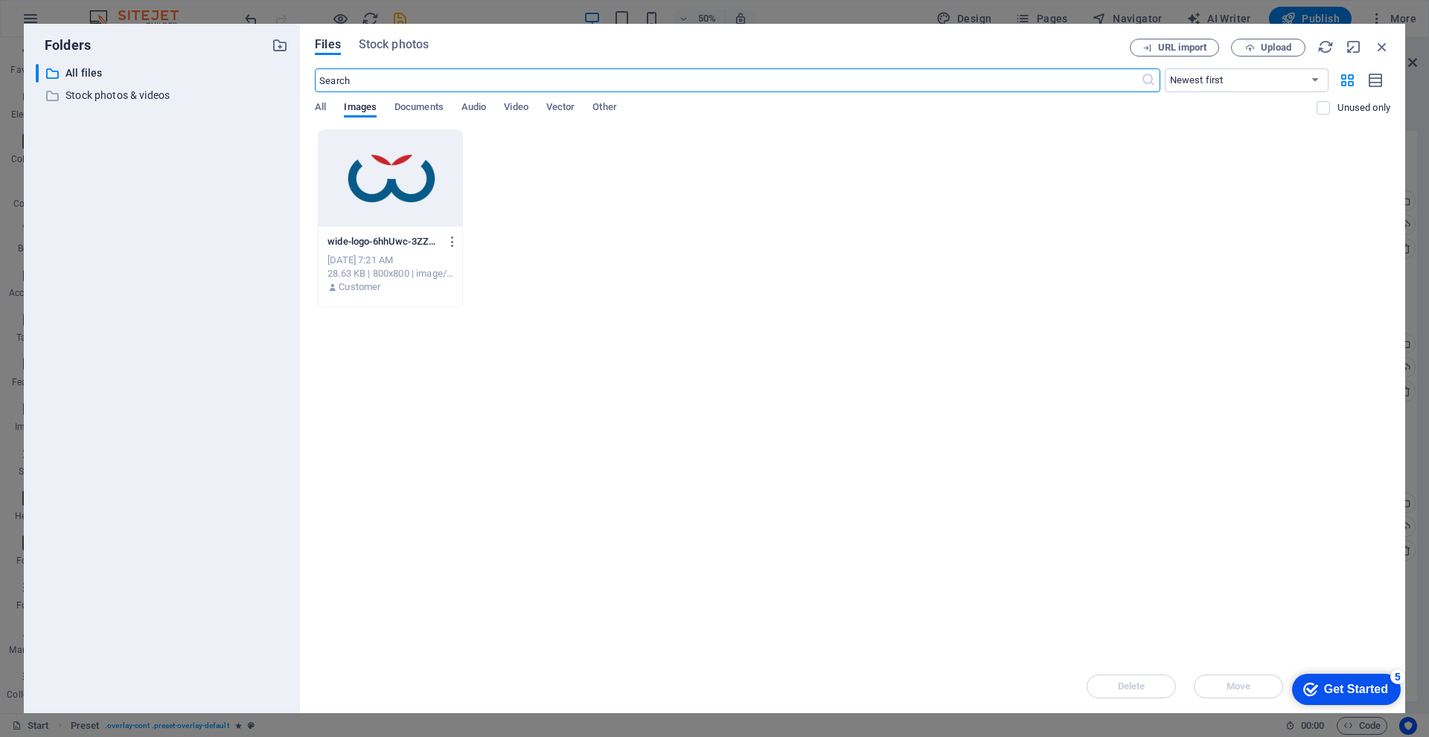
click at [403, 196] on div at bounding box center [391, 178] width 144 height 97
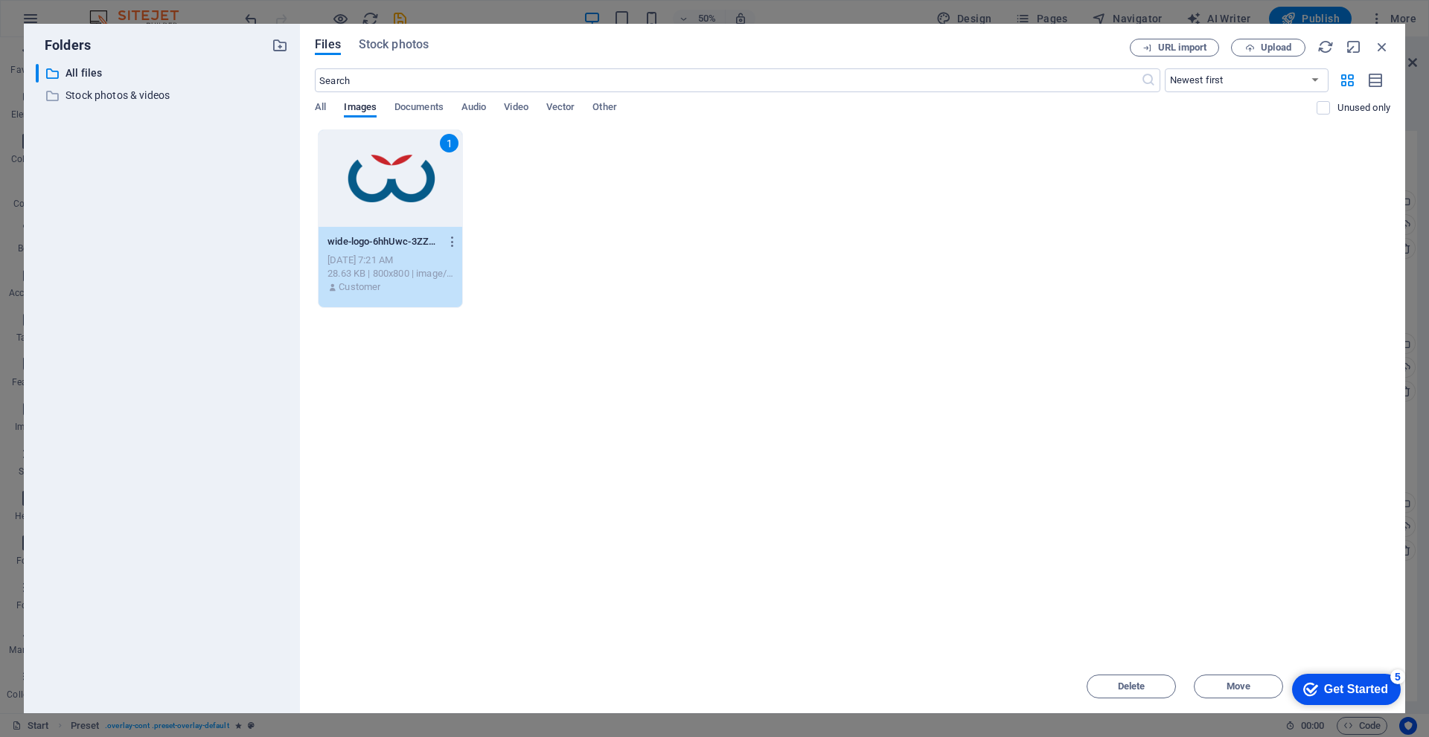
click at [406, 183] on div "1" at bounding box center [391, 178] width 144 height 97
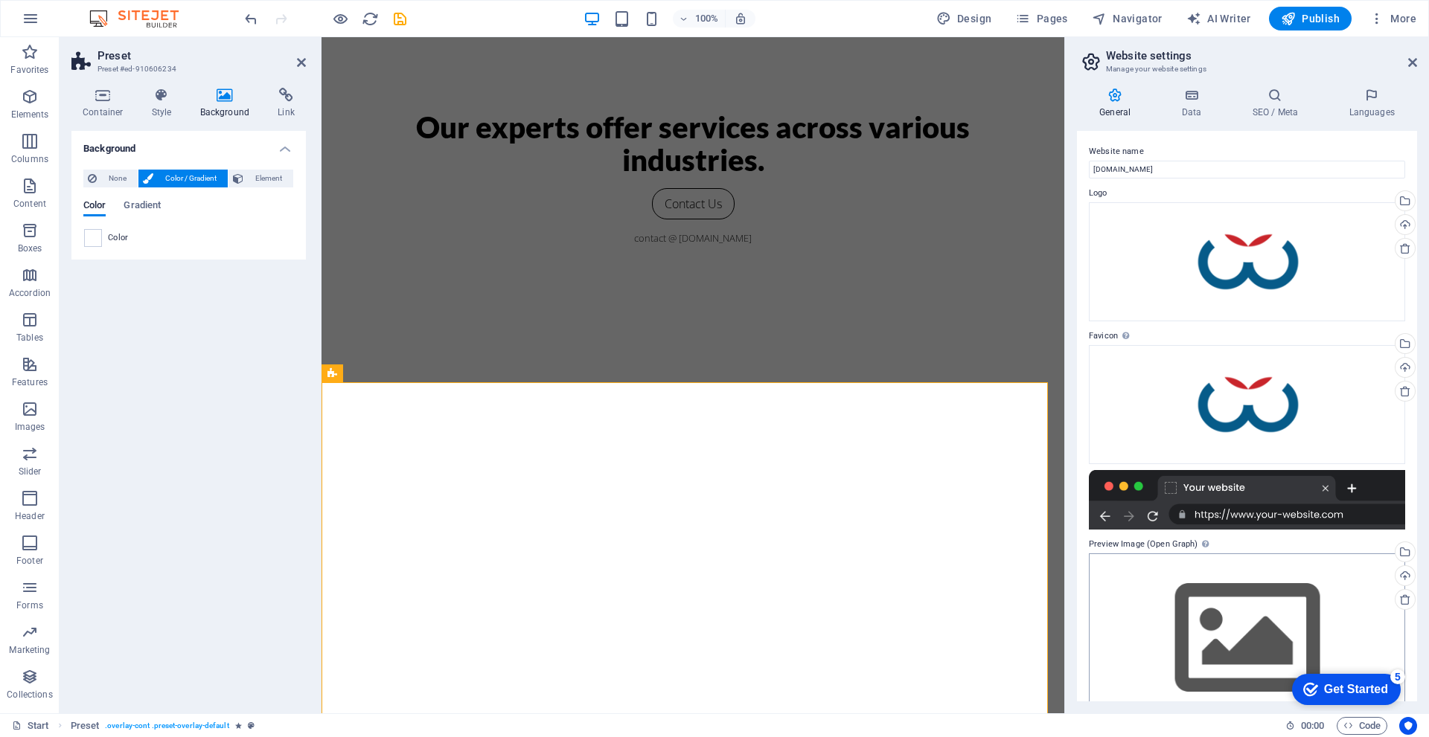
scroll to position [34, 0]
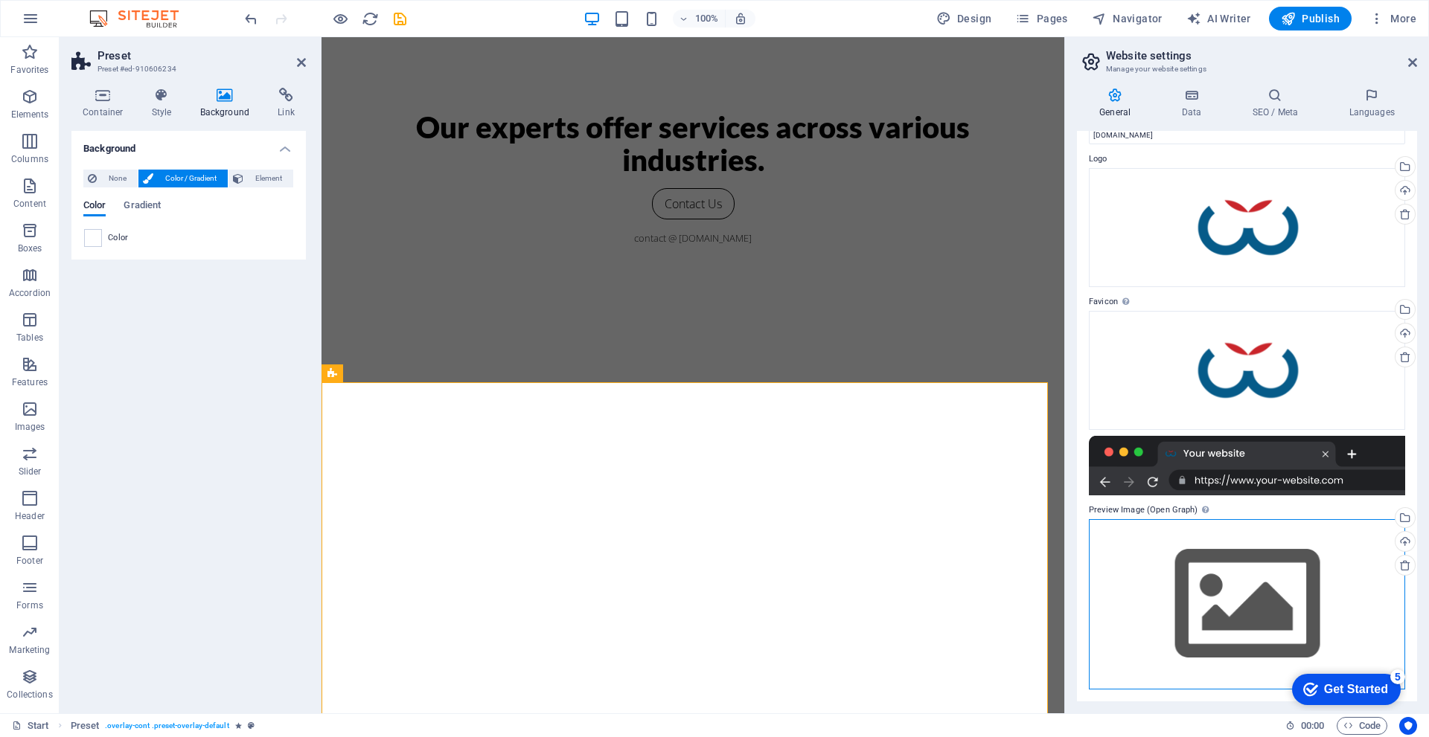
click at [1182, 574] on div "Drag files here, click to choose files or select files from Files or our free s…" at bounding box center [1247, 604] width 316 height 170
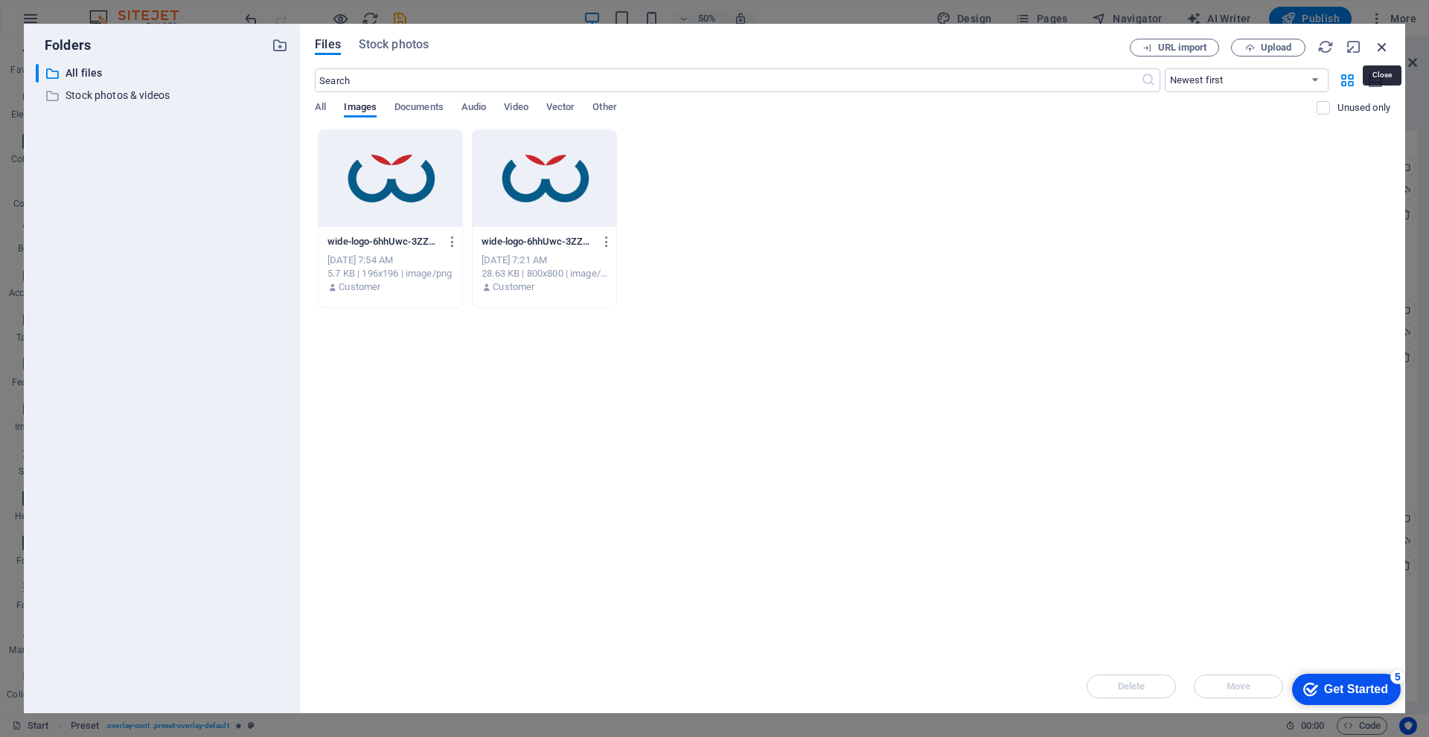
click at [1382, 50] on icon "button" at bounding box center [1382, 47] width 16 height 16
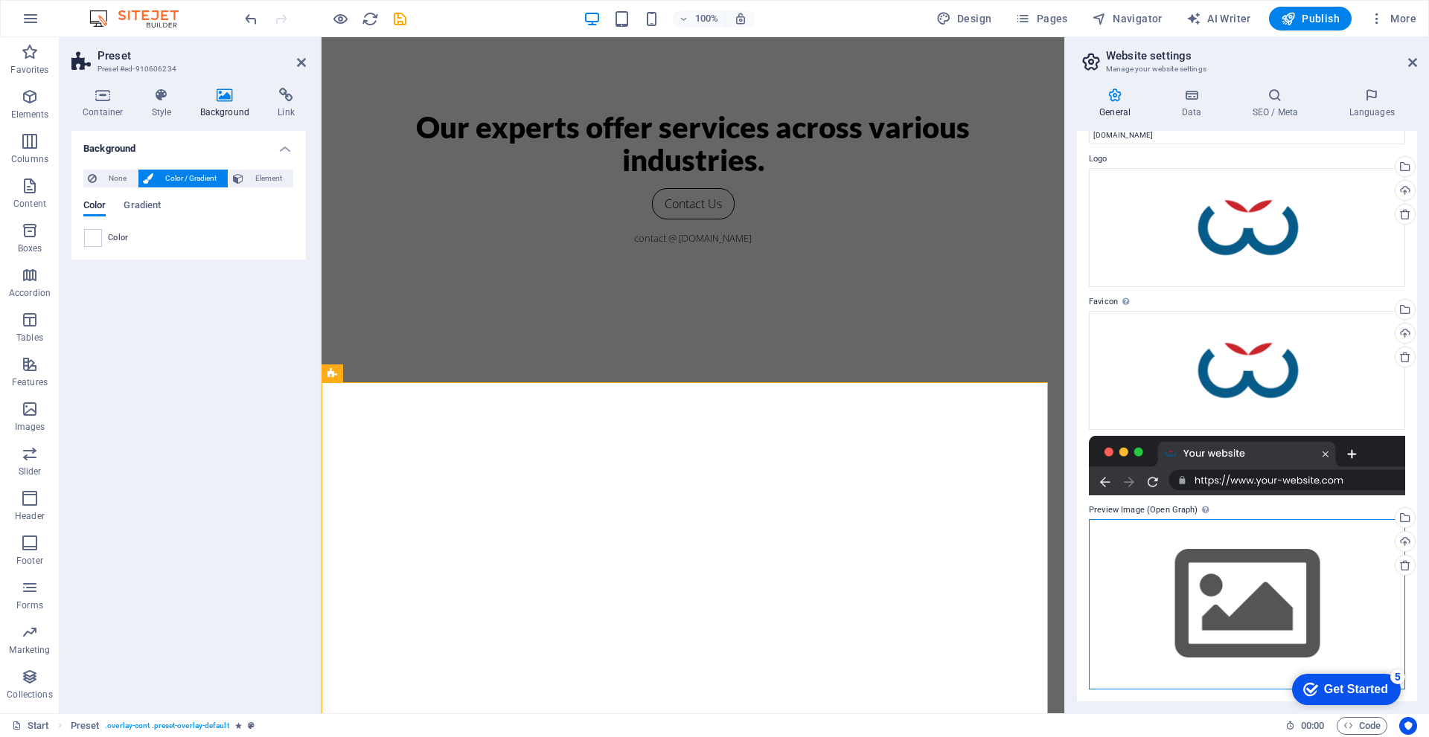
click at [1232, 568] on div "Drag files here, click to choose files or select files from Files or our free s…" at bounding box center [1247, 604] width 316 height 170
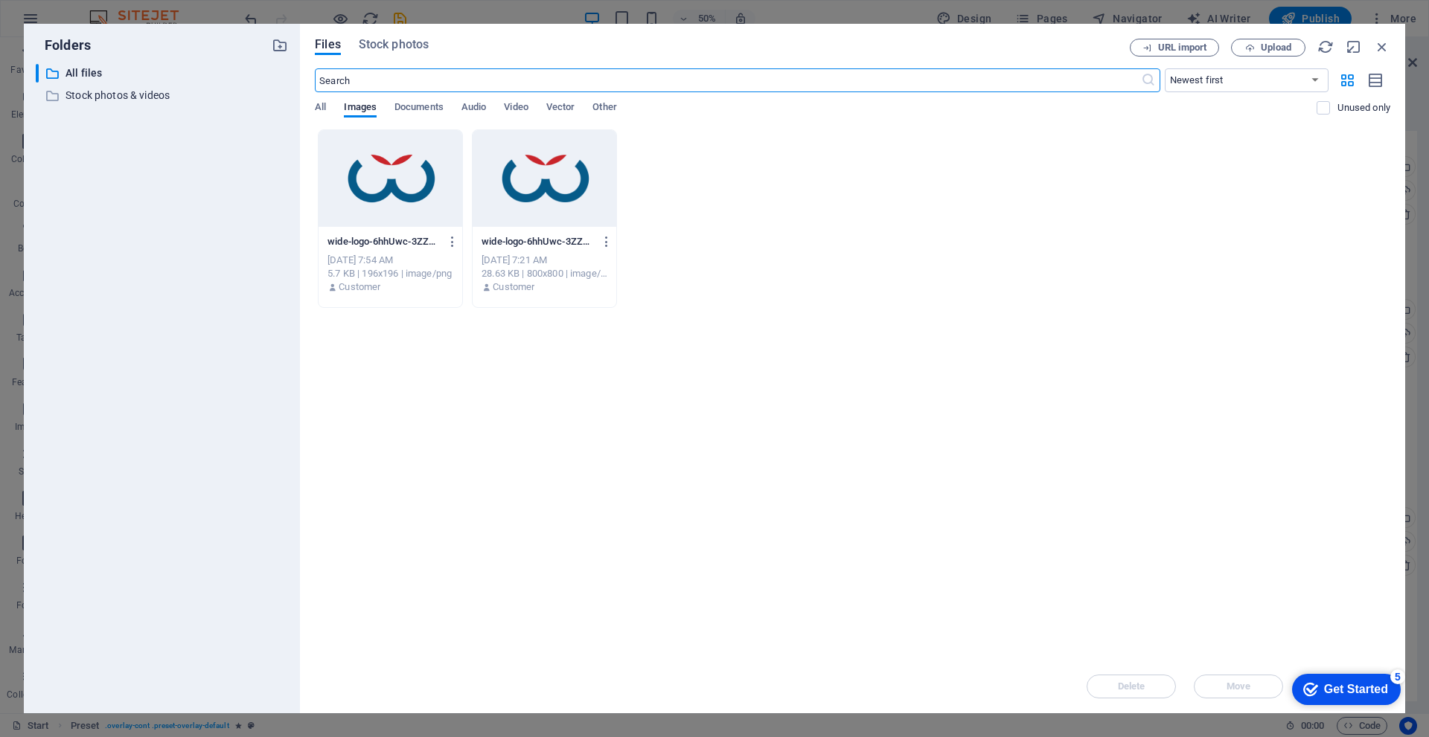
click at [533, 181] on div at bounding box center [545, 178] width 144 height 97
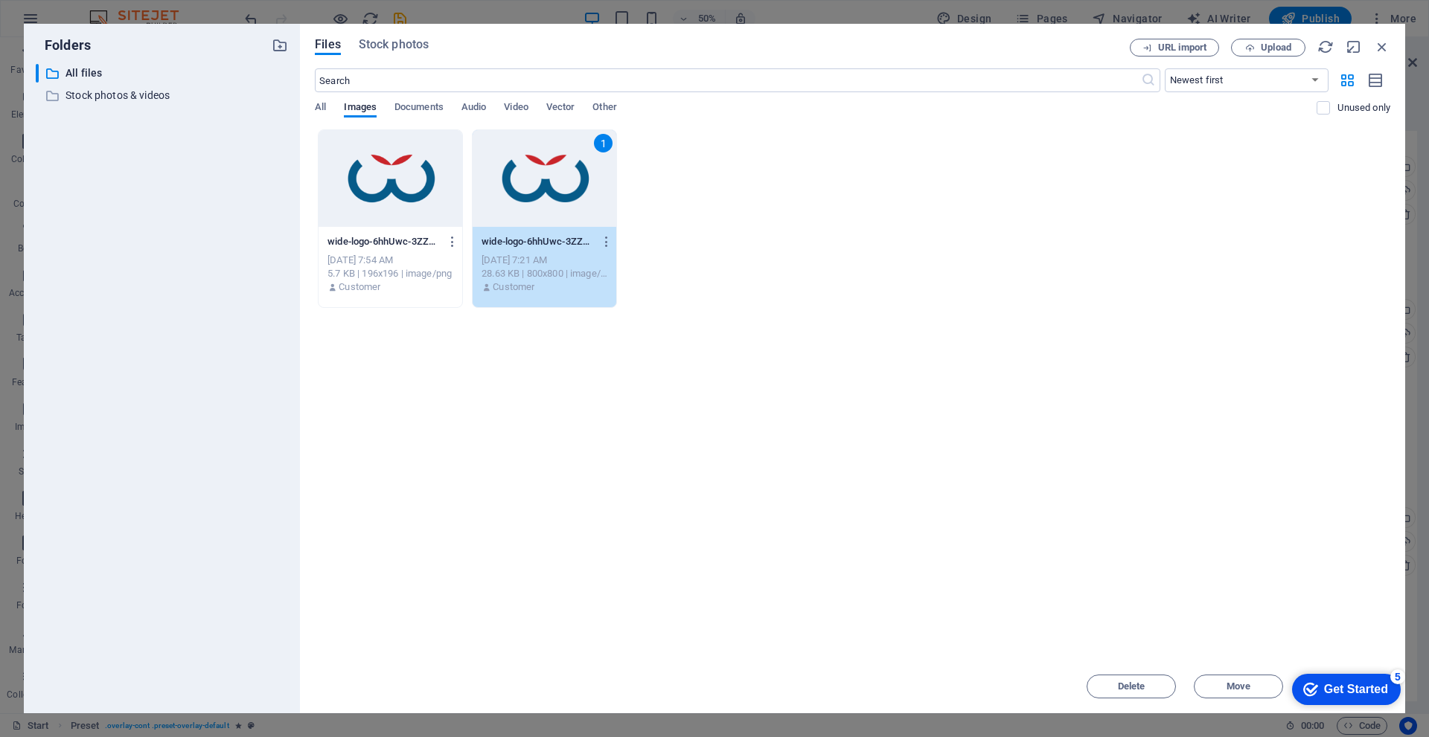
click at [533, 181] on div "1" at bounding box center [545, 178] width 144 height 97
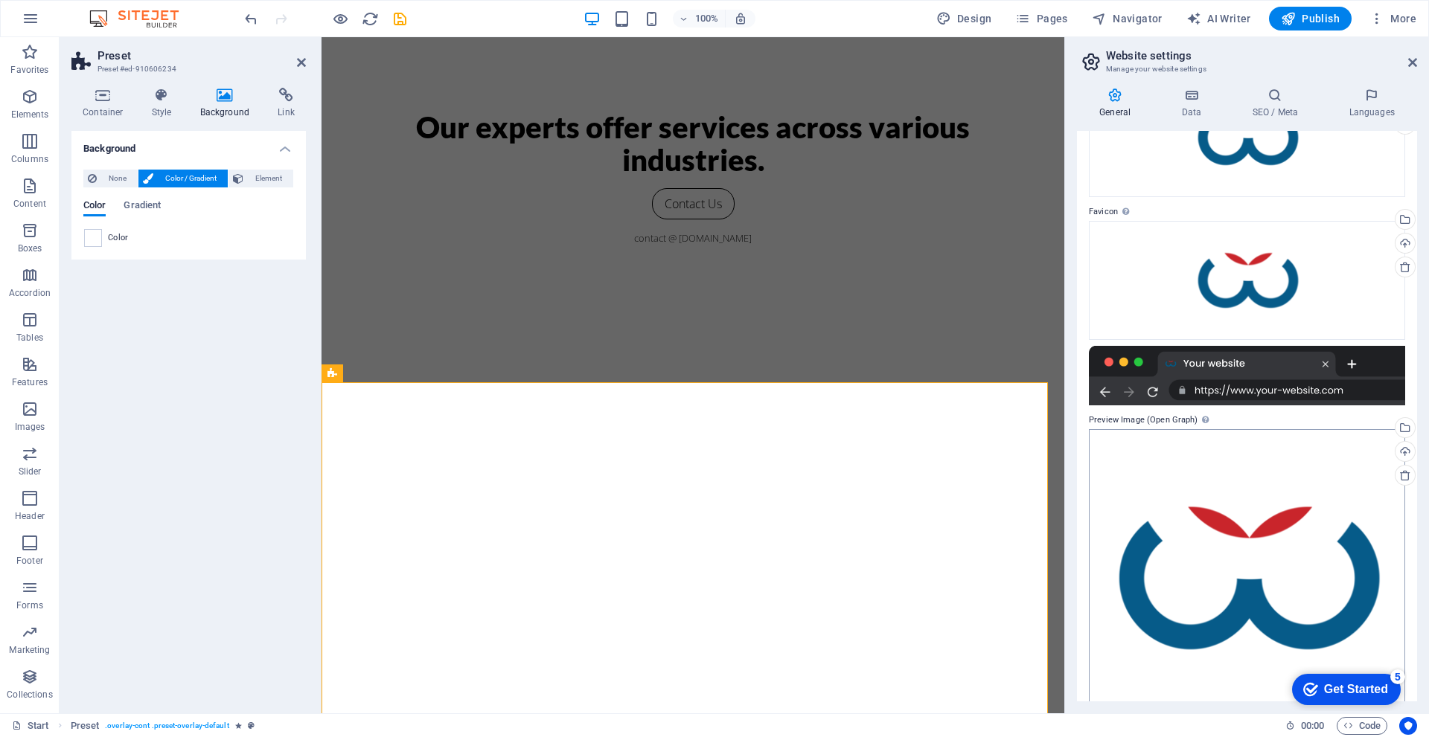
scroll to position [0, 0]
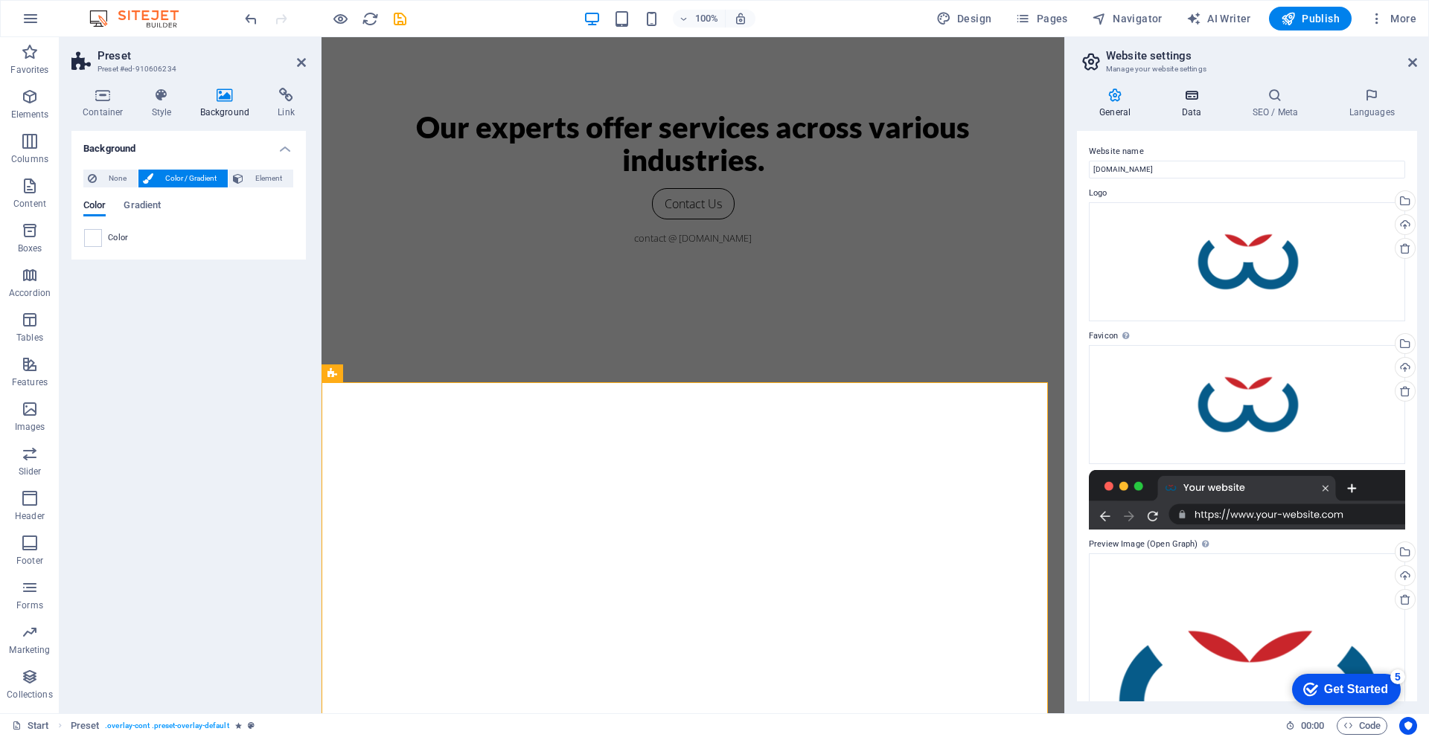
click at [1190, 112] on h4 "Data" at bounding box center [1194, 103] width 71 height 31
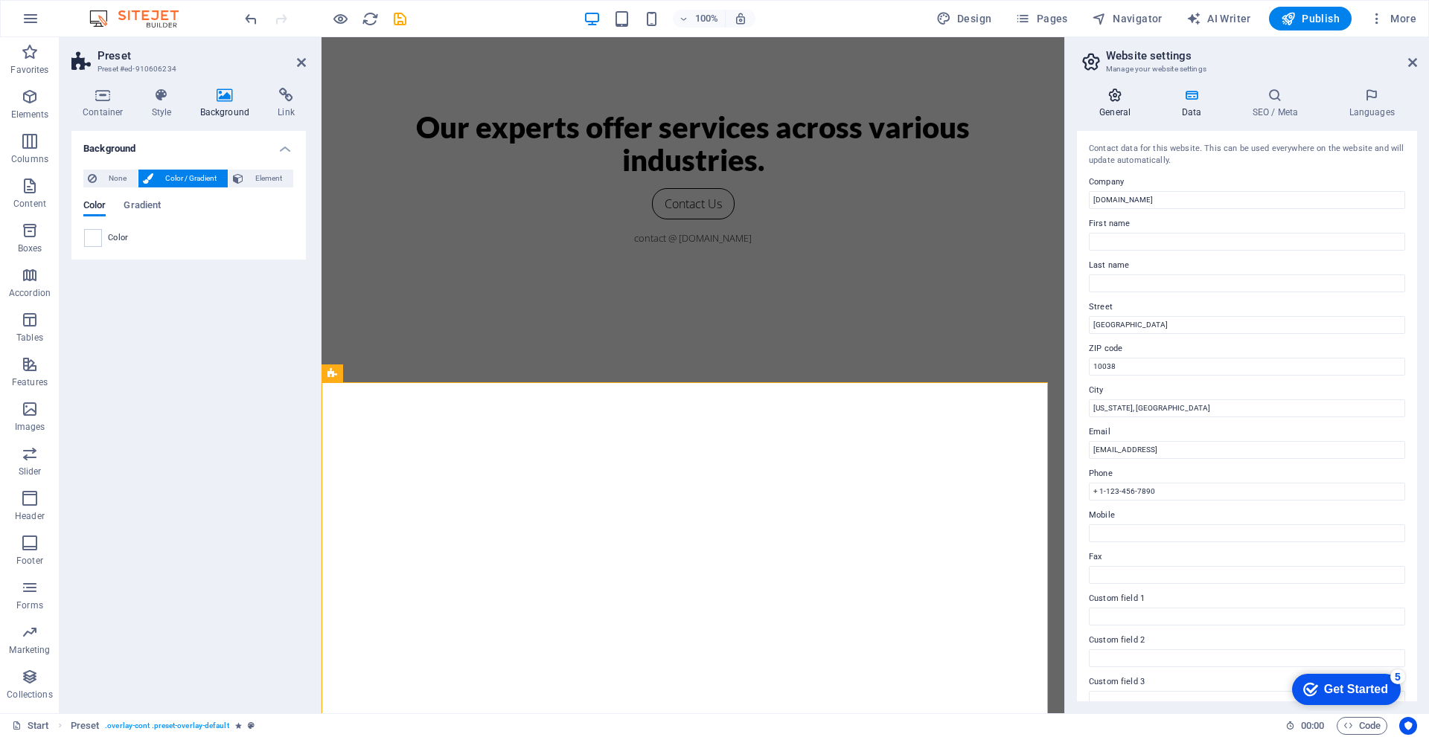
click at [1125, 106] on h4 "General" at bounding box center [1118, 103] width 82 height 31
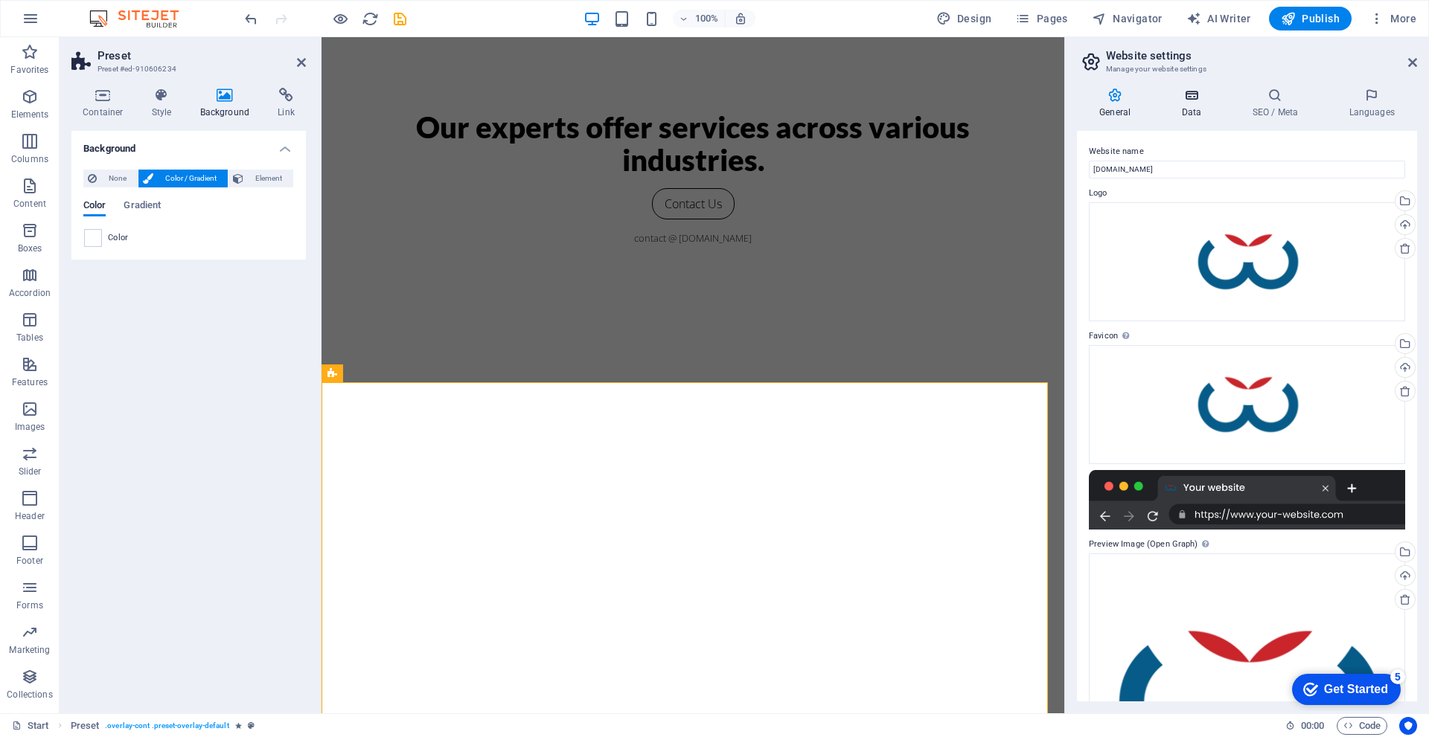
click at [1186, 102] on icon at bounding box center [1191, 95] width 65 height 15
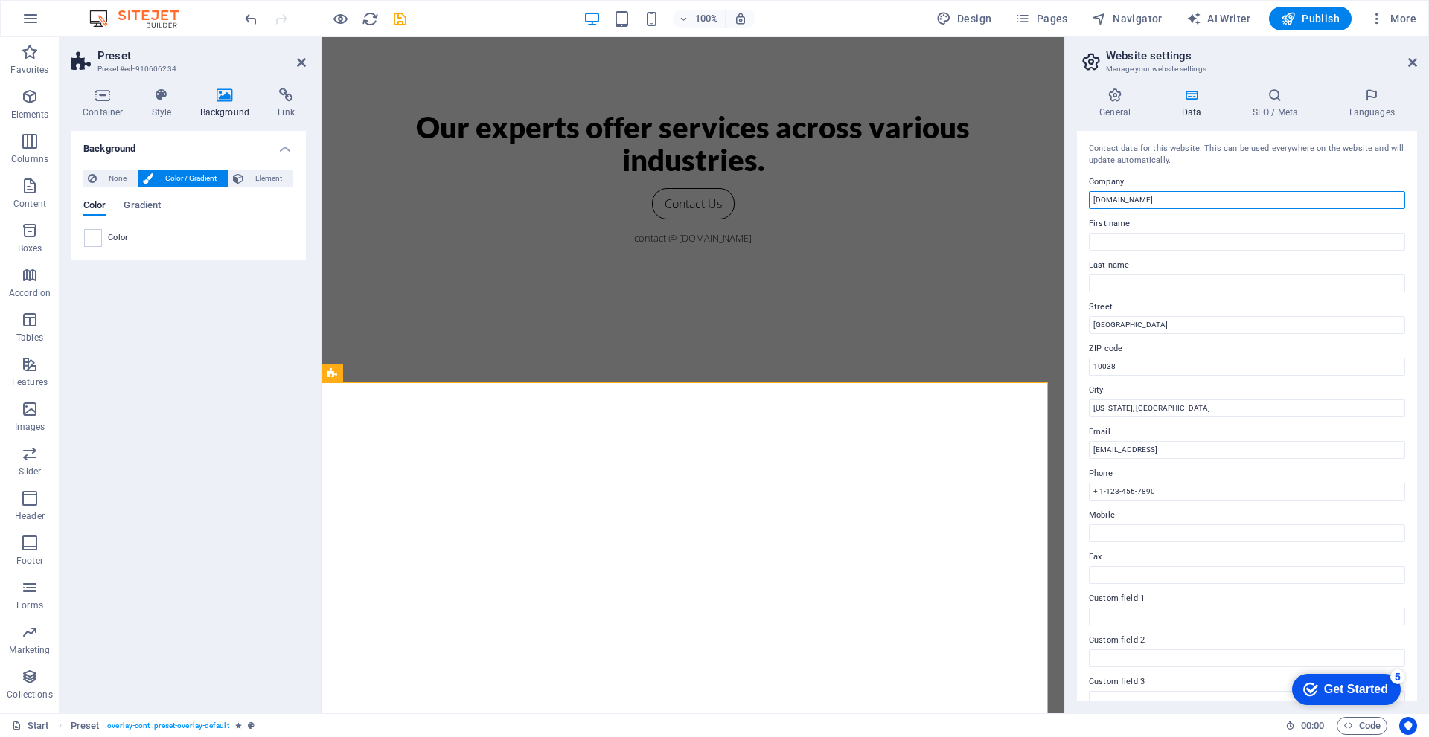
drag, startPoint x: 1193, startPoint y: 197, endPoint x: 1075, endPoint y: 197, distance: 117.6
click at [1075, 197] on div "General Data SEO / Meta Languages Website name [DOMAIN_NAME] Logo Drag files he…" at bounding box center [1247, 395] width 364 height 638
type input "WIDE"
click at [1158, 412] on input "[US_STATE], [GEOGRAPHIC_DATA]" at bounding box center [1247, 409] width 316 height 18
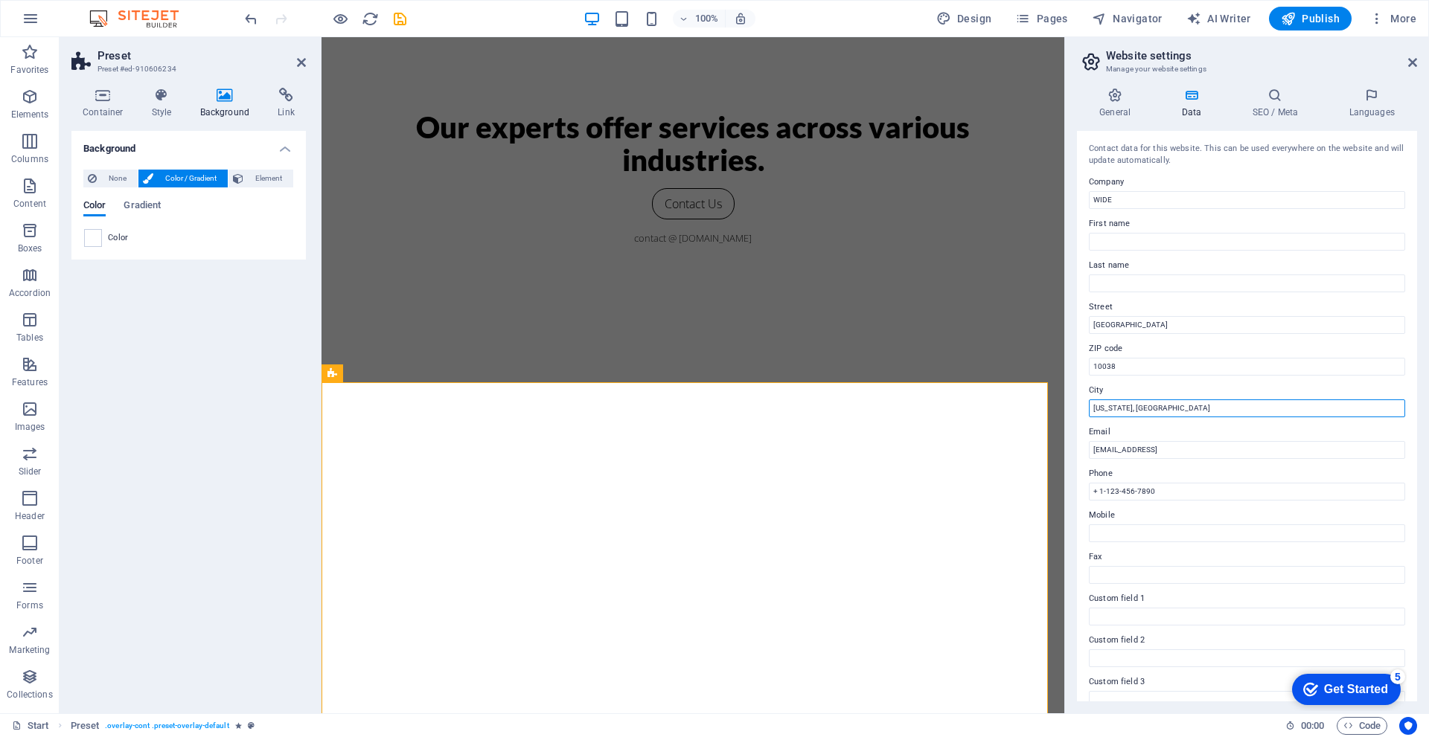
click at [1158, 412] on input "[US_STATE], [GEOGRAPHIC_DATA]" at bounding box center [1247, 409] width 316 height 18
click at [1273, 103] on h4 "SEO / Meta" at bounding box center [1277, 103] width 97 height 31
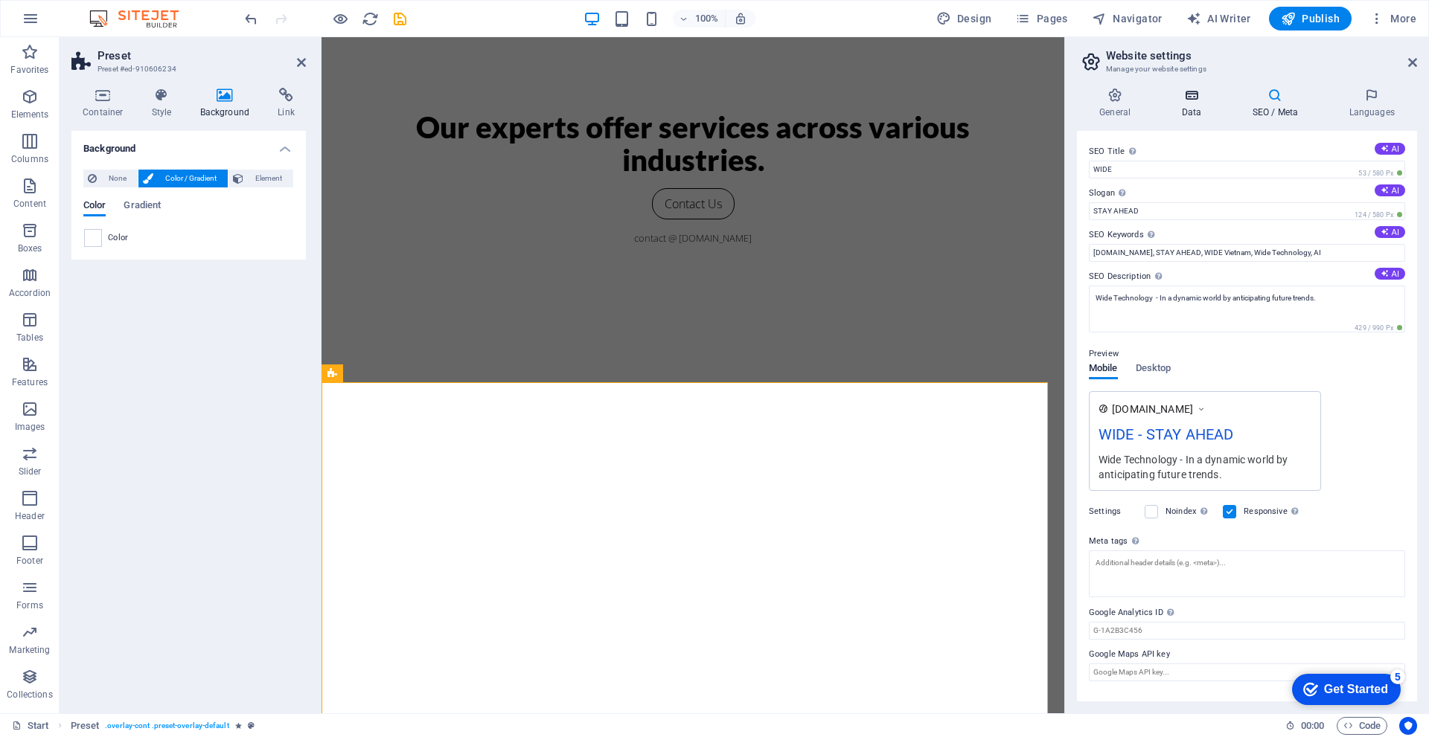
click at [1182, 101] on icon at bounding box center [1191, 95] width 65 height 15
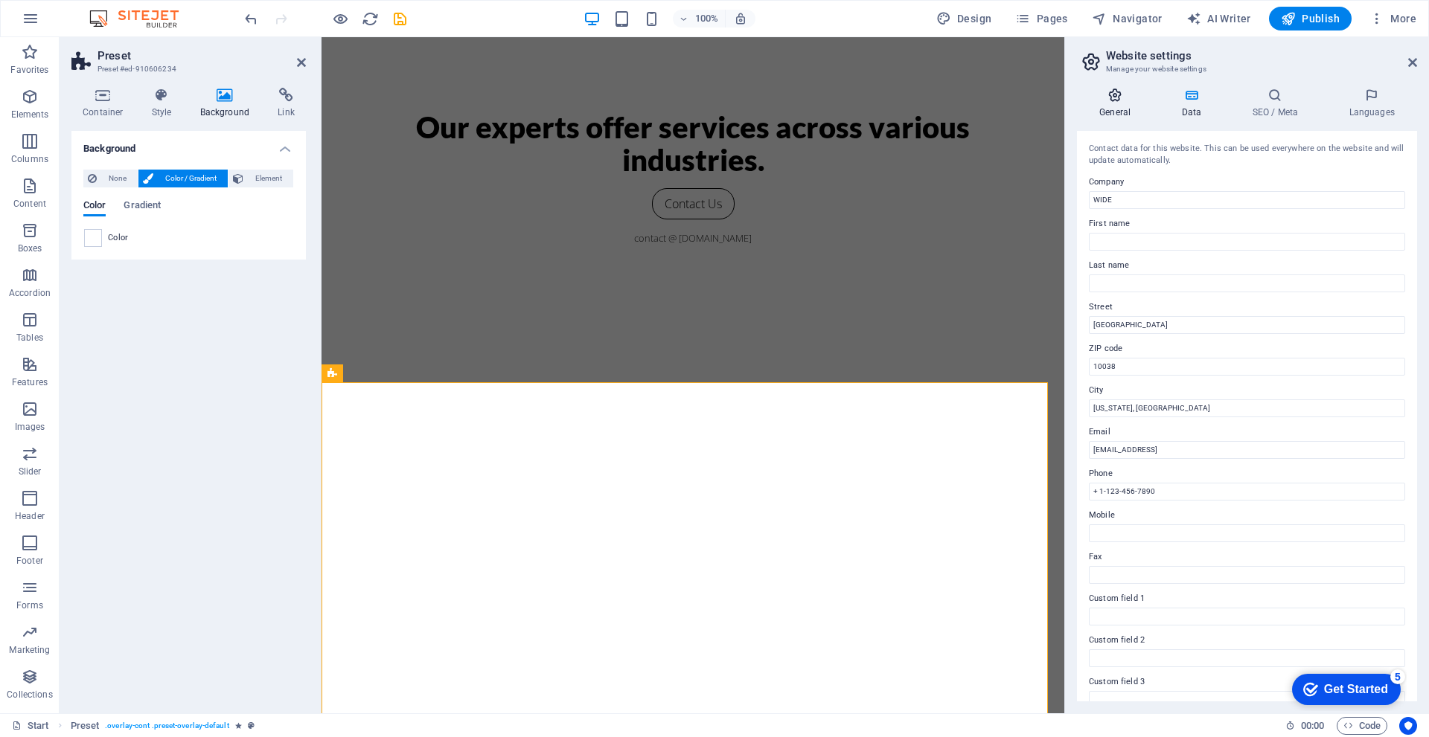
click at [1129, 103] on h4 "General" at bounding box center [1118, 103] width 82 height 31
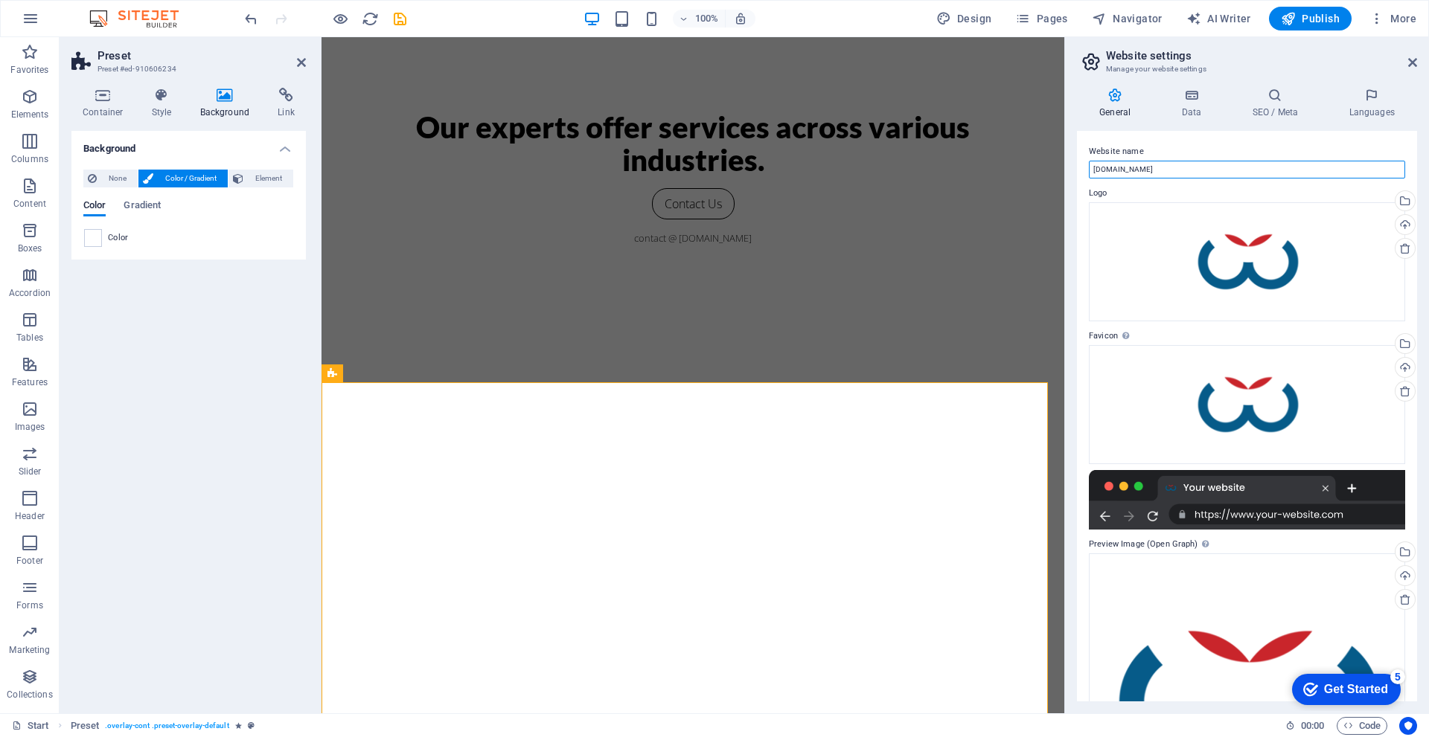
drag, startPoint x: 1532, startPoint y: 205, endPoint x: 1060, endPoint y: 165, distance: 473.5
type input "WIDE"
click at [341, 377] on div "Preset" at bounding box center [348, 374] width 54 height 18
click at [385, 375] on icon at bounding box center [384, 374] width 8 height 16
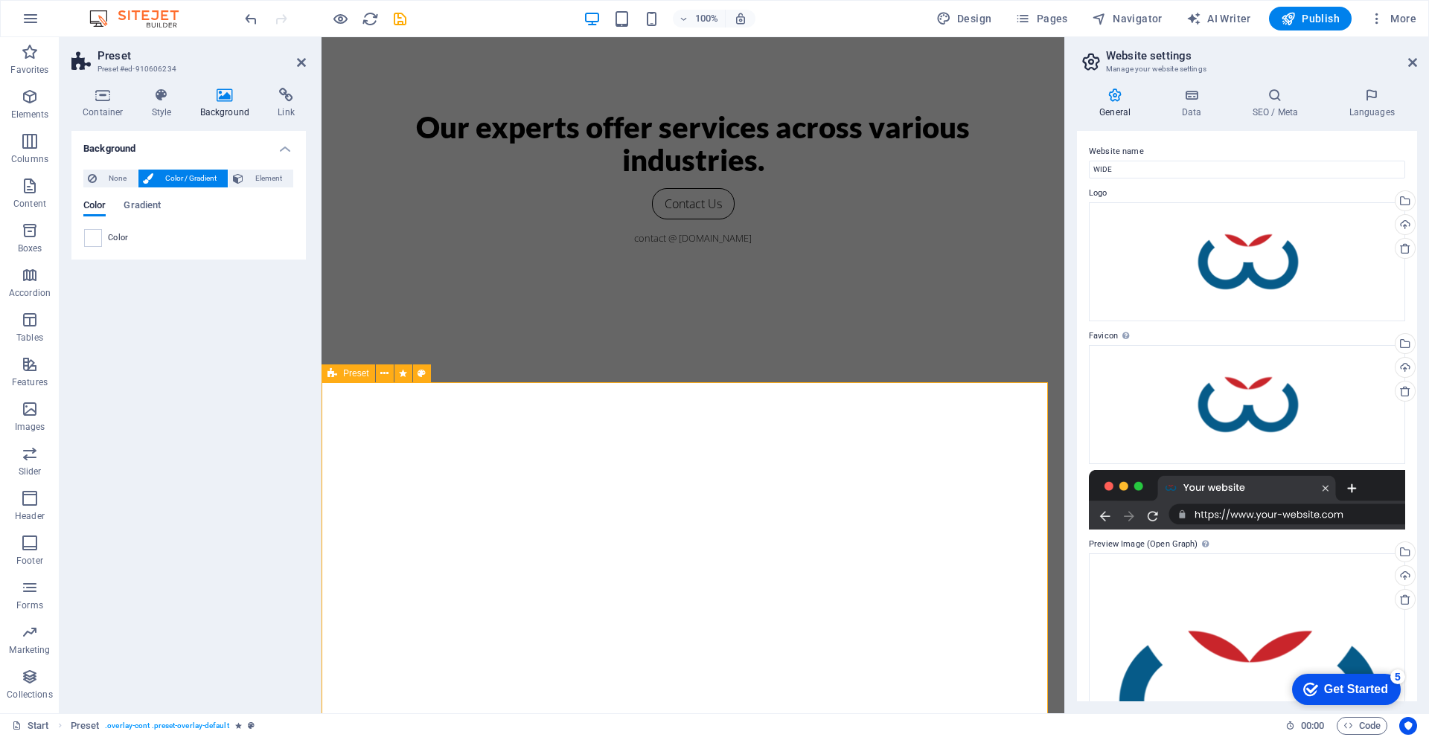
click at [112, 181] on span "None" at bounding box center [117, 179] width 32 height 18
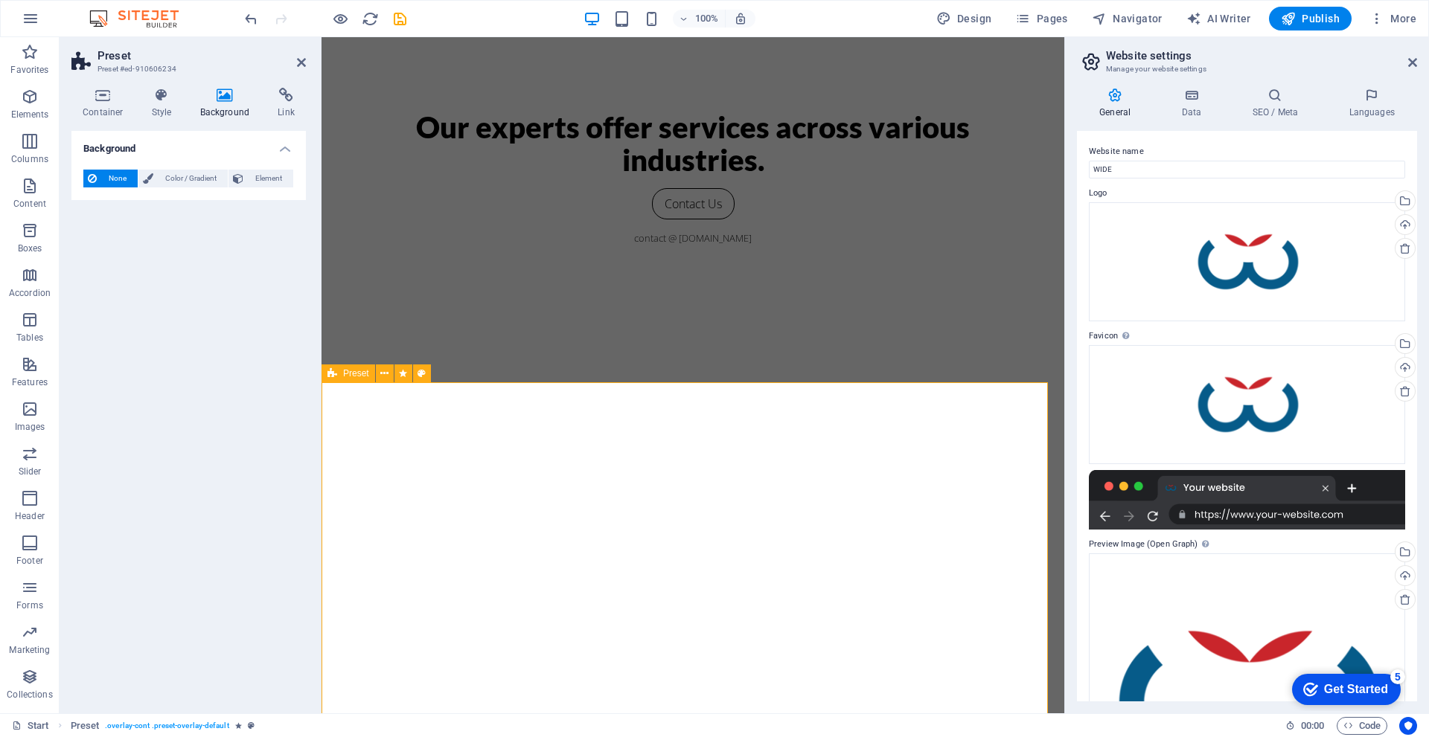
click at [1322, 21] on span "Publish" at bounding box center [1310, 18] width 59 height 15
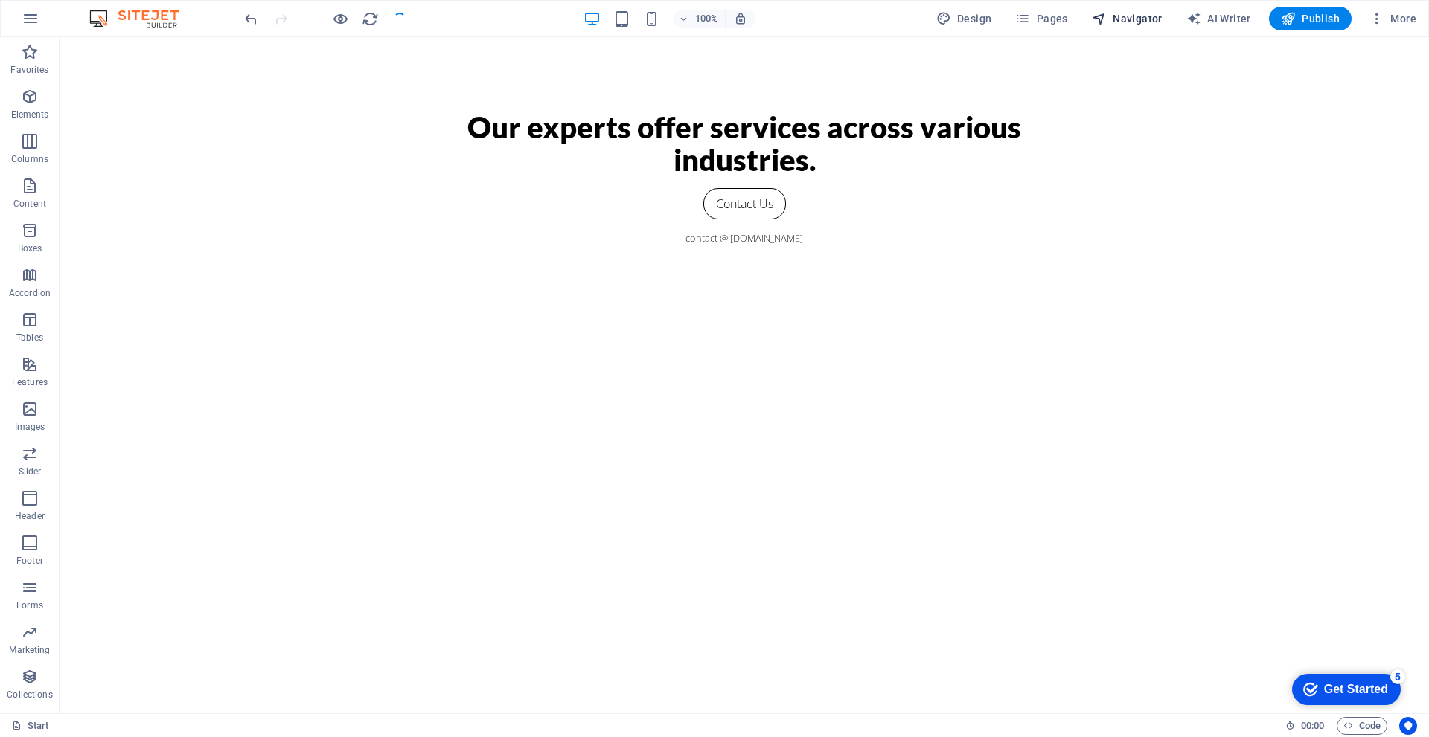
scroll to position [357, 0]
